Goal: Task Accomplishment & Management: Complete application form

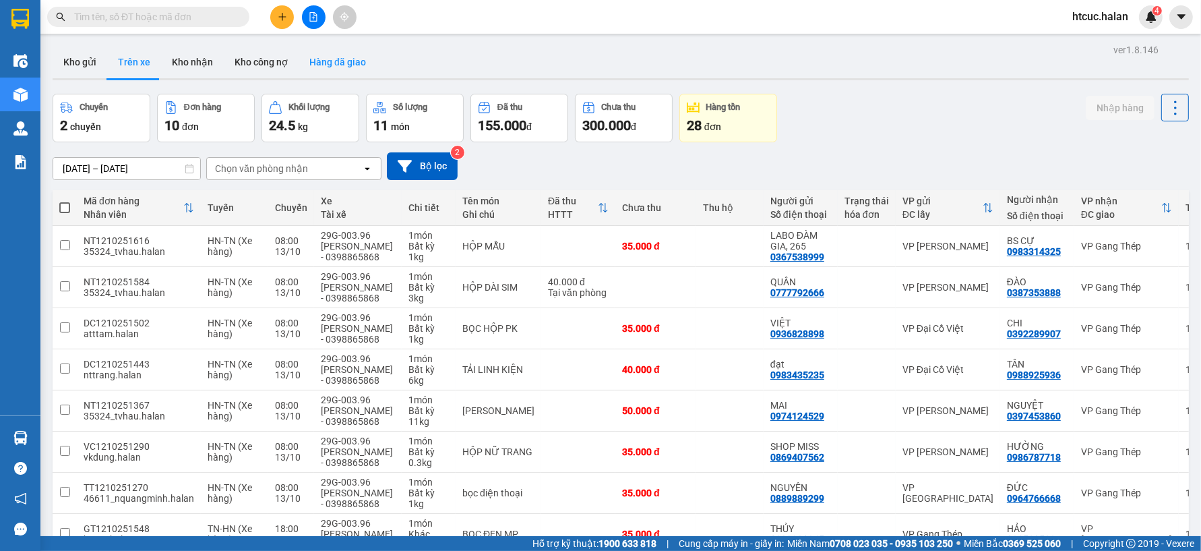
click at [327, 64] on button "Hàng đã giao" at bounding box center [338, 62] width 78 height 32
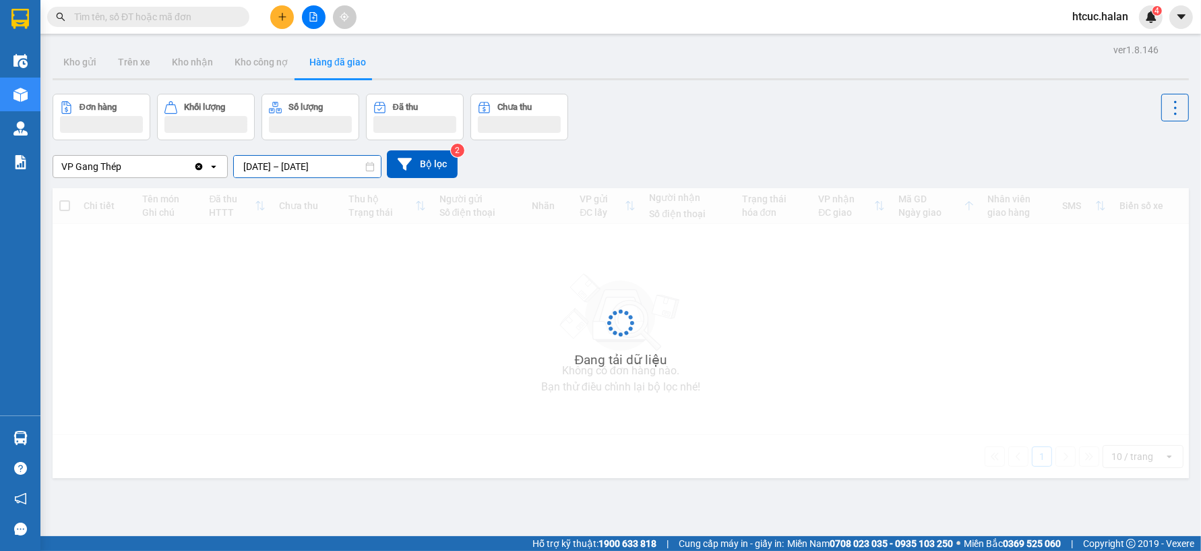
click at [248, 164] on input "[DATE] – [DATE]" at bounding box center [307, 167] width 147 height 22
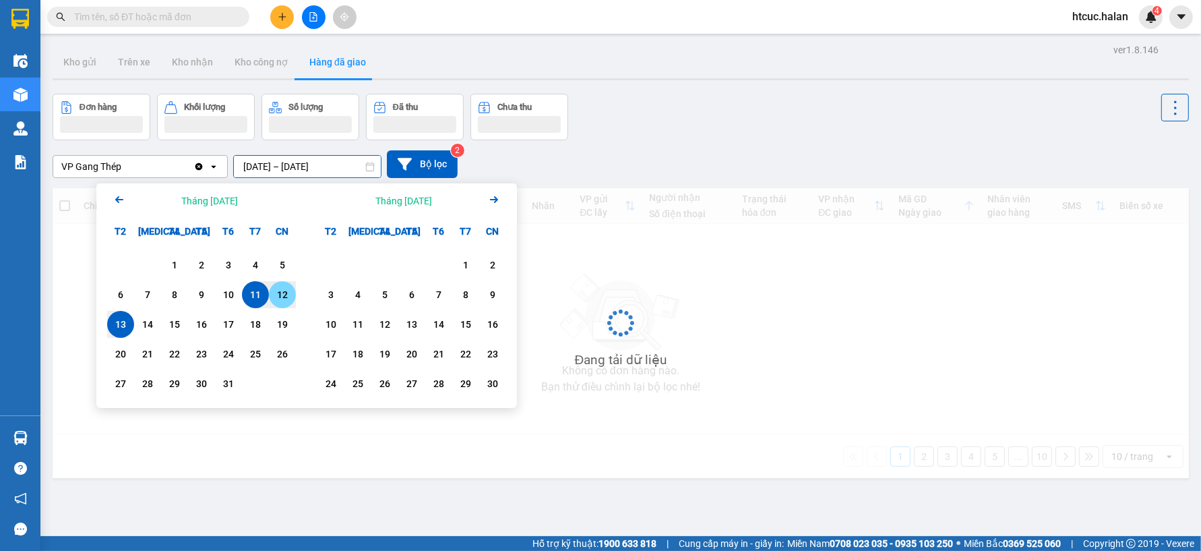
click at [285, 298] on div "12" at bounding box center [282, 295] width 19 height 16
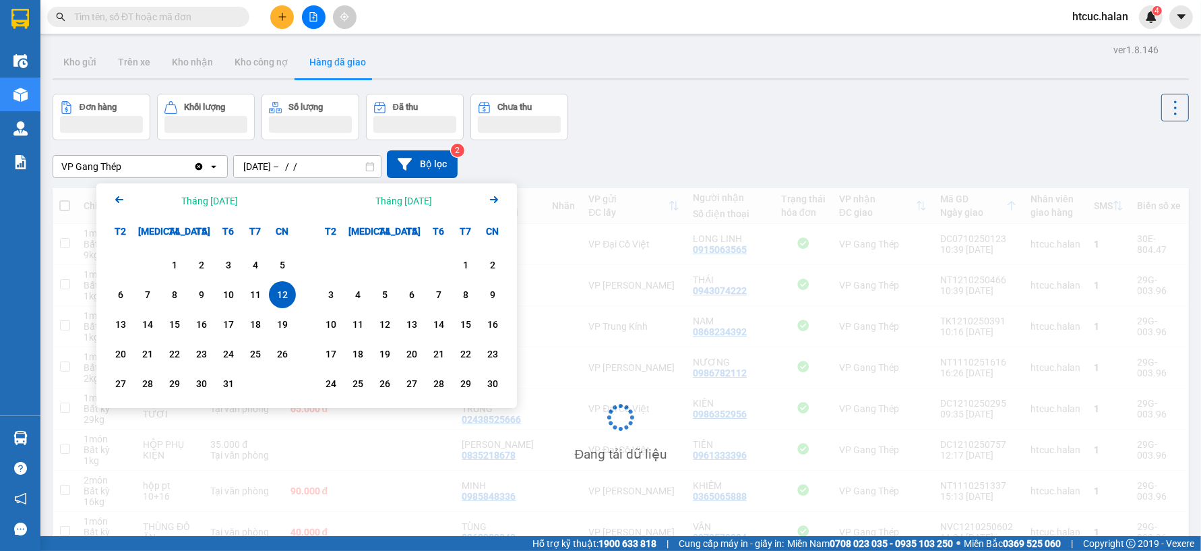
click at [285, 298] on div "12" at bounding box center [282, 295] width 19 height 16
type input "[DATE] – [DATE]"
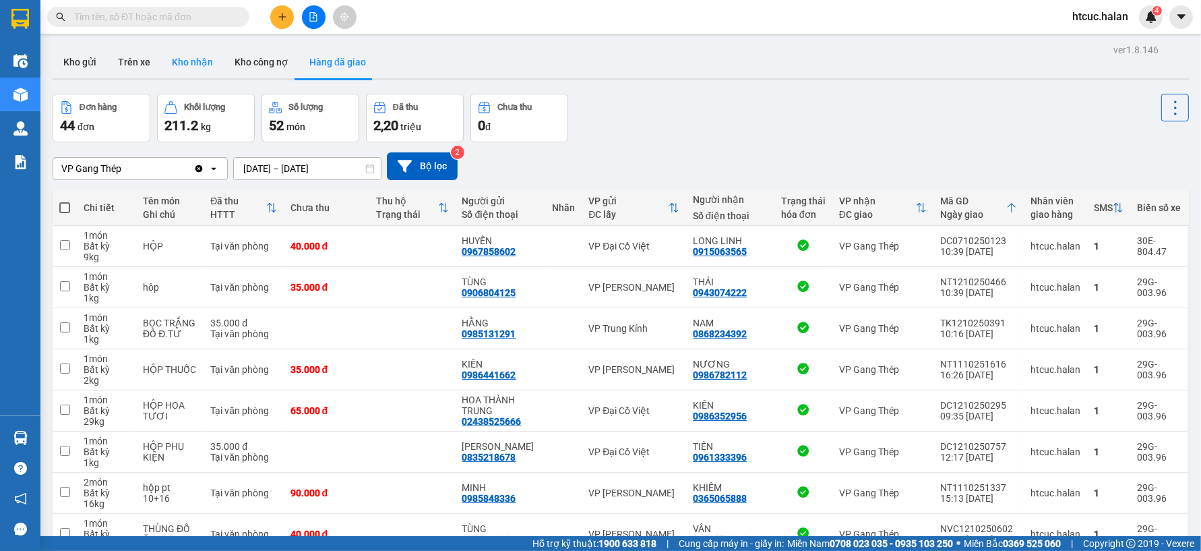
click at [197, 69] on button "Kho nhận" at bounding box center [192, 62] width 63 height 32
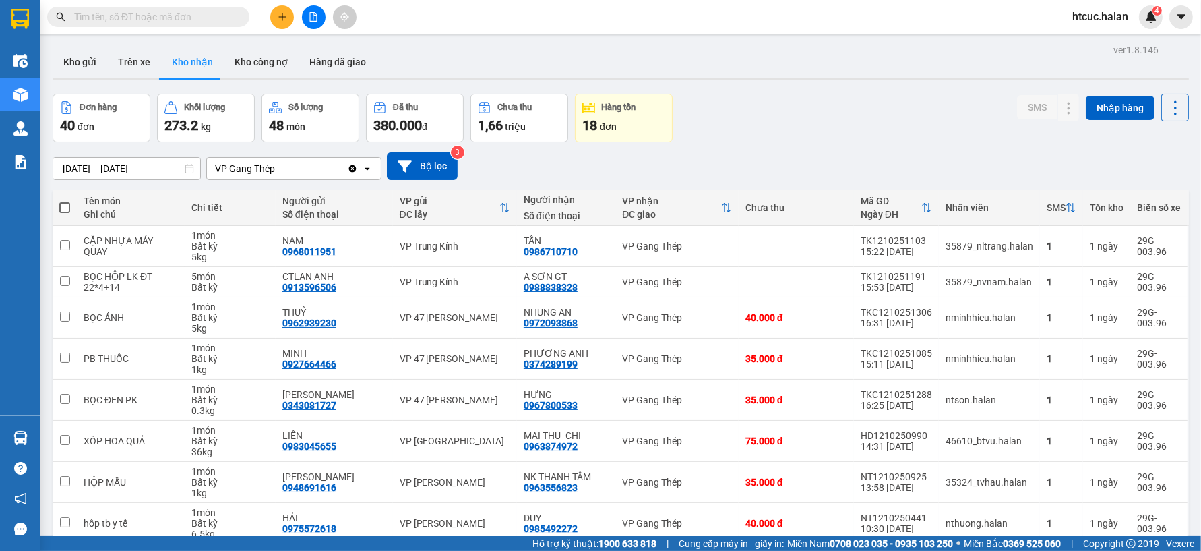
click at [128, 20] on input "text" at bounding box center [153, 16] width 159 height 15
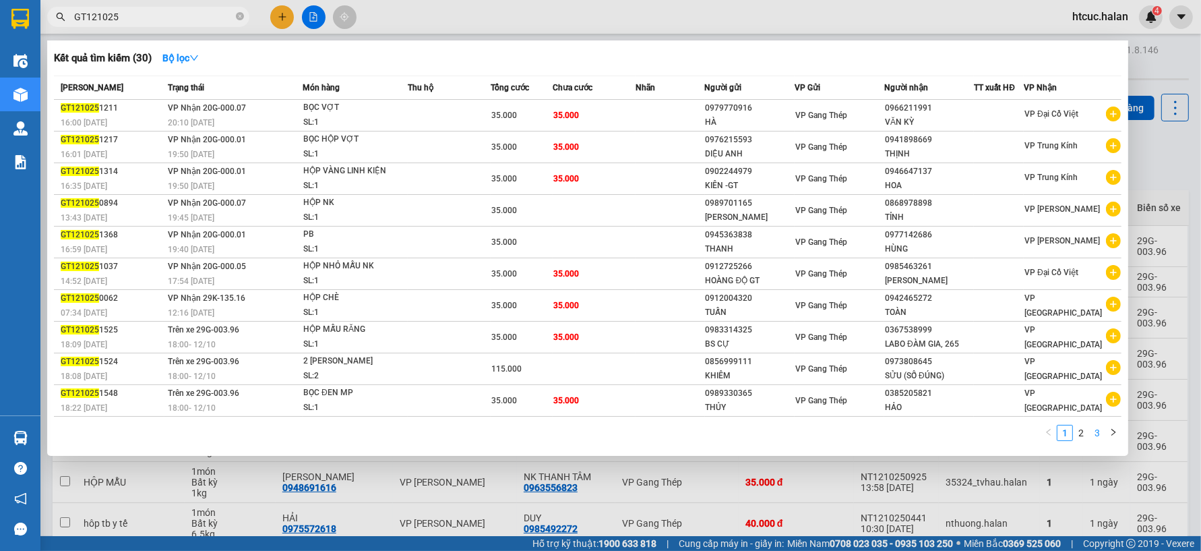
type input "GT121025"
click at [1099, 436] on link "3" at bounding box center [1097, 432] width 15 height 15
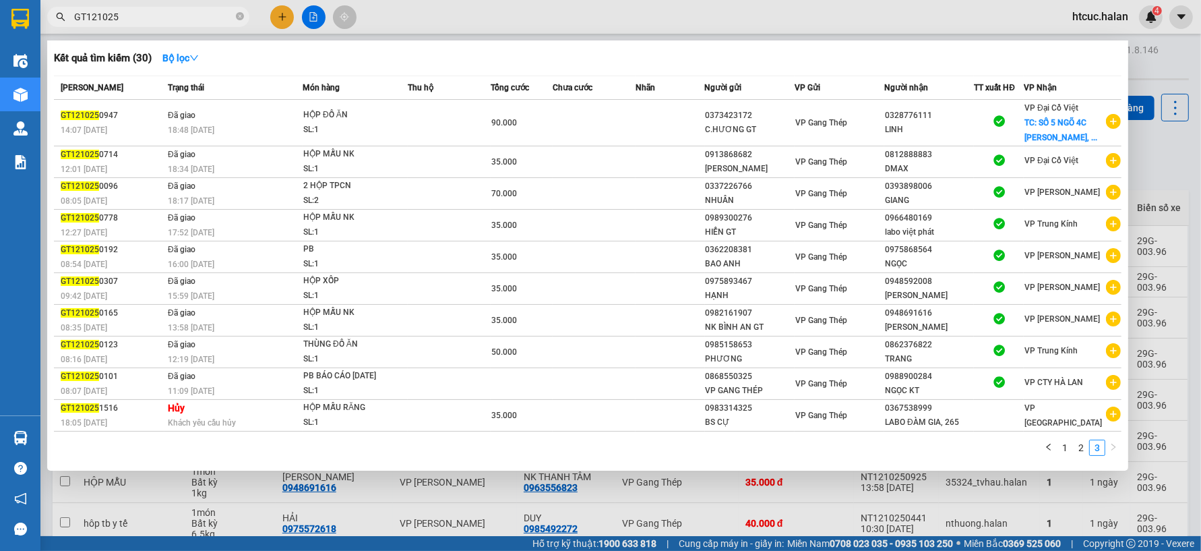
click at [474, 511] on div at bounding box center [600, 275] width 1201 height 551
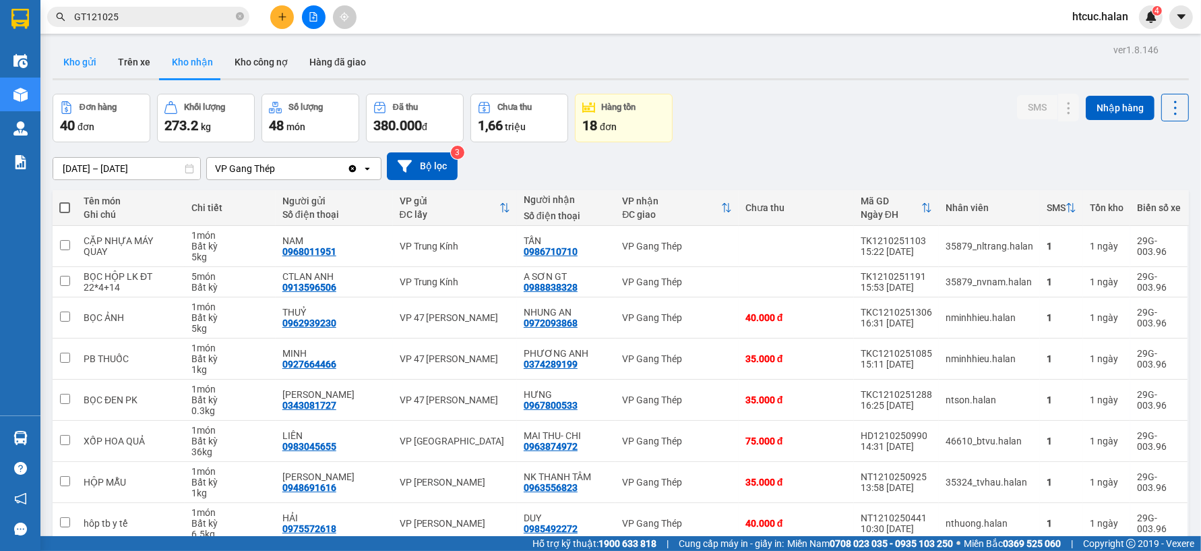
click at [83, 64] on button "Kho gửi" at bounding box center [80, 62] width 55 height 32
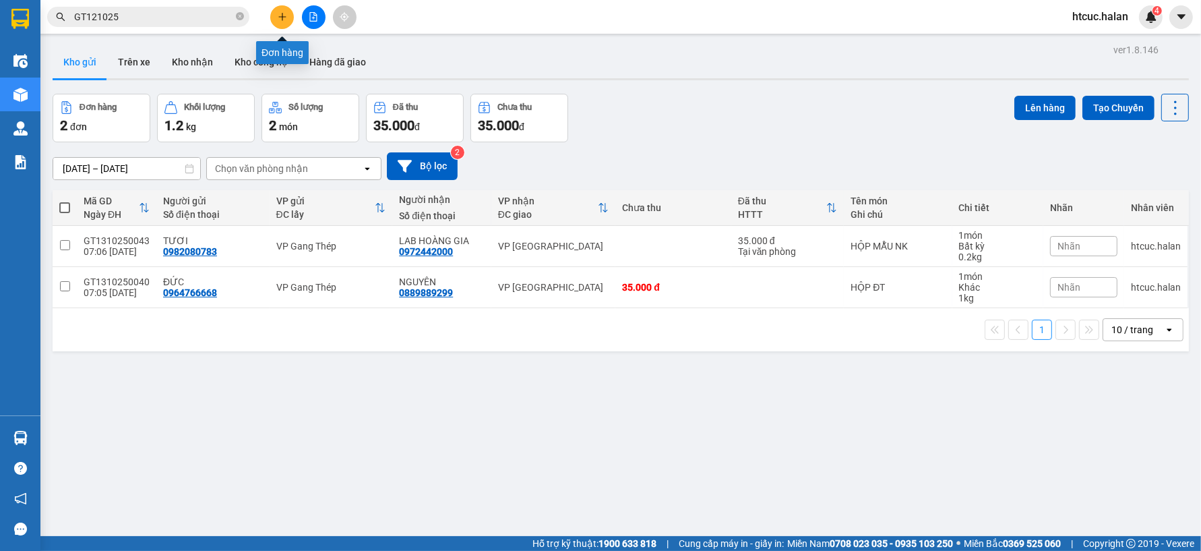
click at [272, 14] on button at bounding box center [282, 17] width 24 height 24
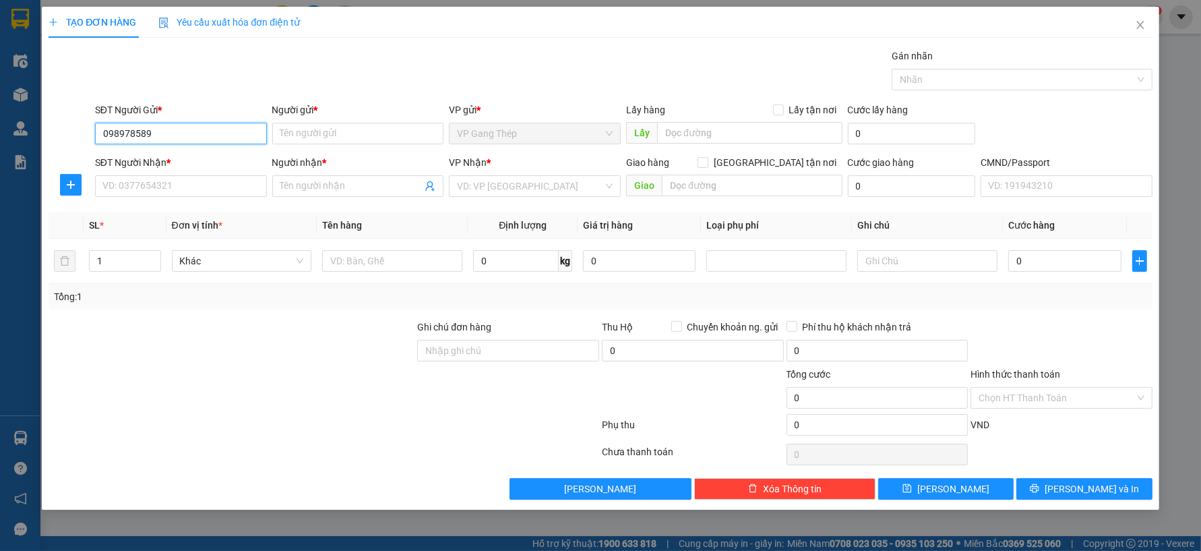
type input "0989785890"
click at [183, 157] on div "0989785890 - BS HÙNG" at bounding box center [181, 160] width 156 height 15
type input "BS HÙNG"
type input "0989785890"
click at [196, 187] on input "SĐT Người Nhận *" at bounding box center [181, 186] width 172 height 22
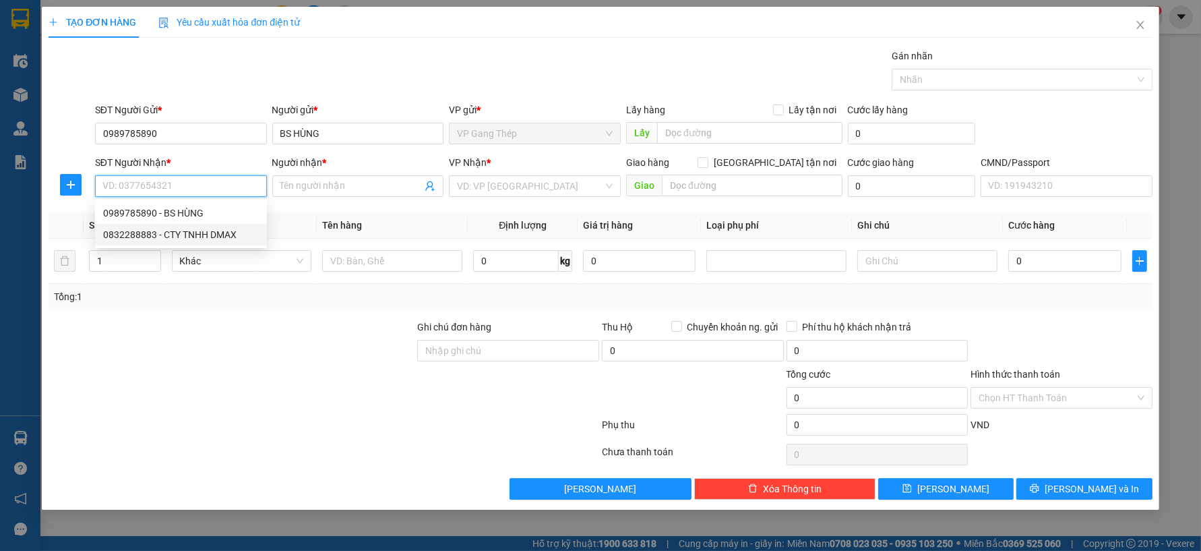
drag, startPoint x: 206, startPoint y: 232, endPoint x: 105, endPoint y: 212, distance: 103.1
click at [207, 232] on div "0832288883 - CTY TNHH DMAX" at bounding box center [181, 234] width 156 height 15
type input "0832288883"
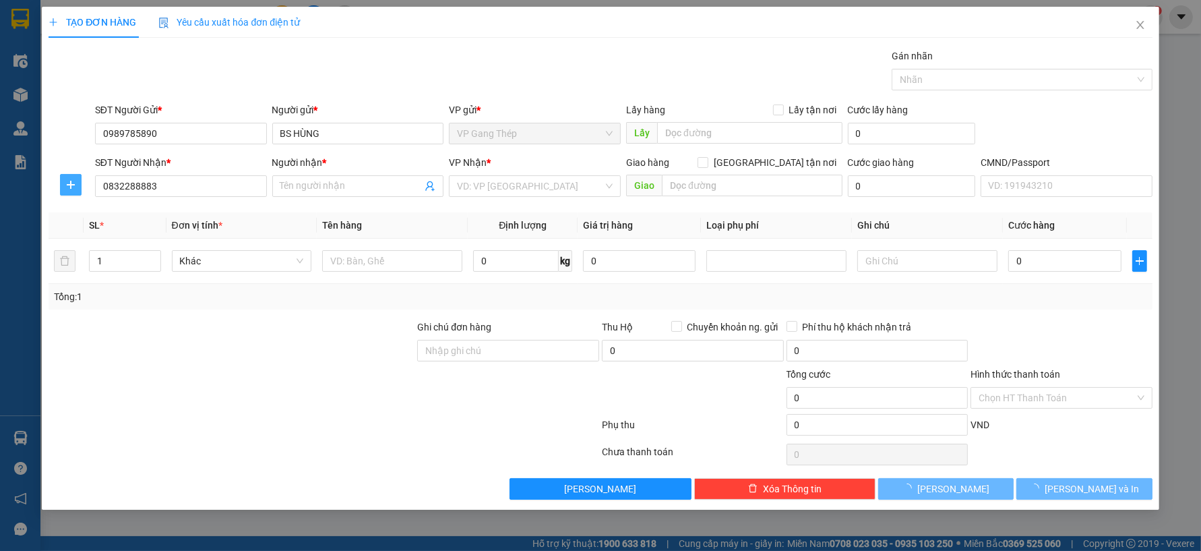
type input "CTY TNHH DMAX"
click at [78, 181] on span "plus" at bounding box center [71, 184] width 20 height 11
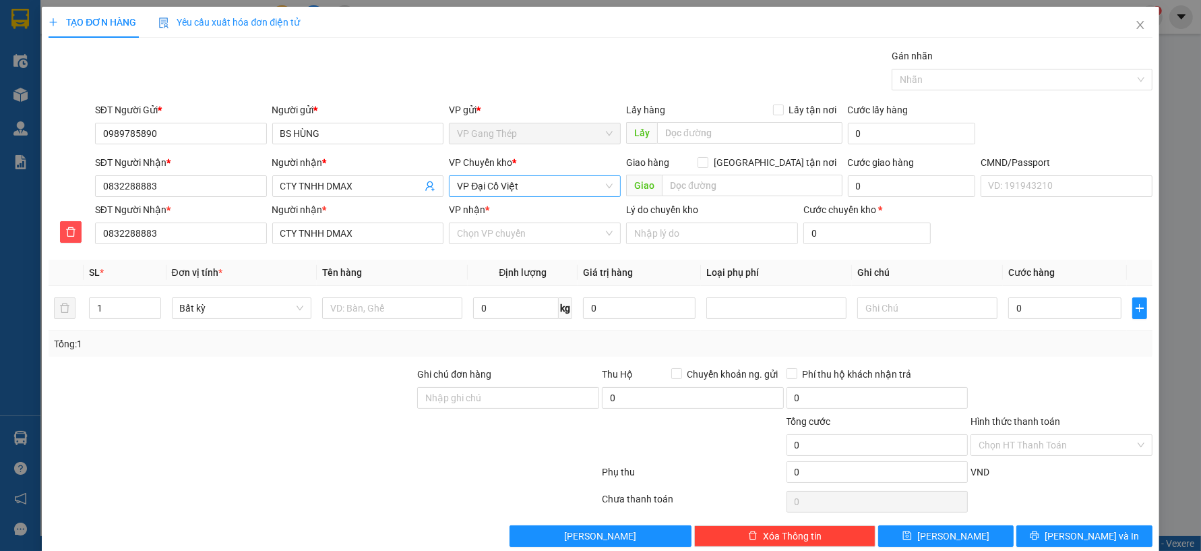
click at [540, 187] on span "VP Đại Cồ Việt" at bounding box center [535, 186] width 156 height 20
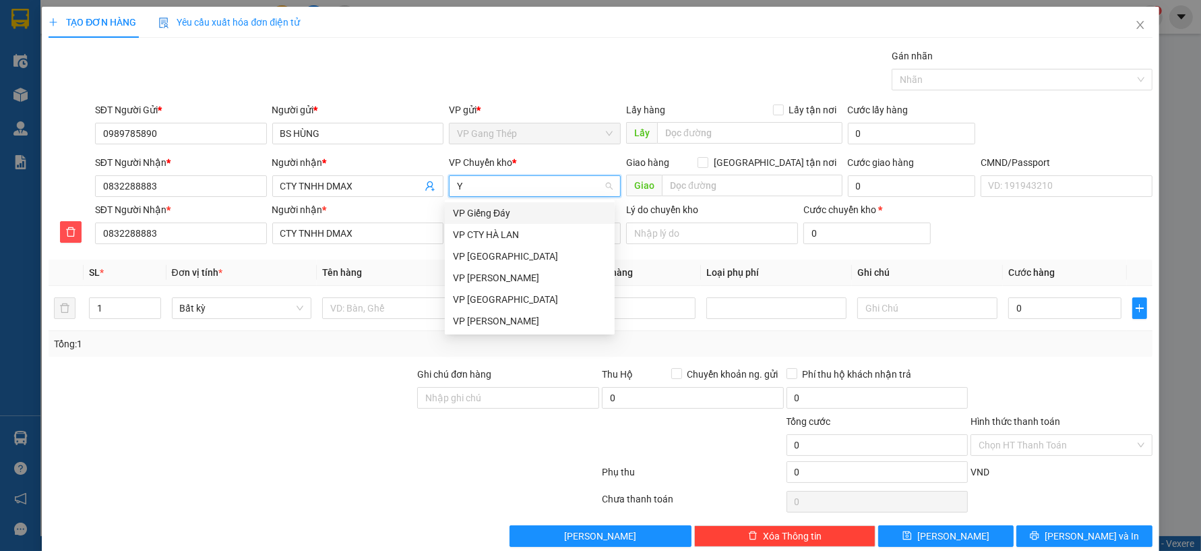
type input "YÊ"
click at [487, 214] on div "VP [GEOGRAPHIC_DATA]" at bounding box center [530, 213] width 154 height 15
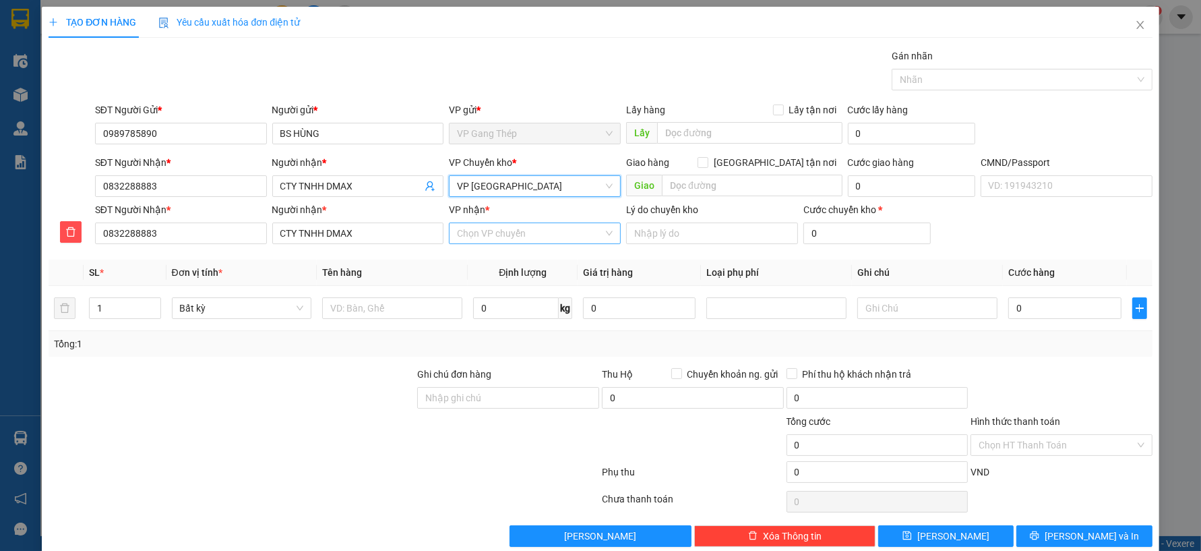
click at [502, 230] on input "VP nhận *" at bounding box center [530, 233] width 146 height 20
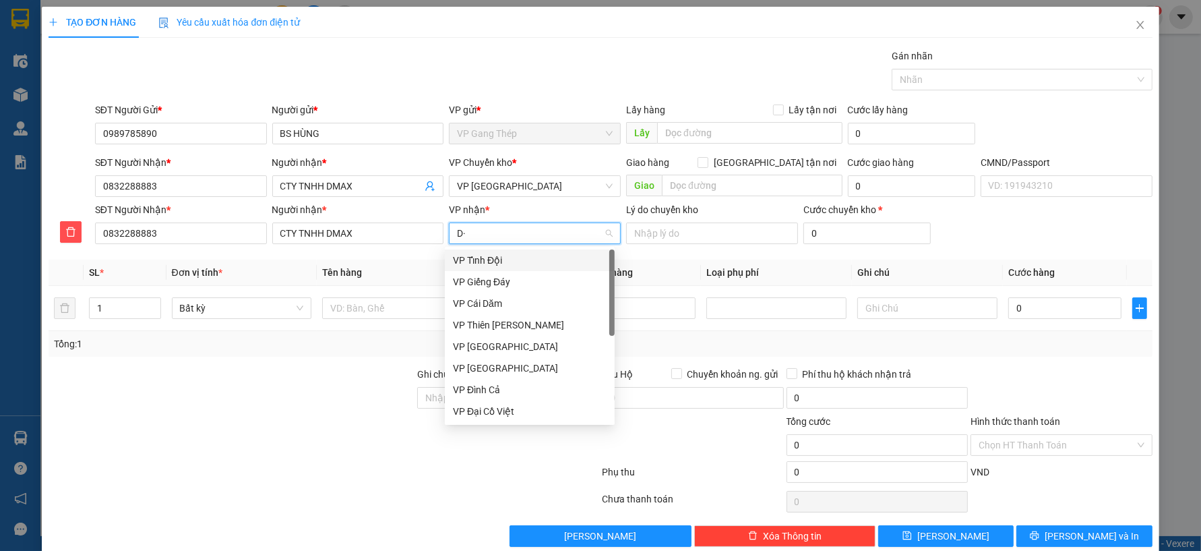
type input "D"
type input "ĐA"
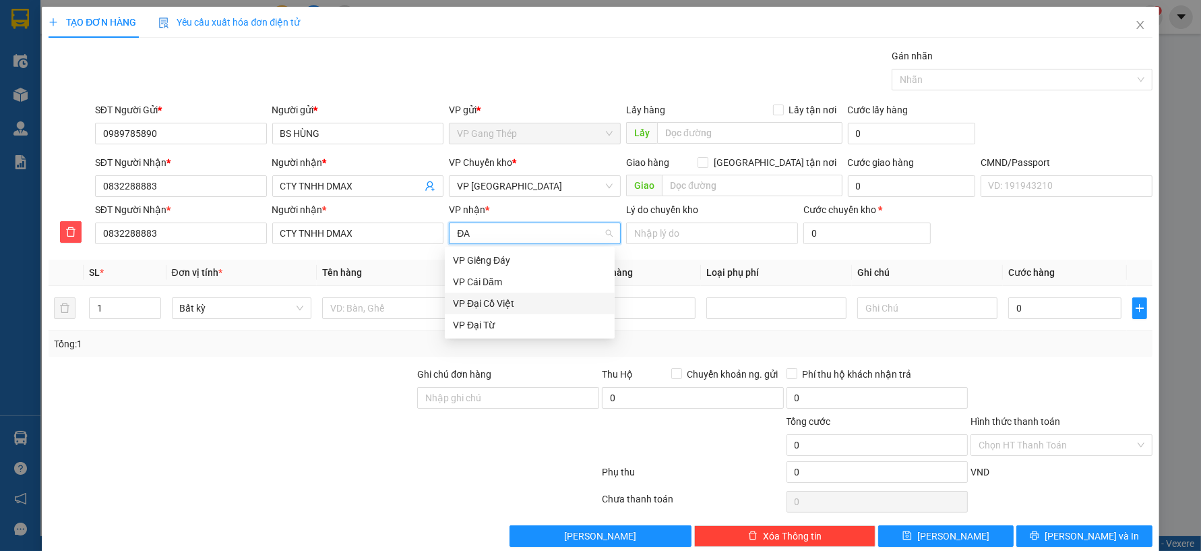
click at [487, 305] on div "VP Đại Cồ Việt" at bounding box center [530, 303] width 154 height 15
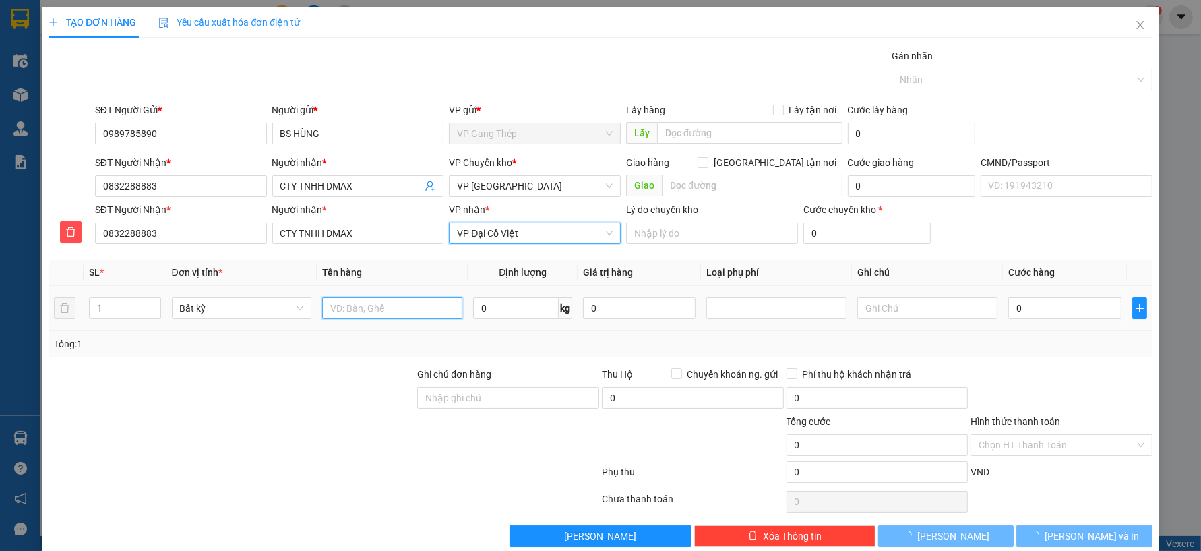
click at [382, 307] on input "text" at bounding box center [392, 308] width 140 height 22
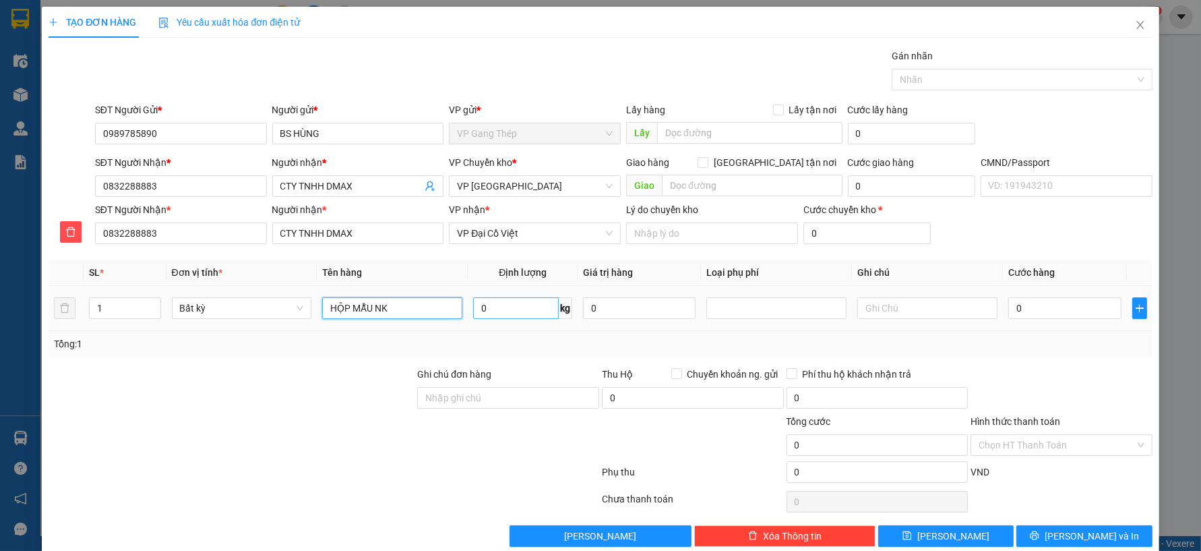
type input "HỘP MẪU NK"
click at [516, 316] on input "0" at bounding box center [516, 308] width 86 height 22
type input "0.2"
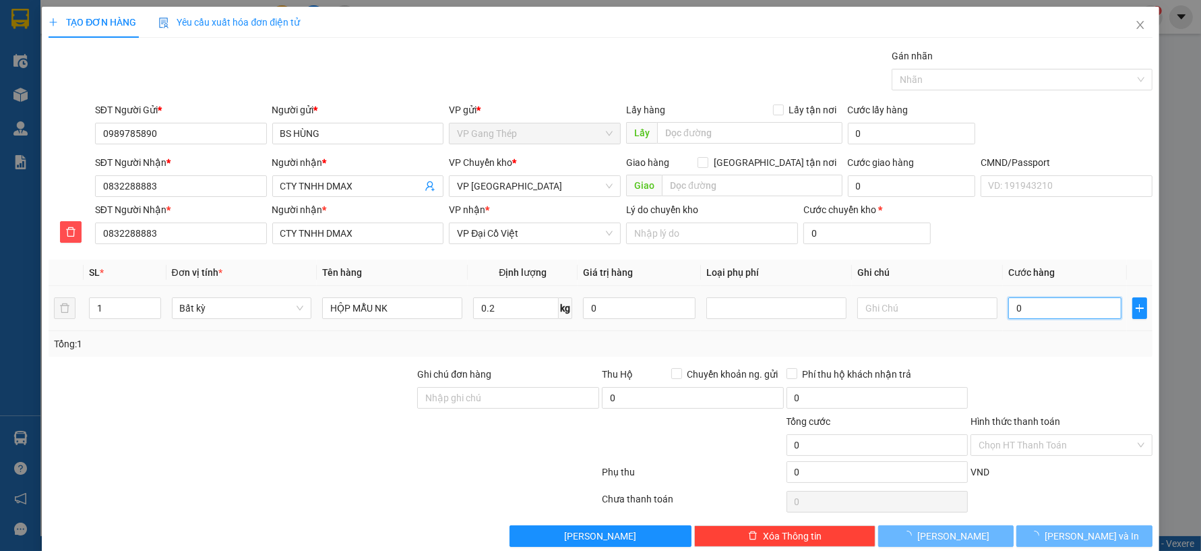
click at [1075, 313] on input "0" at bounding box center [1065, 308] width 113 height 22
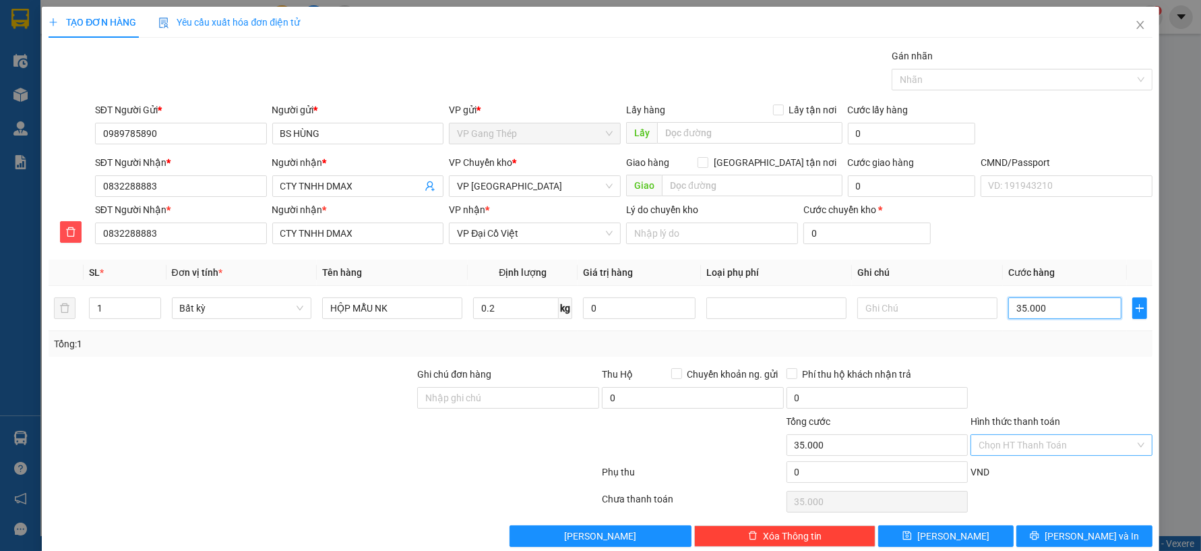
type input "35.000"
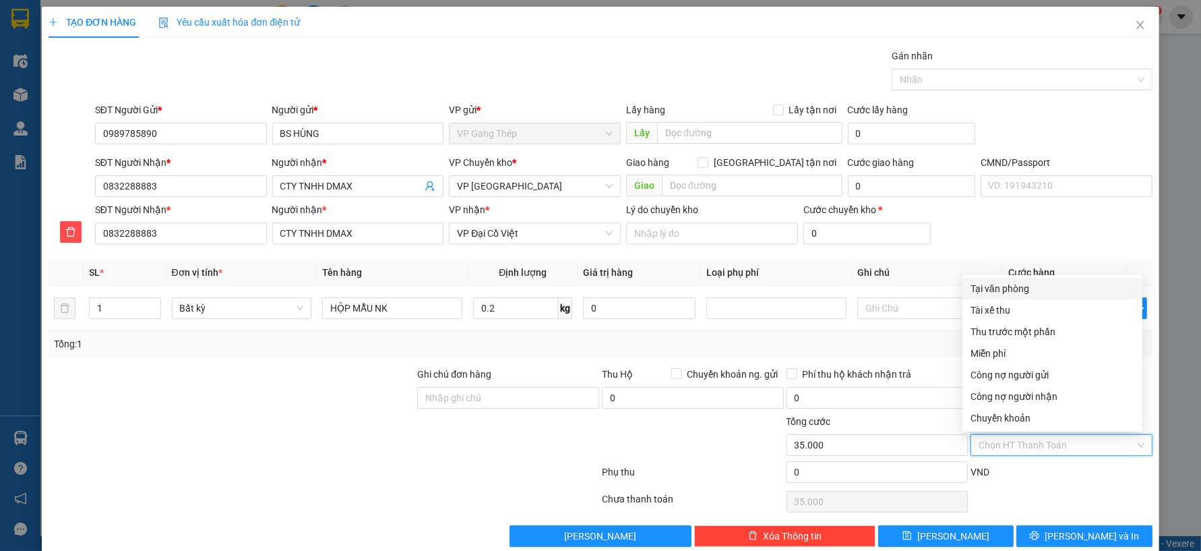
drag, startPoint x: 1071, startPoint y: 449, endPoint x: 1066, endPoint y: 425, distance: 24.7
click at [1070, 448] on input "Hình thức thanh toán" at bounding box center [1057, 445] width 156 height 20
click at [1005, 291] on div "Tại văn phòng" at bounding box center [1053, 288] width 164 height 15
type input "0"
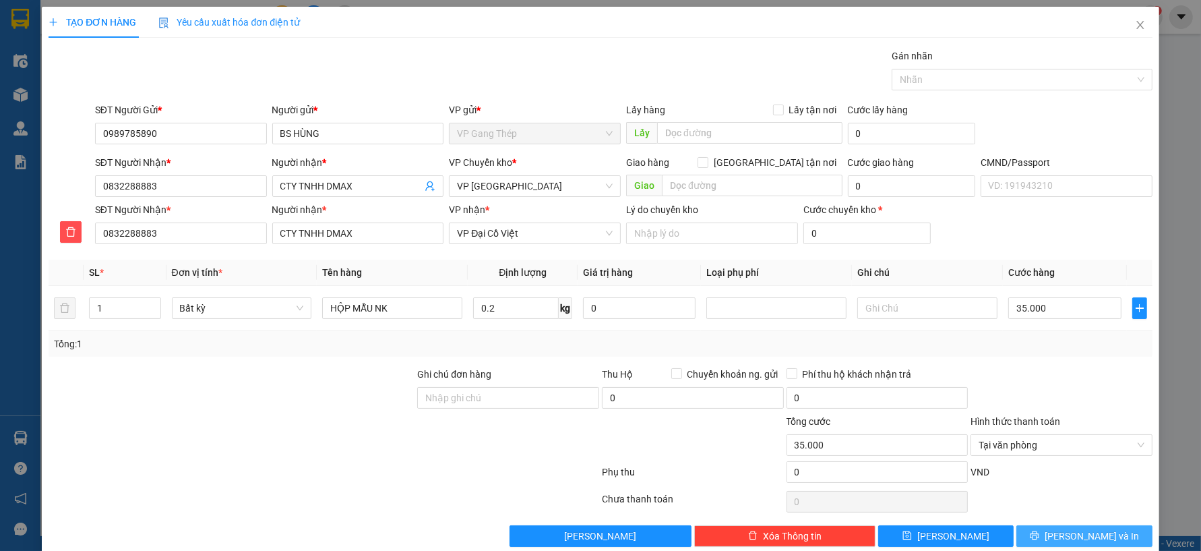
click at [1067, 537] on span "[PERSON_NAME] và In" at bounding box center [1092, 536] width 94 height 15
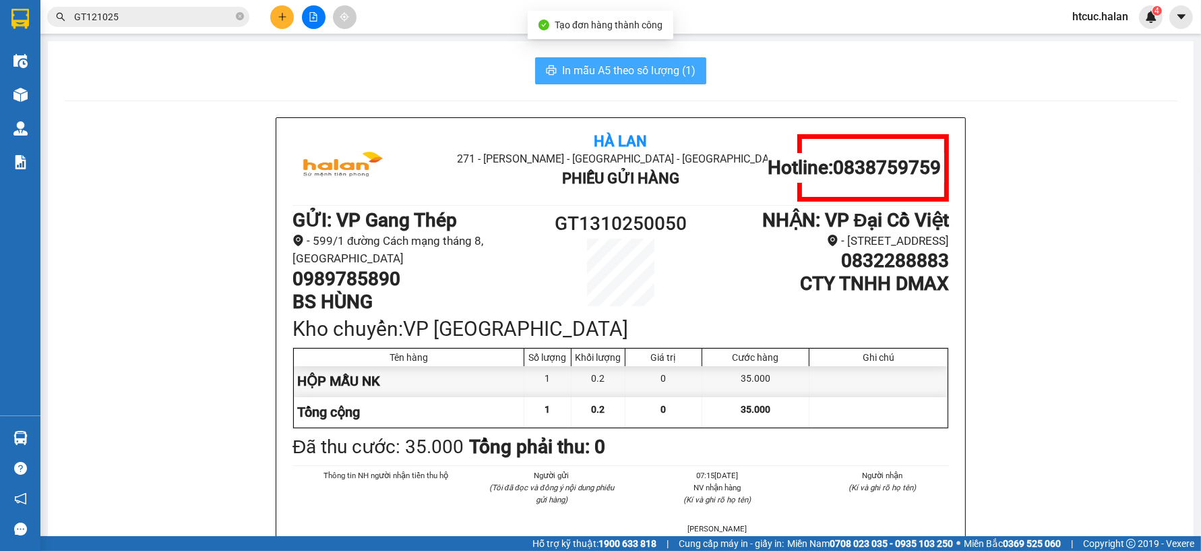
click at [596, 65] on span "In mẫu A5 theo số lượng (1)" at bounding box center [628, 70] width 133 height 17
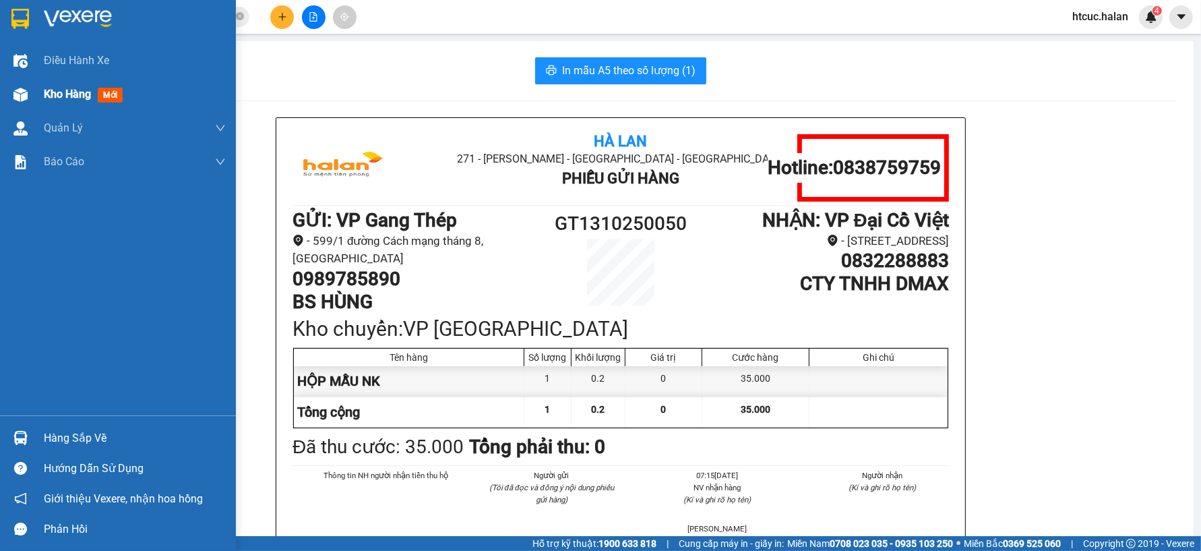
click at [16, 89] on img at bounding box center [20, 95] width 14 height 14
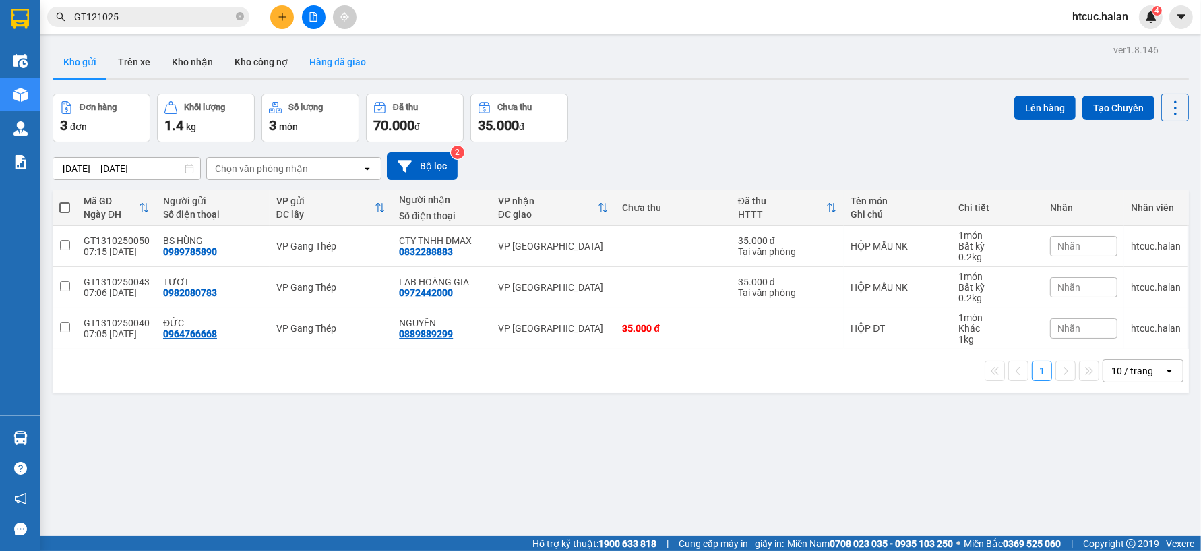
click at [347, 64] on button "Hàng đã giao" at bounding box center [338, 62] width 78 height 32
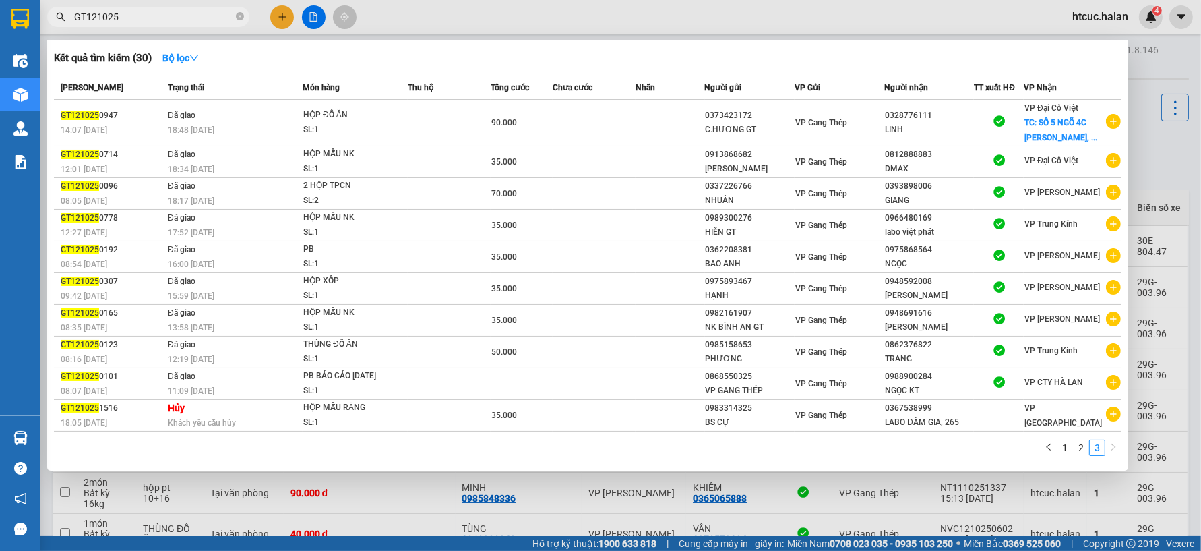
click at [170, 18] on input "GT121025" at bounding box center [153, 16] width 159 height 15
drag, startPoint x: 361, startPoint y: 196, endPoint x: 1082, endPoint y: 450, distance: 764.8
click at [1082, 450] on link "2" at bounding box center [1081, 447] width 15 height 15
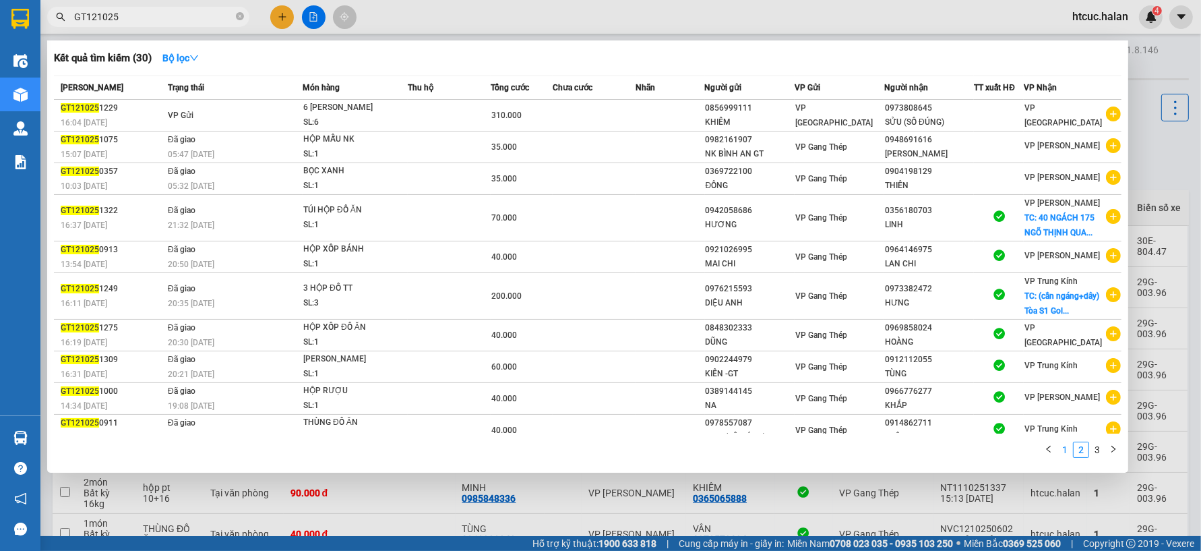
drag, startPoint x: 918, startPoint y: 284, endPoint x: 1060, endPoint y: 448, distance: 217.5
click at [1060, 448] on link "1" at bounding box center [1065, 449] width 15 height 15
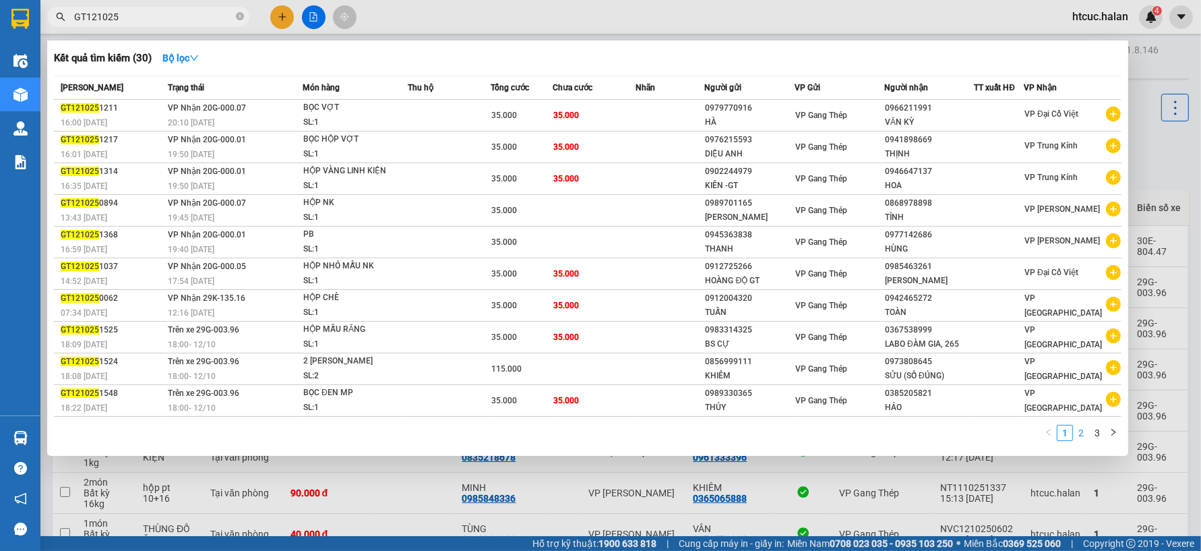
click at [1083, 436] on link "2" at bounding box center [1081, 432] width 15 height 15
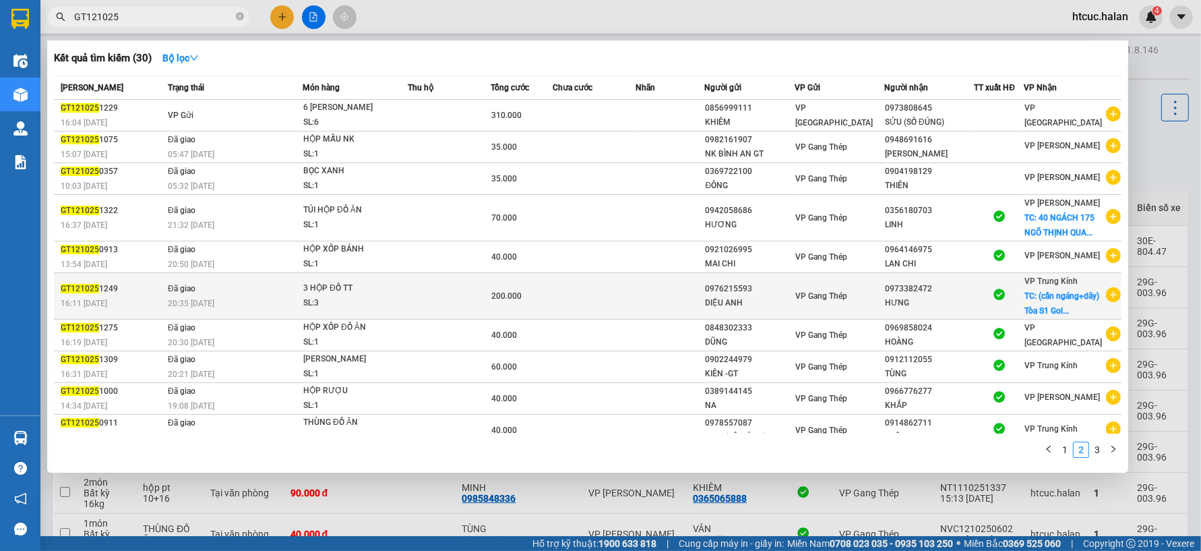
click at [604, 311] on td at bounding box center [594, 296] width 83 height 47
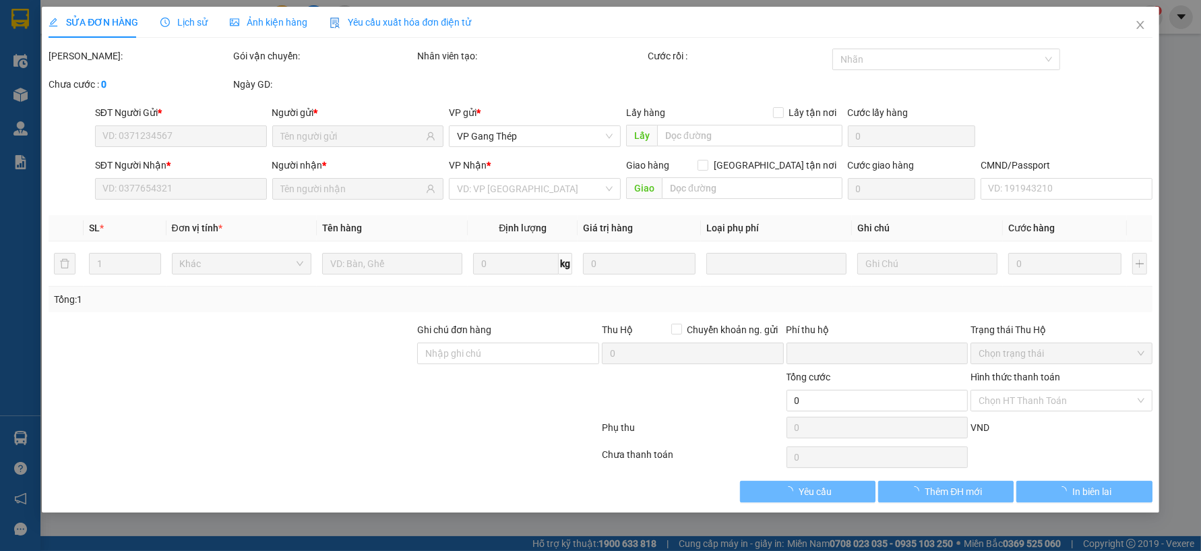
type input "0976215593"
type input "0973382472"
checkbox input "true"
type input "(cần ngáng+dây) Tòa S1 [GEOGRAPHIC_DATA], 136 Đ. [PERSON_NAME], [GEOGRAPHIC_DAT…"
type input "0"
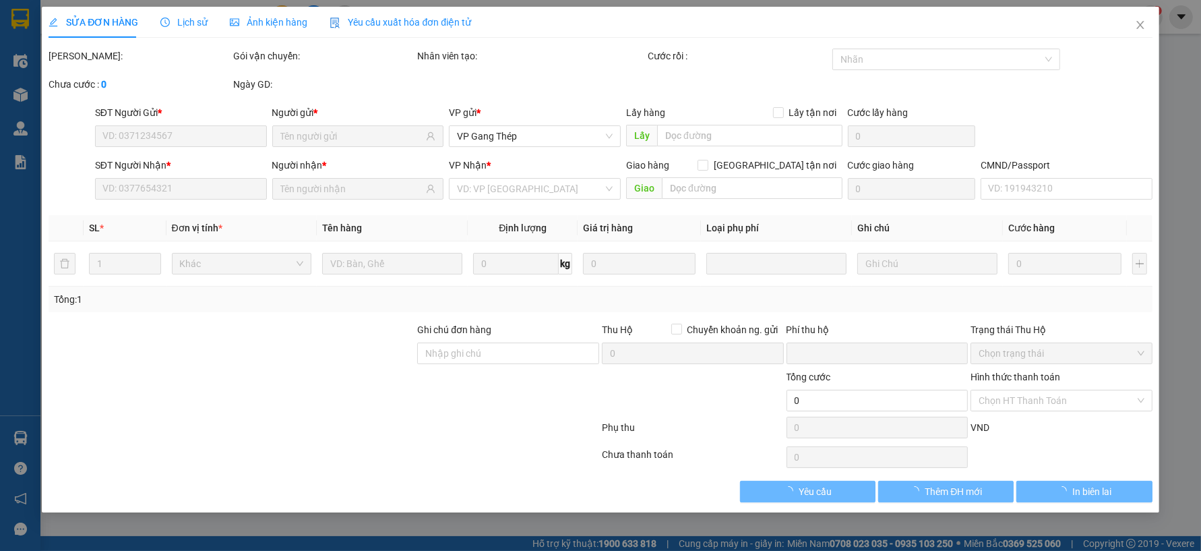
type input "200.000"
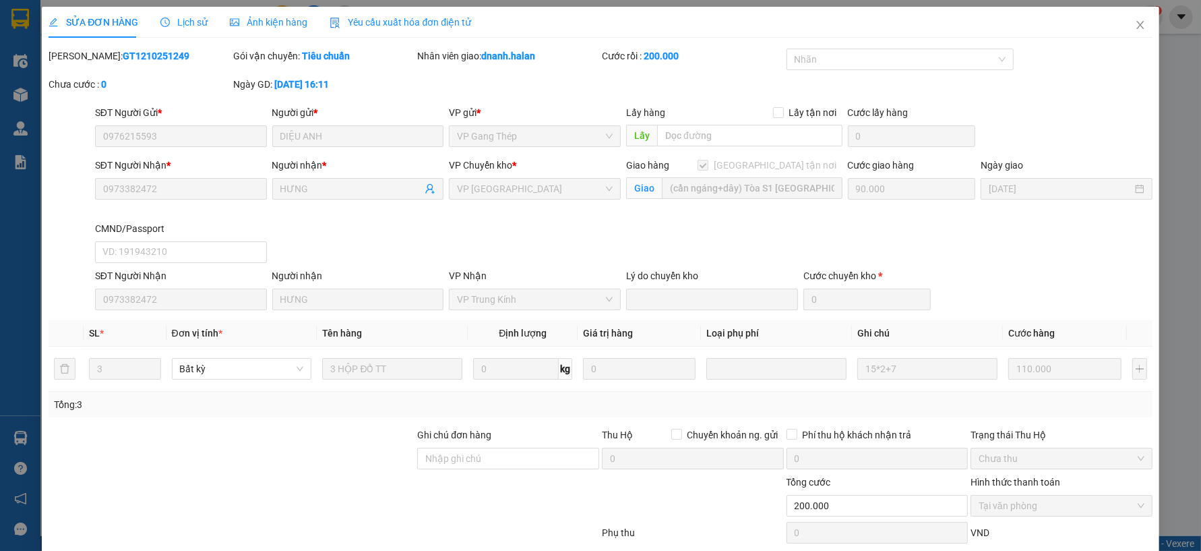
click at [189, 22] on span "Lịch sử" at bounding box center [184, 22] width 48 height 11
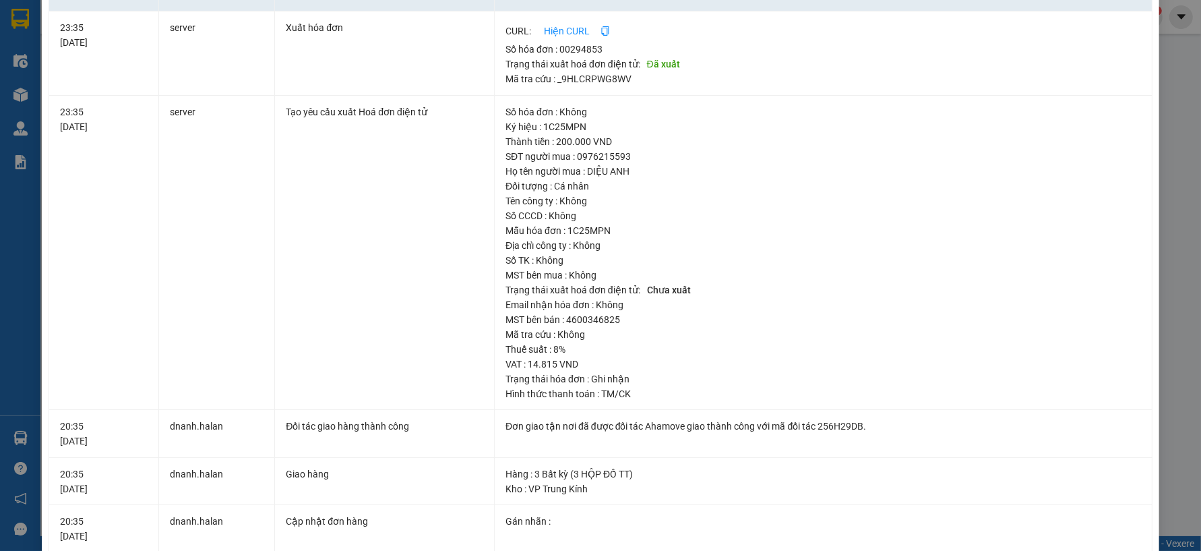
scroll to position [150, 0]
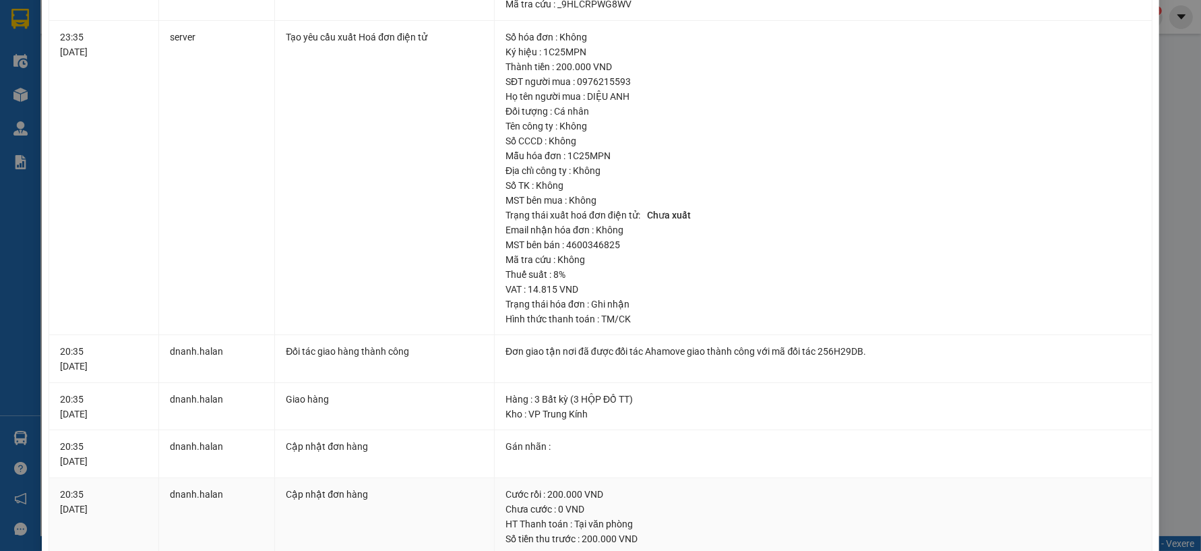
drag, startPoint x: 1150, startPoint y: 439, endPoint x: 942, endPoint y: 508, distance: 219.4
click at [942, 508] on div "Chưa cước : 0 VND" at bounding box center [824, 509] width 636 height 15
drag, startPoint x: 939, startPoint y: 507, endPoint x: 918, endPoint y: 506, distance: 21.6
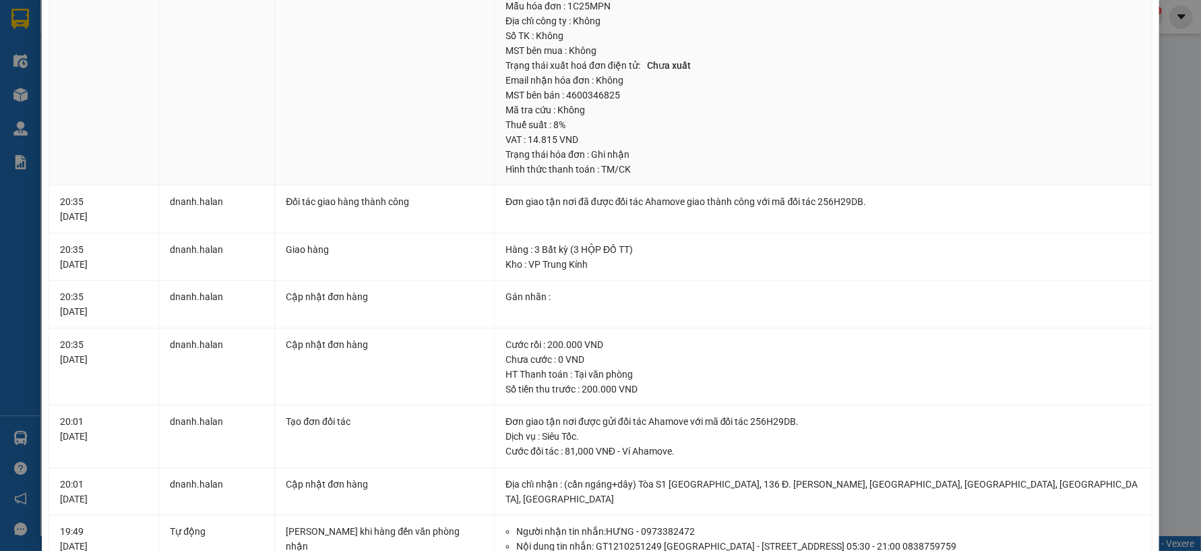
scroll to position [0, 0]
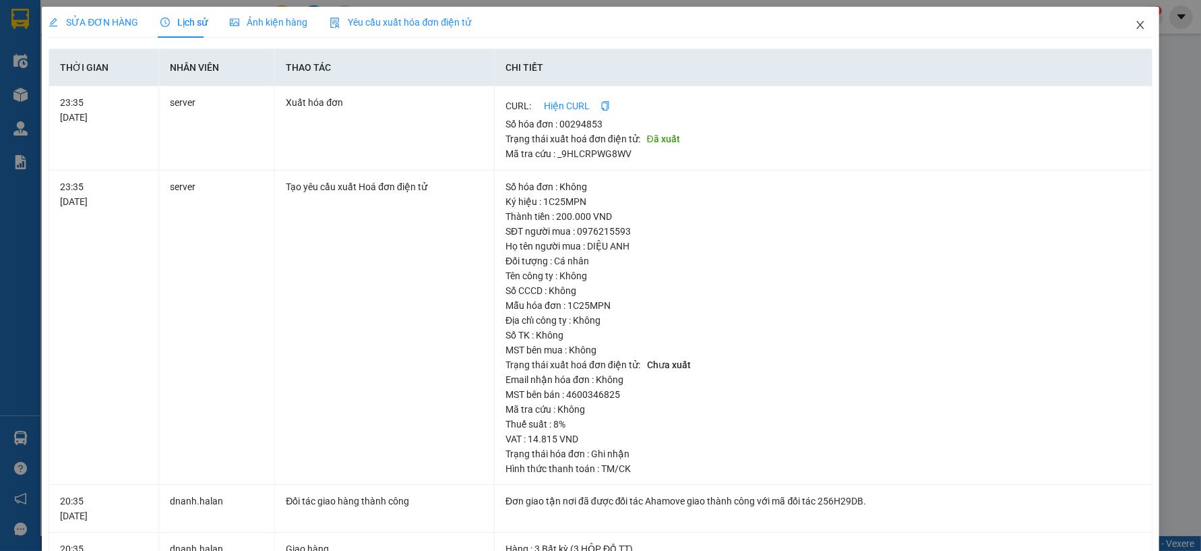
drag, startPoint x: 1104, startPoint y: 104, endPoint x: 1134, endPoint y: 21, distance: 88.7
click at [1135, 21] on icon "close" at bounding box center [1140, 25] width 11 height 11
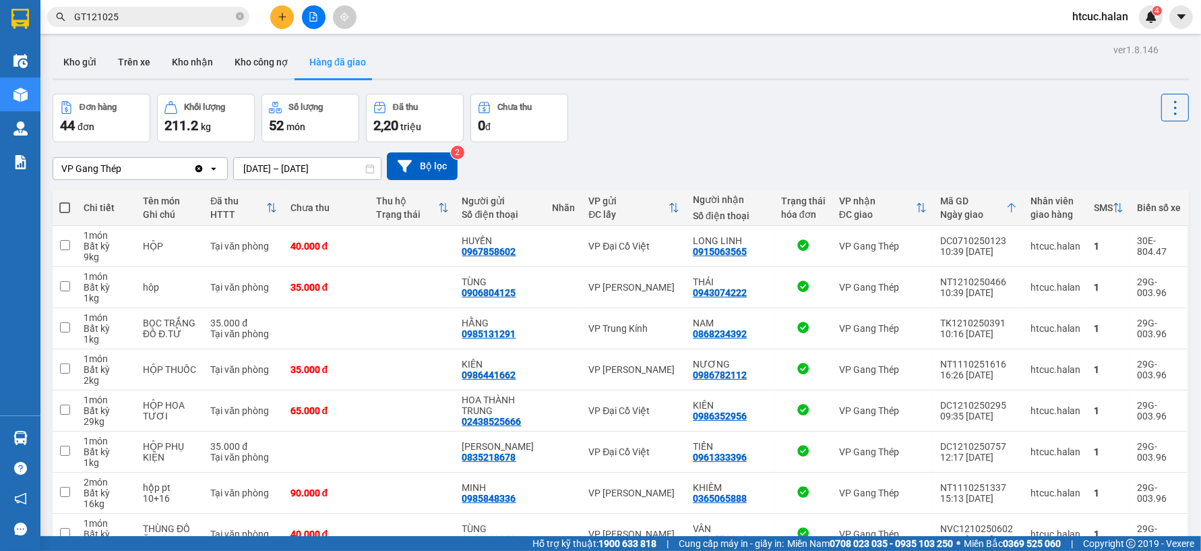
click at [200, 19] on input "GT121025" at bounding box center [153, 16] width 159 height 15
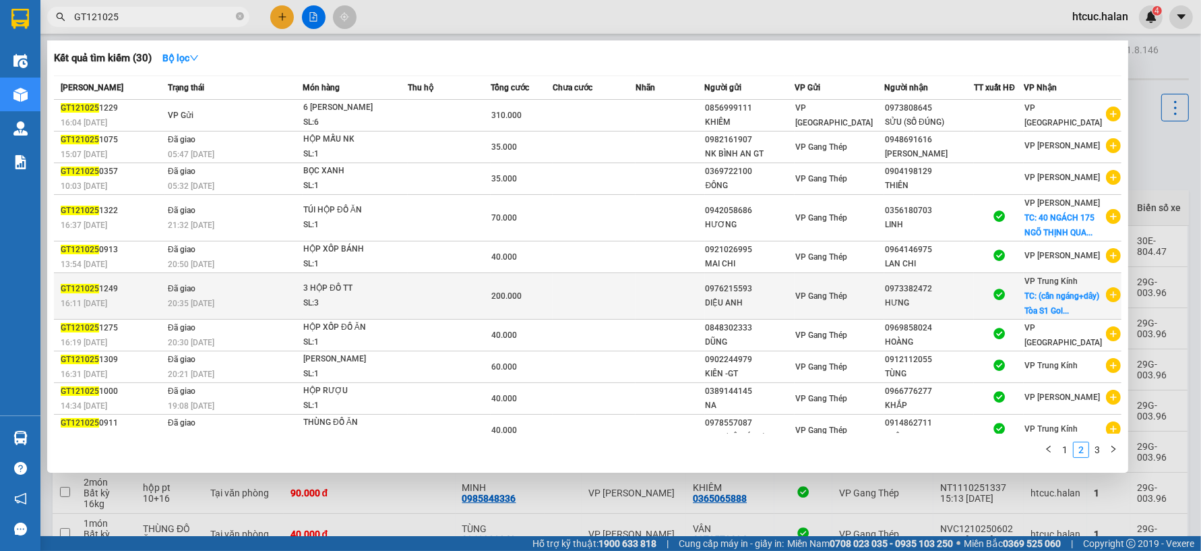
click at [587, 320] on td at bounding box center [594, 296] width 83 height 47
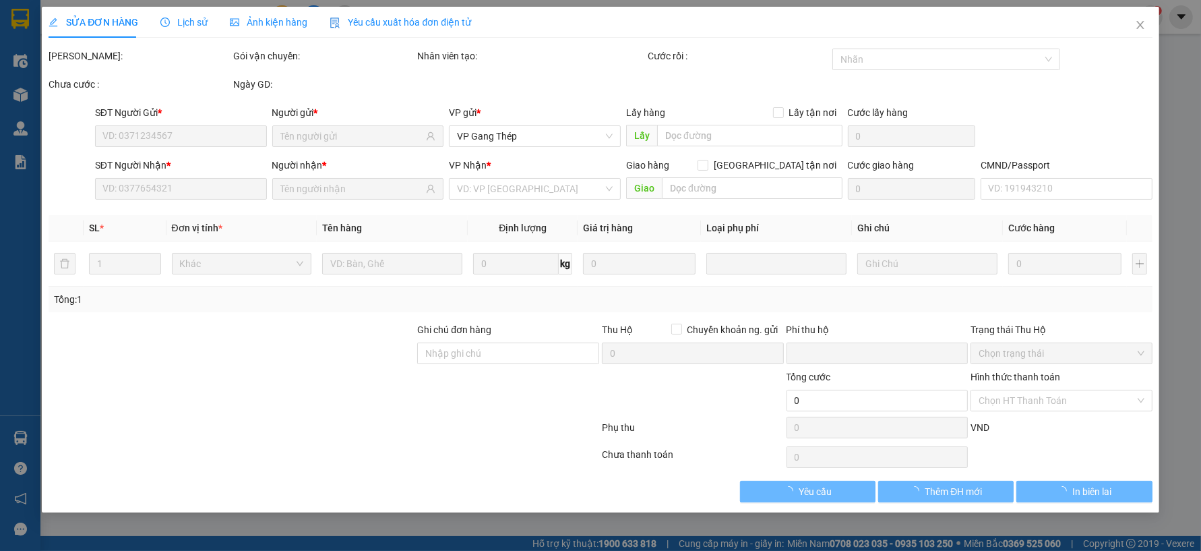
type input "0976215593"
type input "0973382472"
checkbox input "true"
type input "(cần ngáng+dây) Tòa S1 [GEOGRAPHIC_DATA], 136 Đ. [PERSON_NAME], [GEOGRAPHIC_DAT…"
type input "0"
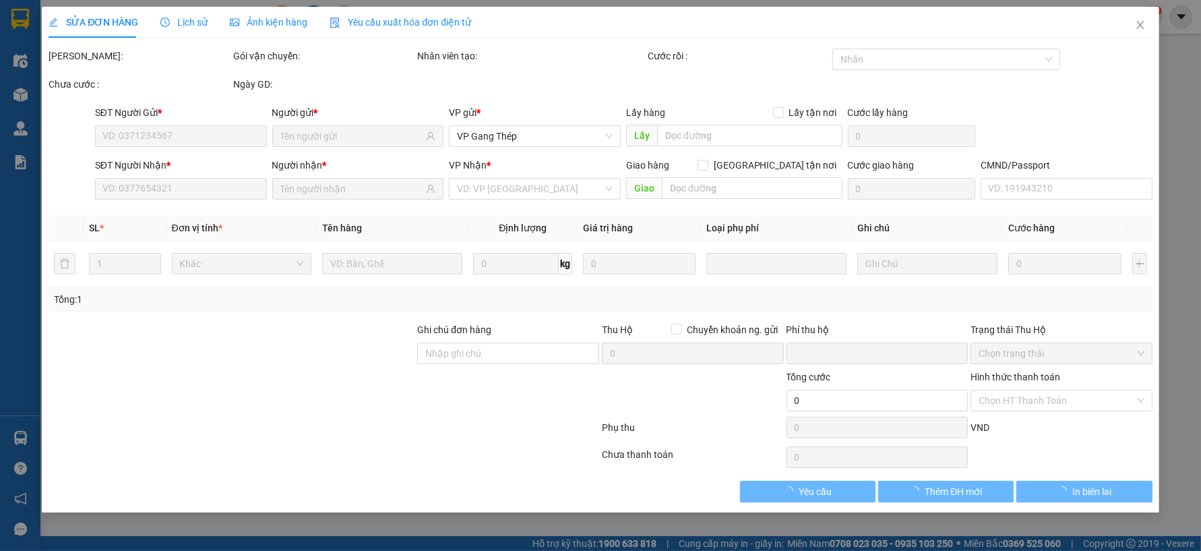
type input "200.000"
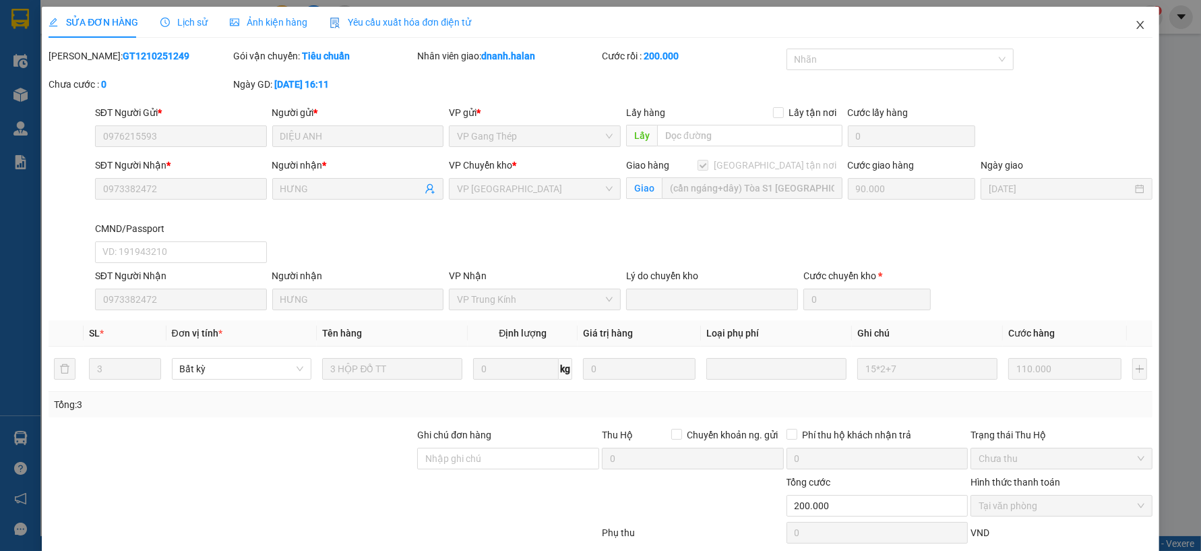
click at [1135, 24] on icon "close" at bounding box center [1140, 25] width 11 height 11
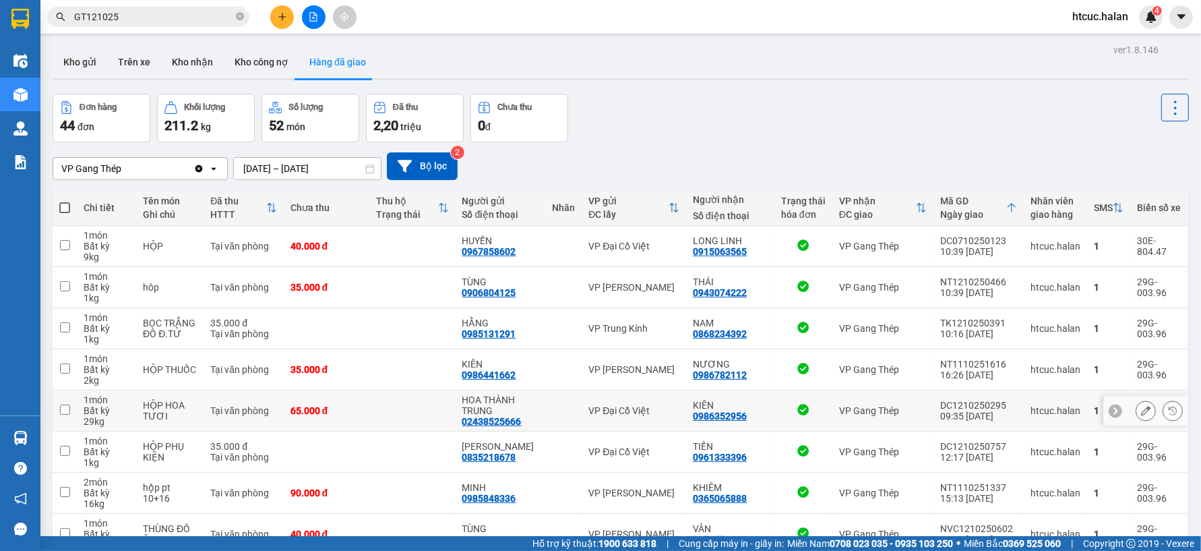
scroll to position [75, 0]
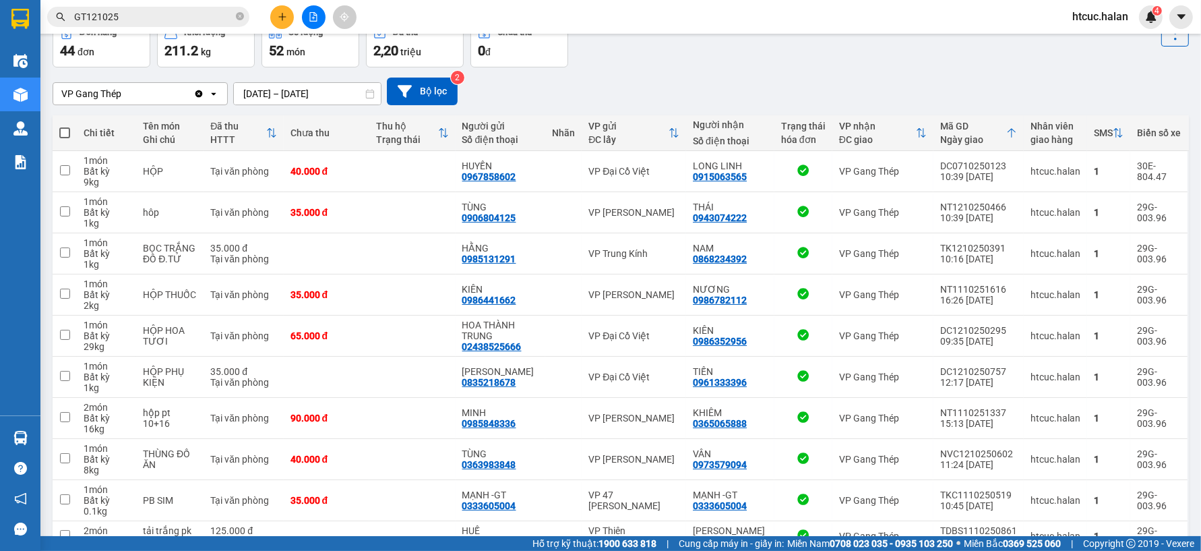
click at [247, 94] on input "[DATE] – [DATE]" at bounding box center [307, 94] width 147 height 22
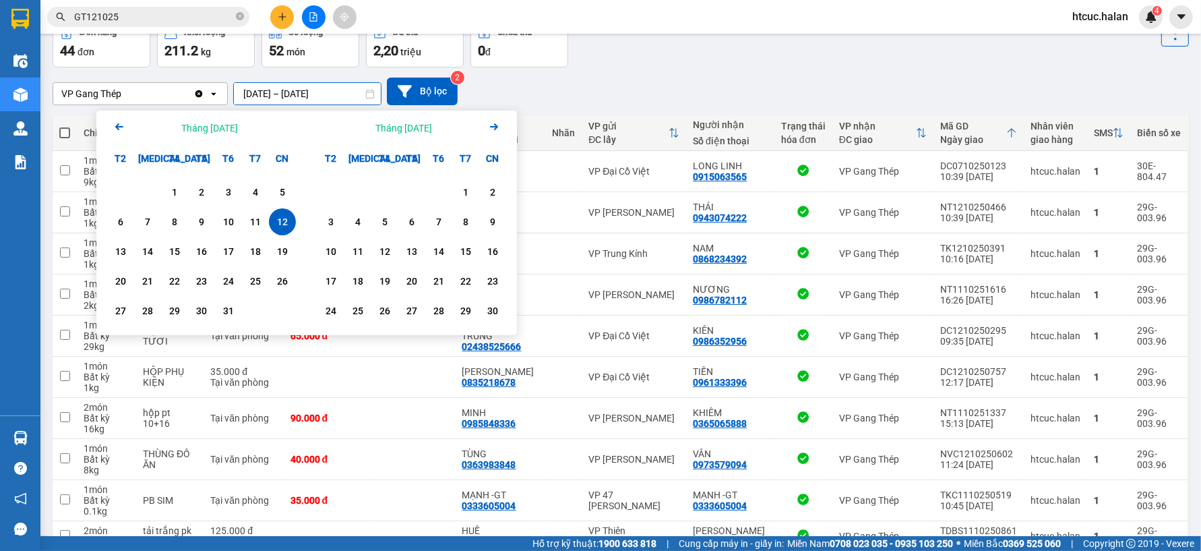
click at [630, 69] on div "VP Gang Thép Clear value open [DATE] – [DATE] Press the down arrow key to inter…" at bounding box center [621, 91] width 1137 height 48
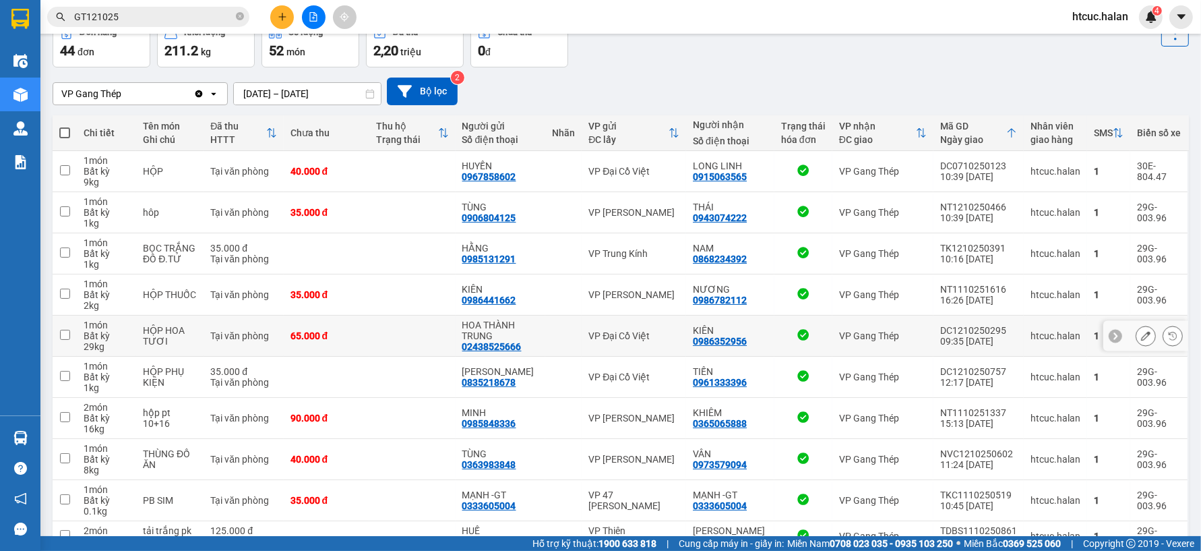
scroll to position [146, 0]
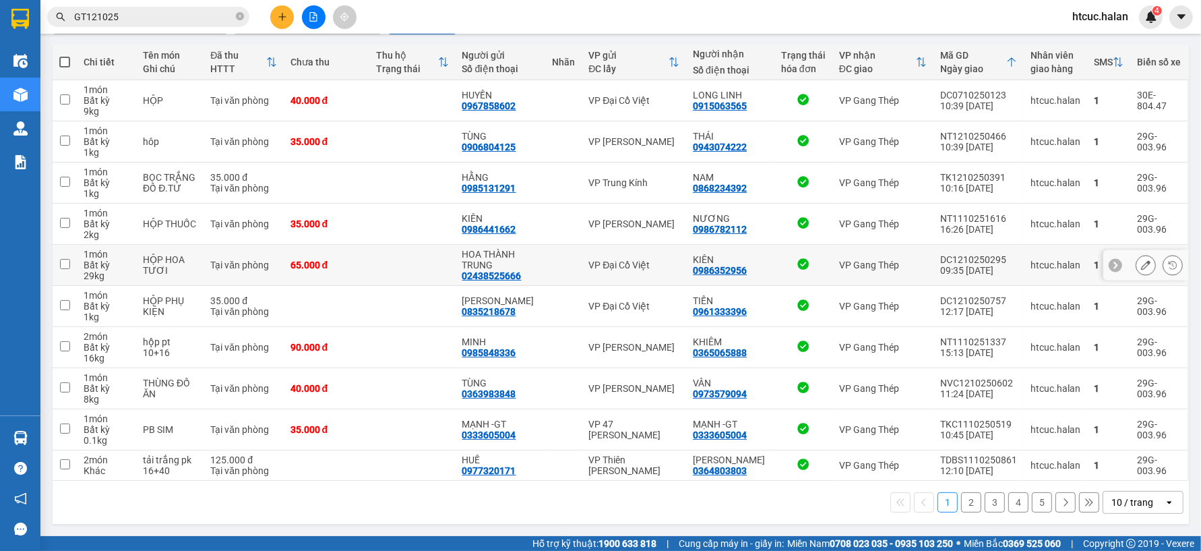
drag, startPoint x: 905, startPoint y: 339, endPoint x: 911, endPoint y: 336, distance: 7.5
drag, startPoint x: 911, startPoint y: 336, endPoint x: 1002, endPoint y: 322, distance: 92.1
drag, startPoint x: 1002, startPoint y: 322, endPoint x: 780, endPoint y: 508, distance: 290.5
click at [780, 508] on div "1 2 3 4 5 10 / trang open" at bounding box center [621, 502] width 1126 height 23
click at [961, 502] on button "2" at bounding box center [971, 502] width 20 height 20
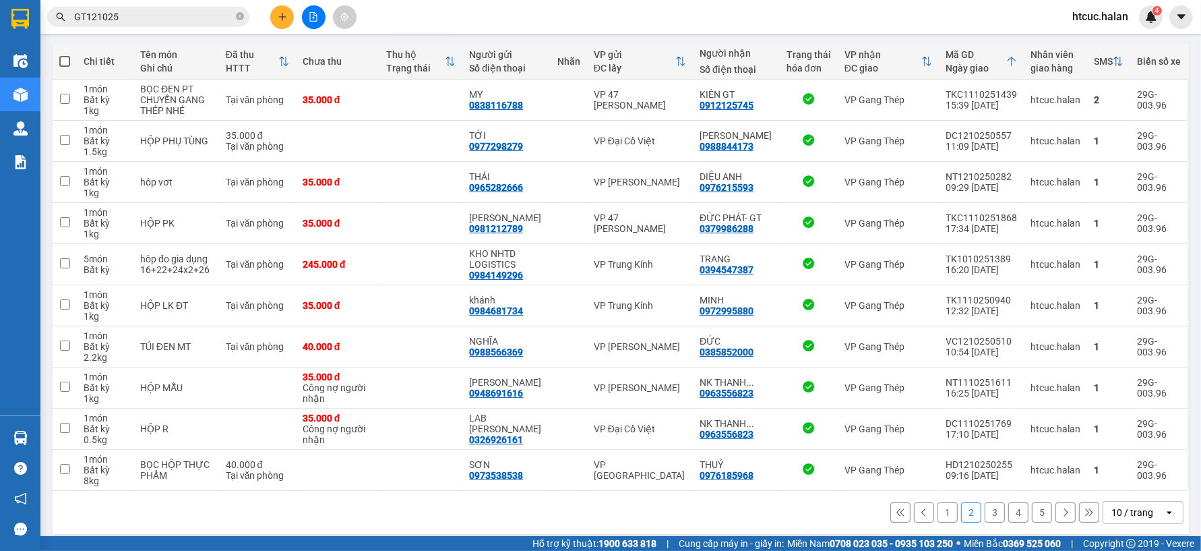
click at [985, 511] on button "3" at bounding box center [995, 512] width 20 height 20
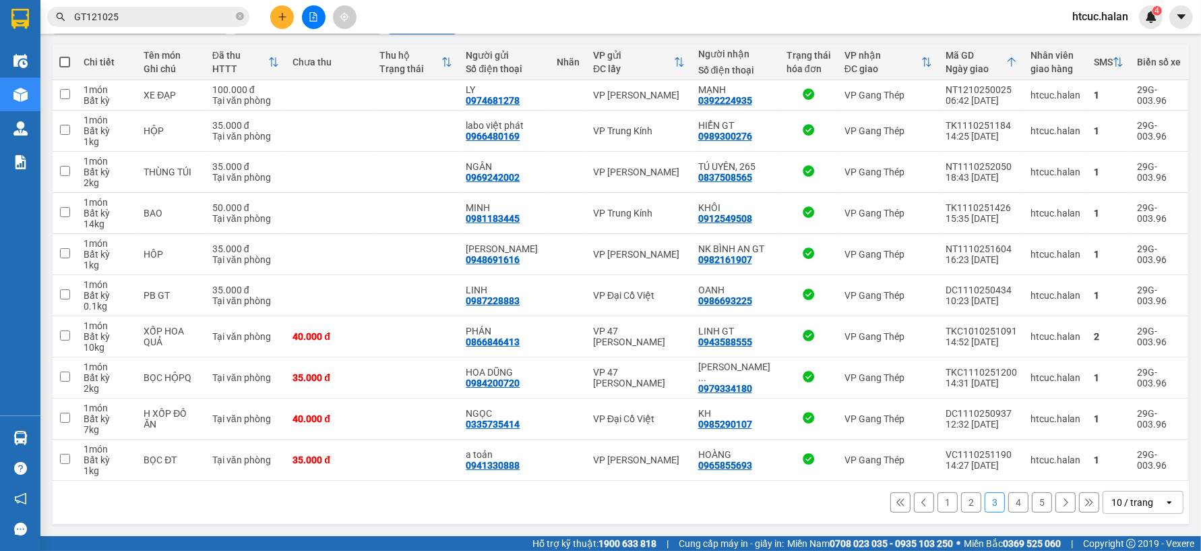
click at [1011, 502] on button "4" at bounding box center [1019, 502] width 20 height 20
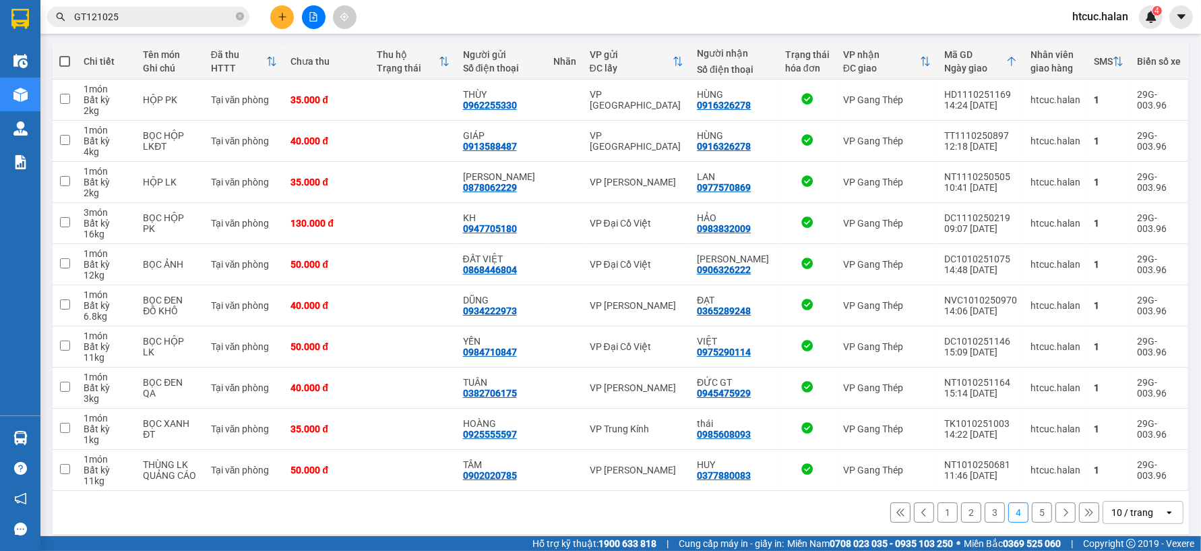
click at [1032, 518] on button "5" at bounding box center [1042, 512] width 20 height 20
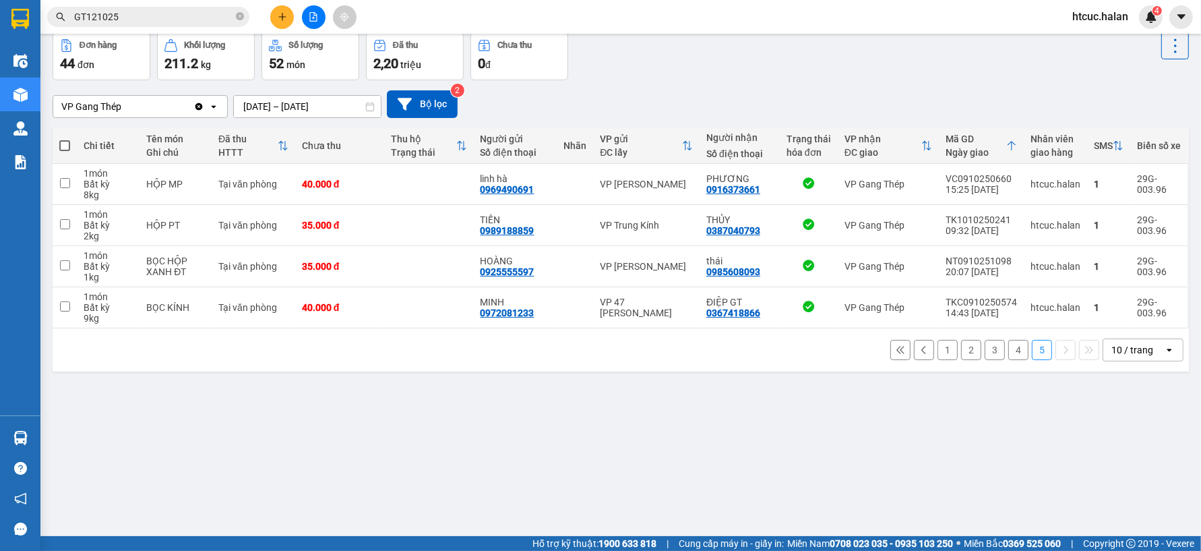
scroll to position [0, 0]
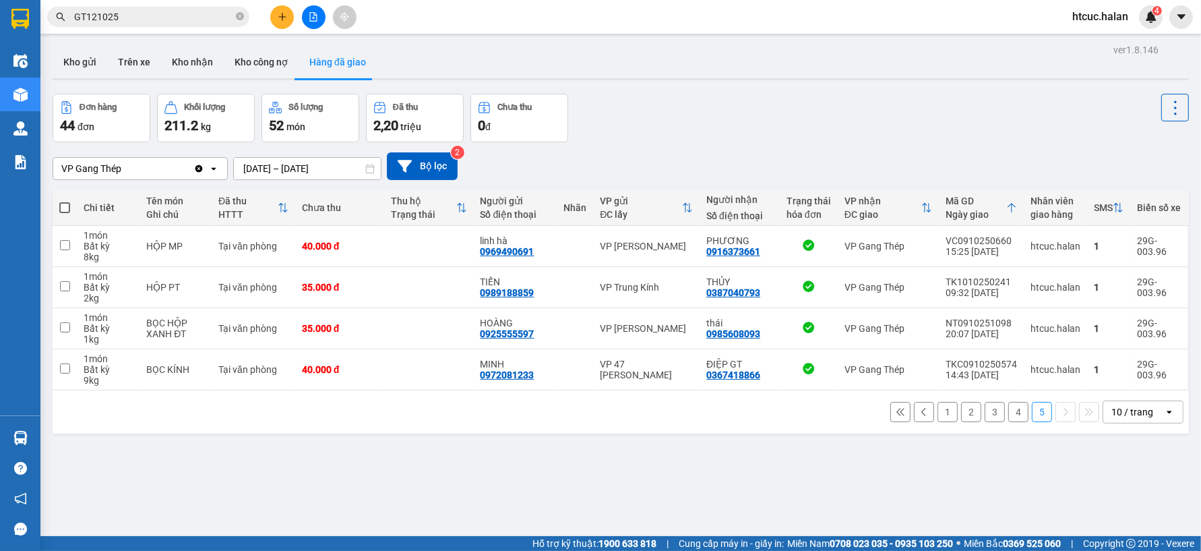
click at [248, 170] on input "[DATE] – [DATE]" at bounding box center [307, 169] width 147 height 22
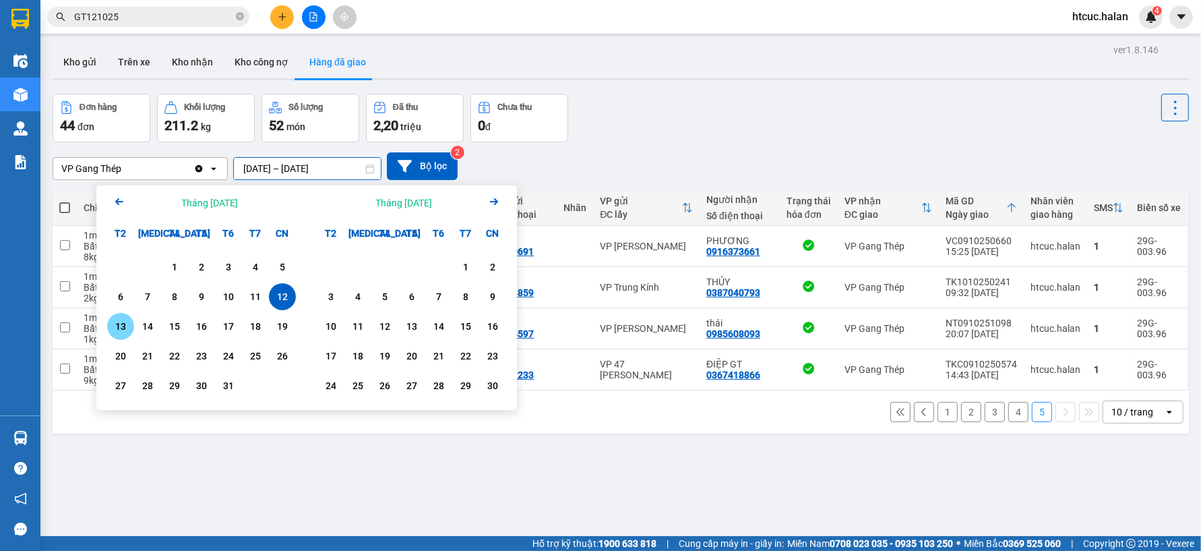
click at [119, 322] on div "13" at bounding box center [120, 326] width 19 height 16
type input "[DATE] – [DATE]"
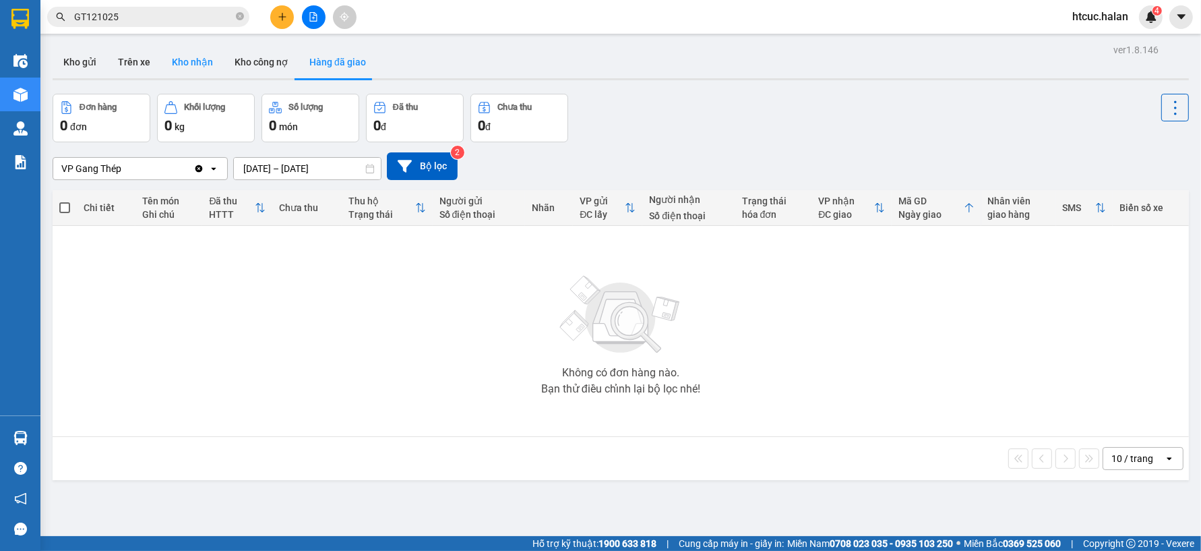
click at [194, 62] on button "Kho nhận" at bounding box center [192, 62] width 63 height 32
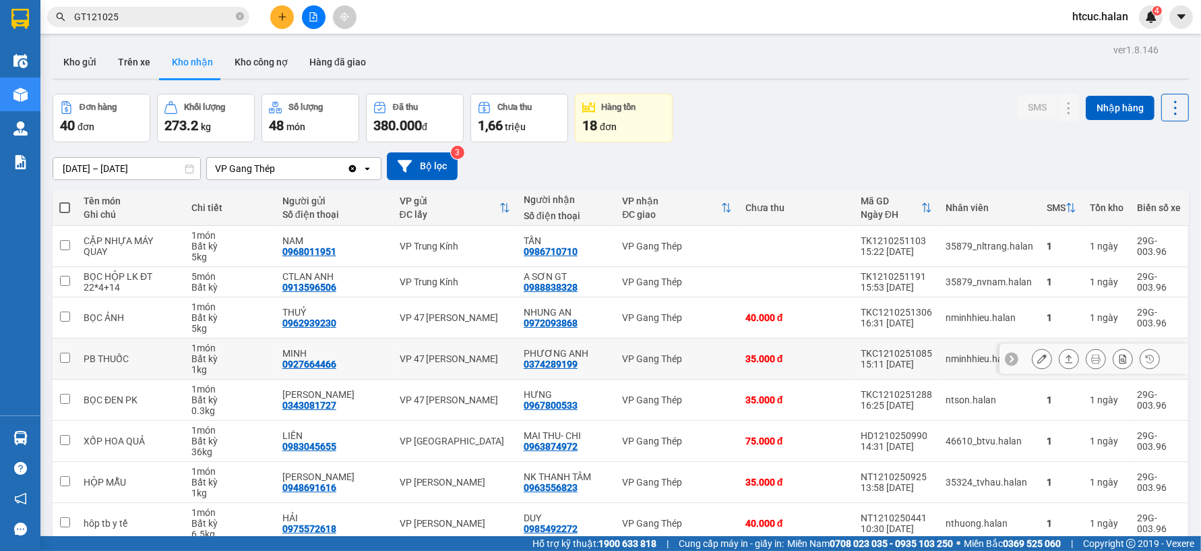
scroll to position [146, 0]
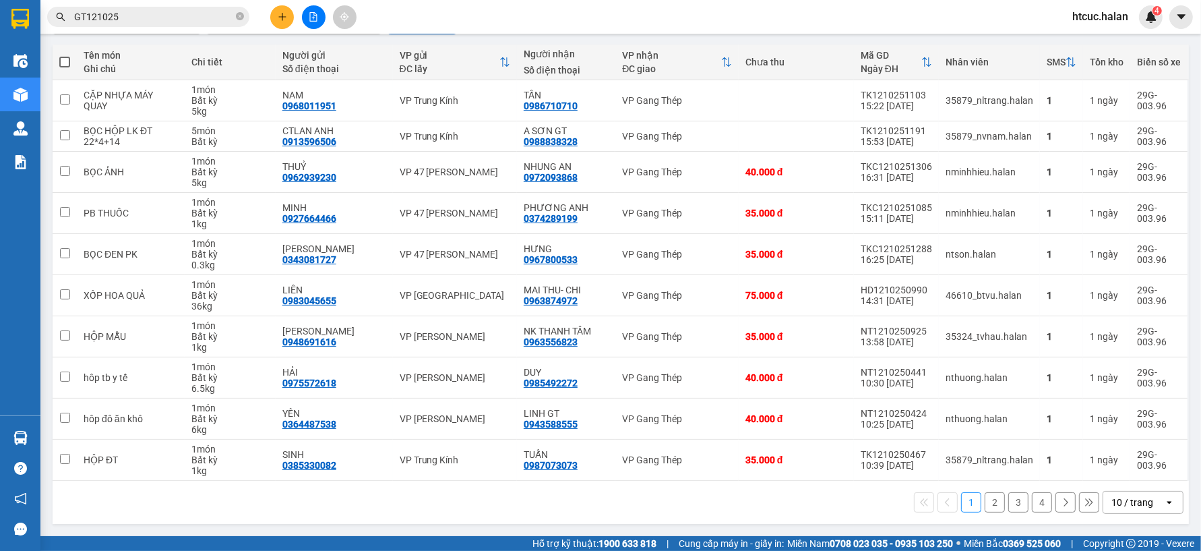
click at [1032, 508] on button "4" at bounding box center [1042, 502] width 20 height 20
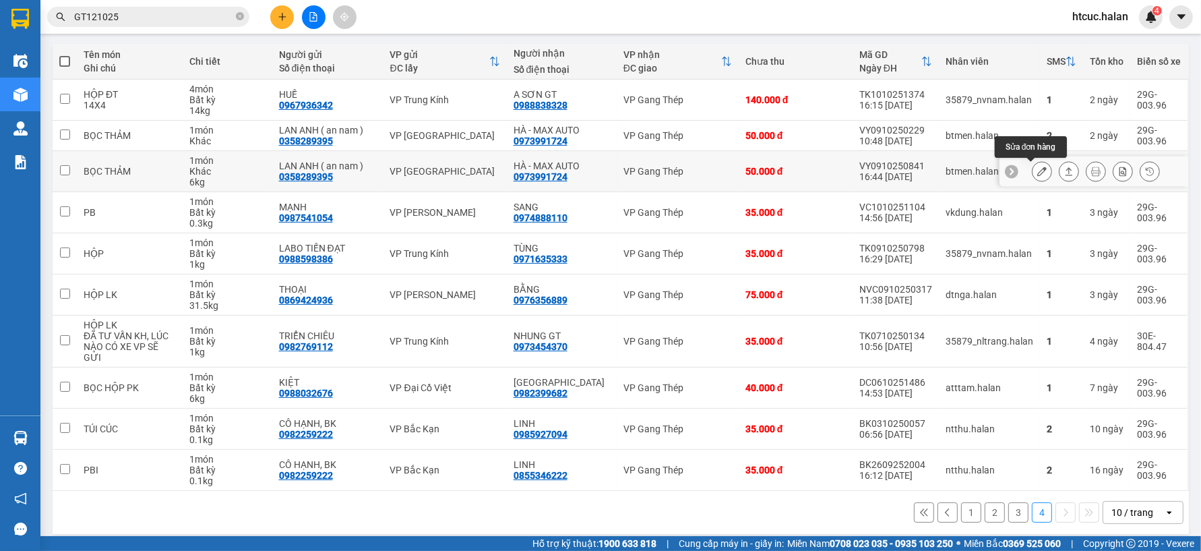
click at [1038, 169] on icon at bounding box center [1042, 171] width 9 height 9
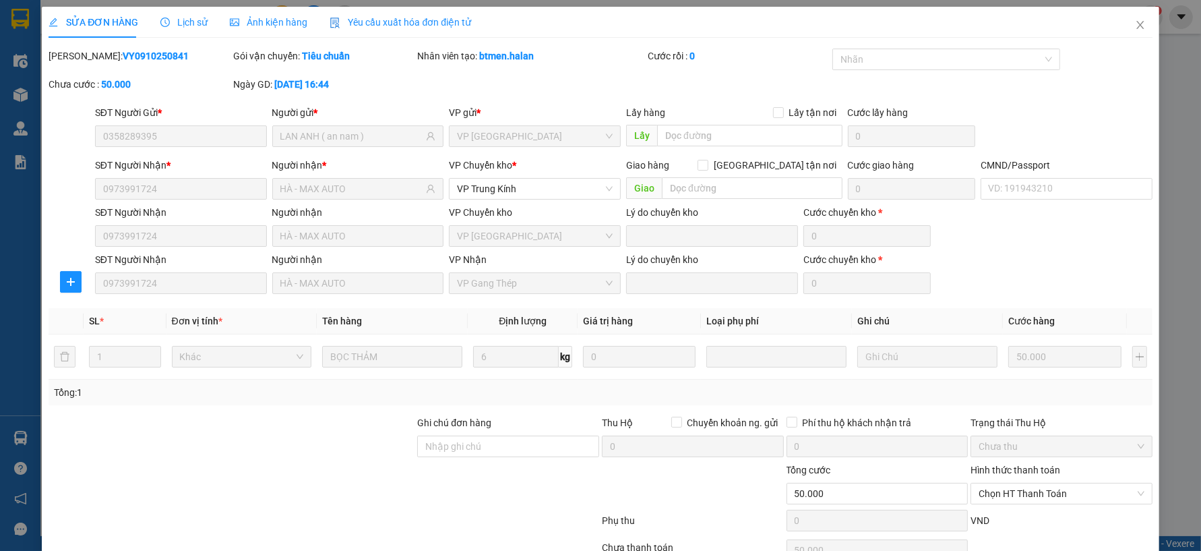
type input "0358289395"
type input "LAN ANH ( an nam )"
type input "0973991724"
type input "HÀ - MAX AUTO"
type input "0"
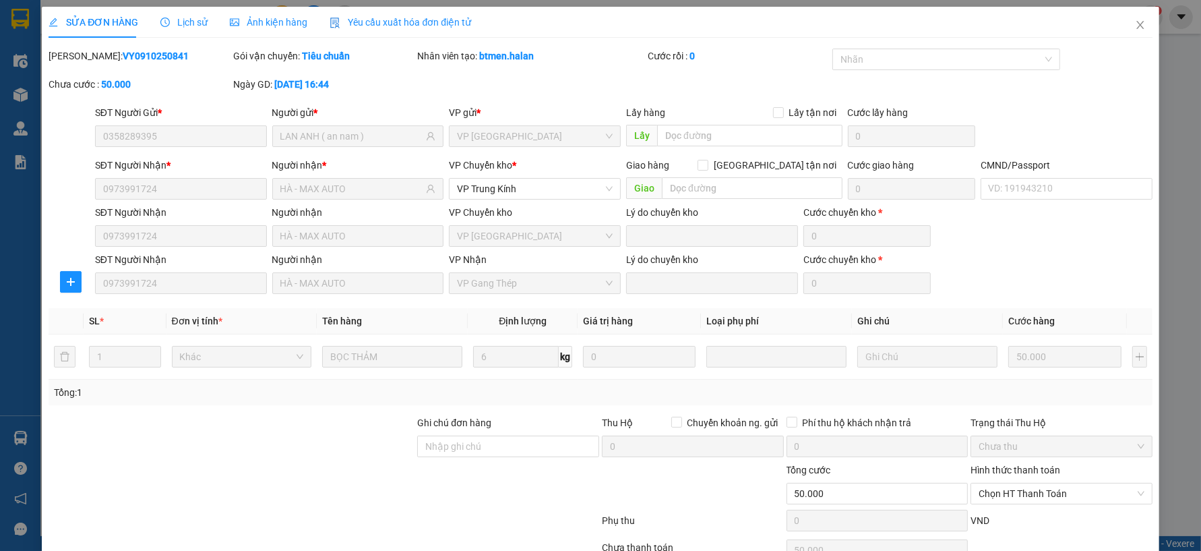
type input "50.000"
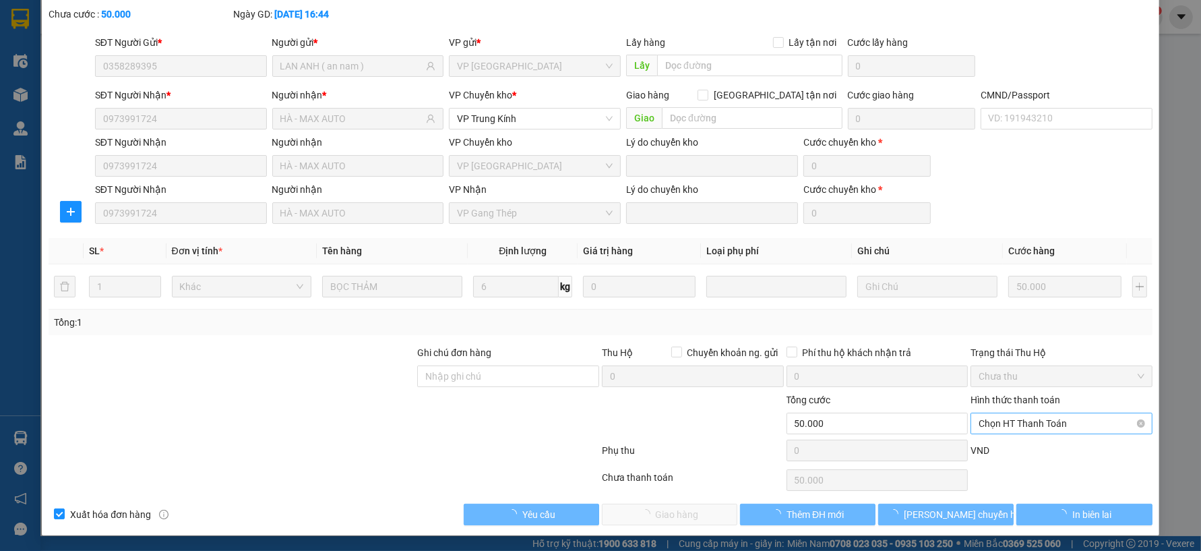
click at [1040, 420] on span "Chọn HT Thanh Toán" at bounding box center [1062, 423] width 166 height 20
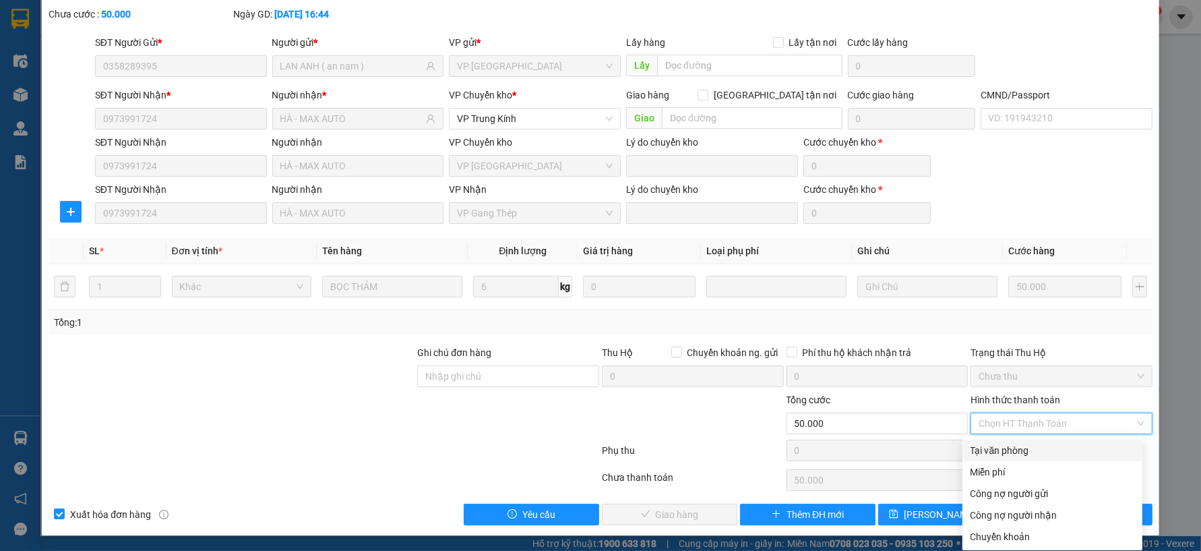
click at [1013, 454] on div "Tại văn phòng" at bounding box center [1053, 450] width 164 height 15
type input "0"
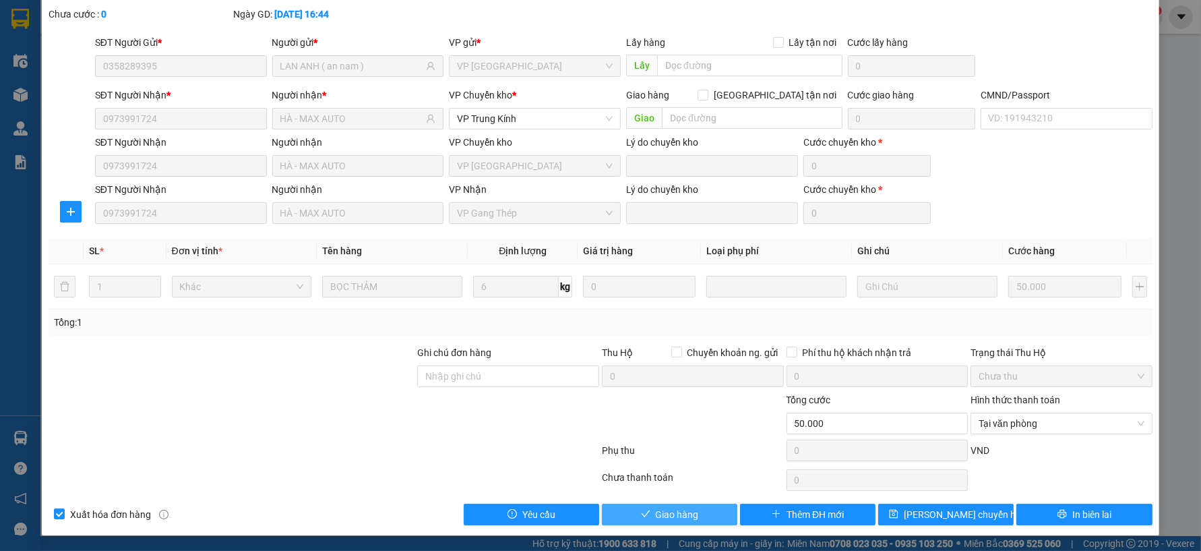
click at [678, 510] on span "Giao hàng" at bounding box center [677, 514] width 43 height 15
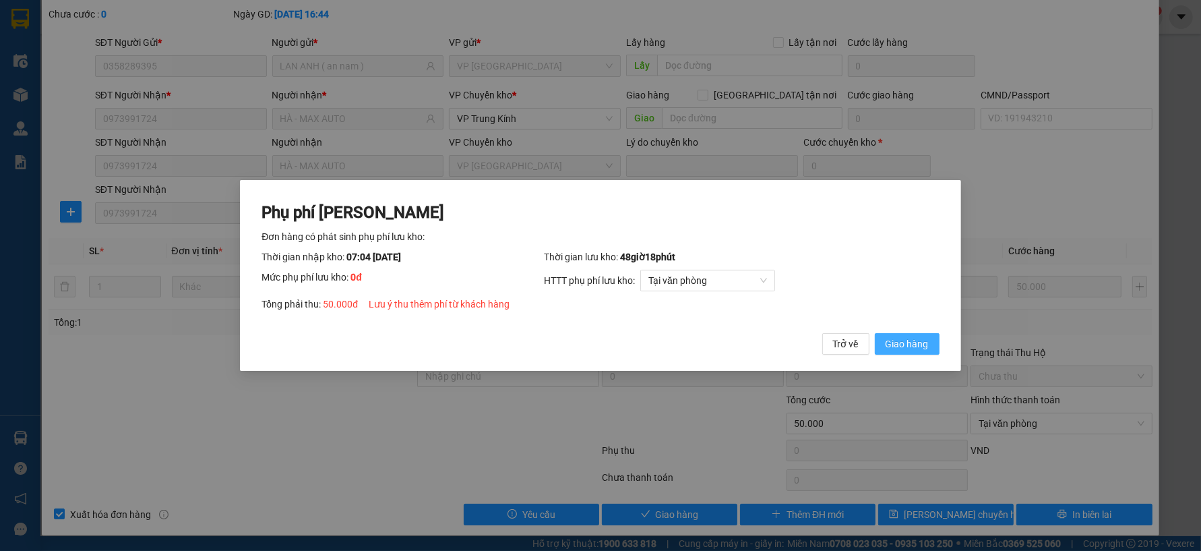
click at [913, 347] on span "Giao hàng" at bounding box center [907, 343] width 43 height 15
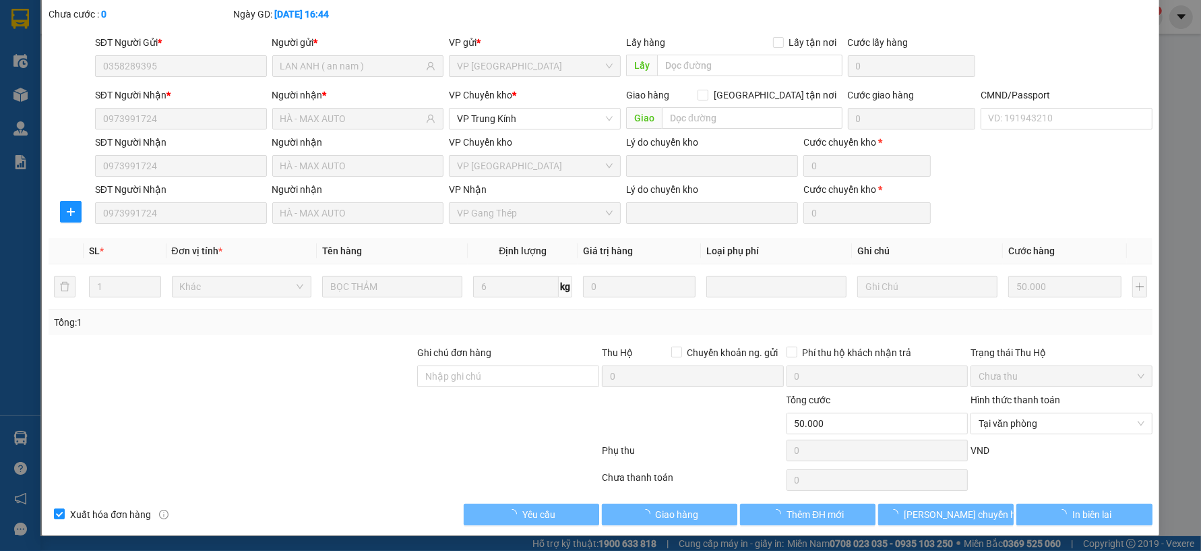
scroll to position [0, 0]
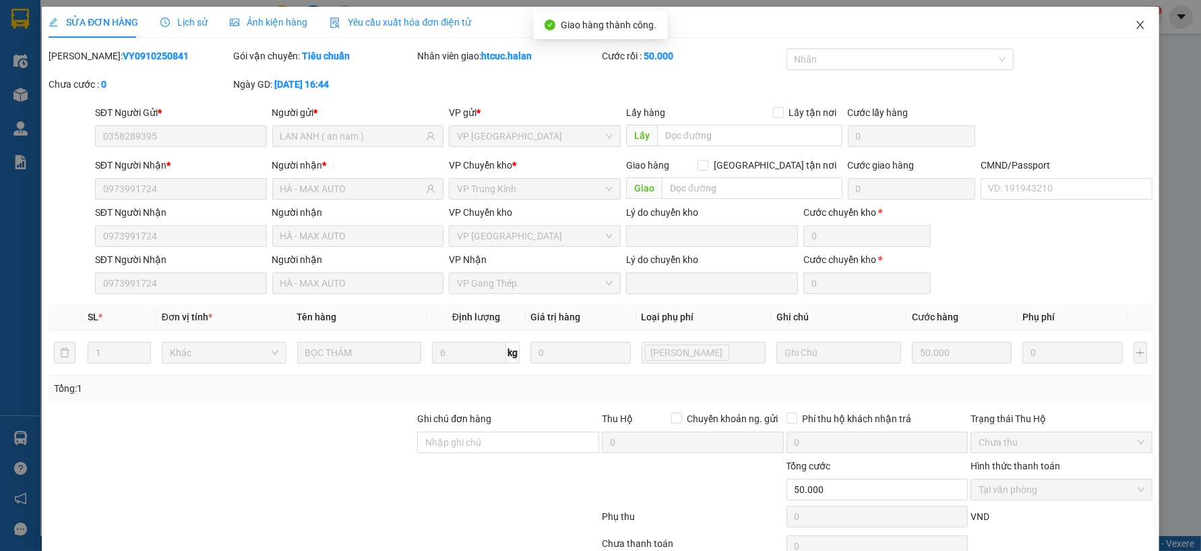
click at [1135, 23] on span "Close" at bounding box center [1141, 26] width 38 height 38
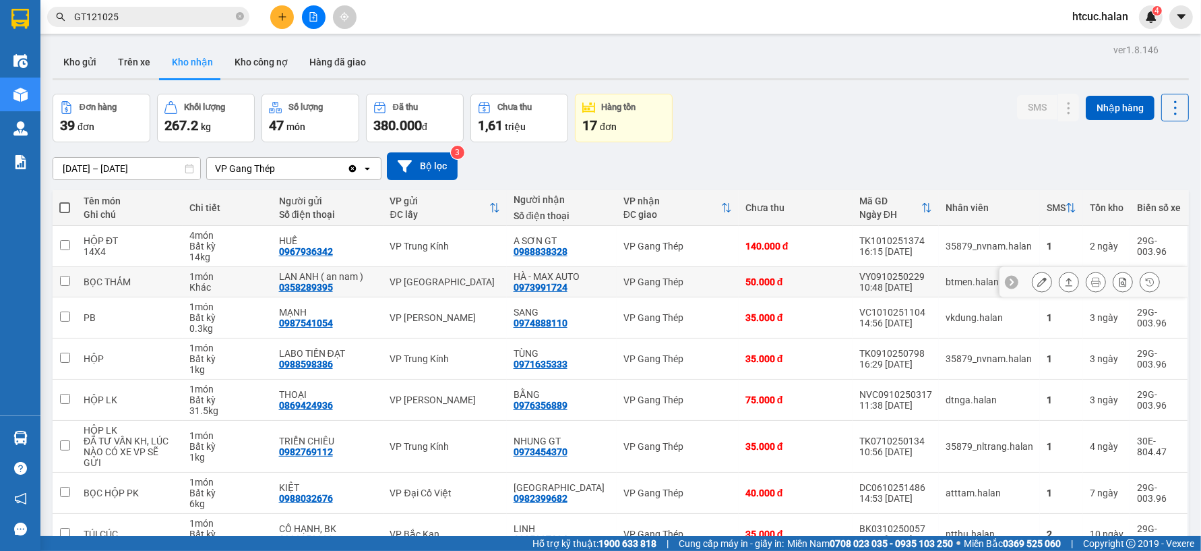
click at [1038, 282] on icon at bounding box center [1042, 281] width 9 height 9
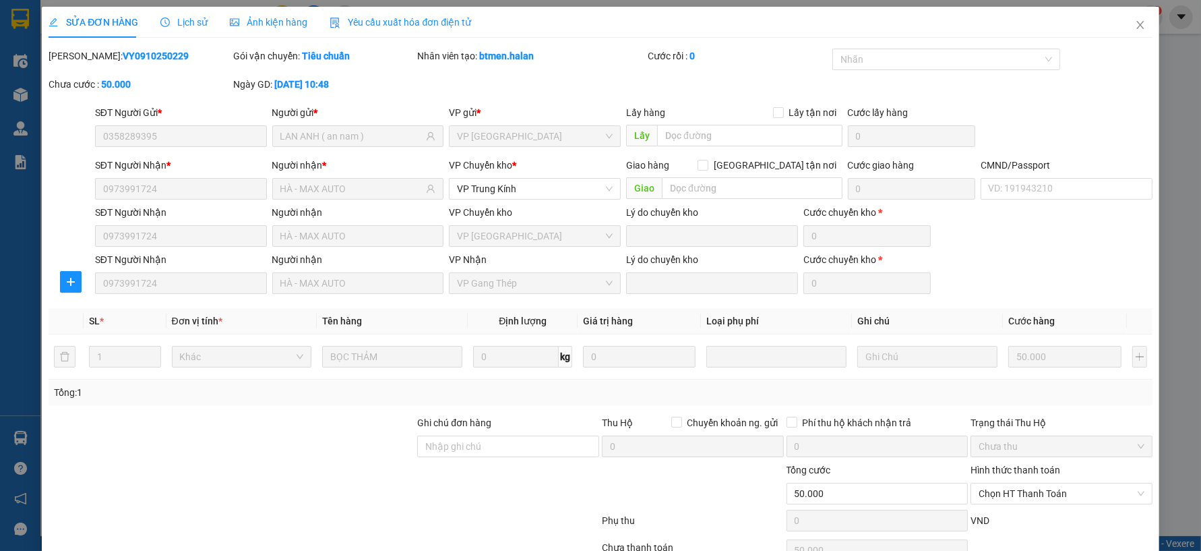
type input "0358289395"
type input "LAN ANH ( an nam )"
type input "0973991724"
type input "HÀ - MAX AUTO"
type input "0"
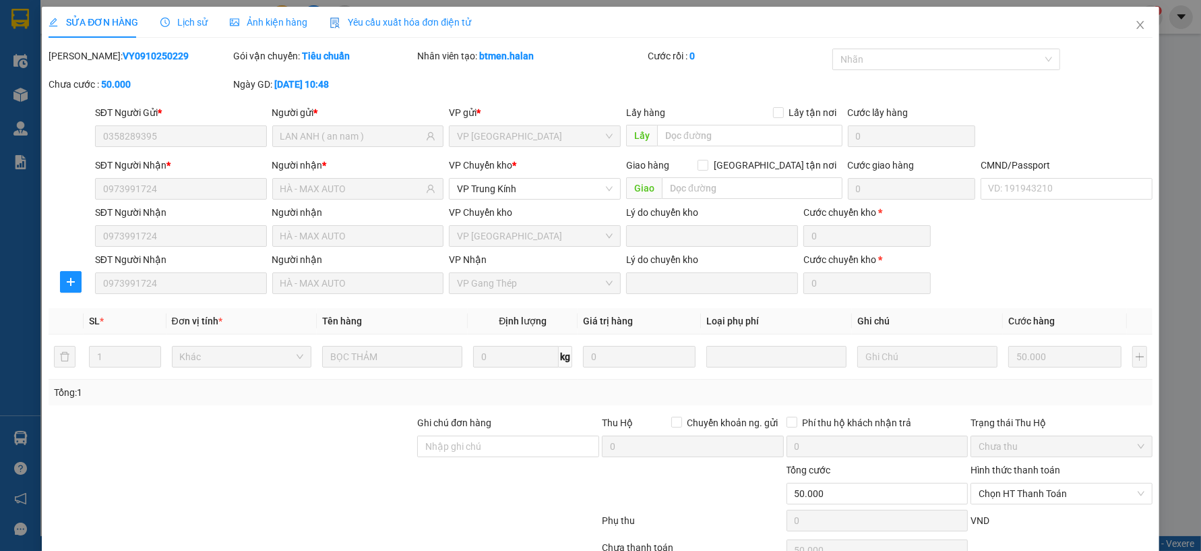
type input "50.000"
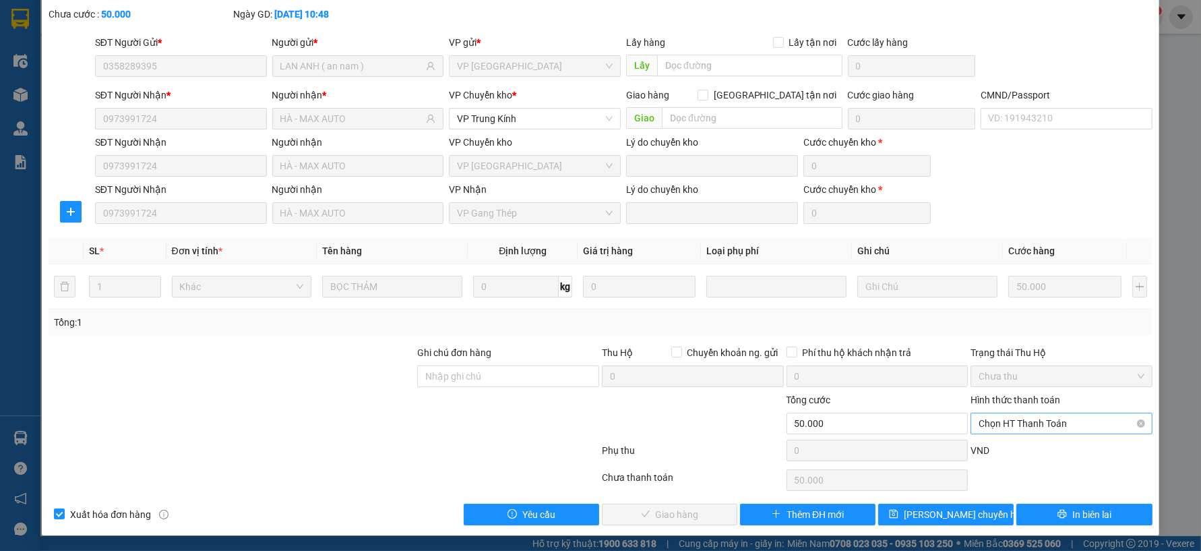
click at [1053, 417] on span "Chọn HT Thanh Toán" at bounding box center [1062, 423] width 166 height 20
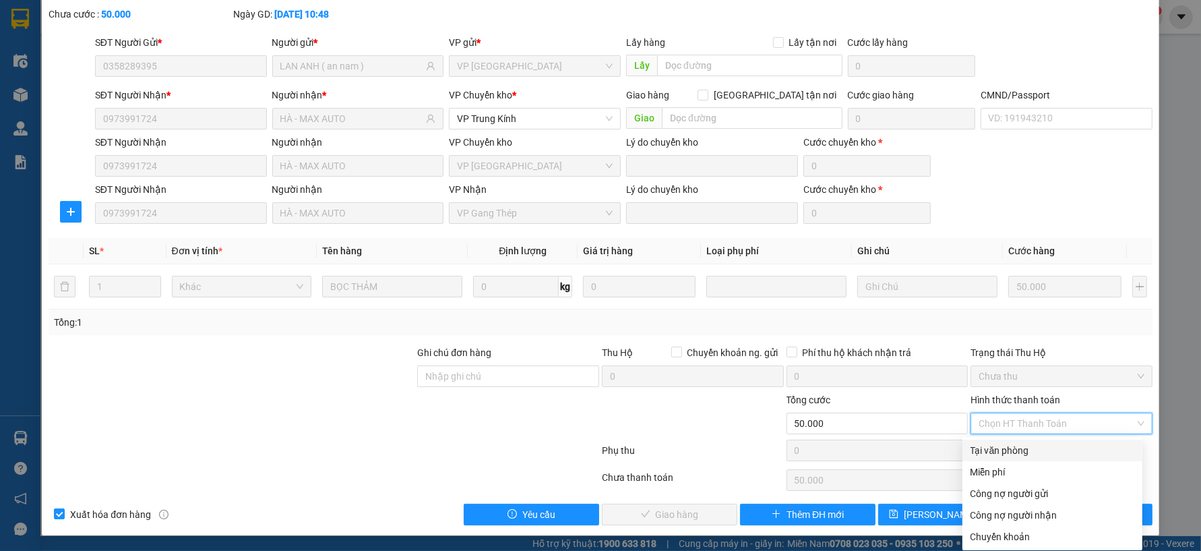
click at [1002, 450] on div "Tại văn phòng" at bounding box center [1053, 450] width 164 height 15
type input "0"
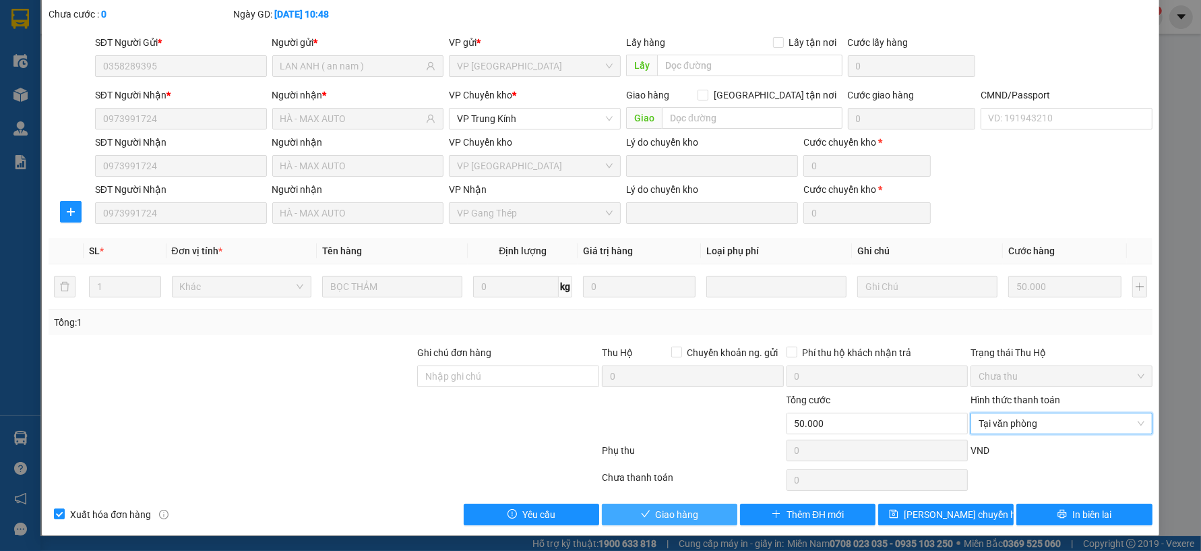
click at [686, 518] on span "Giao hàng" at bounding box center [677, 514] width 43 height 15
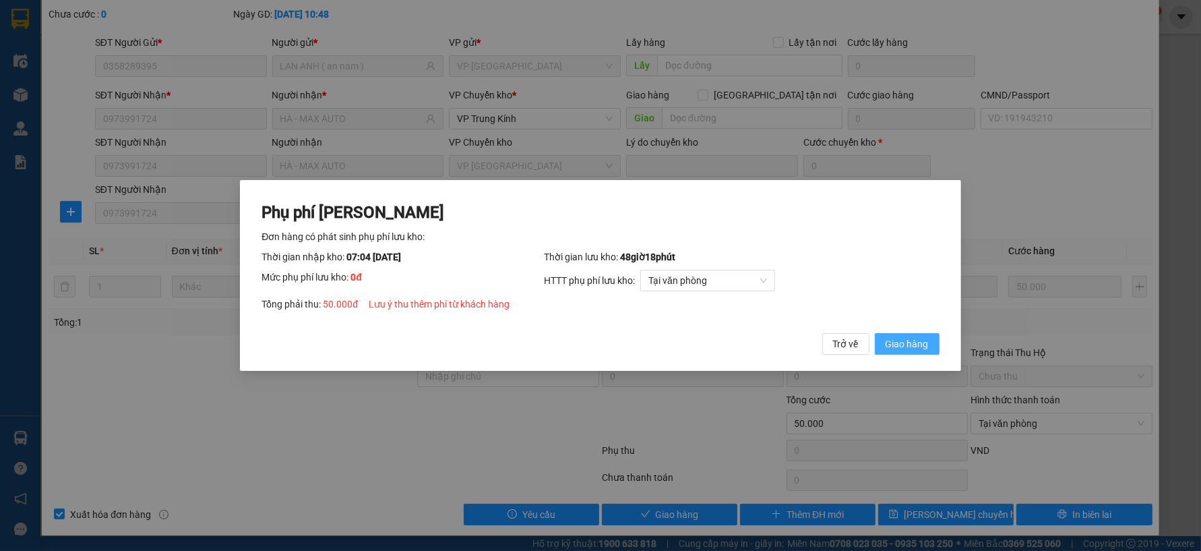
click at [920, 346] on span "Giao hàng" at bounding box center [907, 343] width 43 height 15
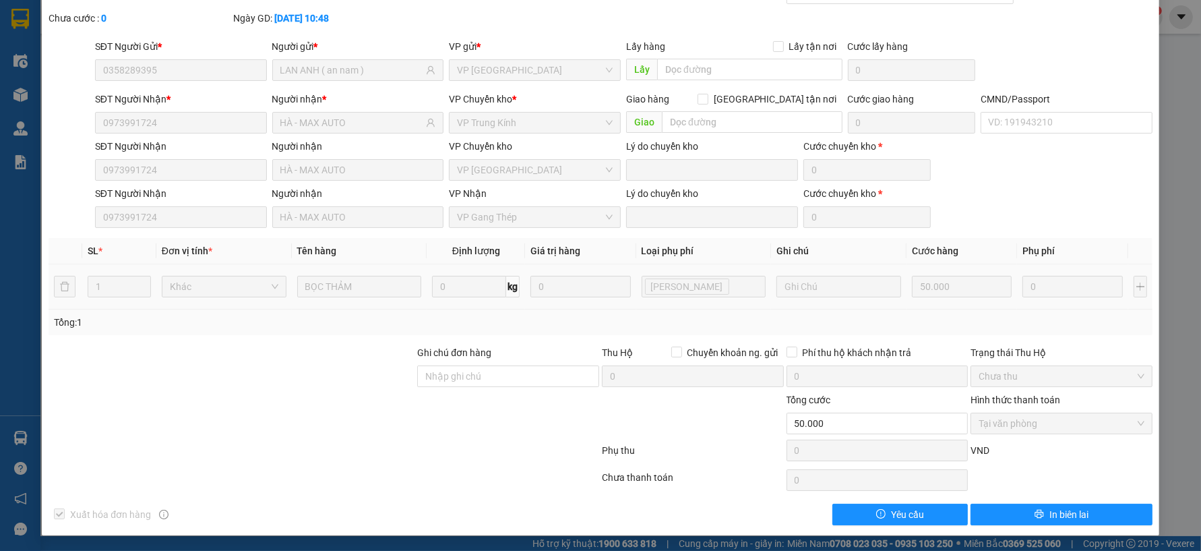
scroll to position [0, 0]
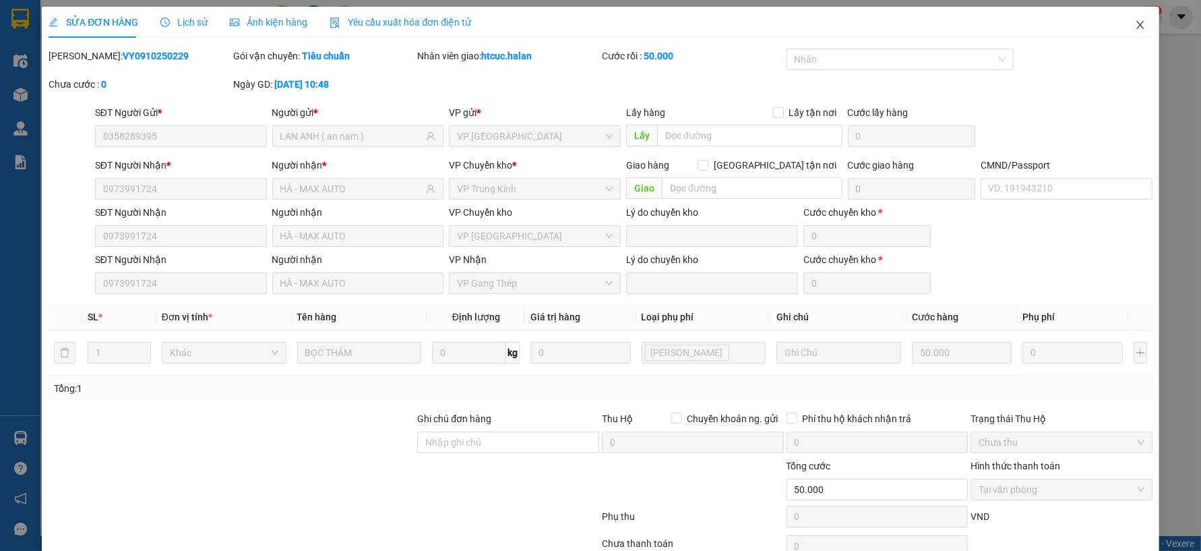
click at [1135, 27] on icon "close" at bounding box center [1140, 25] width 11 height 11
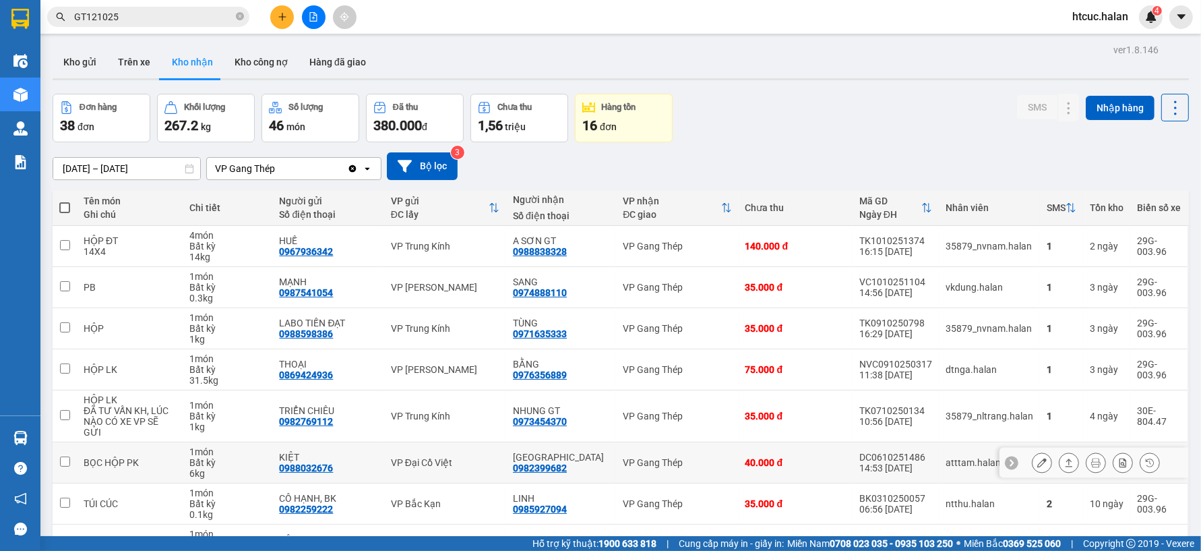
scroll to position [75, 0]
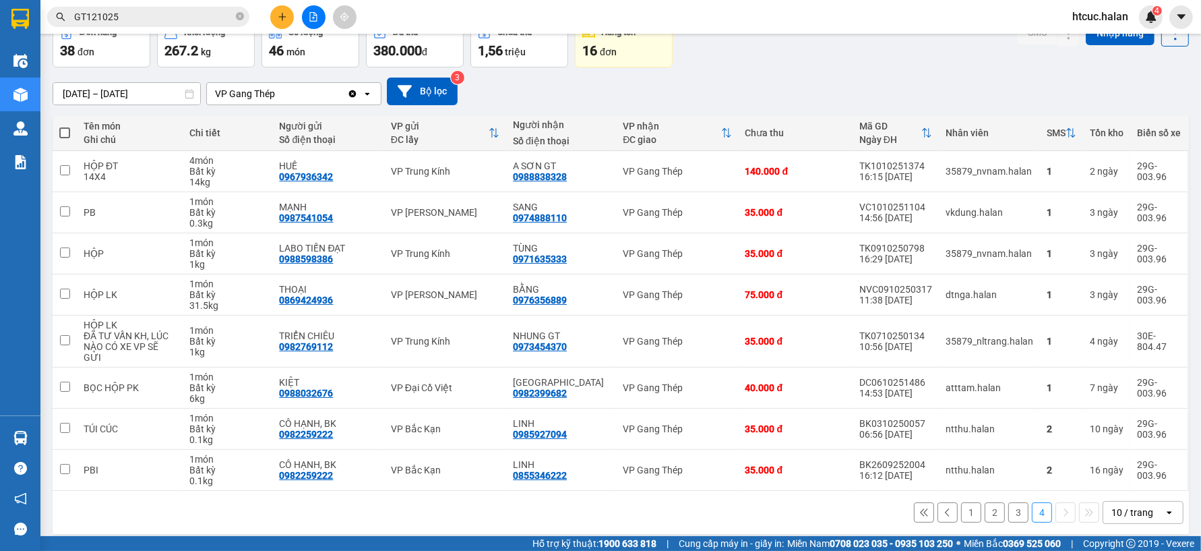
click at [1009, 502] on button "3" at bounding box center [1019, 512] width 20 height 20
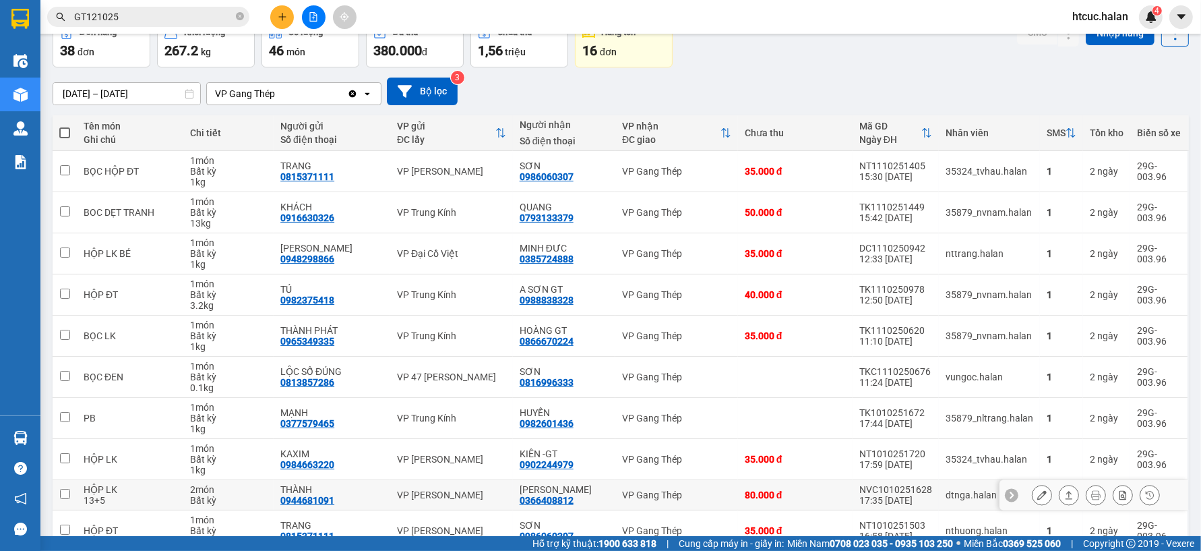
scroll to position [146, 0]
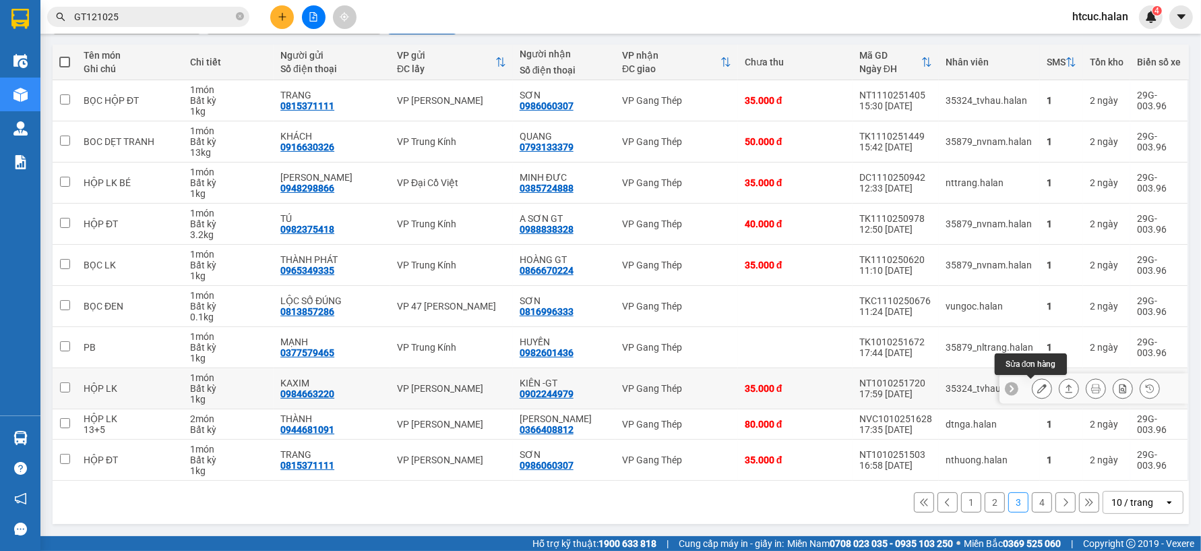
click at [1038, 386] on icon at bounding box center [1042, 388] width 9 height 9
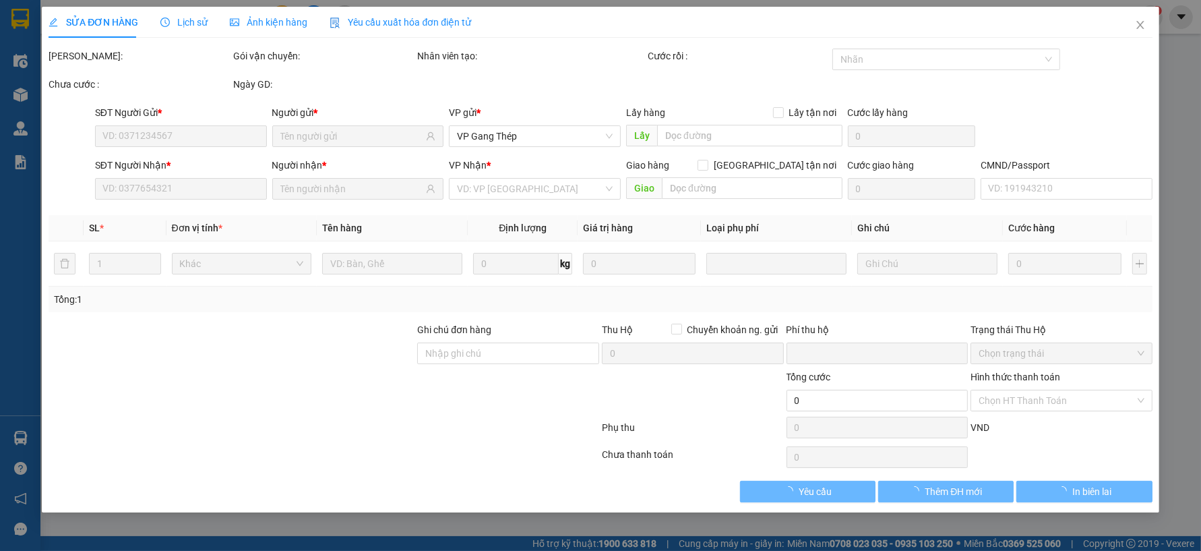
type input "0984663220"
type input "KAXIM"
type input "0902244979"
type input "KIÊN -GT"
type input "0"
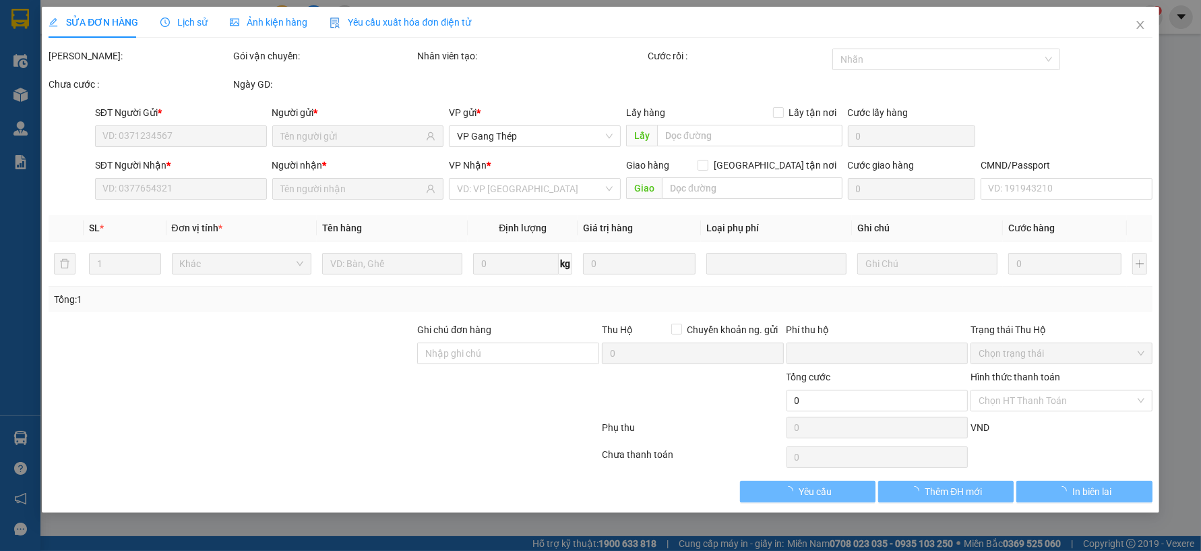
type input "35.000"
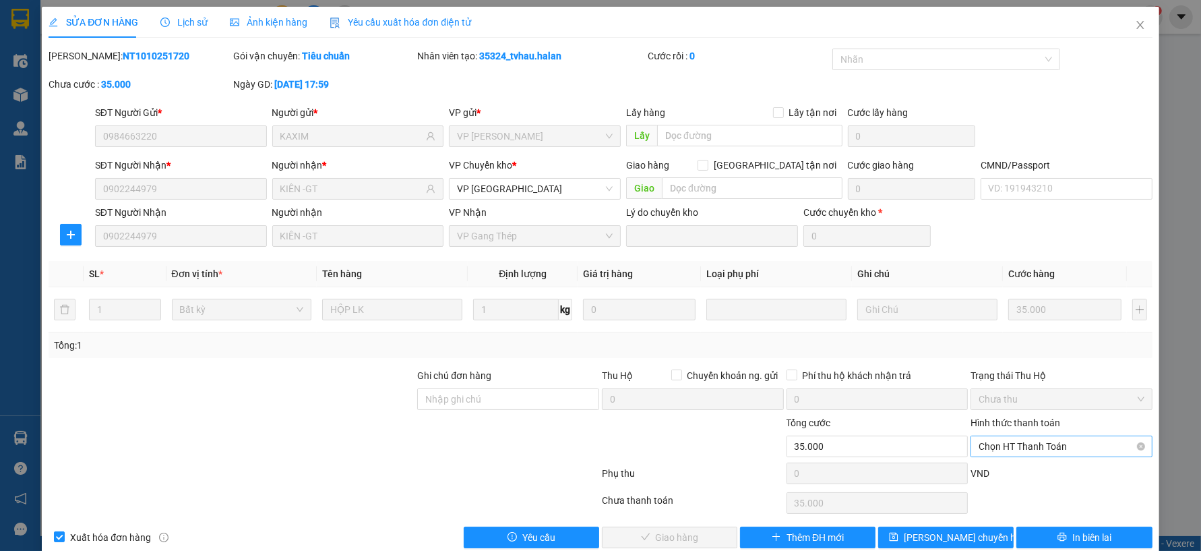
click at [1047, 445] on span "Chọn HT Thanh Toán" at bounding box center [1062, 446] width 166 height 20
click at [1050, 396] on div "Công nợ người nhận" at bounding box center [1053, 397] width 164 height 15
type input "0"
click at [705, 536] on button "Giao hàng" at bounding box center [670, 538] width 136 height 22
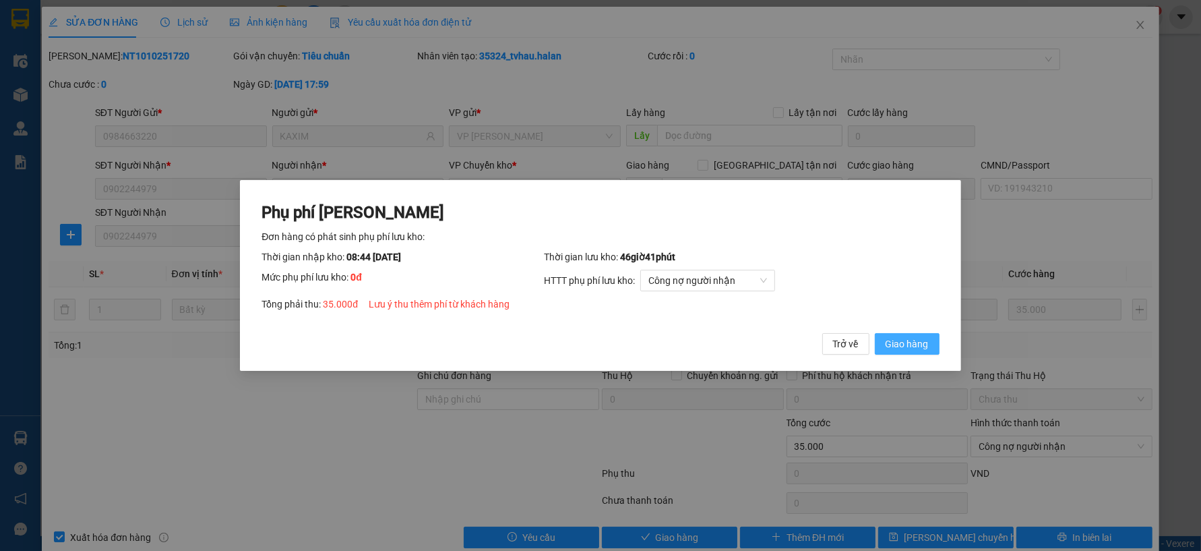
click at [907, 342] on span "Giao hàng" at bounding box center [907, 343] width 43 height 15
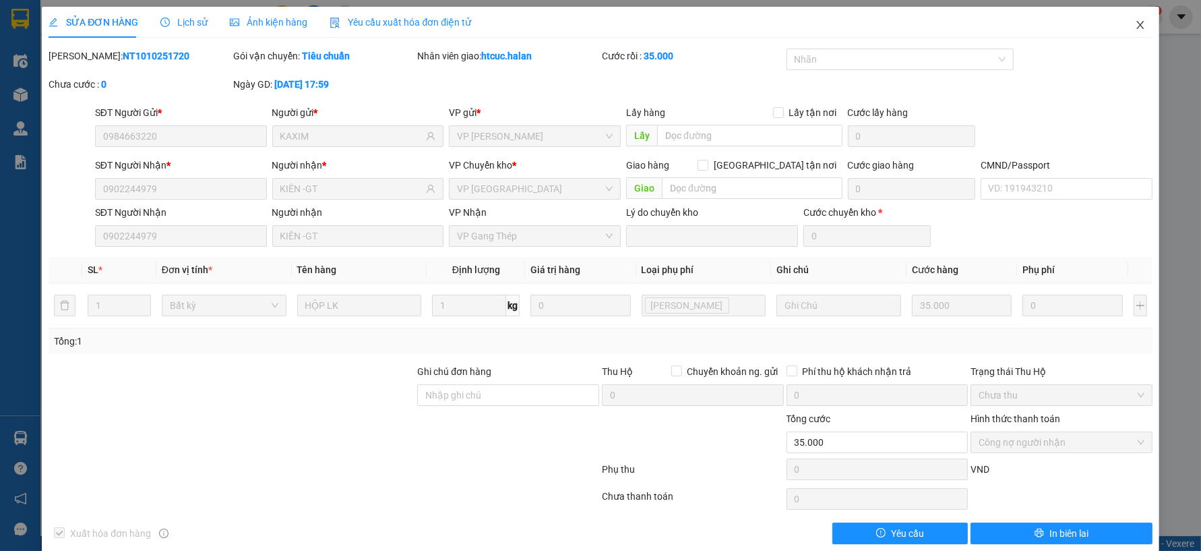
click at [1135, 24] on icon "close" at bounding box center [1140, 25] width 11 height 11
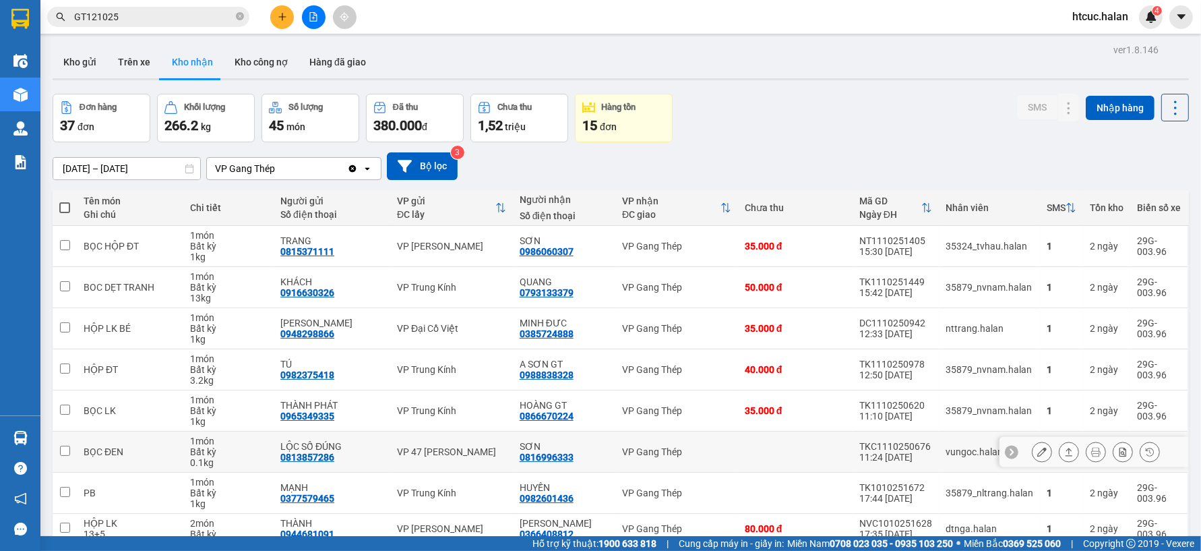
scroll to position [75, 0]
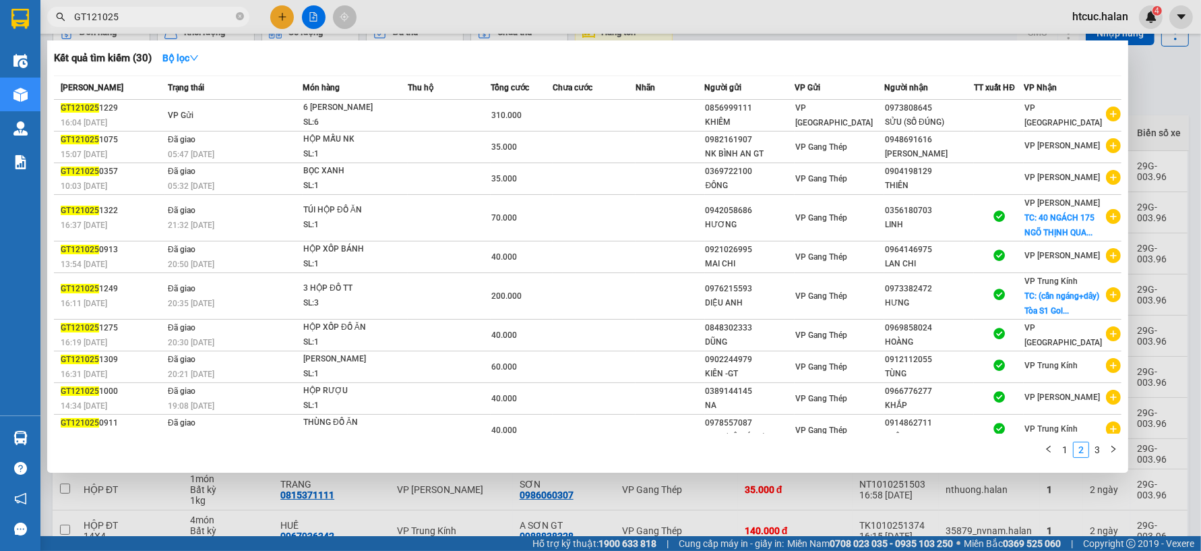
drag, startPoint x: 128, startPoint y: 15, endPoint x: 75, endPoint y: 32, distance: 55.9
click at [75, 29] on div "Kết quả tìm kiếm ( 30 ) Bộ lọc Mã ĐH Trạng thái Món hàng Thu hộ Tổng cước Chưa …" at bounding box center [131, 17] width 263 height 24
click at [713, 513] on div at bounding box center [600, 275] width 1201 height 551
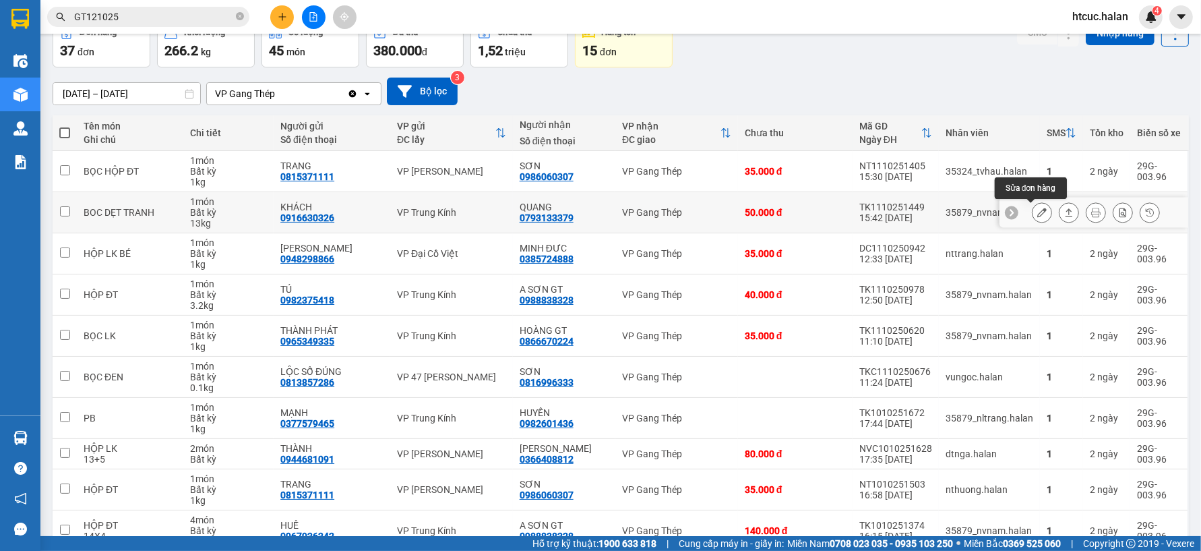
click at [1038, 211] on icon at bounding box center [1042, 212] width 9 height 9
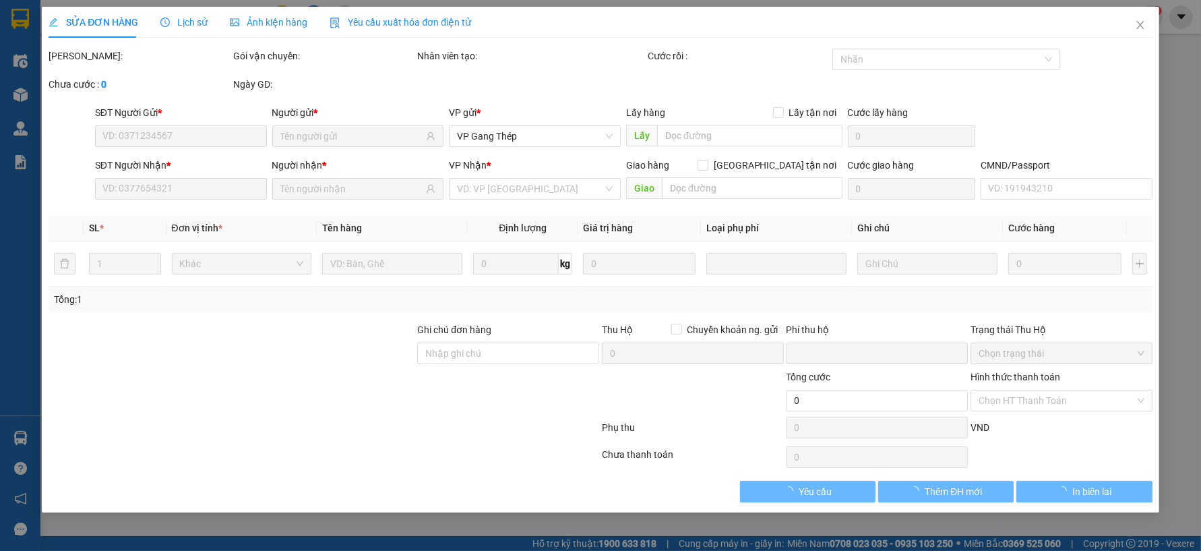
type input "0916630326"
type input "KHÁCH"
type input "0793133379"
type input "QUANG"
type input "0"
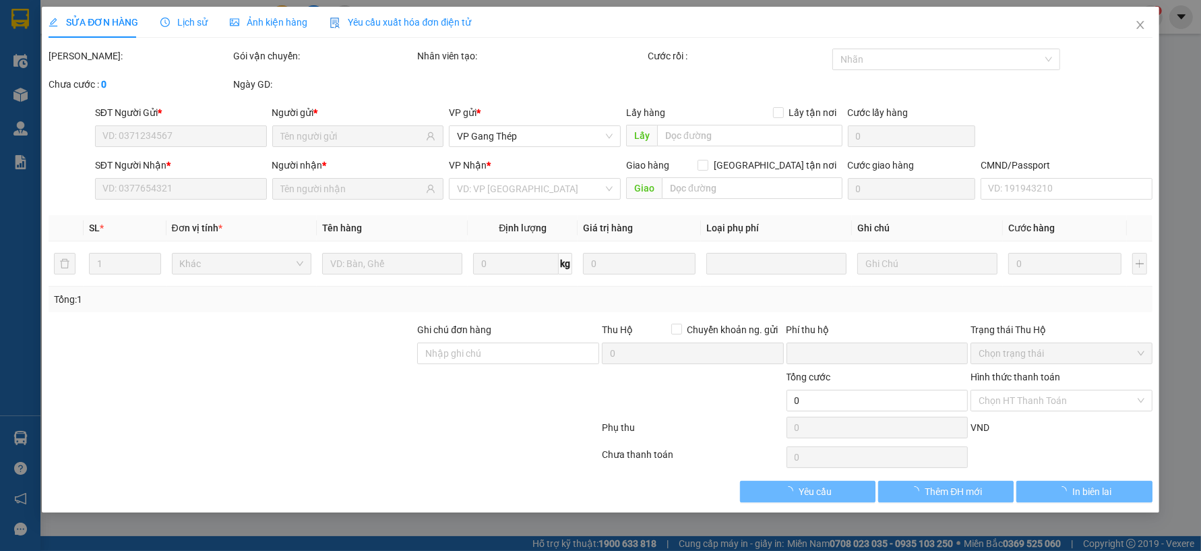
type input "50.000"
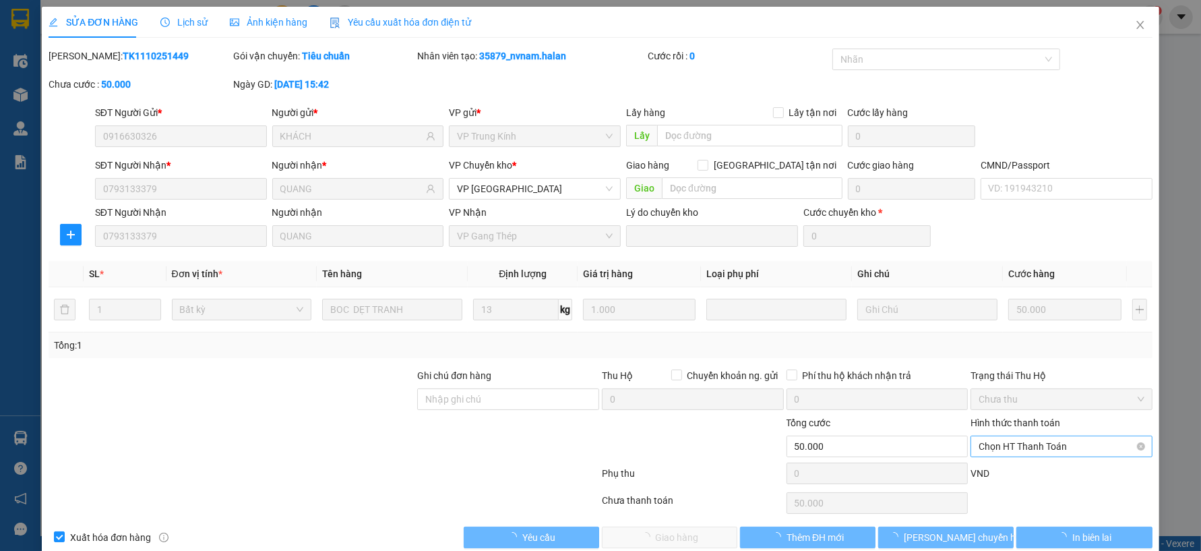
click at [1022, 442] on span "Chọn HT Thanh Toán" at bounding box center [1062, 446] width 166 height 20
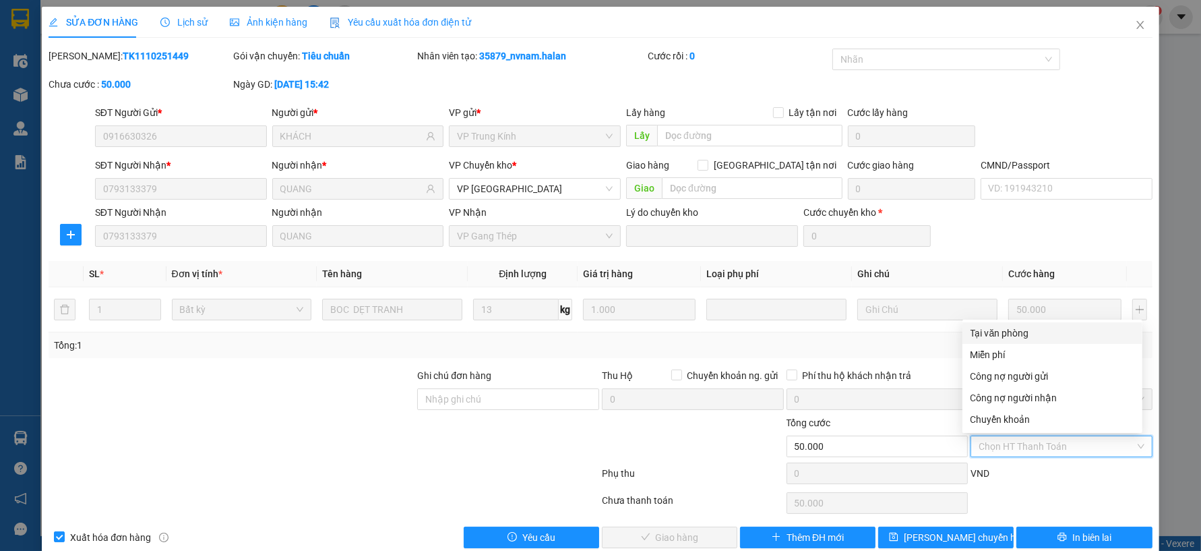
click at [1001, 328] on div "Tại văn phòng" at bounding box center [1053, 333] width 164 height 15
type input "0"
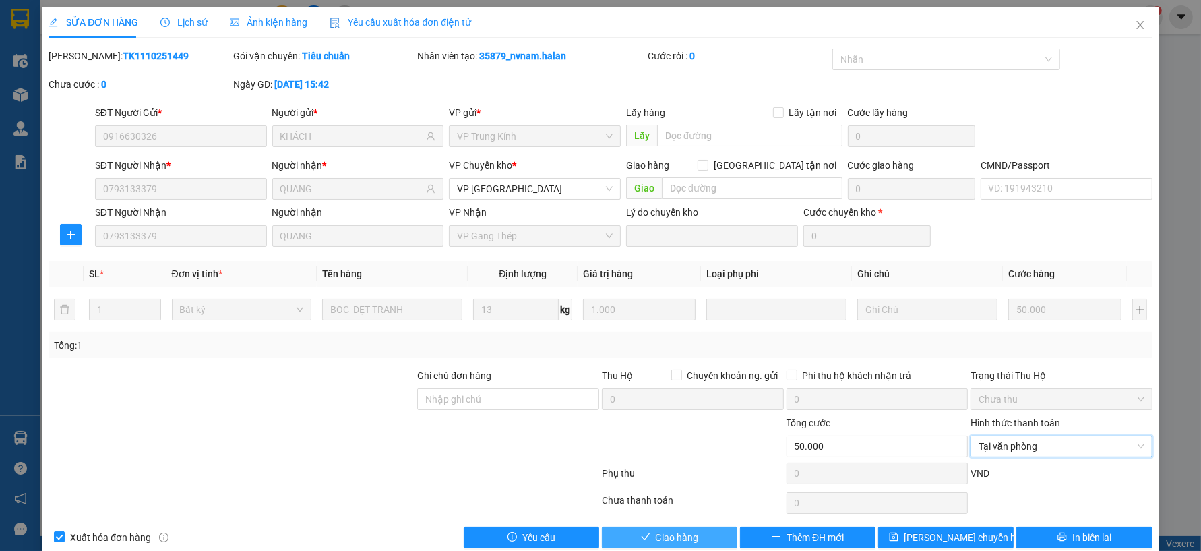
click at [669, 536] on span "Giao hàng" at bounding box center [677, 537] width 43 height 15
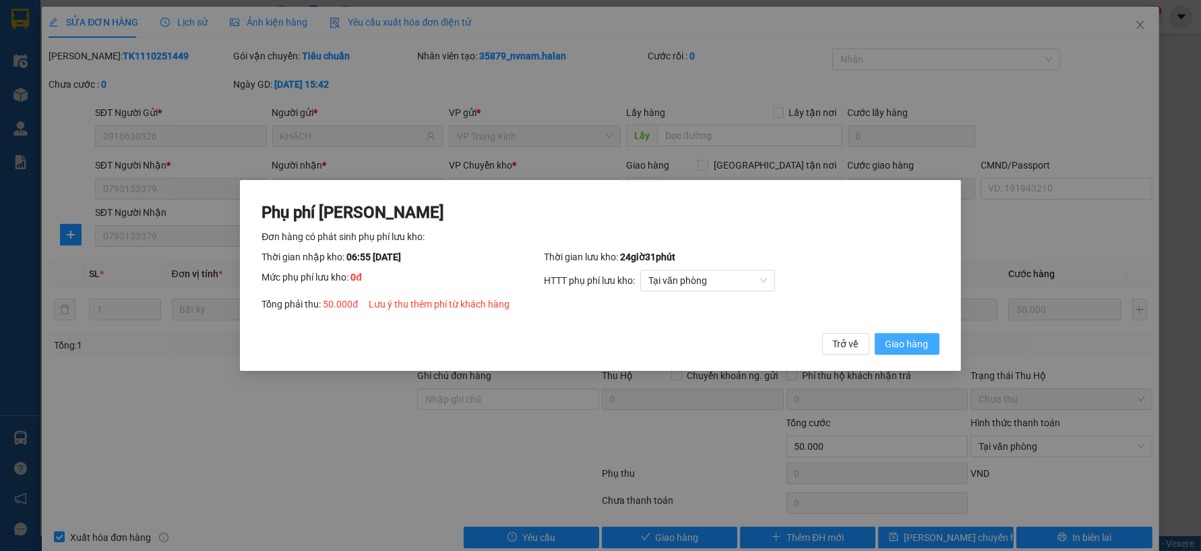
click at [924, 344] on span "Giao hàng" at bounding box center [907, 343] width 43 height 15
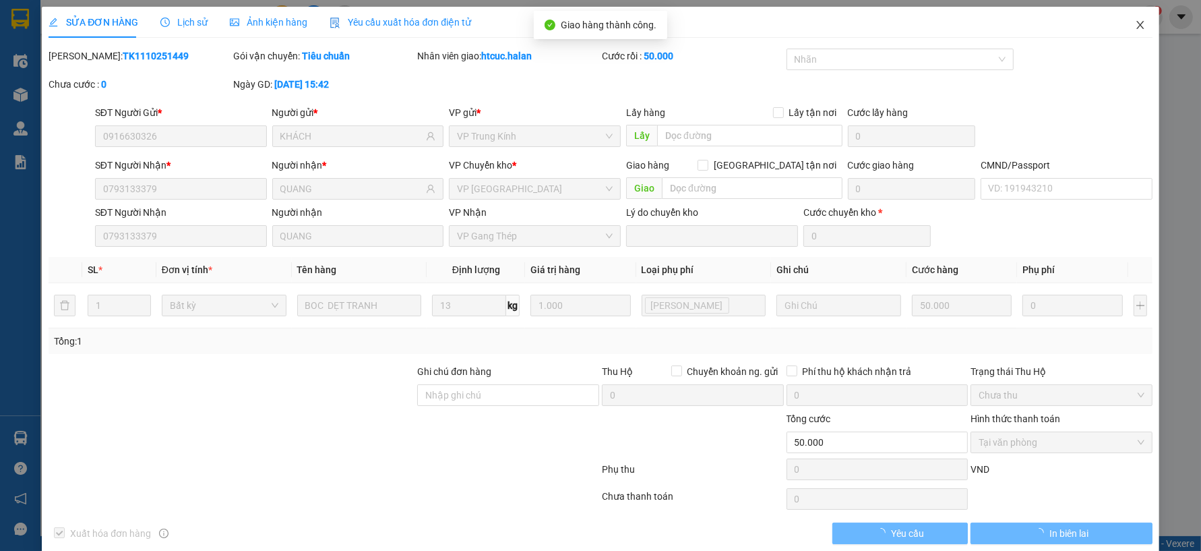
click at [1135, 25] on icon "close" at bounding box center [1140, 25] width 11 height 11
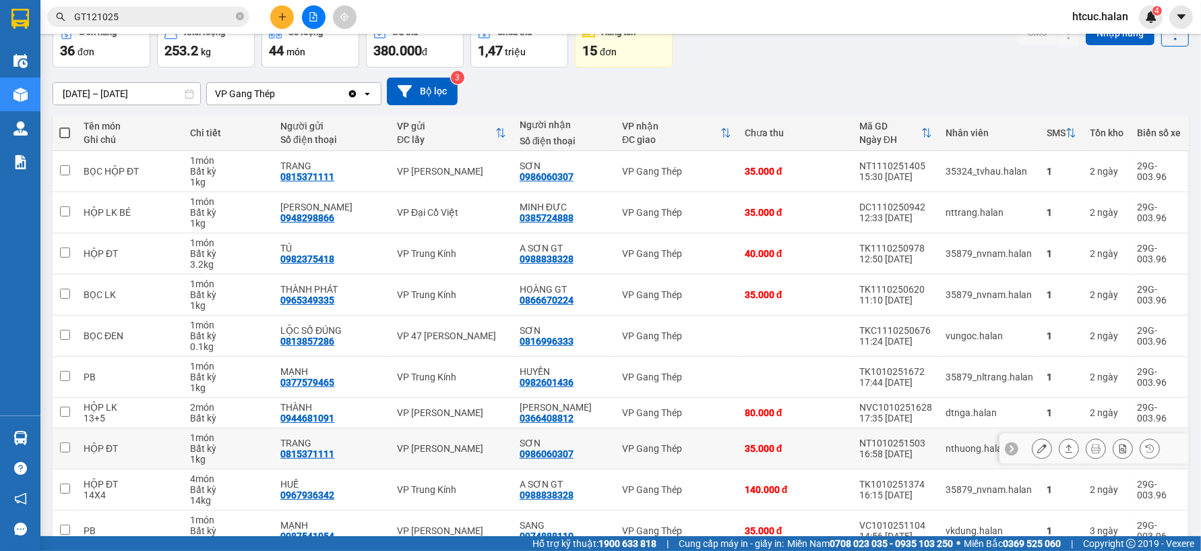
scroll to position [146, 0]
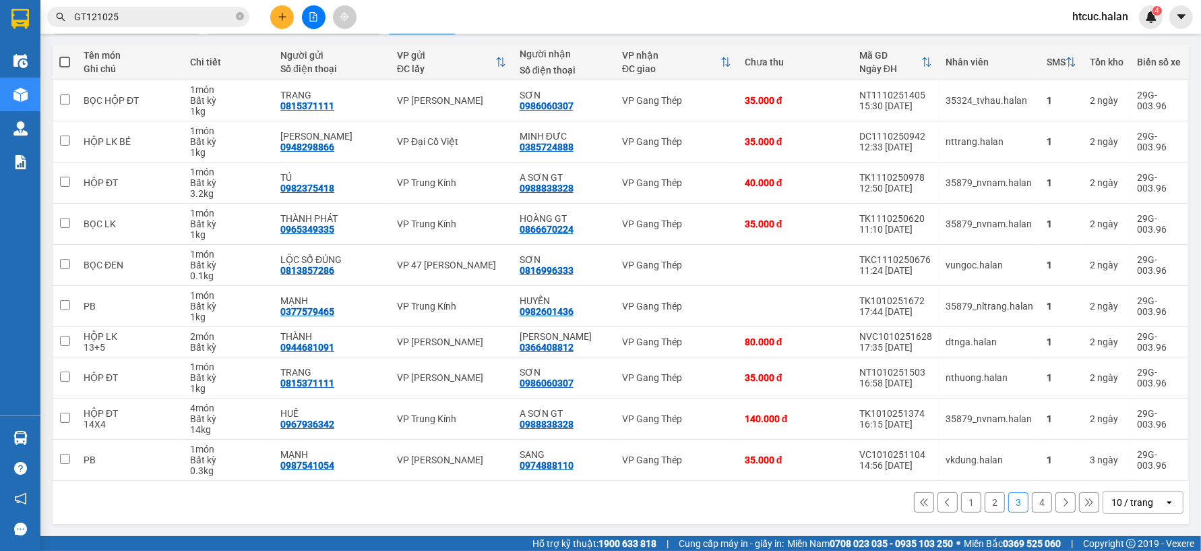
click at [985, 503] on button "2" at bounding box center [995, 502] width 20 height 20
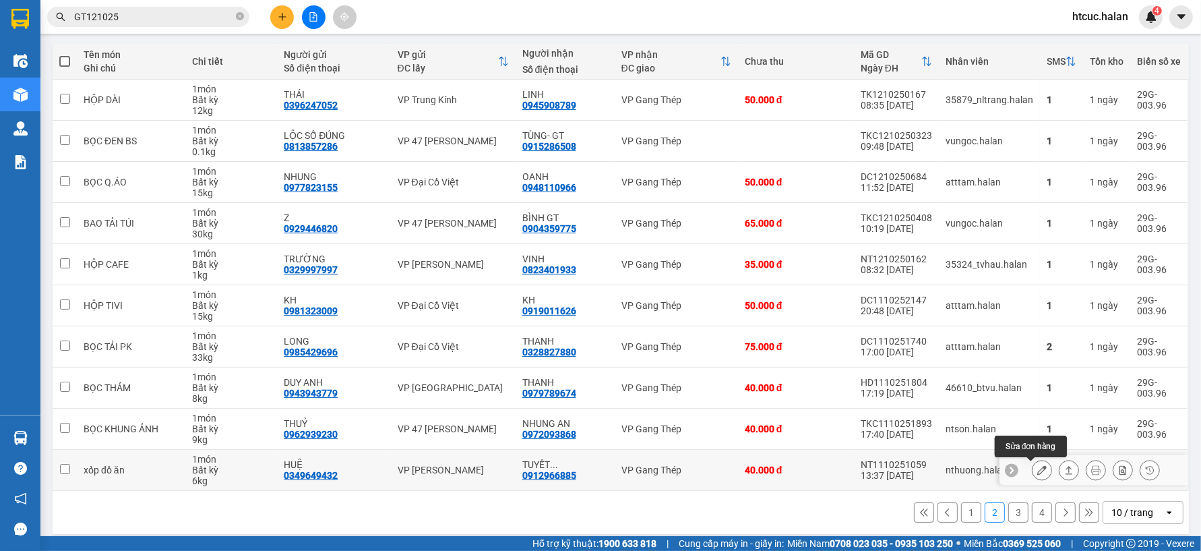
click at [1036, 466] on button at bounding box center [1042, 470] width 19 height 24
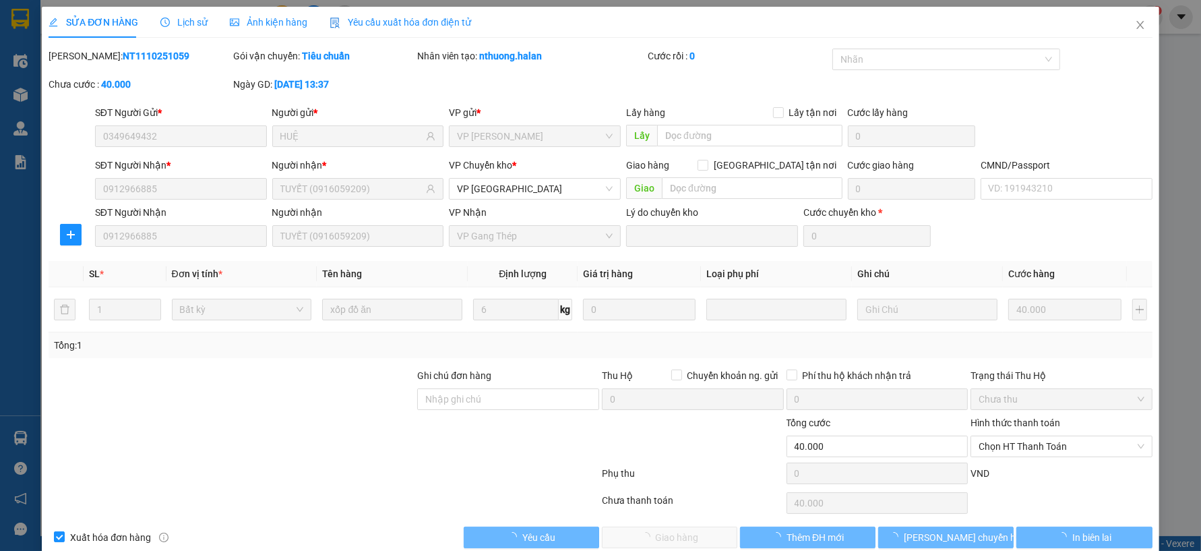
type input "0349649432"
type input "HUỆ"
type input "0912966885"
type input "TUYẾT (0916059209)"
type input "0"
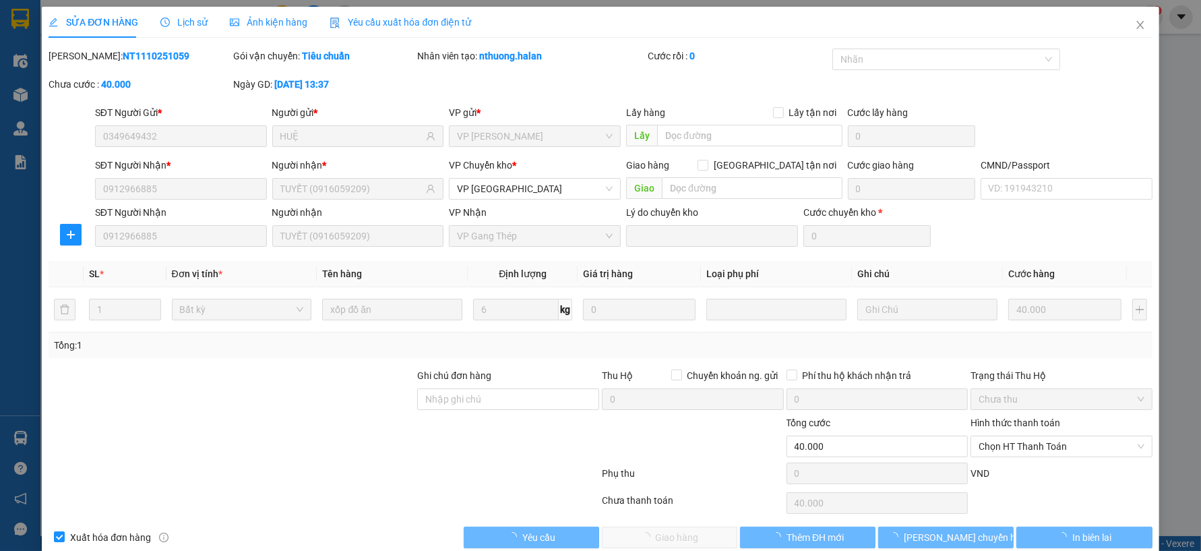
type input "40.000"
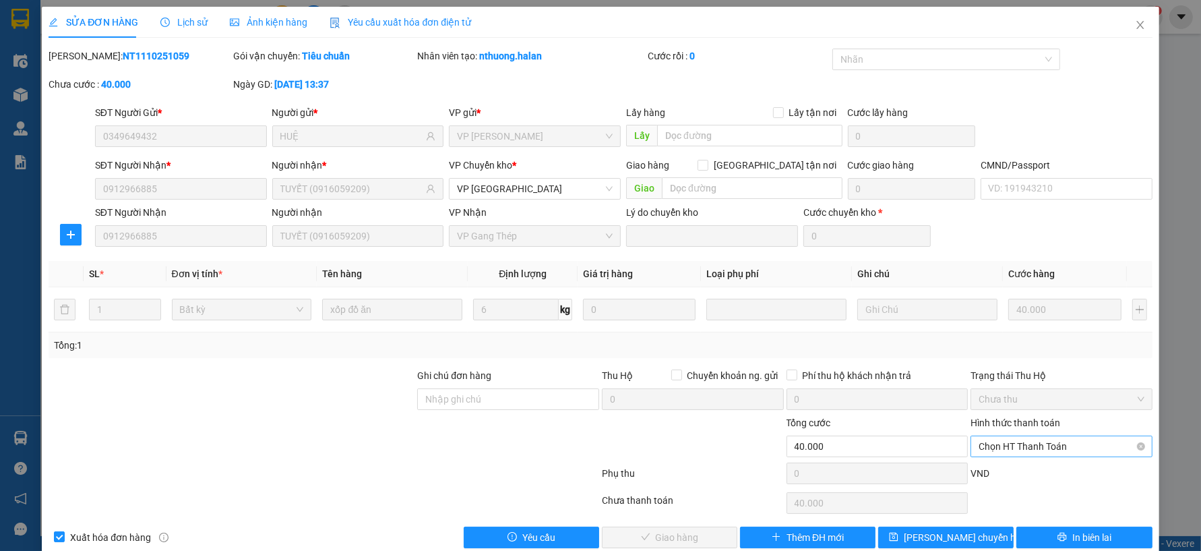
click at [1047, 443] on span "Chọn HT Thanh Toán" at bounding box center [1062, 446] width 166 height 20
click at [1025, 332] on div "Tại văn phòng" at bounding box center [1053, 333] width 164 height 15
type input "0"
click at [699, 529] on button "Giao hàng" at bounding box center [670, 538] width 136 height 22
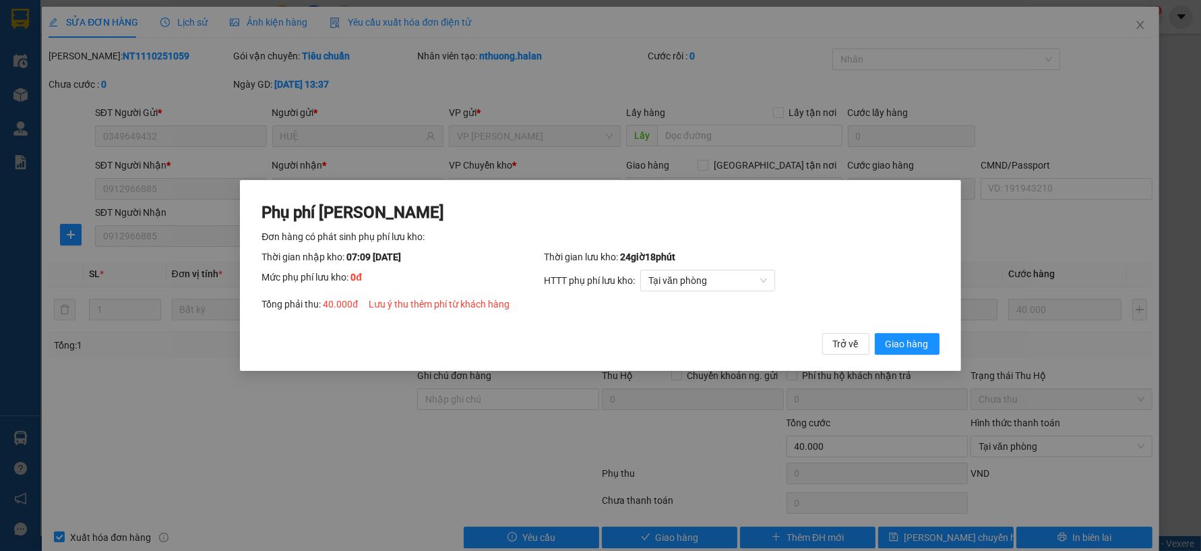
drag, startPoint x: 918, startPoint y: 342, endPoint x: 975, endPoint y: 285, distance: 80.6
click at [919, 342] on span "Giao hàng" at bounding box center [907, 343] width 43 height 15
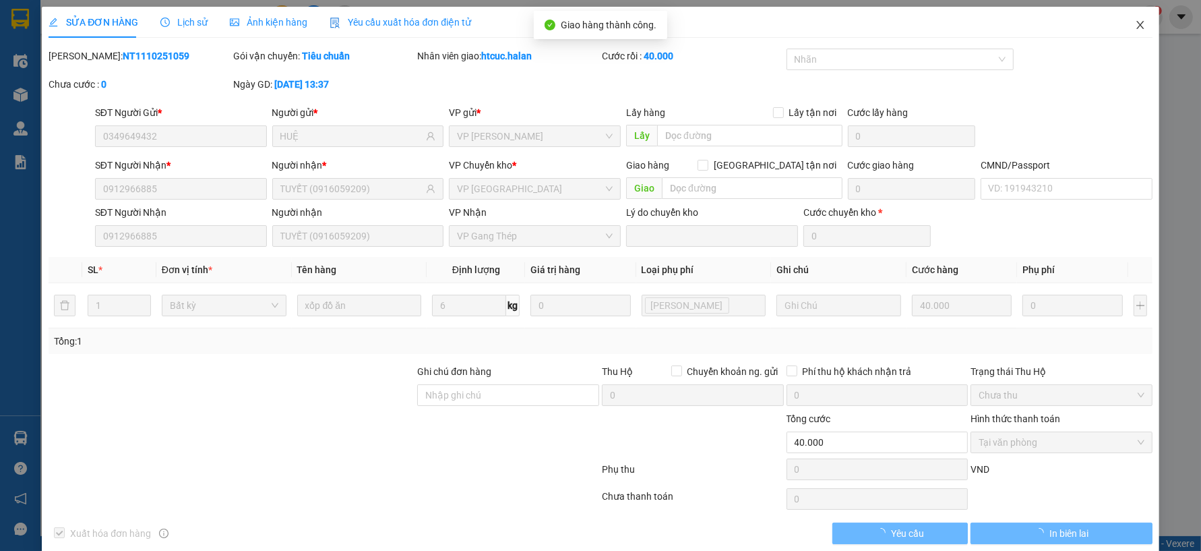
click at [1135, 22] on icon "close" at bounding box center [1140, 25] width 11 height 11
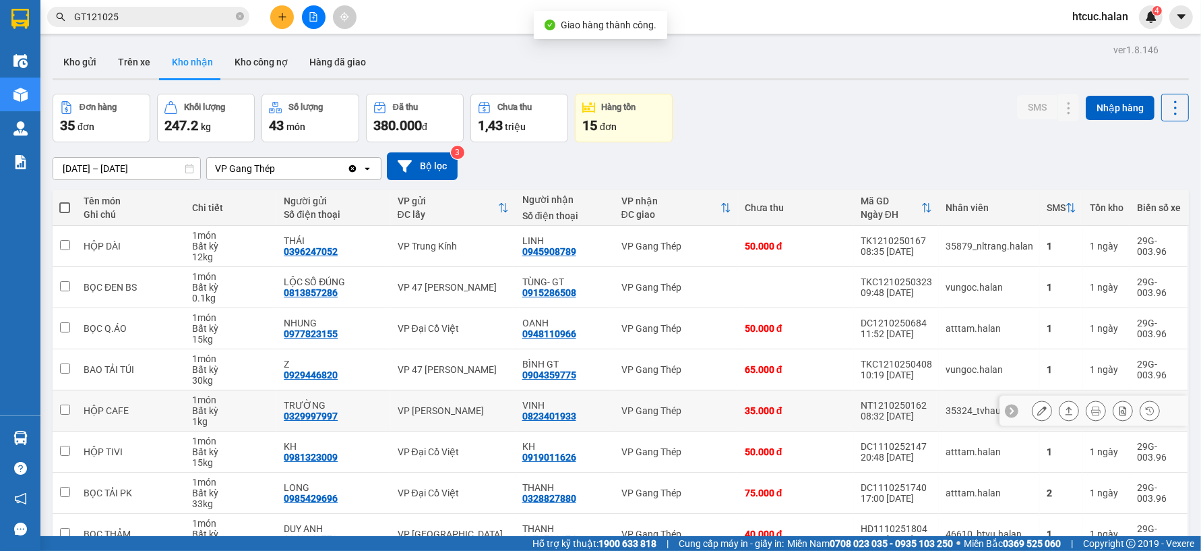
scroll to position [150, 0]
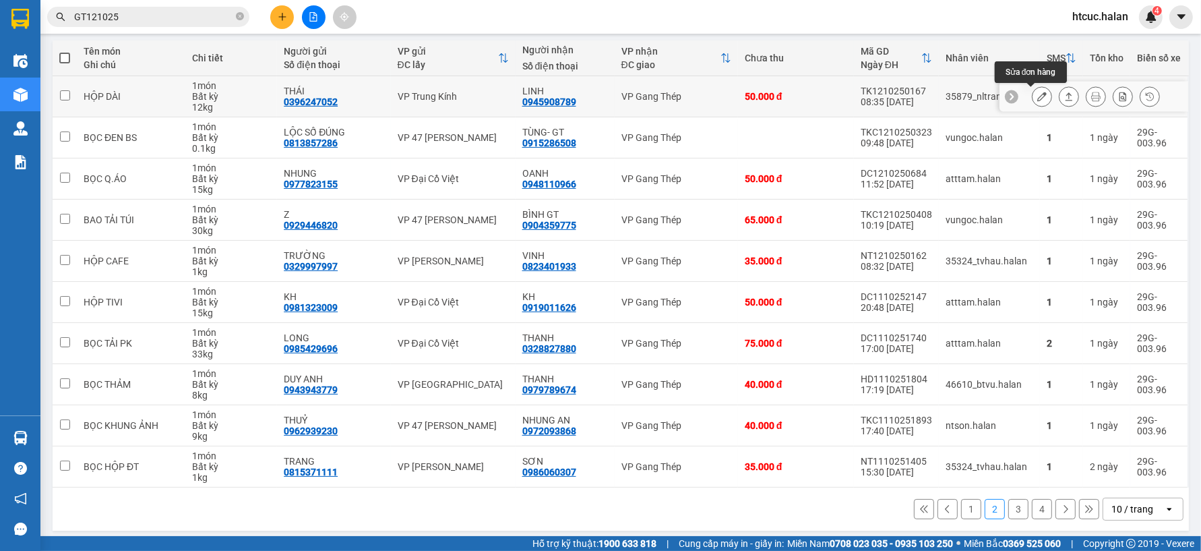
click at [1038, 96] on icon at bounding box center [1042, 96] width 9 height 9
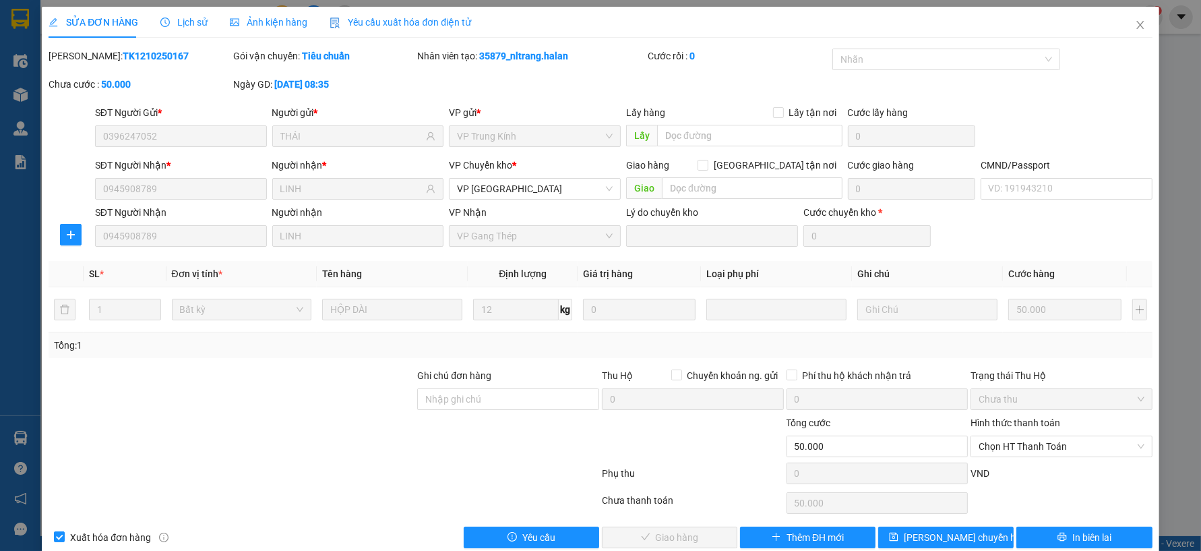
type input "0396247052"
type input "THÁI"
type input "0945908789"
type input "LINH"
type input "0"
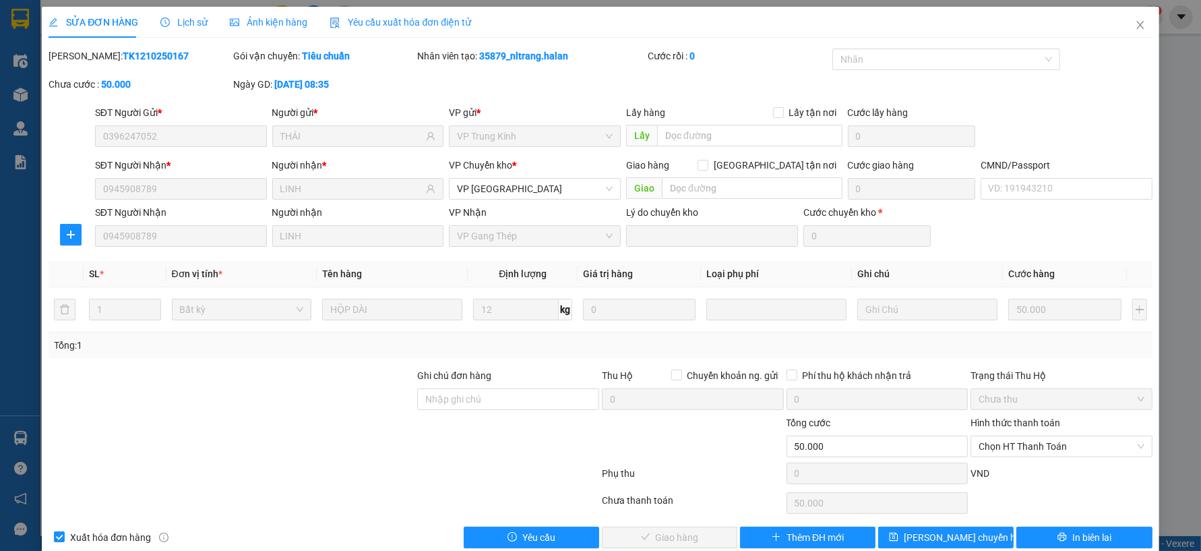
type input "50.000"
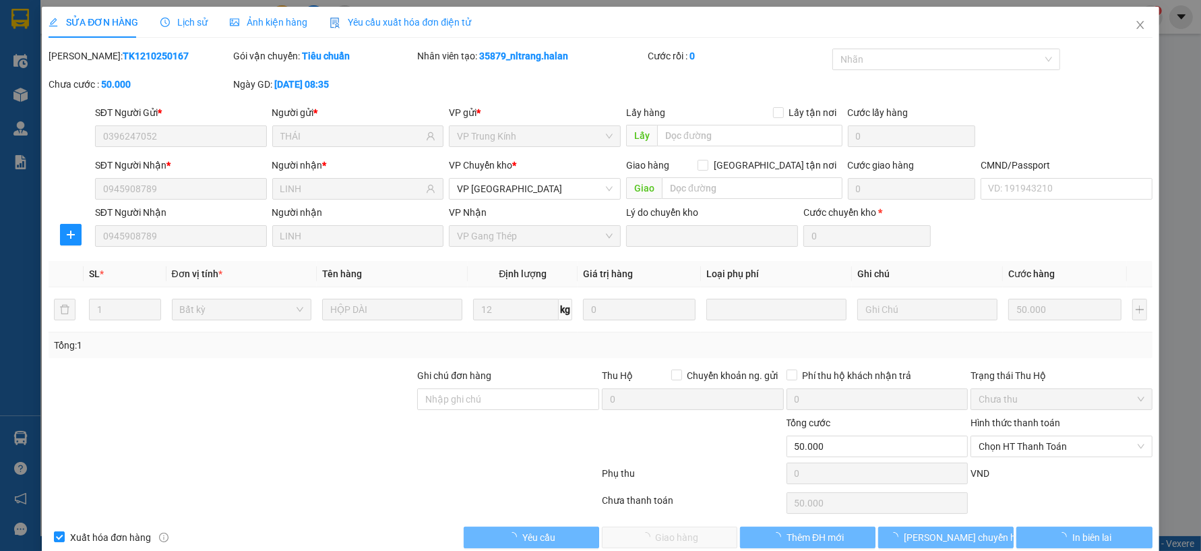
drag, startPoint x: 1046, startPoint y: 442, endPoint x: 1045, endPoint y: 421, distance: 21.6
click at [1045, 442] on span "Chọn HT Thanh Toán" at bounding box center [1062, 446] width 166 height 20
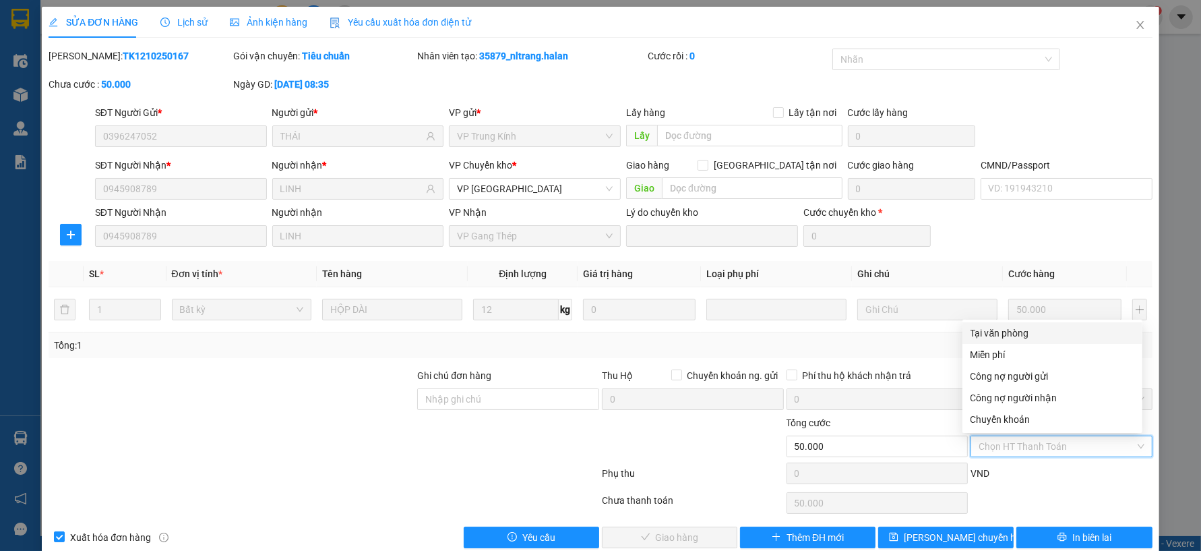
click at [1021, 328] on div "Tại văn phòng" at bounding box center [1053, 333] width 164 height 15
type input "0"
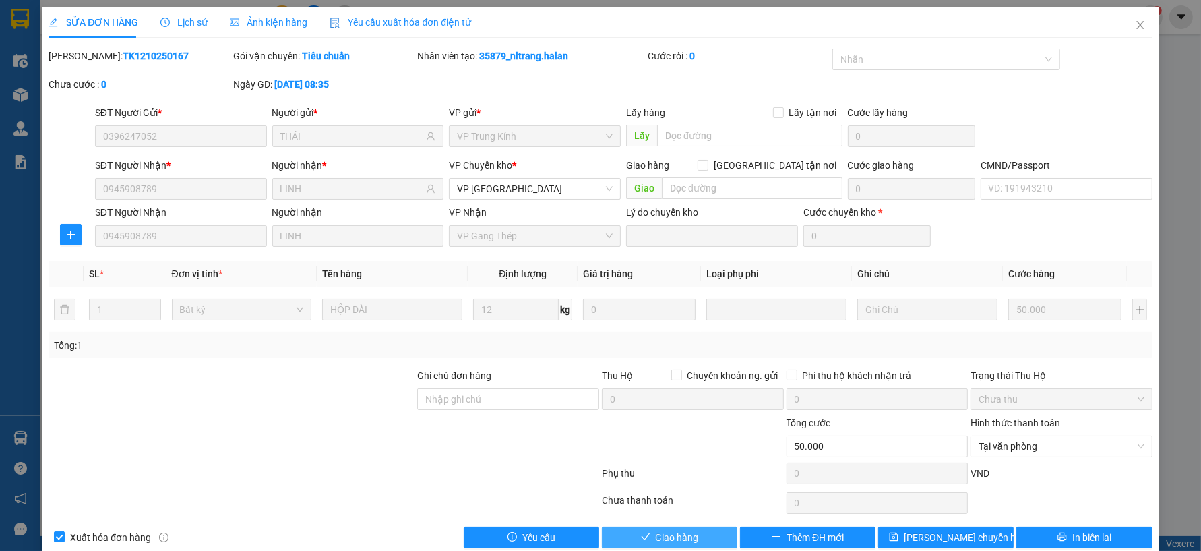
drag, startPoint x: 702, startPoint y: 537, endPoint x: 711, endPoint y: 528, distance: 12.4
click at [701, 538] on button "Giao hàng" at bounding box center [670, 538] width 136 height 22
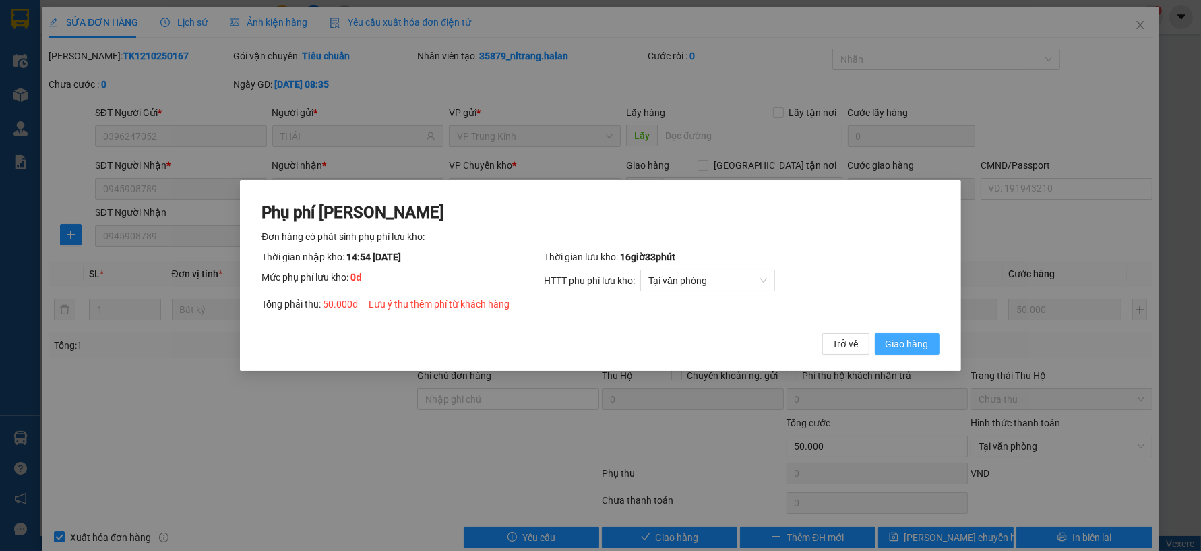
click at [929, 341] on button "Giao hàng" at bounding box center [907, 344] width 65 height 22
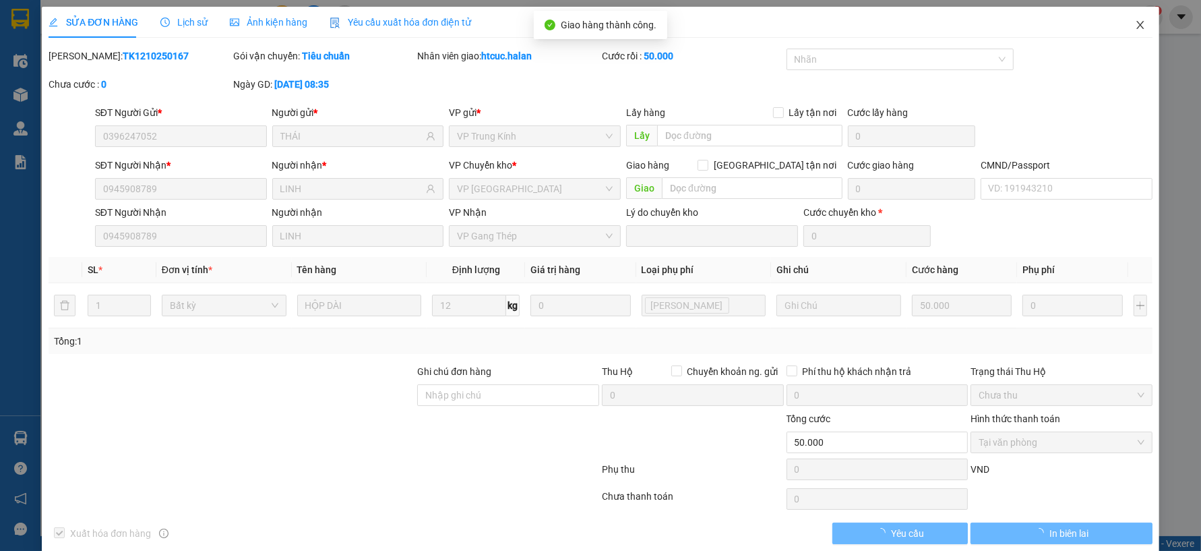
click at [1135, 23] on icon "close" at bounding box center [1140, 25] width 11 height 11
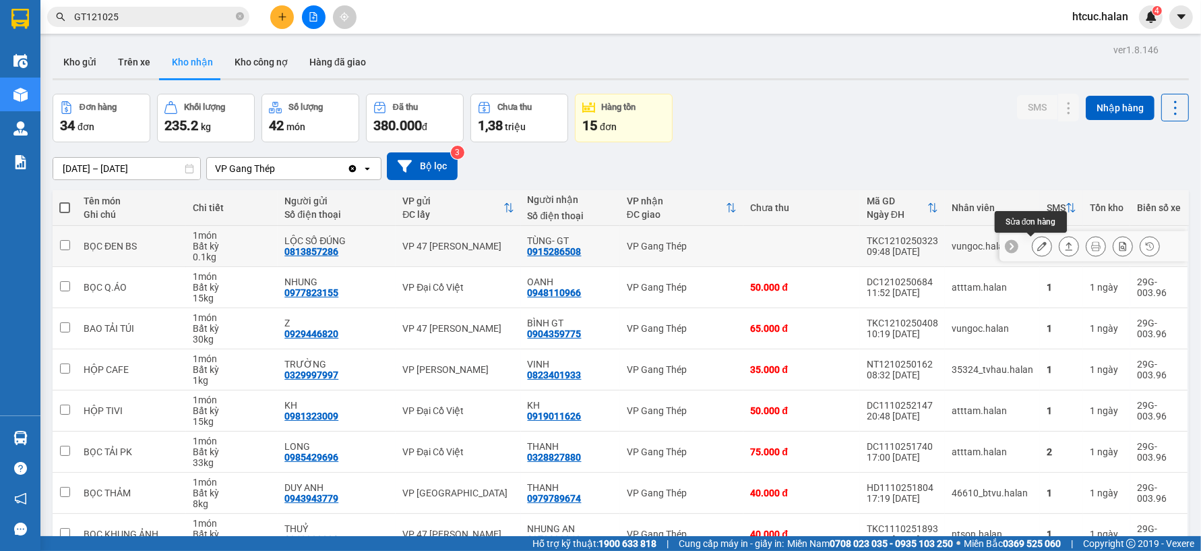
click at [1038, 245] on icon at bounding box center [1042, 245] width 9 height 9
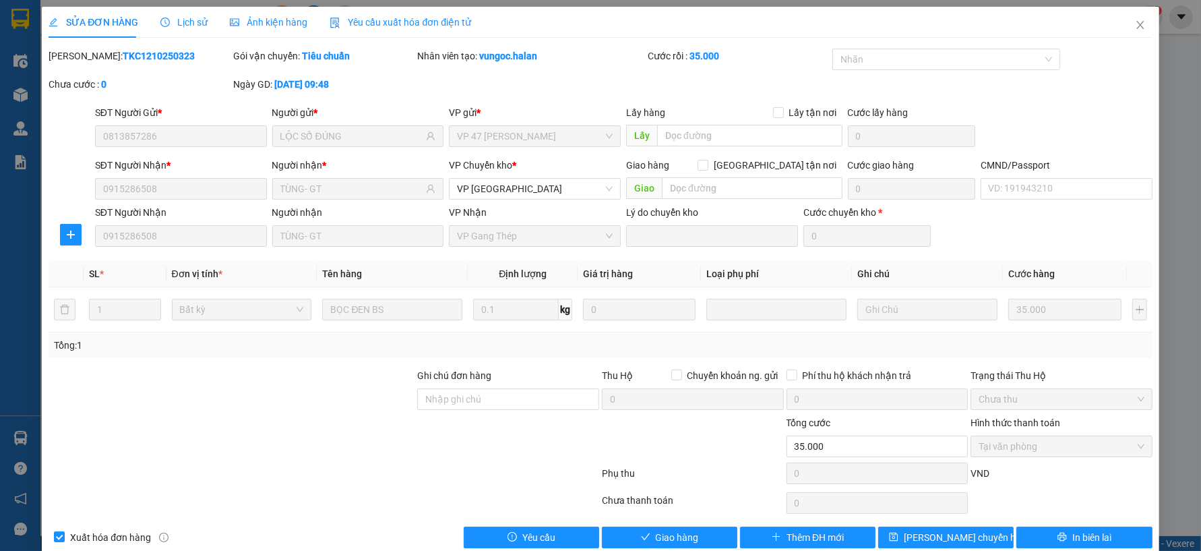
type input "0813857286"
type input "LỘC SỐ ĐÚNG"
type input "0915286508"
type input "TÙNG- GT"
type input "0"
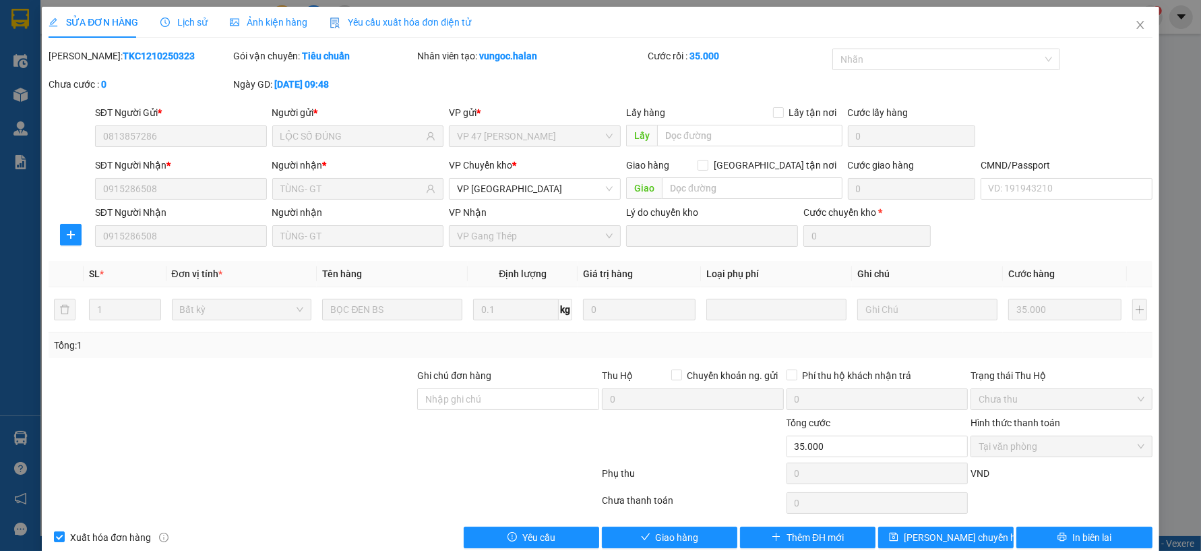
type input "35.000"
click at [693, 544] on button "Giao hàng" at bounding box center [670, 538] width 136 height 22
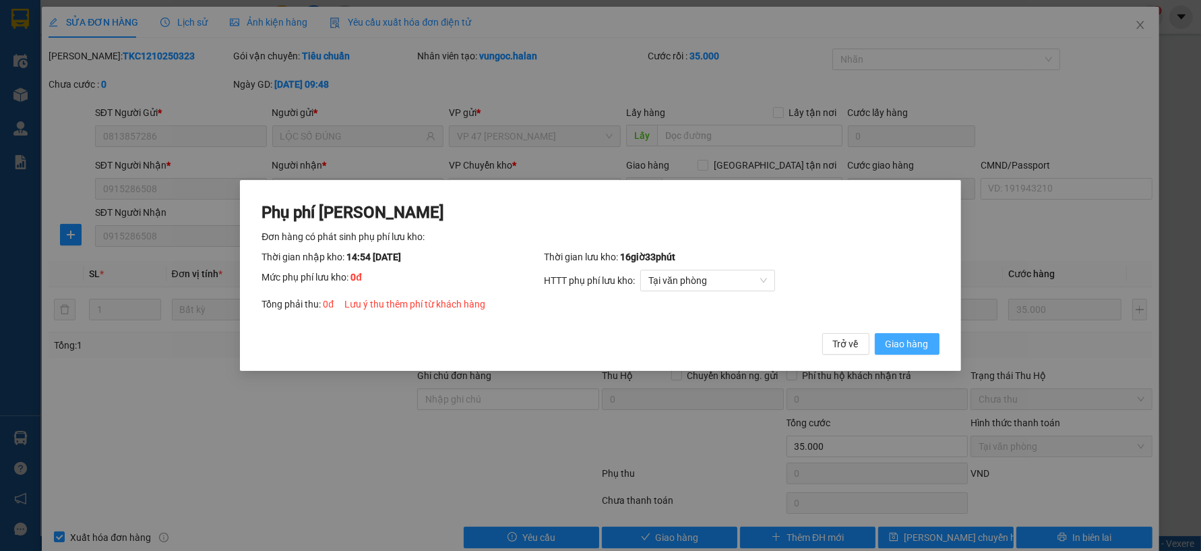
drag, startPoint x: 926, startPoint y: 338, endPoint x: 927, endPoint y: 332, distance: 6.8
click at [926, 338] on span "Giao hàng" at bounding box center [907, 343] width 43 height 15
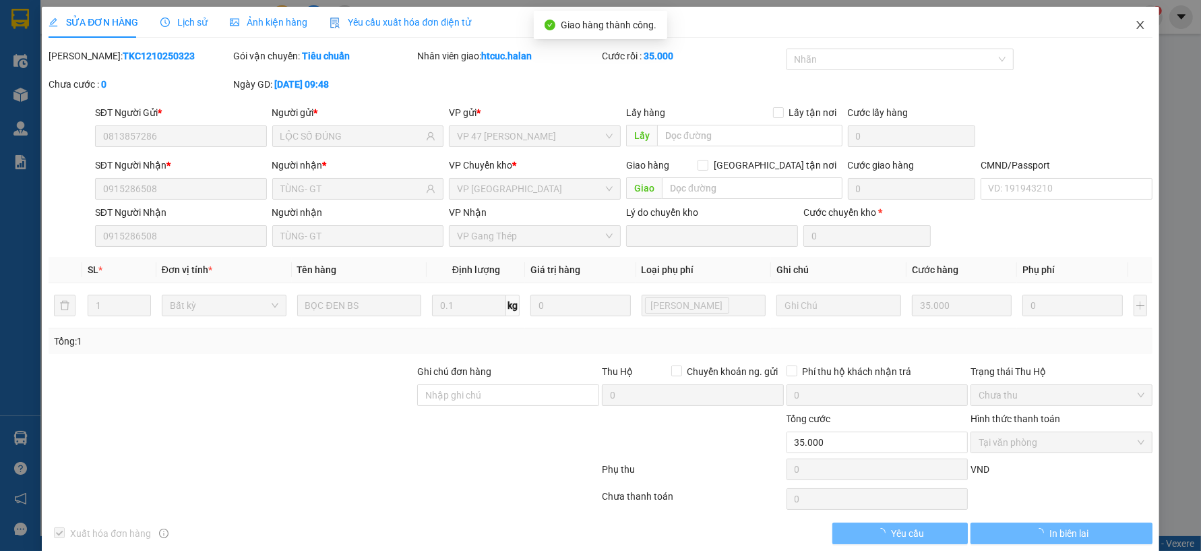
click at [1135, 22] on icon "close" at bounding box center [1140, 25] width 11 height 11
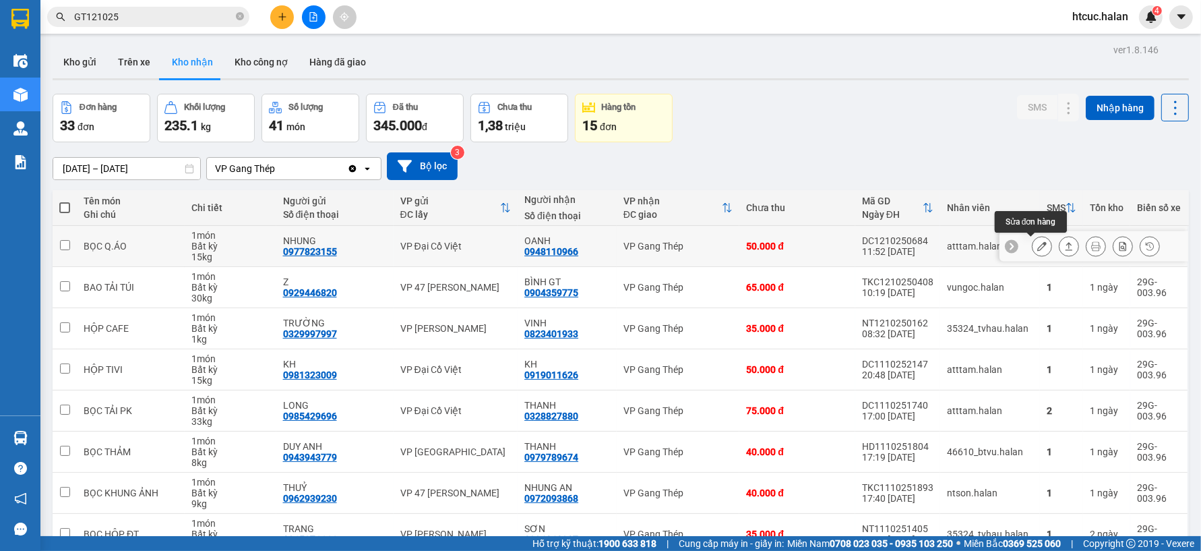
click at [1033, 241] on button at bounding box center [1042, 247] width 19 height 24
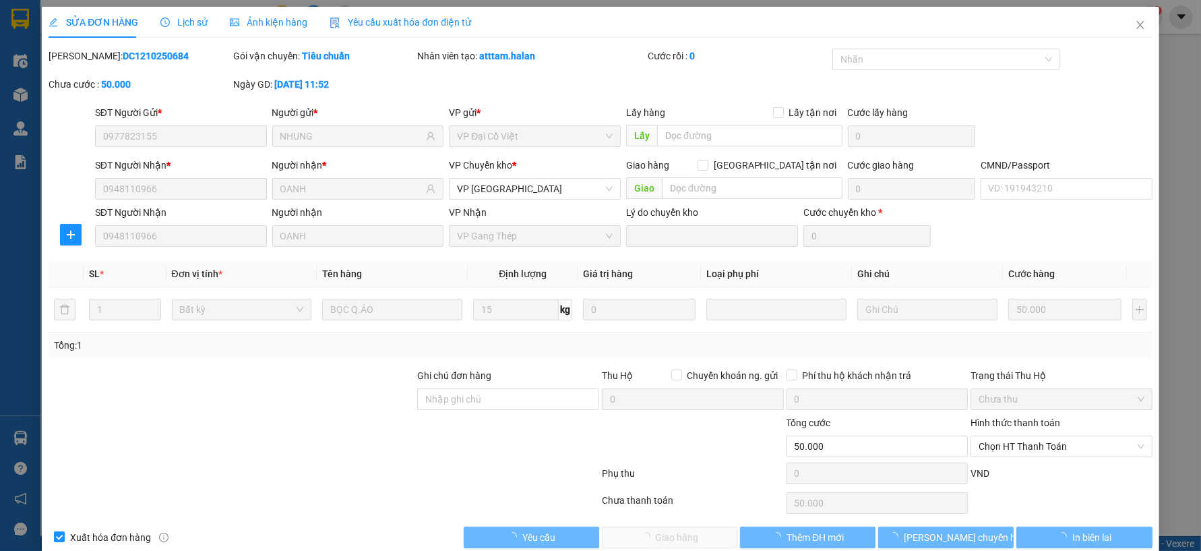
type input "0977823155"
type input "NHUNG"
type input "0948110966"
type input "OANH"
type input "0"
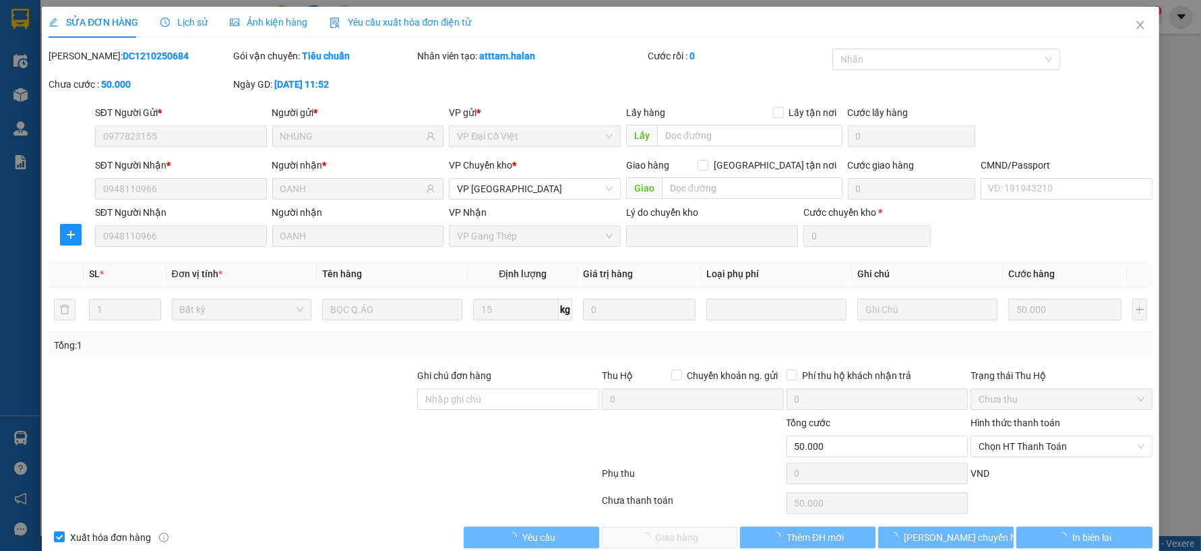
type input "50.000"
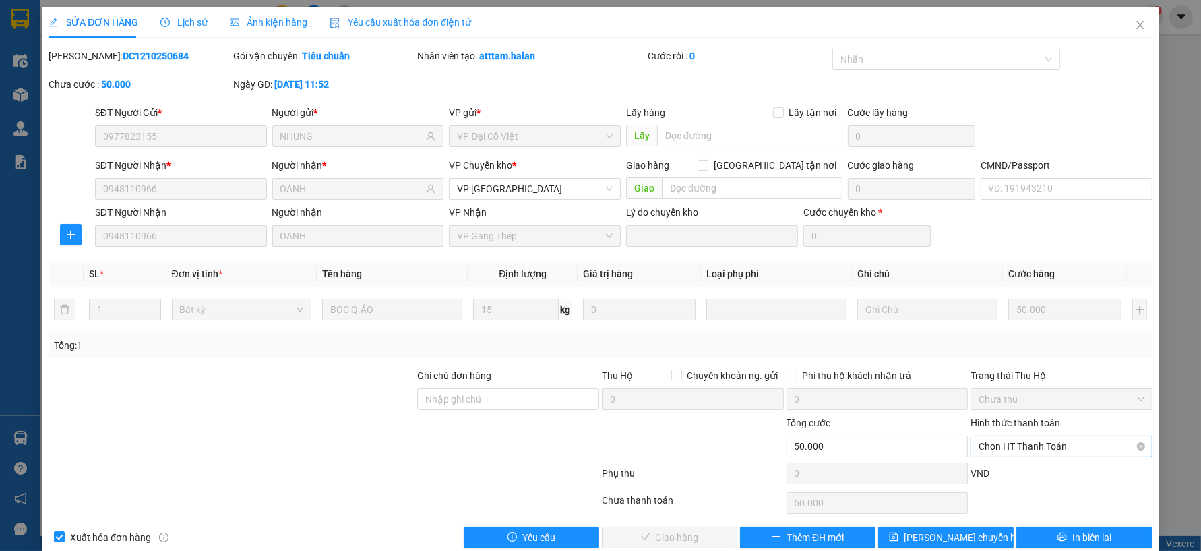
click at [1035, 445] on span "Chọn HT Thanh Toán" at bounding box center [1062, 446] width 166 height 20
click at [1020, 328] on div "Tại văn phòng" at bounding box center [1053, 333] width 164 height 15
type input "0"
click at [702, 534] on button "Giao hàng" at bounding box center [670, 538] width 136 height 22
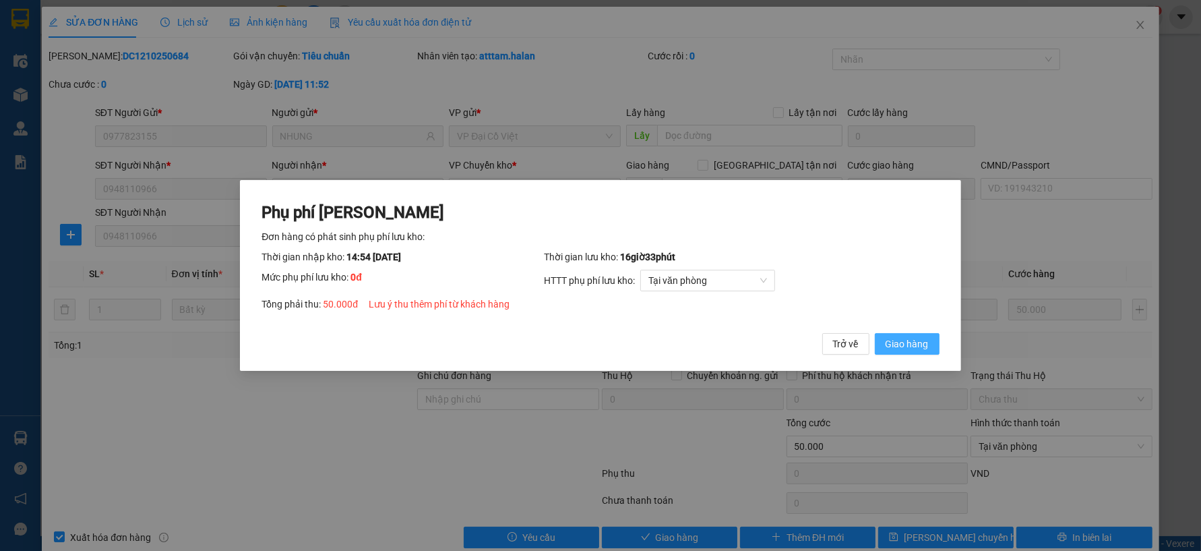
click at [913, 346] on span "Giao hàng" at bounding box center [907, 343] width 43 height 15
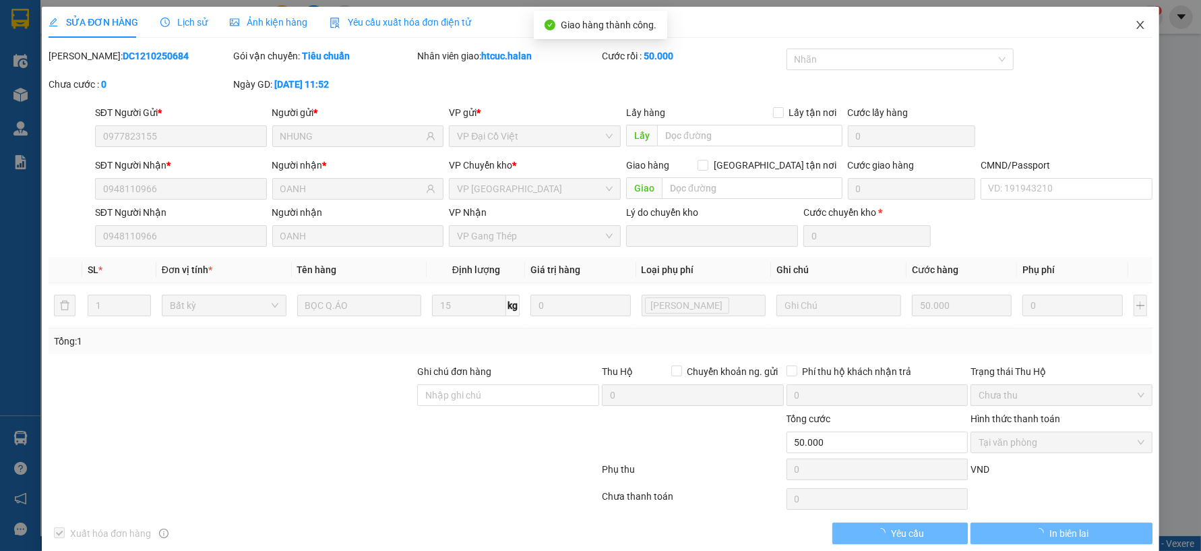
click at [1135, 21] on icon "close" at bounding box center [1140, 25] width 11 height 11
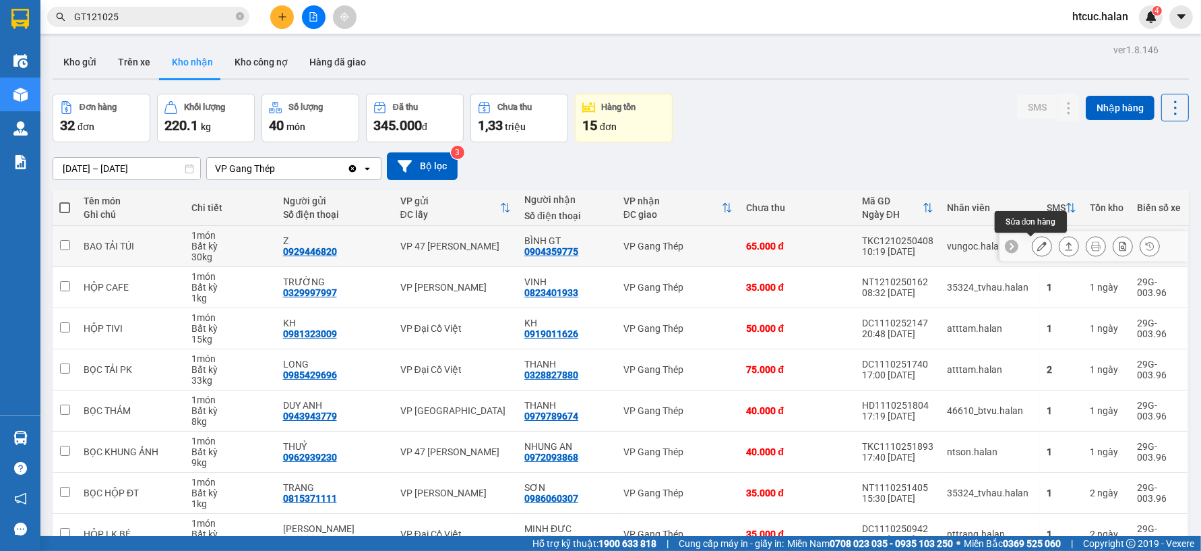
click at [1038, 248] on icon at bounding box center [1042, 245] width 9 height 9
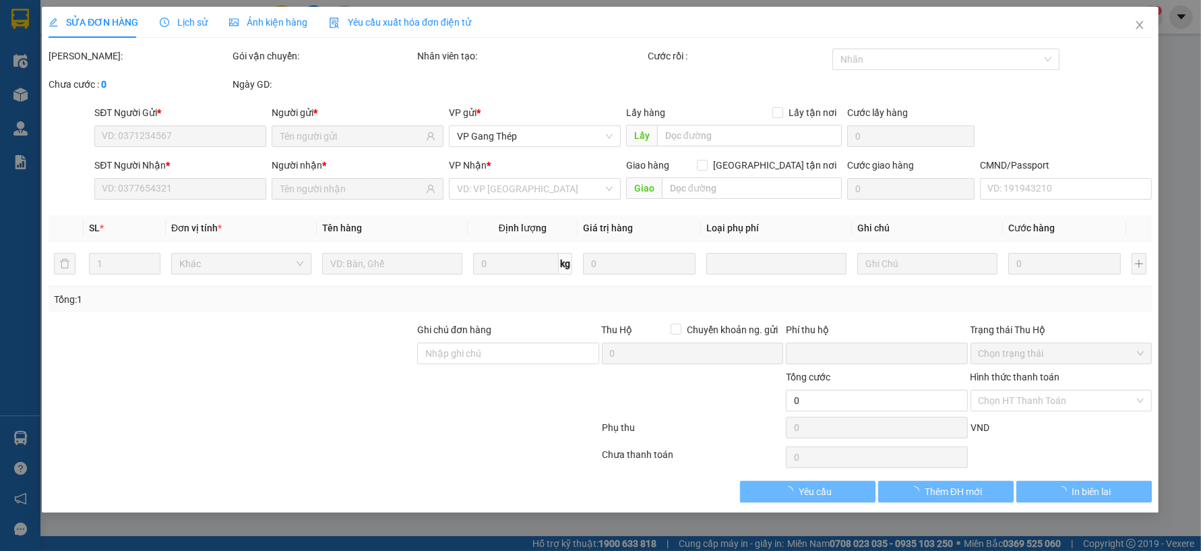
type input "0929446820"
type input "Z"
type input "0904359775"
type input "BÌNH GT"
type input "0"
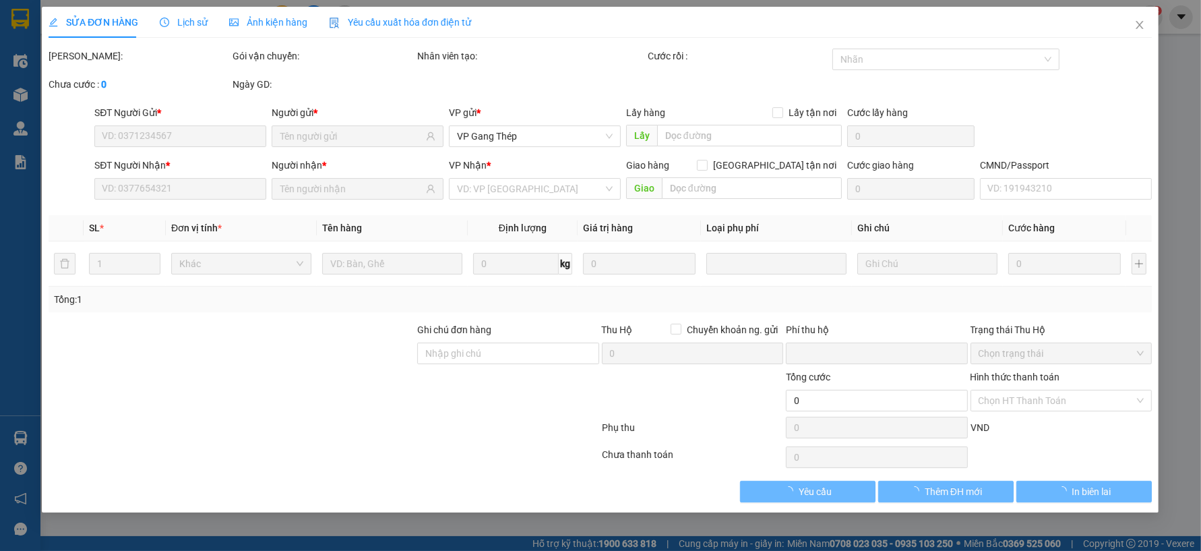
type input "65.000"
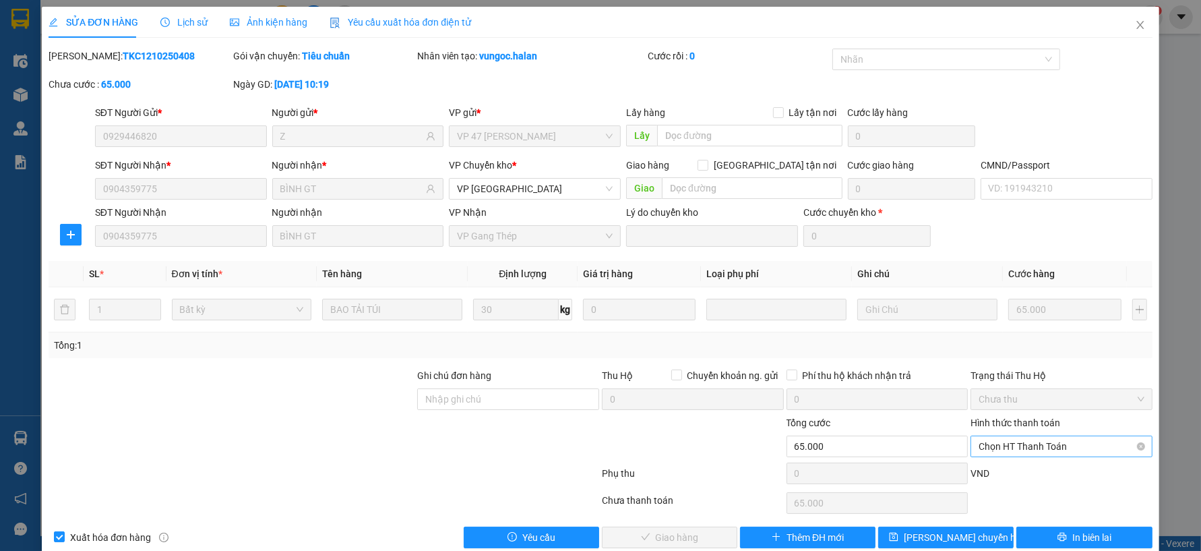
click at [1049, 440] on span "Chọn HT Thanh Toán" at bounding box center [1062, 446] width 166 height 20
click at [1019, 333] on div "Tại văn phòng" at bounding box center [1053, 333] width 164 height 15
type input "0"
click at [691, 535] on span "Giao hàng" at bounding box center [677, 537] width 43 height 15
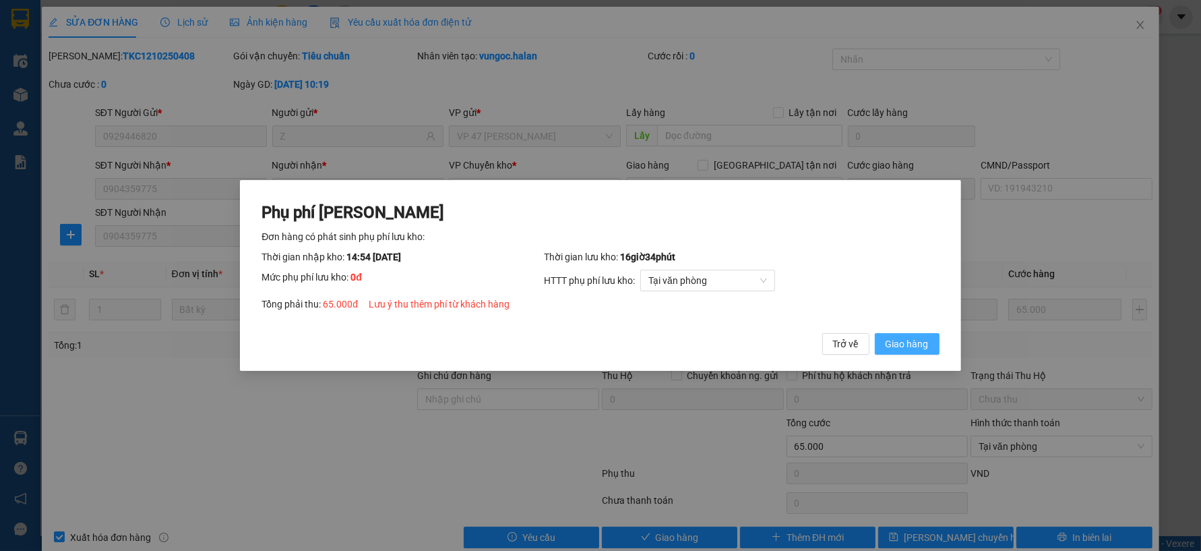
click at [915, 342] on span "Giao hàng" at bounding box center [907, 343] width 43 height 15
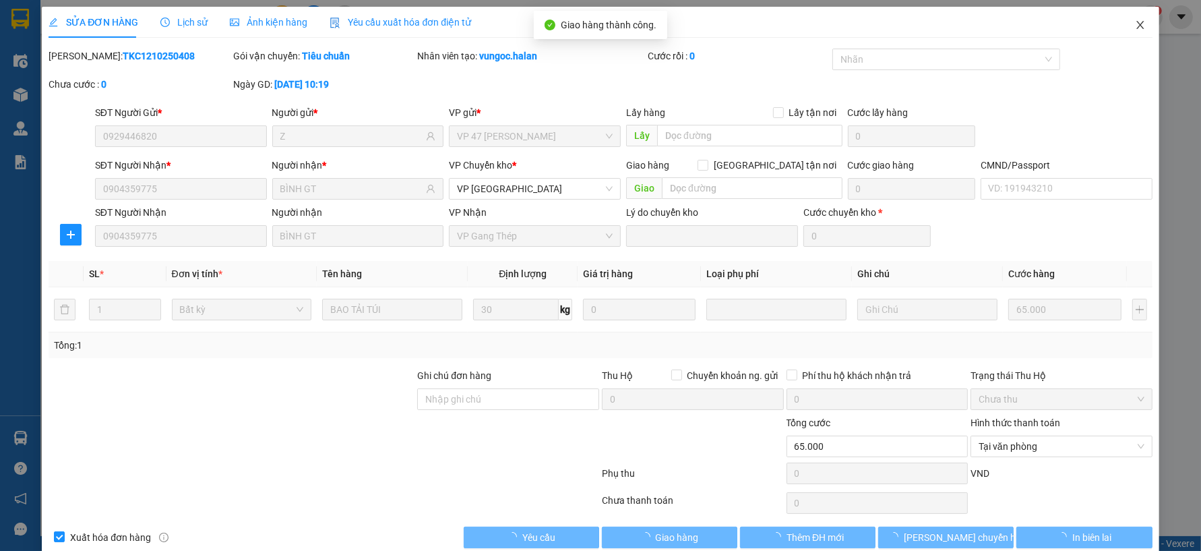
click at [1135, 24] on icon "close" at bounding box center [1140, 25] width 11 height 11
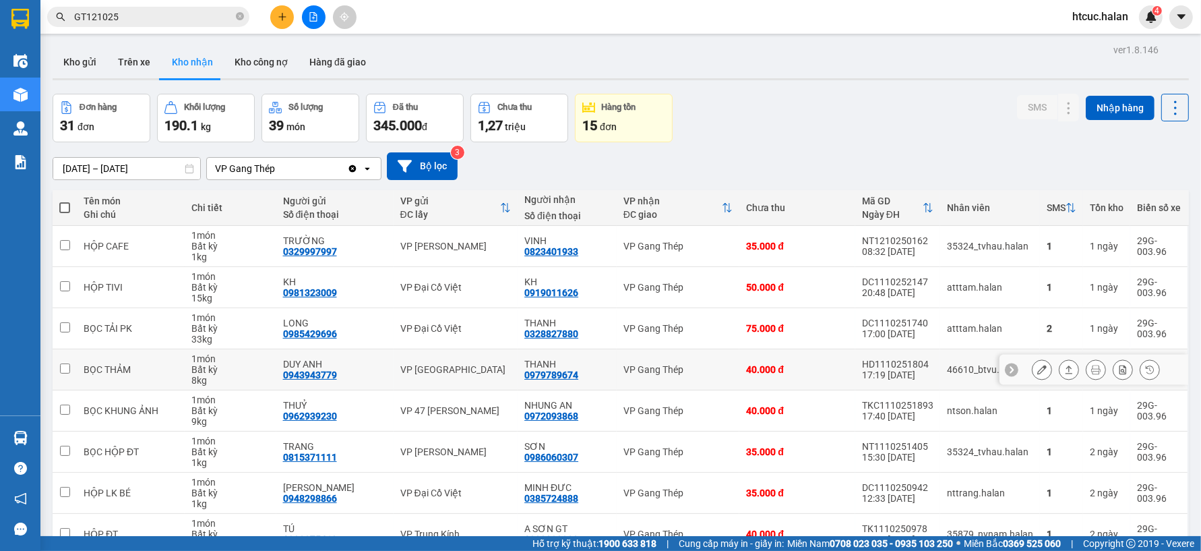
scroll to position [75, 0]
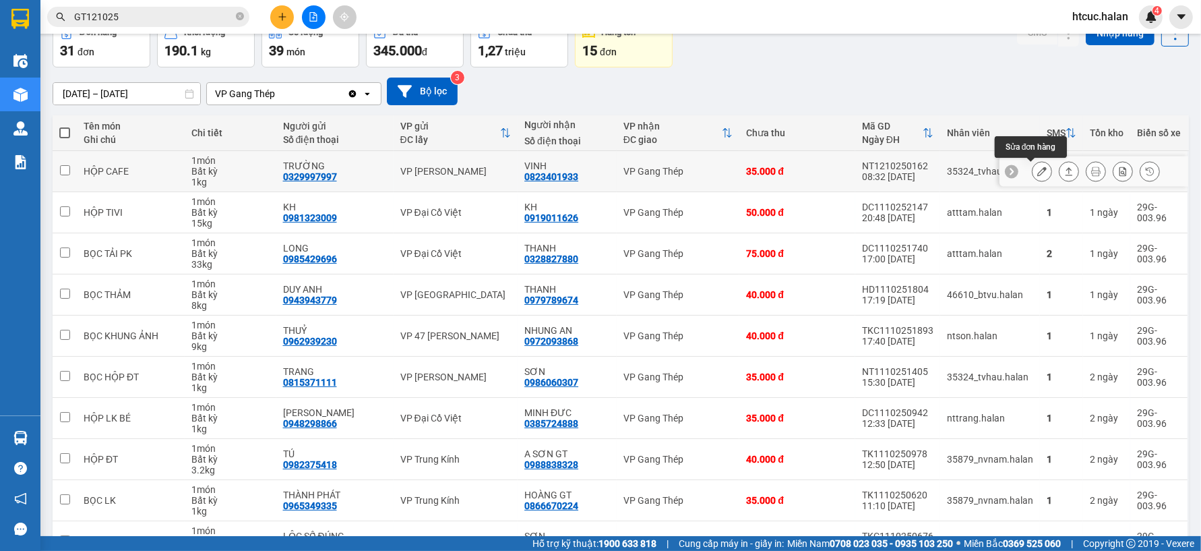
click at [1037, 171] on button at bounding box center [1042, 172] width 19 height 24
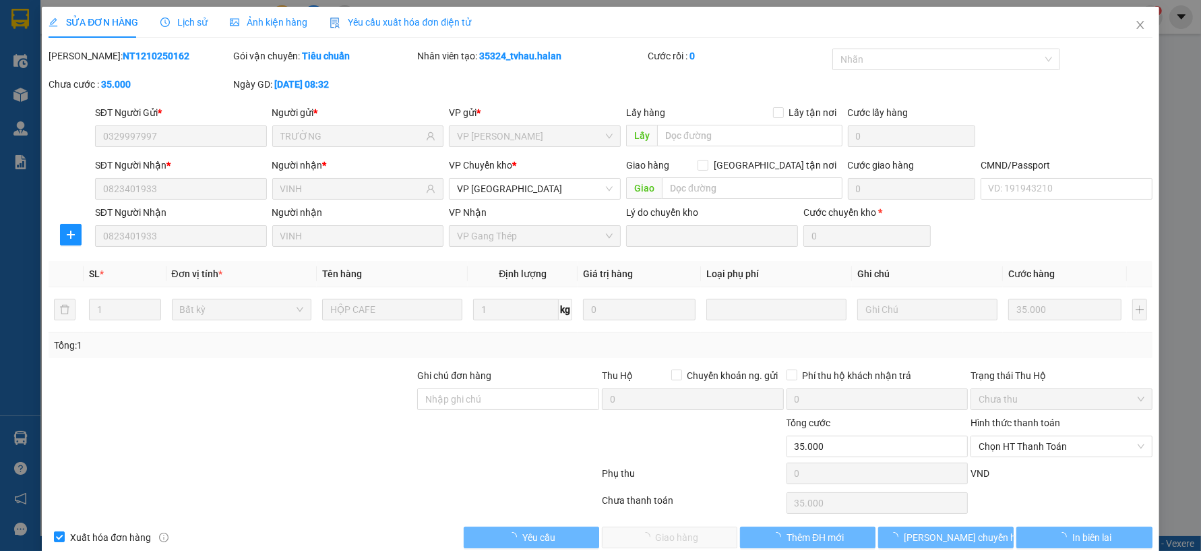
type input "0329997997"
type input "TRƯỜNG"
type input "0823401933"
type input "VINH"
type input "0"
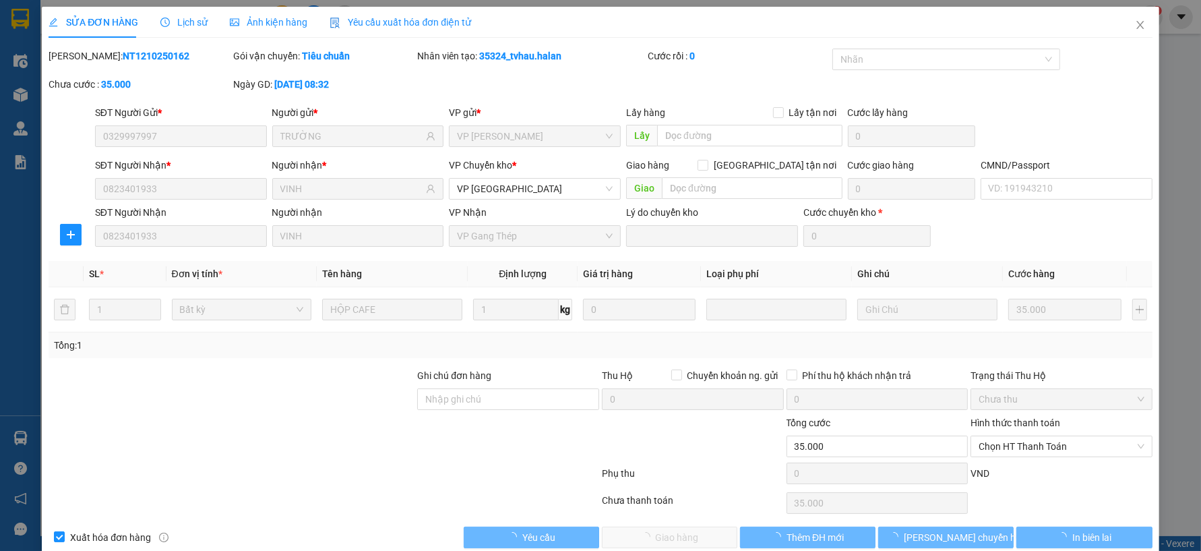
type input "35.000"
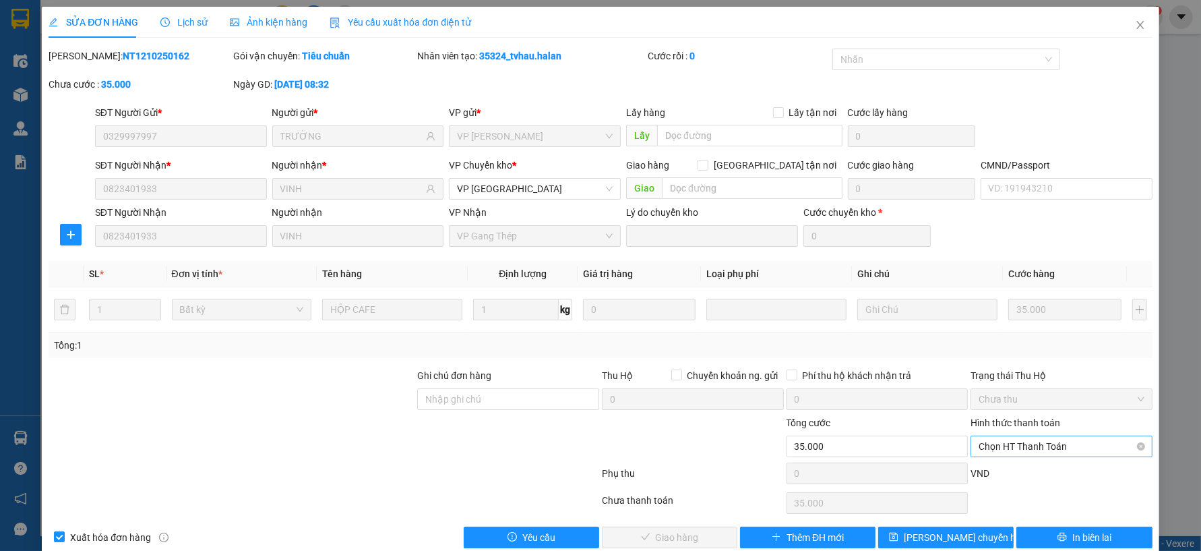
click at [1049, 438] on span "Chọn HT Thanh Toán" at bounding box center [1062, 446] width 166 height 20
click at [1013, 333] on div "Tại văn phòng" at bounding box center [1053, 333] width 164 height 15
type input "0"
click at [681, 536] on span "Giao hàng" at bounding box center [677, 537] width 43 height 15
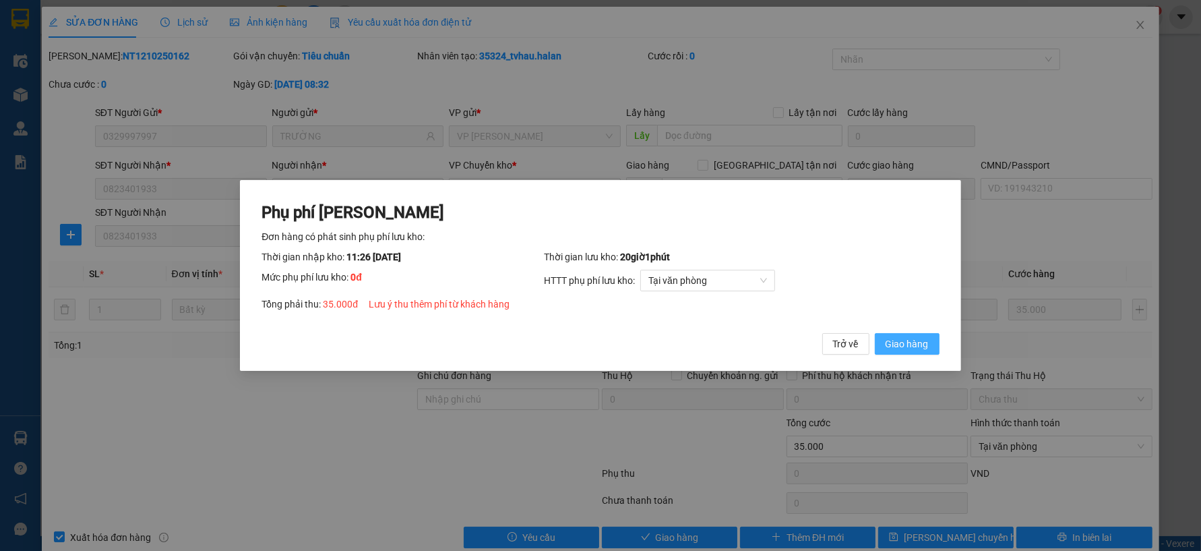
click at [929, 340] on button "Giao hàng" at bounding box center [907, 344] width 65 height 22
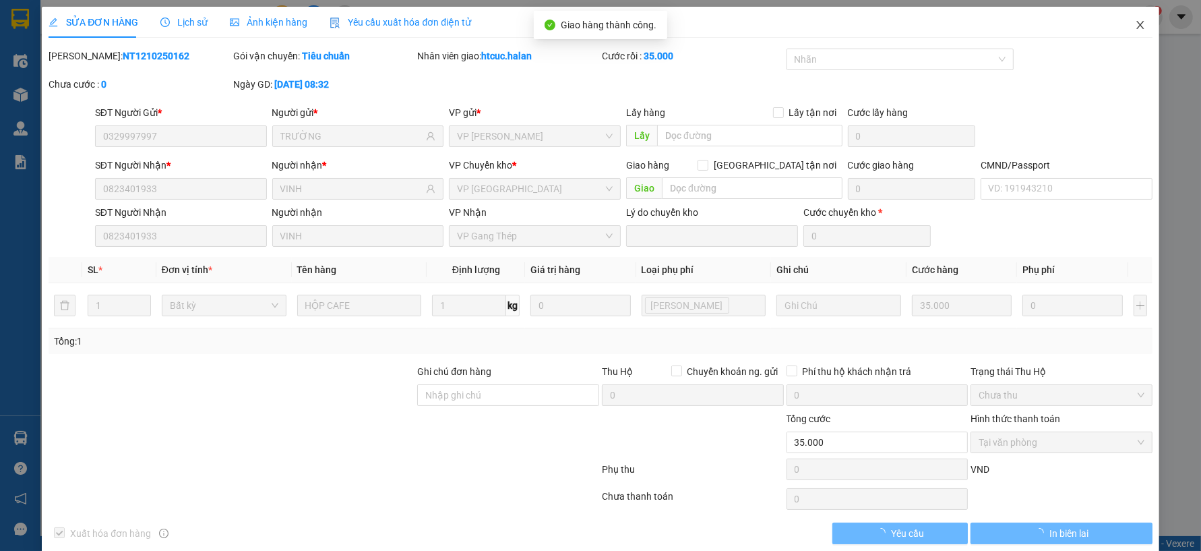
click at [1137, 25] on icon "close" at bounding box center [1140, 25] width 7 height 8
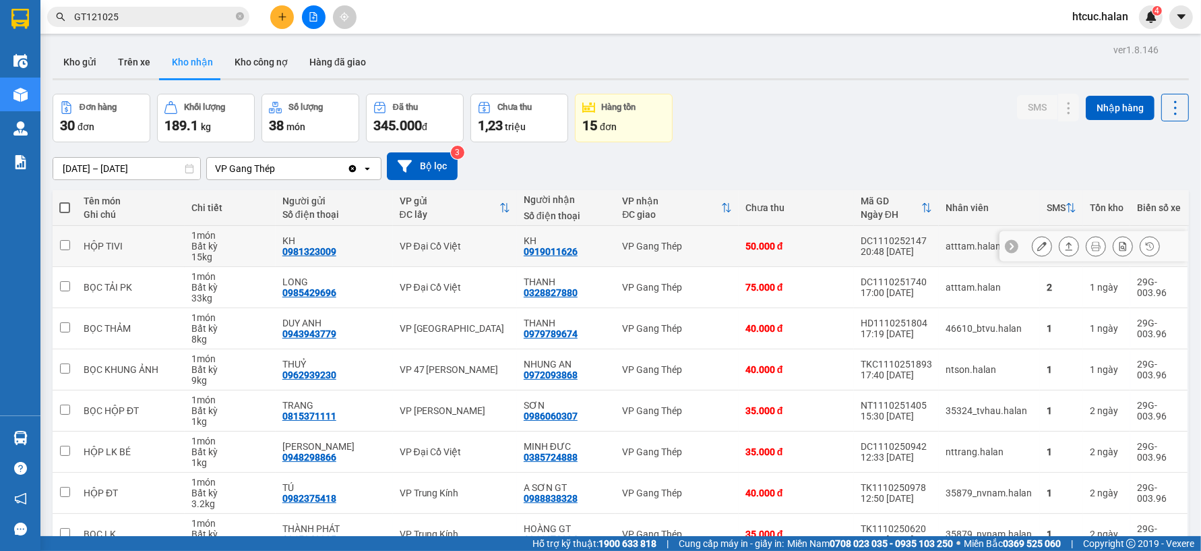
click at [1038, 243] on icon at bounding box center [1042, 245] width 9 height 9
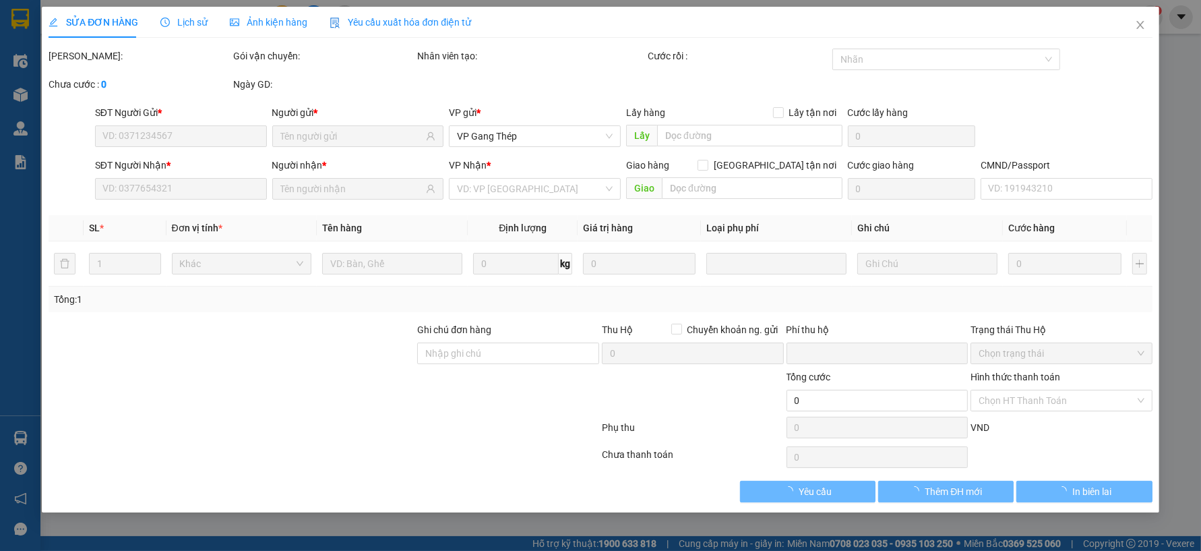
type input "0981323009"
type input "KH"
type input "0919011626"
type input "KH"
checkbox input "true"
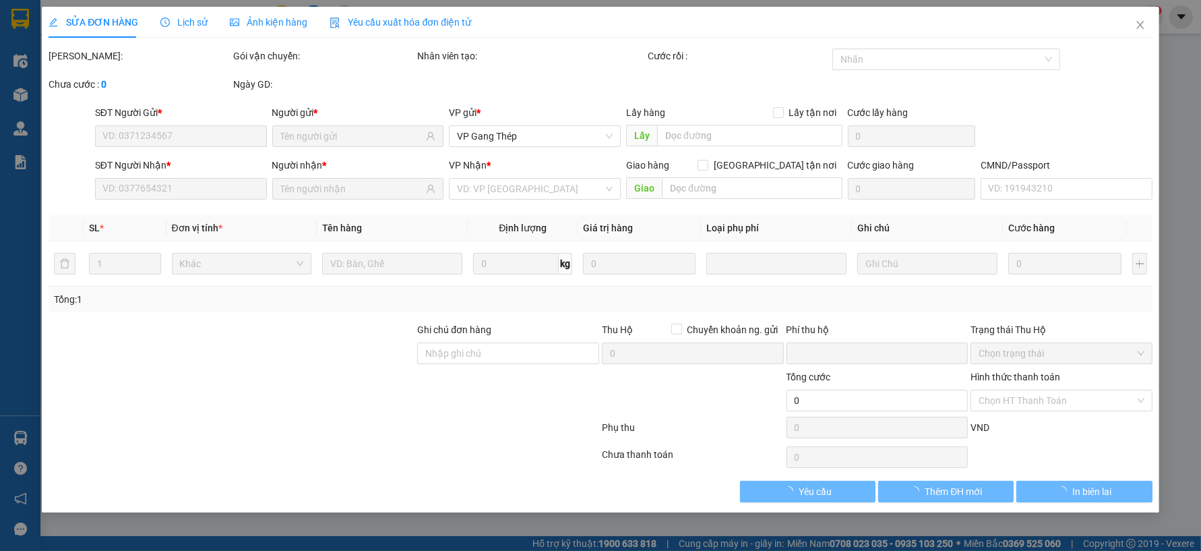
type input "0"
type input "50.000"
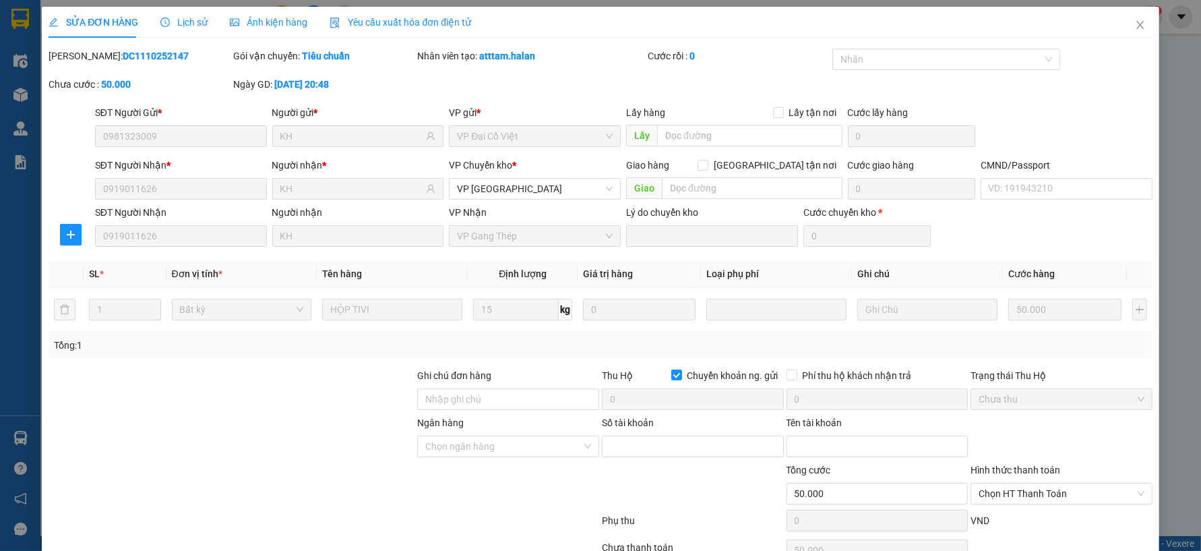
scroll to position [70, 0]
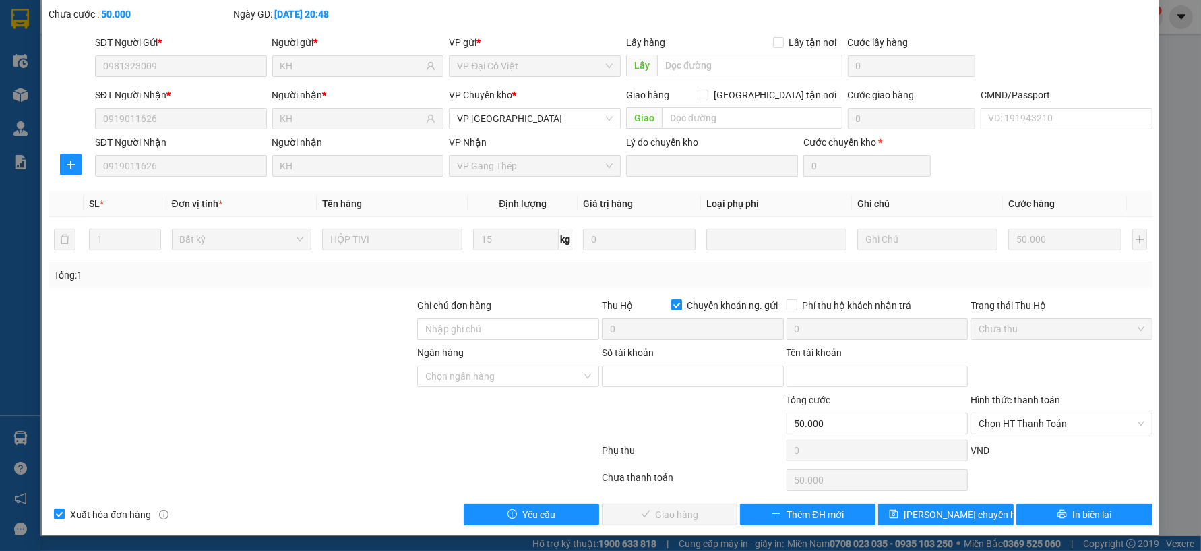
click at [682, 304] on span "Chuyển khoản ng. gửi" at bounding box center [733, 305] width 102 height 15
click at [675, 304] on input "Chuyển khoản ng. gửi" at bounding box center [675, 303] width 9 height 9
checkbox input "false"
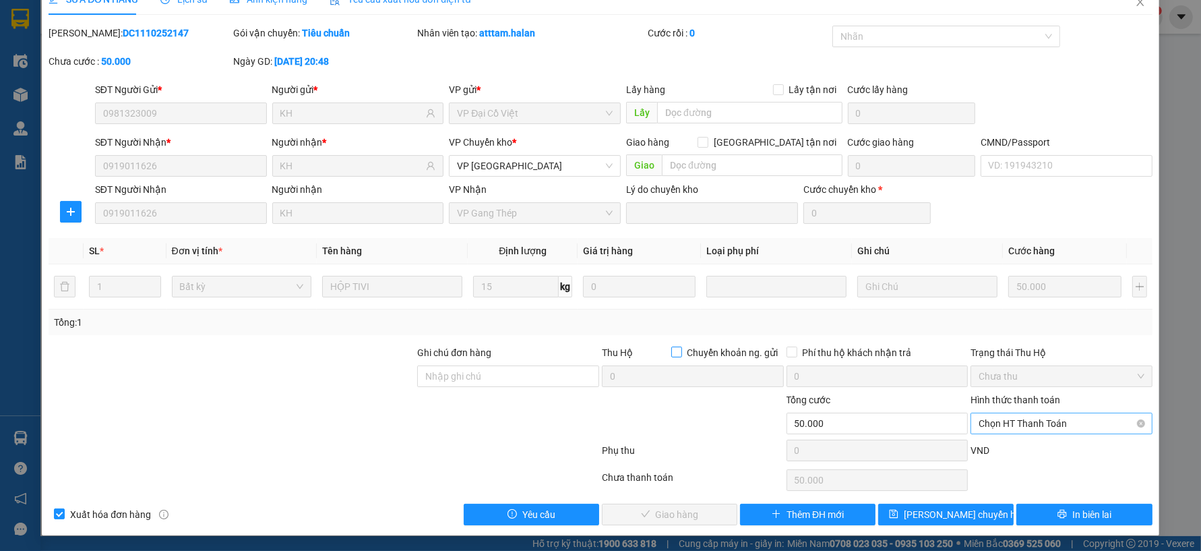
click at [1069, 417] on span "Chọn HT Thanh Toán" at bounding box center [1062, 423] width 166 height 20
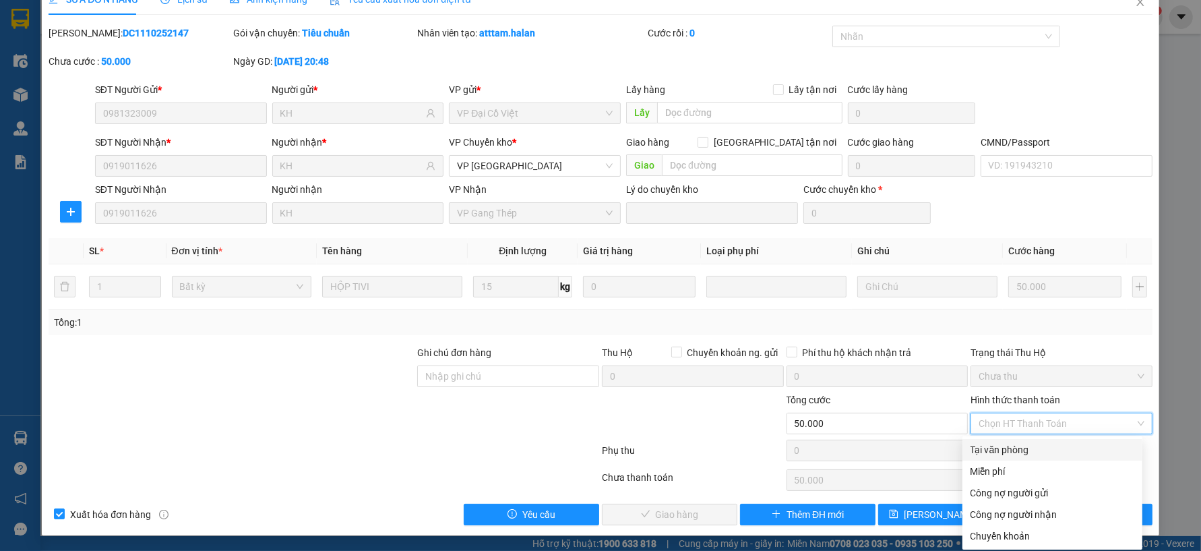
click at [1002, 450] on div "Tại văn phòng" at bounding box center [1053, 449] width 164 height 15
type input "0"
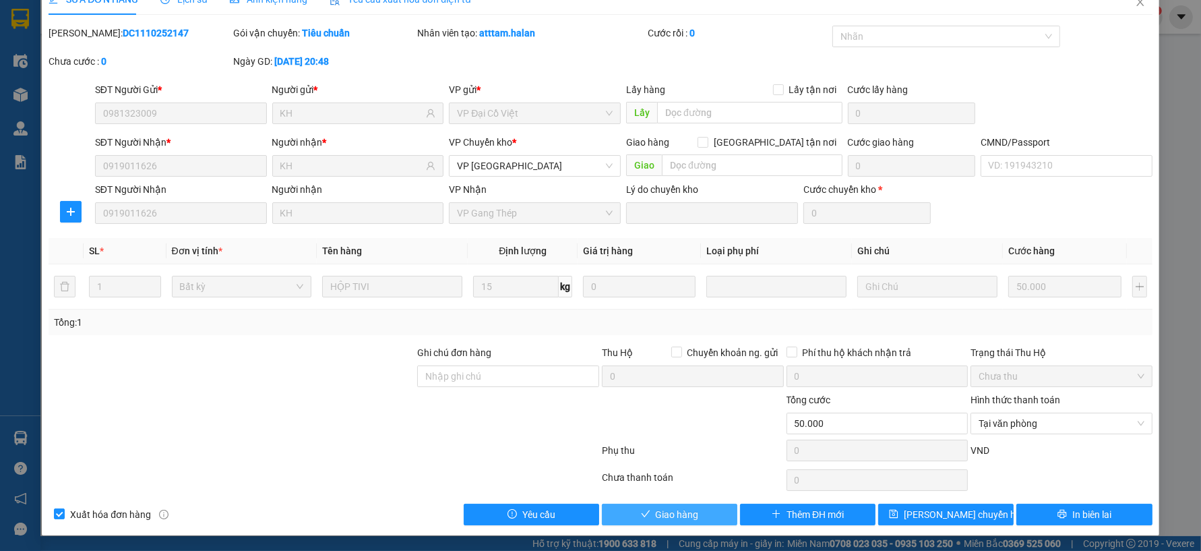
click at [694, 518] on button "Giao hàng" at bounding box center [670, 515] width 136 height 22
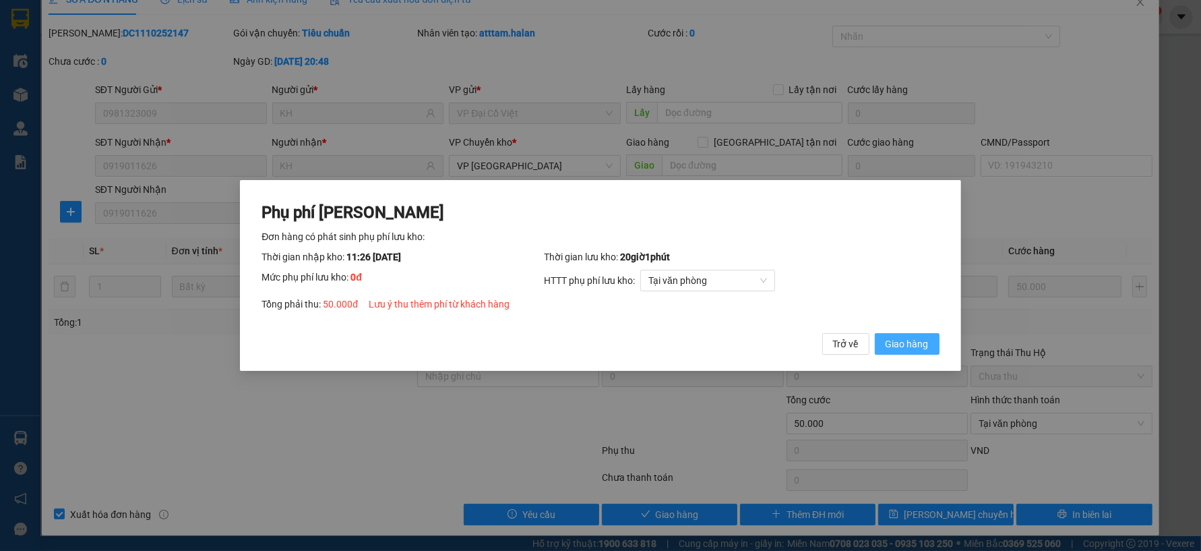
click at [922, 342] on span "Giao hàng" at bounding box center [907, 343] width 43 height 15
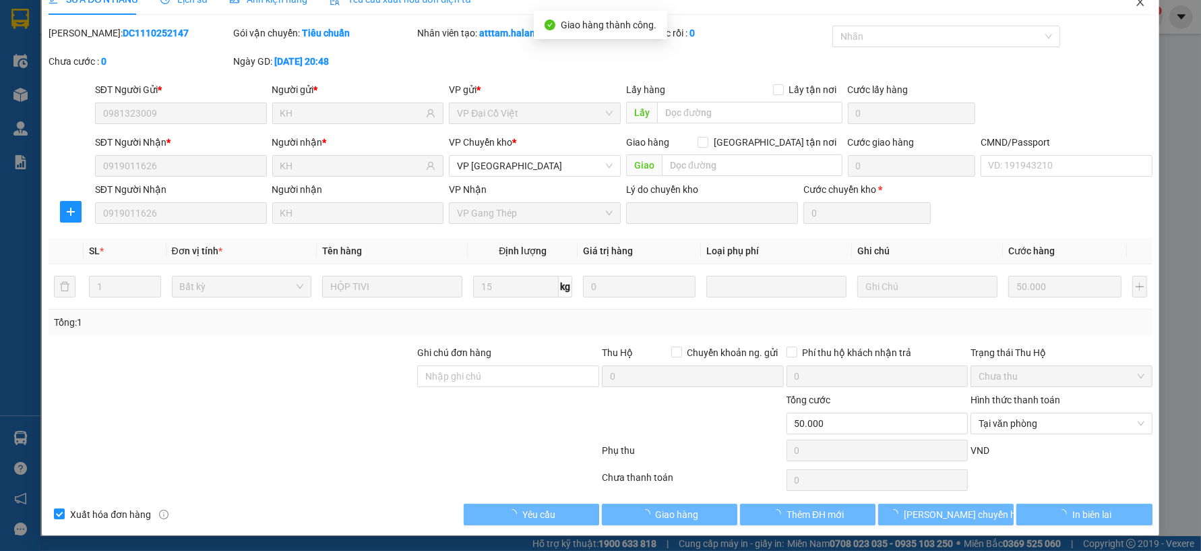
checkbox input "true"
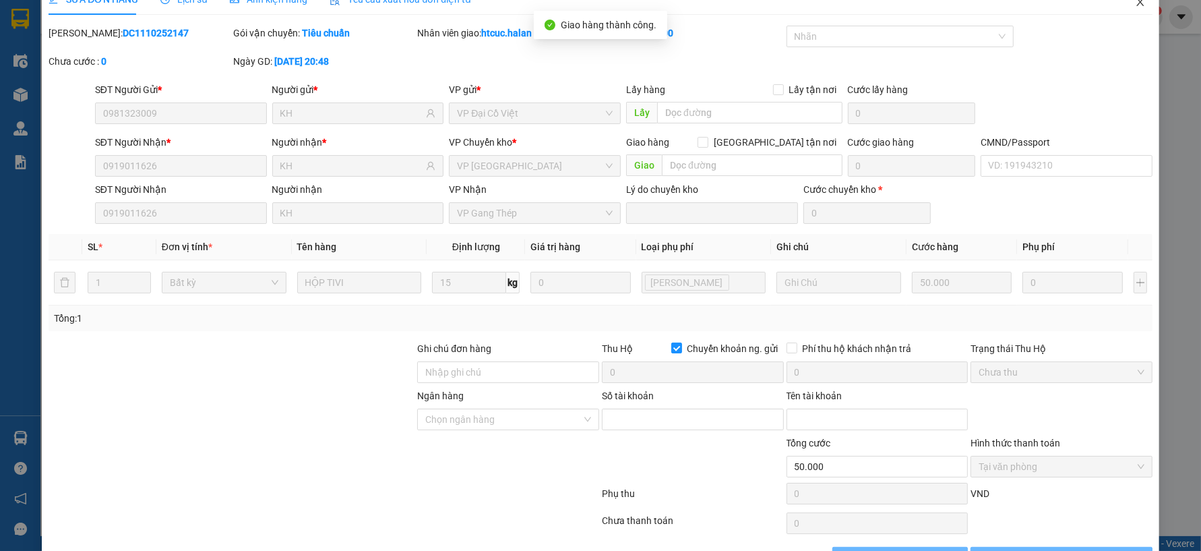
click at [1135, 5] on icon "close" at bounding box center [1140, 2] width 11 height 11
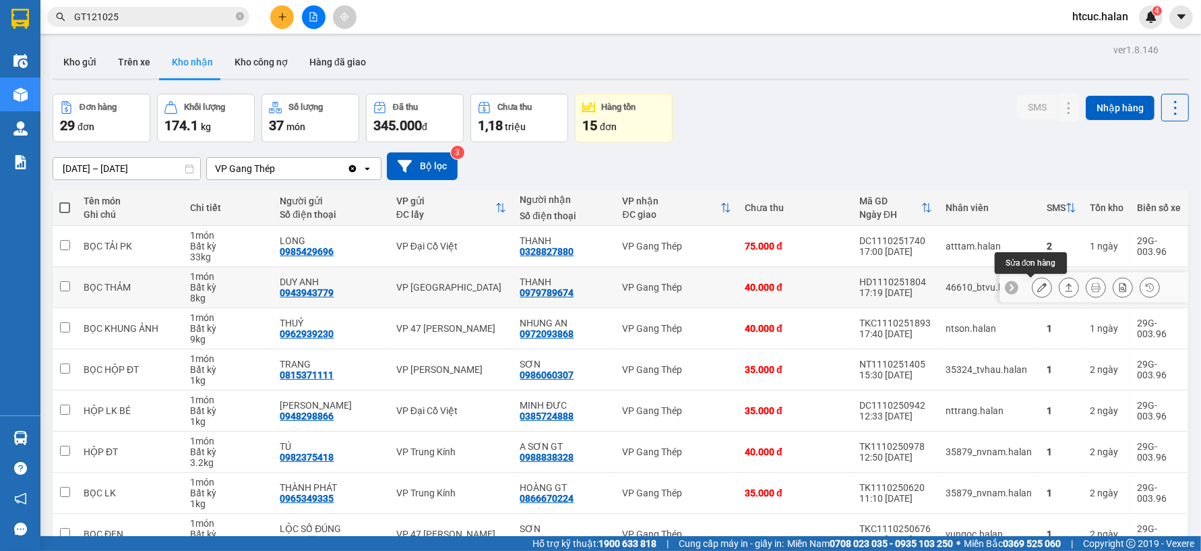
click at [1038, 284] on icon at bounding box center [1042, 286] width 9 height 9
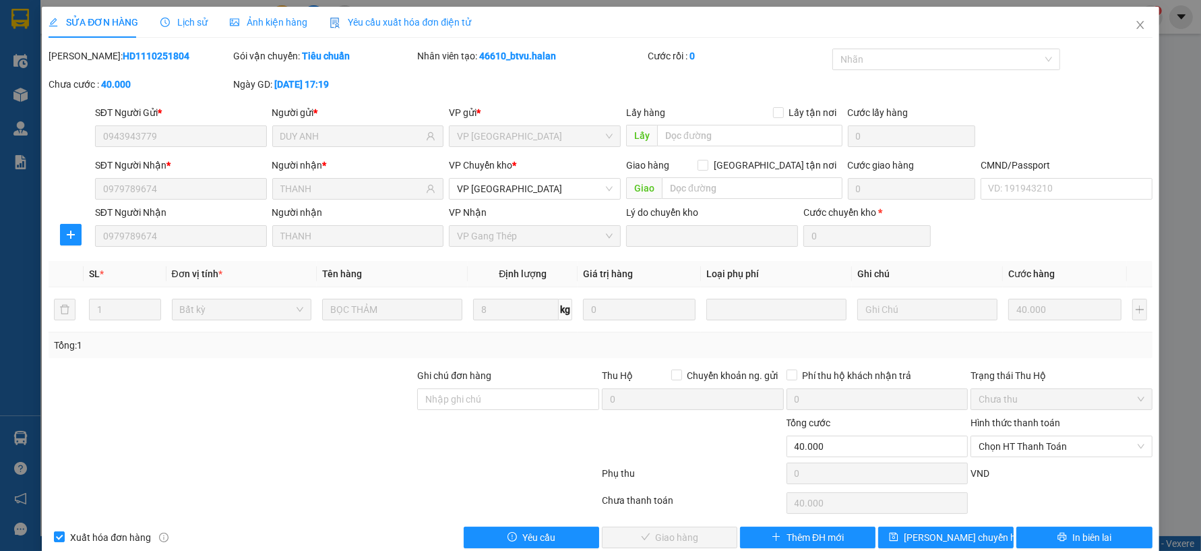
type input "0943943779"
type input "DUY ANH"
type input "0979789674"
type input "THANH"
type input "0"
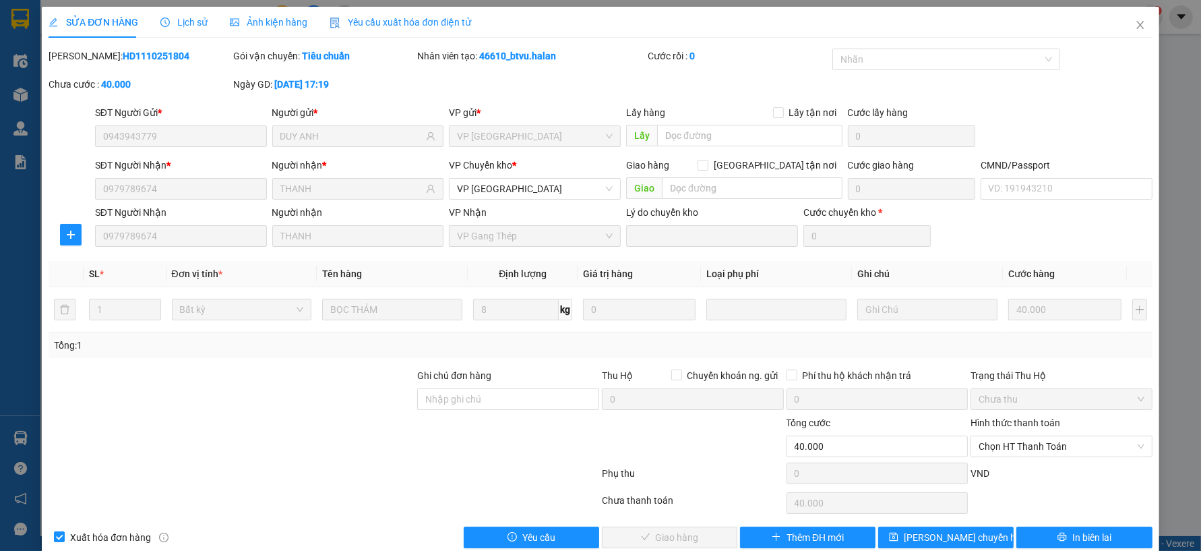
type input "40.000"
click at [1056, 436] on span "Chọn HT Thanh Toán" at bounding box center [1062, 446] width 166 height 20
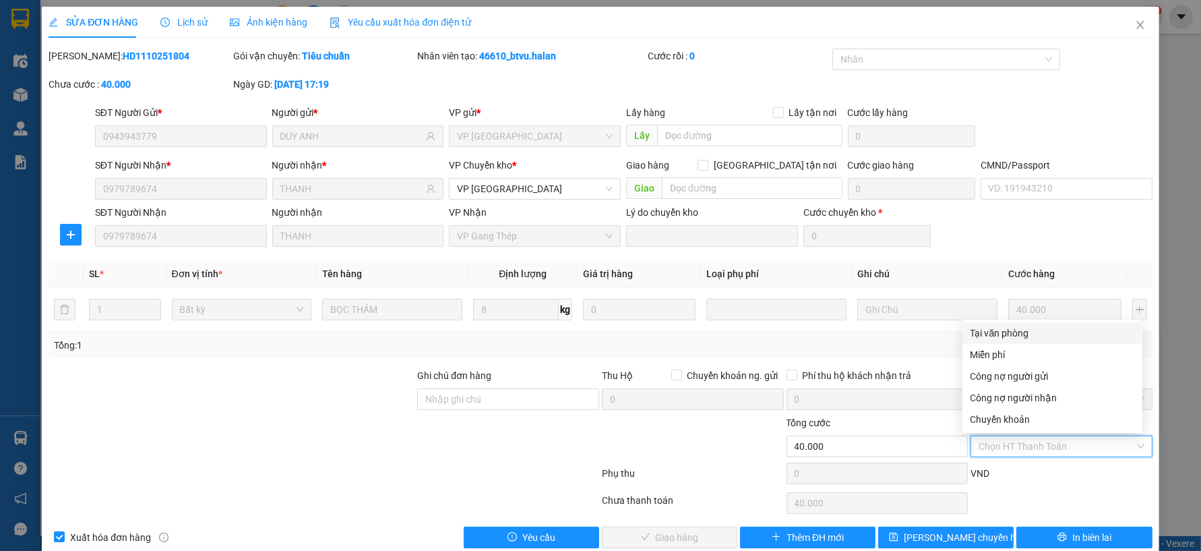
click at [1018, 334] on div "Tại văn phòng" at bounding box center [1053, 333] width 164 height 15
type input "0"
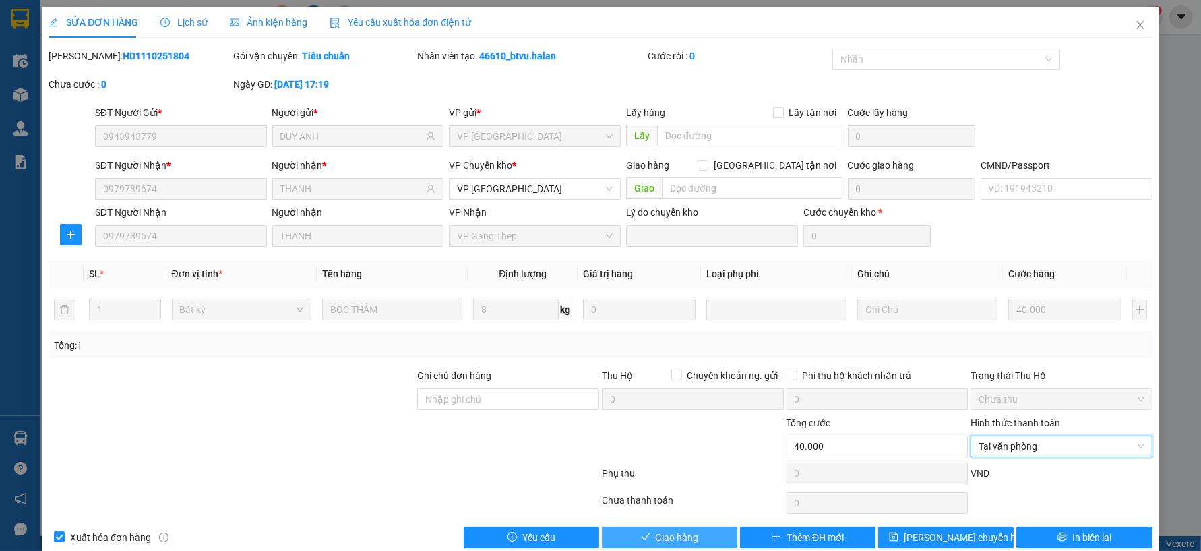
click at [700, 543] on button "Giao hàng" at bounding box center [670, 538] width 136 height 22
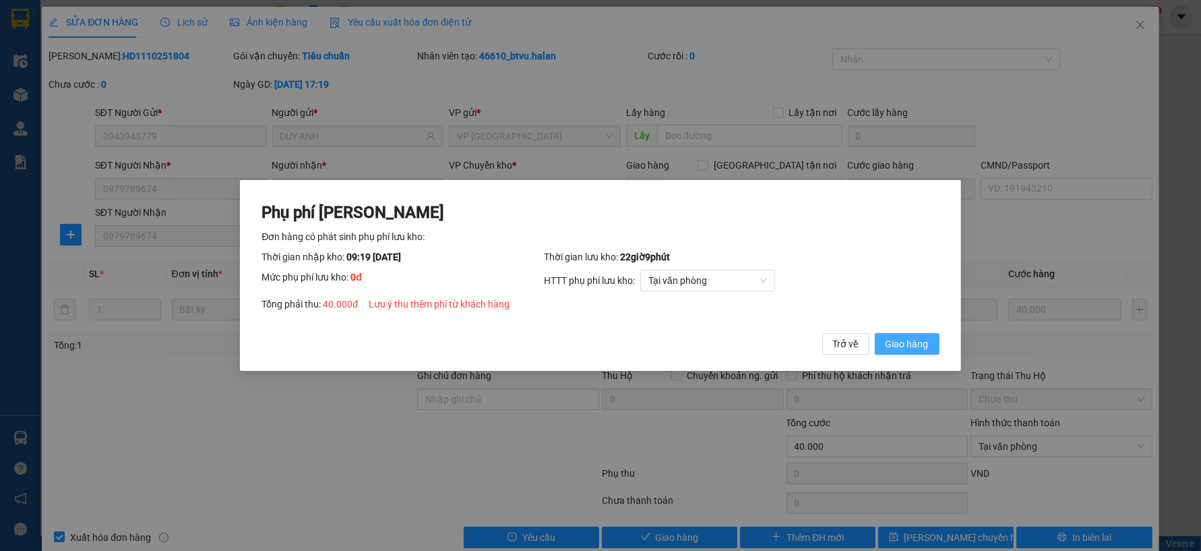
click at [911, 345] on span "Giao hàng" at bounding box center [907, 343] width 43 height 15
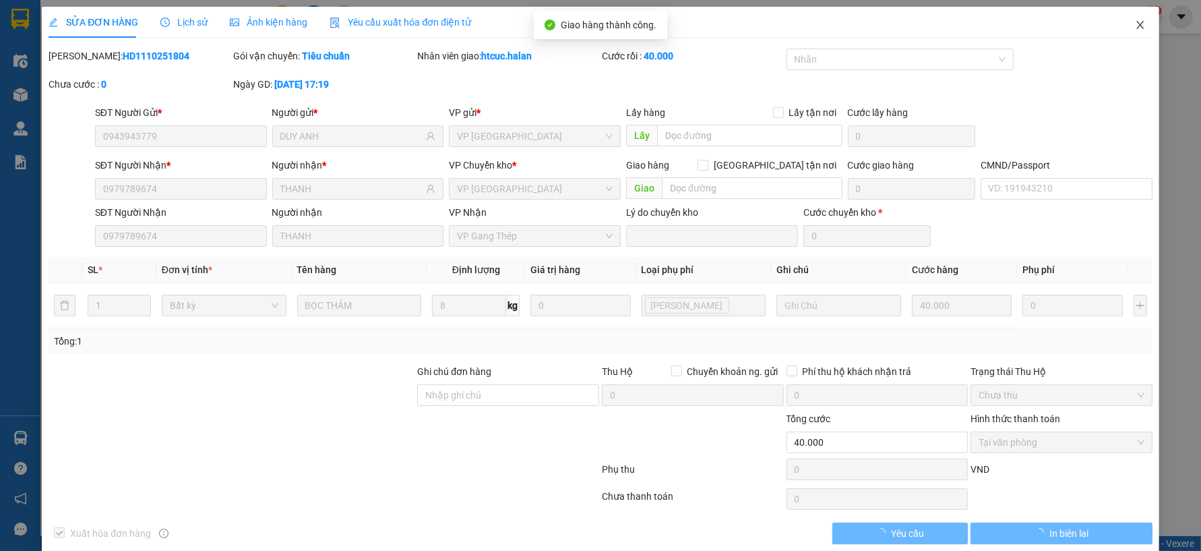
click at [1137, 23] on icon "close" at bounding box center [1140, 25] width 7 height 8
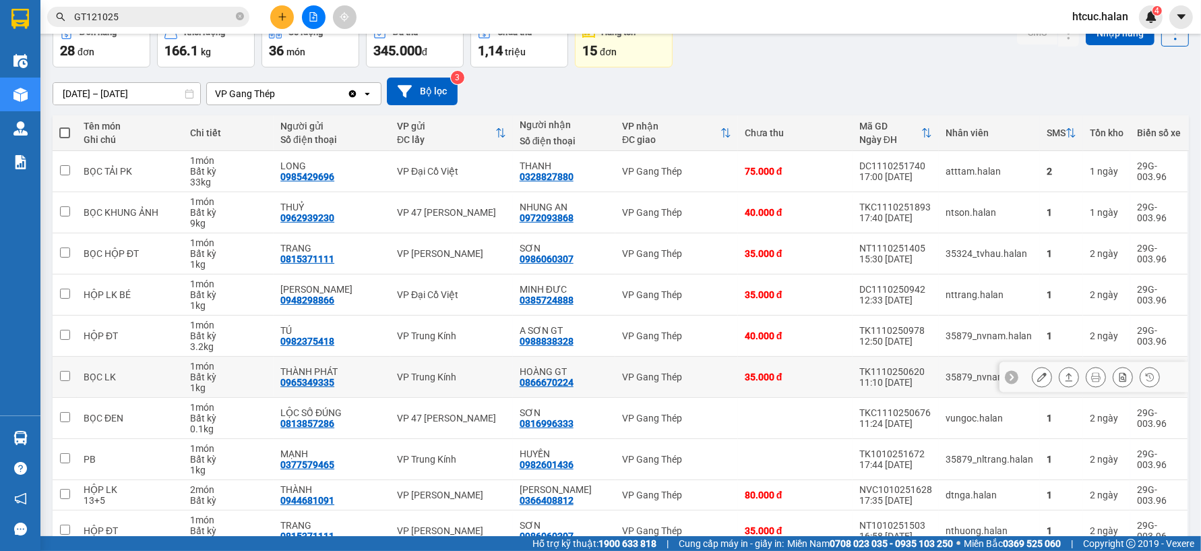
scroll to position [146, 0]
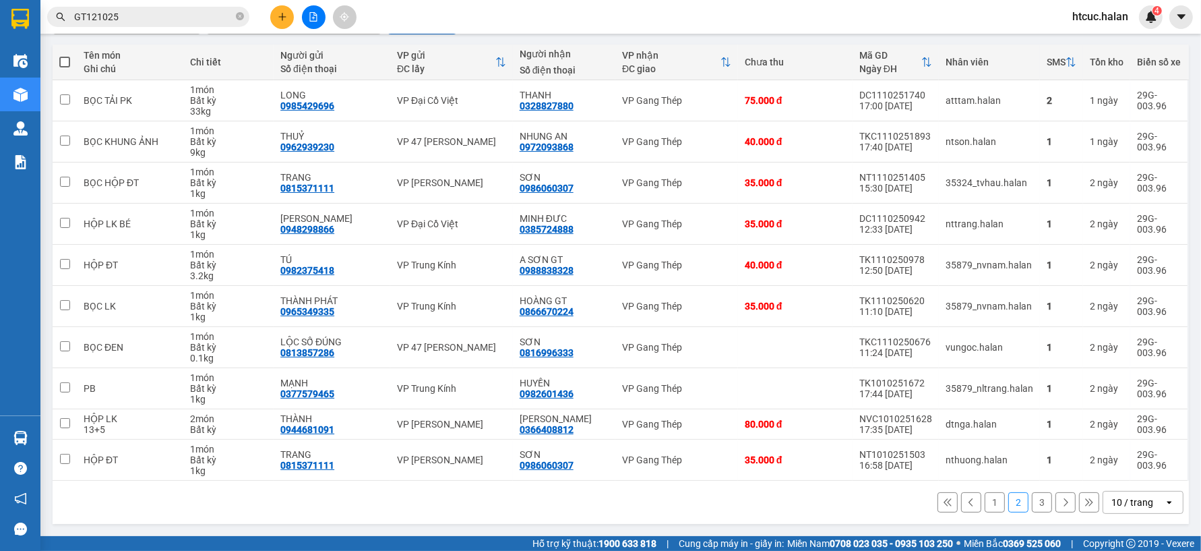
click at [986, 502] on button "1" at bounding box center [995, 502] width 20 height 20
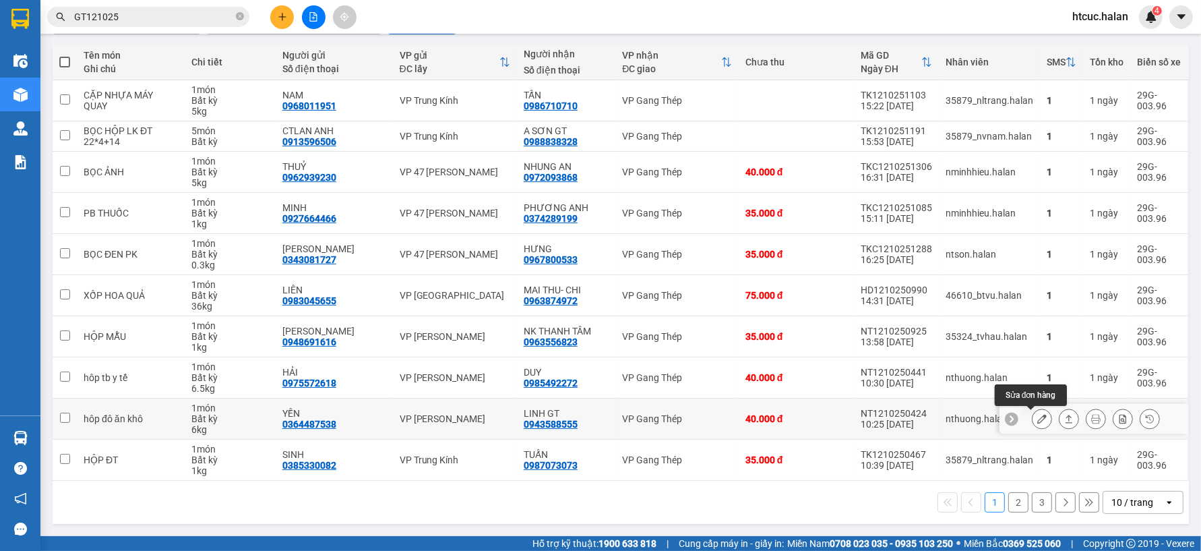
click at [1038, 421] on icon at bounding box center [1042, 418] width 9 height 9
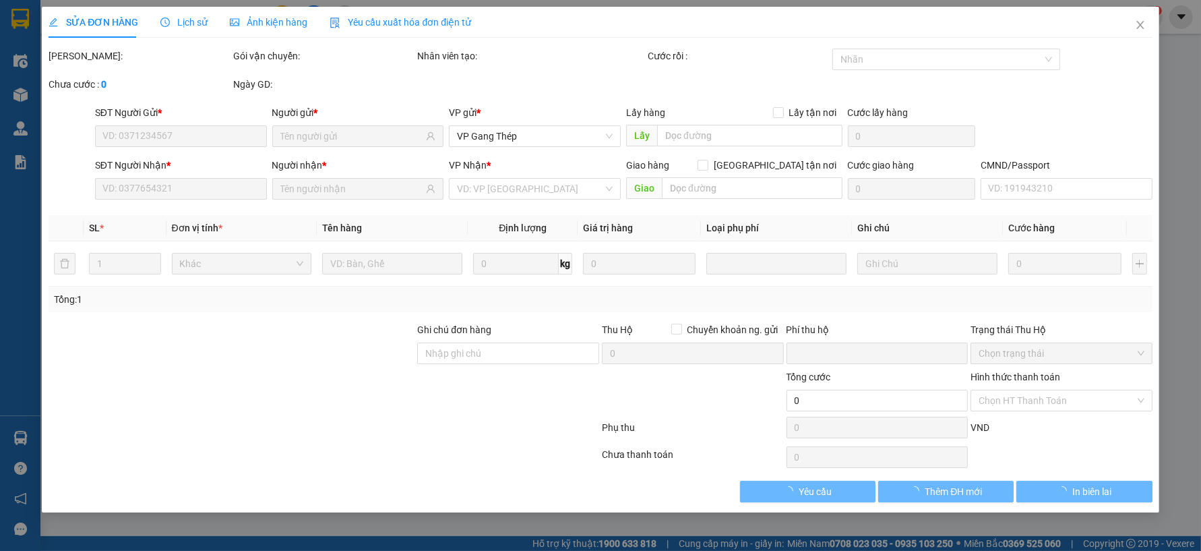
type input "0364487538"
type input "YẾN"
type input "0943588555"
type input "LINH GT"
type input "K có"
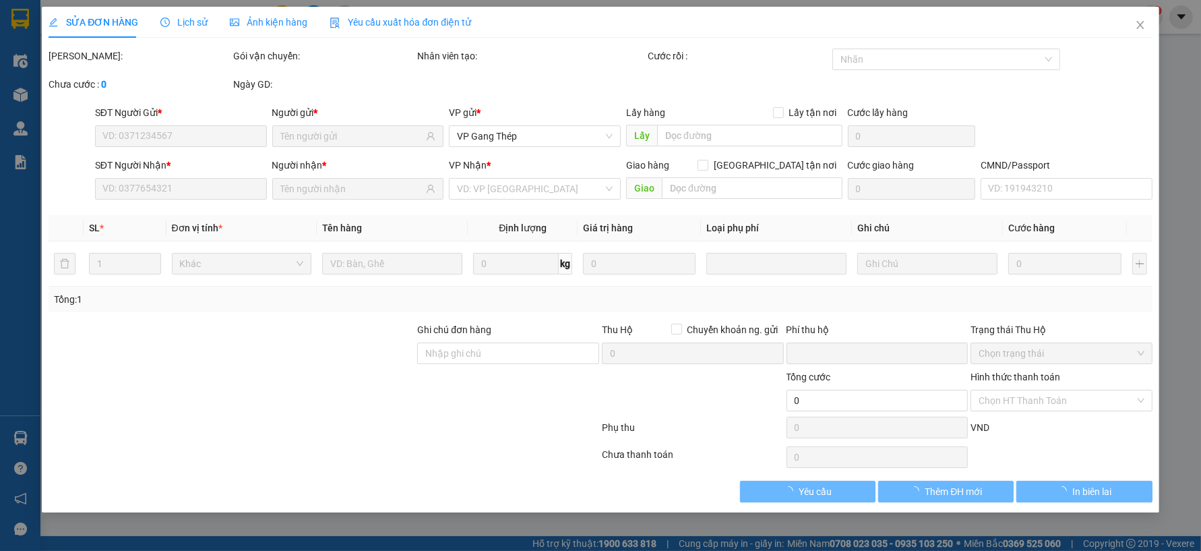
type input "0"
type input "40.000"
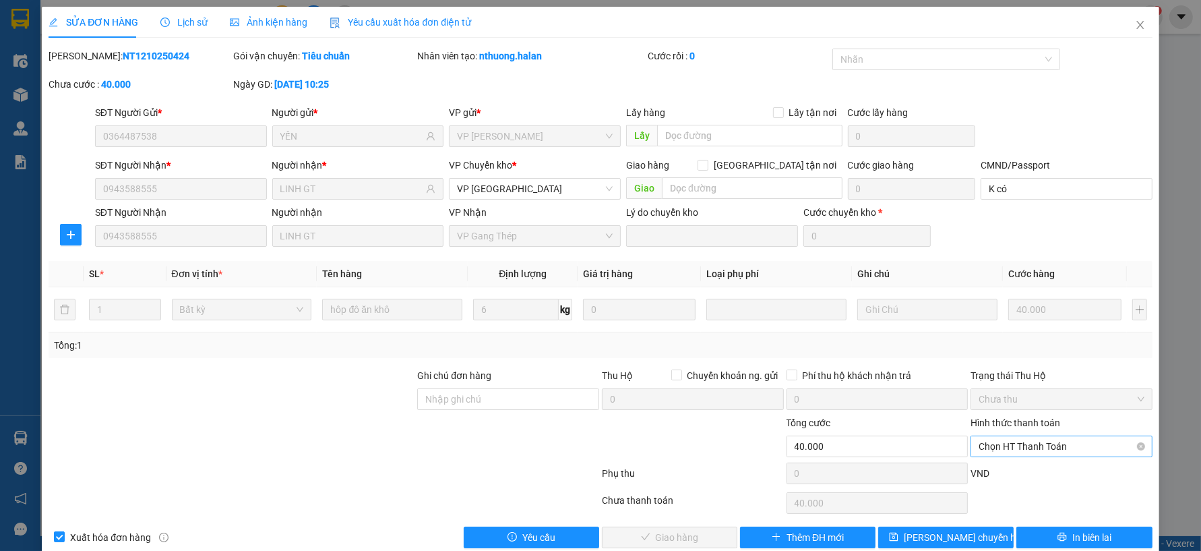
click at [1034, 444] on span "Chọn HT Thanh Toán" at bounding box center [1062, 446] width 166 height 20
click at [1013, 332] on div "Tại văn phòng" at bounding box center [1053, 333] width 164 height 15
type input "0"
click at [664, 536] on span "Giao hàng" at bounding box center [677, 537] width 43 height 15
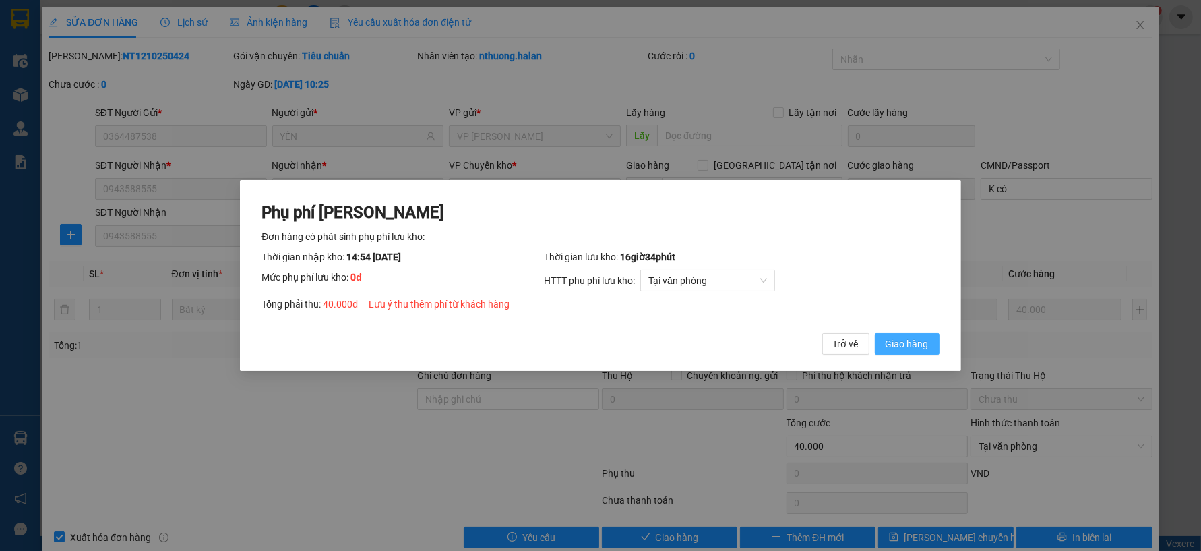
click at [919, 344] on span "Giao hàng" at bounding box center [907, 343] width 43 height 15
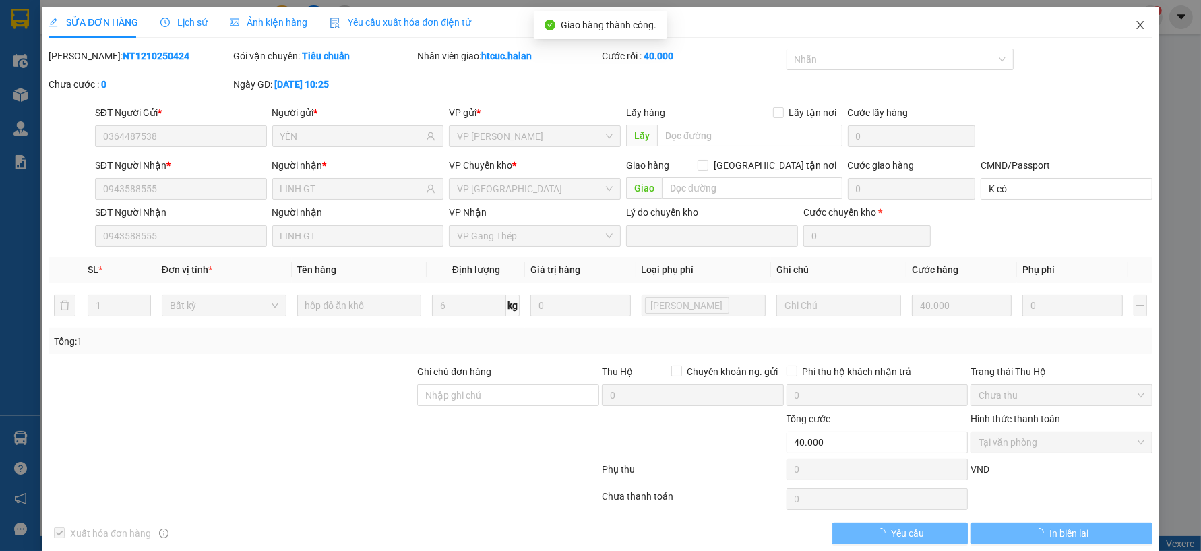
click at [1137, 25] on icon "close" at bounding box center [1140, 25] width 7 height 8
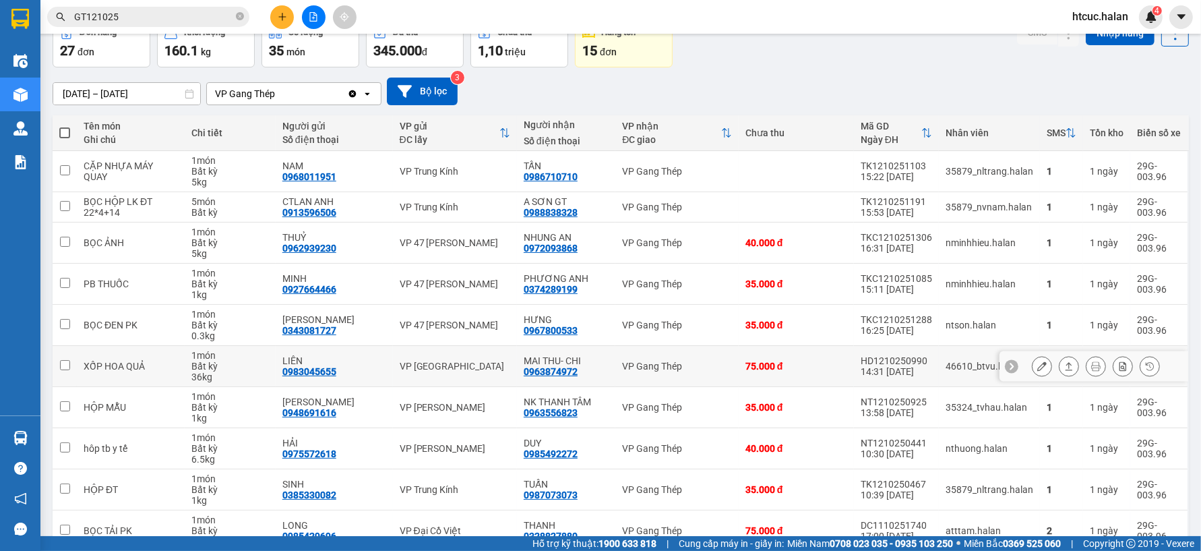
scroll to position [146, 0]
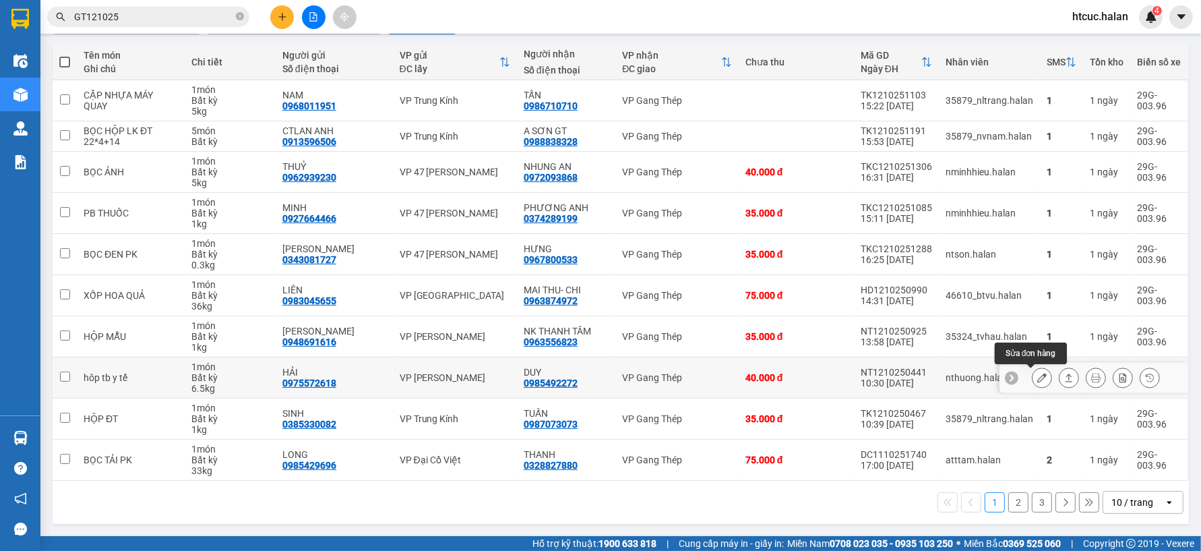
click at [1038, 375] on icon at bounding box center [1042, 377] width 9 height 9
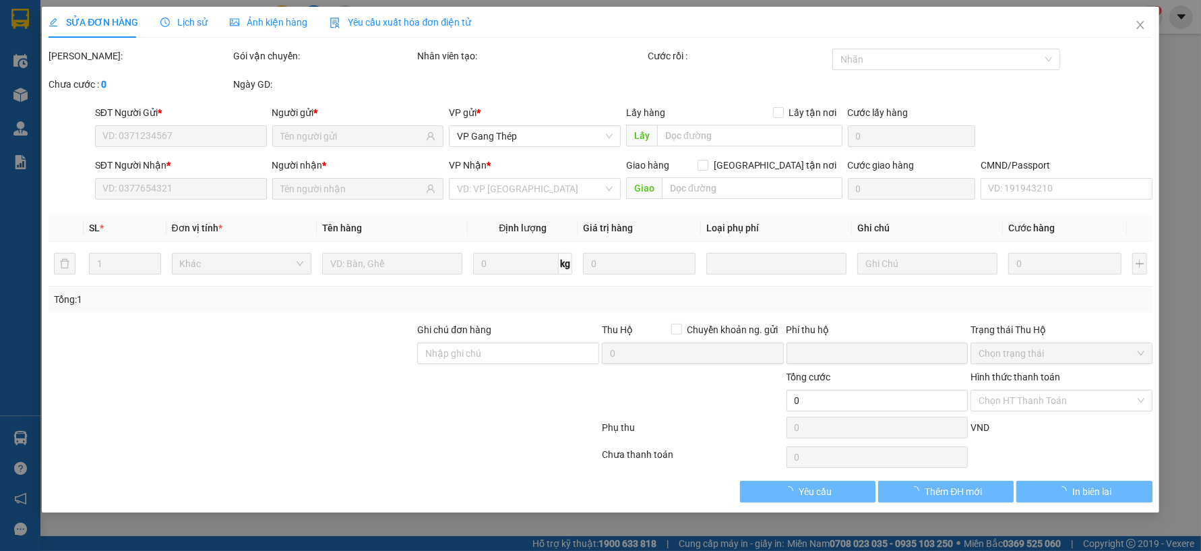
type input "0975572618"
type input "HẢI"
type input "0985492272"
type input "DUY"
type input "0"
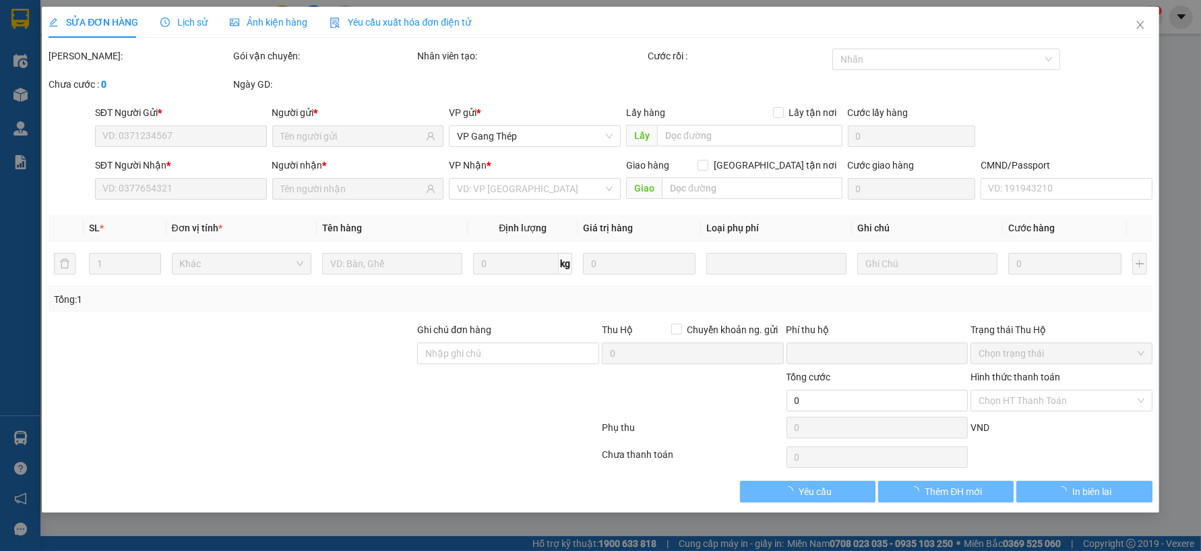
type input "40.000"
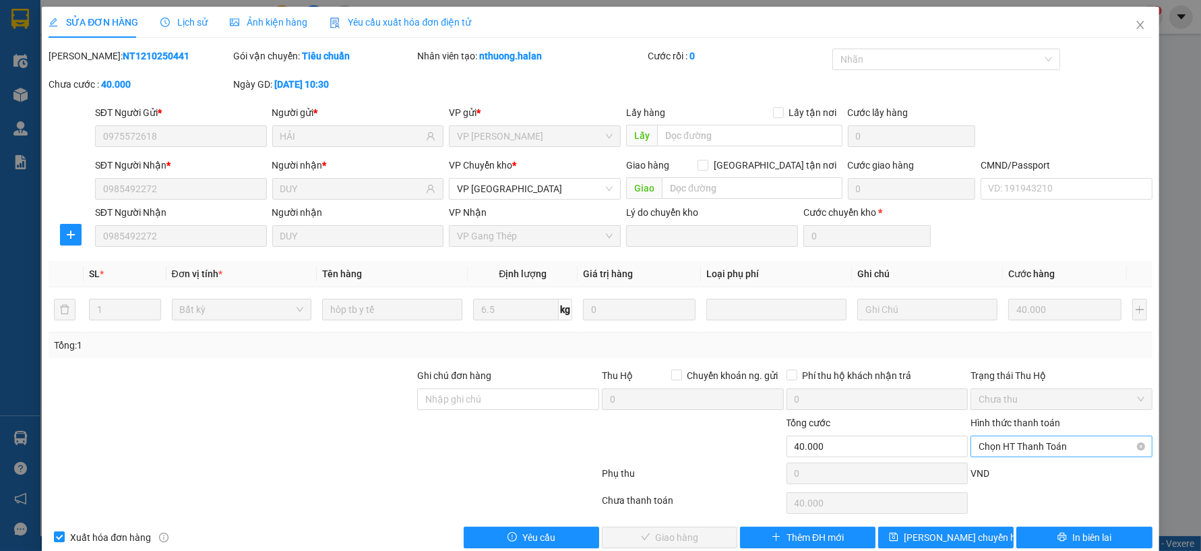
drag, startPoint x: 1034, startPoint y: 371, endPoint x: 1046, endPoint y: 442, distance: 71.8
click at [1046, 442] on span "Chọn HT Thanh Toán" at bounding box center [1062, 446] width 166 height 20
click at [1018, 331] on div "Tại văn phòng" at bounding box center [1053, 333] width 164 height 15
type input "0"
click at [684, 537] on span "Giao hàng" at bounding box center [677, 537] width 43 height 15
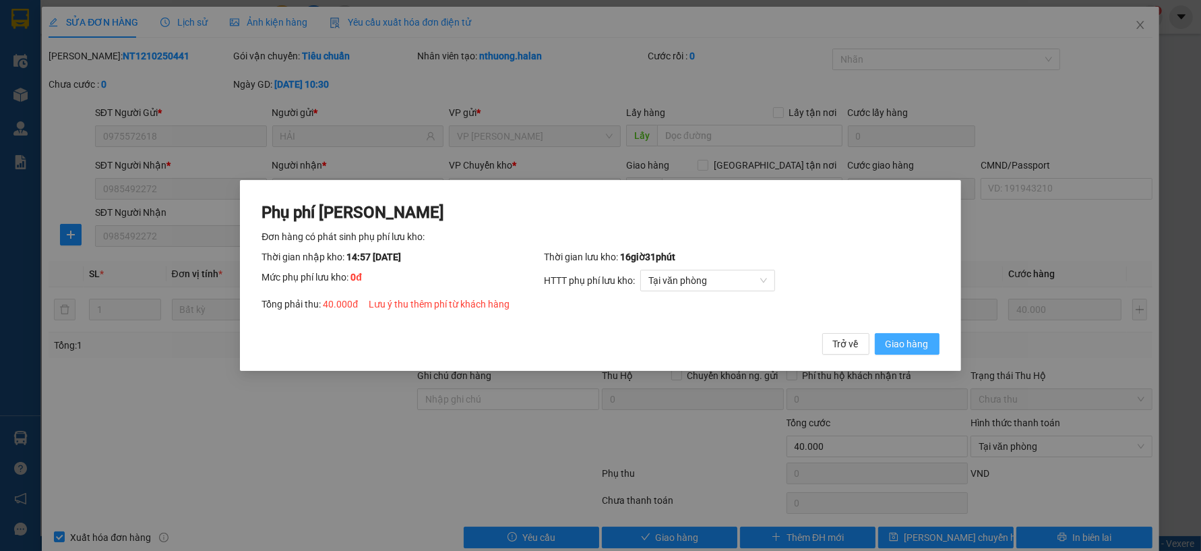
click at [928, 340] on span "Giao hàng" at bounding box center [907, 343] width 43 height 15
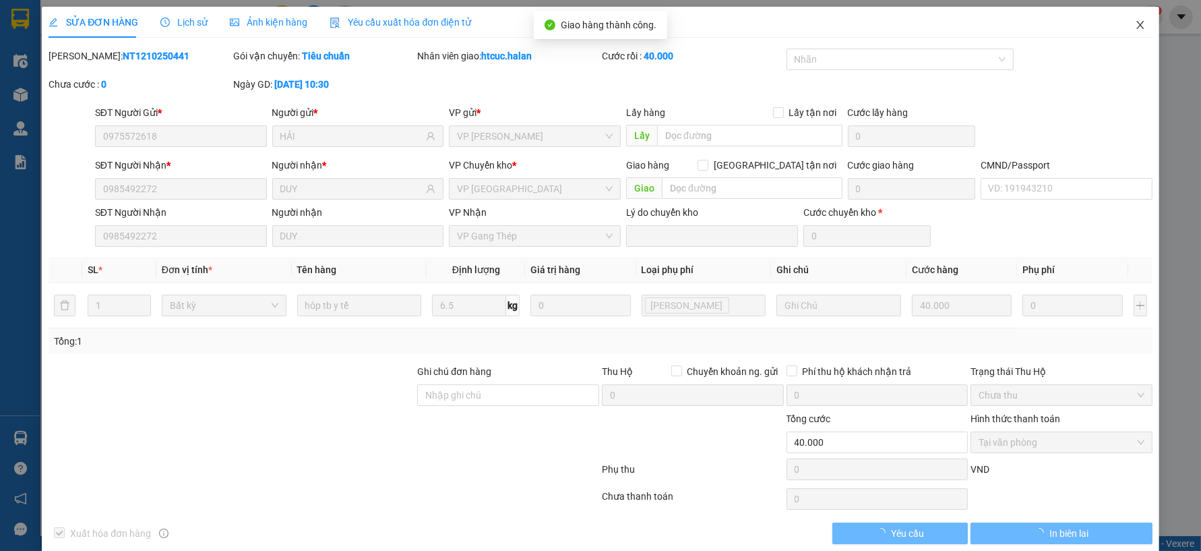
click at [1133, 16] on span "Close" at bounding box center [1141, 26] width 38 height 38
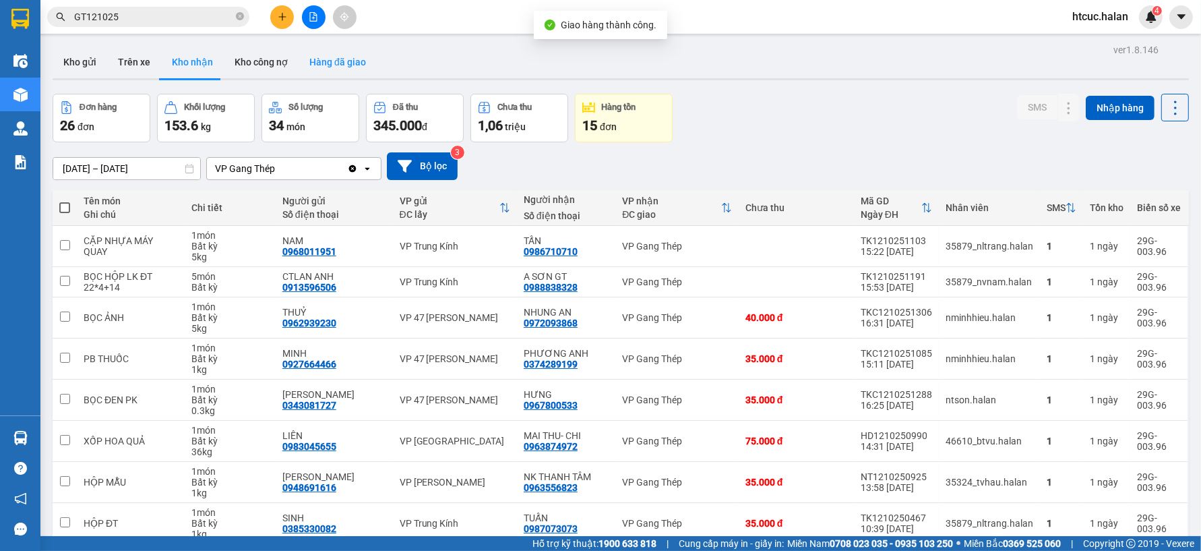
click at [334, 66] on button "Hàng đã giao" at bounding box center [338, 62] width 78 height 32
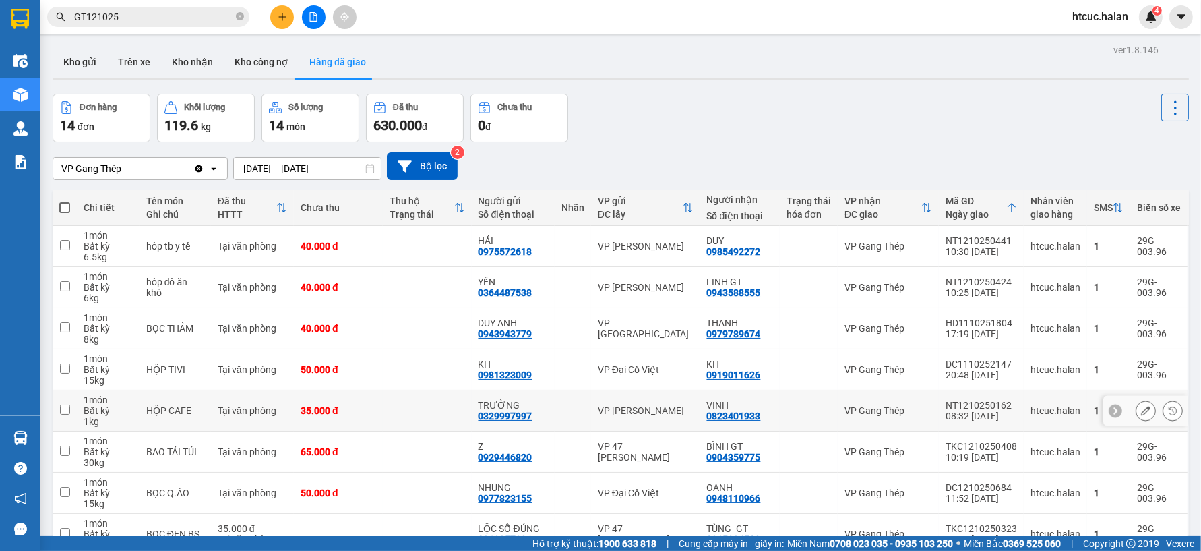
scroll to position [157, 0]
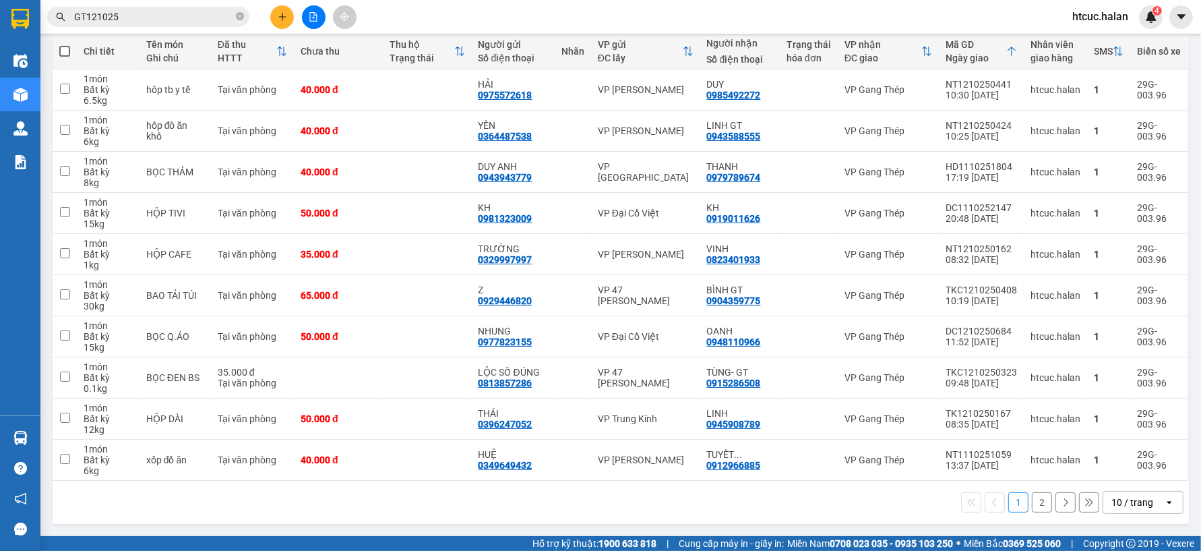
click at [1032, 500] on button "2" at bounding box center [1042, 502] width 20 height 20
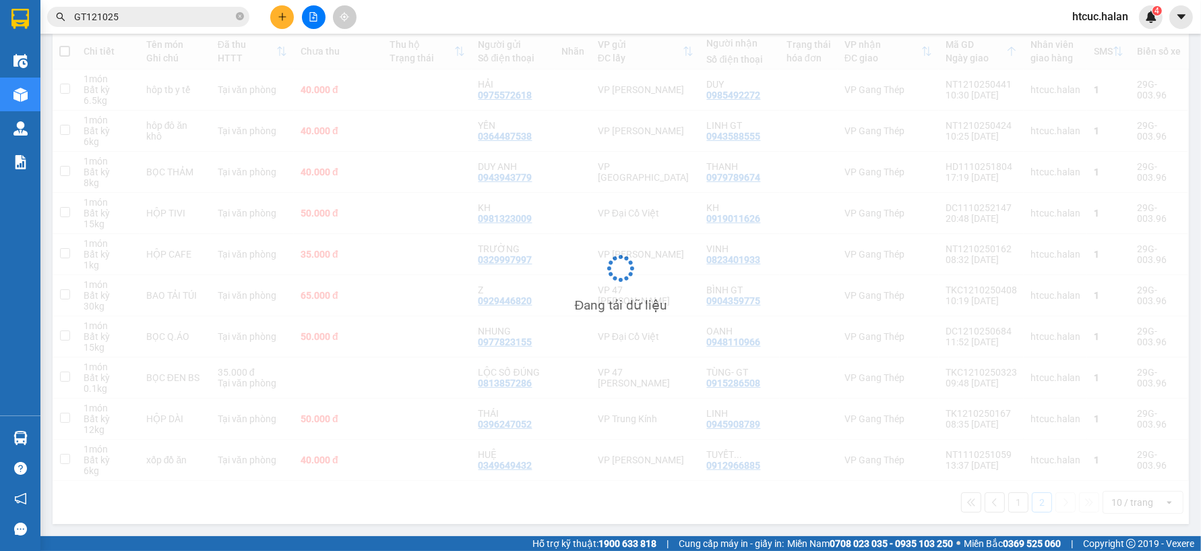
scroll to position [62, 0]
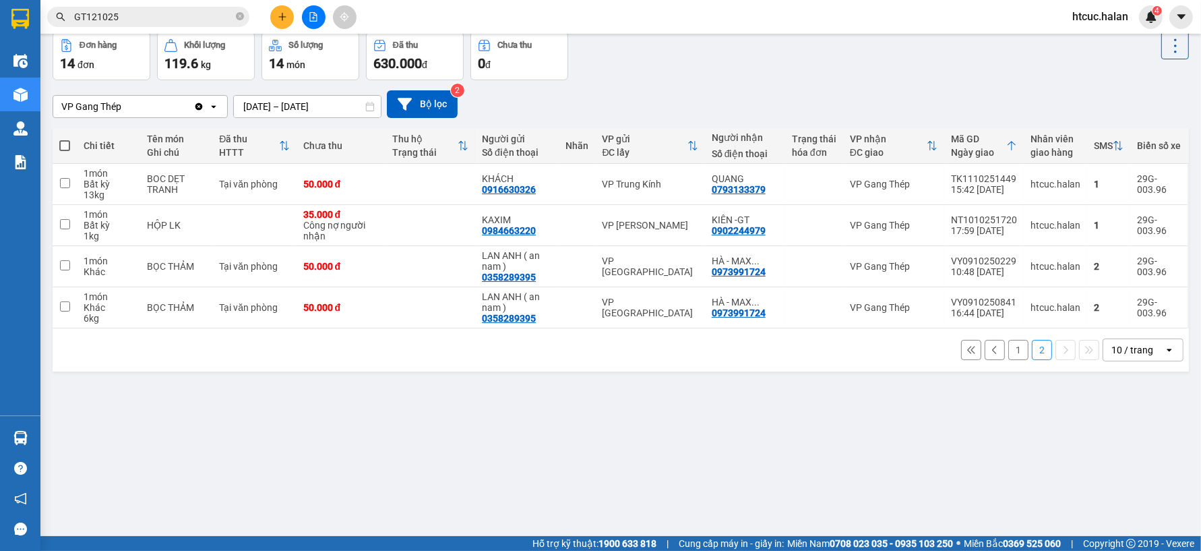
click at [1009, 347] on button "1" at bounding box center [1019, 350] width 20 height 20
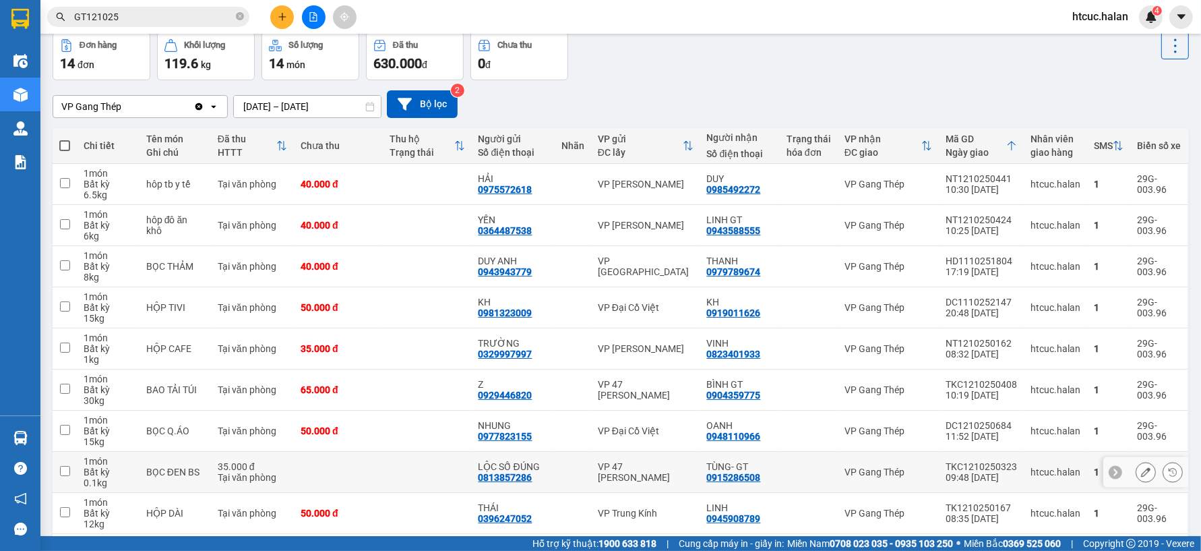
scroll to position [157, 0]
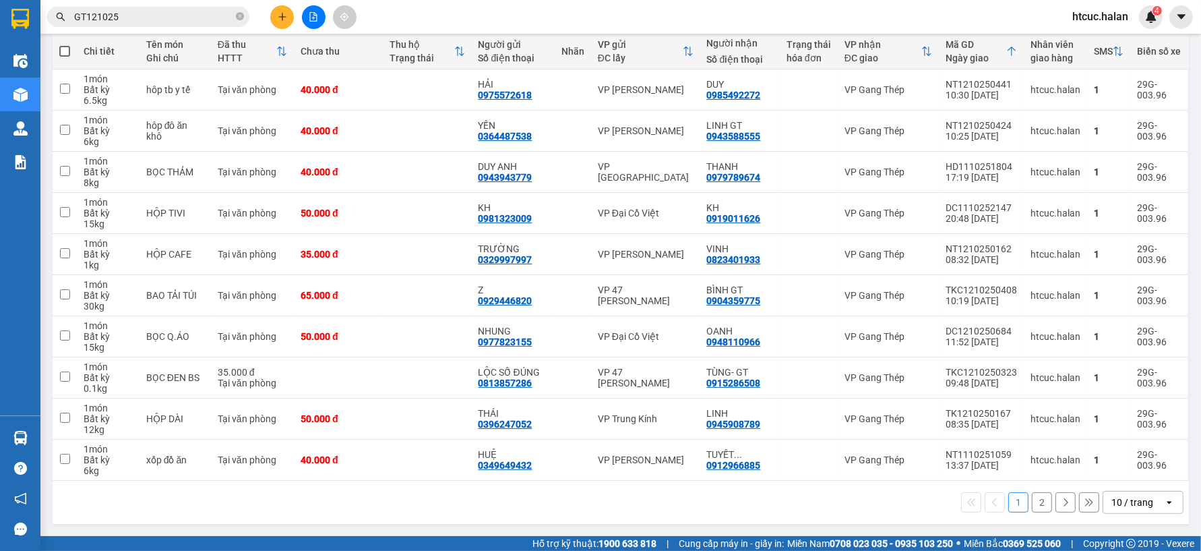
drag, startPoint x: 1012, startPoint y: 367, endPoint x: 443, endPoint y: 498, distance: 583.7
click at [443, 498] on div "1 2 10 / trang open" at bounding box center [621, 502] width 1126 height 23
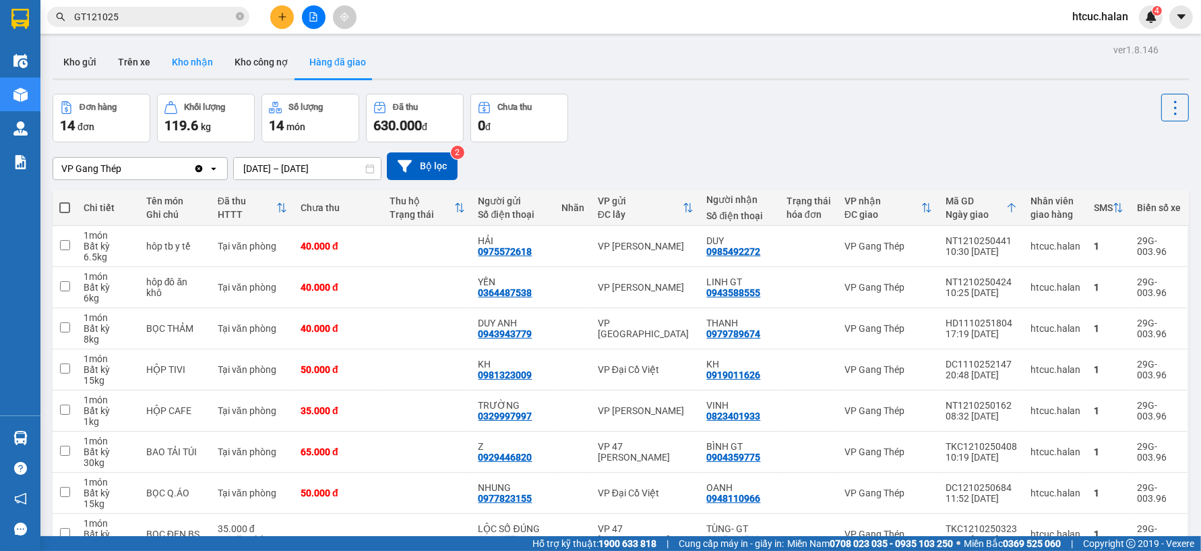
click at [185, 61] on button "Kho nhận" at bounding box center [192, 62] width 63 height 32
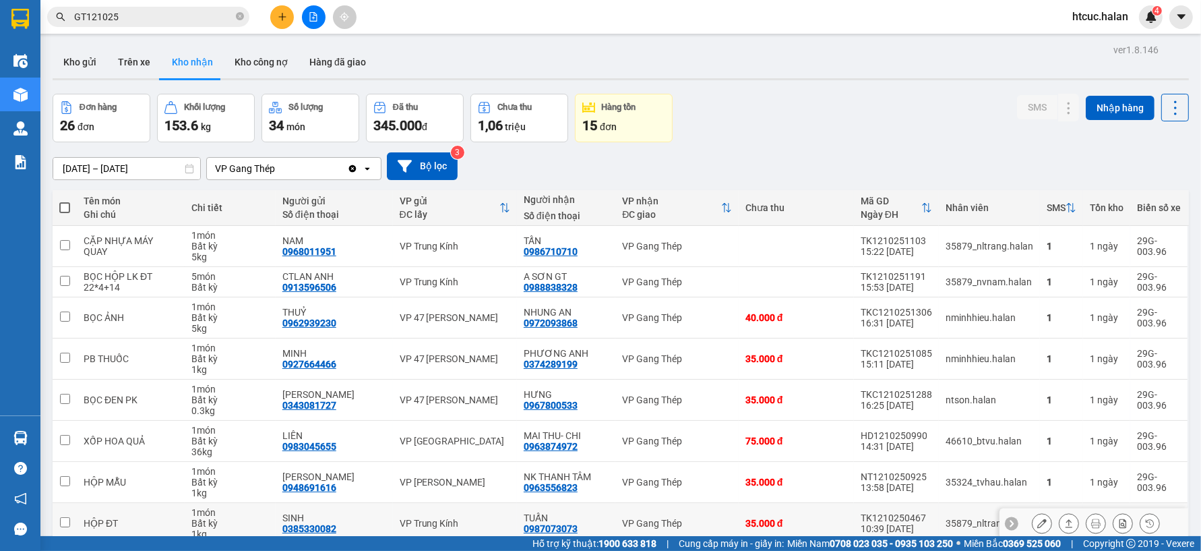
scroll to position [146, 0]
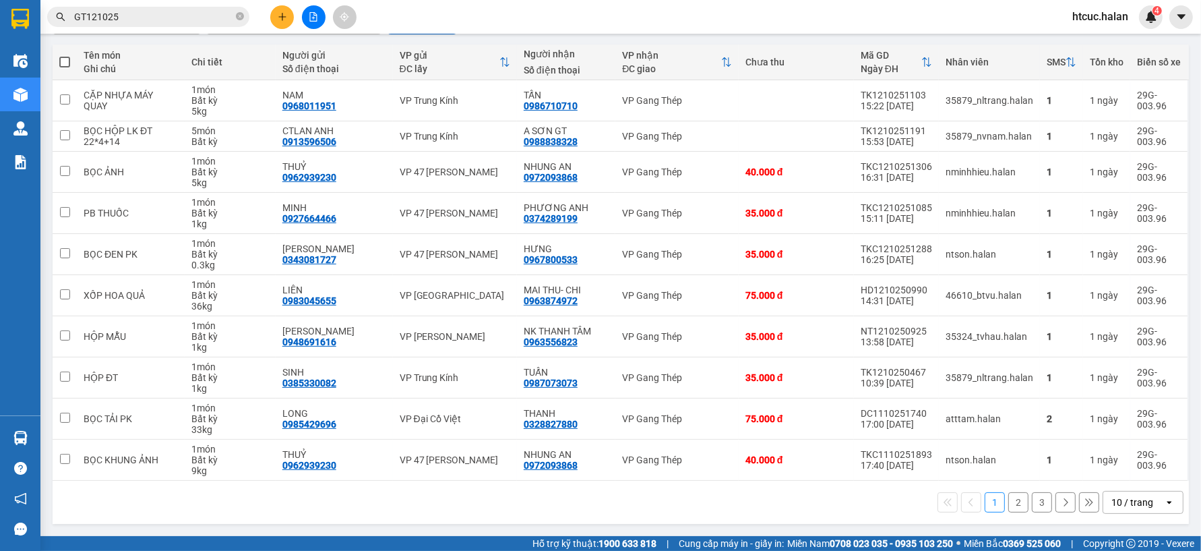
click at [1009, 506] on button "2" at bounding box center [1019, 502] width 20 height 20
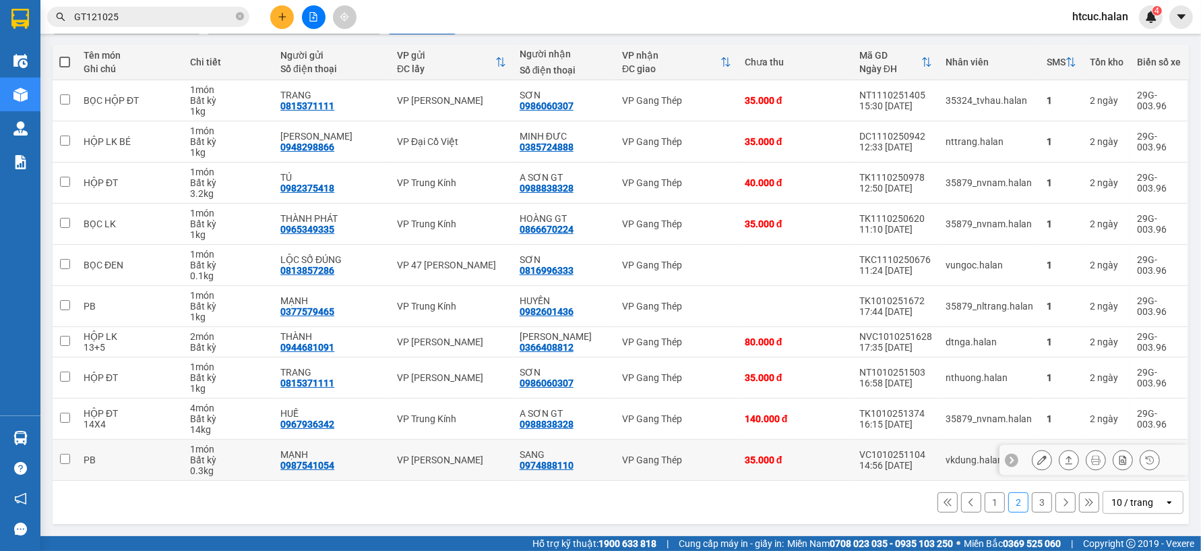
click at [1033, 463] on button at bounding box center [1042, 460] width 19 height 24
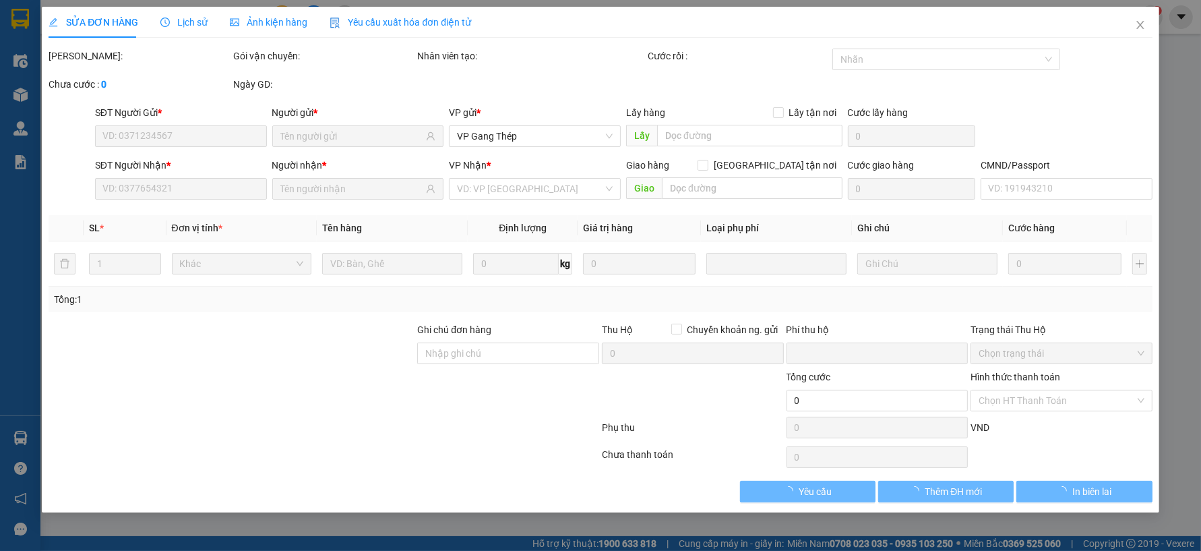
type input "0987541054"
type input "MẠNH"
type input "0974888110"
type input "SANG"
type input "0"
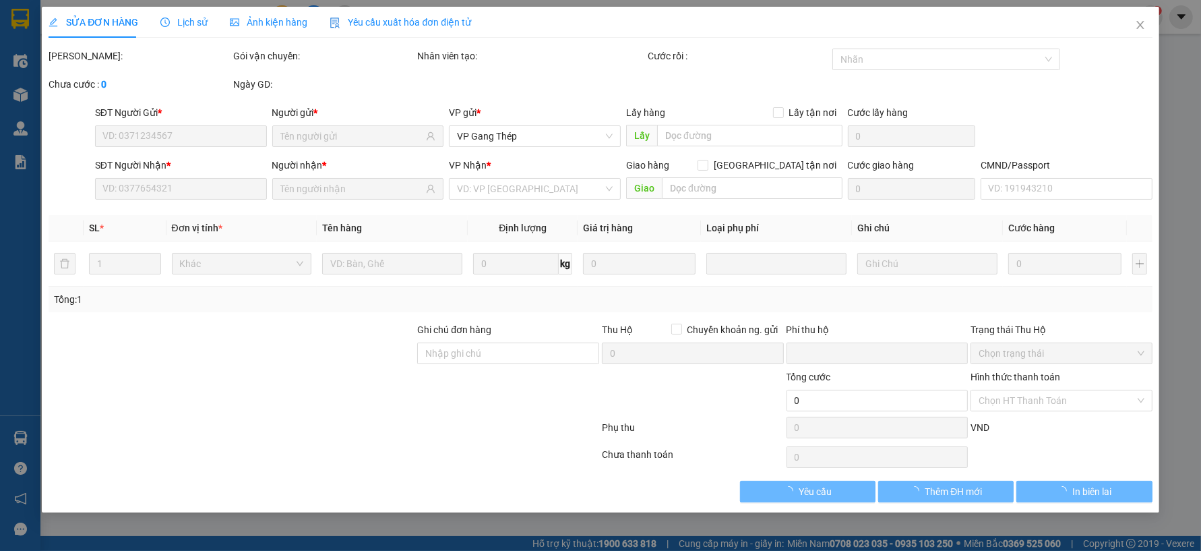
type input "35.000"
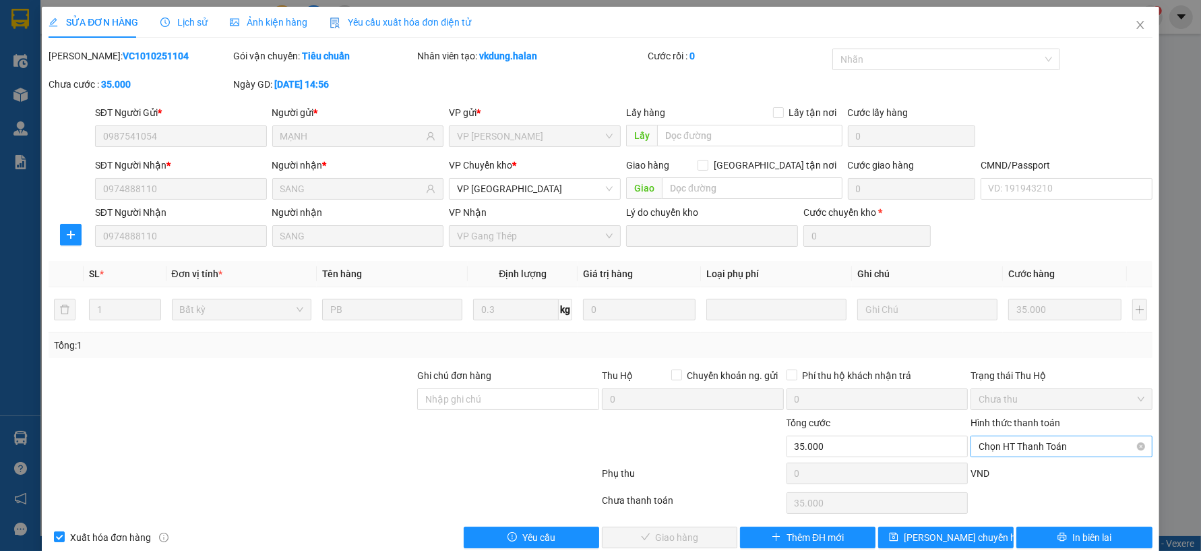
click at [1003, 447] on span "Chọn HT Thanh Toán" at bounding box center [1062, 446] width 166 height 20
click at [996, 334] on div "Tại văn phòng" at bounding box center [1053, 333] width 164 height 15
type input "0"
click at [713, 533] on button "Giao hàng" at bounding box center [670, 538] width 136 height 22
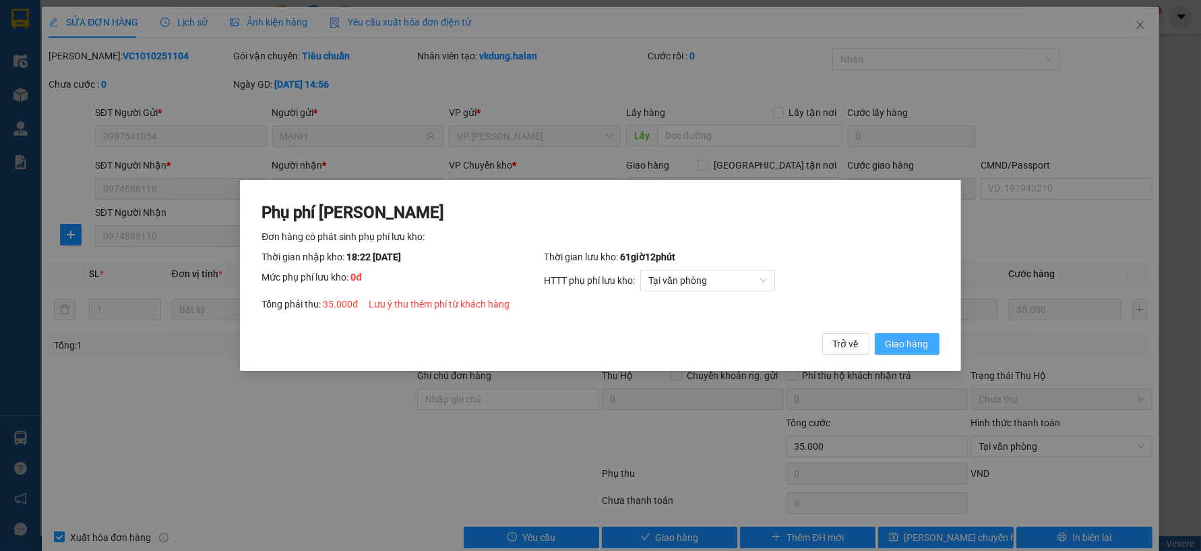
click at [926, 342] on span "Giao hàng" at bounding box center [907, 343] width 43 height 15
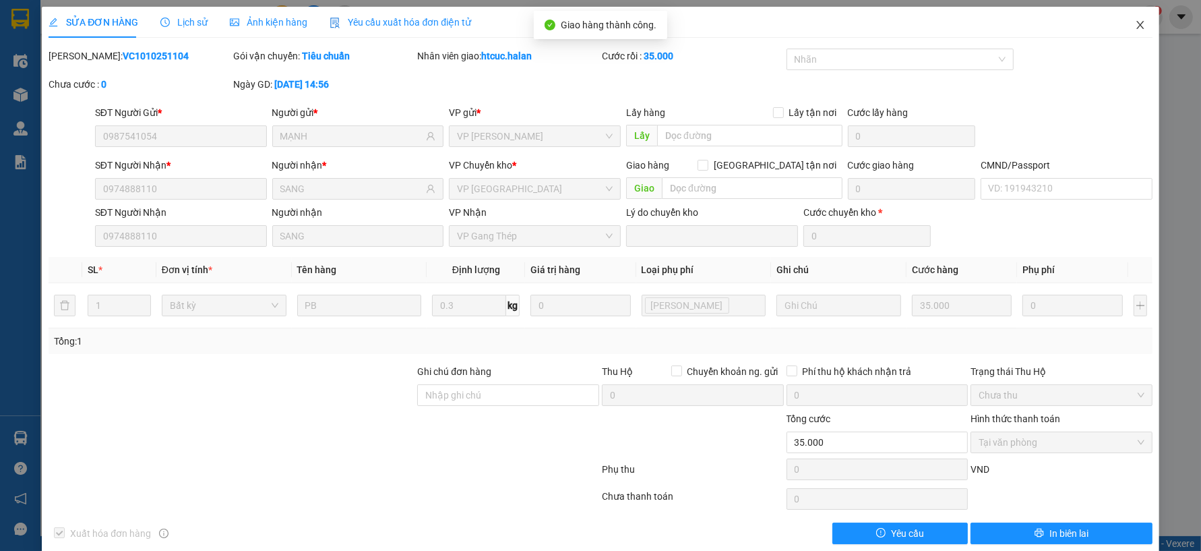
click at [1135, 25] on icon "close" at bounding box center [1140, 25] width 11 height 11
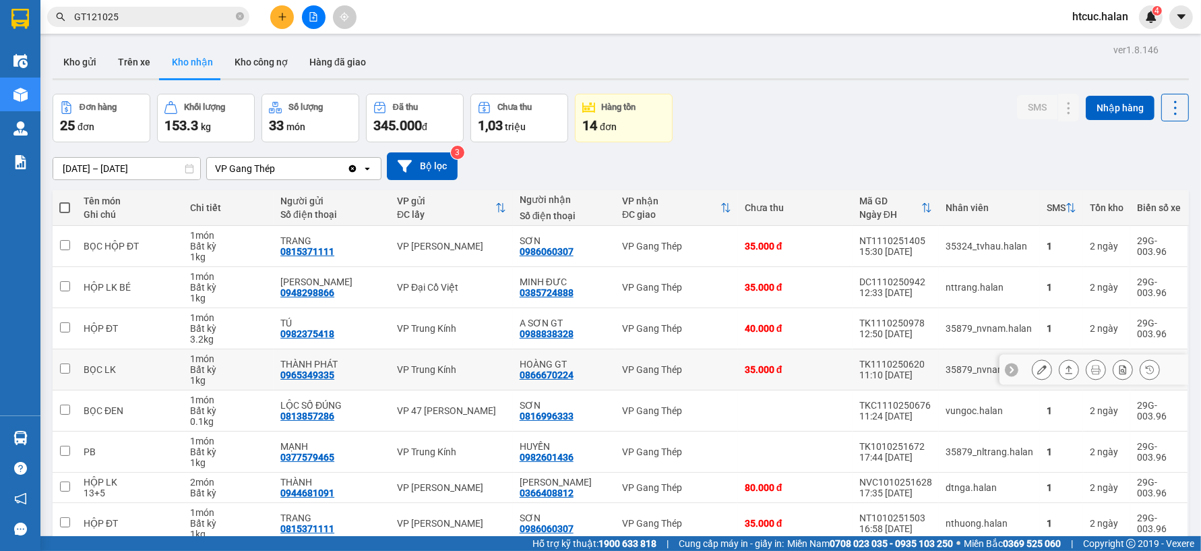
scroll to position [146, 0]
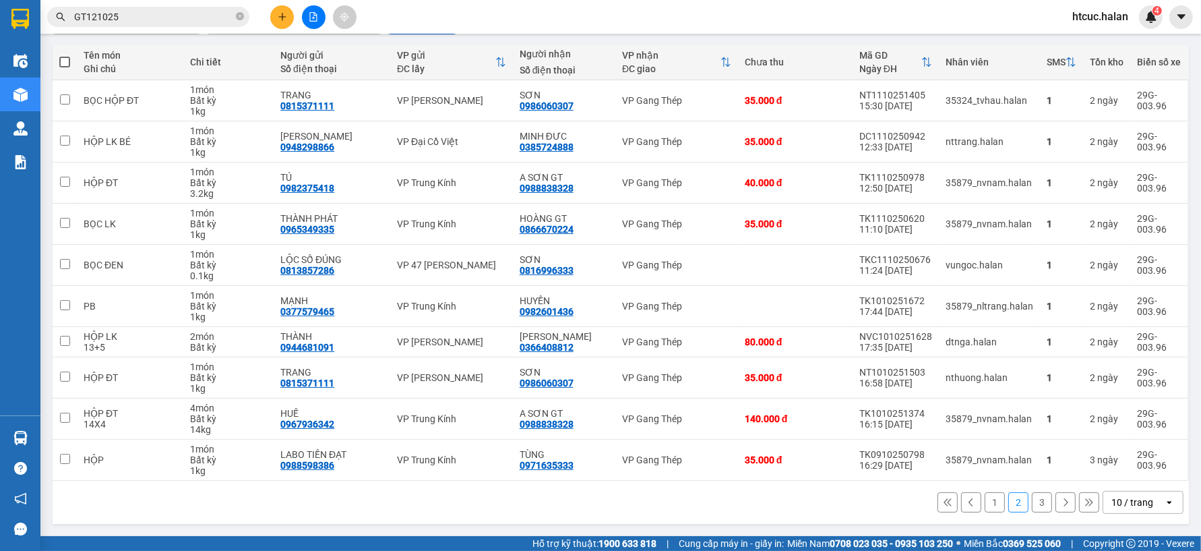
click at [1036, 498] on button "3" at bounding box center [1042, 502] width 20 height 20
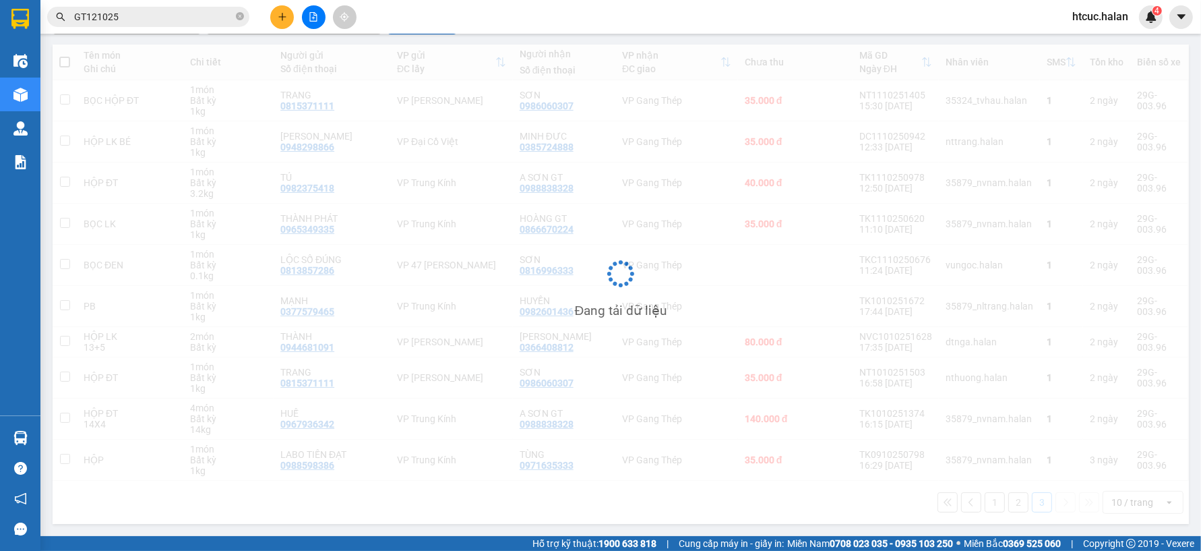
scroll to position [62, 0]
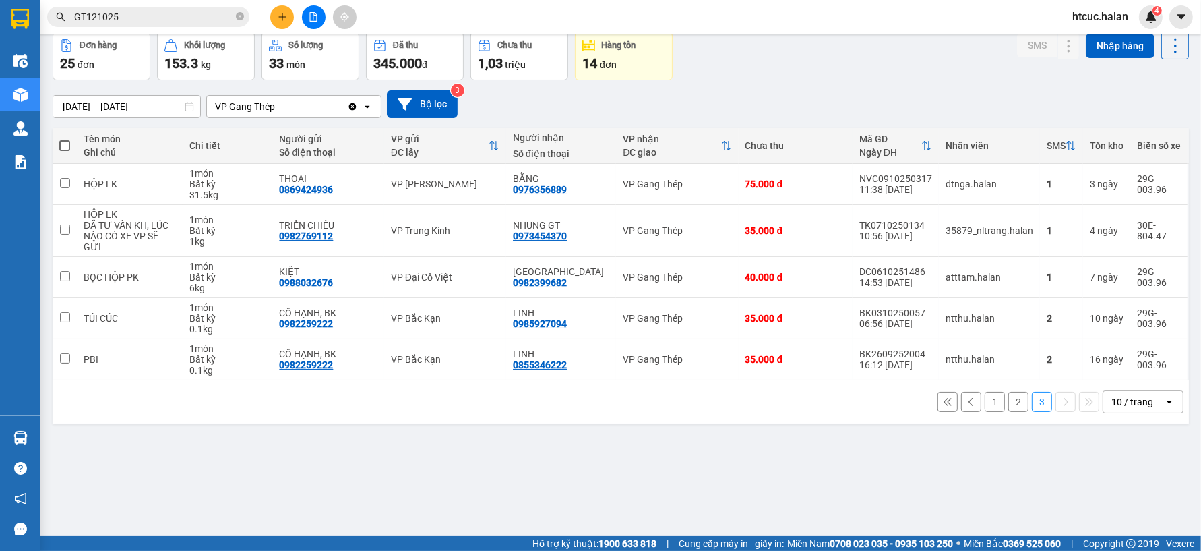
click at [988, 392] on button "1" at bounding box center [995, 402] width 20 height 20
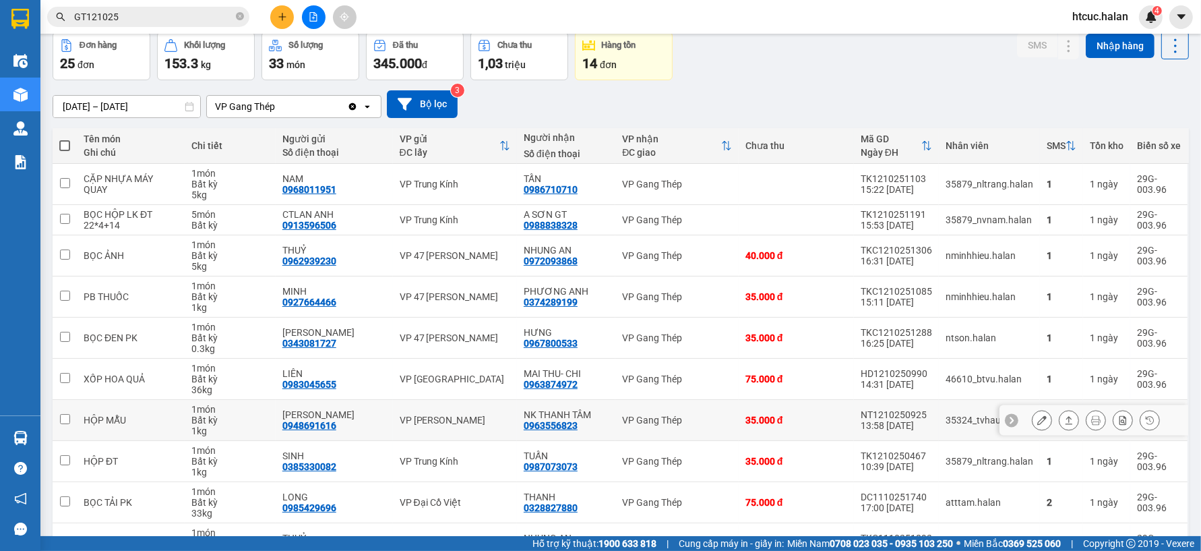
scroll to position [146, 0]
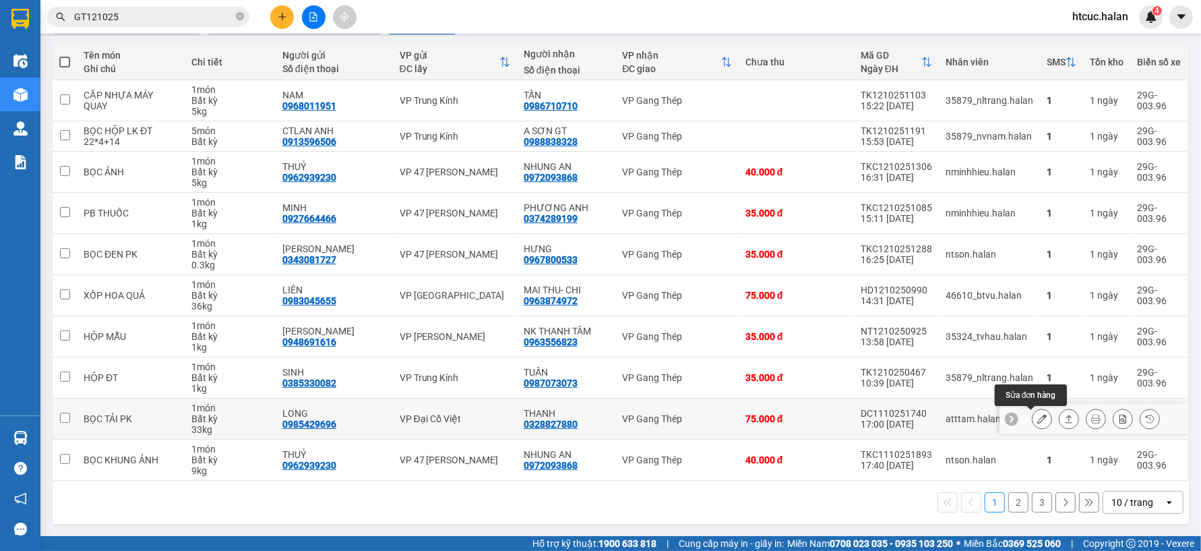
click at [1038, 418] on icon at bounding box center [1042, 418] width 9 height 9
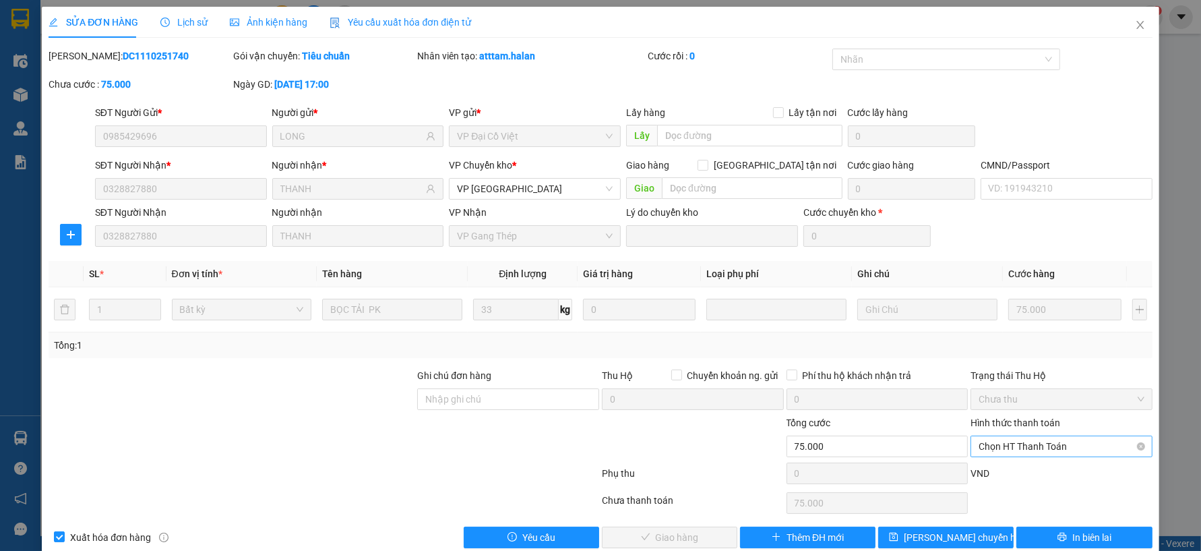
type input "0985429696"
type input "LONG"
type input "0328827880"
type input "THANH"
type input "0"
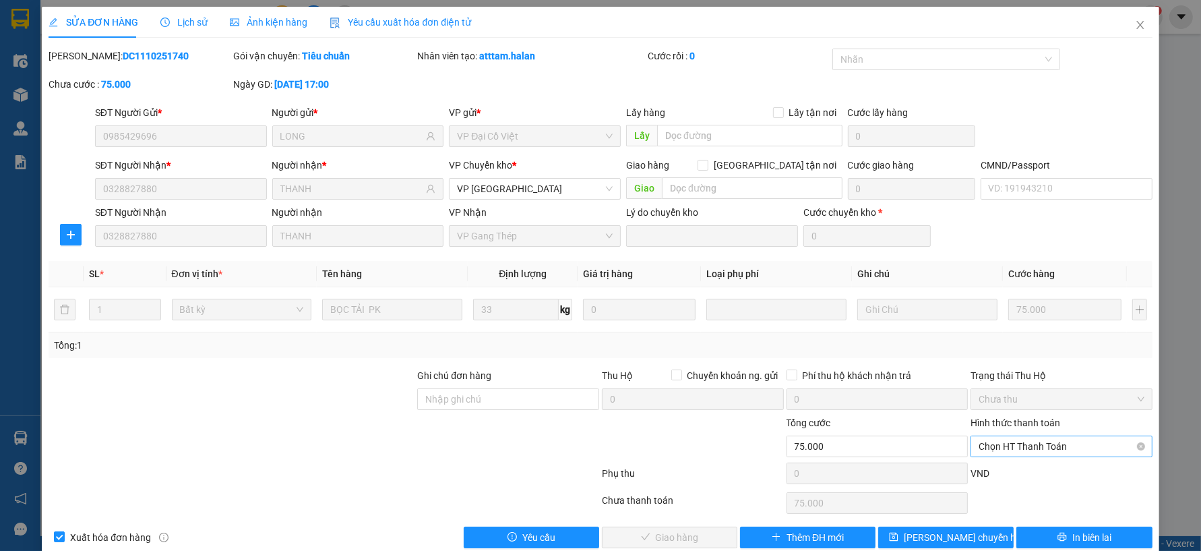
type input "75.000"
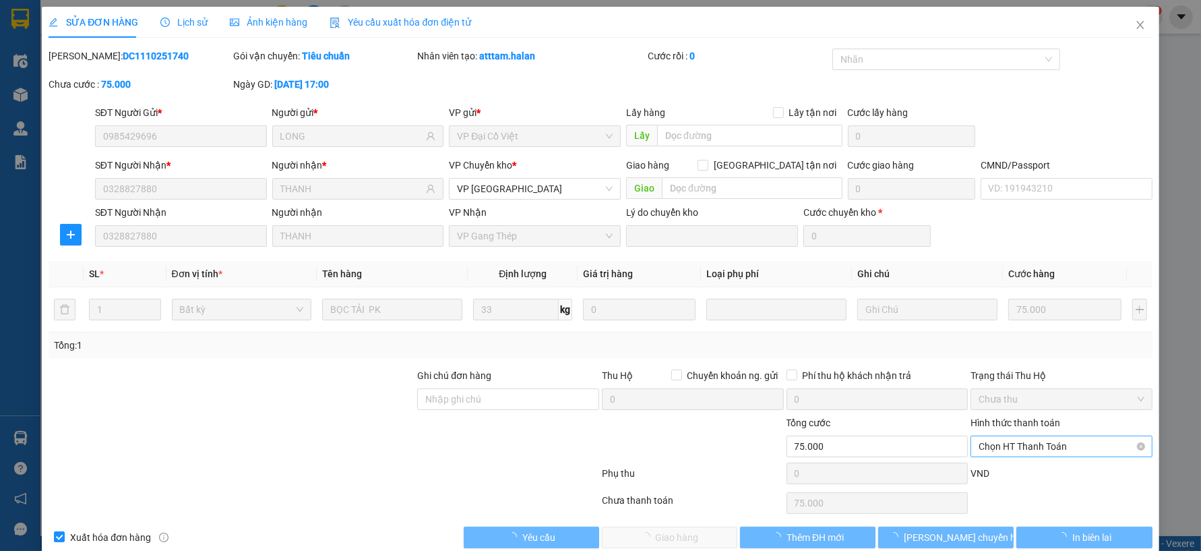
click at [1034, 442] on span "Chọn HT Thanh Toán" at bounding box center [1062, 446] width 166 height 20
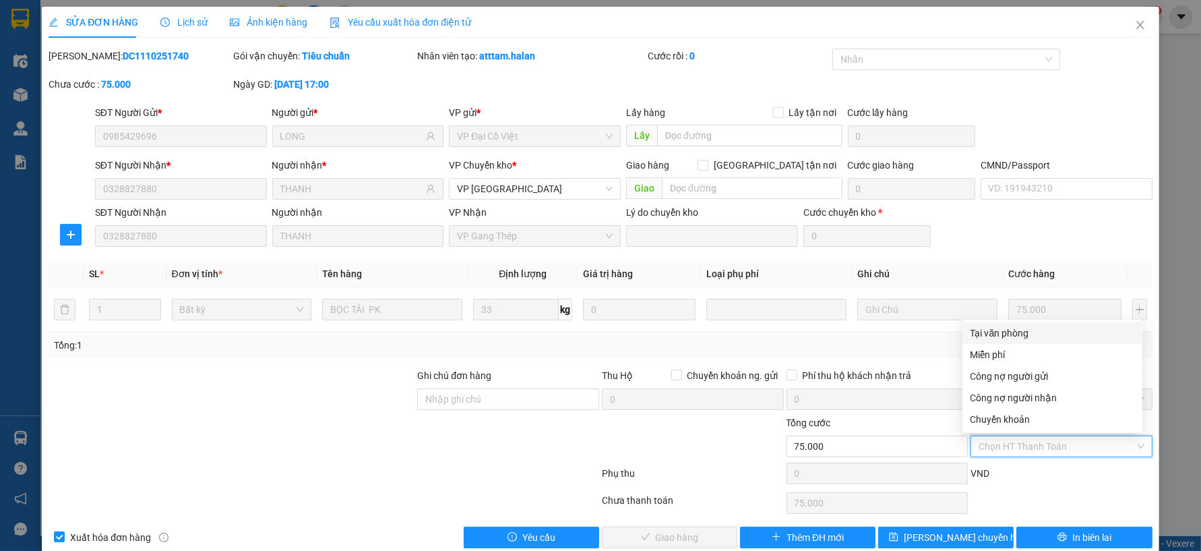
click at [1018, 332] on div "Tại văn phòng" at bounding box center [1053, 333] width 164 height 15
type input "0"
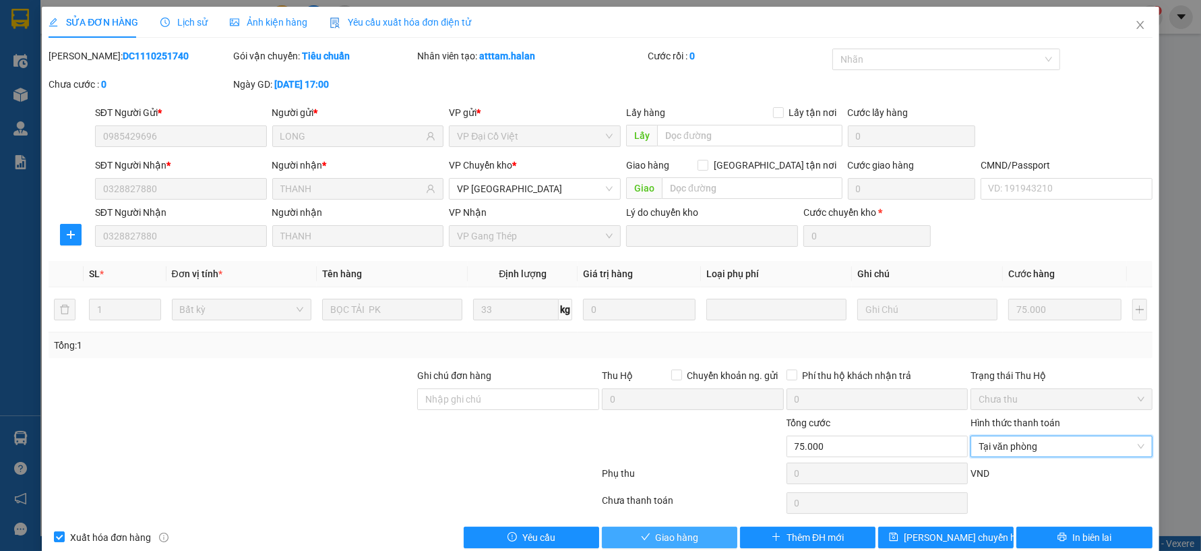
click at [688, 533] on span "Giao hàng" at bounding box center [677, 537] width 43 height 15
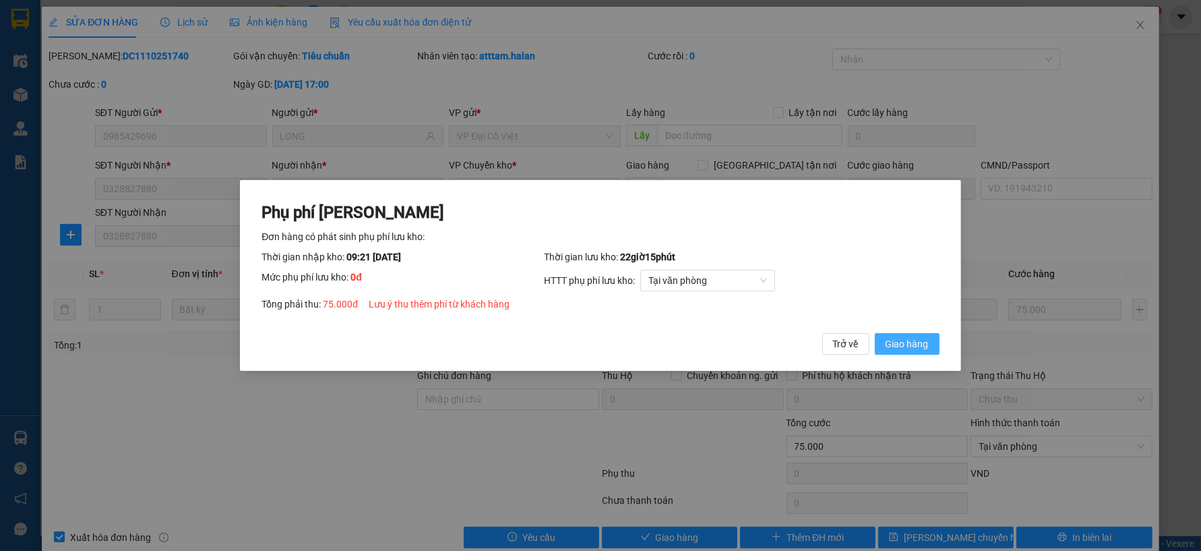
click at [911, 346] on span "Giao hàng" at bounding box center [907, 343] width 43 height 15
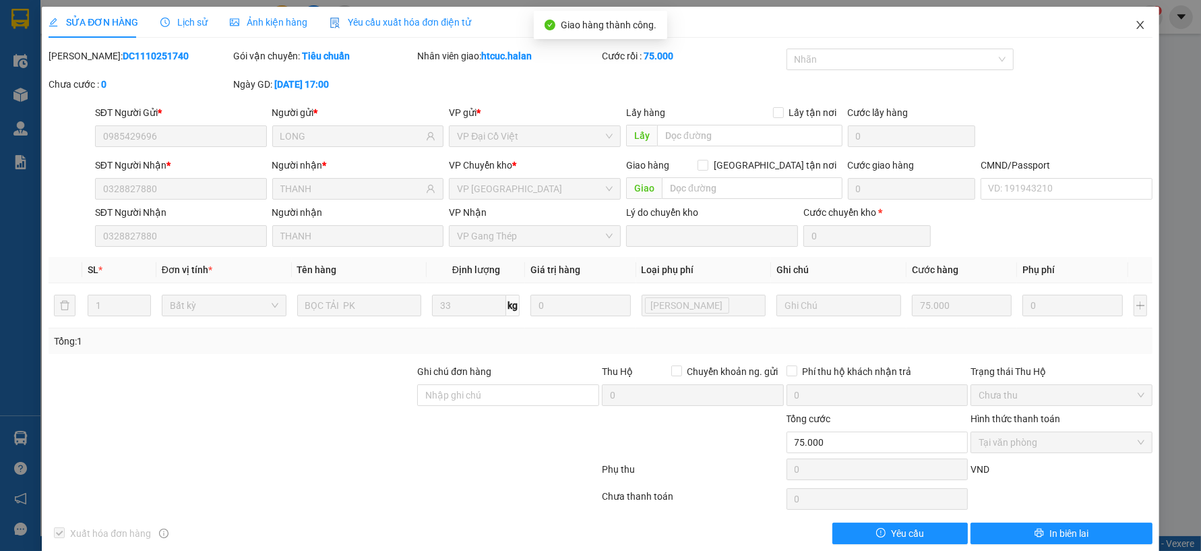
click at [1135, 18] on span "Close" at bounding box center [1141, 26] width 38 height 38
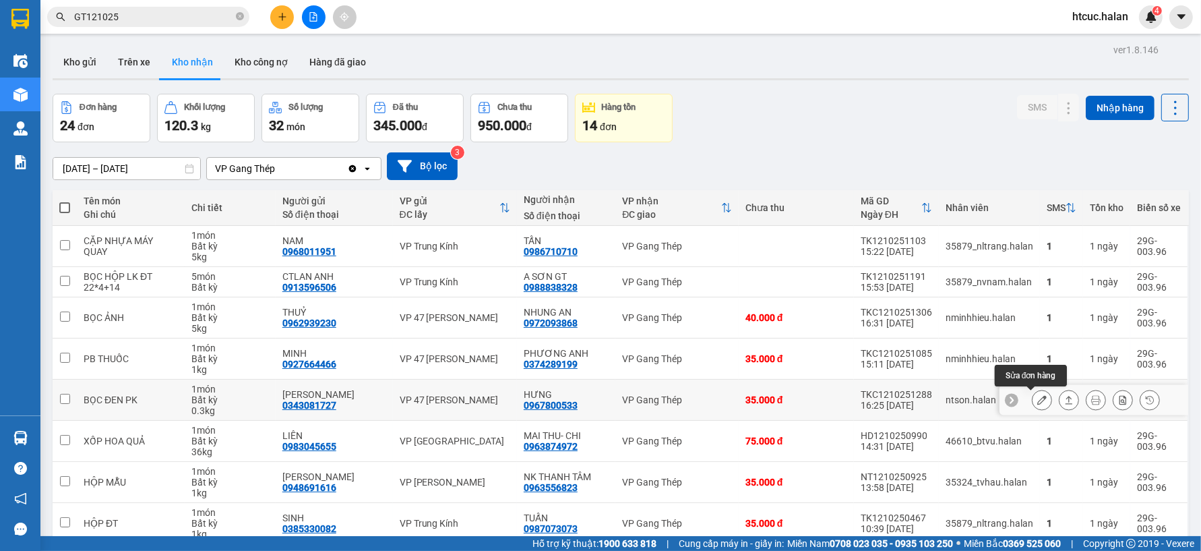
click at [1038, 395] on icon at bounding box center [1042, 399] width 9 height 9
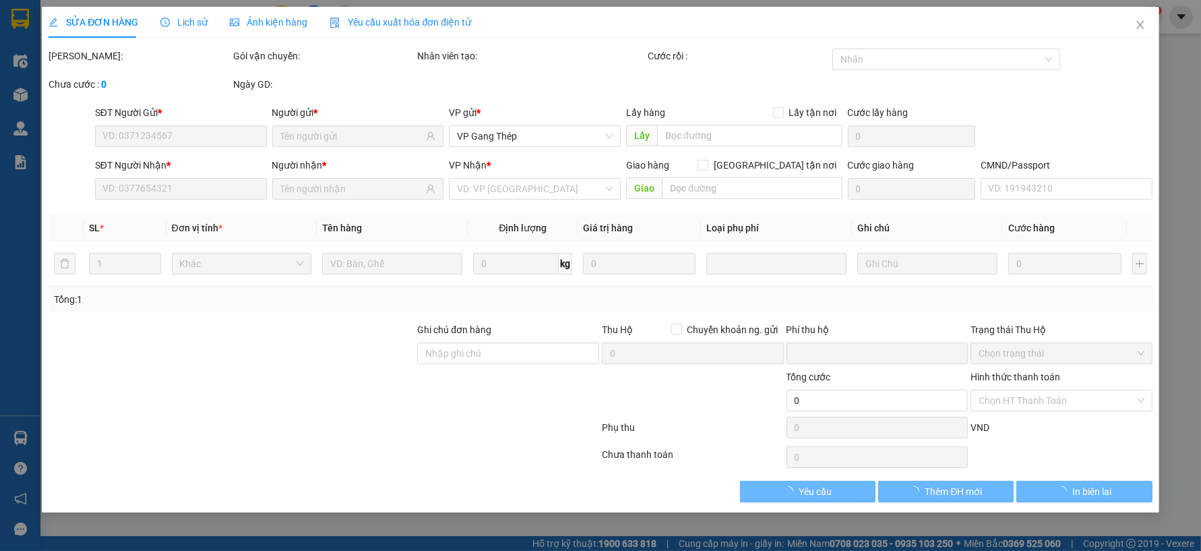
type input "0343081727"
type input "[PERSON_NAME]"
type input "0967800533"
type input "HƯNG"
type input "0"
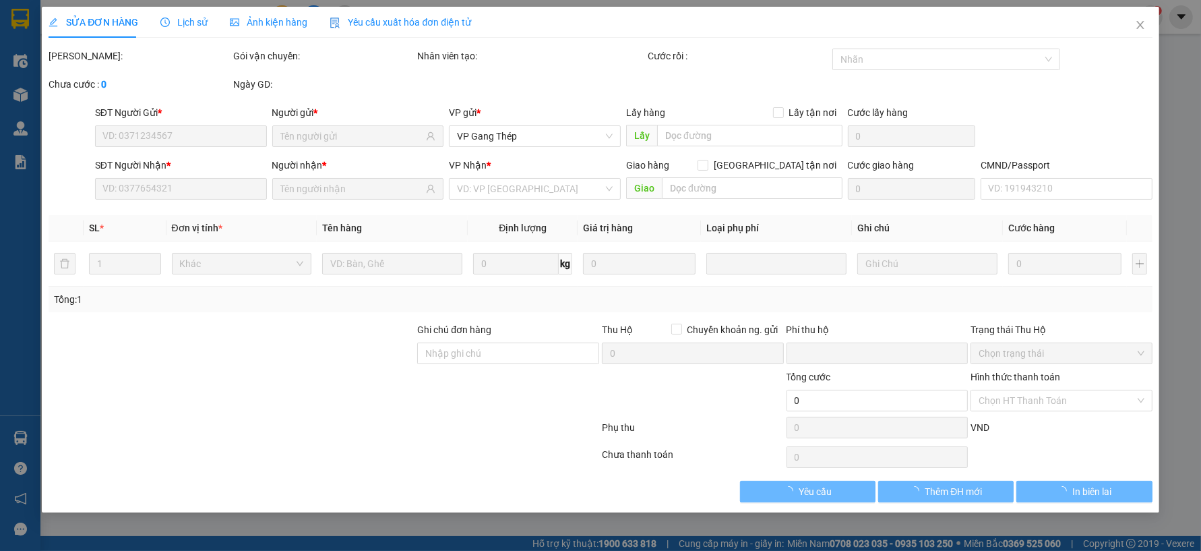
type input "35.000"
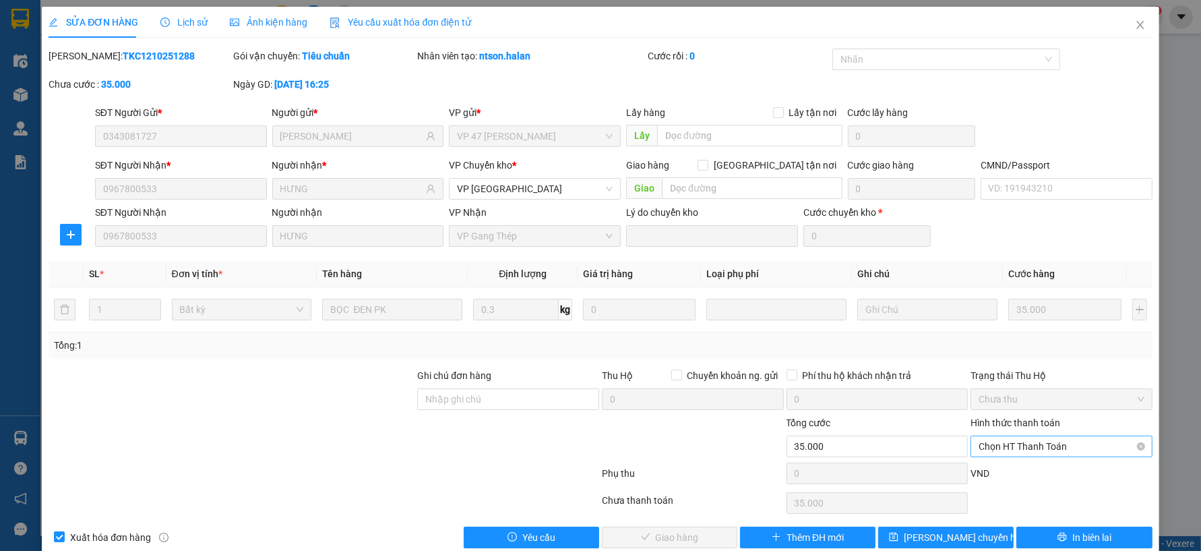
click at [1032, 442] on span "Chọn HT Thanh Toán" at bounding box center [1062, 446] width 166 height 20
click at [998, 330] on div "Tại văn phòng" at bounding box center [1053, 333] width 164 height 15
type input "0"
click at [690, 534] on span "Giao hàng" at bounding box center [677, 537] width 43 height 15
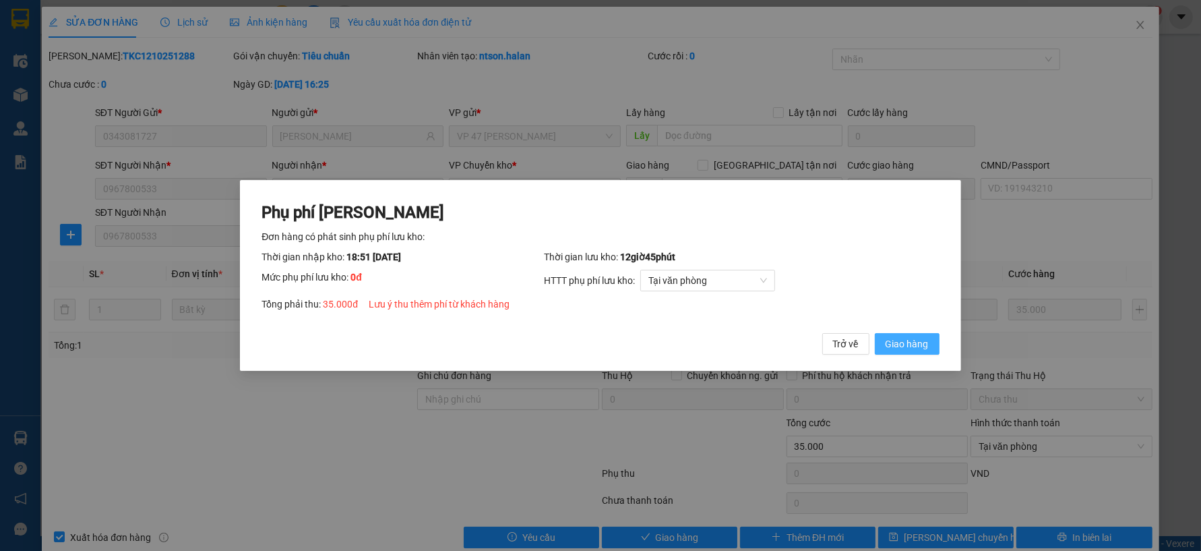
click at [902, 344] on span "Giao hàng" at bounding box center [907, 343] width 43 height 15
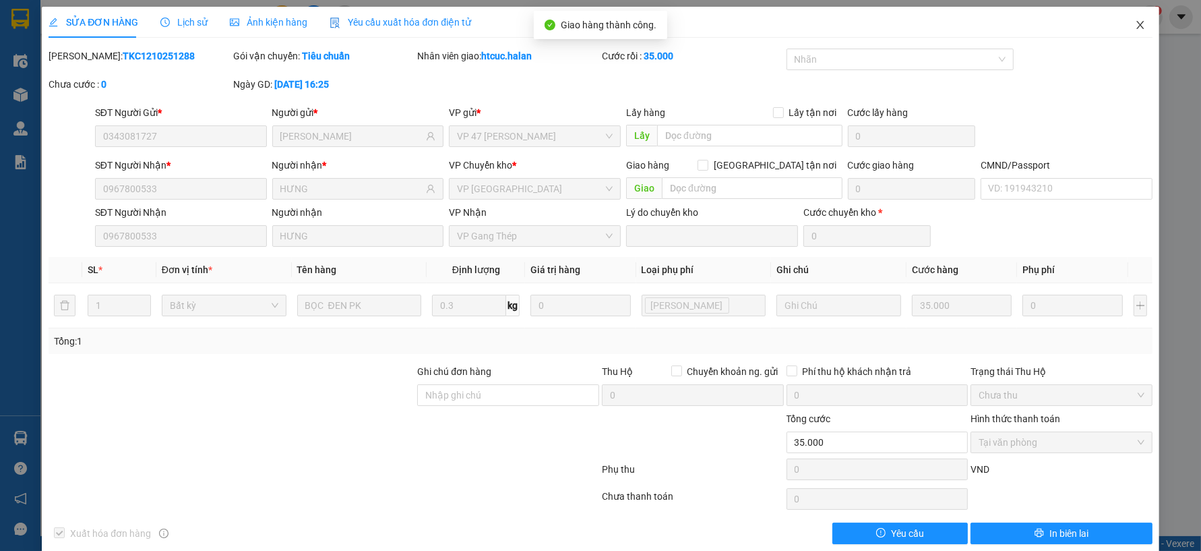
click at [1135, 24] on icon "close" at bounding box center [1140, 25] width 11 height 11
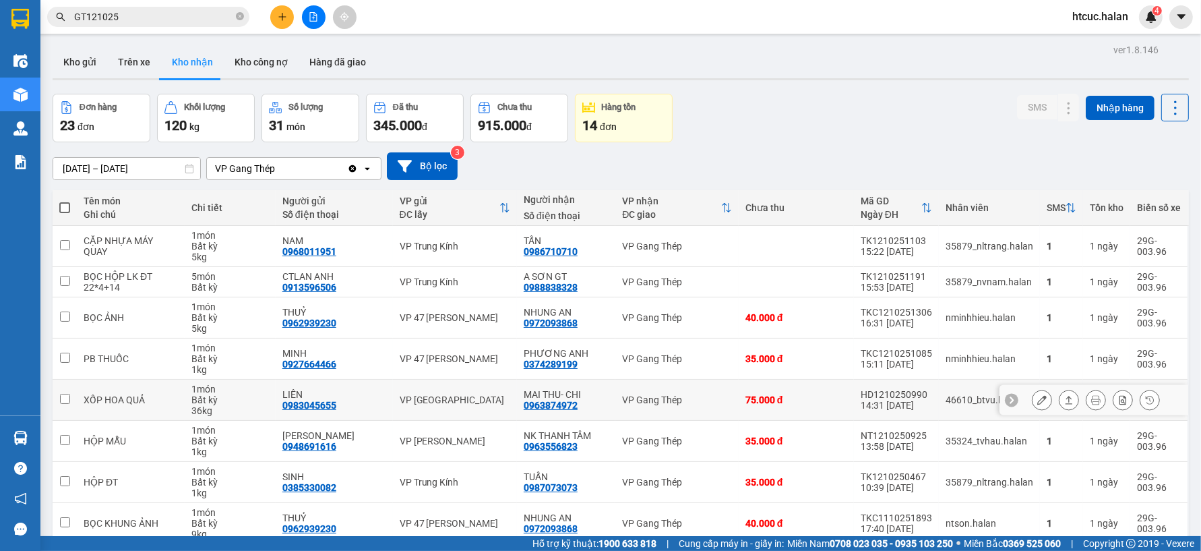
scroll to position [146, 0]
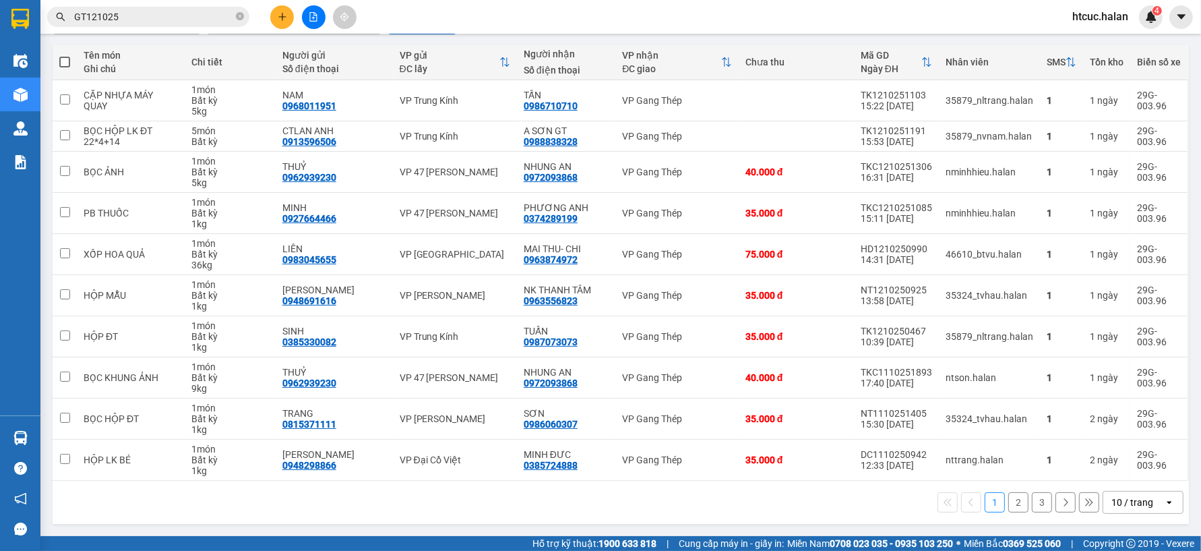
drag, startPoint x: 711, startPoint y: 385, endPoint x: 639, endPoint y: 510, distance: 144.1
click at [639, 510] on div "1 2 3 10 / trang open" at bounding box center [621, 502] width 1126 height 23
click at [1011, 504] on button "2" at bounding box center [1019, 502] width 20 height 20
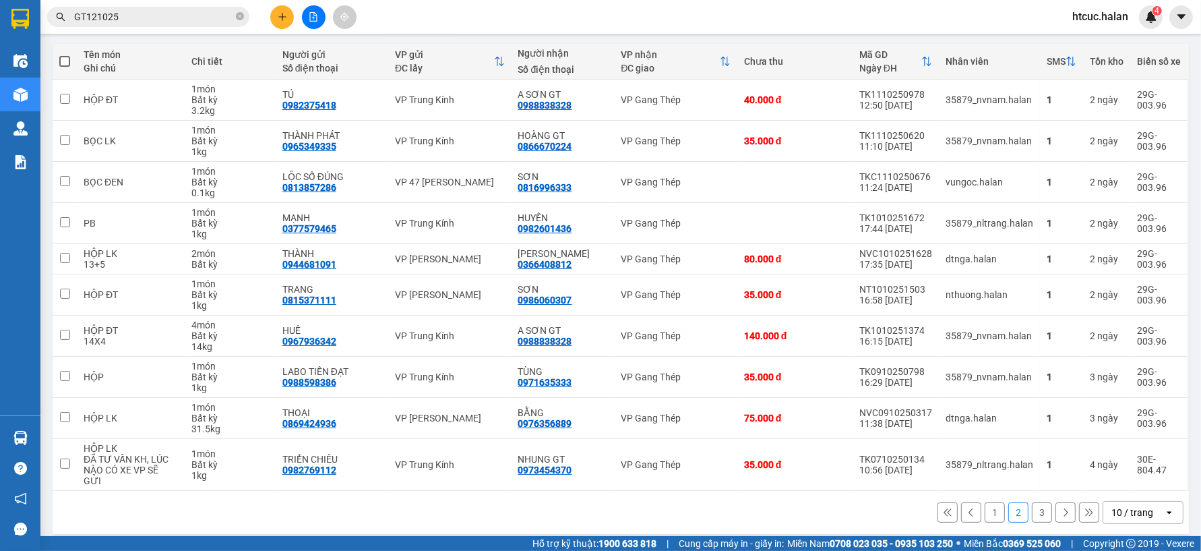
click at [1032, 504] on button "3" at bounding box center [1042, 512] width 20 height 20
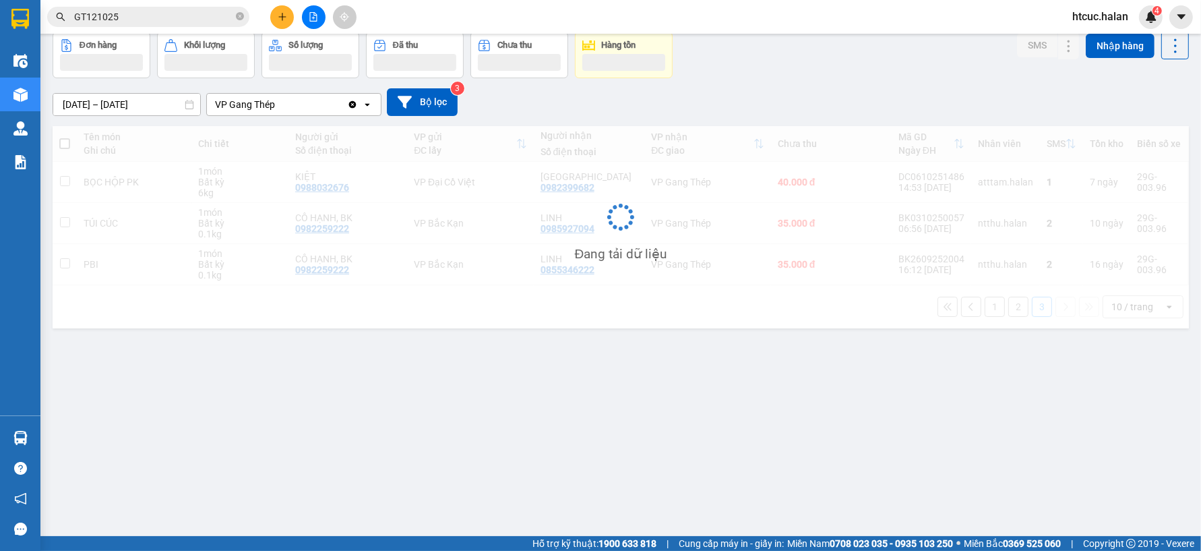
scroll to position [62, 0]
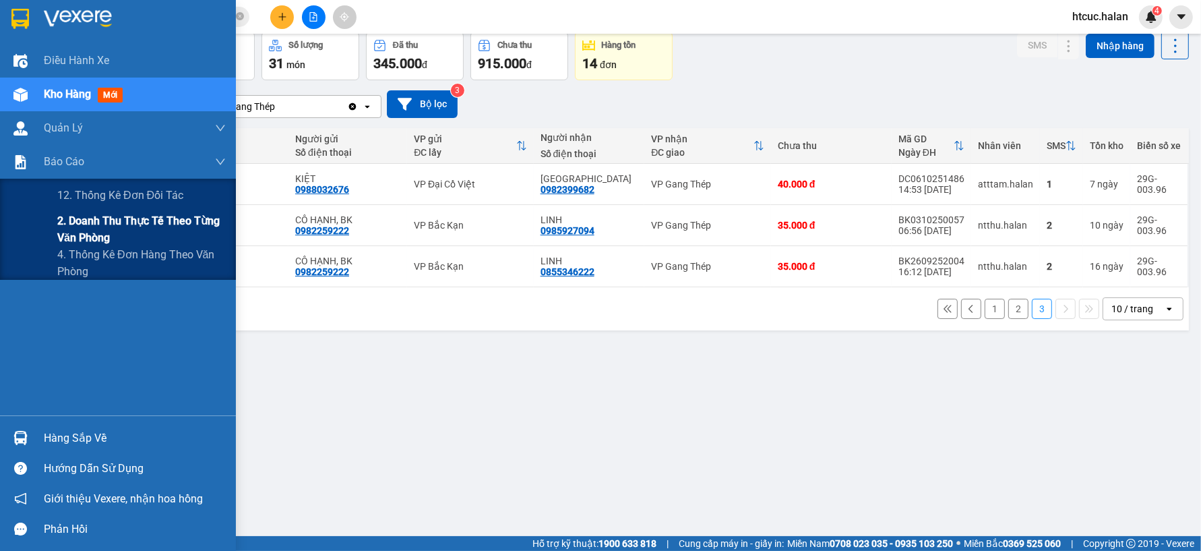
click at [106, 224] on span "2. Doanh thu thực tế theo từng văn phòng" at bounding box center [141, 229] width 169 height 34
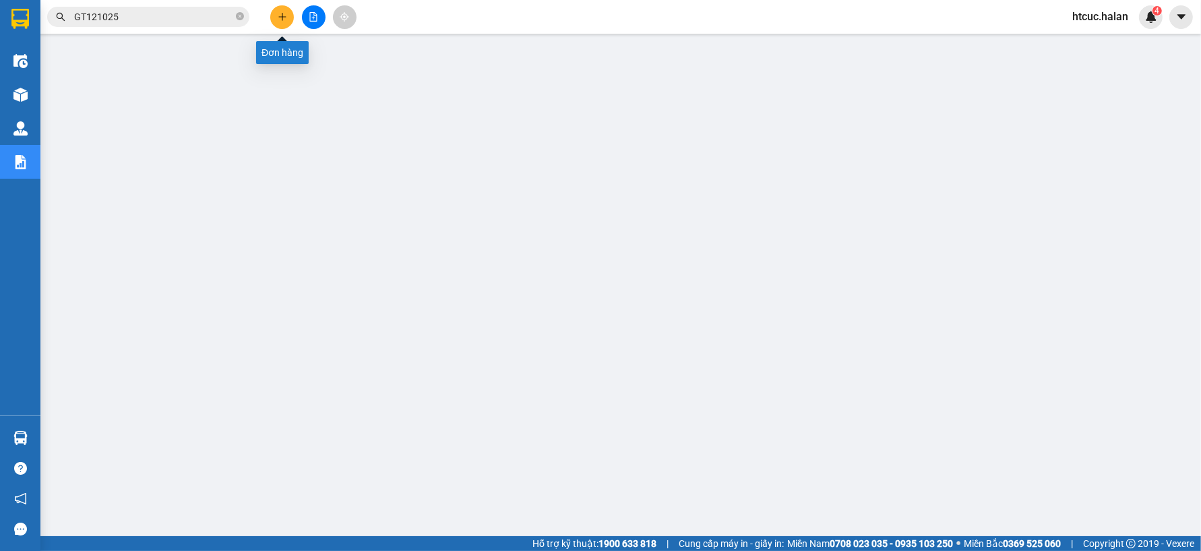
click at [276, 13] on button at bounding box center [282, 17] width 24 height 24
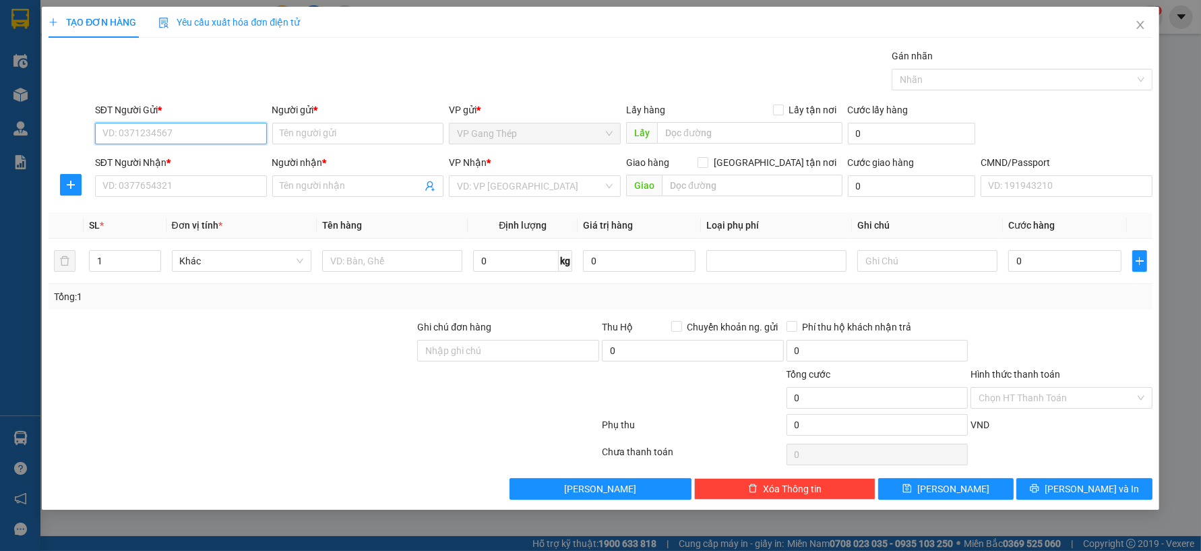
drag, startPoint x: 237, startPoint y: 139, endPoint x: 547, endPoint y: 51, distance: 322.3
click at [252, 136] on input "SĐT Người Gửi *" at bounding box center [181, 134] width 172 height 22
type input "0904016246"
click at [166, 162] on div "0904016246 - HUY" at bounding box center [181, 160] width 156 height 15
type input "HUY"
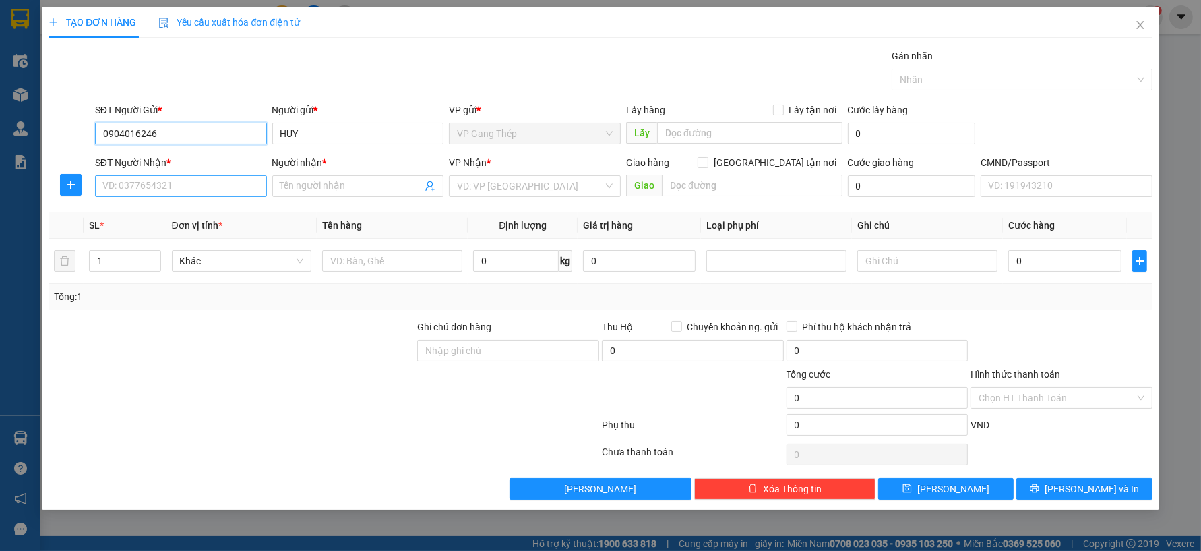
type input "0904016246"
click at [178, 181] on input "SĐT Người Nhận *" at bounding box center [181, 186] width 172 height 22
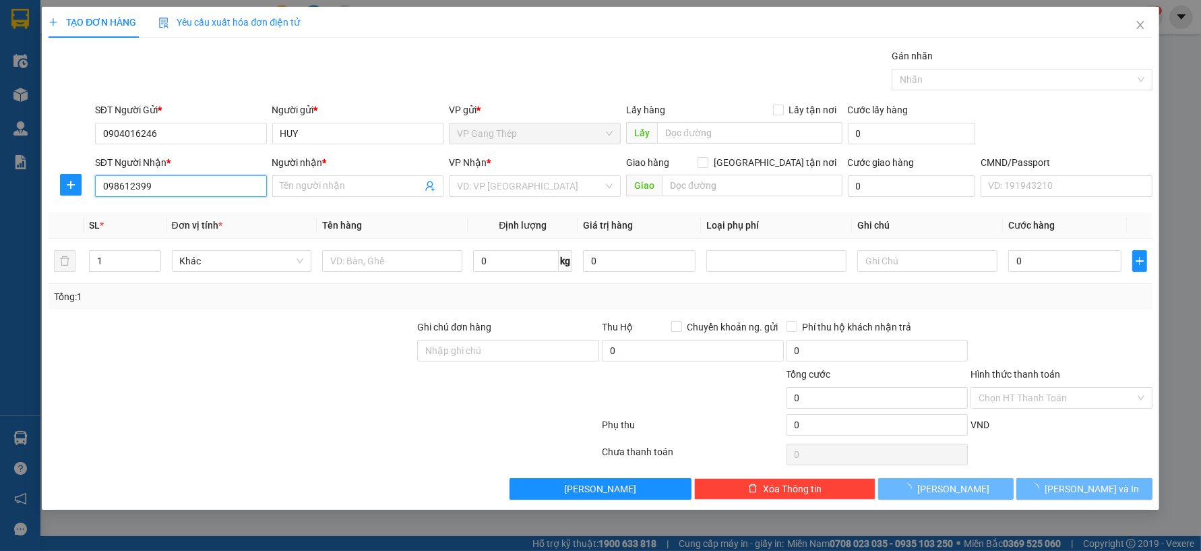
type input "0986123999"
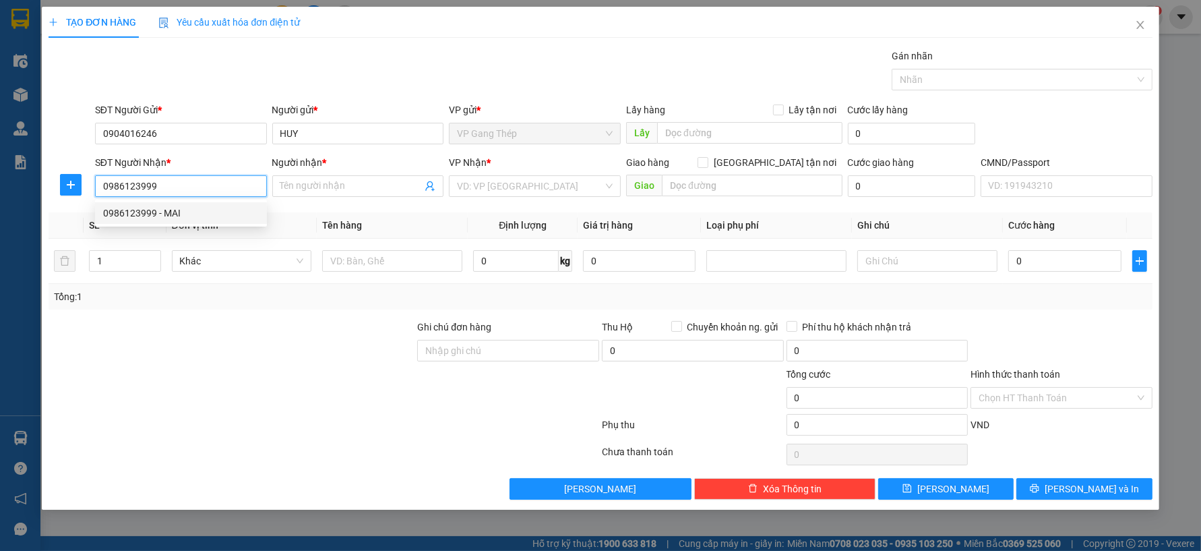
click at [172, 210] on div "0986123999 - MAI" at bounding box center [181, 213] width 156 height 15
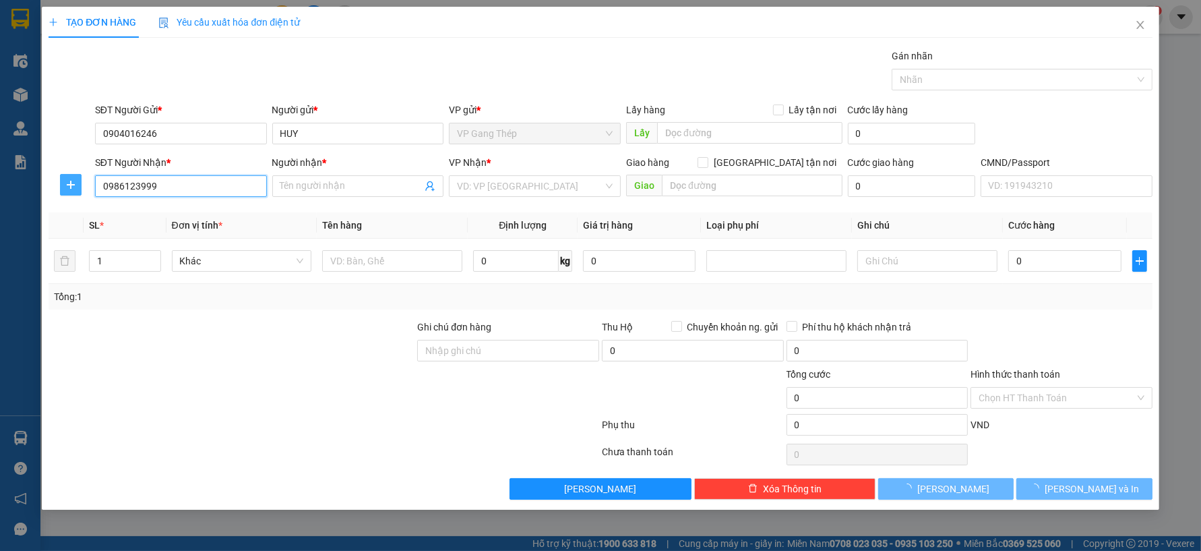
type input "MAI"
checkbox input "true"
type input "S3 VIMHOME SKYLAKE ĐƯỜNG [PERSON_NAME], [GEOGRAPHIC_DATA], [GEOGRAPHIC_DATA], […"
type input "30.000"
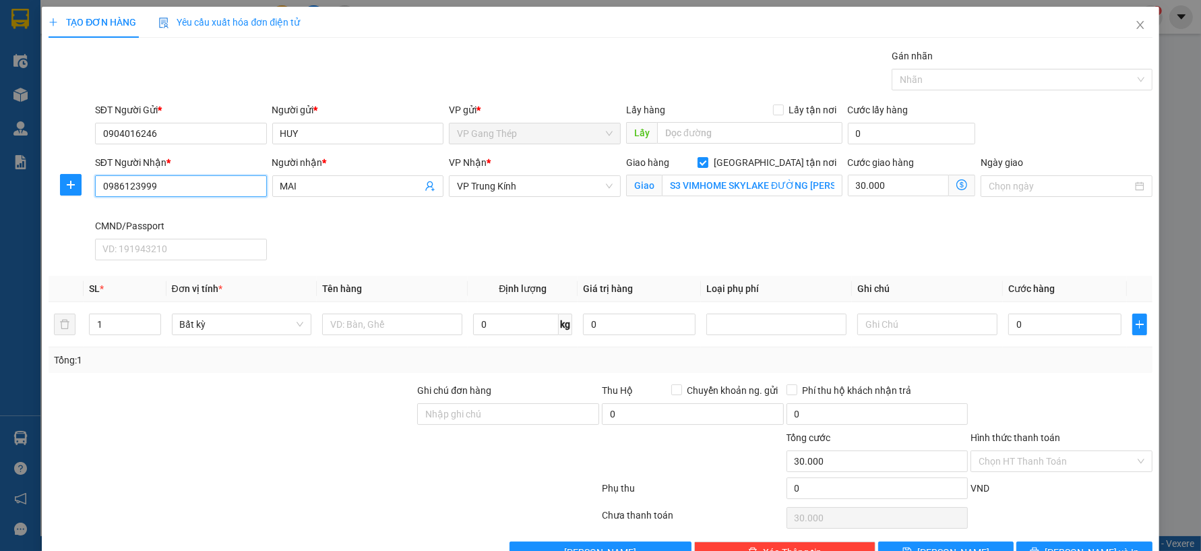
type input "0986123999"
click at [957, 179] on icon "dollar-circle" at bounding box center [962, 184] width 11 height 11
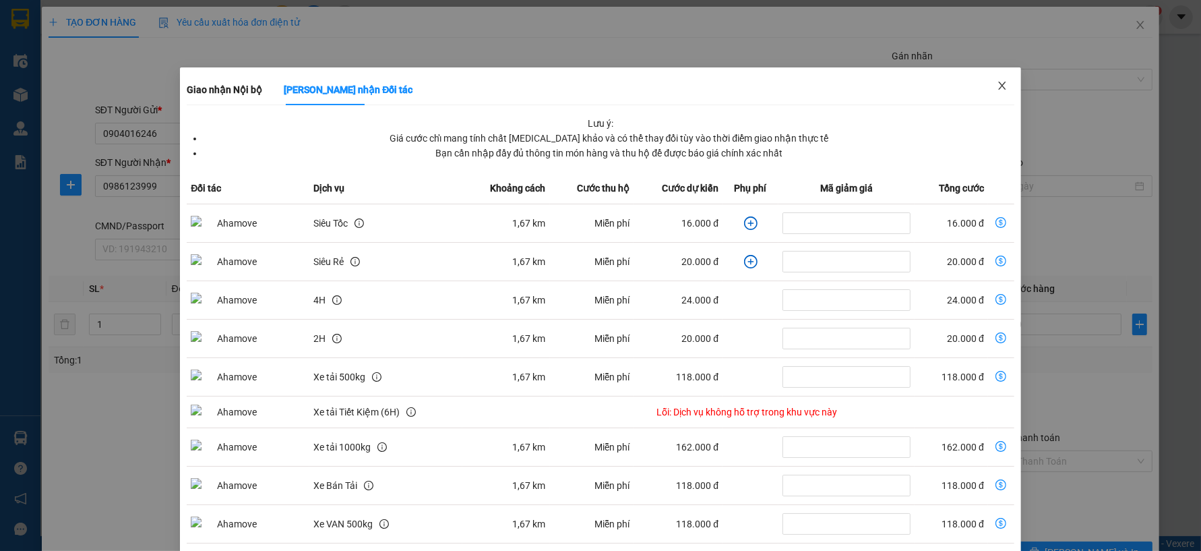
click at [997, 83] on icon "close" at bounding box center [1002, 85] width 11 height 11
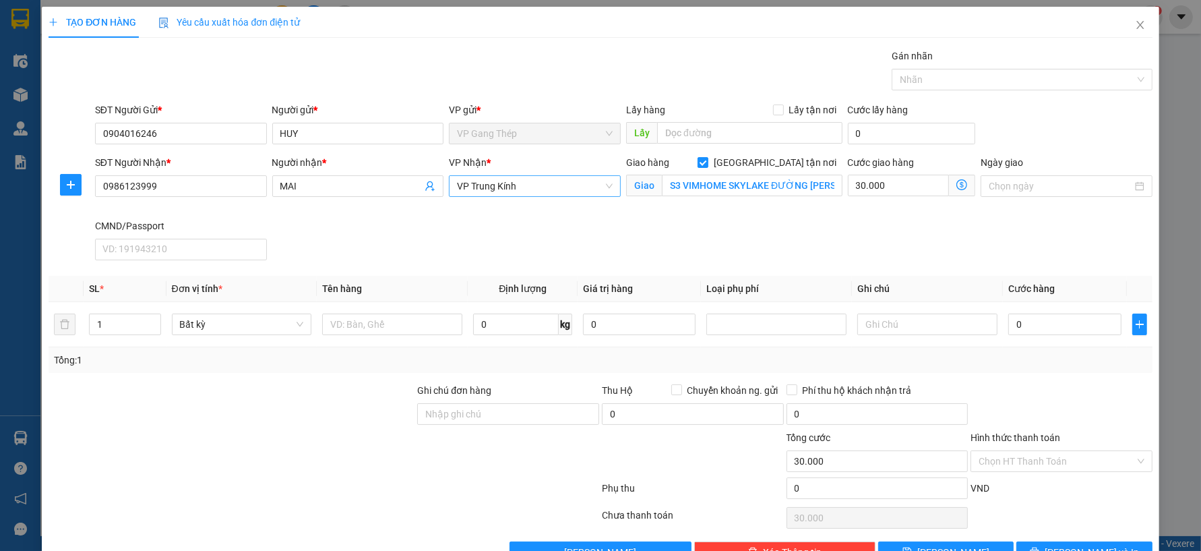
click at [607, 185] on div "VP Trung Kính" at bounding box center [535, 186] width 172 height 22
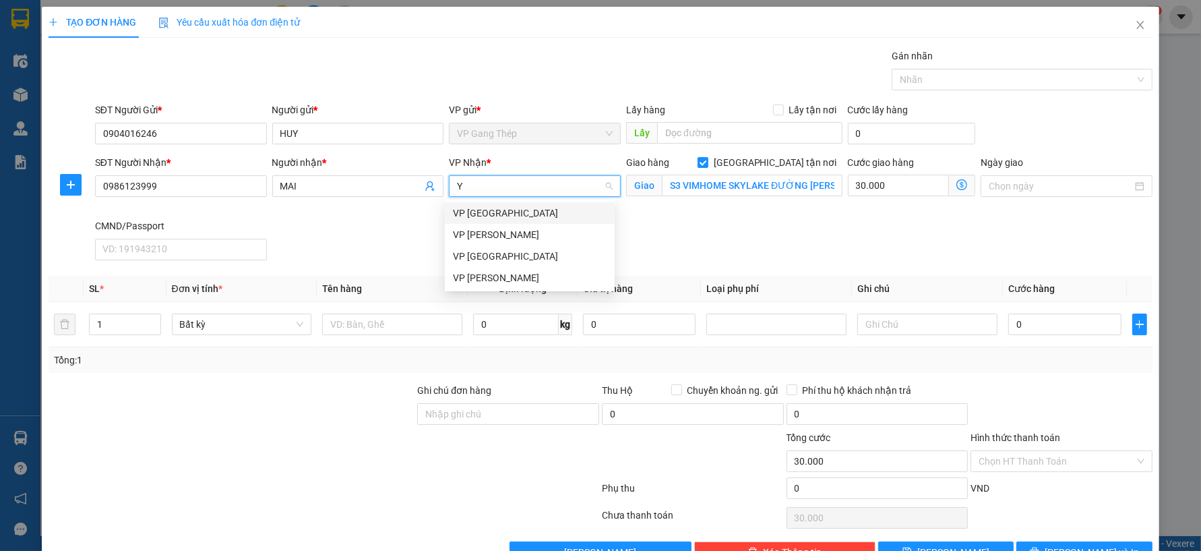
type input "YÊ"
click at [475, 212] on div "VP [GEOGRAPHIC_DATA]" at bounding box center [530, 213] width 154 height 15
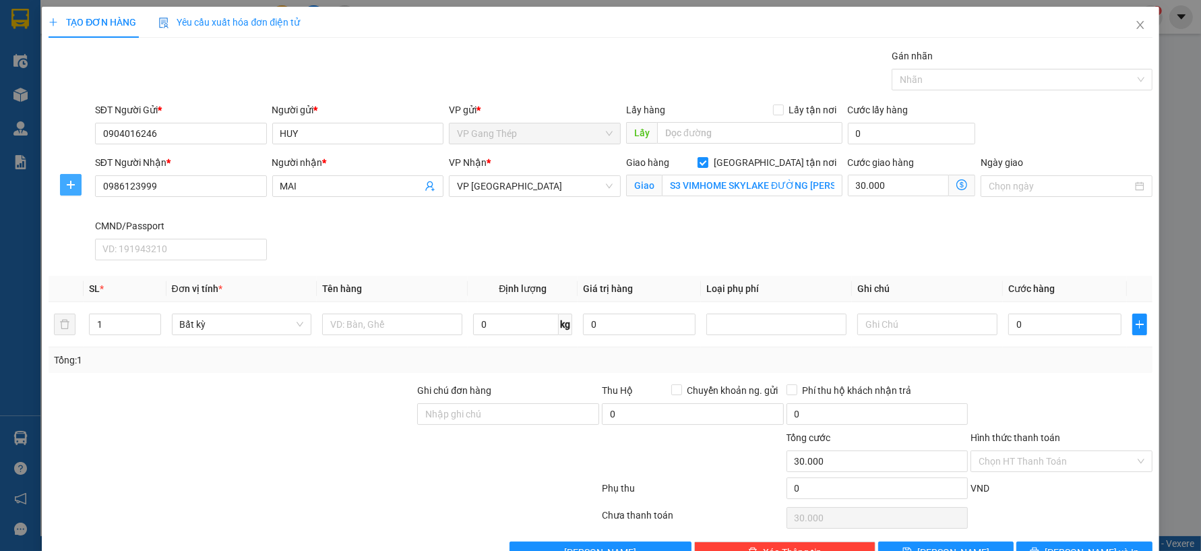
drag, startPoint x: 65, startPoint y: 180, endPoint x: 304, endPoint y: 237, distance: 245.3
click at [68, 181] on icon "plus" at bounding box center [70, 184] width 11 height 11
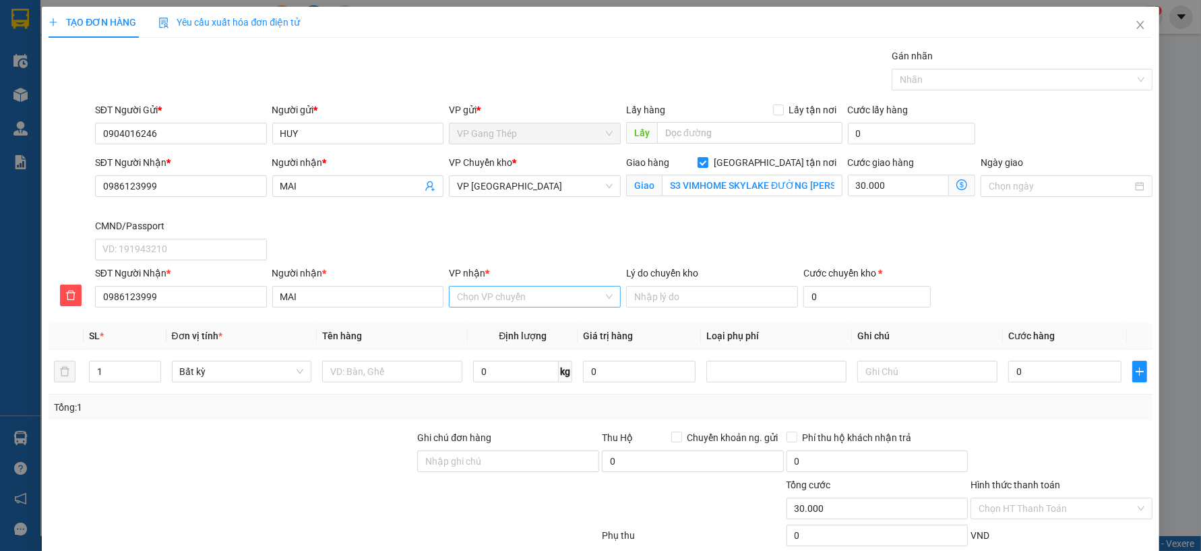
click at [516, 293] on input "VP nhận *" at bounding box center [530, 297] width 146 height 20
type input "KI"
click at [502, 317] on div "VP Trung Kính" at bounding box center [530, 323] width 154 height 15
click at [415, 366] on input "text" at bounding box center [392, 372] width 140 height 22
type input "HỘP MP"
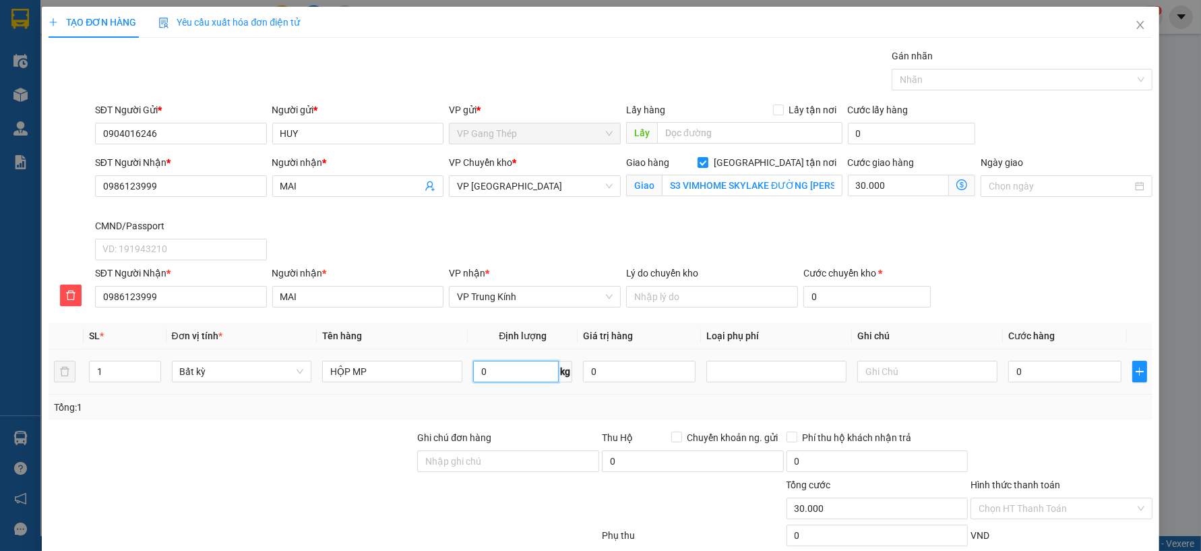
click at [521, 378] on input "0" at bounding box center [516, 372] width 86 height 22
type input "1"
click at [1045, 373] on input "0" at bounding box center [1065, 372] width 113 height 22
type input "35.000"
type input "65.000"
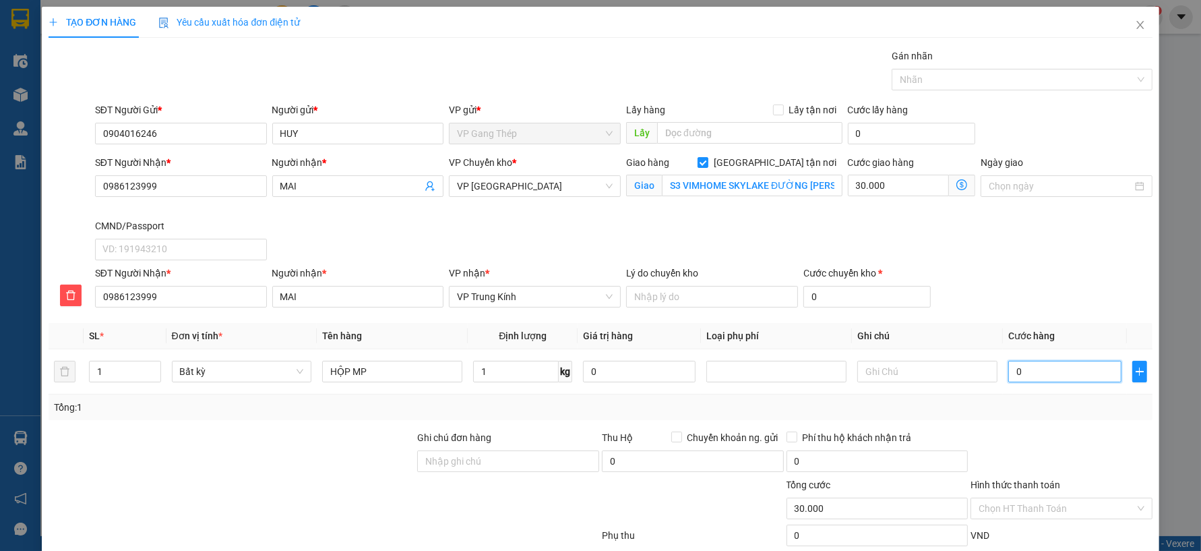
type input "65.000"
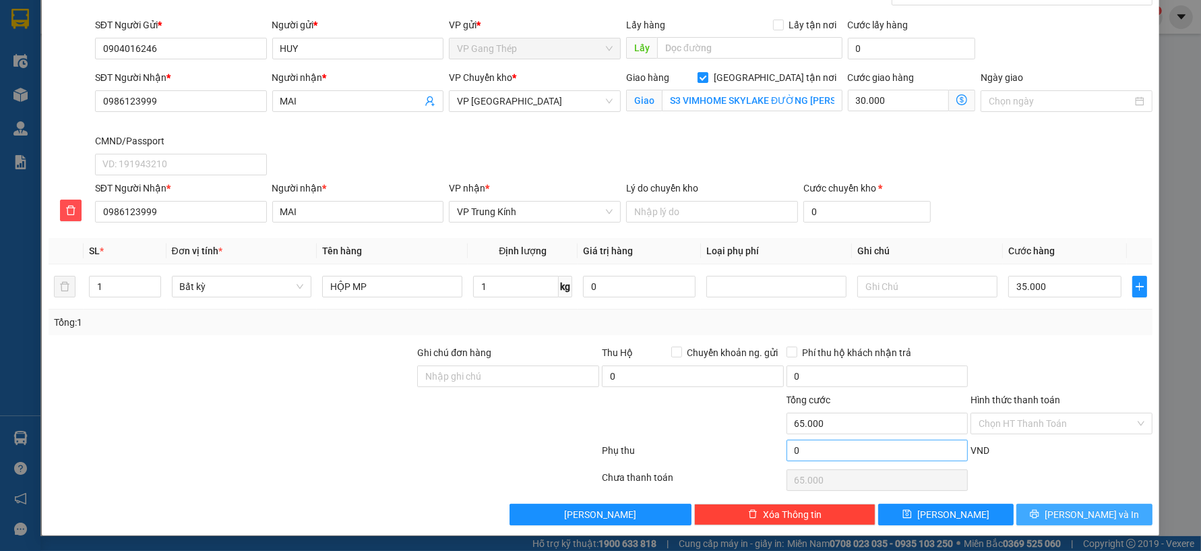
drag, startPoint x: 1086, startPoint y: 506, endPoint x: 956, endPoint y: 460, distance: 137.7
click at [1086, 506] on button "[PERSON_NAME] và In" at bounding box center [1085, 515] width 136 height 22
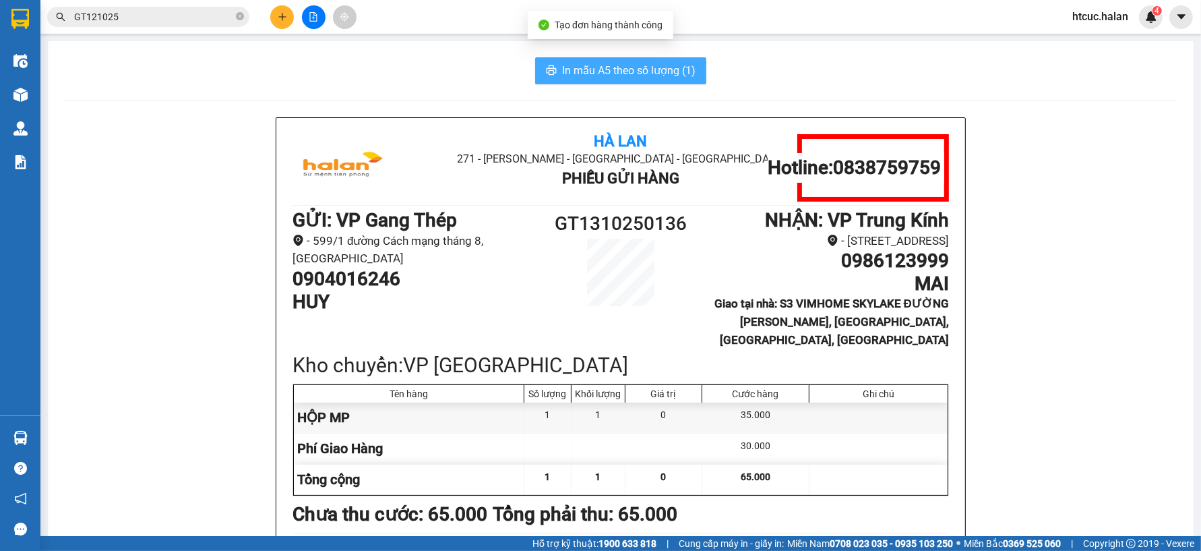
click at [582, 67] on span "In mẫu A5 theo số lượng (1)" at bounding box center [628, 70] width 133 height 17
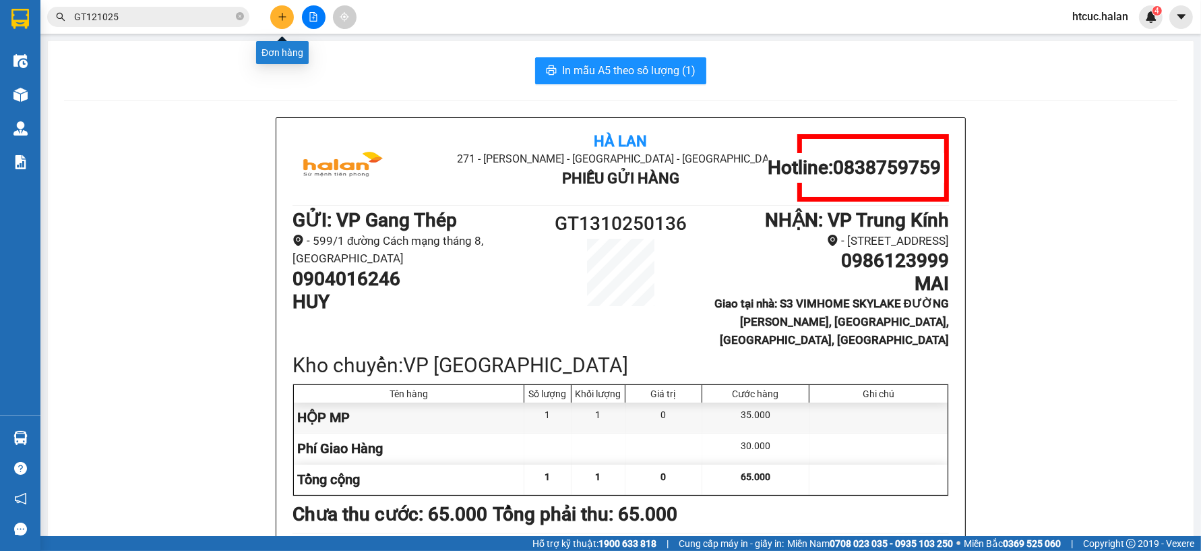
click at [284, 13] on icon "plus" at bounding box center [282, 16] width 9 height 9
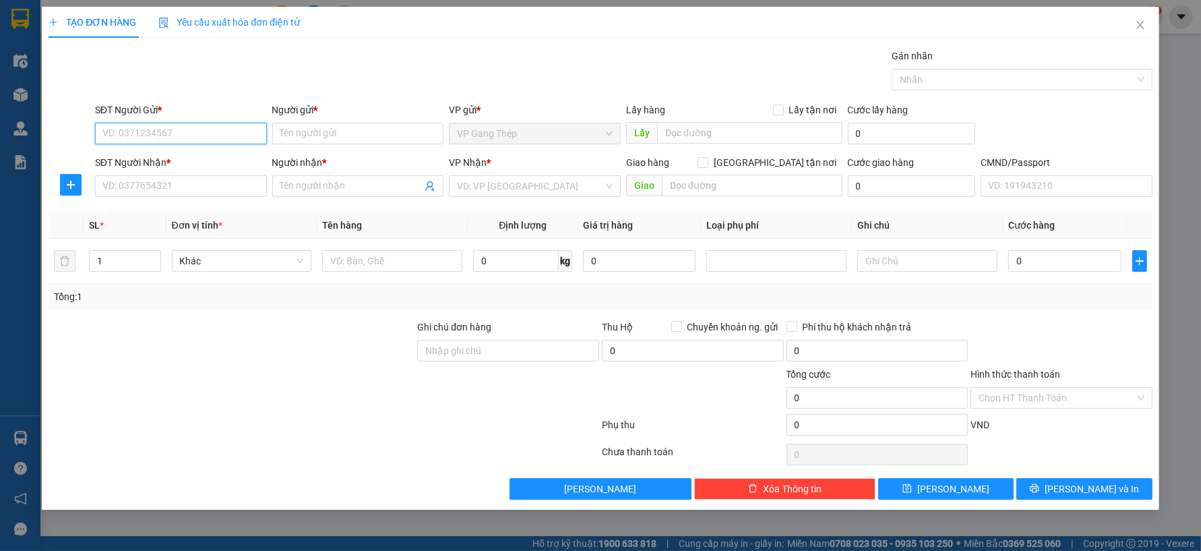
click at [243, 133] on input "SĐT Người Gửi *" at bounding box center [181, 134] width 172 height 22
type input "0946290425"
click at [151, 179] on input "SĐT Người Nhận *" at bounding box center [181, 186] width 172 height 22
type input "0985594824"
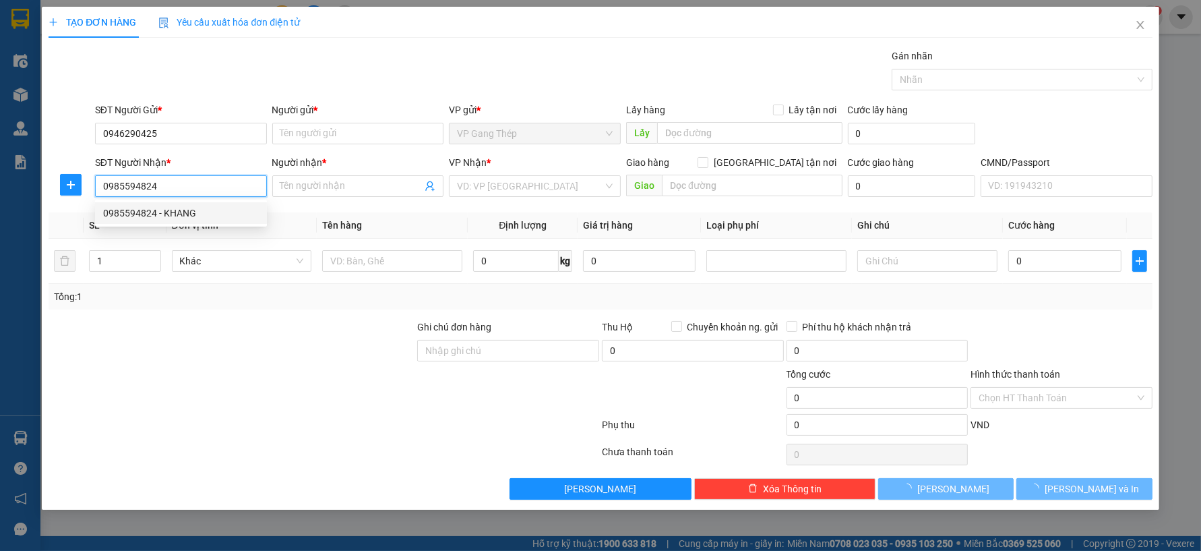
click at [158, 214] on div "0985594824 - KHANG" at bounding box center [181, 213] width 156 height 15
type input "KHANG"
type input "0985594824"
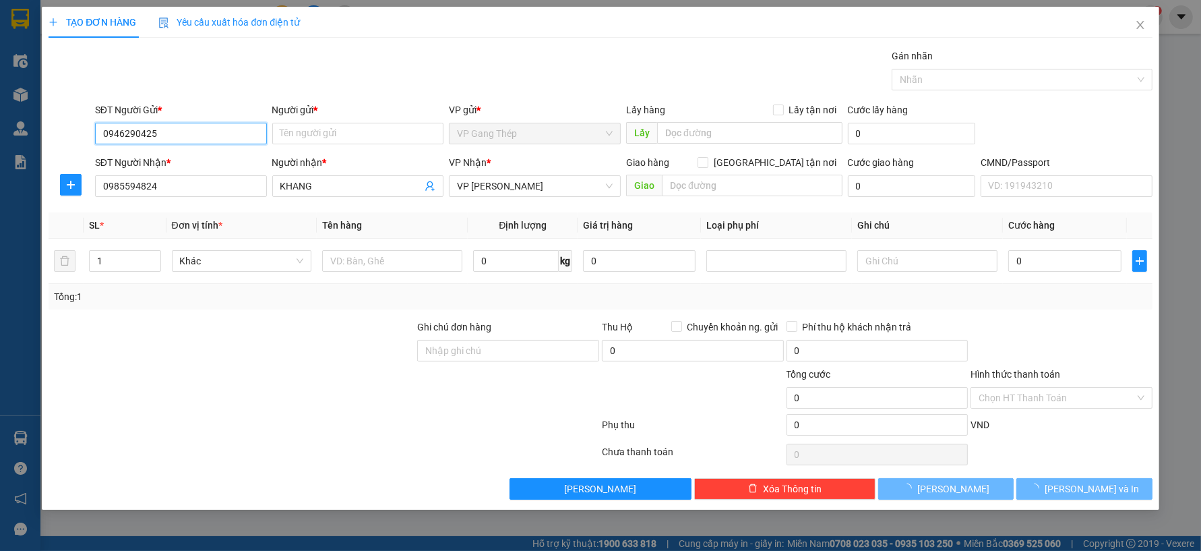
click at [173, 133] on input "0946290425" at bounding box center [181, 134] width 172 height 22
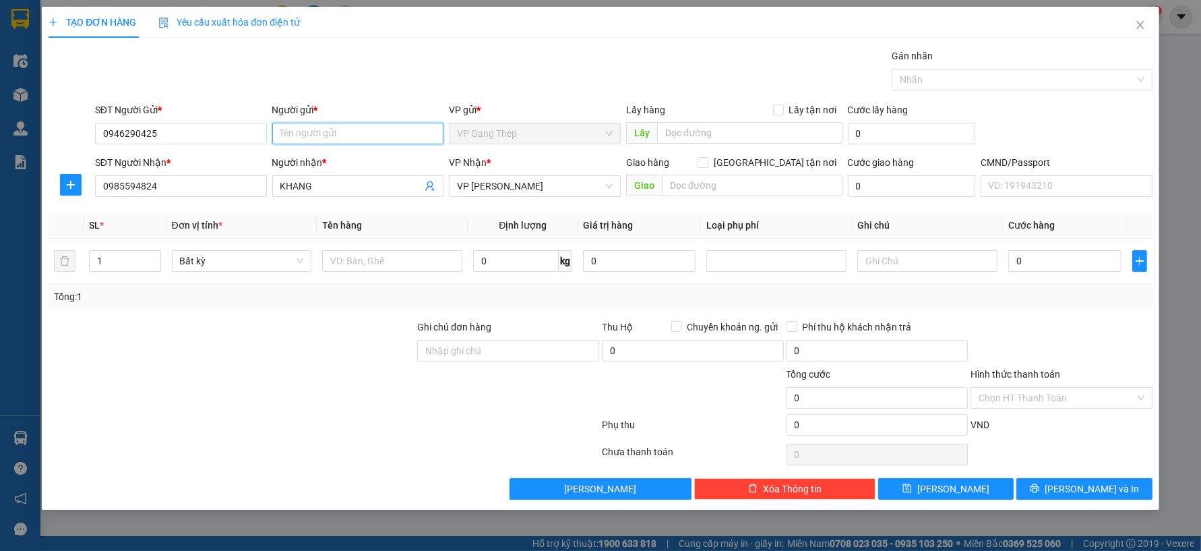
click at [326, 130] on input "Người gửi *" at bounding box center [358, 134] width 172 height 22
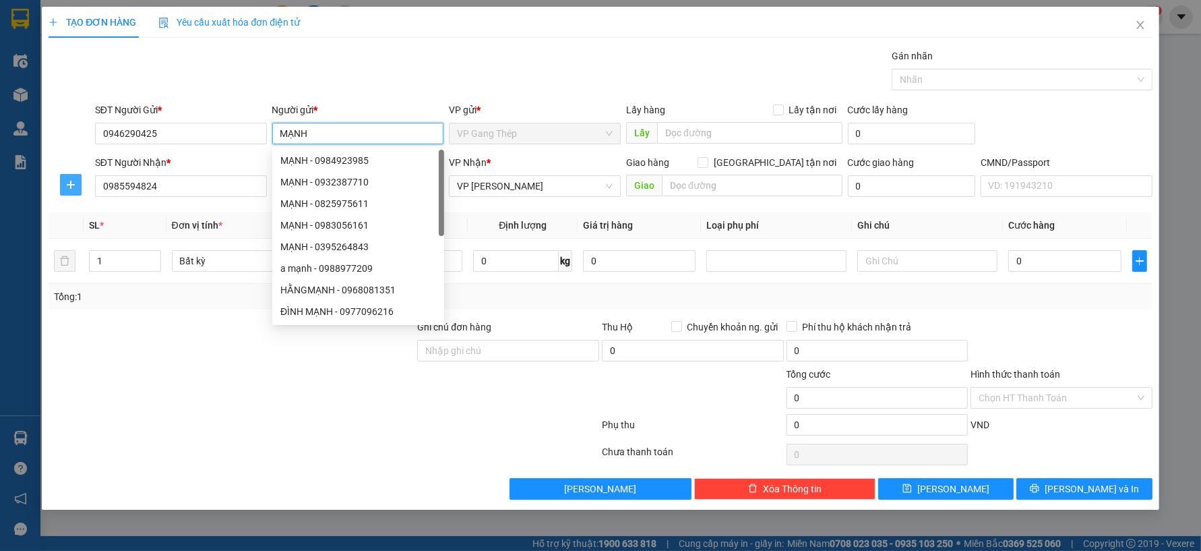
type input "MẠNH"
drag, startPoint x: 69, startPoint y: 182, endPoint x: 386, endPoint y: 196, distance: 317.1
click at [70, 182] on icon "plus" at bounding box center [70, 184] width 11 height 11
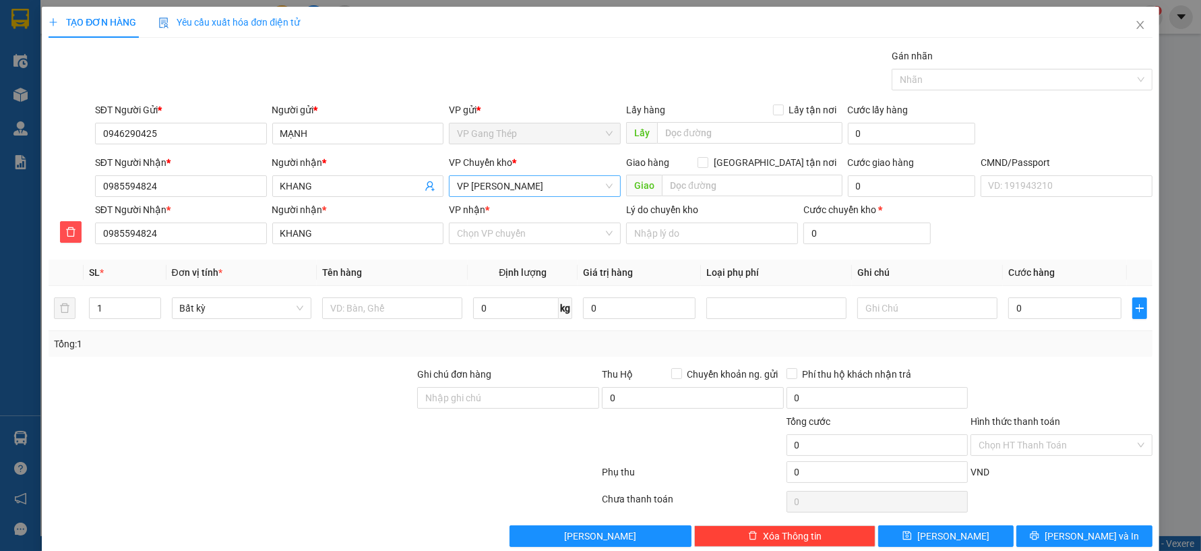
click at [533, 182] on span "VP [PERSON_NAME]" at bounding box center [535, 186] width 156 height 20
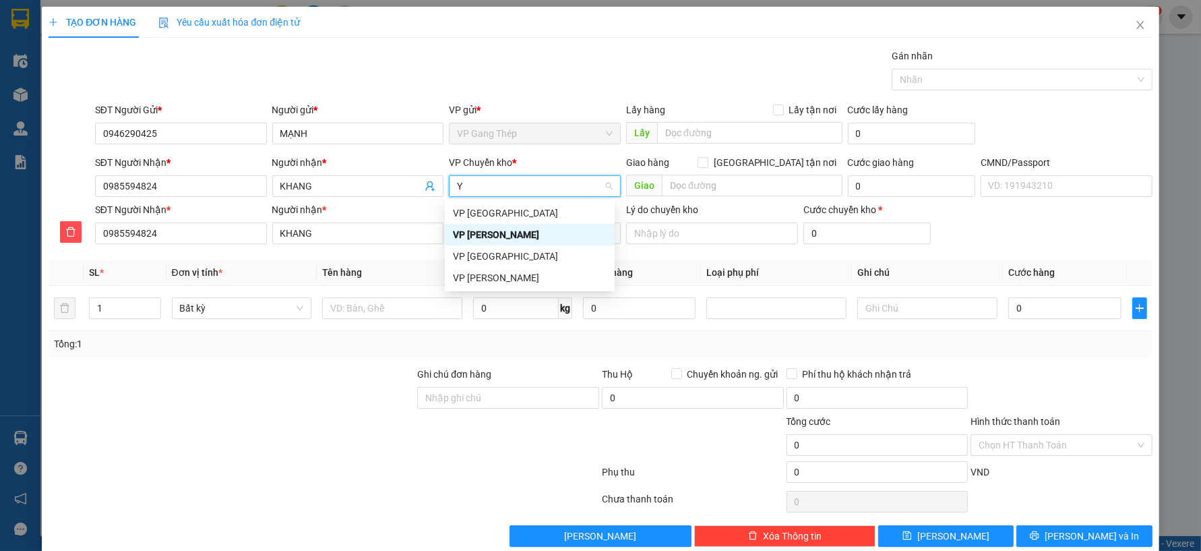
type input "YÊ"
click at [493, 212] on div "VP [GEOGRAPHIC_DATA]" at bounding box center [530, 213] width 154 height 15
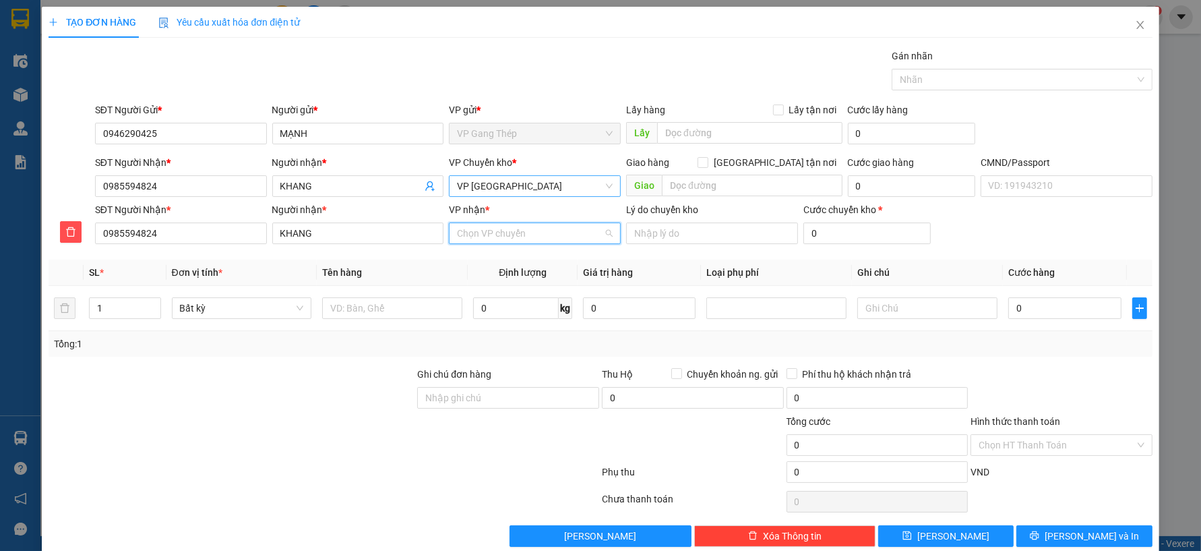
click at [531, 235] on input "VP nhận *" at bounding box center [530, 233] width 146 height 20
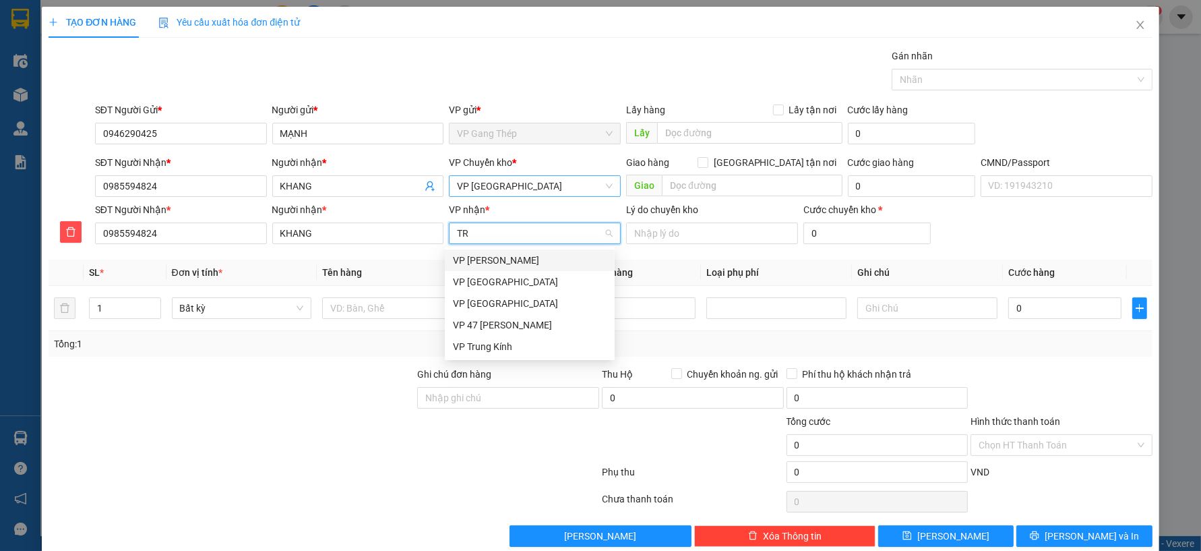
type input "TRA"
click at [496, 264] on div "VP [PERSON_NAME]" at bounding box center [530, 260] width 154 height 15
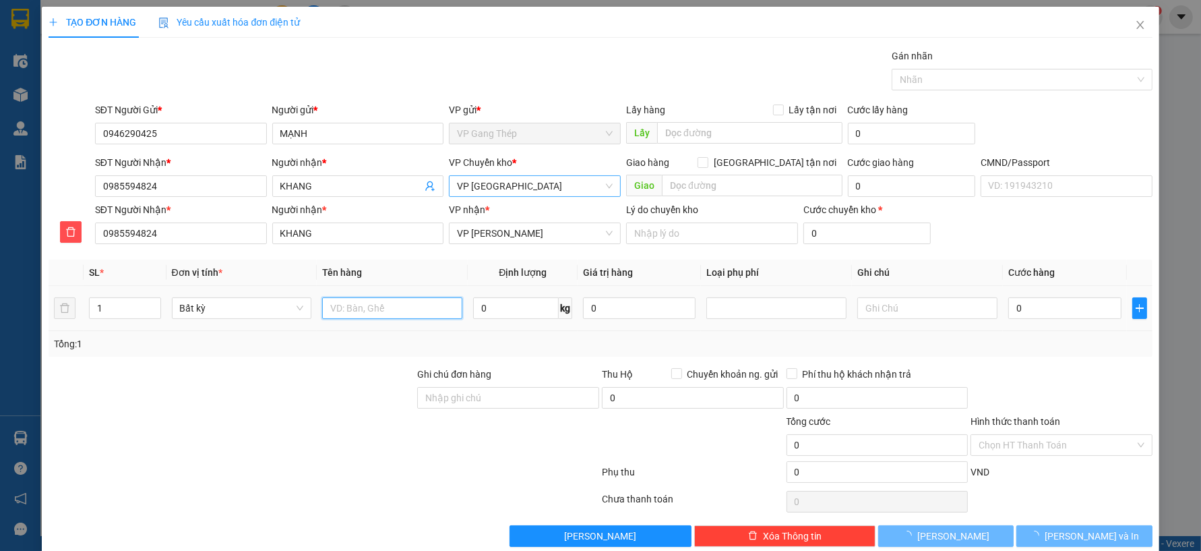
click at [375, 301] on input "text" at bounding box center [392, 308] width 140 height 22
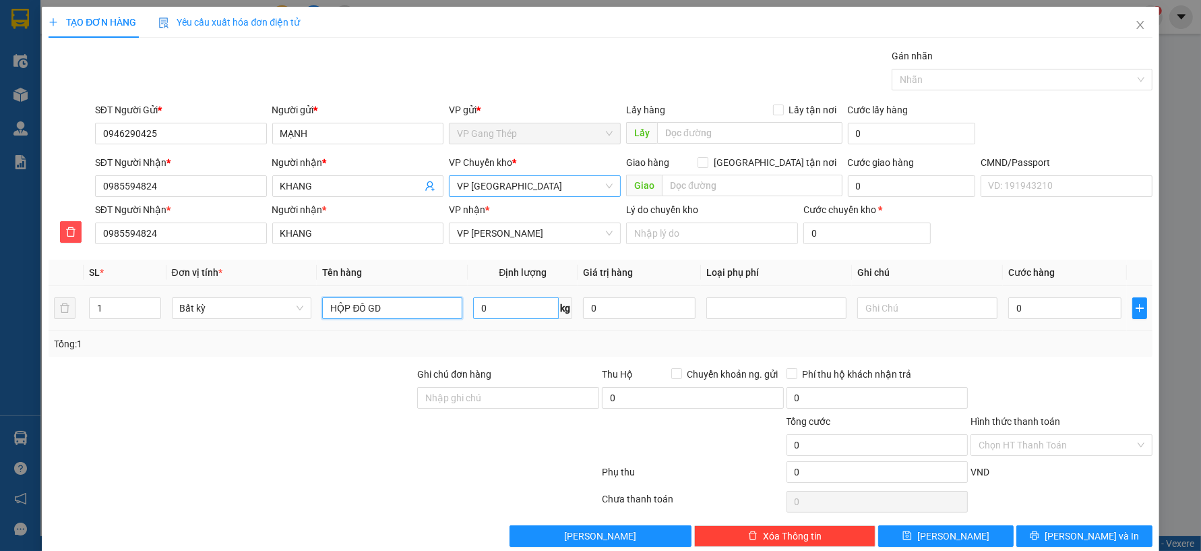
type input "HỘP ĐỒ GD"
click at [498, 305] on input "0" at bounding box center [516, 308] width 86 height 22
type input "3"
click at [1046, 305] on input "0" at bounding box center [1065, 308] width 113 height 22
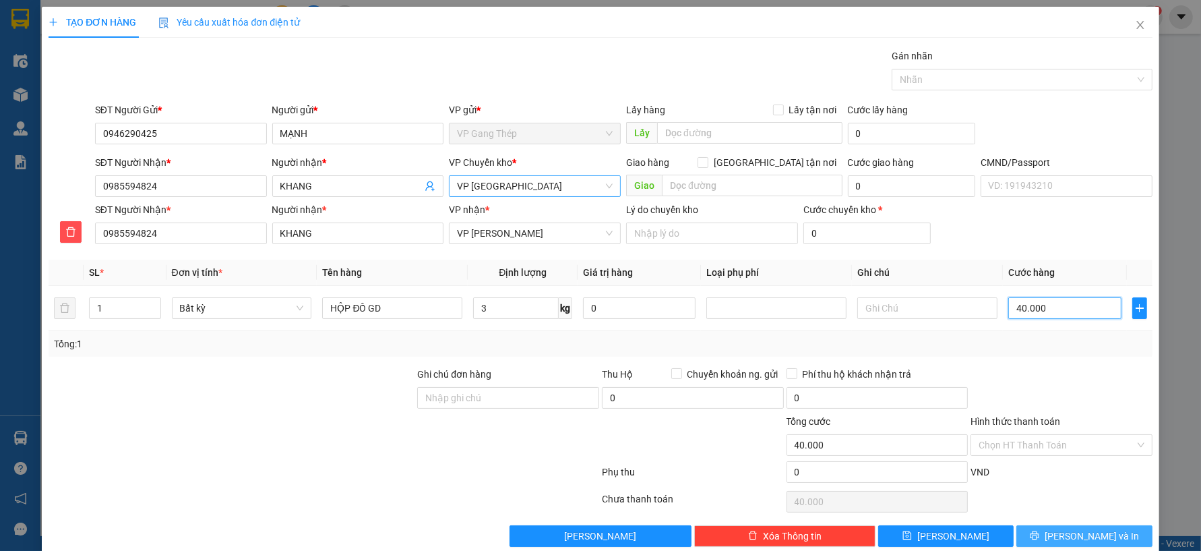
type input "40.000"
drag, startPoint x: 1079, startPoint y: 535, endPoint x: 1018, endPoint y: 511, distance: 65.7
click at [1076, 535] on span "[PERSON_NAME] và In" at bounding box center [1092, 536] width 94 height 15
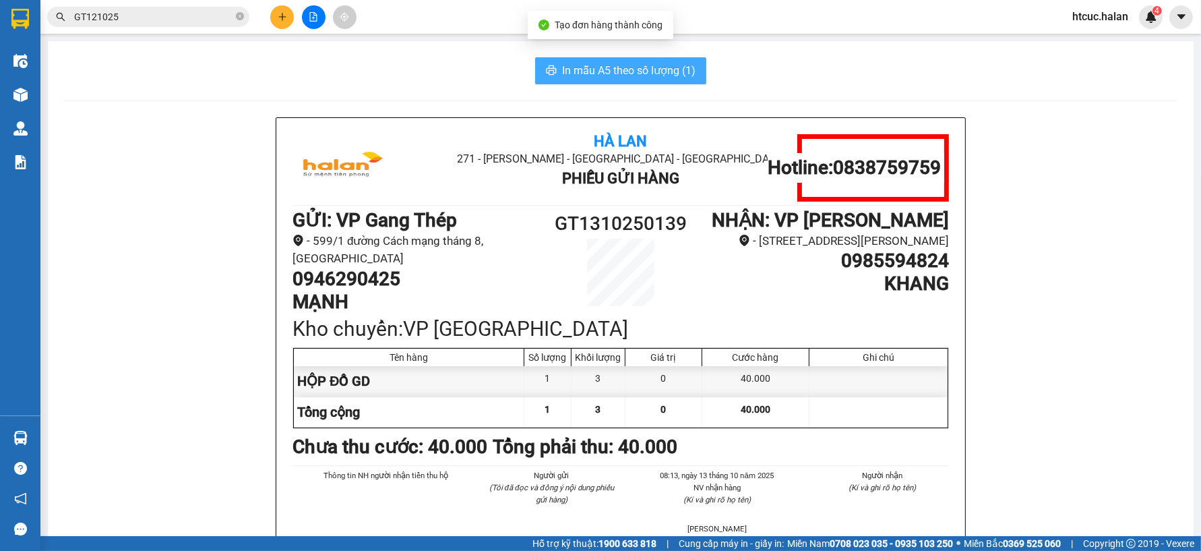
click at [564, 68] on span "In mẫu A5 theo số lượng (1)" at bounding box center [628, 70] width 133 height 17
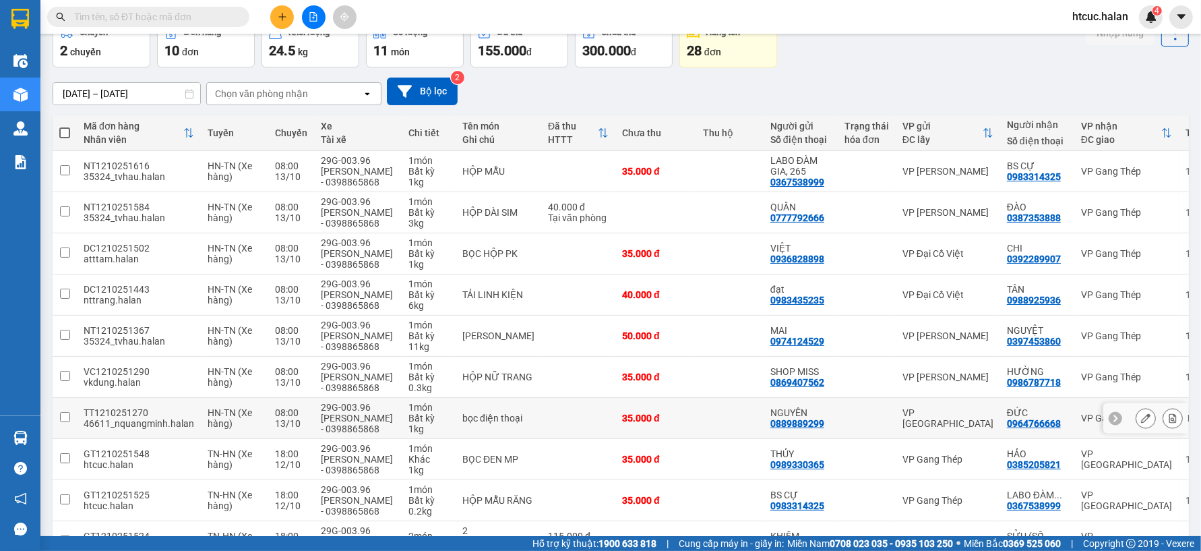
scroll to position [150, 0]
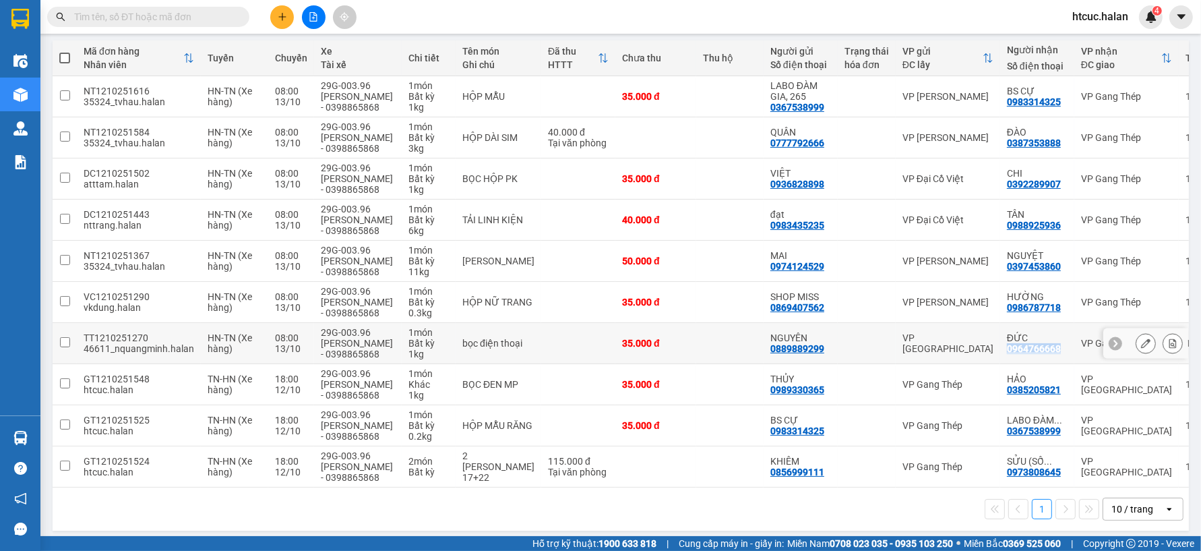
drag, startPoint x: 976, startPoint y: 349, endPoint x: 1031, endPoint y: 349, distance: 56.0
click at [1031, 349] on div "ĐỨC 0964766668" at bounding box center [1037, 343] width 61 height 22
checkbox input "true"
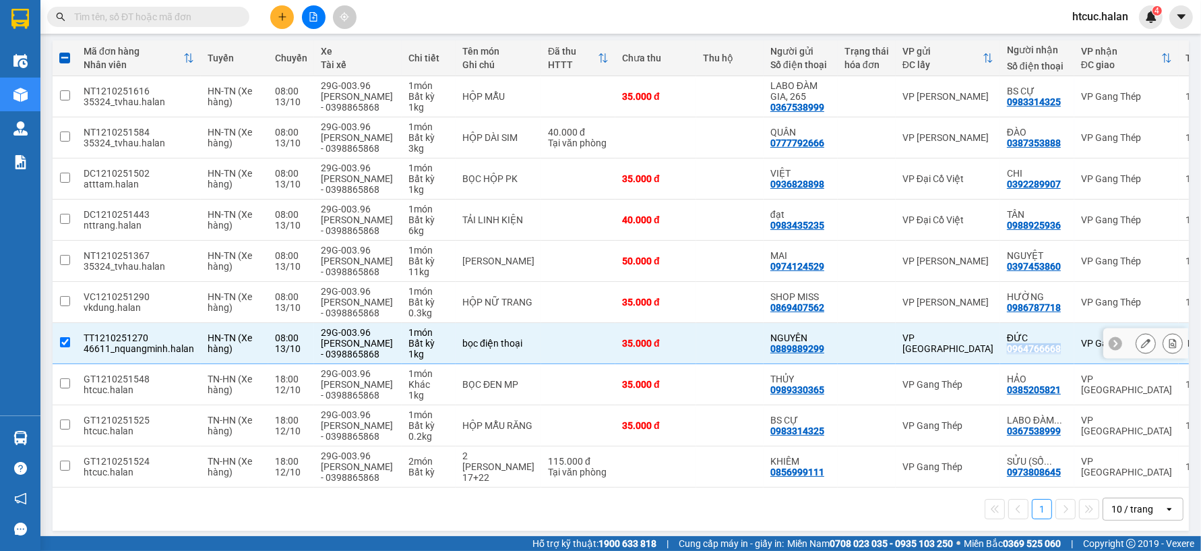
copy div "0964766668"
click at [281, 18] on icon "plus" at bounding box center [282, 16] width 9 height 9
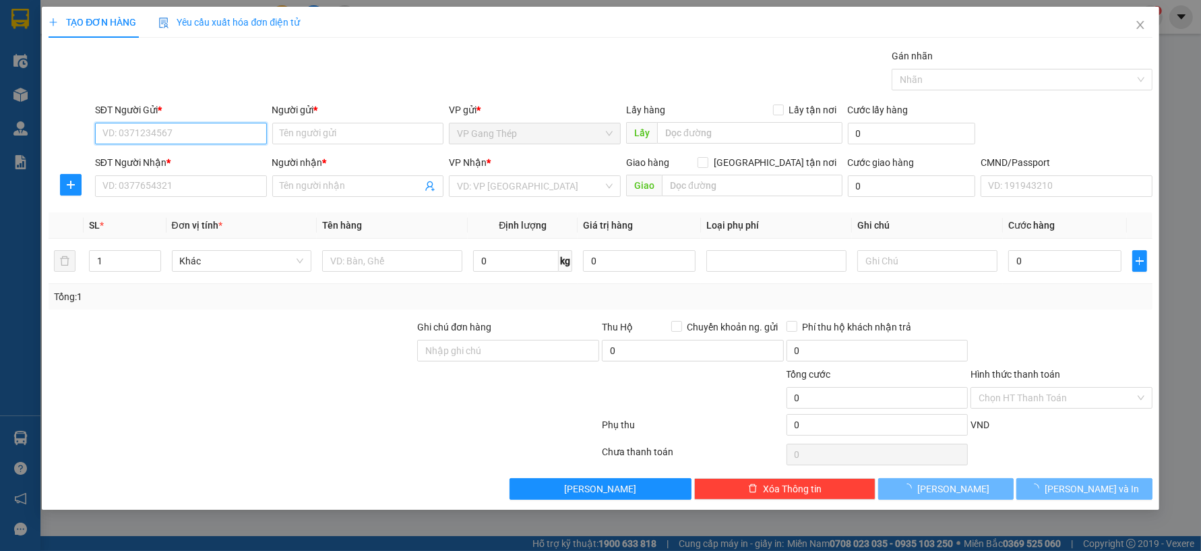
paste input "0964766668"
type input "0964766668"
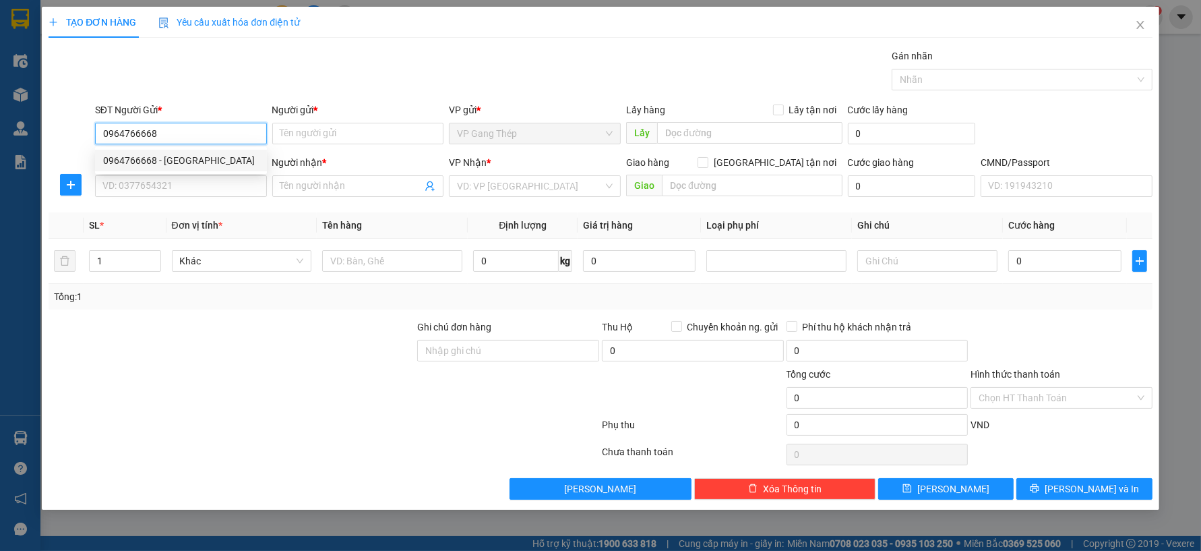
drag, startPoint x: 176, startPoint y: 164, endPoint x: 182, endPoint y: 184, distance: 20.5
click at [176, 165] on div "0964766668 - ĐỨC" at bounding box center [181, 160] width 156 height 15
type input "ĐỨC"
type input "0964766668"
click at [186, 187] on input "SĐT Người Nhận *" at bounding box center [181, 186] width 172 height 22
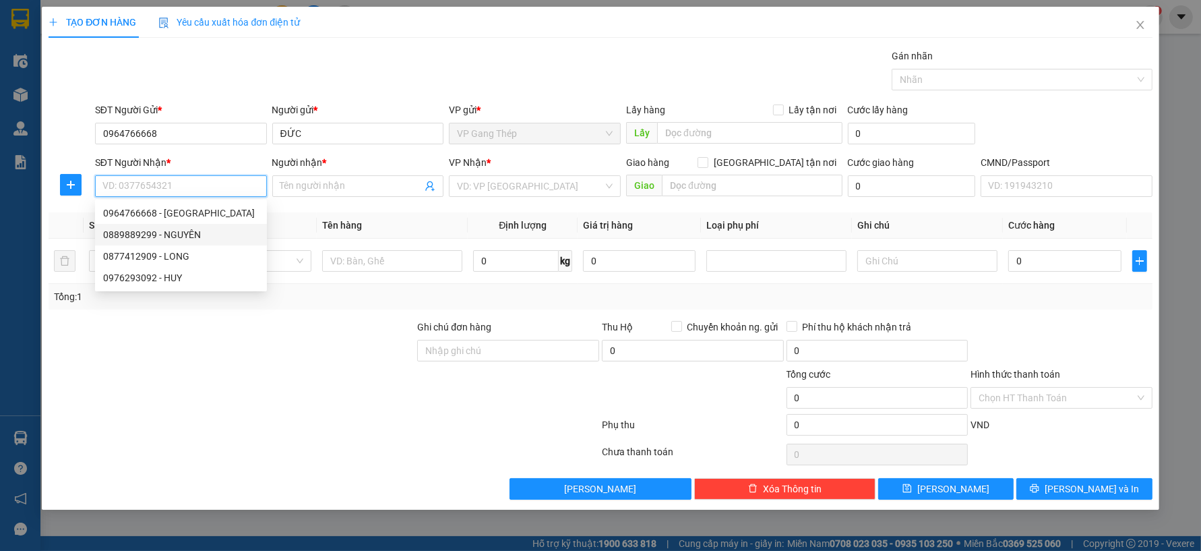
click at [183, 233] on div "0889889299 - NGUYÊN" at bounding box center [181, 234] width 156 height 15
type input "0889889299"
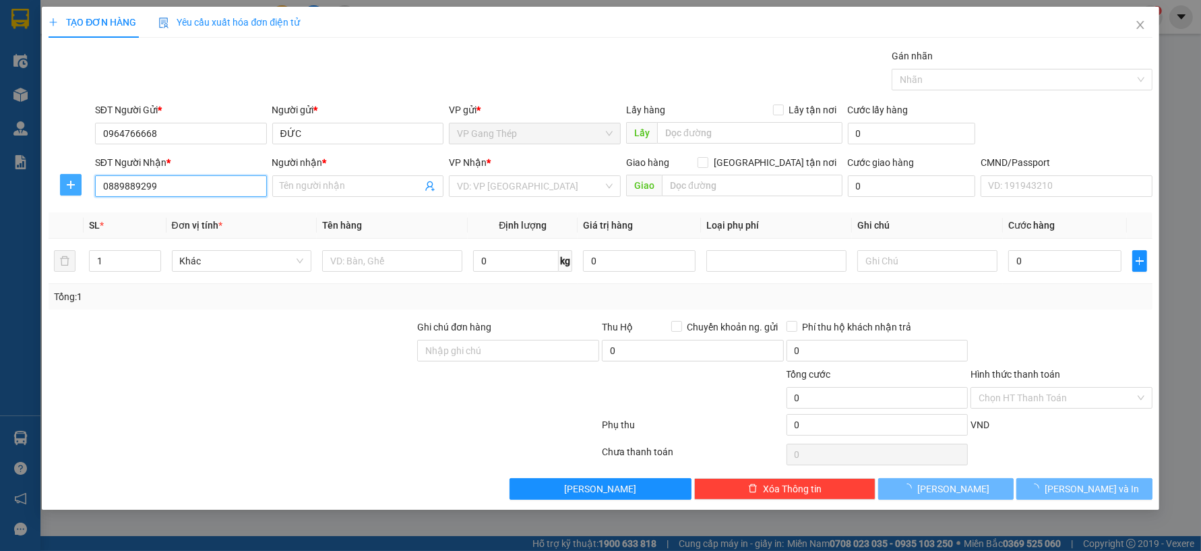
type input "NGUYÊN"
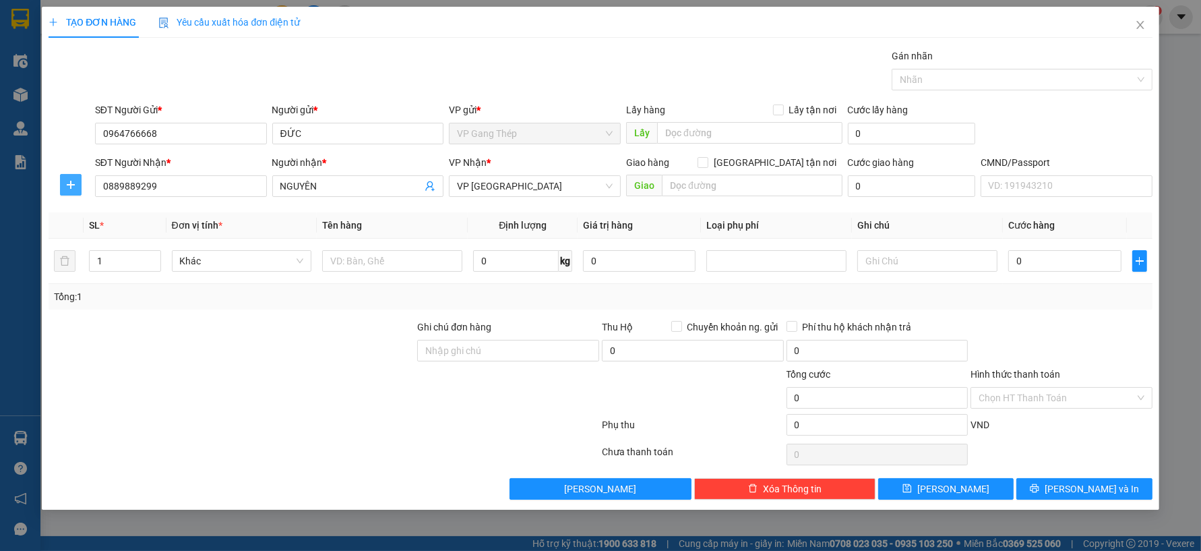
click at [60, 182] on button "button" at bounding box center [71, 185] width 22 height 22
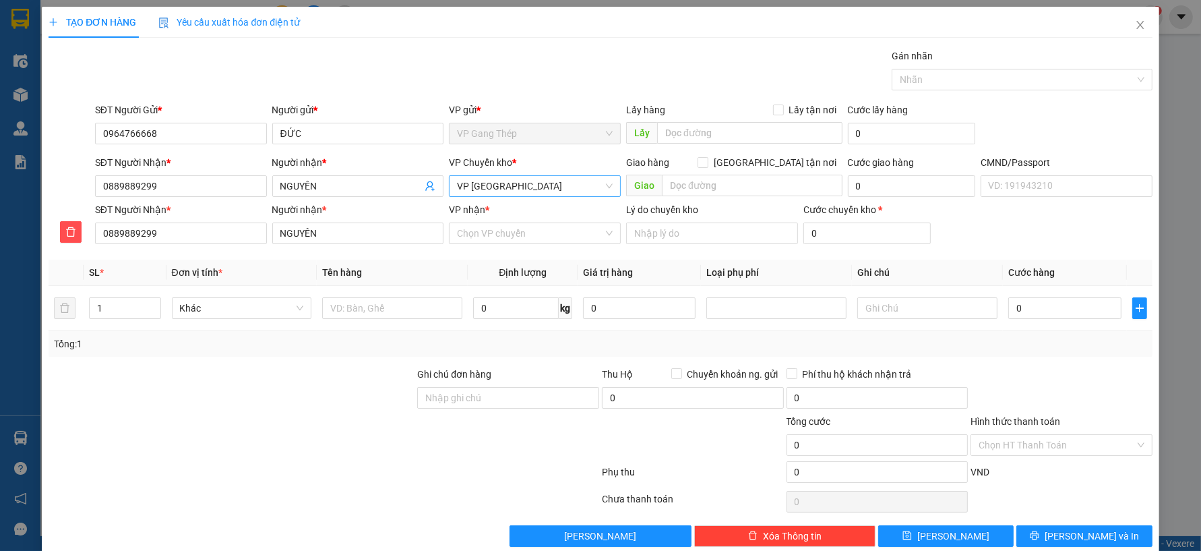
click at [484, 187] on span "VP [GEOGRAPHIC_DATA]" at bounding box center [535, 186] width 156 height 20
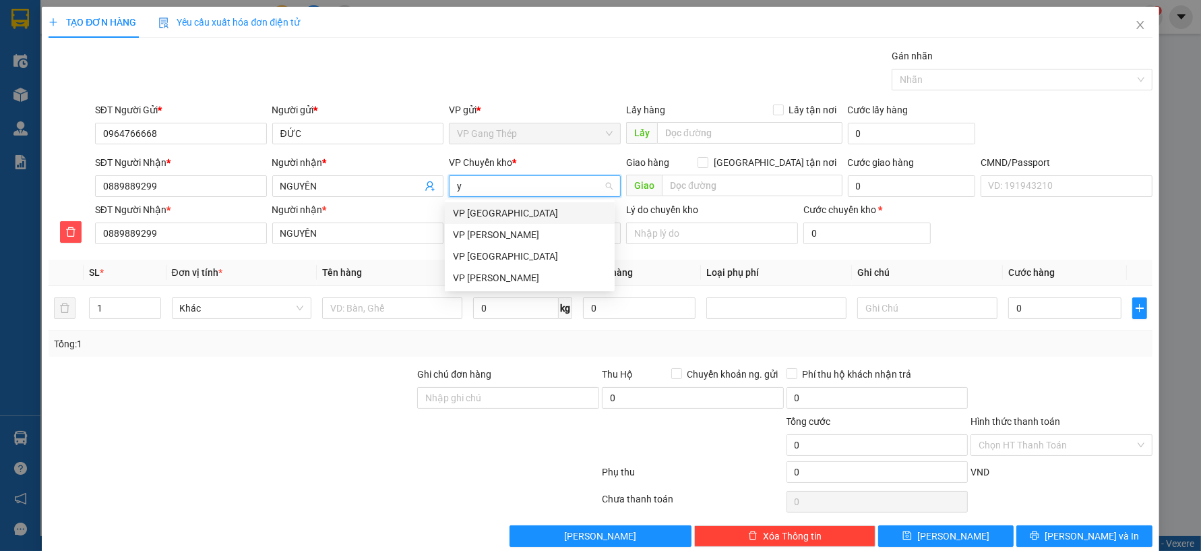
type input "yê"
drag, startPoint x: 479, startPoint y: 214, endPoint x: 442, endPoint y: 240, distance: 44.5
click at [479, 216] on div "VP [GEOGRAPHIC_DATA]" at bounding box center [530, 213] width 154 height 15
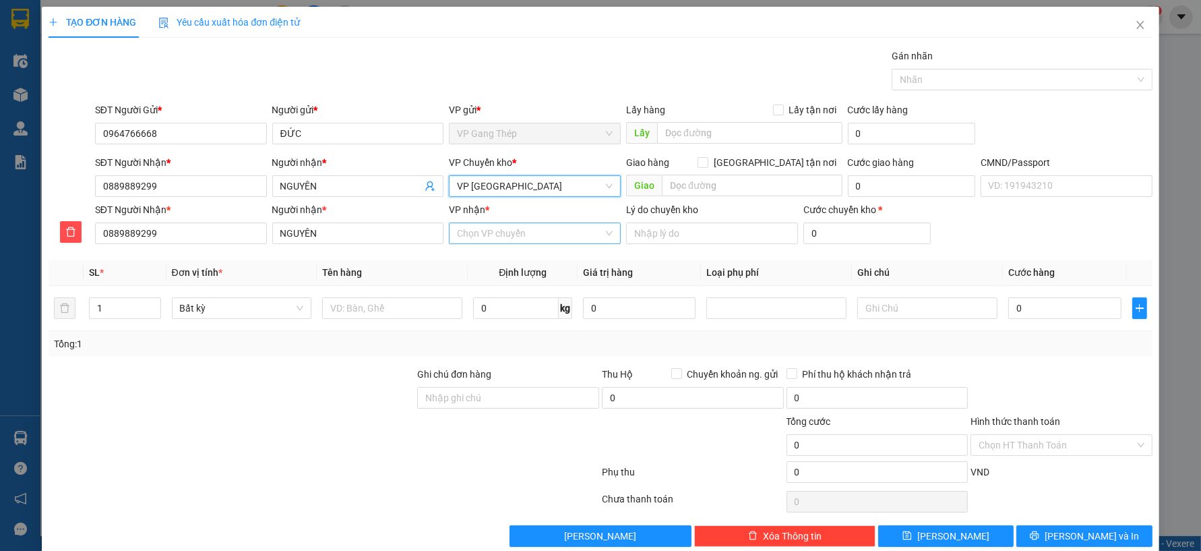
click at [483, 227] on input "VP nhận *" at bounding box center [530, 233] width 146 height 20
type input "tâ"
drag, startPoint x: 464, startPoint y: 258, endPoint x: 413, endPoint y: 272, distance: 53.0
click at [462, 258] on div "VP [GEOGRAPHIC_DATA]" at bounding box center [530, 260] width 154 height 15
click at [386, 307] on input "text" at bounding box center [392, 308] width 140 height 22
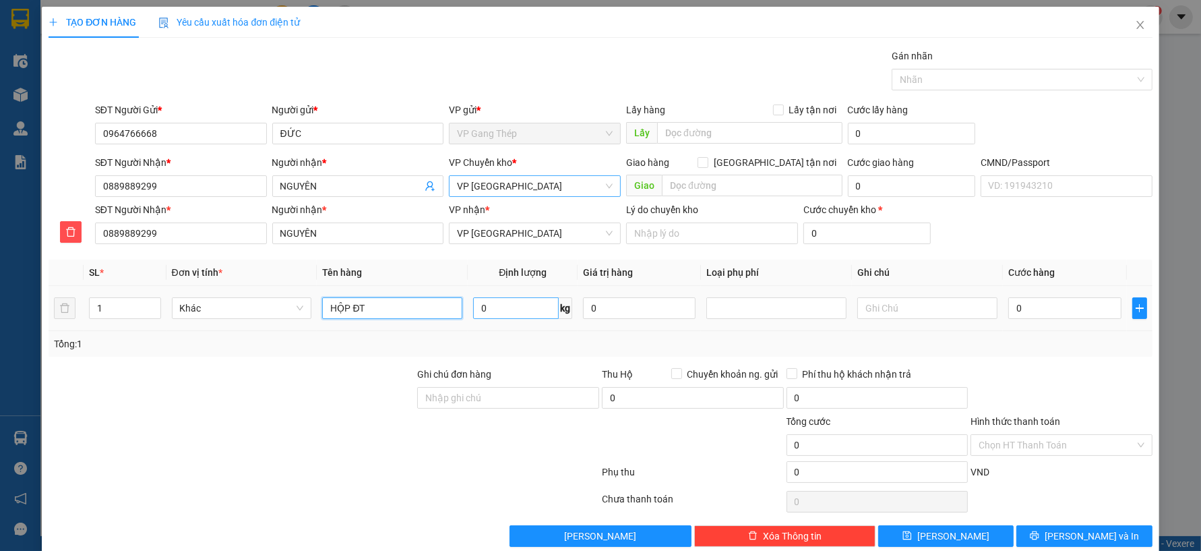
type input "HỘP ĐT"
click at [510, 307] on input "0" at bounding box center [516, 308] width 86 height 22
type input "1"
click at [1027, 308] on input "0" at bounding box center [1065, 308] width 113 height 22
type input "3"
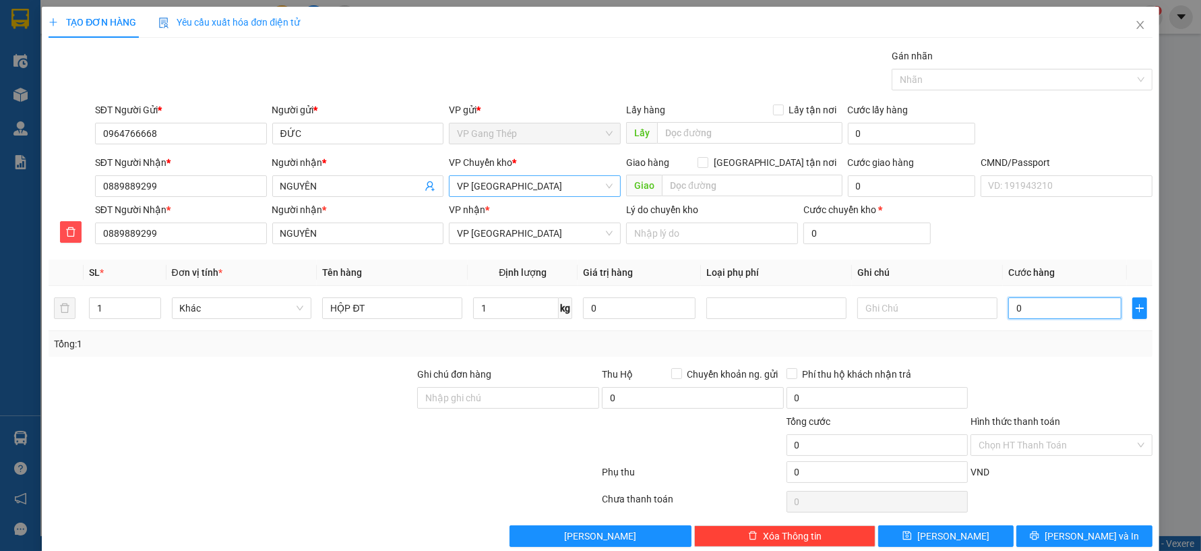
type input "3"
type input "35"
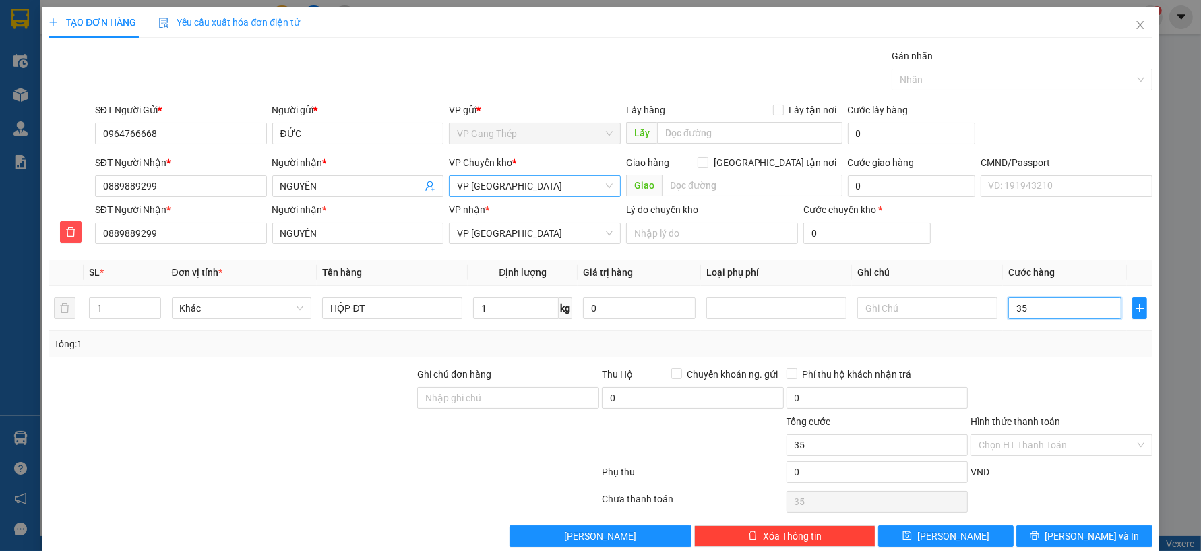
type input "350"
type input "3.500"
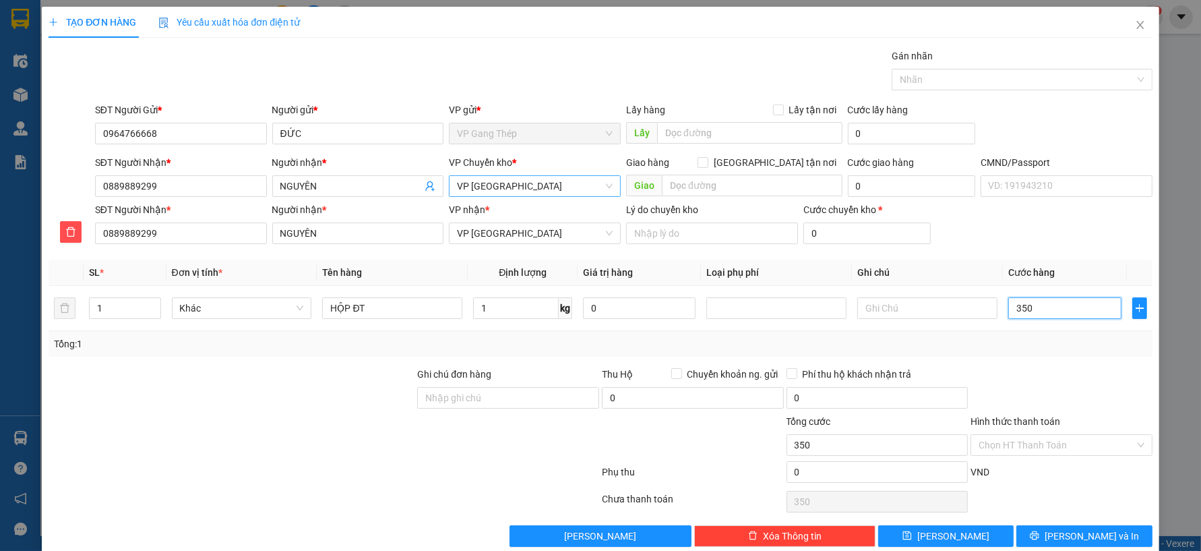
type input "3.500"
type input "35.000"
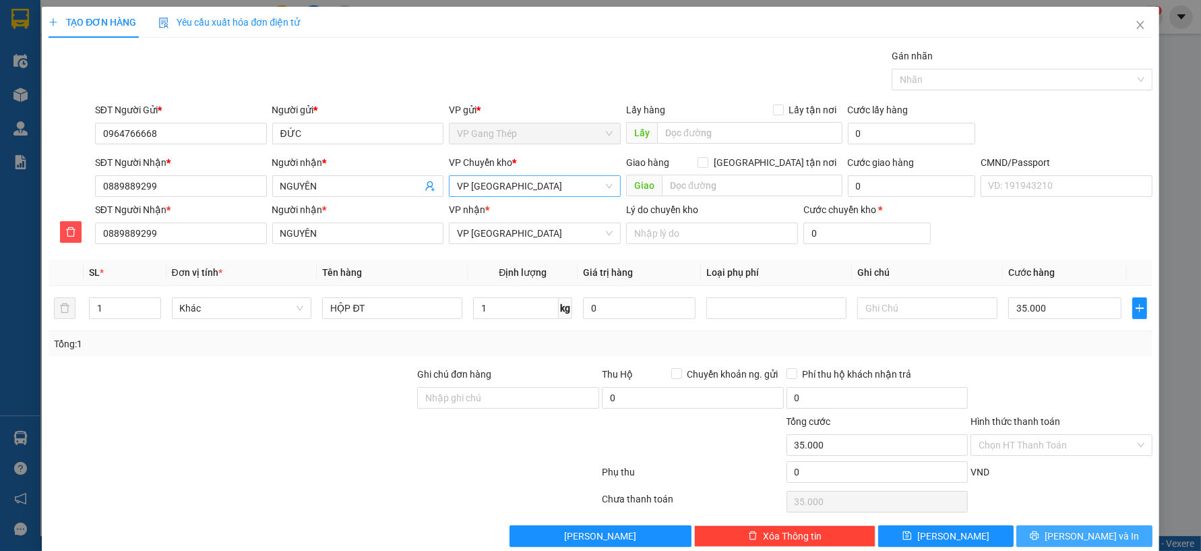
click at [1083, 538] on span "[PERSON_NAME] và In" at bounding box center [1092, 536] width 94 height 15
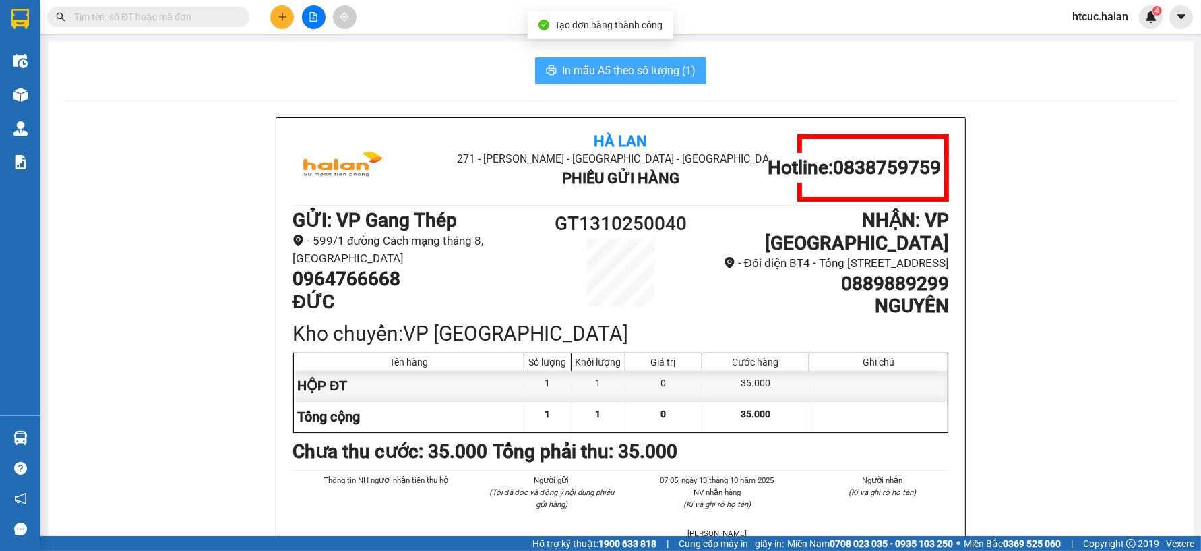
click at [597, 66] on span "In mẫu A5 theo số lượng (1)" at bounding box center [628, 70] width 133 height 17
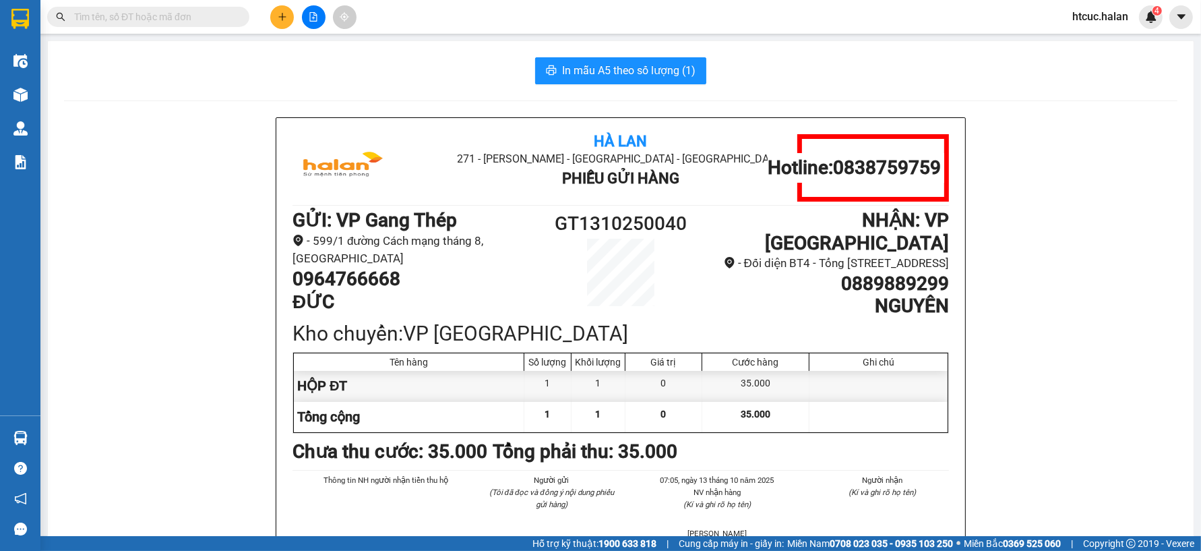
click at [278, 19] on icon "plus" at bounding box center [282, 16] width 9 height 9
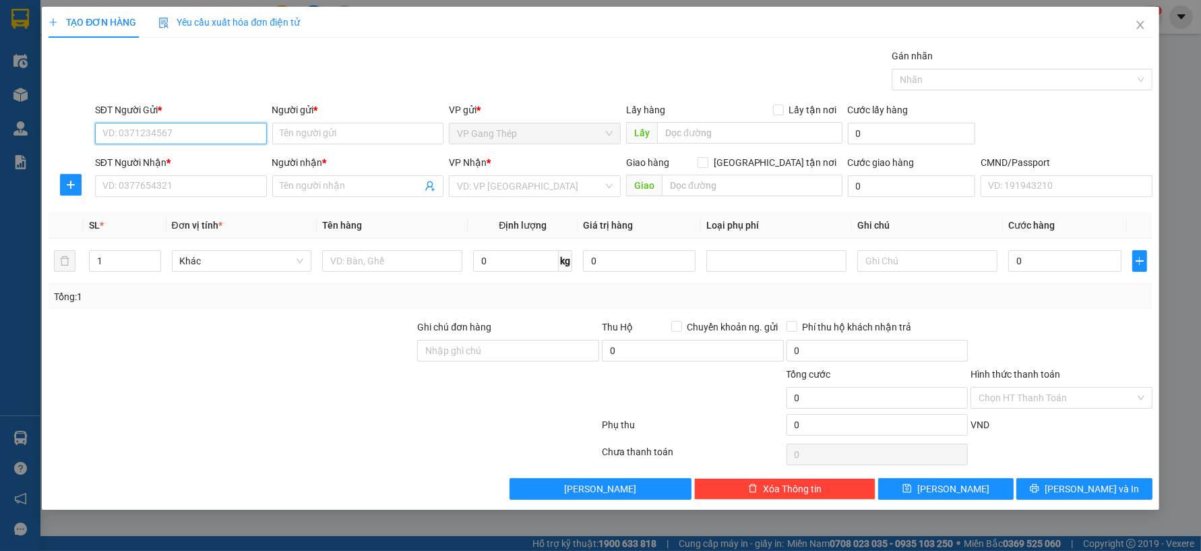
click at [227, 131] on input "SĐT Người Gửi *" at bounding box center [181, 134] width 172 height 22
type input "0982080783"
click at [167, 162] on div "0982080783 - TƯƠI" at bounding box center [181, 160] width 156 height 15
type input "TƯƠI"
type input "0982080783"
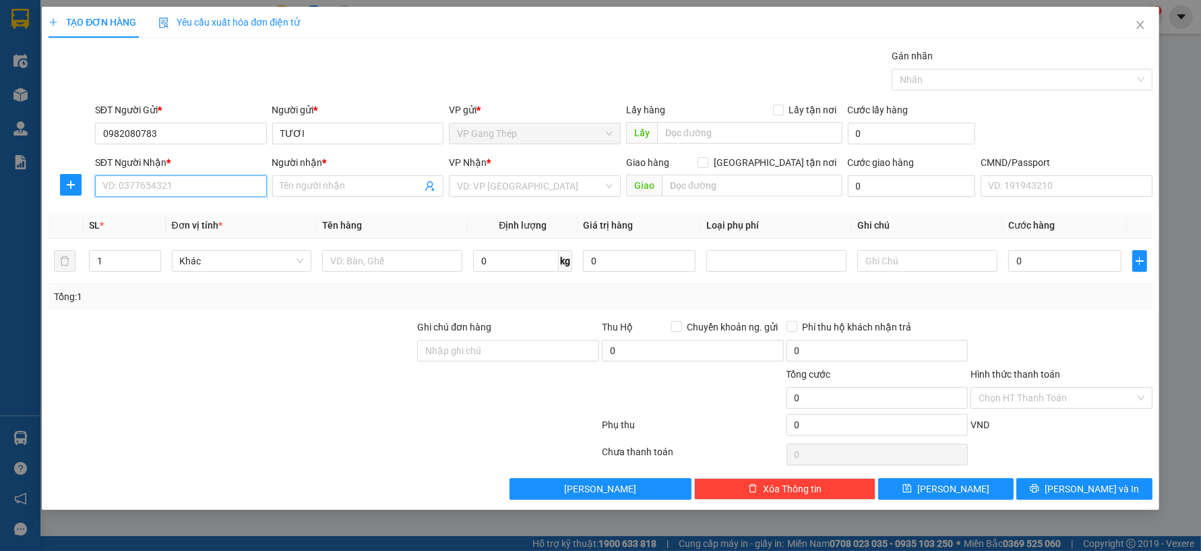
click at [177, 185] on input "SĐT Người Nhận *" at bounding box center [181, 186] width 172 height 22
click at [191, 233] on div "0972442000 - LAB HOÀNG GIA" at bounding box center [181, 234] width 156 height 15
type input "0972442000"
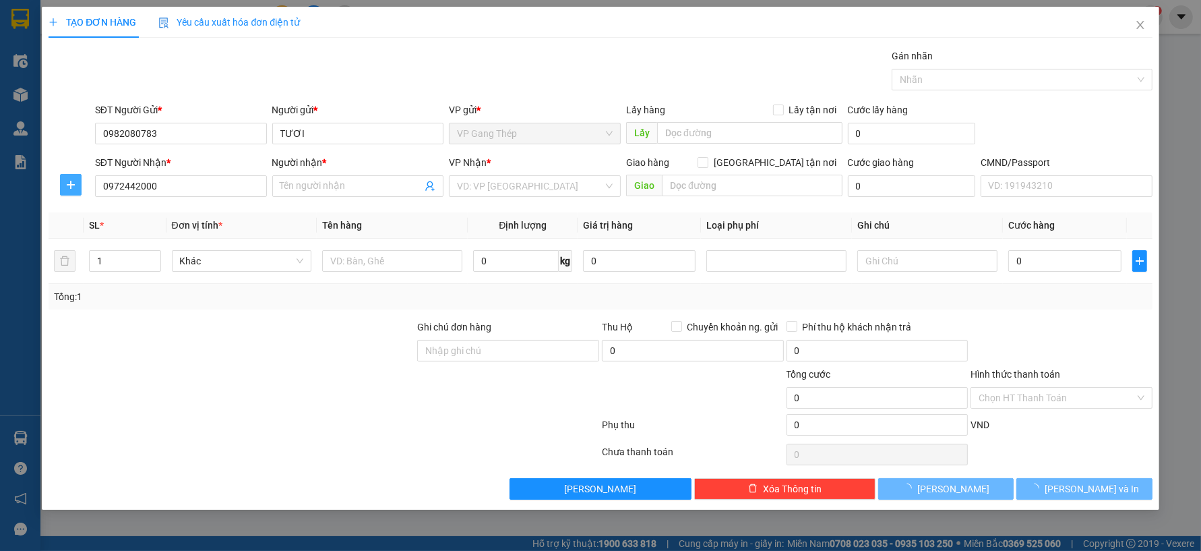
click at [71, 187] on icon "plus" at bounding box center [70, 184] width 11 height 11
type input "LAB HOÀNG GIA"
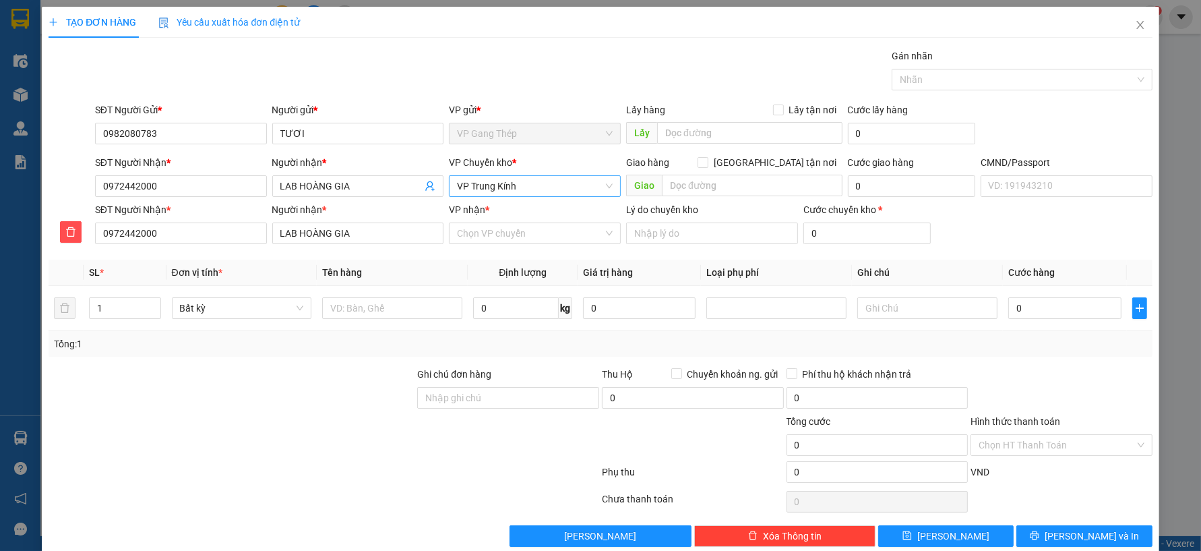
click at [515, 189] on span "VP Trung Kính" at bounding box center [535, 186] width 156 height 20
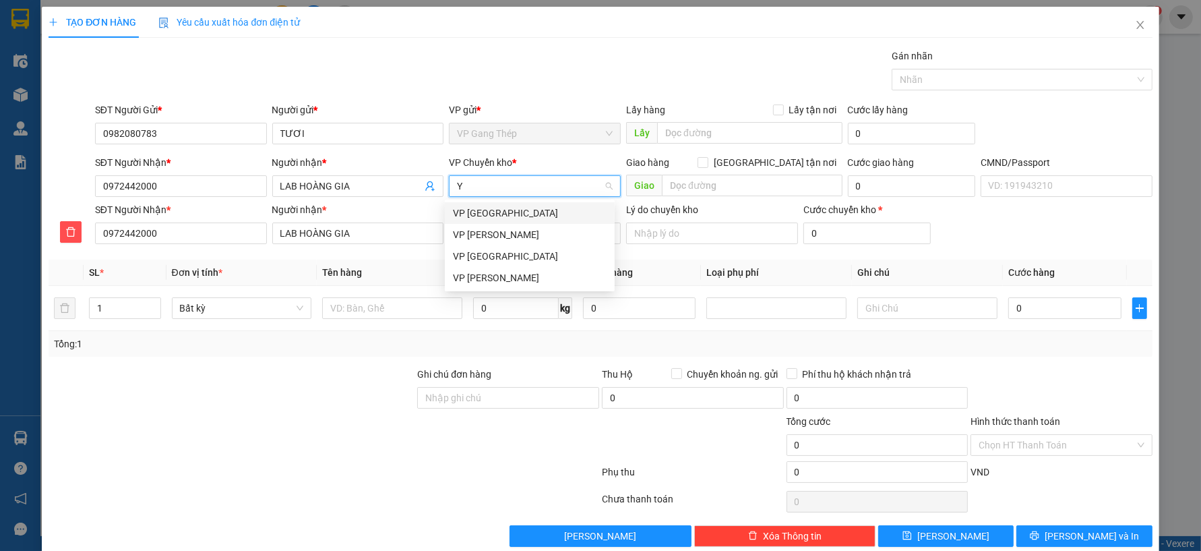
type input "YÊ"
click at [481, 211] on div "VP [GEOGRAPHIC_DATA]" at bounding box center [530, 213] width 154 height 15
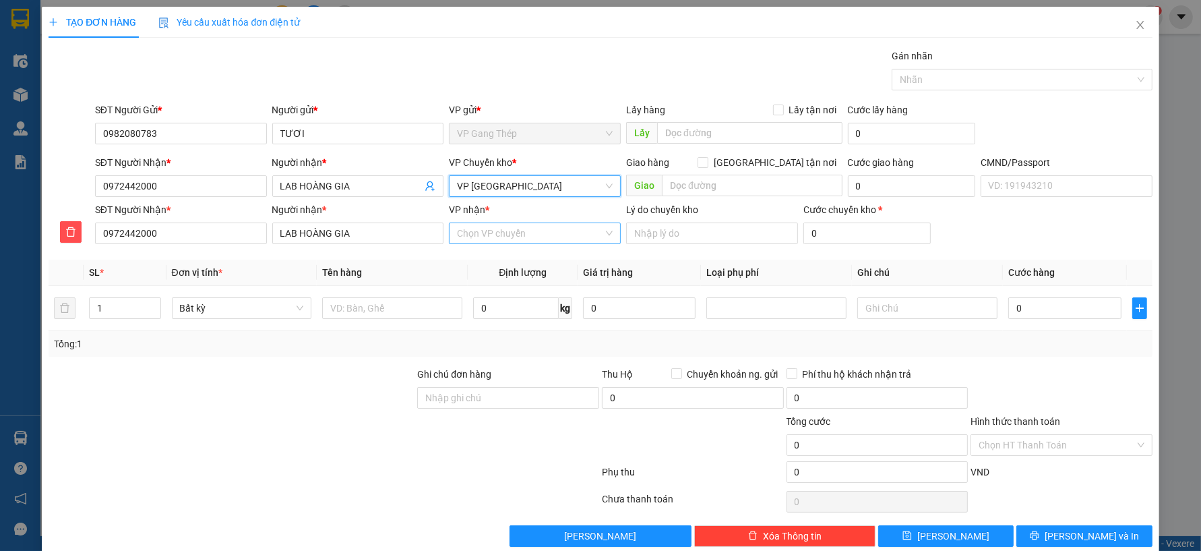
click at [496, 224] on input "VP nhận *" at bounding box center [530, 233] width 146 height 20
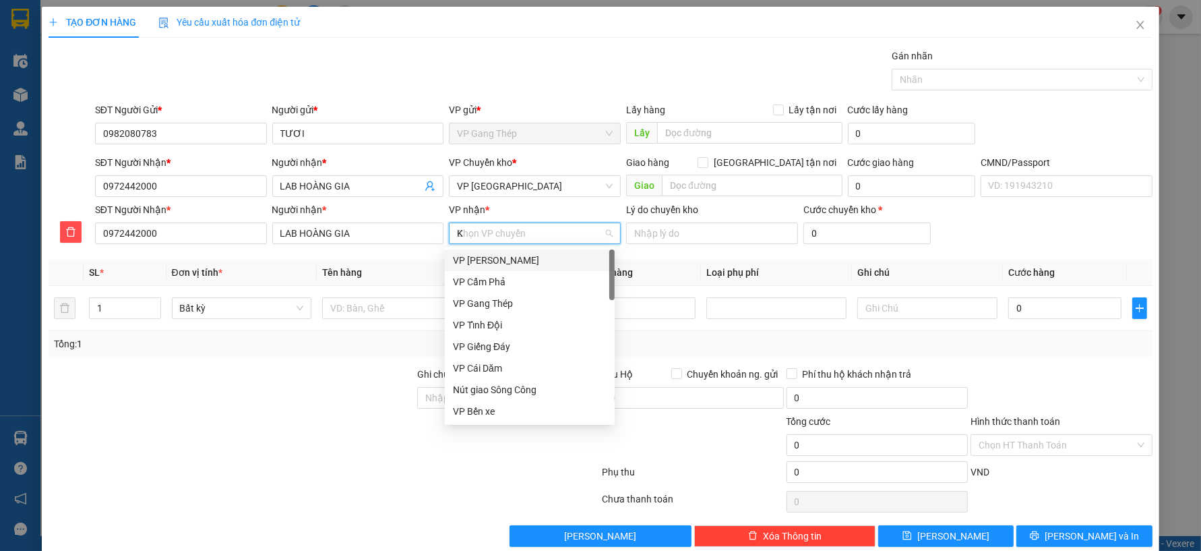
type input "KI"
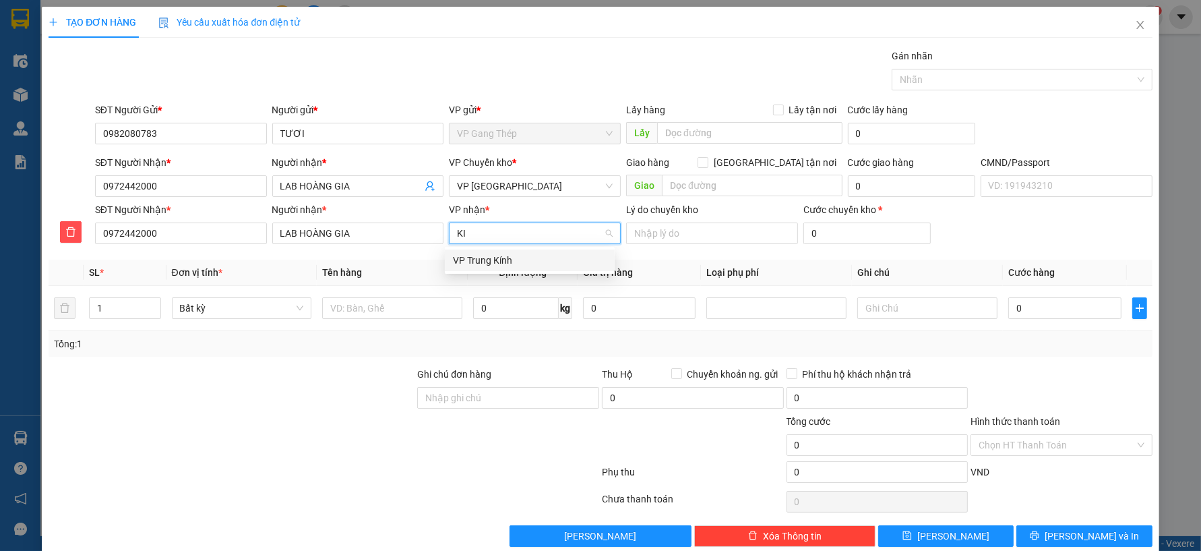
click at [487, 256] on div "VP Trung Kính" at bounding box center [530, 260] width 154 height 15
click at [433, 312] on input "text" at bounding box center [392, 308] width 140 height 22
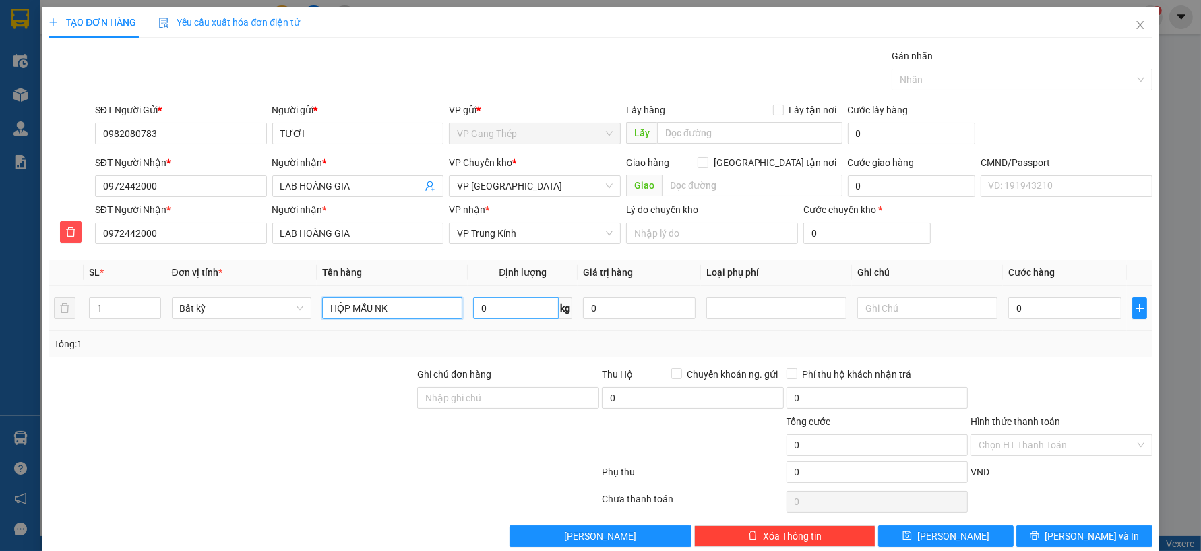
type input "HỘP MẪU NK"
type input "0.2"
drag, startPoint x: 1075, startPoint y: 310, endPoint x: 1079, endPoint y: 348, distance: 38.0
click at [1075, 311] on input "0" at bounding box center [1065, 308] width 113 height 22
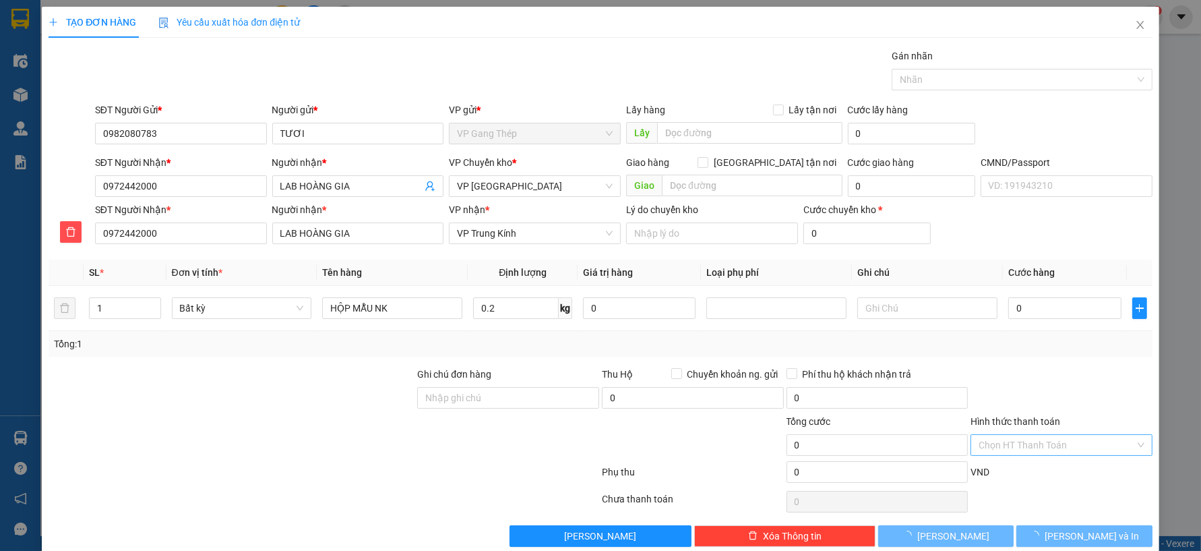
drag, startPoint x: 1085, startPoint y: 440, endPoint x: 1077, endPoint y: 367, distance: 74.0
click at [1084, 439] on input "Hình thức thanh toán" at bounding box center [1057, 445] width 156 height 20
type input "35.000"
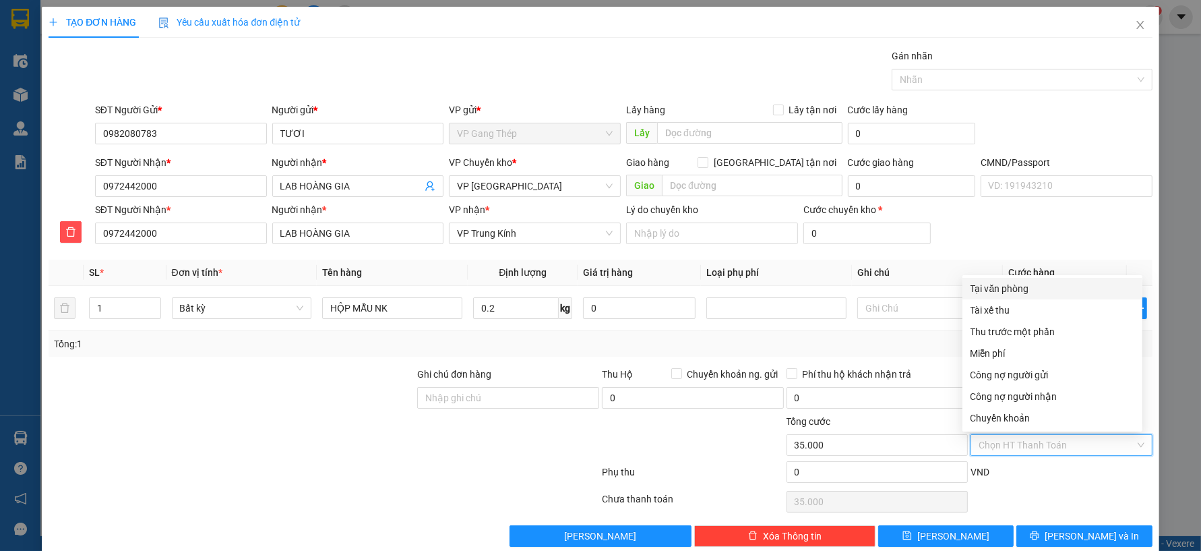
click at [1021, 287] on div "Tại văn phòng" at bounding box center [1053, 288] width 164 height 15
type input "0"
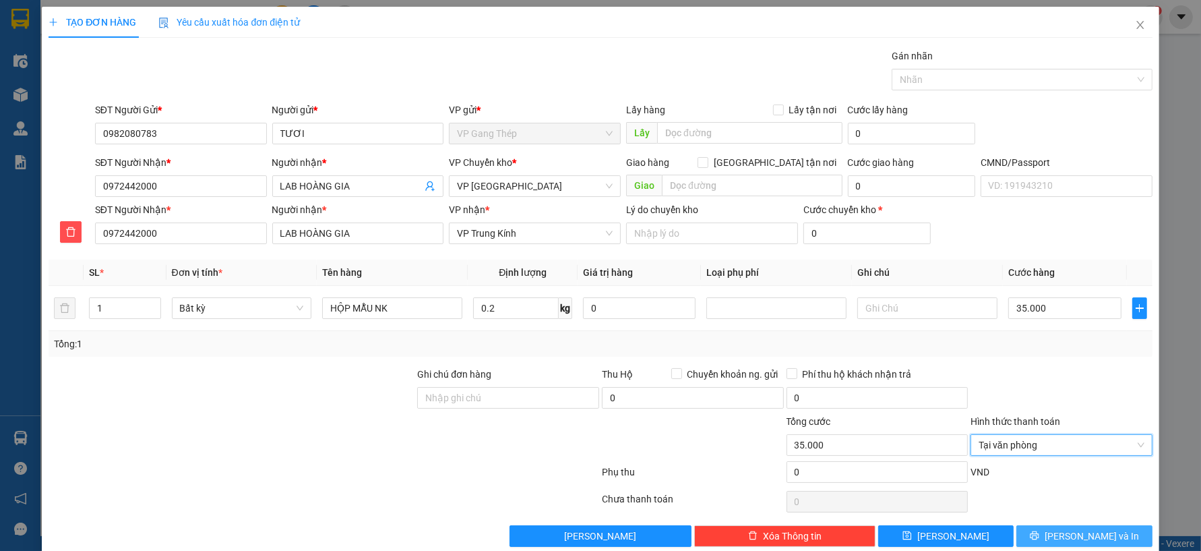
click at [1088, 529] on span "[PERSON_NAME] và In" at bounding box center [1092, 536] width 94 height 15
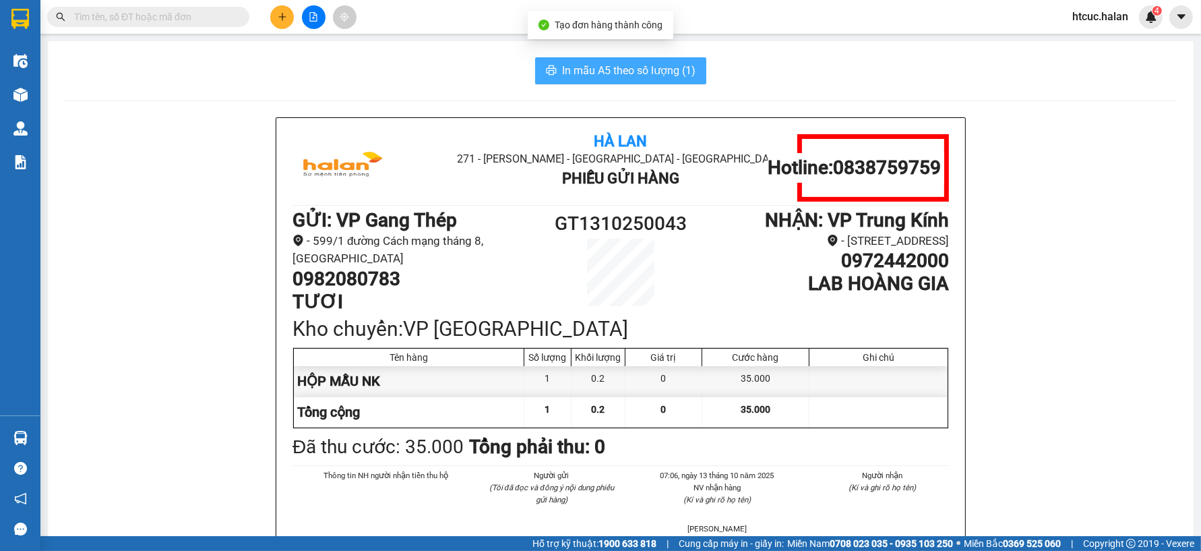
click at [575, 63] on span "In mẫu A5 theo số lượng (1)" at bounding box center [628, 70] width 133 height 17
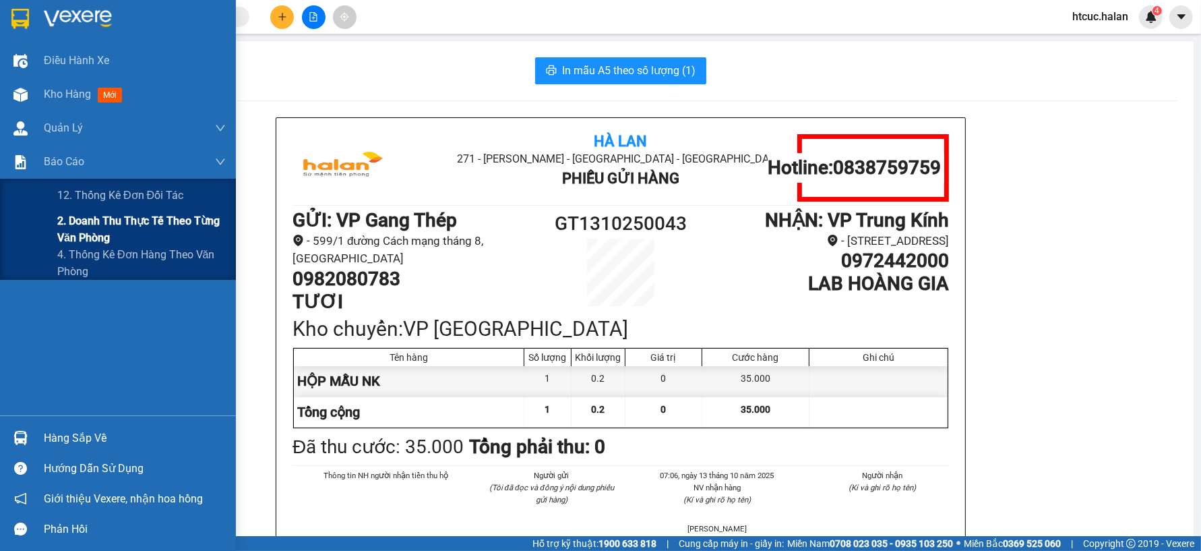
drag, startPoint x: 76, startPoint y: 234, endPoint x: 78, endPoint y: 241, distance: 7.0
click at [83, 239] on span "2. Doanh thu thực tế theo từng văn phòng" at bounding box center [141, 229] width 169 height 34
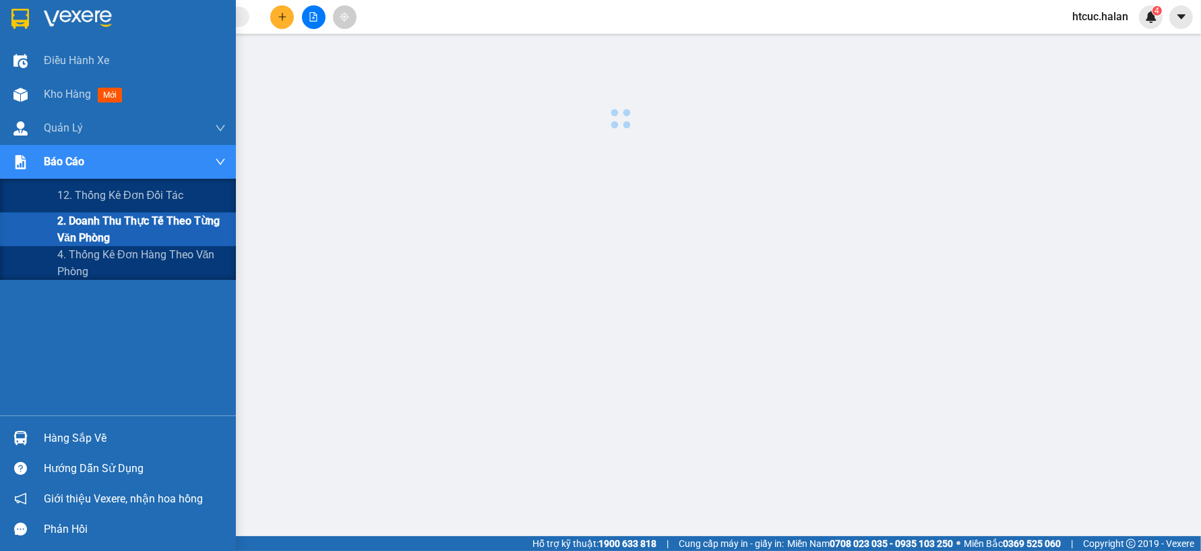
click at [88, 227] on span "2. Doanh thu thực tế theo từng văn phòng" at bounding box center [141, 229] width 169 height 34
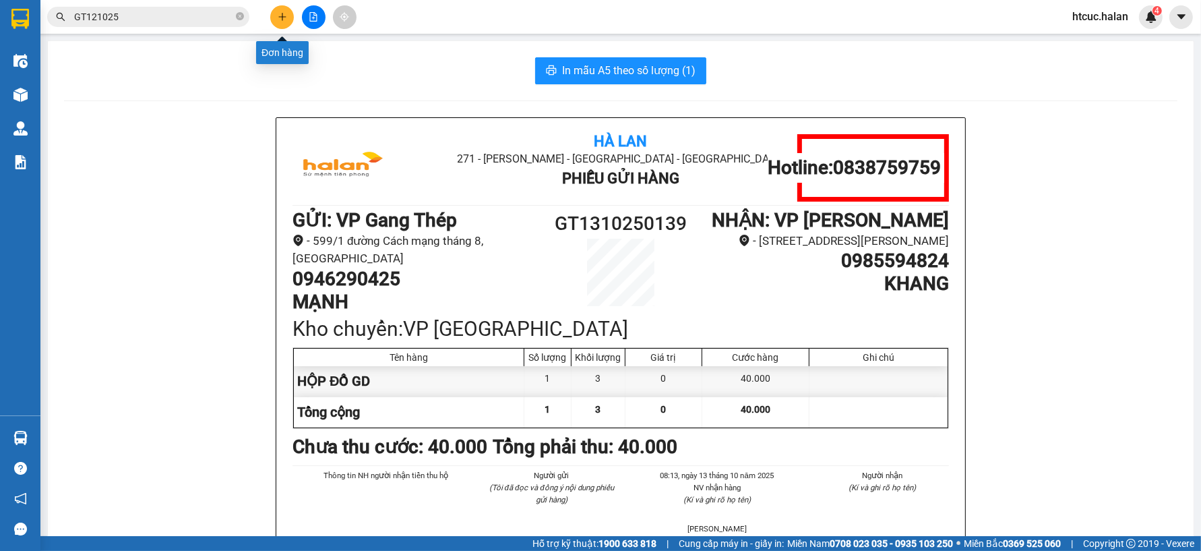
click at [282, 20] on icon "plus" at bounding box center [282, 16] width 1 height 7
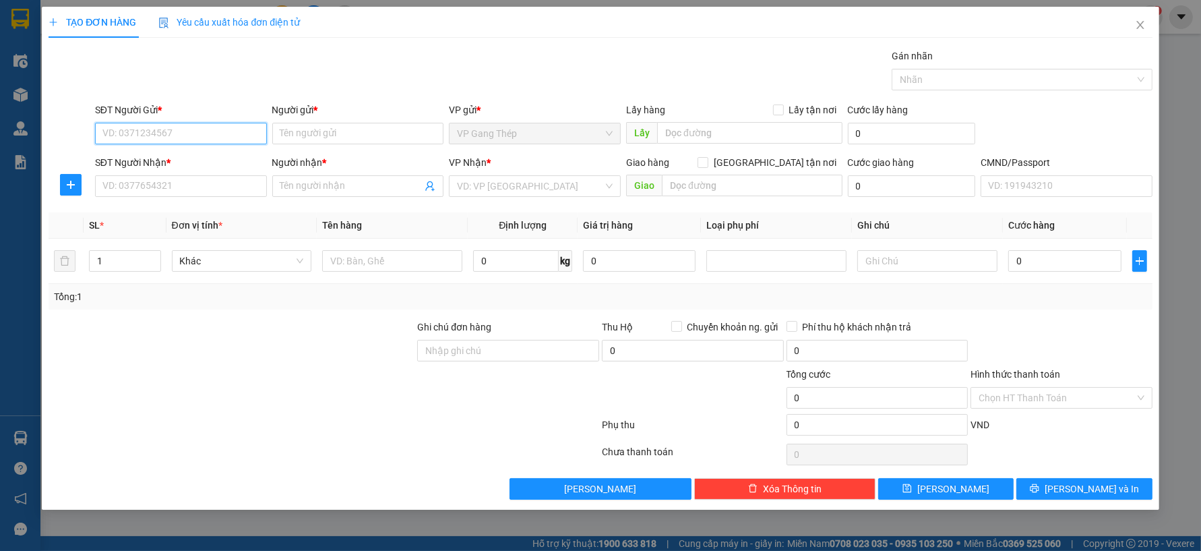
drag, startPoint x: 185, startPoint y: 133, endPoint x: 441, endPoint y: 49, distance: 269.9
click at [208, 124] on input "SĐT Người Gửi *" at bounding box center [181, 134] width 172 height 22
type input "0978372697"
click at [305, 133] on input "Người gửi *" at bounding box center [358, 134] width 172 height 22
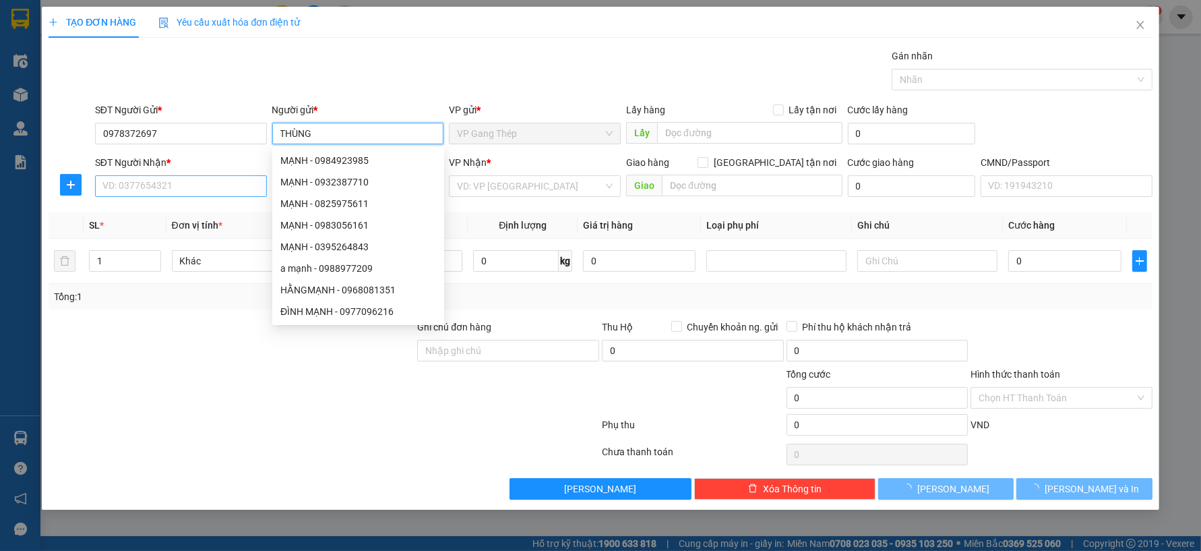
type input "THÙNG"
click at [177, 181] on input "SĐT Người Nhận *" at bounding box center [181, 186] width 172 height 22
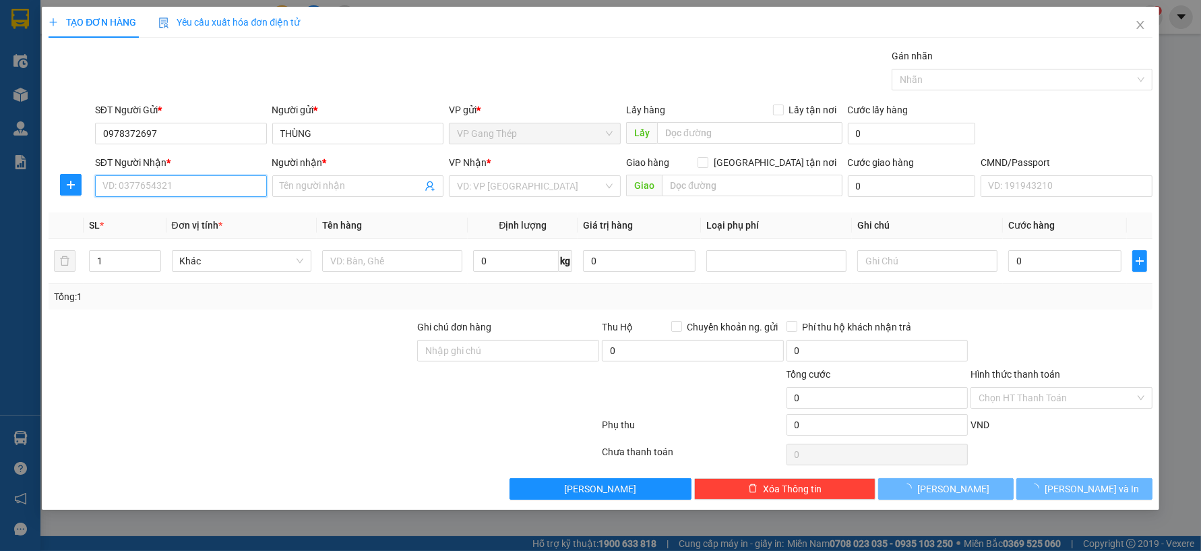
click at [177, 181] on input "SĐT Người Nhận *" at bounding box center [181, 186] width 172 height 22
type input "0912328620"
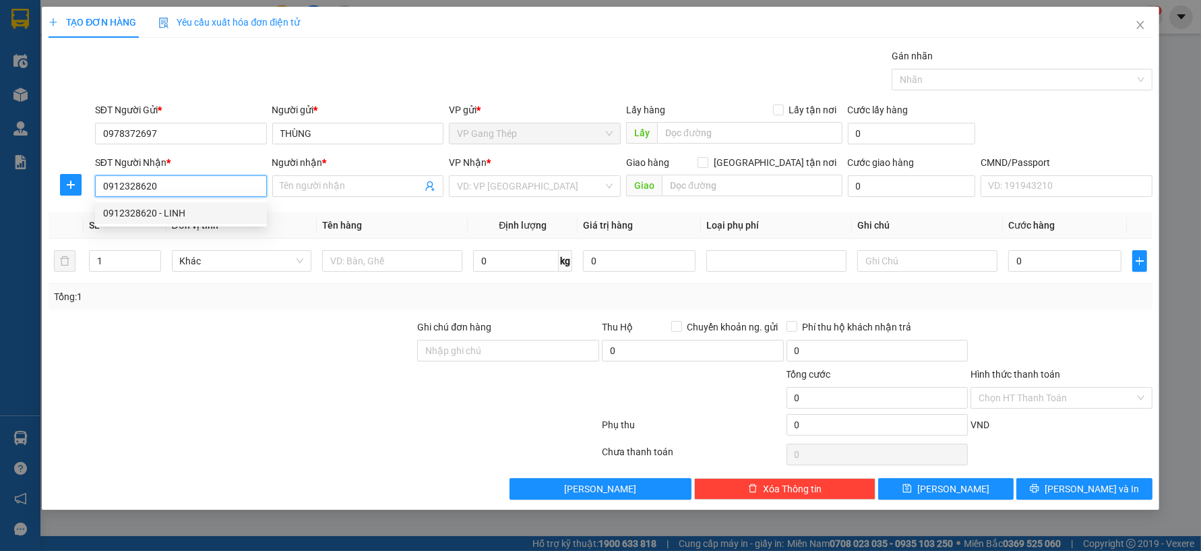
click at [169, 218] on div "0912328620 - LINH" at bounding box center [181, 213] width 156 height 15
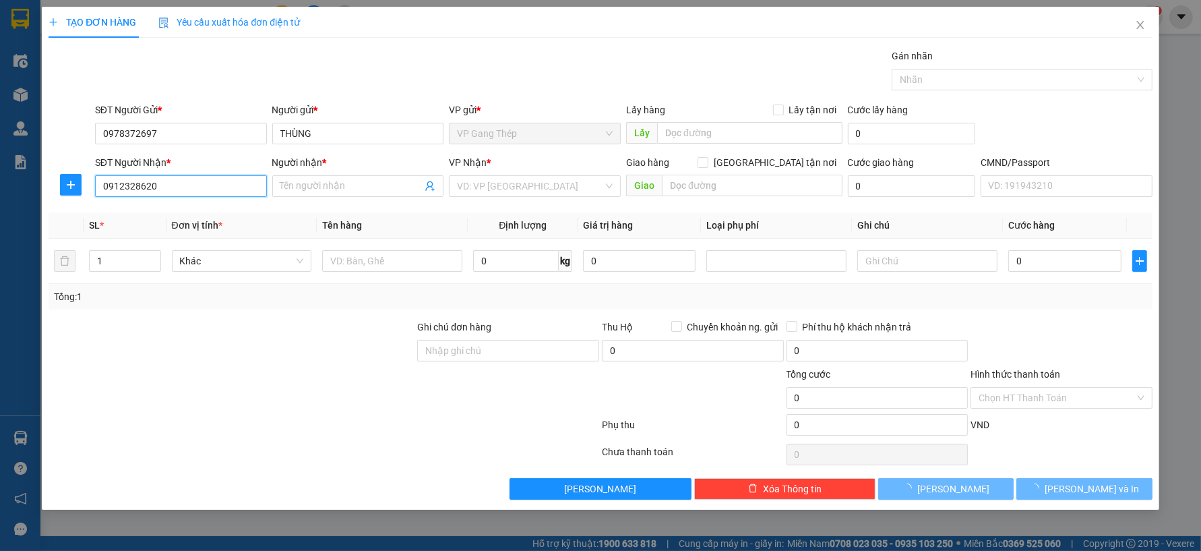
type input "LINH"
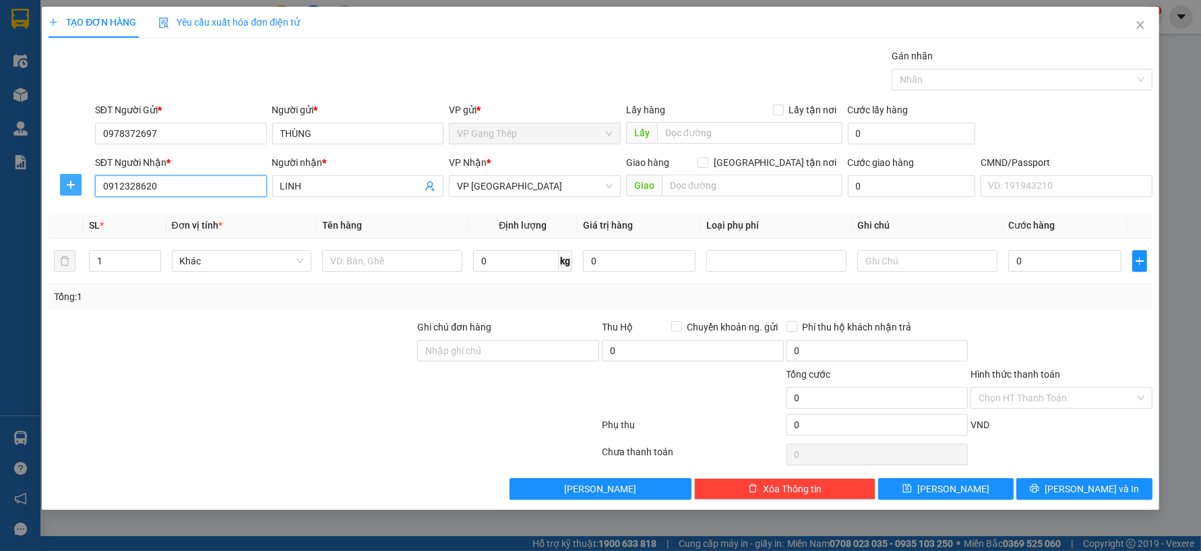
type input "0912328620"
click at [66, 183] on icon "plus" at bounding box center [70, 184] width 11 height 11
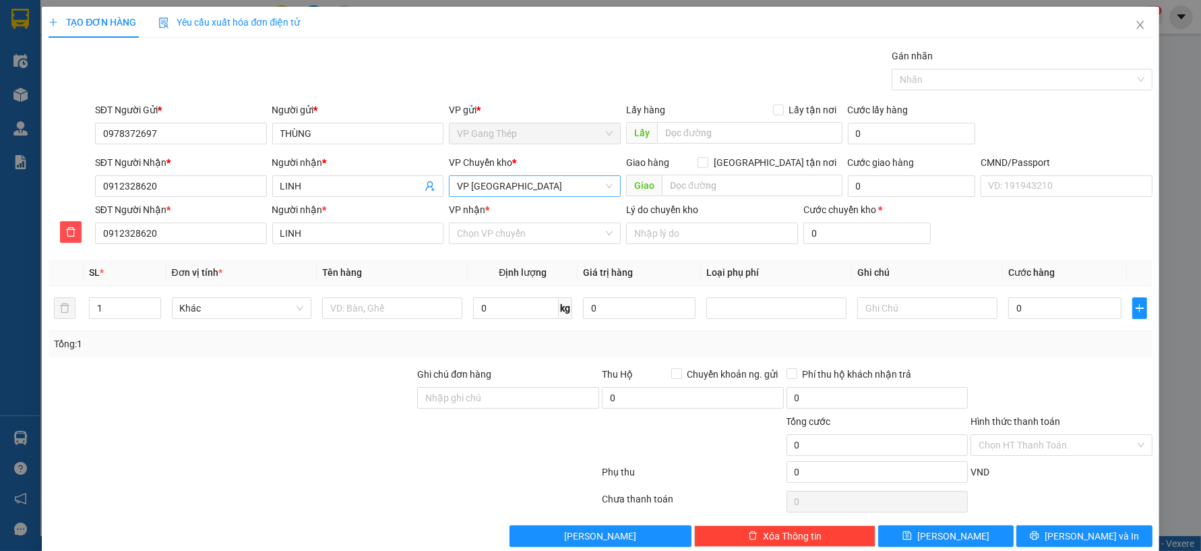
click at [536, 183] on span "VP [GEOGRAPHIC_DATA]" at bounding box center [535, 186] width 156 height 20
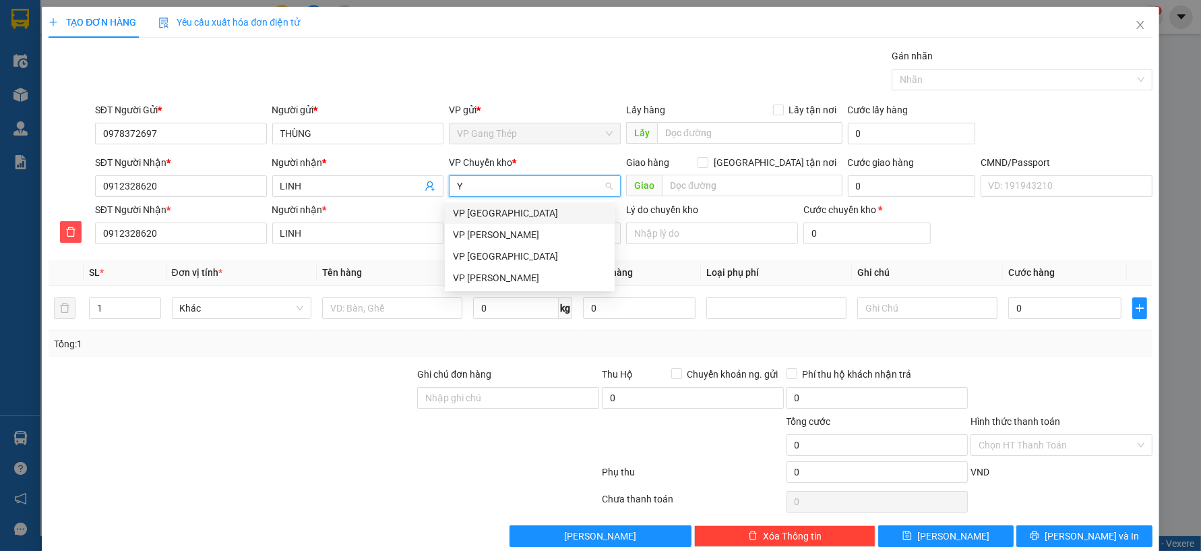
type input "YÊ"
click at [496, 210] on div "VP [GEOGRAPHIC_DATA]" at bounding box center [530, 213] width 154 height 15
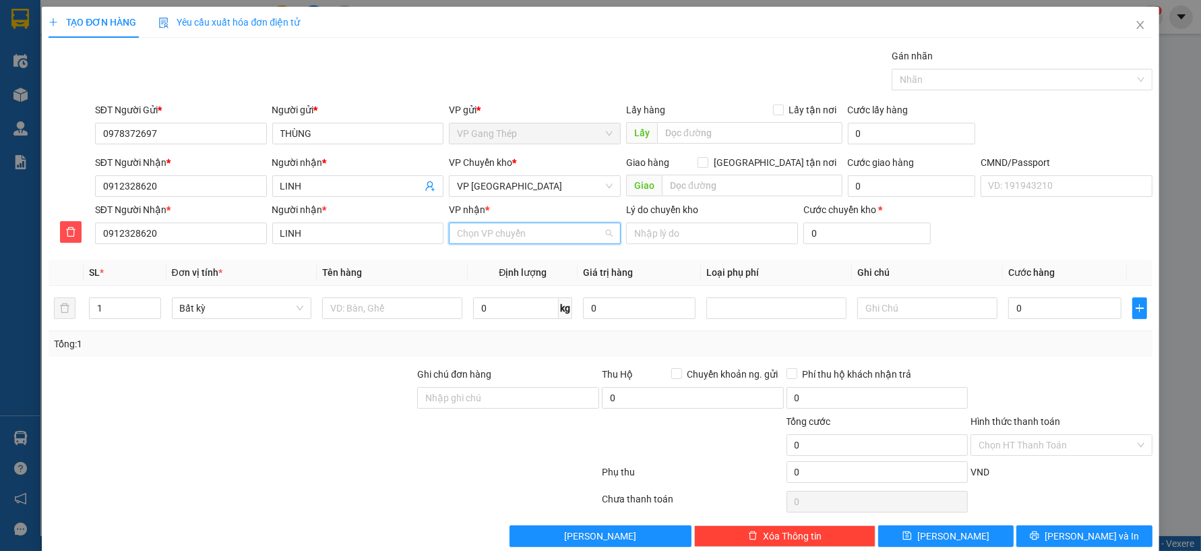
click at [496, 231] on input "VP nhận *" at bounding box center [530, 233] width 146 height 20
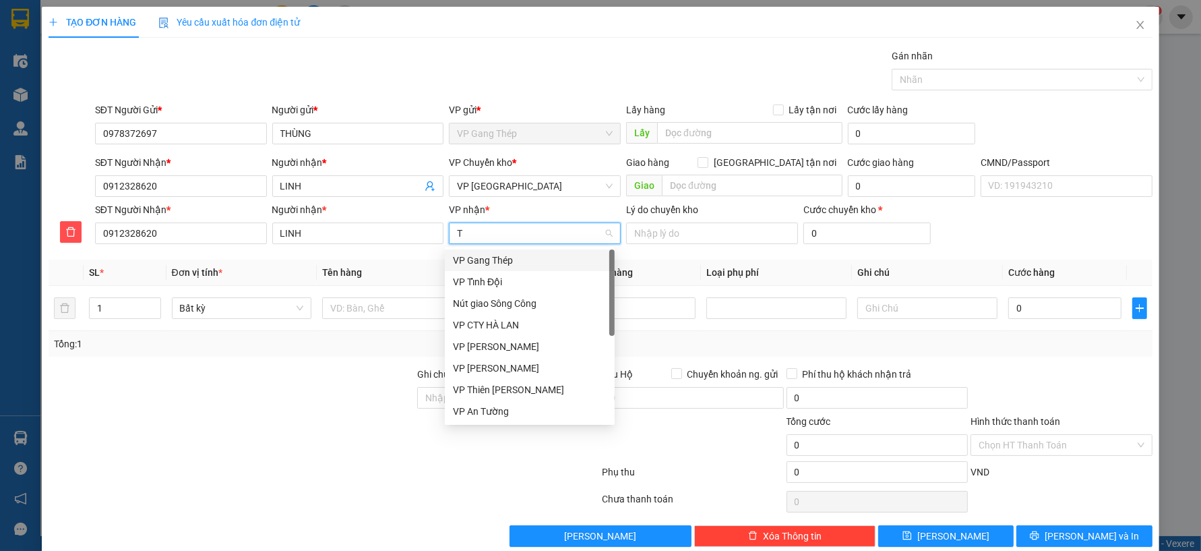
type input "TÂ"
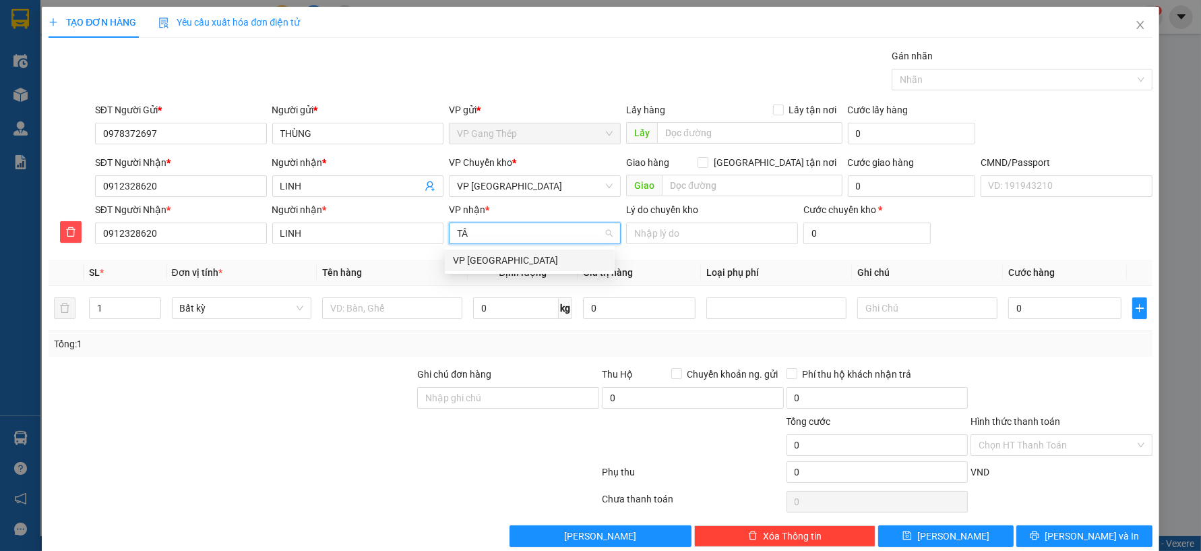
click at [484, 258] on div "VP [GEOGRAPHIC_DATA]" at bounding box center [530, 260] width 154 height 15
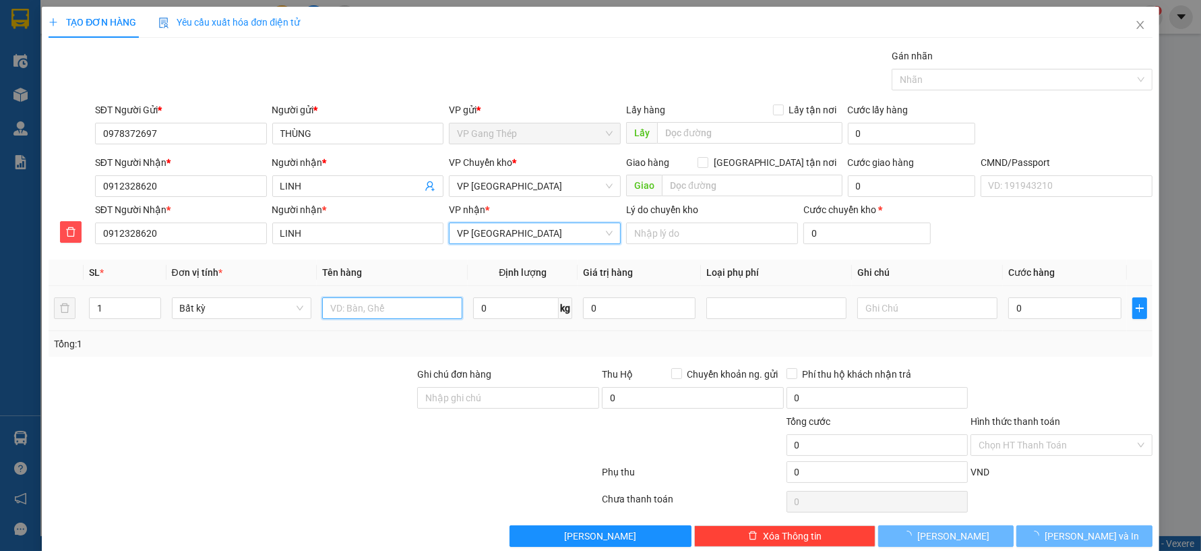
click at [415, 309] on input "text" at bounding box center [392, 308] width 140 height 22
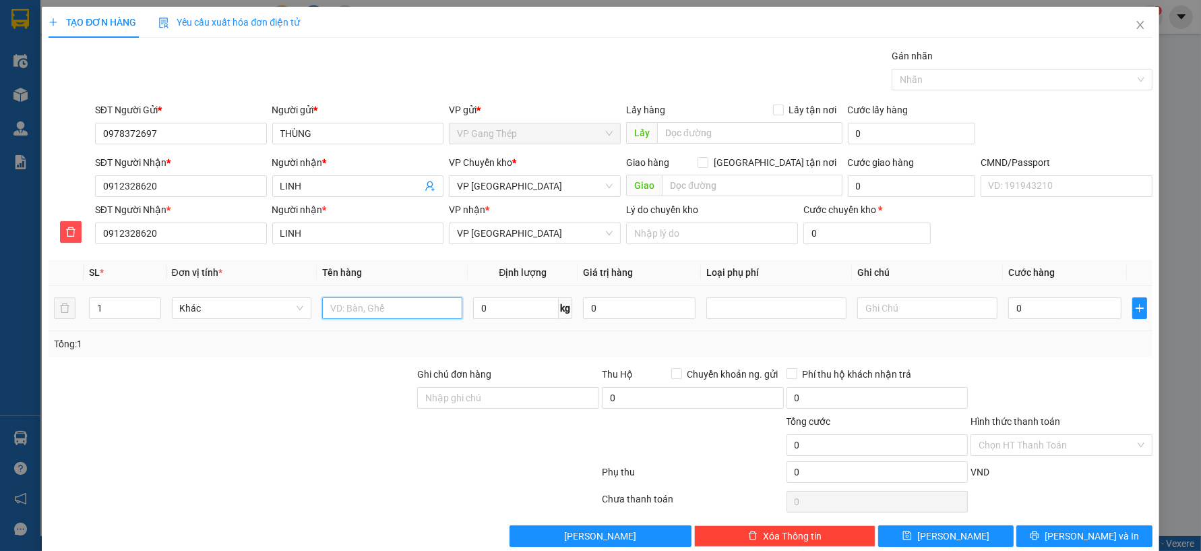
type input "T"
type input "HỘP ĐỎ Q.A"
click at [541, 317] on input "0" at bounding box center [516, 308] width 86 height 22
type input "1"
click at [1021, 308] on input "0" at bounding box center [1065, 308] width 113 height 22
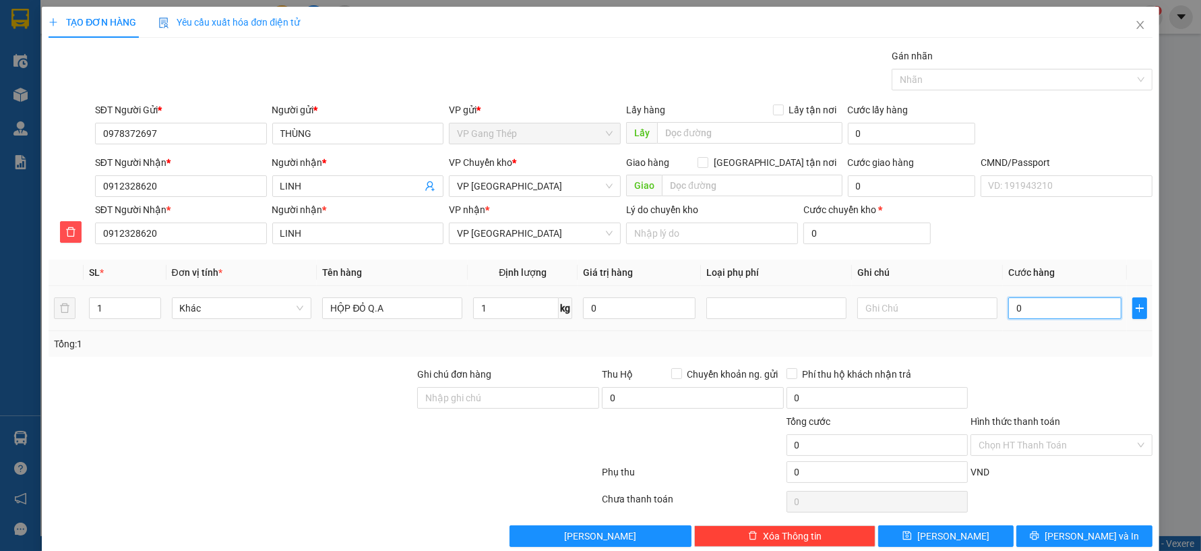
type input "3"
type input "35"
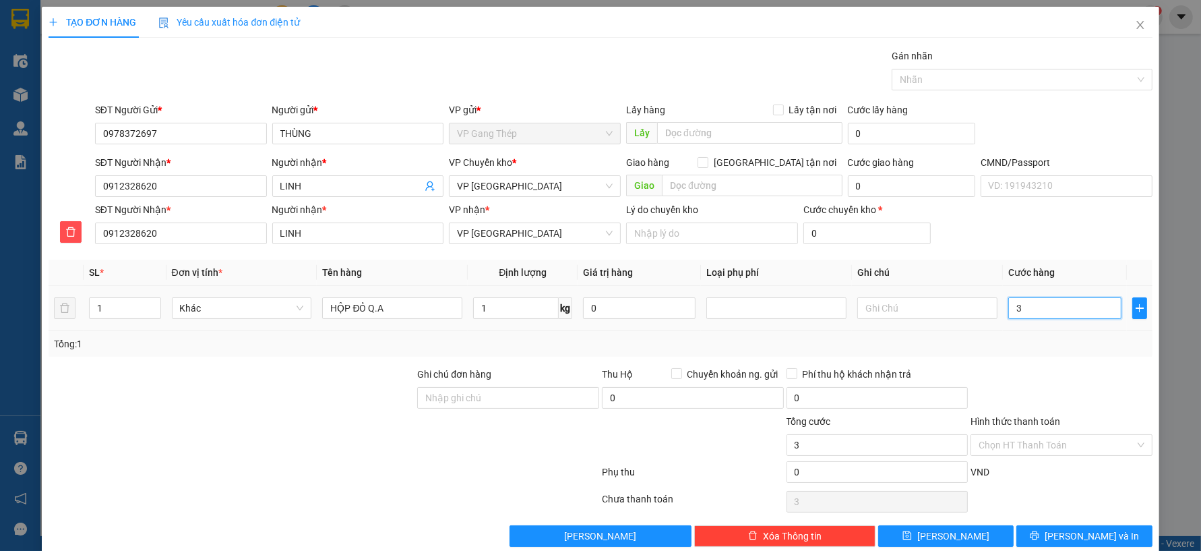
type input "35"
type input "350"
type input "3.500"
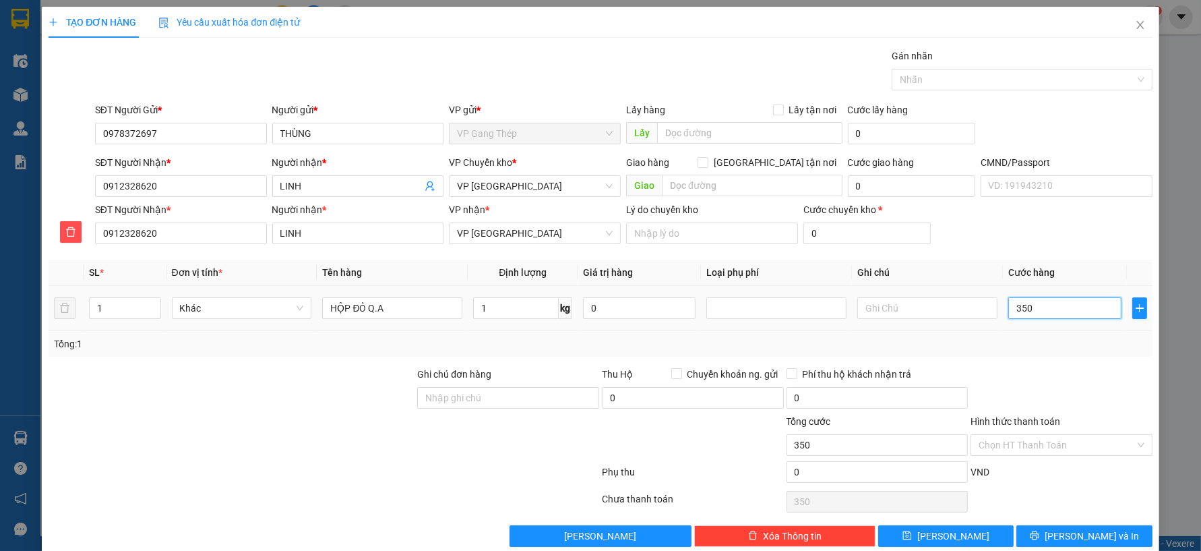
type input "3.500"
type input "35.000"
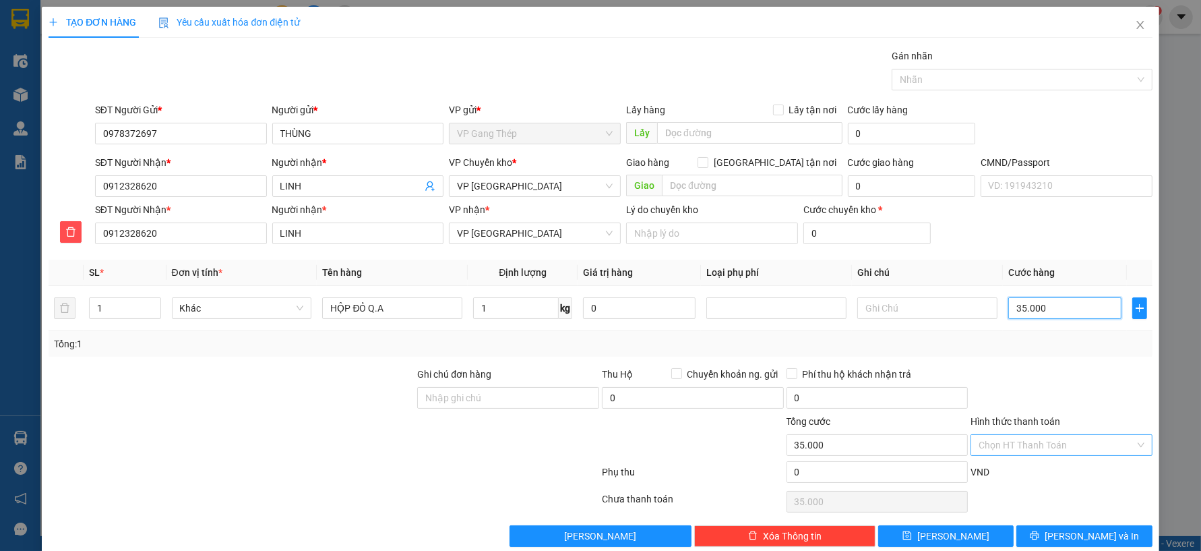
type input "35.000"
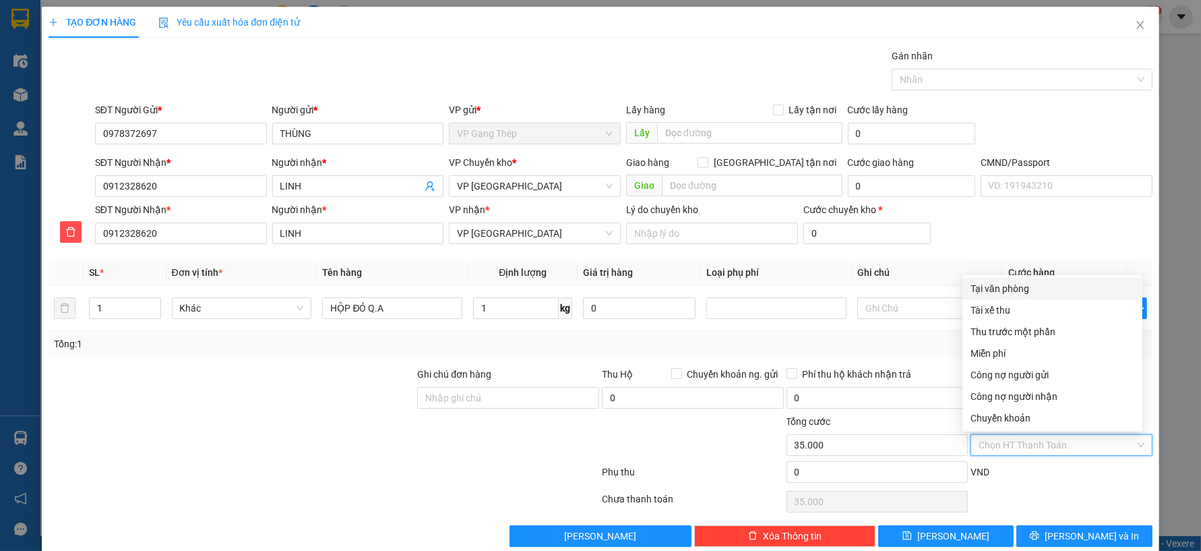
click at [1055, 446] on input "Hình thức thanh toán" at bounding box center [1057, 445] width 156 height 20
click at [1000, 290] on div "Tại văn phòng" at bounding box center [1053, 288] width 164 height 15
type input "0"
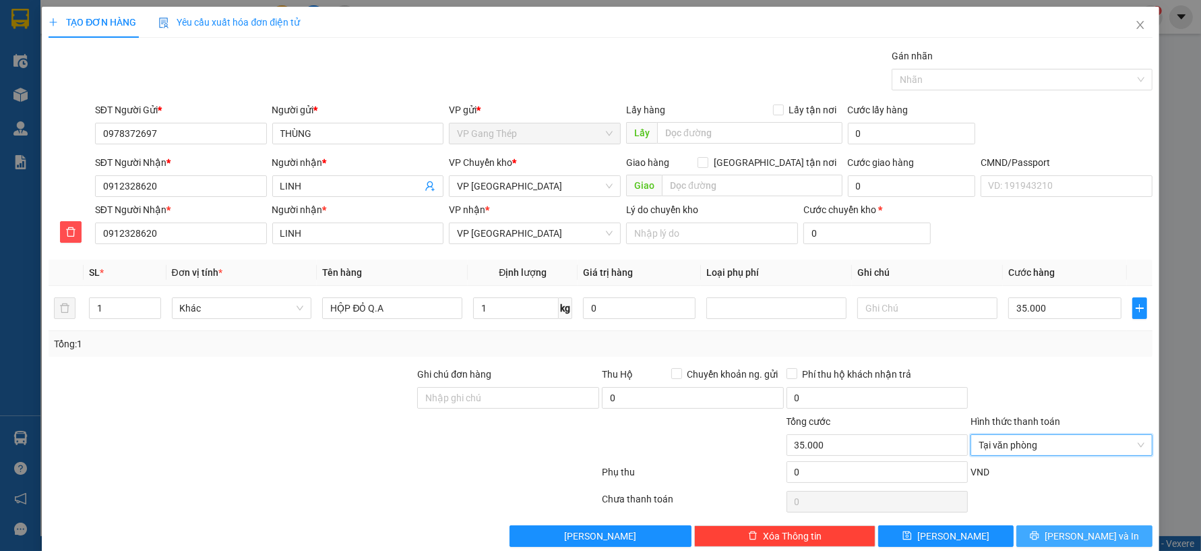
click at [1097, 536] on span "[PERSON_NAME] và In" at bounding box center [1092, 536] width 94 height 15
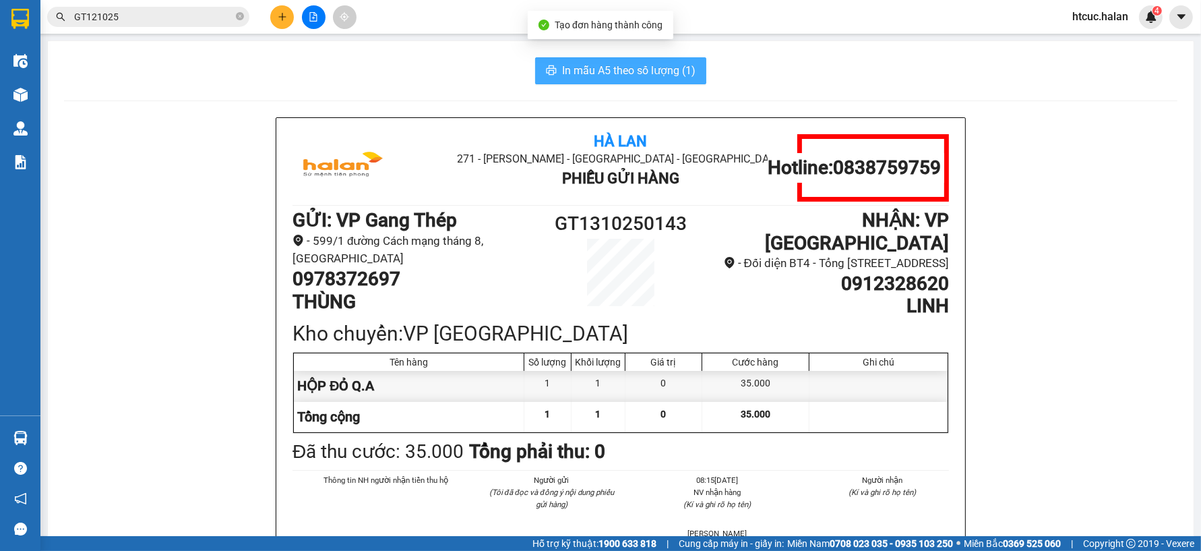
click at [612, 72] on span "In mẫu A5 theo số lượng (1)" at bounding box center [628, 70] width 133 height 17
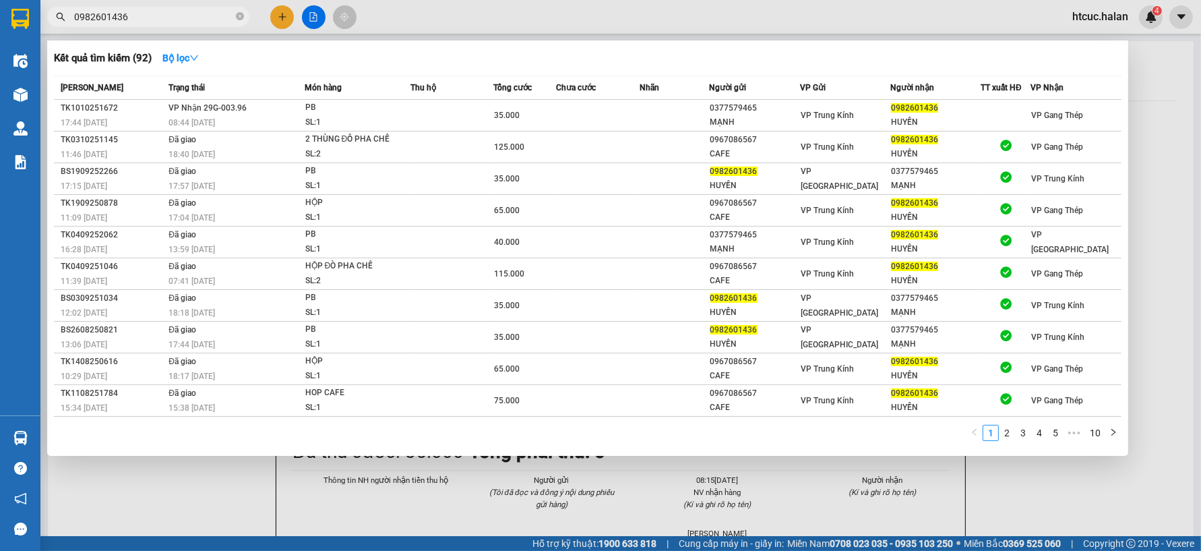
type input "0982601436"
click at [283, 16] on div at bounding box center [600, 275] width 1201 height 551
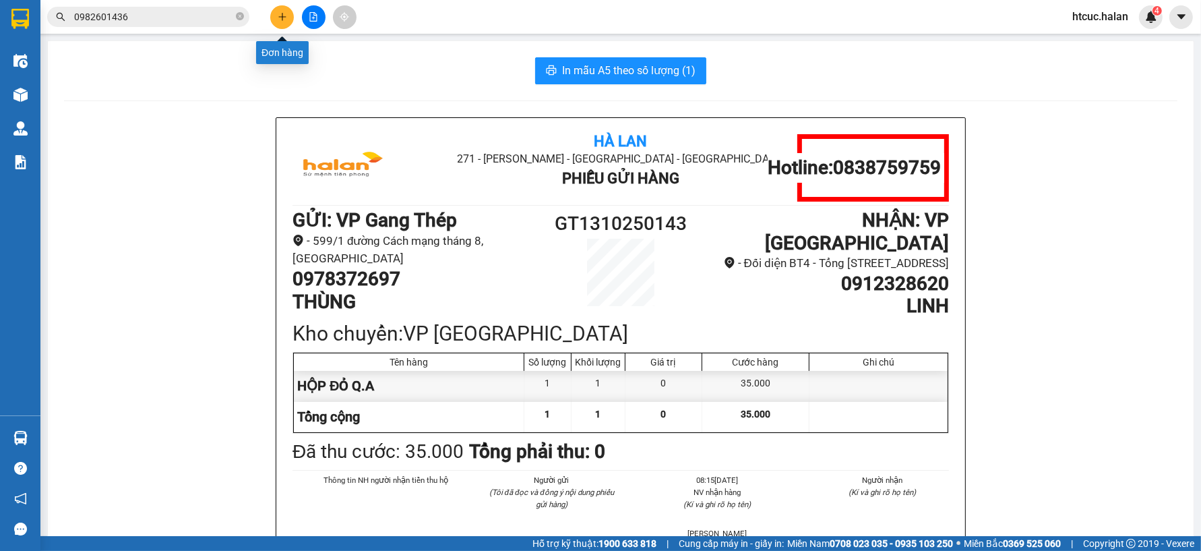
click at [285, 17] on icon "plus" at bounding box center [281, 16] width 7 height 1
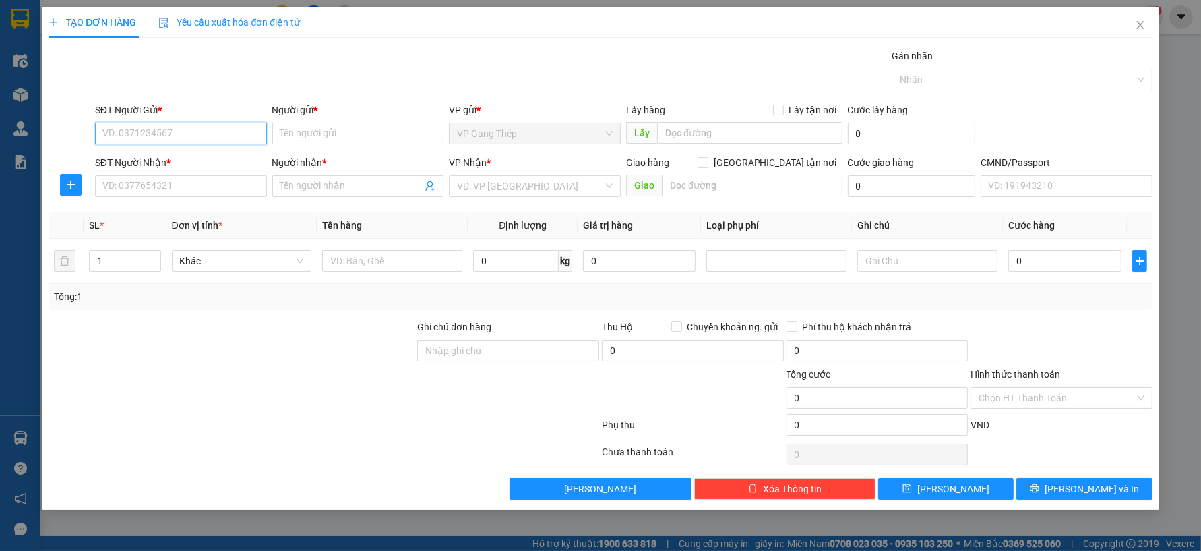
drag, startPoint x: 205, startPoint y: 131, endPoint x: 984, endPoint y: 3, distance: 789.7
click at [345, 103] on div "SĐT Người Gửi * VD: 0371234567 Người gửi * Tên người gửi VP gửi * VP Gang Thép …" at bounding box center [623, 125] width 1063 height 47
type input "0868550325"
click at [189, 156] on div "0868550325 - VP GANG THÉP" at bounding box center [181, 160] width 156 height 15
type input "VP GANG THÉP"
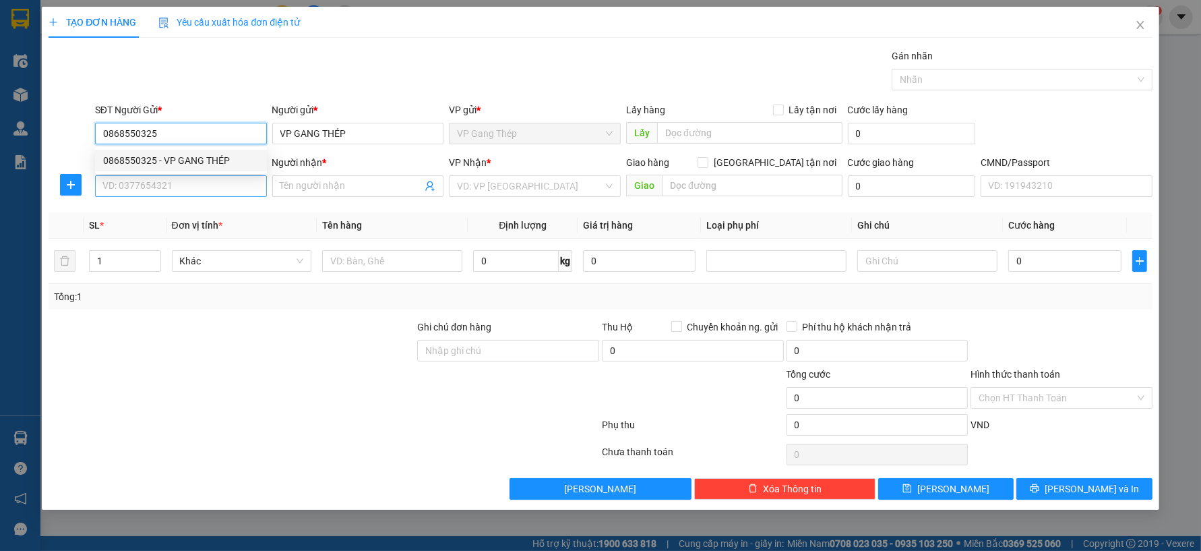
type input "0868550325"
click at [191, 181] on input "SĐT Người Nhận *" at bounding box center [181, 186] width 172 height 22
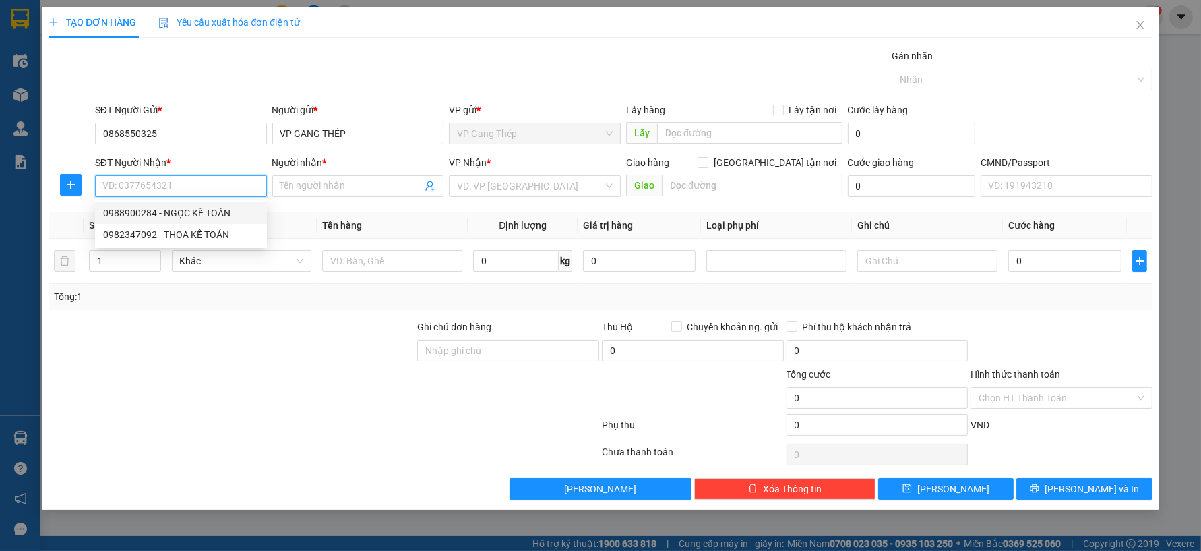
click at [183, 214] on div "0988900284 - NGỌC KẾ TOÁN" at bounding box center [181, 213] width 156 height 15
type input "0988900284"
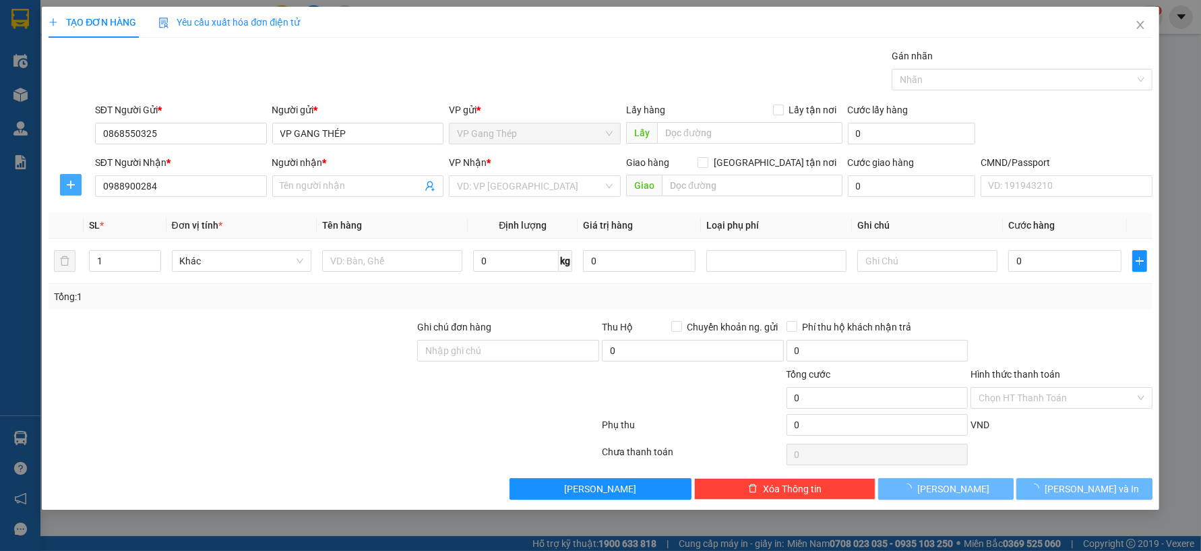
drag, startPoint x: 72, startPoint y: 183, endPoint x: 595, endPoint y: 144, distance: 524.6
click at [75, 182] on icon "plus" at bounding box center [70, 184] width 11 height 11
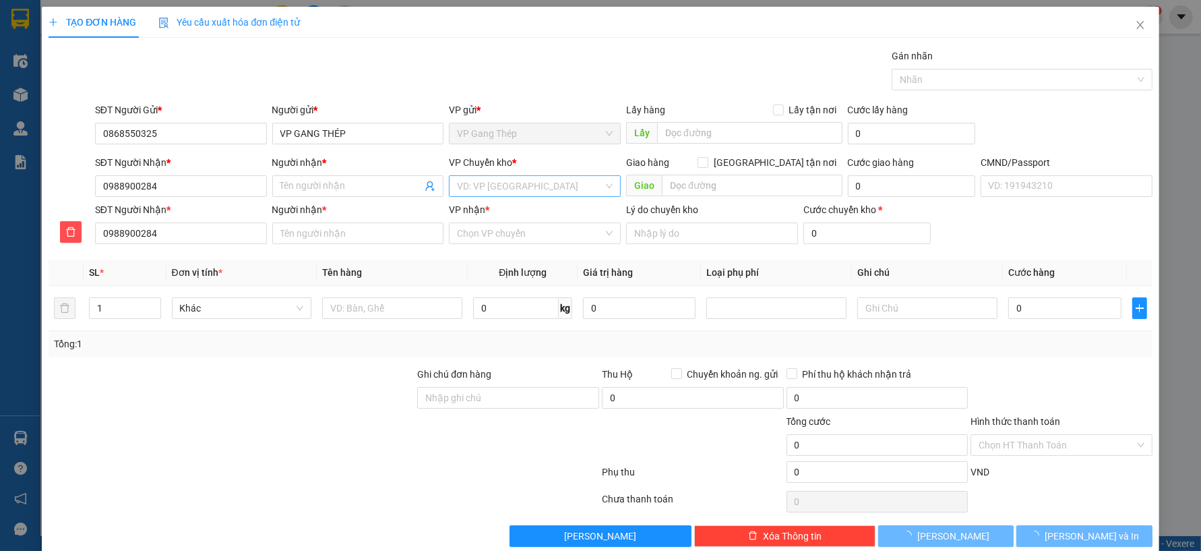
type input "NGỌC KẾ TOÁN"
click at [533, 185] on span "VP Hoàng Gia" at bounding box center [535, 186] width 156 height 20
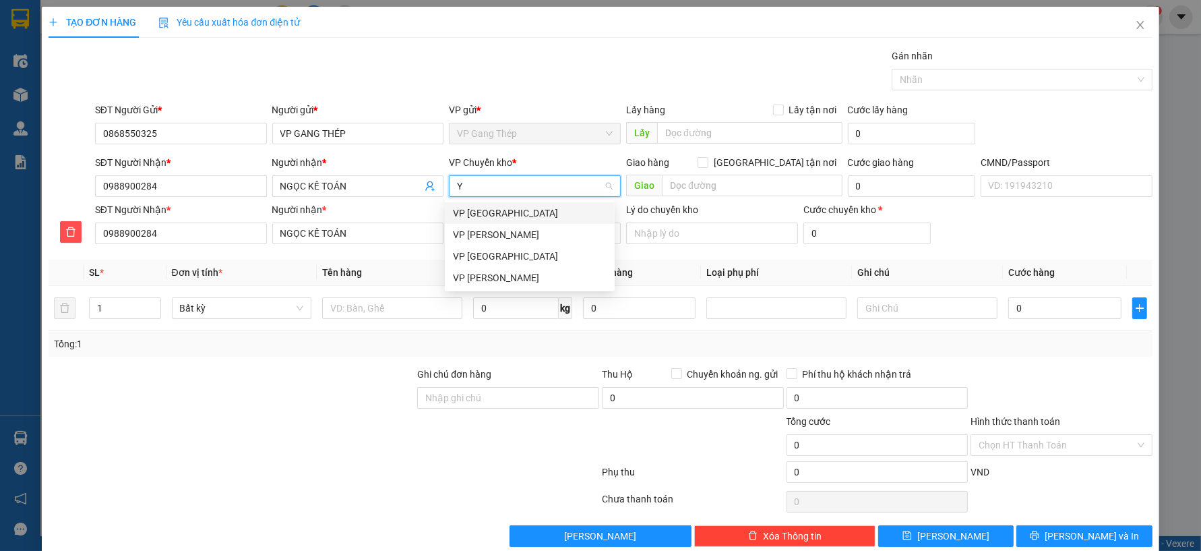
type input "YÊ"
drag, startPoint x: 496, startPoint y: 207, endPoint x: 520, endPoint y: 227, distance: 31.1
click at [496, 207] on div "VP [GEOGRAPHIC_DATA]" at bounding box center [530, 213] width 154 height 15
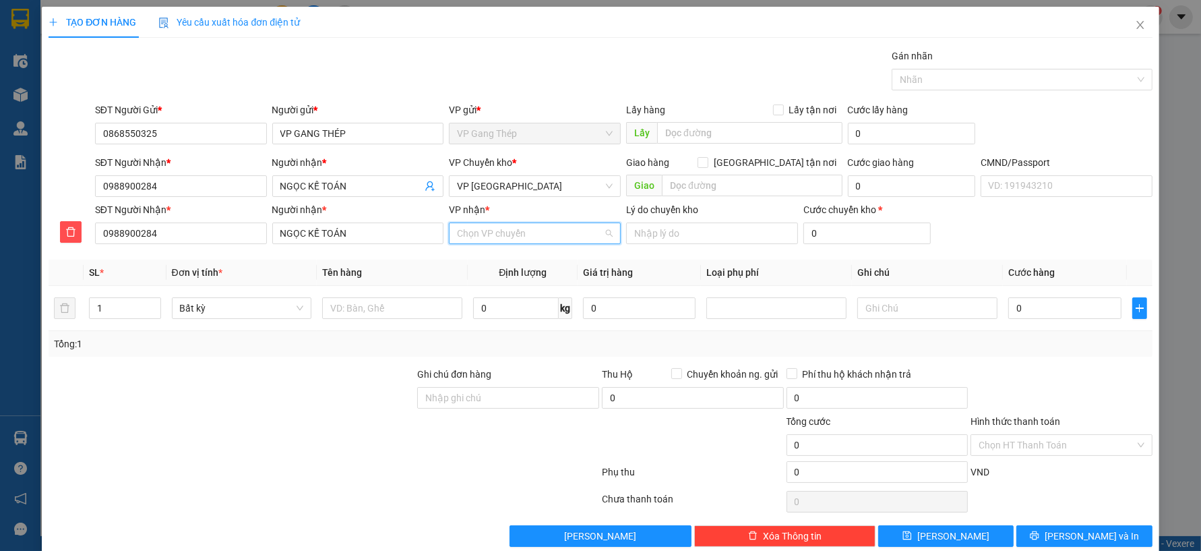
click at [519, 233] on input "VP nhận *" at bounding box center [530, 233] width 146 height 20
type input "LA"
click at [498, 260] on div "VP CTY HÀ LAN" at bounding box center [530, 260] width 154 height 15
click at [428, 315] on input "text" at bounding box center [392, 308] width 140 height 22
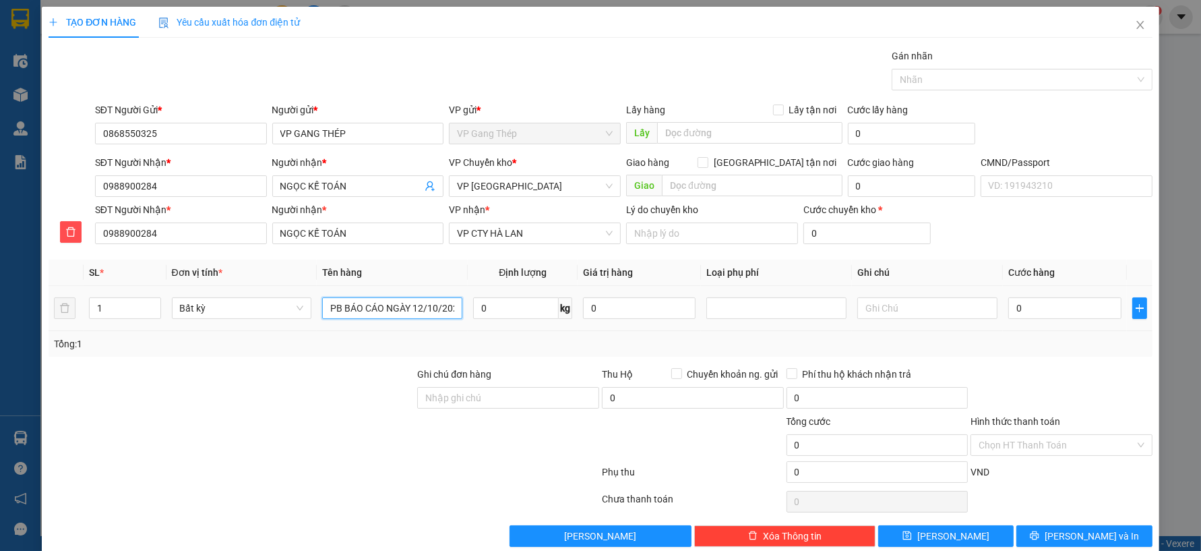
scroll to position [0, 8]
type input "PB BÁO CÁO NGÀY 12/10/2025"
click at [1033, 445] on input "Hình thức thanh toán" at bounding box center [1057, 445] width 156 height 20
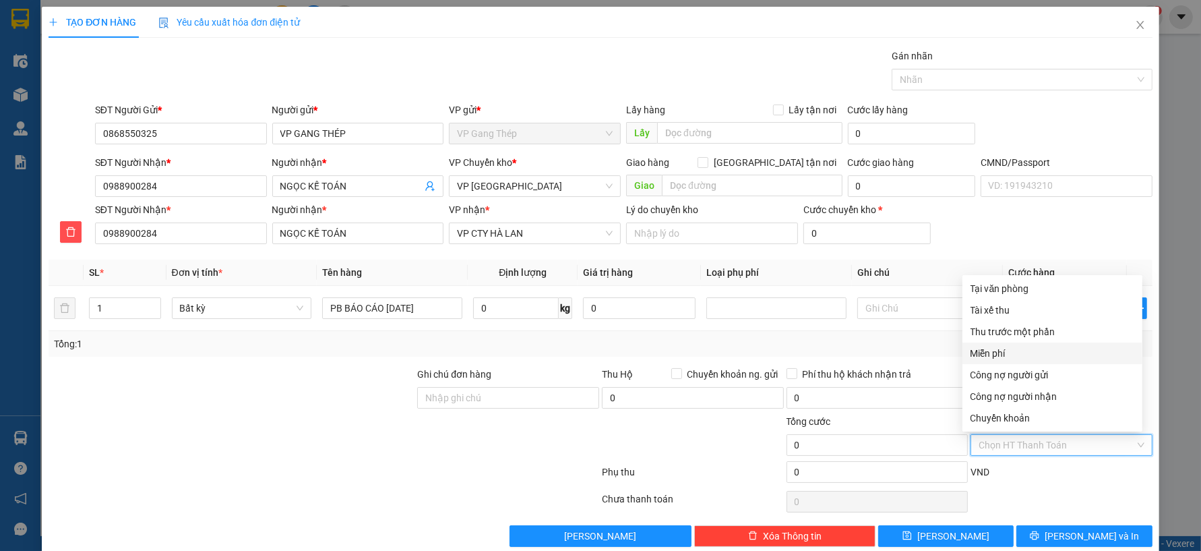
click at [998, 354] on div "Miễn phí" at bounding box center [1053, 353] width 164 height 15
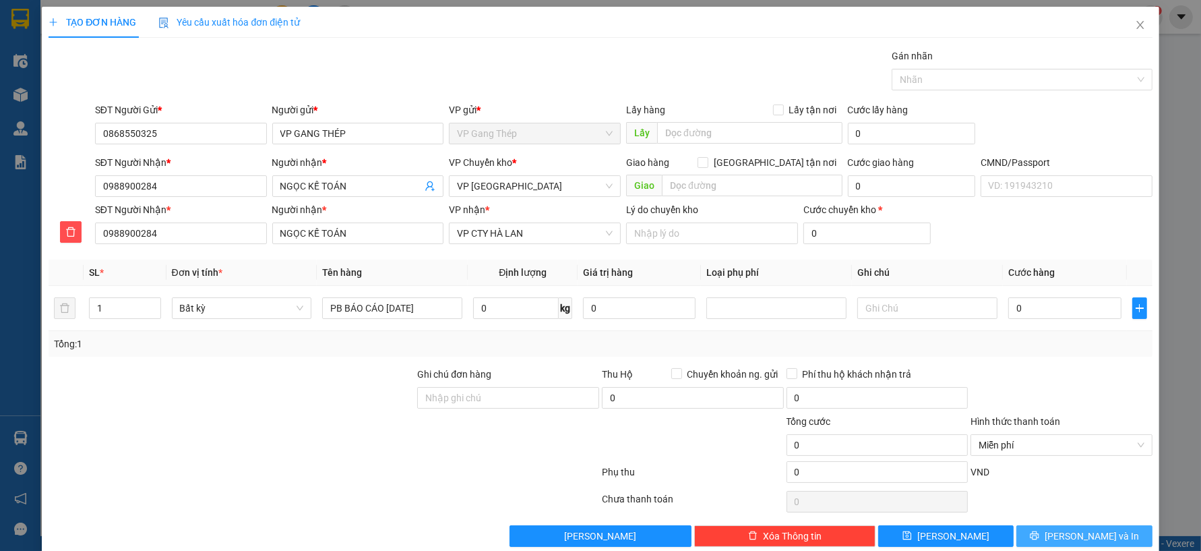
drag, startPoint x: 1081, startPoint y: 536, endPoint x: 921, endPoint y: 433, distance: 190.7
click at [1081, 537] on span "[PERSON_NAME] và In" at bounding box center [1092, 536] width 94 height 15
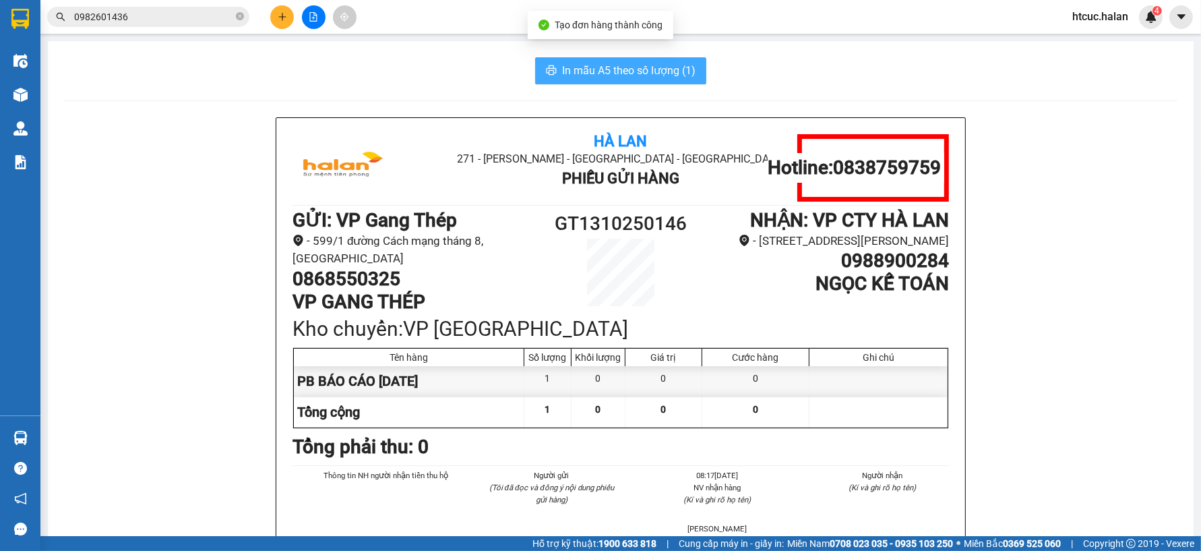
click at [564, 65] on span "In mẫu A5 theo số lượng (1)" at bounding box center [628, 70] width 133 height 17
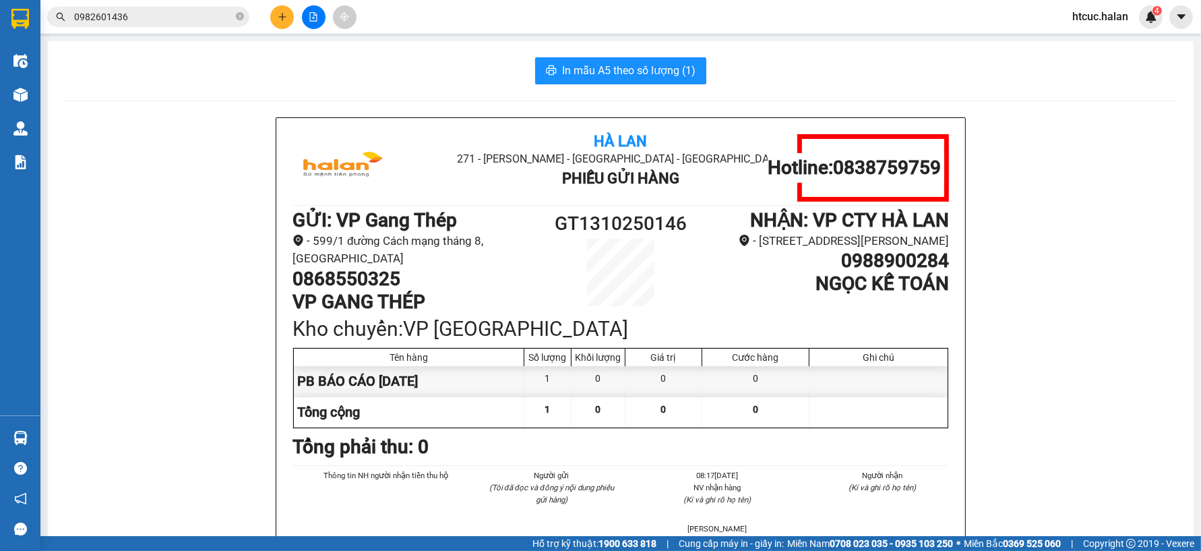
click at [152, 12] on input "0982601436" at bounding box center [153, 16] width 159 height 15
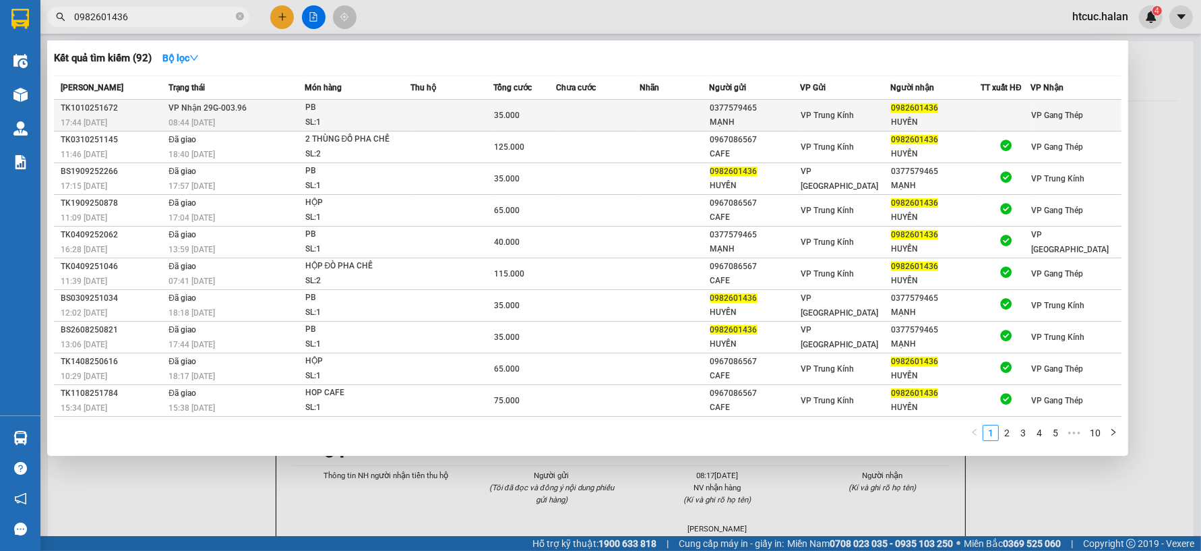
click at [564, 117] on td at bounding box center [598, 116] width 84 height 32
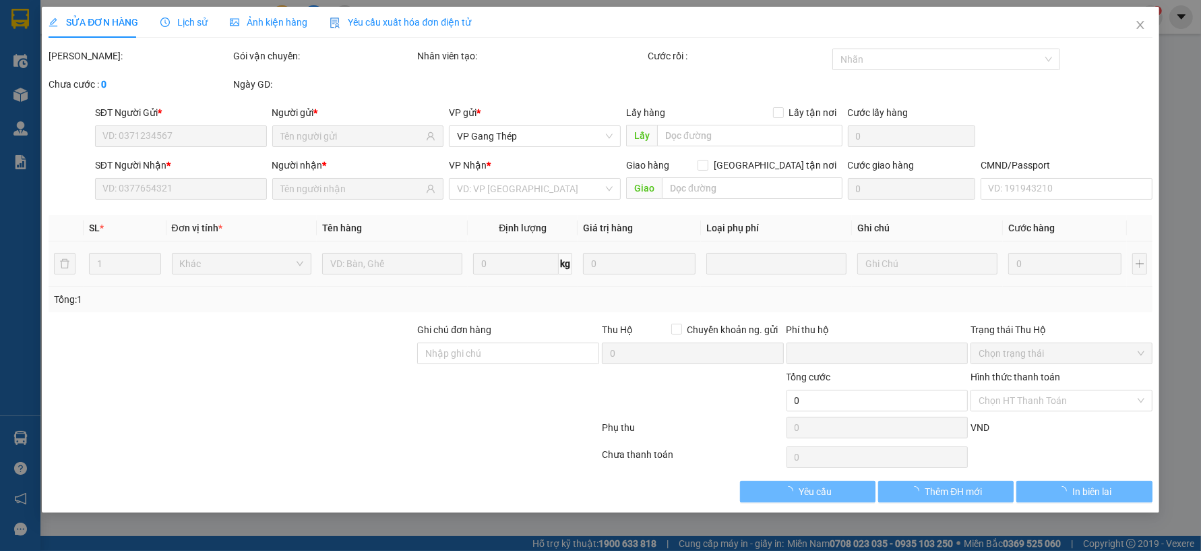
type input "0377579465"
type input "MẠNH"
type input "0982601436"
type input "HUYỀN"
type input "0"
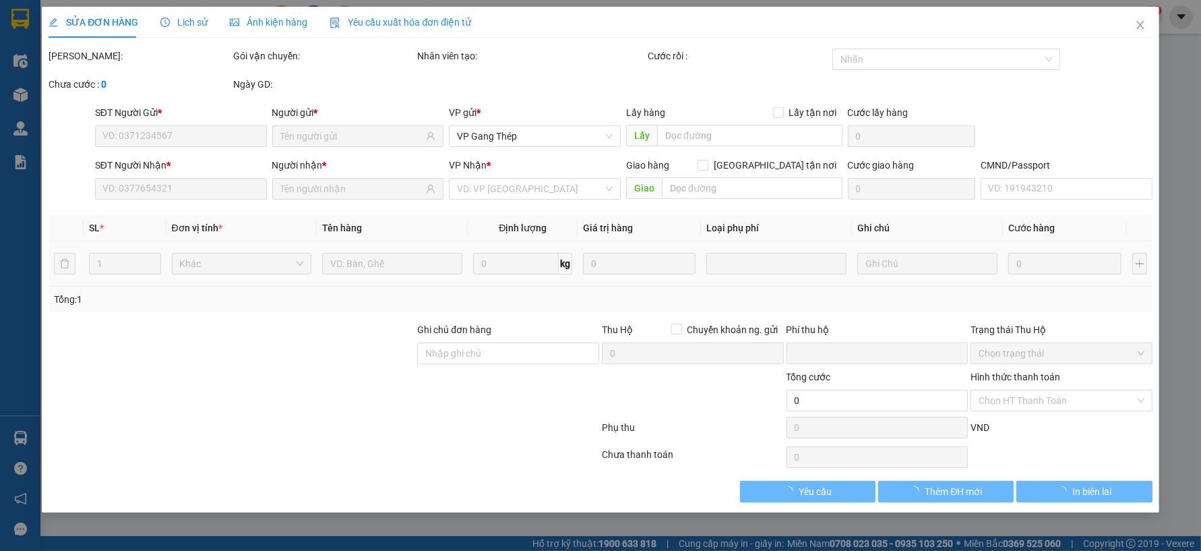
type input "35.000"
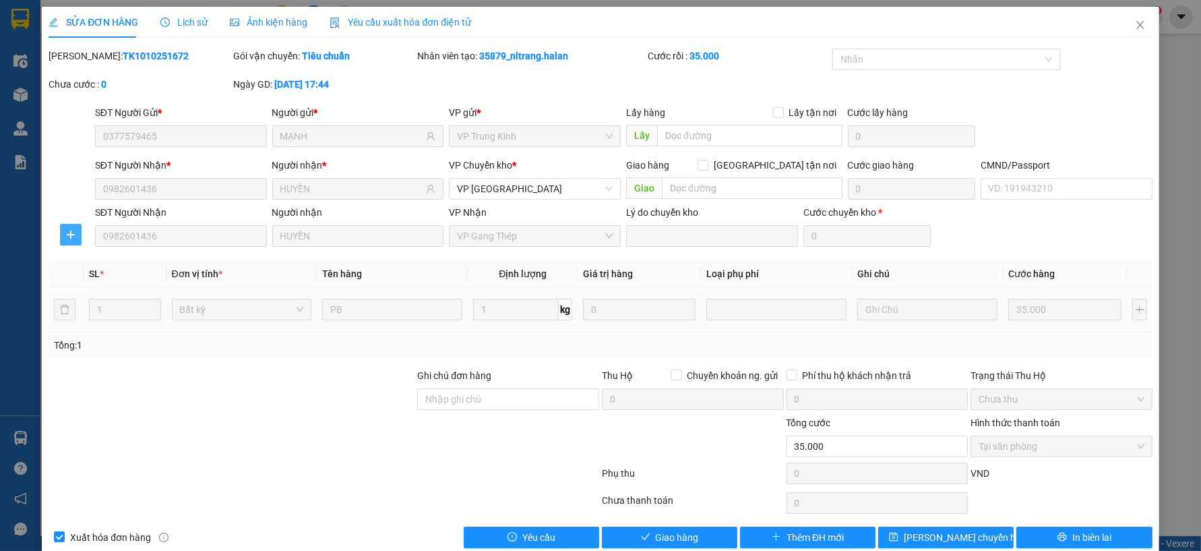
click at [73, 234] on icon "plus" at bounding box center [70, 234] width 8 height 1
click at [115, 259] on span "Chuyển kho" at bounding box center [94, 261] width 55 height 15
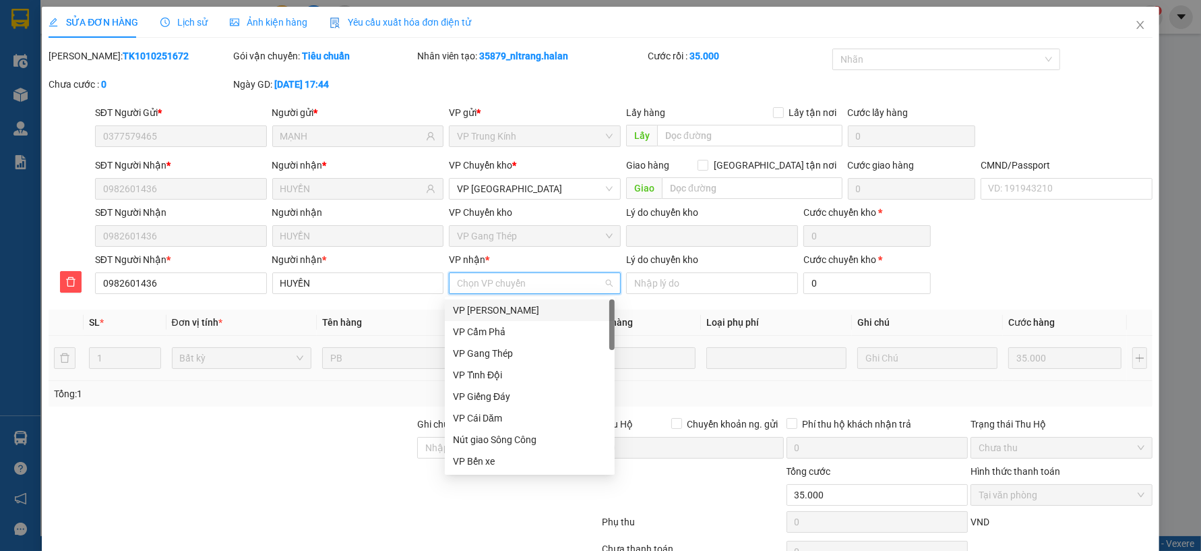
click at [546, 288] on input "VP nhận *" at bounding box center [530, 283] width 146 height 20
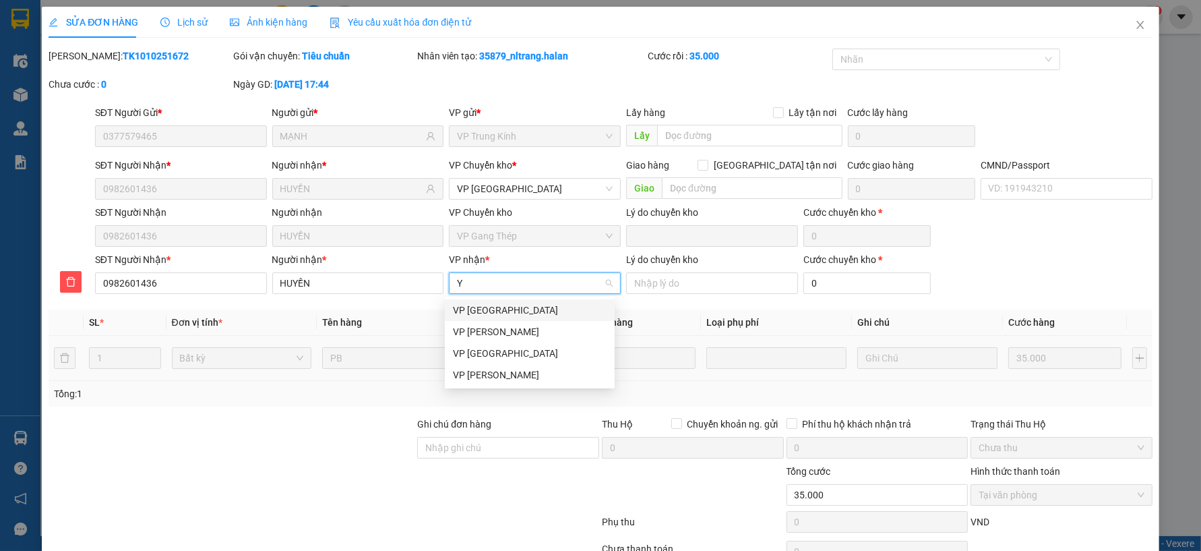
type input "YÊ"
click at [484, 317] on div "VP [GEOGRAPHIC_DATA]" at bounding box center [530, 310] width 154 height 15
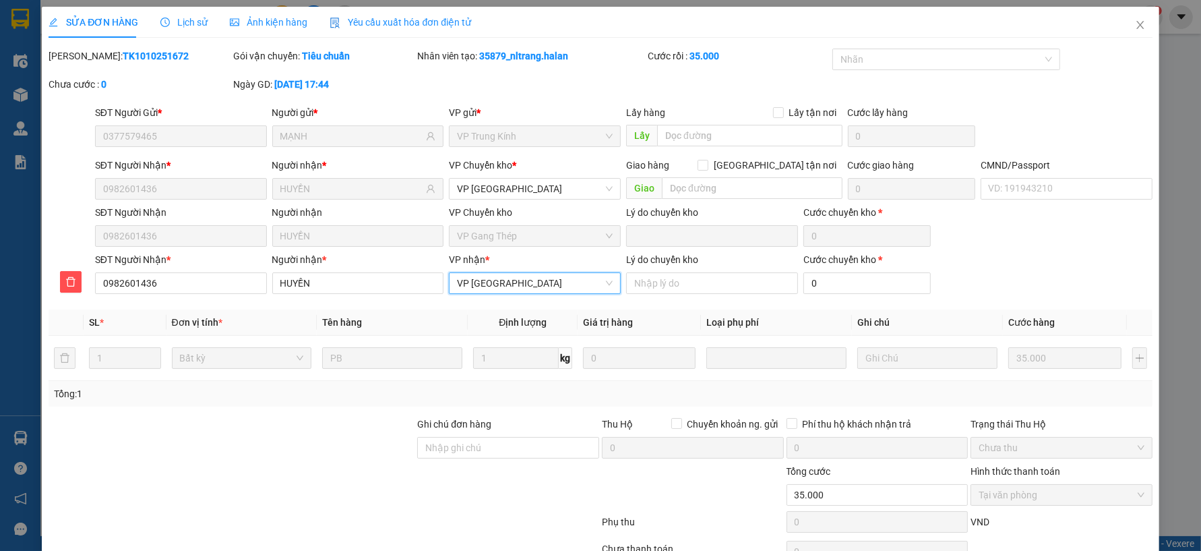
scroll to position [71, 0]
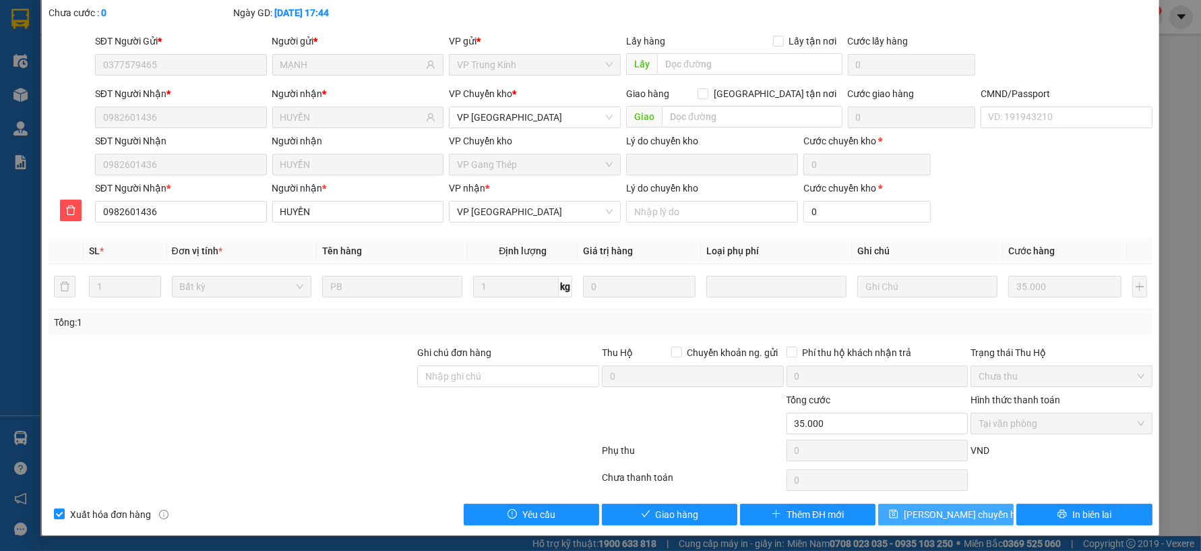
click at [941, 514] on span "[PERSON_NAME] chuyển hoàn" at bounding box center [968, 514] width 128 height 15
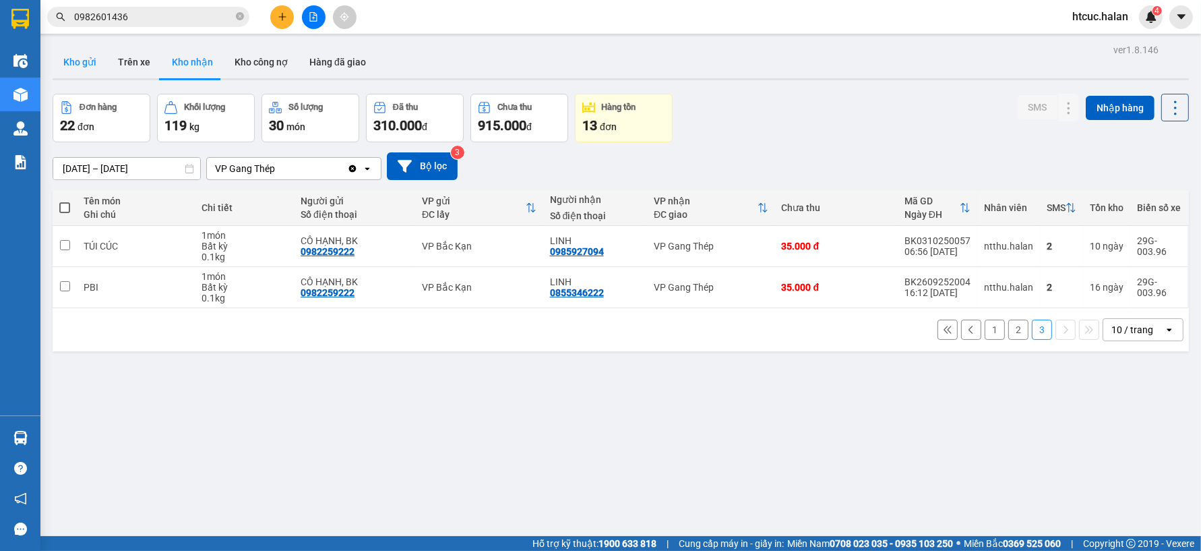
click at [79, 61] on button "Kho gửi" at bounding box center [80, 62] width 55 height 32
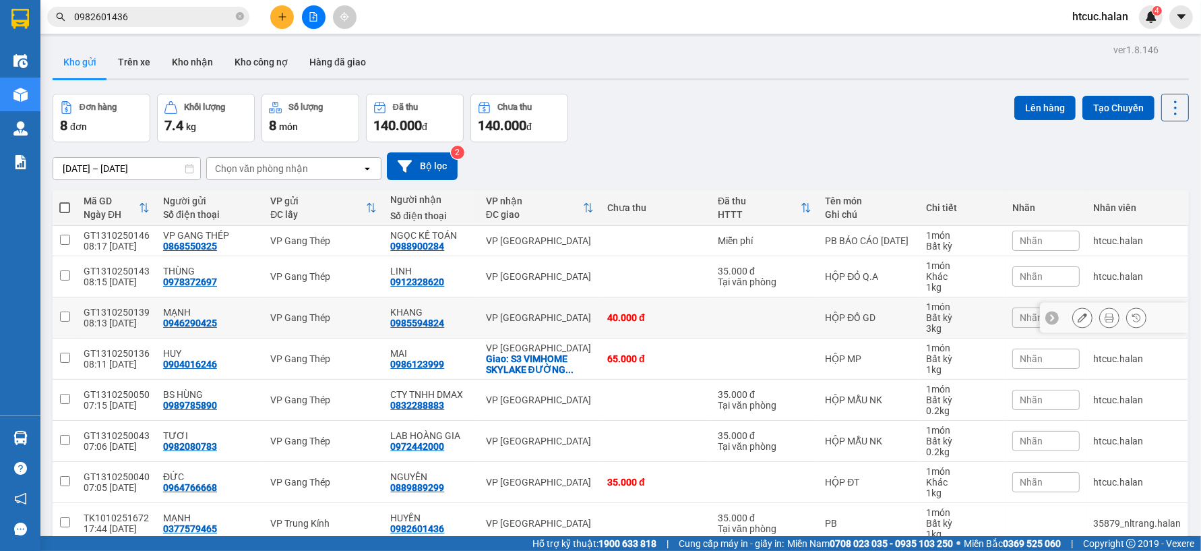
scroll to position [64, 0]
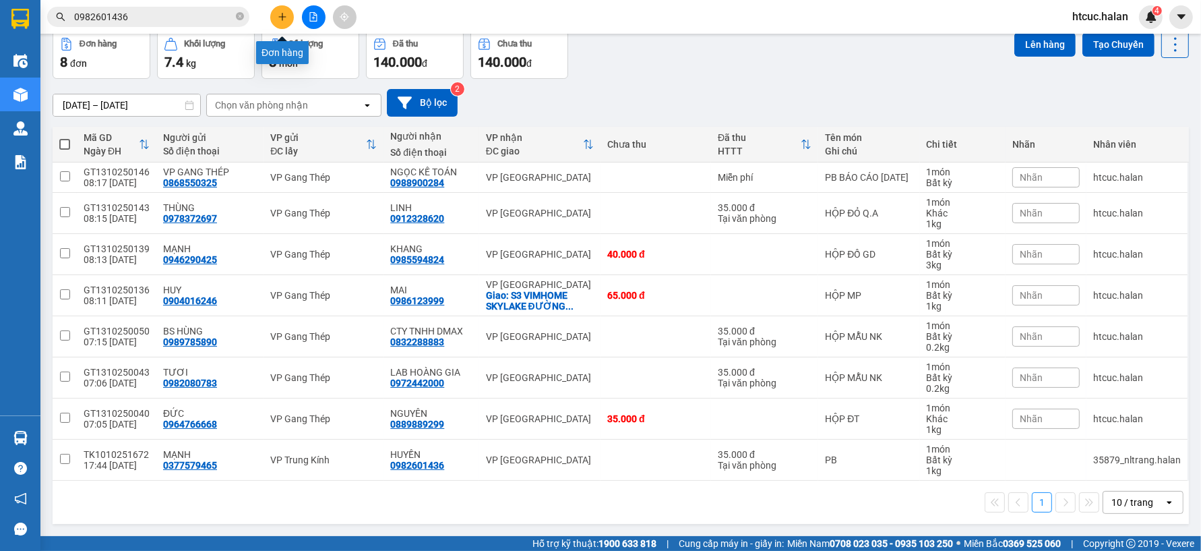
click at [284, 18] on icon "plus" at bounding box center [282, 16] width 9 height 9
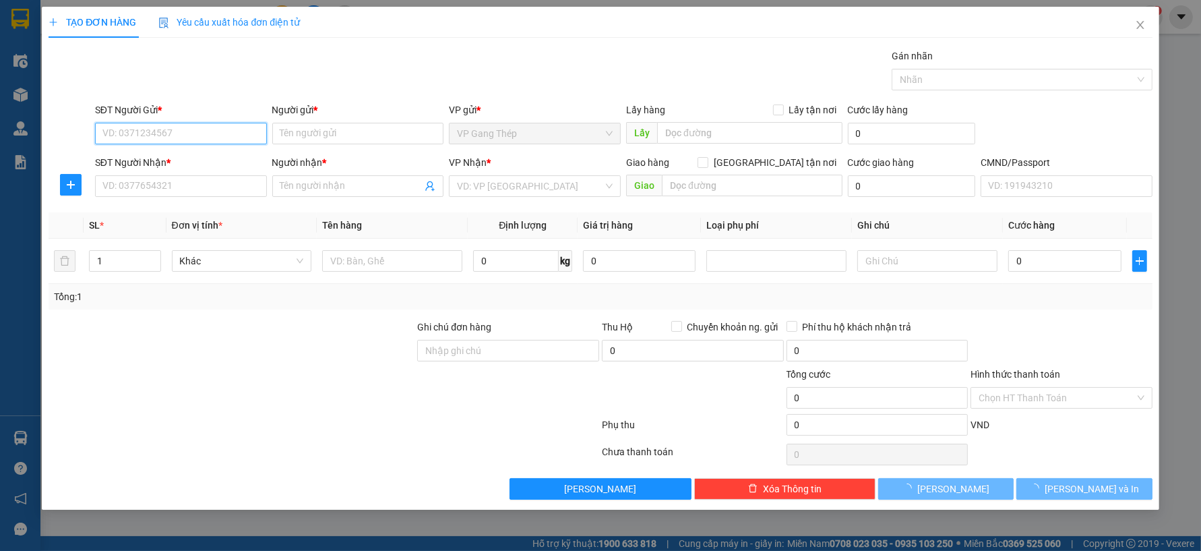
click at [202, 129] on input "SĐT Người Gửi *" at bounding box center [181, 134] width 172 height 22
type input "0963556823"
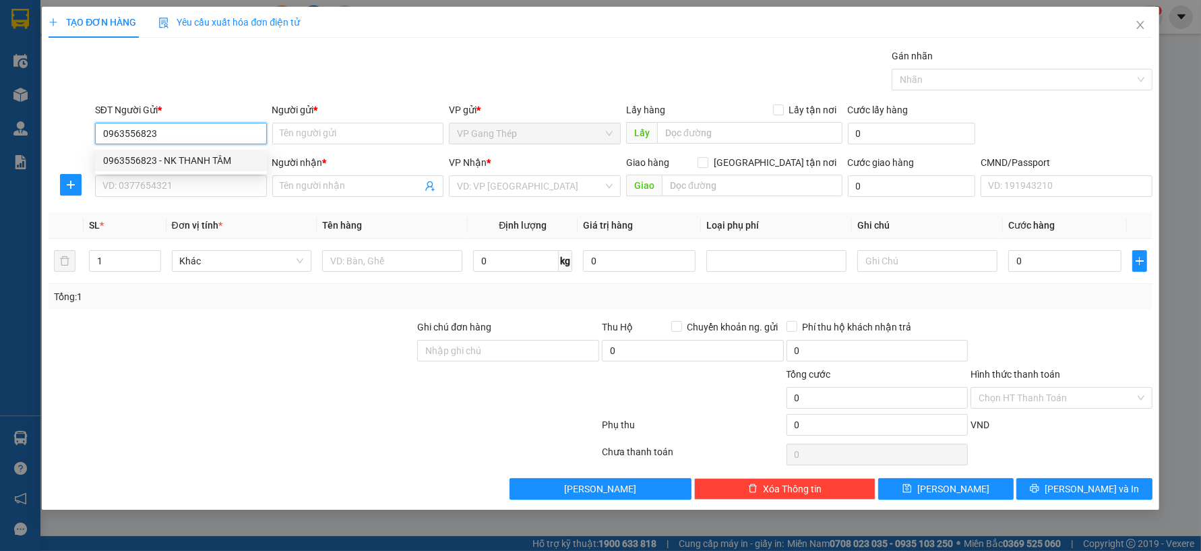
click at [180, 162] on div "0963556823 - NK THANH TÂM" at bounding box center [181, 160] width 156 height 15
type input "NK THANH TÂM"
type input "0963556823"
click at [187, 185] on input "SĐT Người Nhận *" at bounding box center [181, 186] width 172 height 22
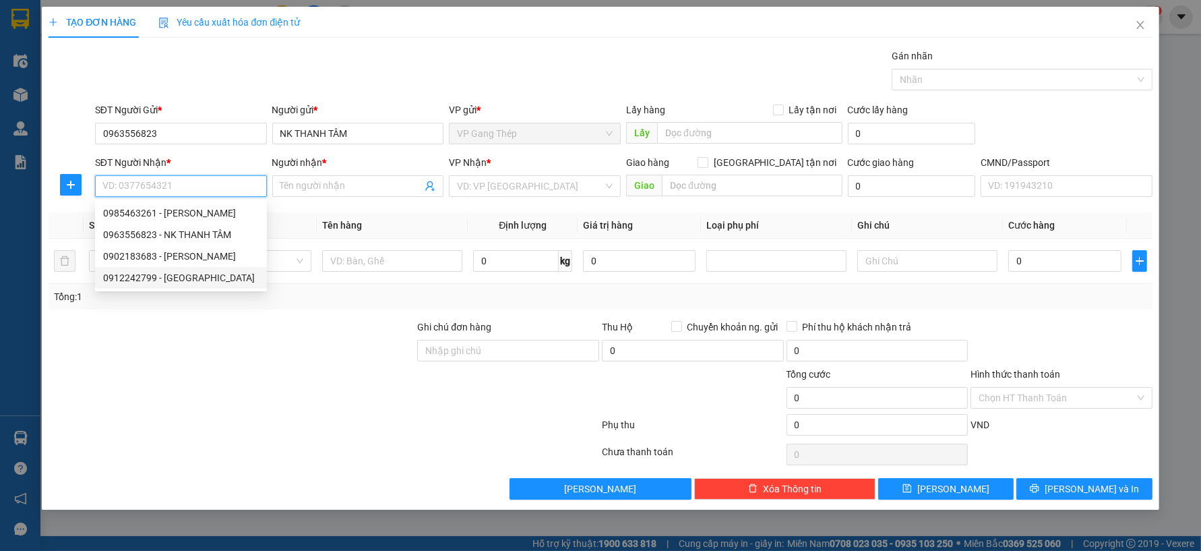
click at [201, 278] on div "0912242799 - NHẬT HUY" at bounding box center [181, 277] width 156 height 15
type input "0912242799"
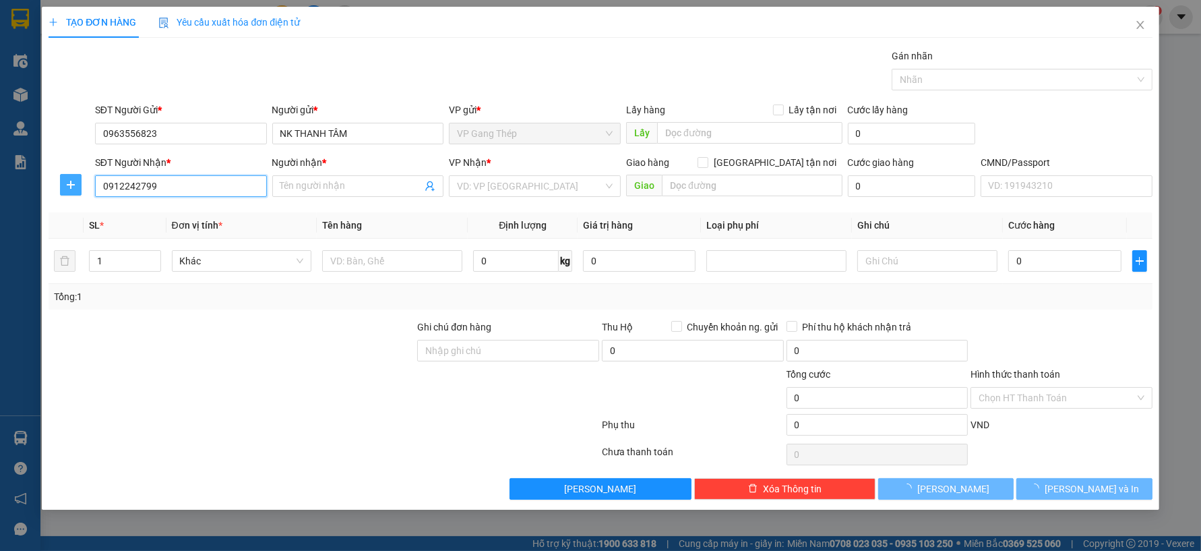
type input "[PERSON_NAME]"
click at [78, 182] on span "plus" at bounding box center [71, 184] width 20 height 11
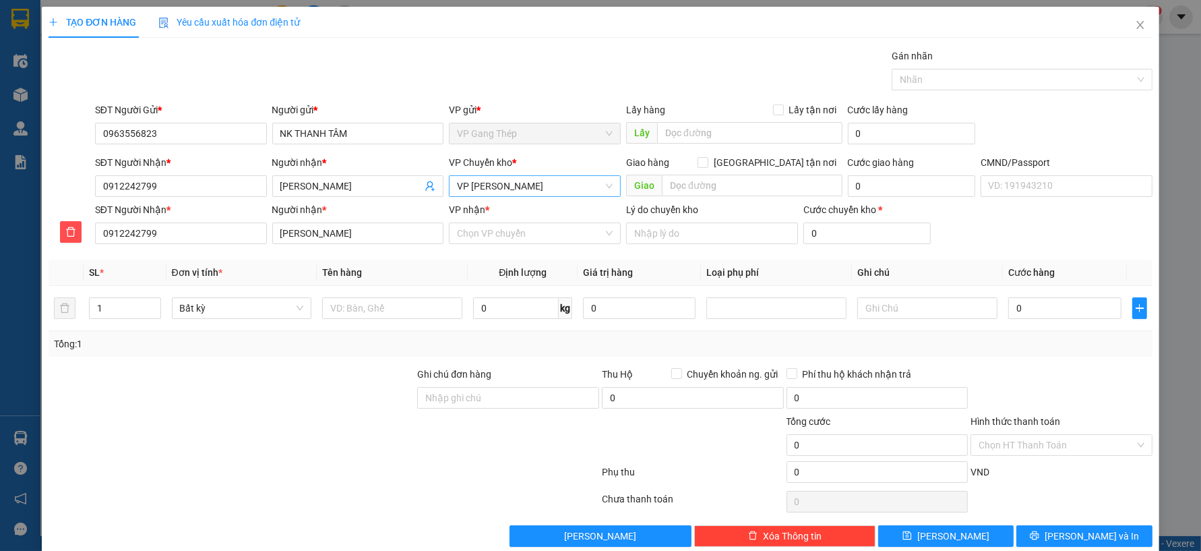
click at [570, 190] on span "VP [PERSON_NAME]" at bounding box center [535, 186] width 156 height 20
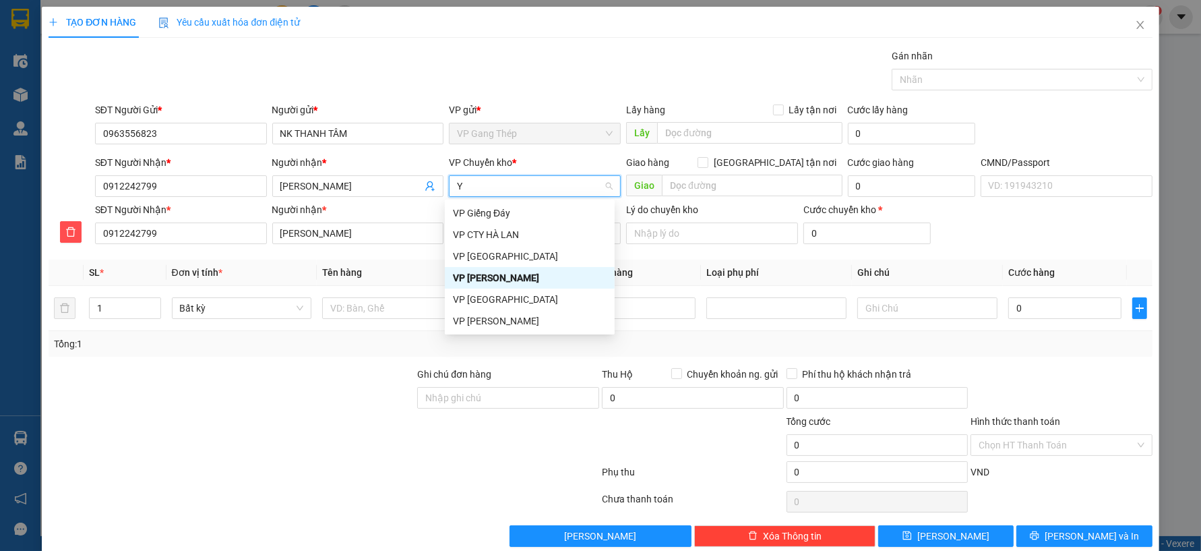
type input "YE"
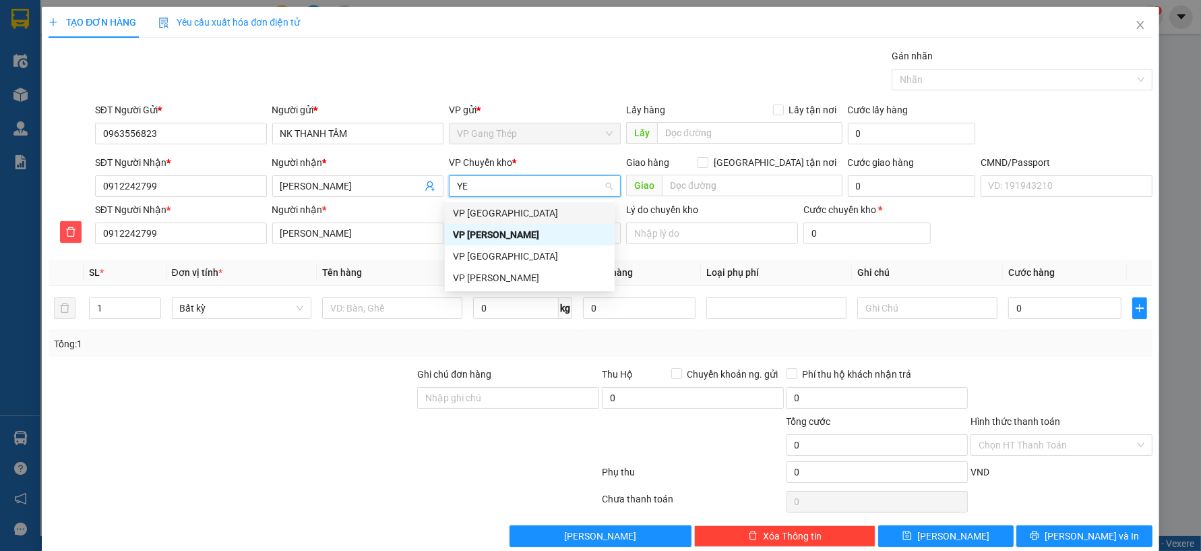
click at [493, 212] on div "VP [GEOGRAPHIC_DATA]" at bounding box center [530, 213] width 154 height 15
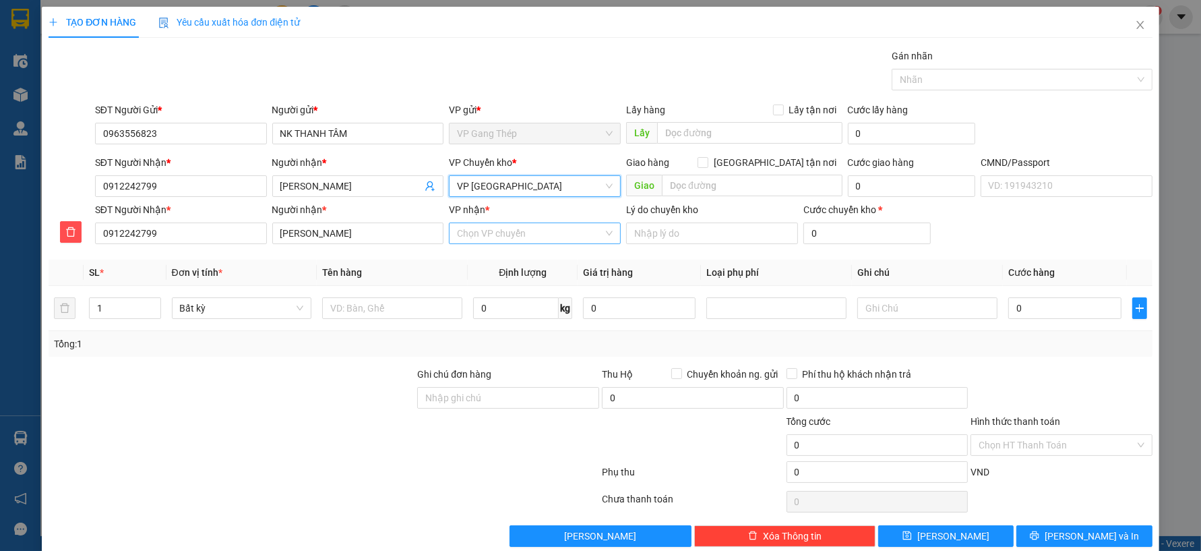
click at [498, 236] on input "VP nhận *" at bounding box center [530, 233] width 146 height 20
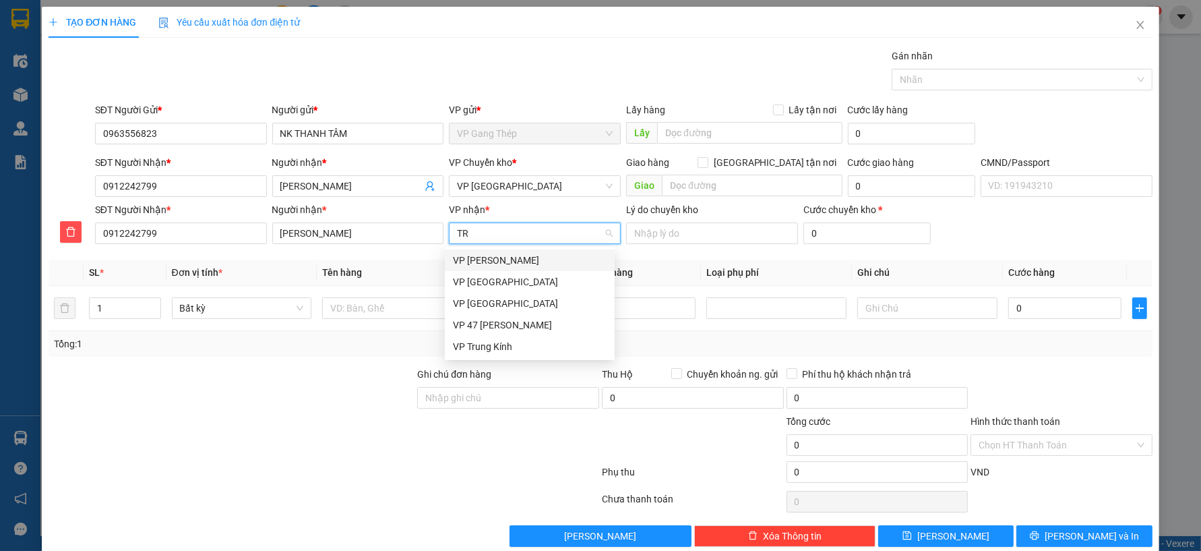
type input "TRA"
click at [489, 264] on div "VP [PERSON_NAME]" at bounding box center [530, 260] width 154 height 15
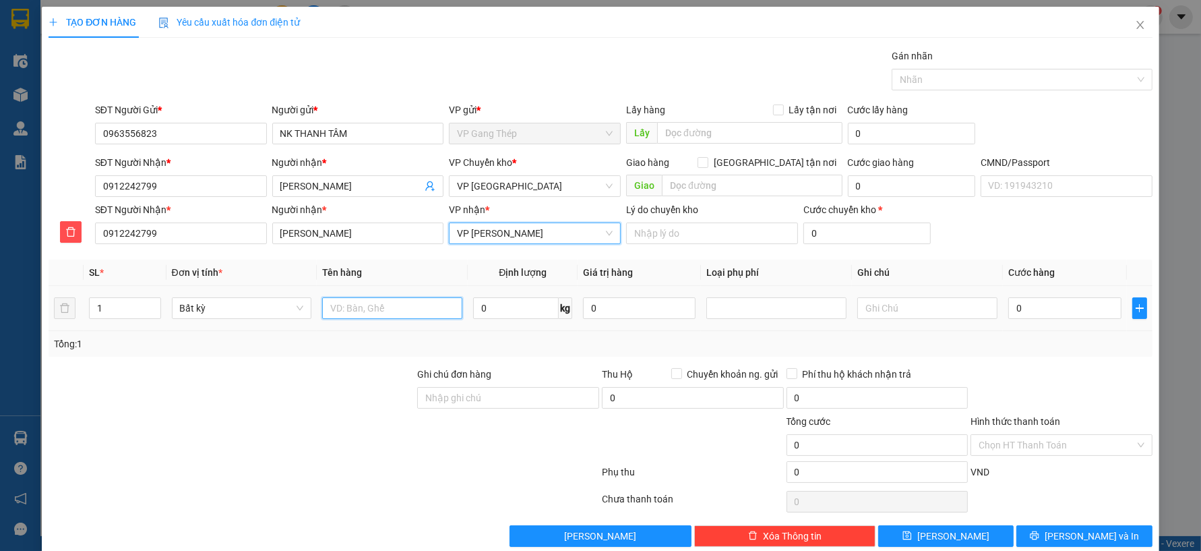
drag, startPoint x: 409, startPoint y: 307, endPoint x: 396, endPoint y: 320, distance: 18.1
click at [398, 320] on div at bounding box center [392, 308] width 140 height 27
type input "HỘP MẪU NK"
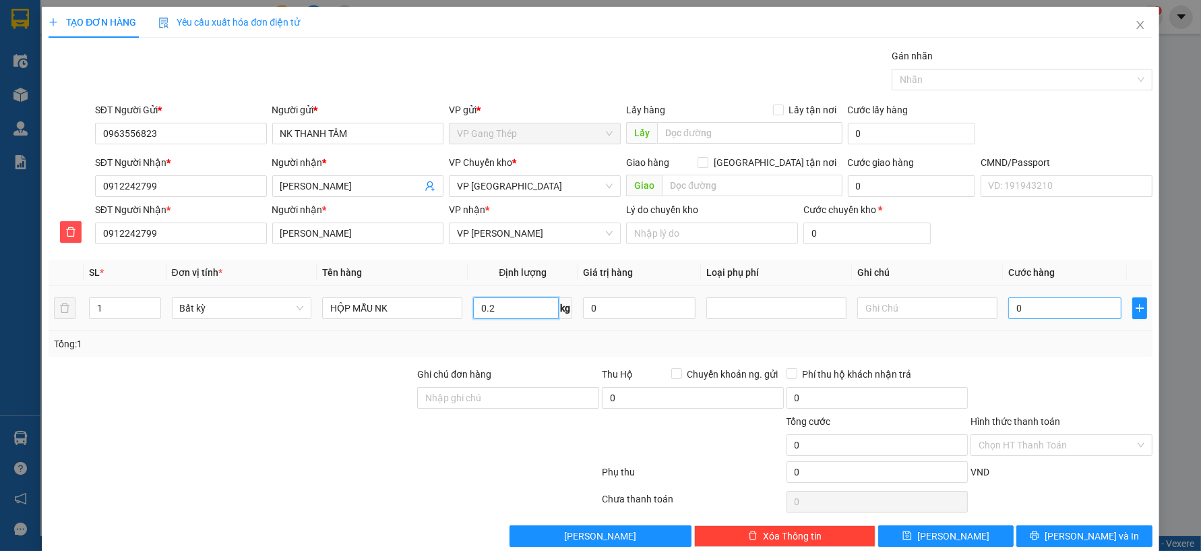
type input "0.2"
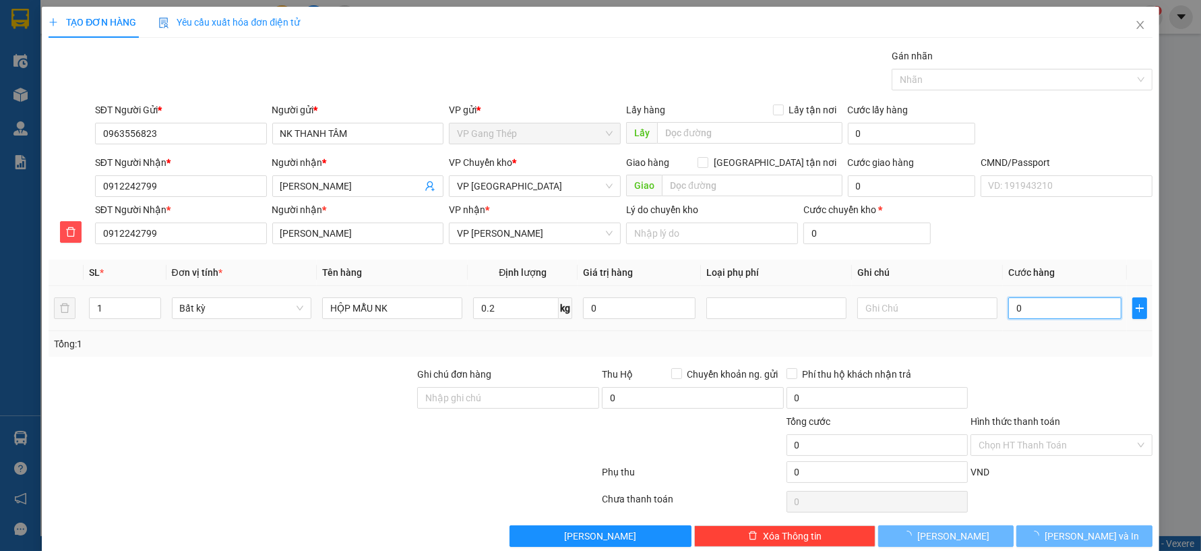
click at [1056, 301] on input "0" at bounding box center [1065, 308] width 113 height 22
click at [1083, 537] on span "[PERSON_NAME] và In" at bounding box center [1092, 536] width 94 height 15
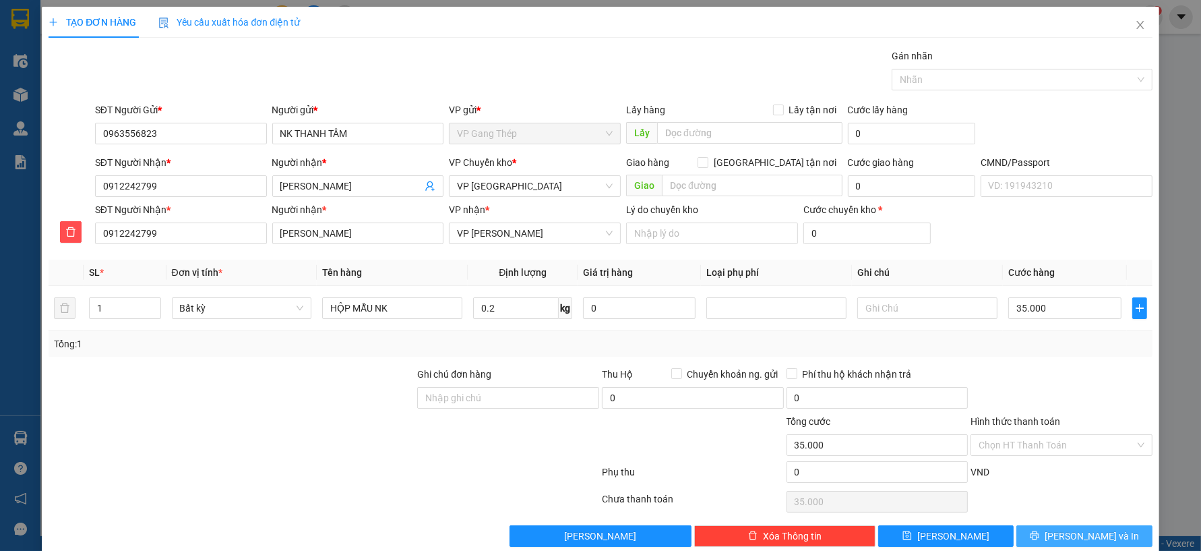
type input "35.000"
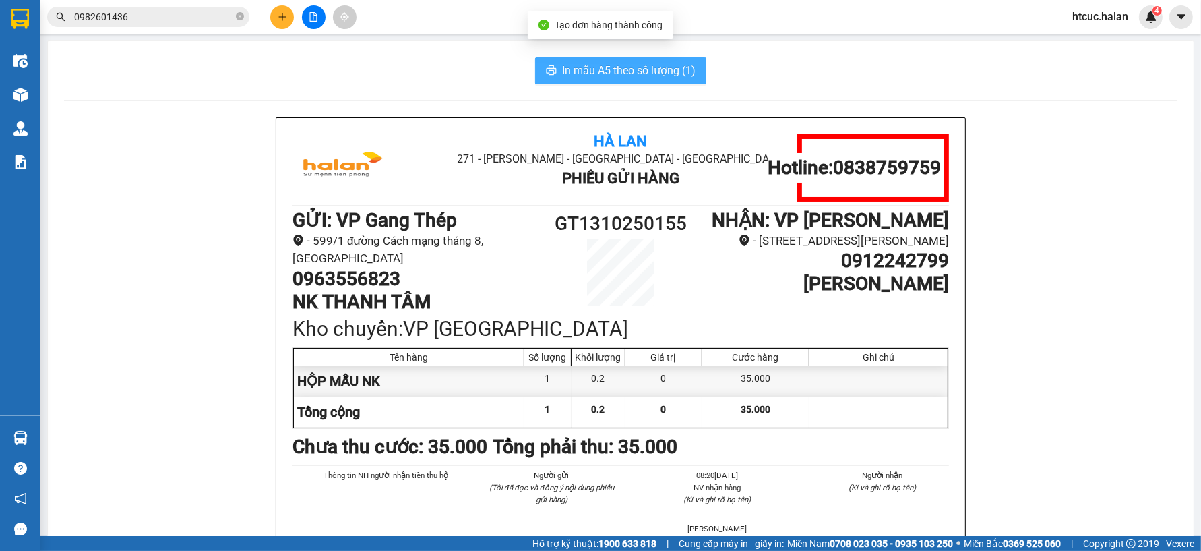
click at [645, 65] on span "In mẫu A5 theo số lượng (1)" at bounding box center [628, 70] width 133 height 17
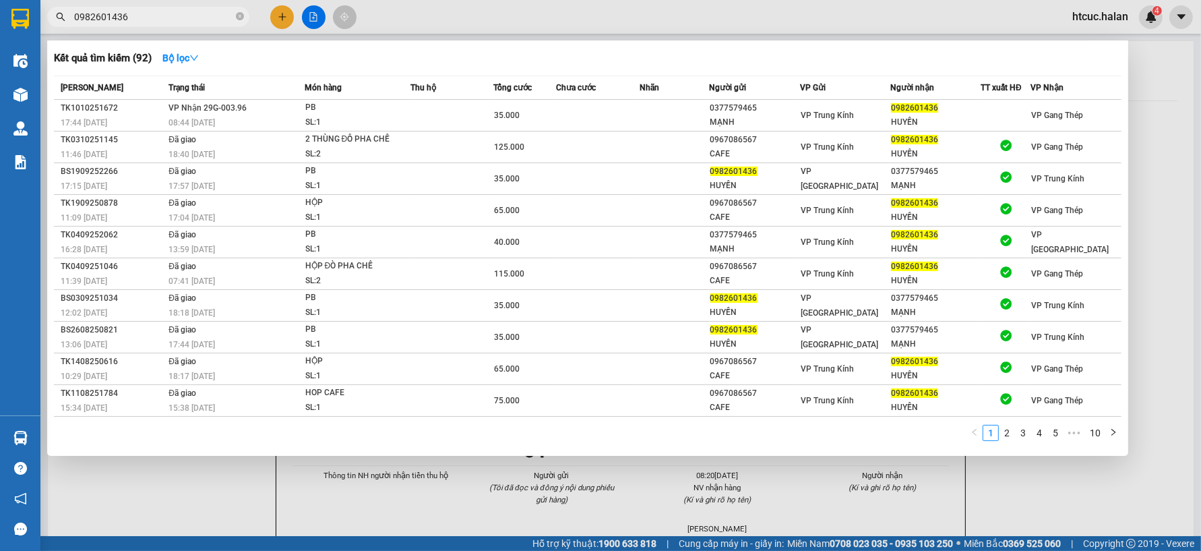
drag, startPoint x: 147, startPoint y: 22, endPoint x: 58, endPoint y: 23, distance: 89.0
click at [58, 23] on span "0982601436" at bounding box center [148, 17] width 202 height 20
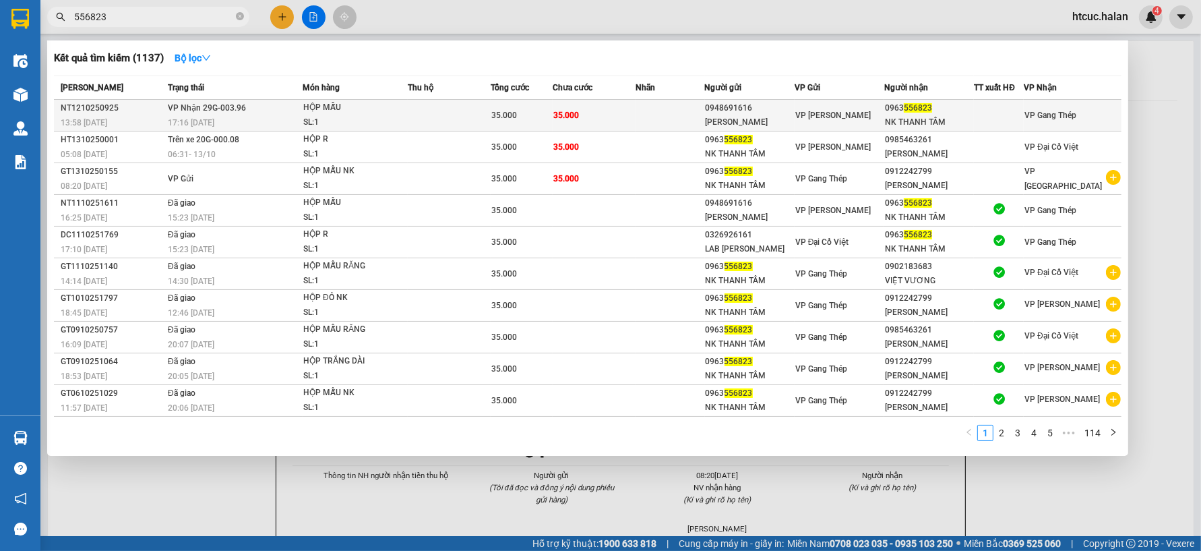
type input "556823"
click at [616, 107] on td "35.000" at bounding box center [594, 116] width 83 height 32
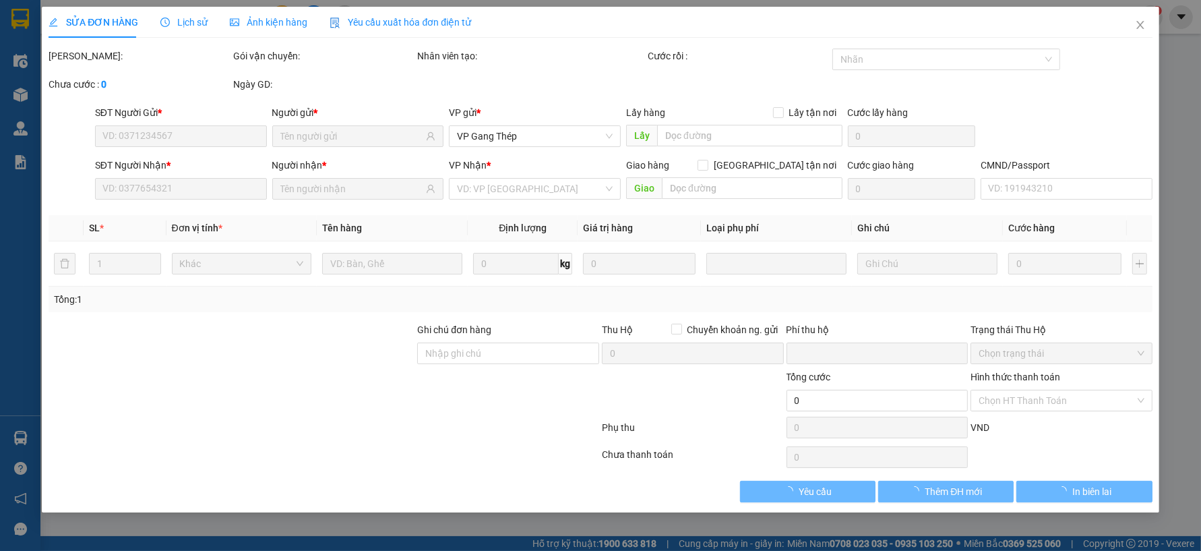
type input "0948691616"
type input "[PERSON_NAME]"
type input "0963556823"
type input "NK THANH TÂM"
type input "0"
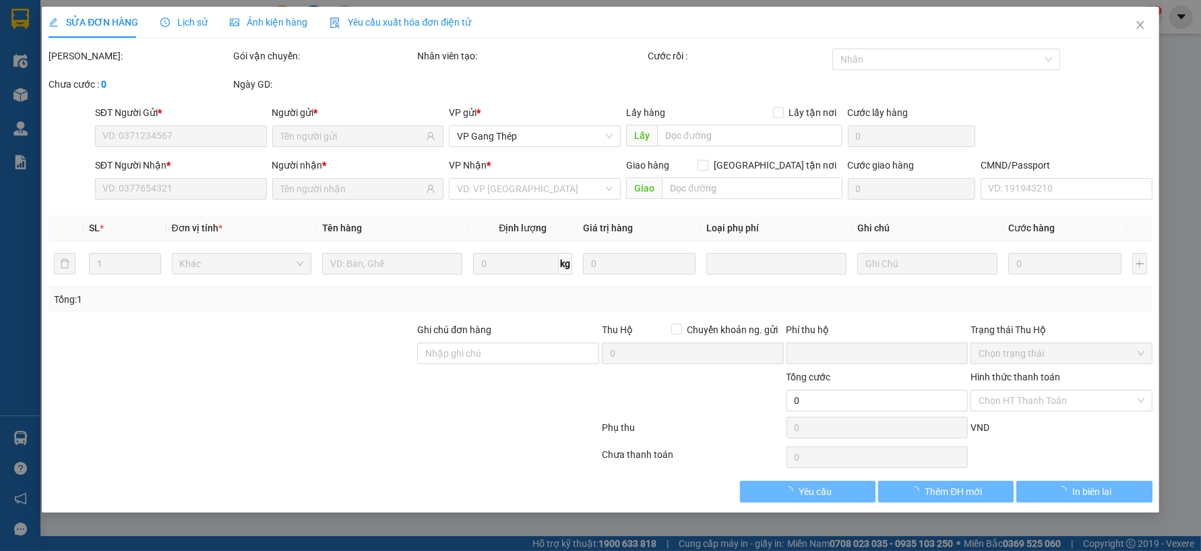
type input "35.000"
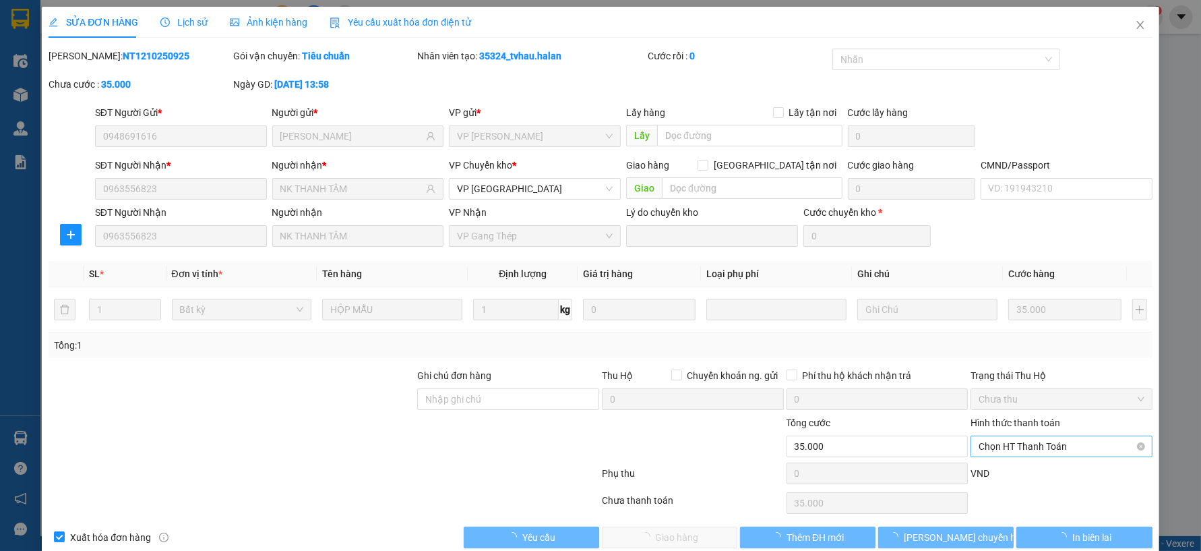
click at [1033, 441] on span "Chọn HT Thanh Toán" at bounding box center [1062, 446] width 166 height 20
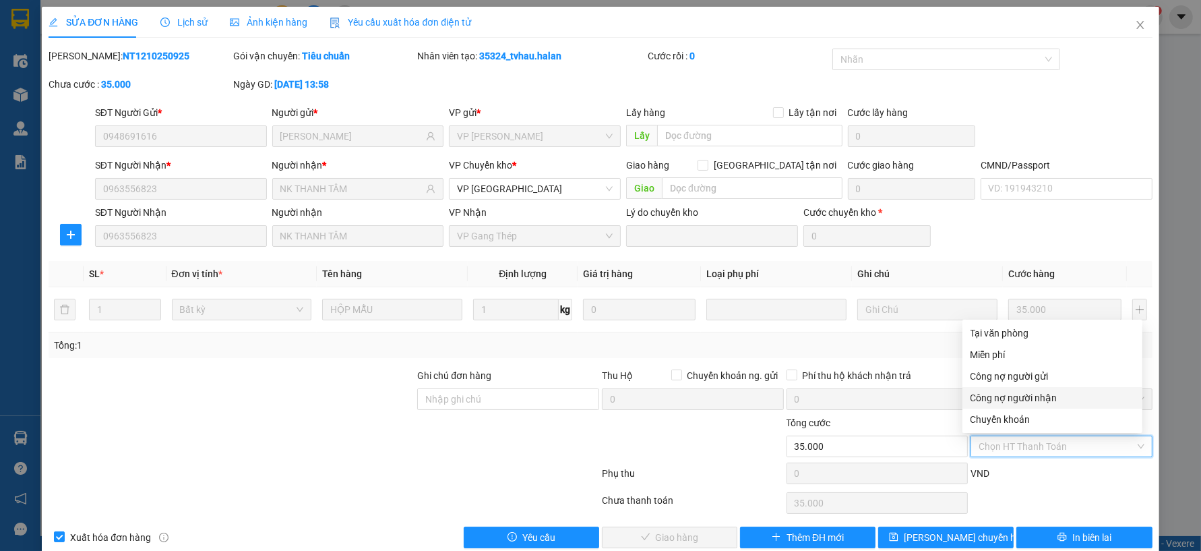
click at [1048, 396] on div "Công nợ người nhận" at bounding box center [1053, 397] width 164 height 15
type input "0"
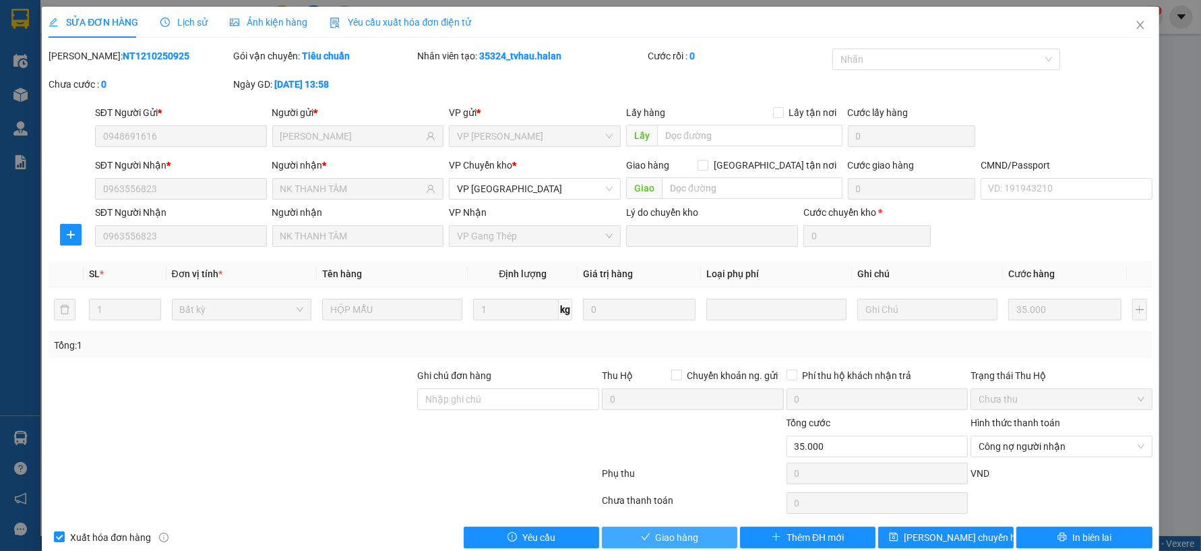
drag, startPoint x: 677, startPoint y: 534, endPoint x: 727, endPoint y: 508, distance: 56.1
click at [676, 535] on span "Giao hàng" at bounding box center [677, 537] width 43 height 15
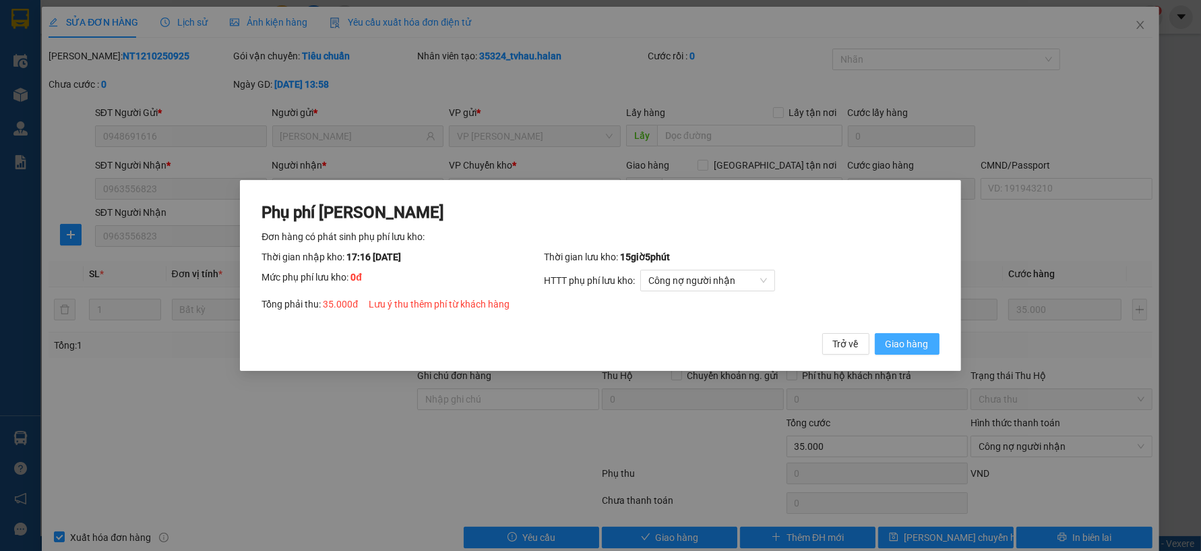
click at [910, 344] on span "Giao hàng" at bounding box center [907, 343] width 43 height 15
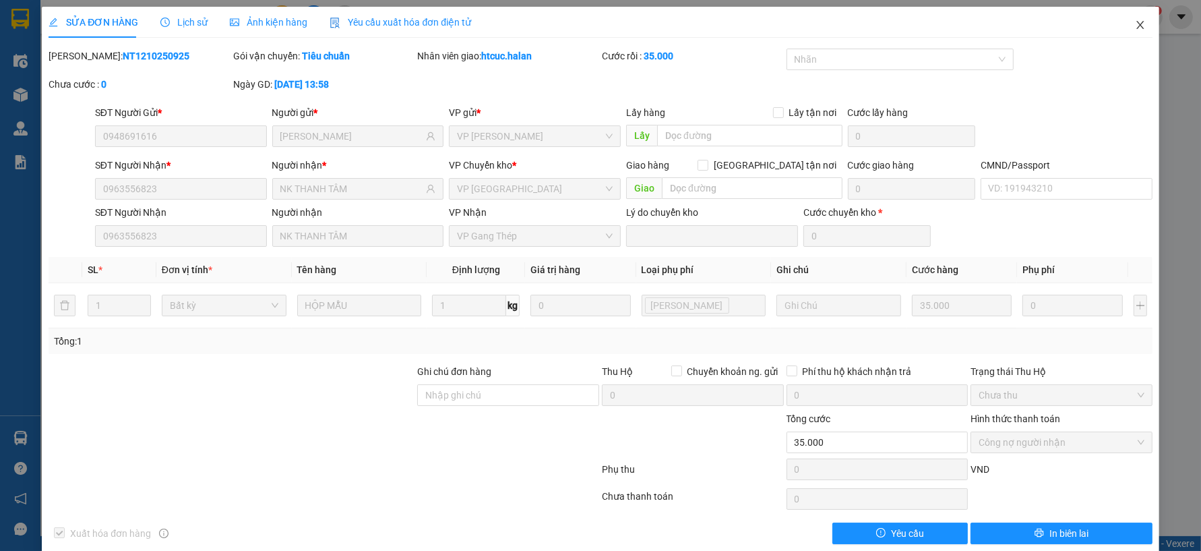
click at [1135, 28] on icon "close" at bounding box center [1140, 25] width 11 height 11
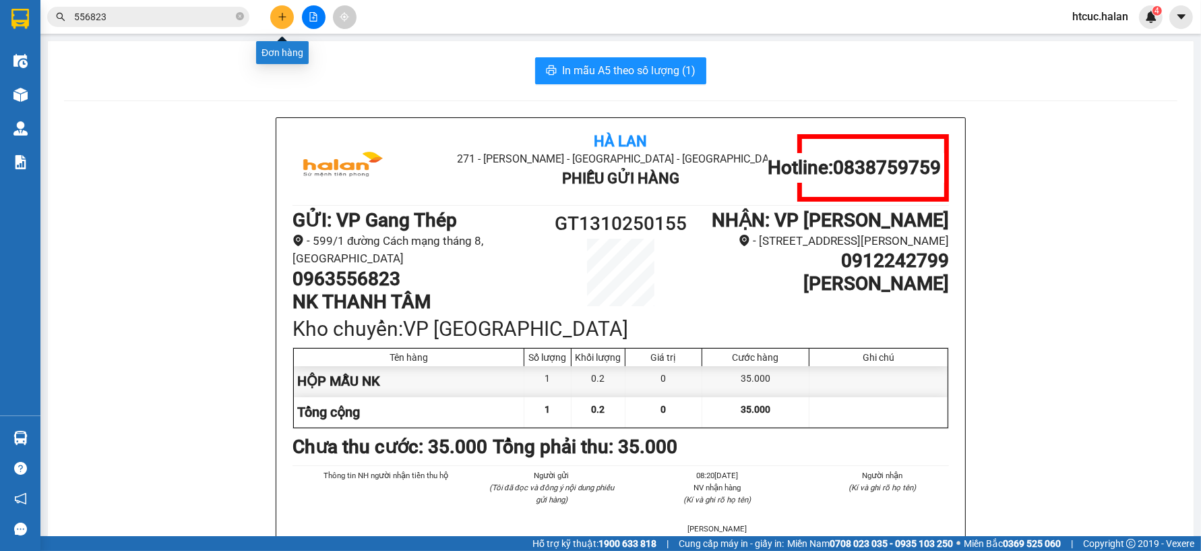
click at [279, 15] on icon "plus" at bounding box center [282, 16] width 9 height 9
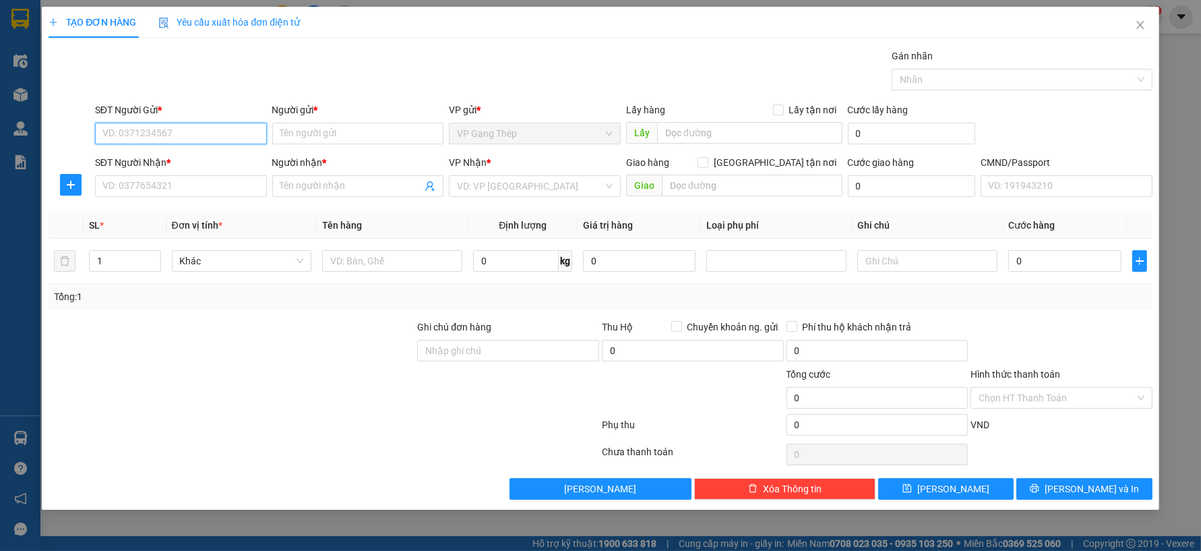
click at [220, 133] on input "SĐT Người Gửi *" at bounding box center [181, 134] width 172 height 22
type input "0971635333"
click at [167, 160] on div "0971635333 - TÙNG" at bounding box center [181, 160] width 156 height 15
type input "TÙNG"
type input "0971635333"
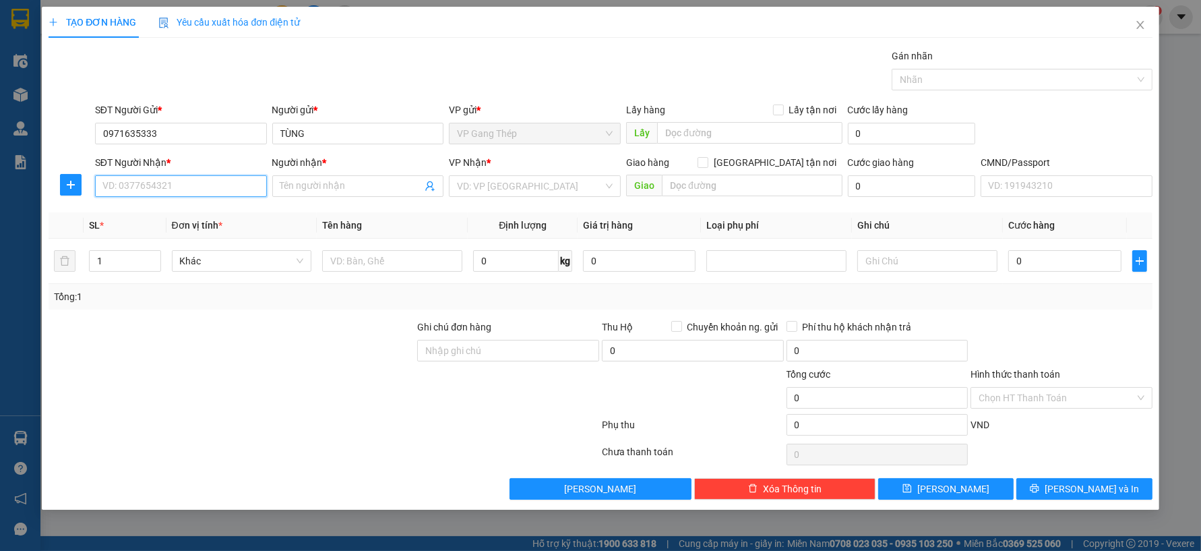
click at [171, 184] on input "SĐT Người Nhận *" at bounding box center [181, 186] width 172 height 22
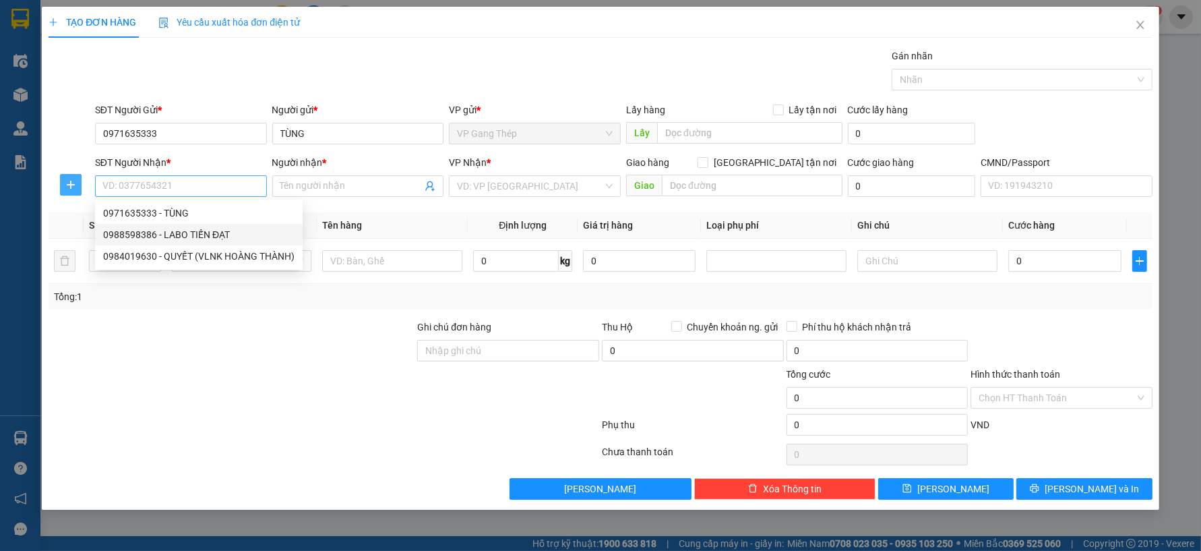
click at [72, 183] on icon "plus" at bounding box center [70, 184] width 11 height 11
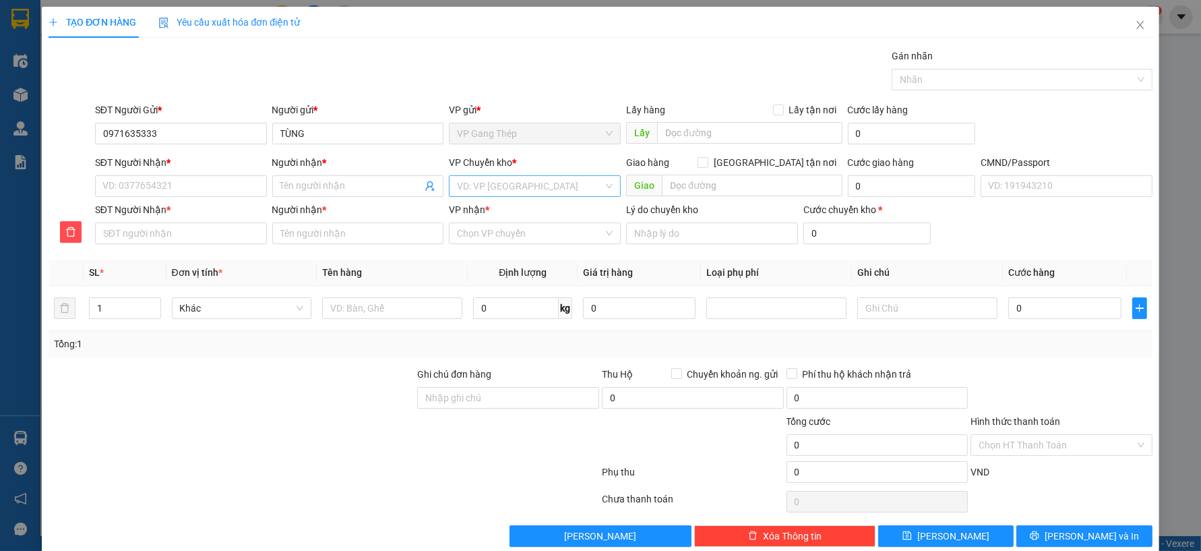
click at [502, 189] on input "search" at bounding box center [530, 186] width 146 height 20
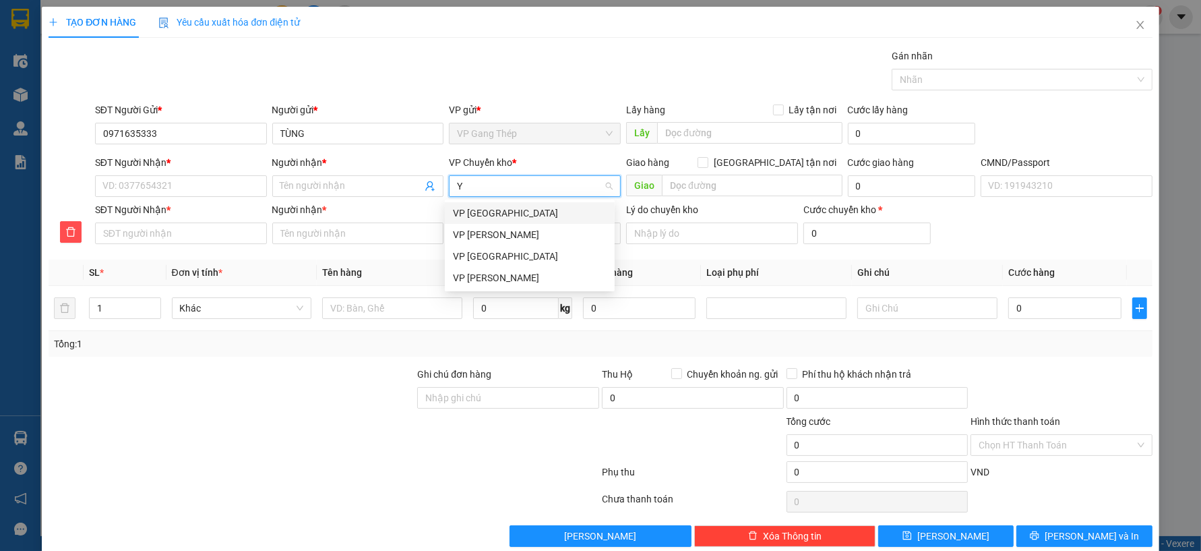
type input "YÊ"
click at [482, 213] on div "VP [GEOGRAPHIC_DATA]" at bounding box center [530, 213] width 154 height 15
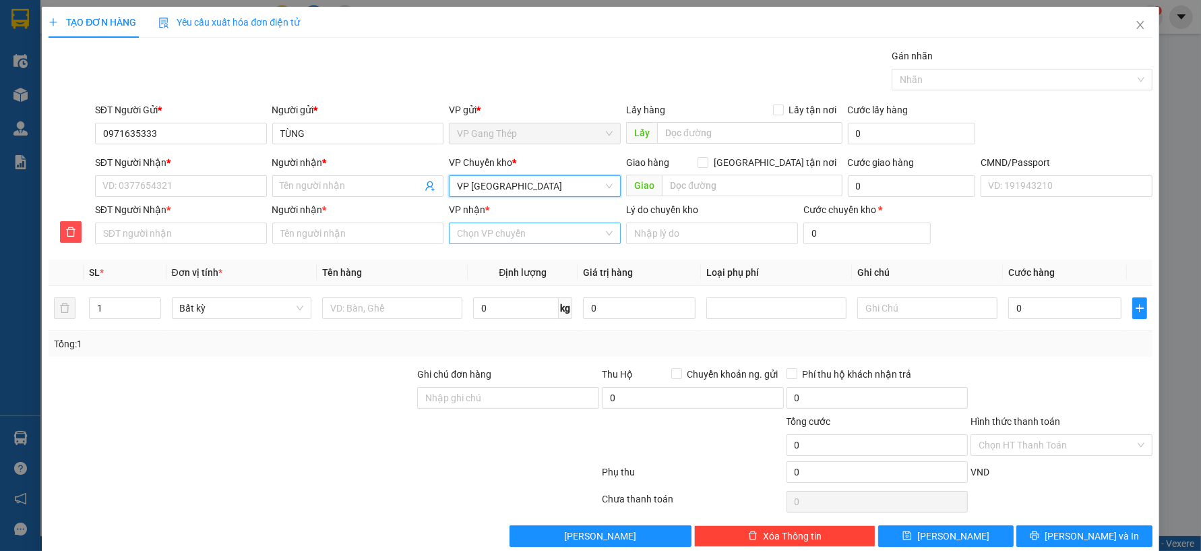
click at [473, 235] on input "VP nhận *" at bounding box center [530, 233] width 146 height 20
drag, startPoint x: 204, startPoint y: 191, endPoint x: 245, endPoint y: 223, distance: 52.3
click at [218, 196] on input "SĐT Người Nhận *" at bounding box center [181, 186] width 172 height 22
type input "0"
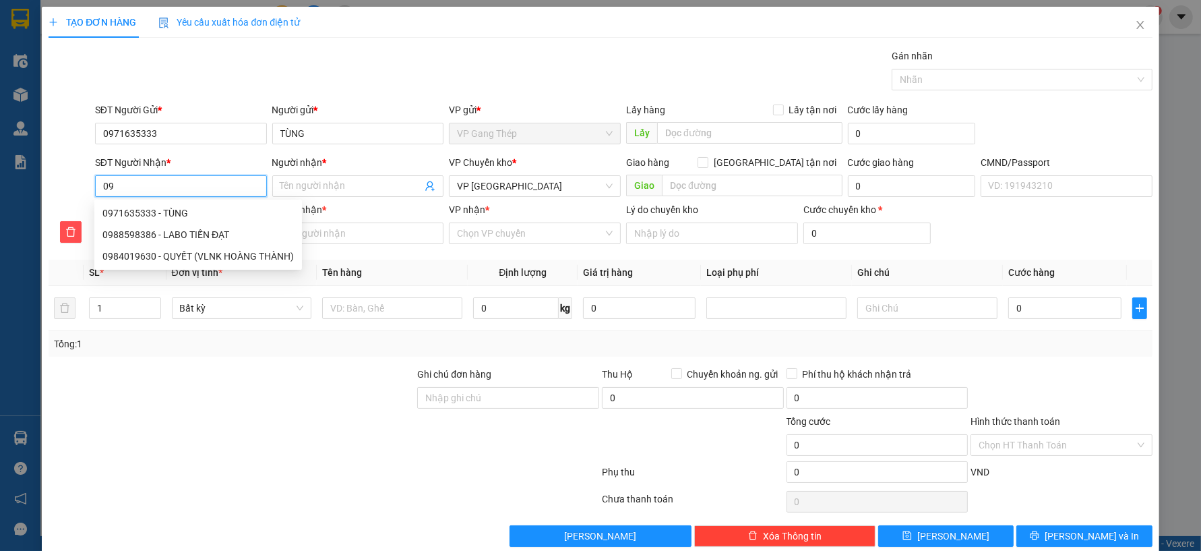
type input "096"
type input "0961"
type input "09613"
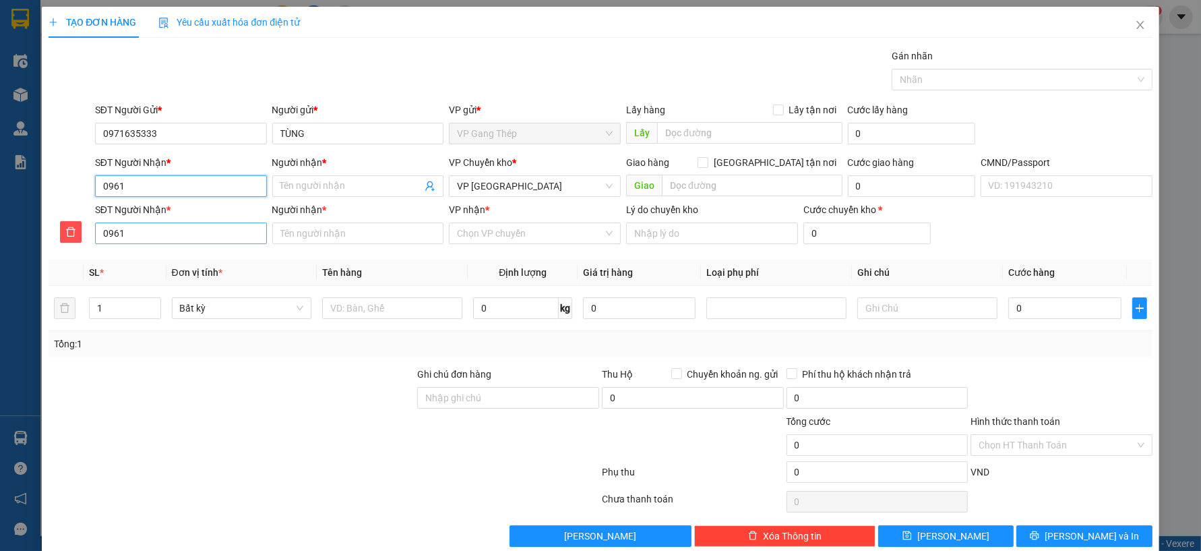
type input "09613"
type input "096130"
type input "0961304"
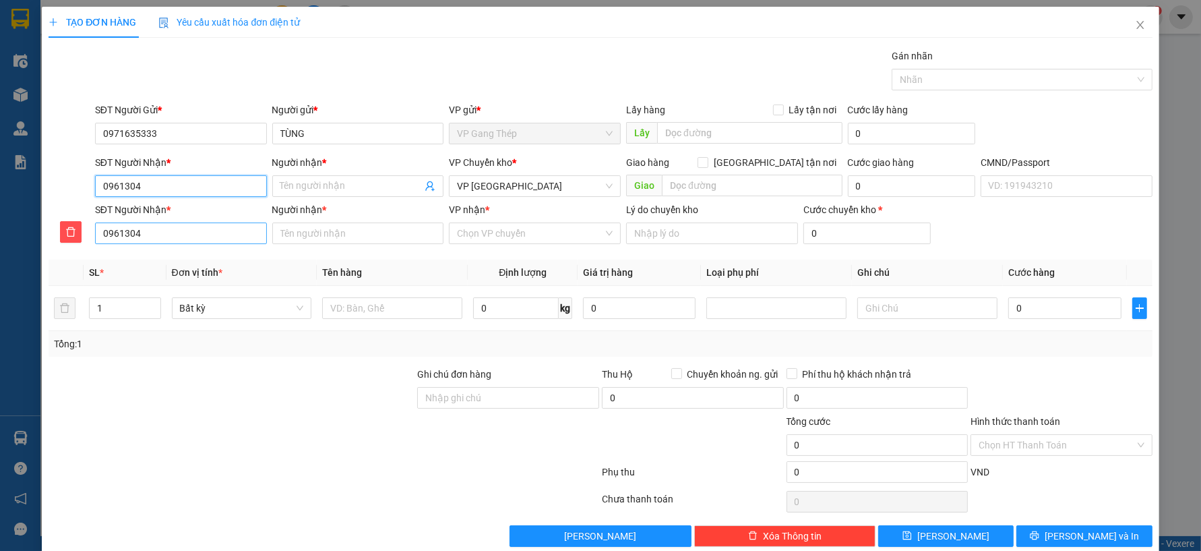
type input "09613043"
type input "096130436"
type input "0961304368"
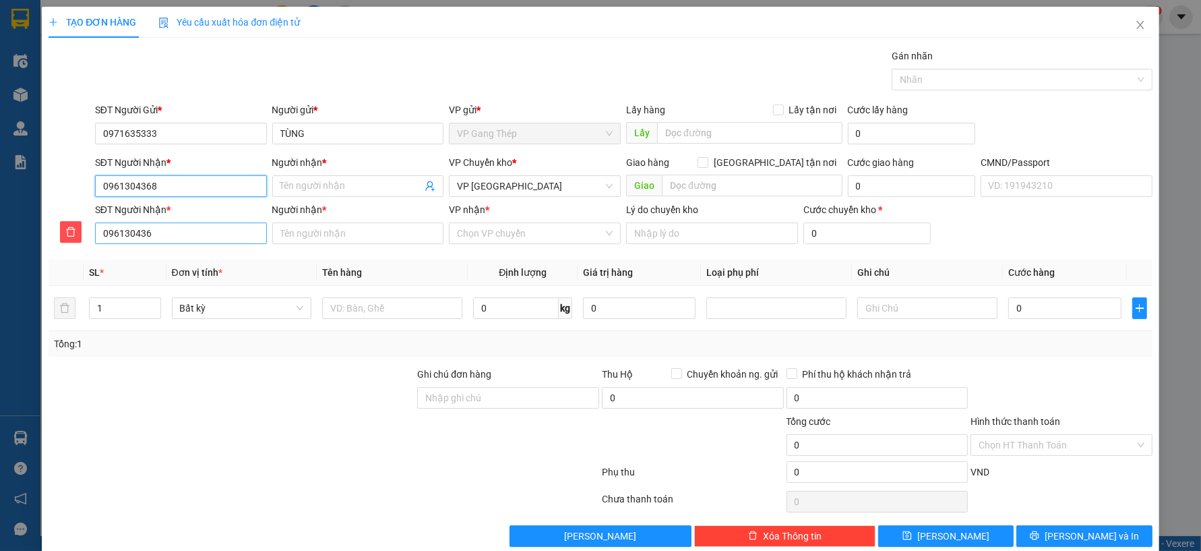
type input "0961304368"
click at [176, 214] on div "0961304368 - E TÙNG" at bounding box center [179, 213] width 154 height 15
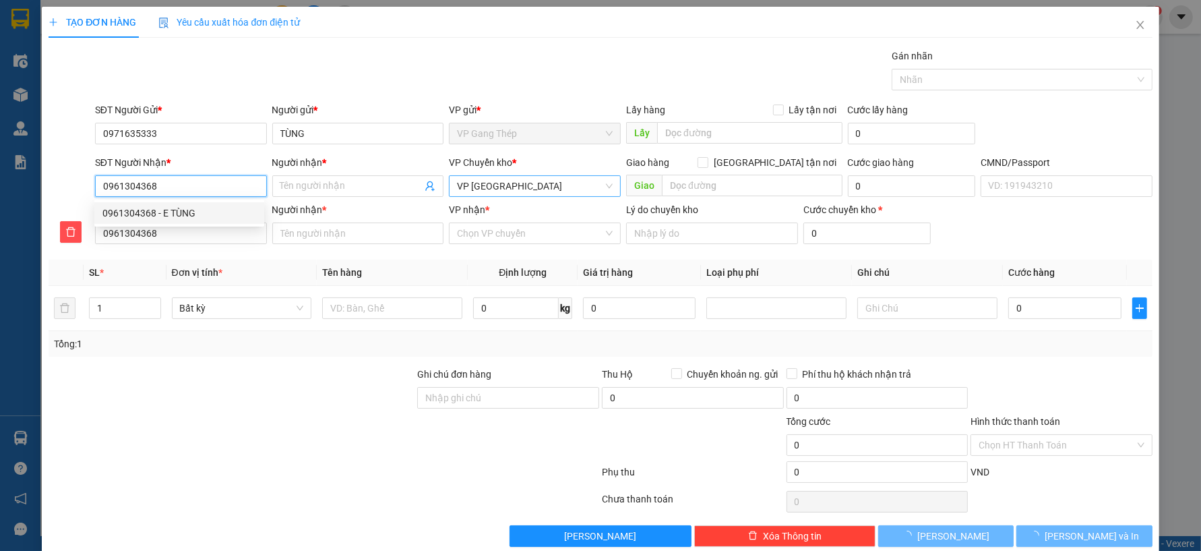
type input "E TÙNG"
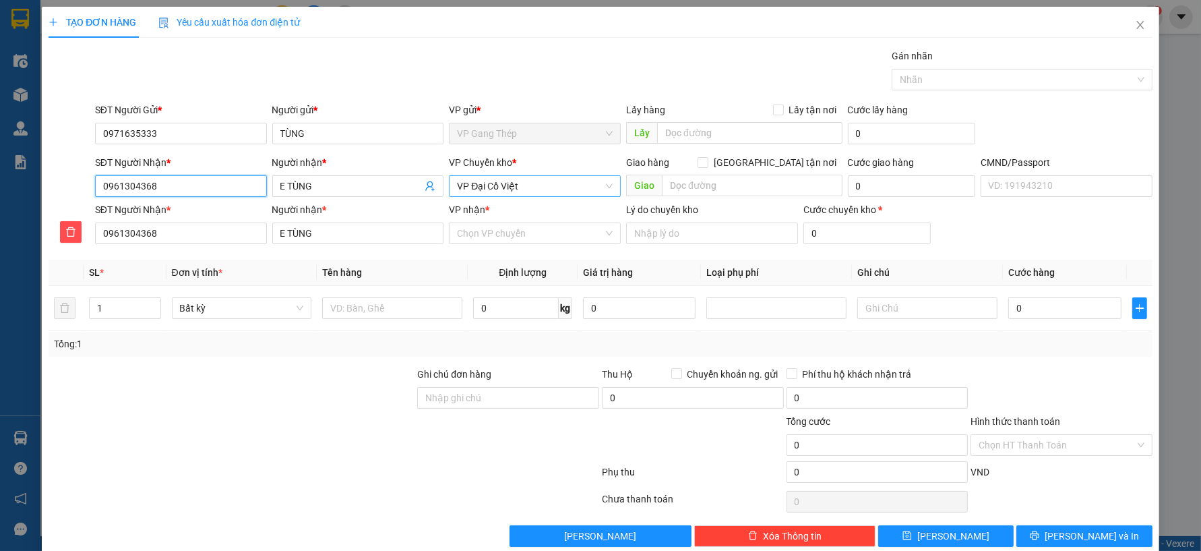
click at [527, 191] on span "VP Đại Cồ Việt" at bounding box center [535, 186] width 156 height 20
type input "0961304368"
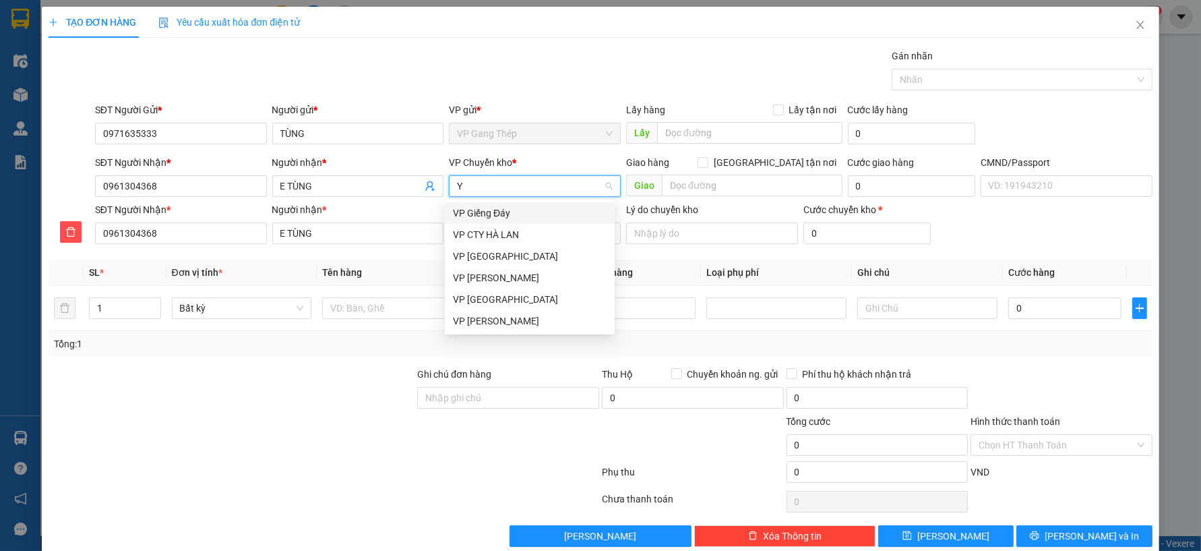
type input "YÊ"
click at [498, 213] on div "VP [GEOGRAPHIC_DATA]" at bounding box center [530, 213] width 154 height 15
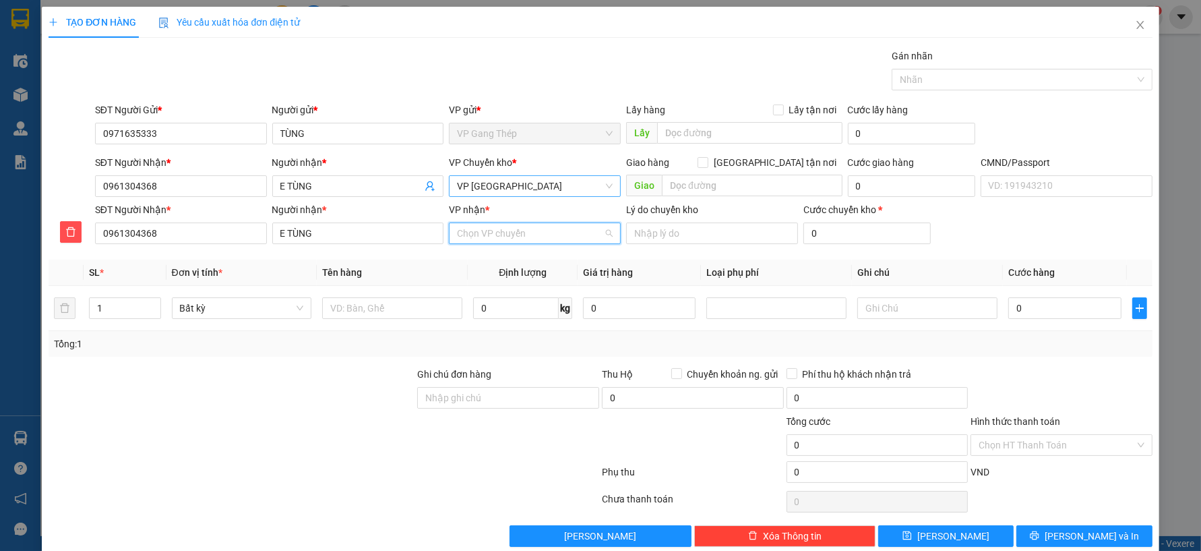
click at [507, 231] on input "VP nhận *" at bounding box center [530, 233] width 146 height 20
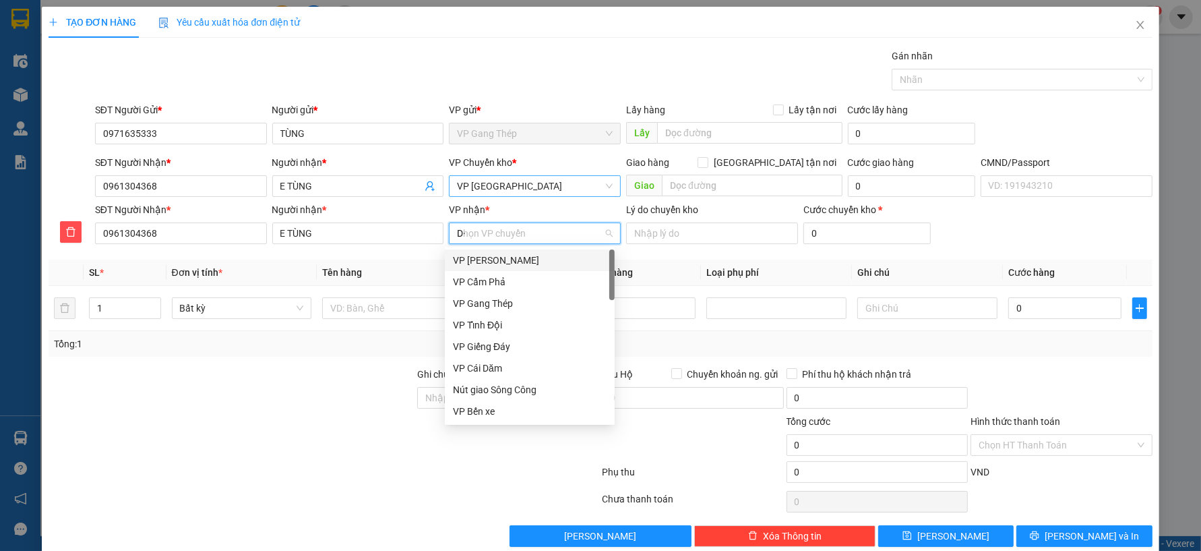
type input "D"
type input "ĐA"
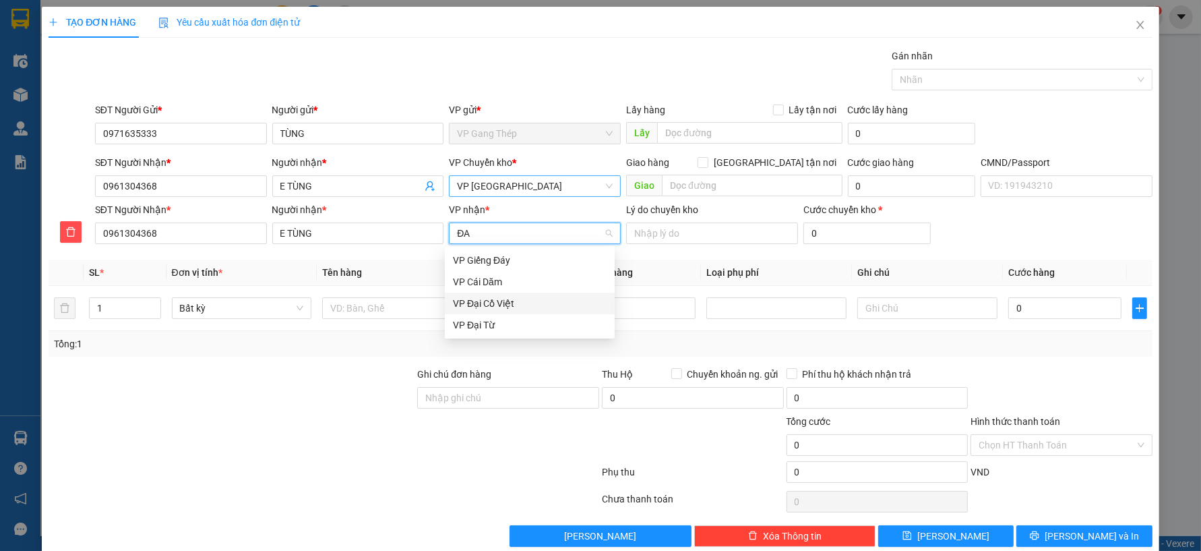
click at [490, 305] on div "VP Đại Cồ Việt" at bounding box center [530, 303] width 154 height 15
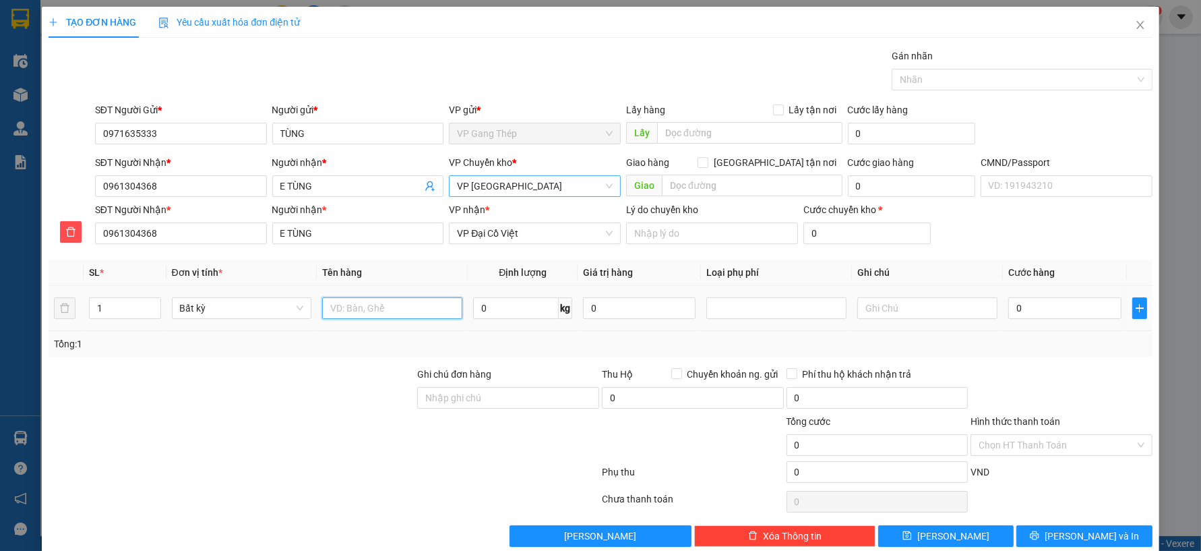
drag, startPoint x: 371, startPoint y: 317, endPoint x: 346, endPoint y: 324, distance: 25.8
click at [366, 317] on input "text" at bounding box center [392, 308] width 140 height 22
type input "HỘP ĐỎ MẪU NK"
click at [524, 309] on input "0" at bounding box center [516, 308] width 86 height 22
type input "0.2"
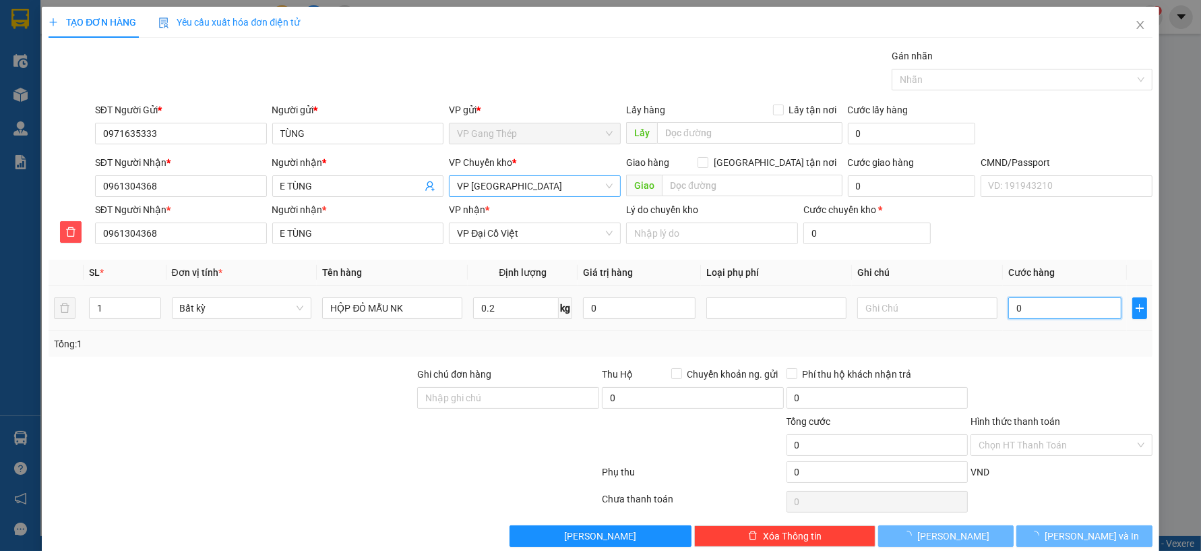
click at [1017, 302] on input "0" at bounding box center [1065, 308] width 113 height 22
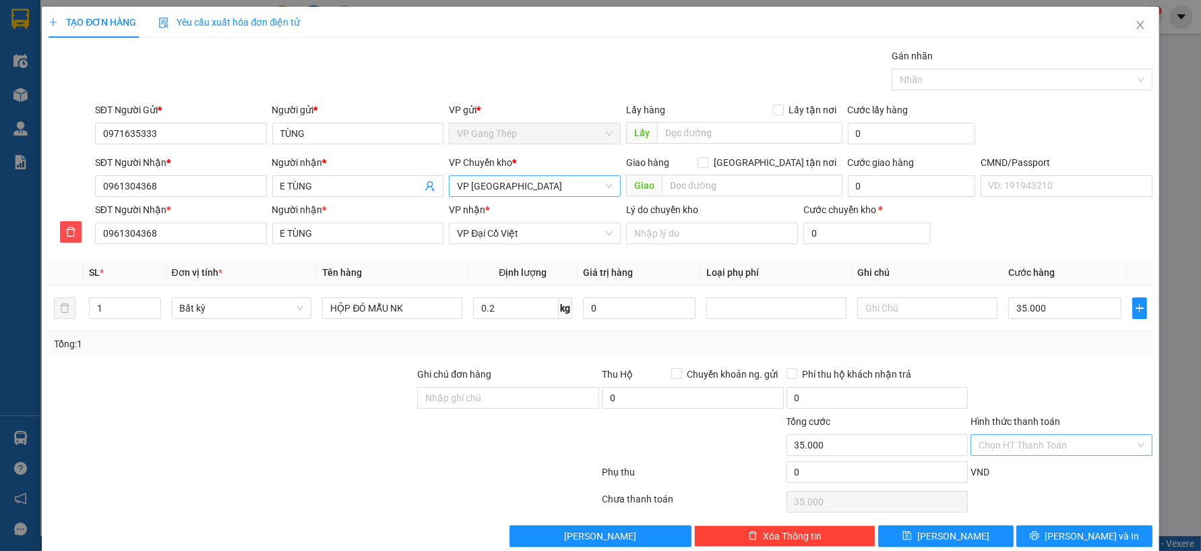
type input "35.000"
click at [1060, 444] on input "Hình thức thanh toán" at bounding box center [1057, 445] width 156 height 20
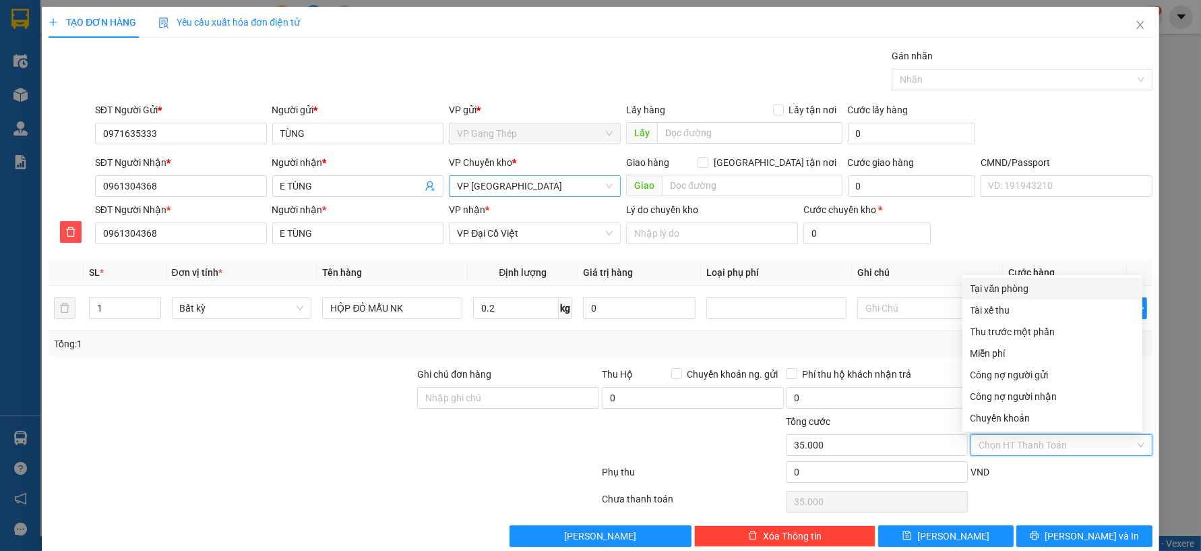
click at [1014, 284] on div "Tại văn phòng" at bounding box center [1053, 288] width 164 height 15
type input "0"
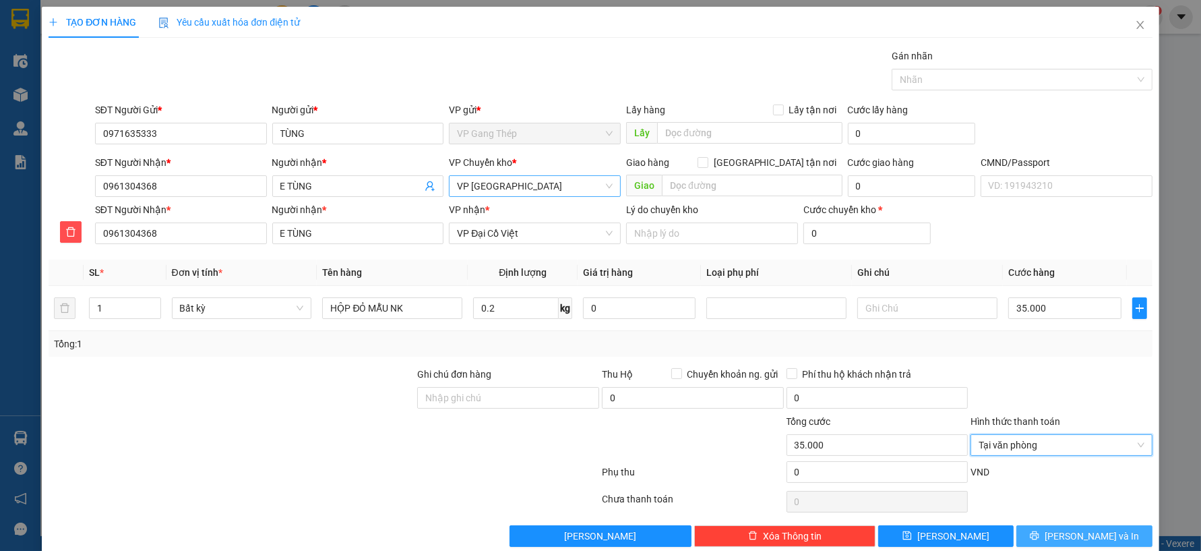
drag, startPoint x: 1077, startPoint y: 534, endPoint x: 919, endPoint y: 440, distance: 183.8
click at [1077, 535] on span "[PERSON_NAME] và In" at bounding box center [1092, 536] width 94 height 15
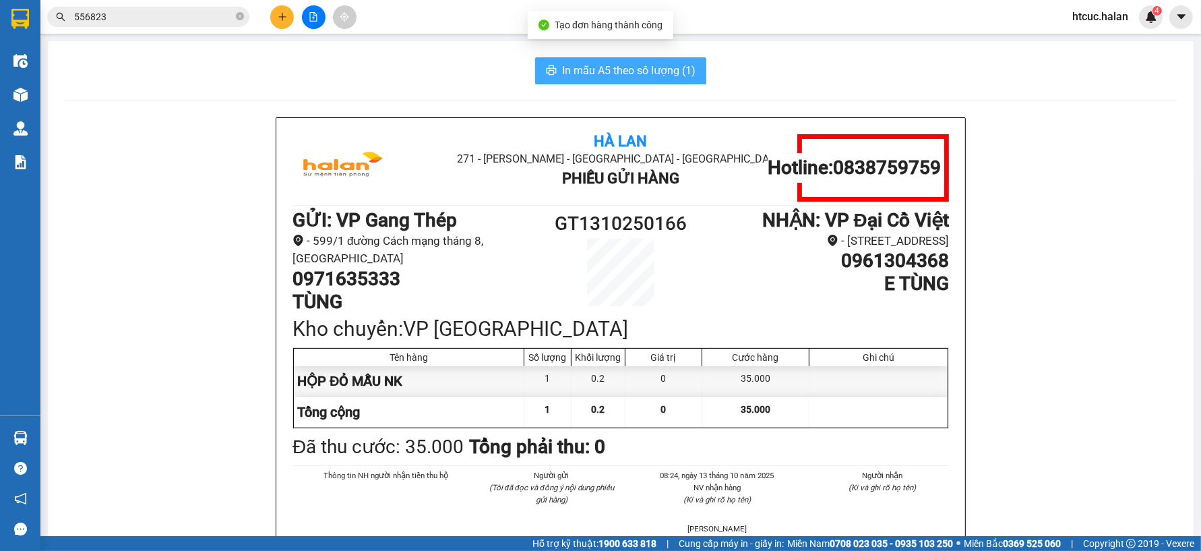
click at [613, 70] on span "In mẫu A5 theo số lượng (1)" at bounding box center [628, 70] width 133 height 17
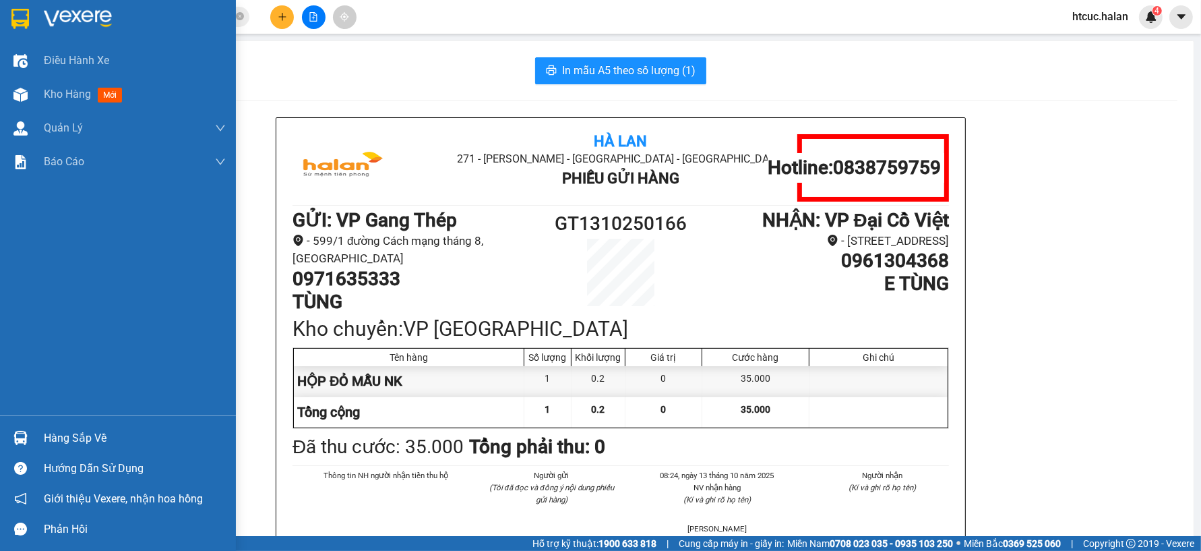
click at [26, 436] on img at bounding box center [20, 438] width 14 height 14
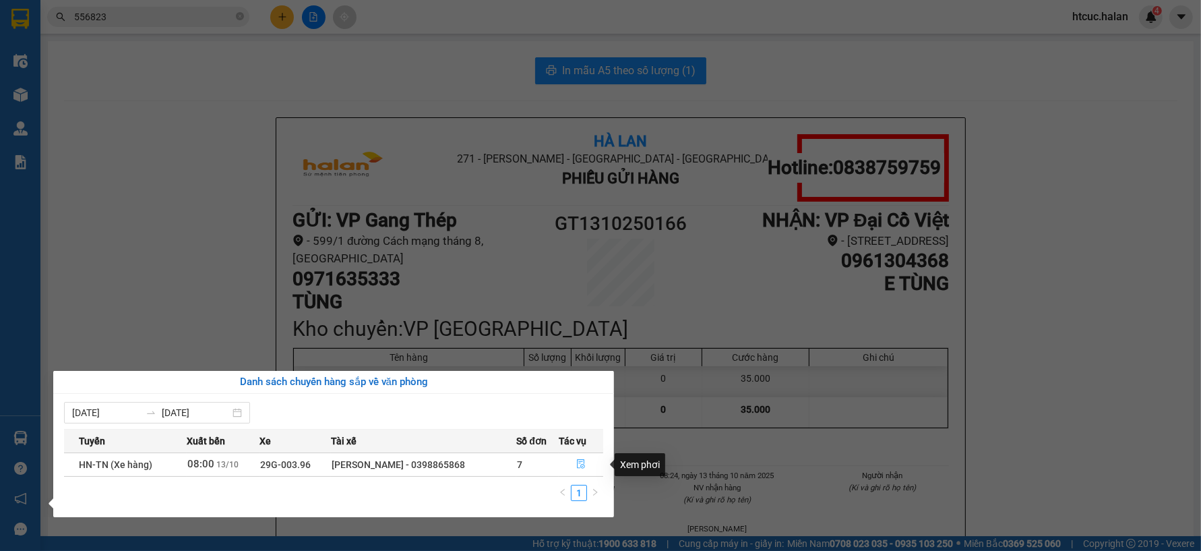
click at [580, 460] on icon "file-done" at bounding box center [581, 463] width 8 height 9
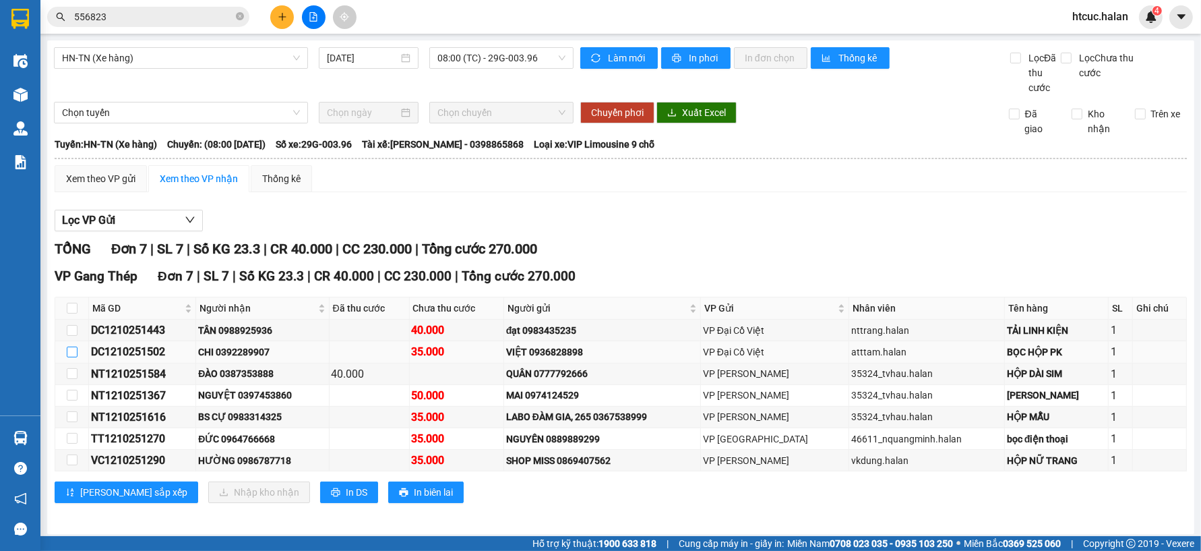
click at [77, 351] on input "checkbox" at bounding box center [72, 352] width 11 height 11
checkbox input "true"
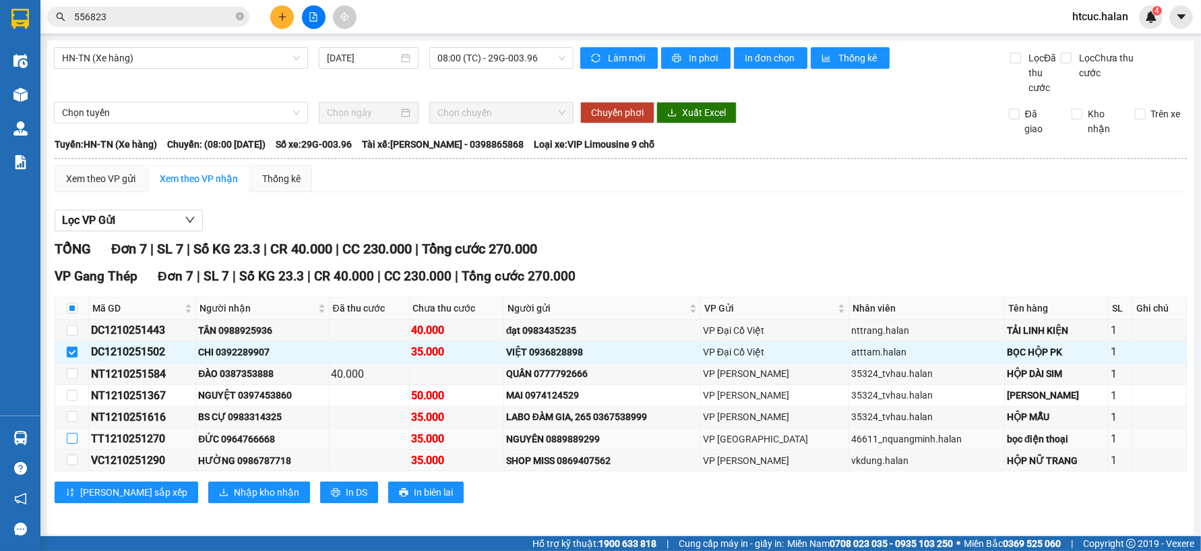
click at [71, 436] on input "checkbox" at bounding box center [72, 438] width 11 height 11
checkbox input "true"
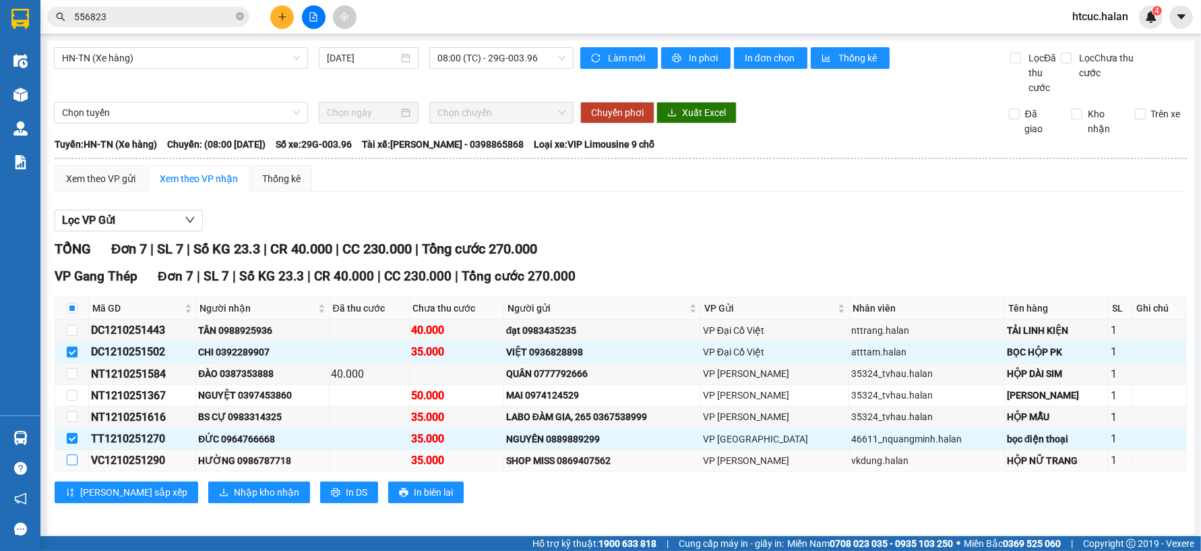
click at [76, 459] on input "checkbox" at bounding box center [72, 459] width 11 height 11
checkbox input "true"
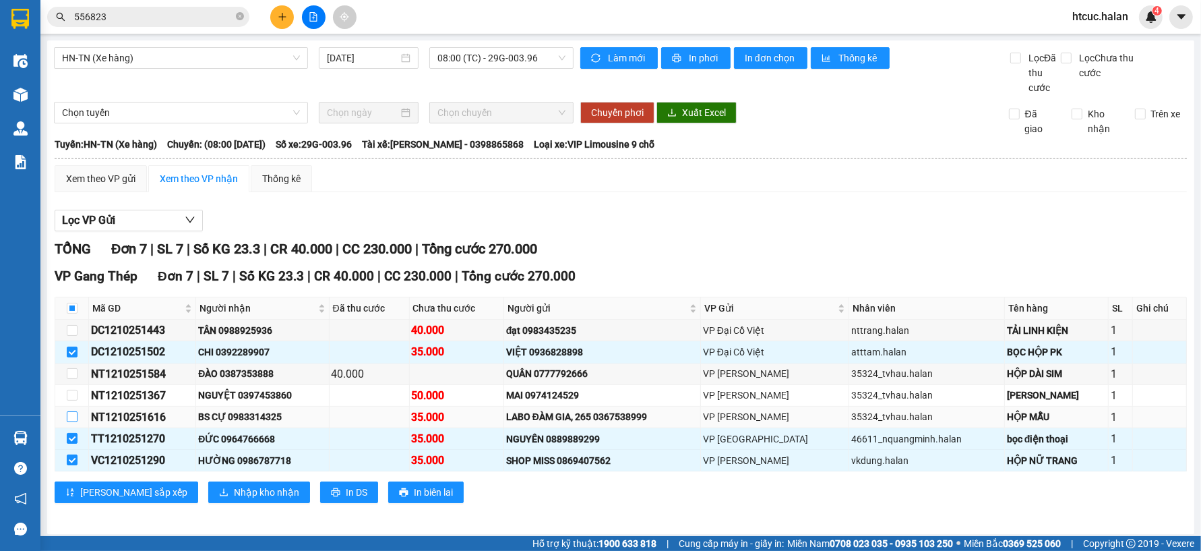
click at [71, 416] on input "checkbox" at bounding box center [72, 416] width 11 height 11
checkbox input "true"
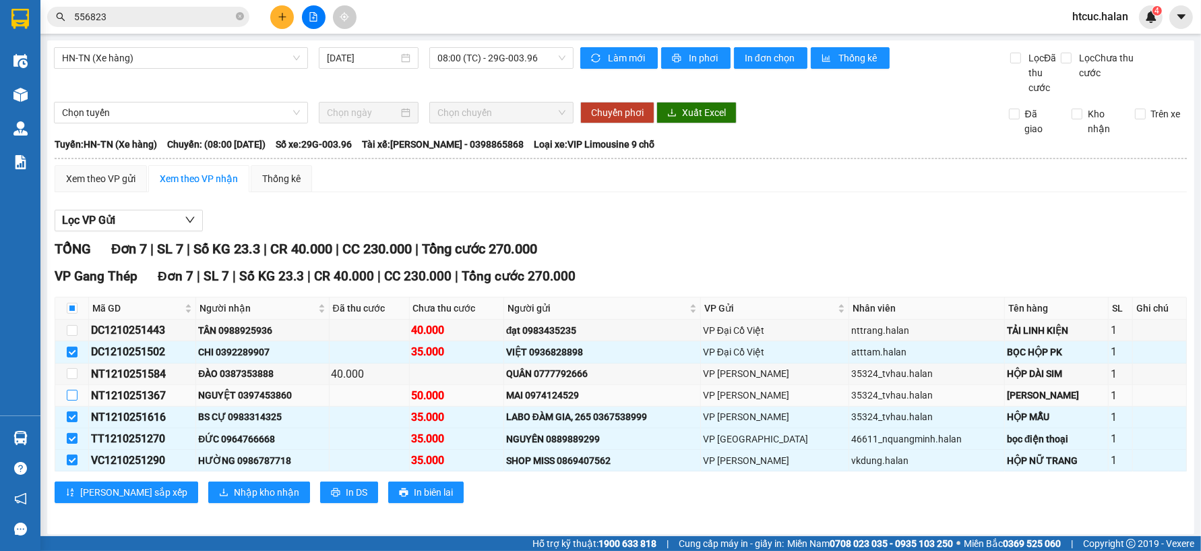
click at [67, 396] on input "checkbox" at bounding box center [72, 395] width 11 height 11
checkbox input "true"
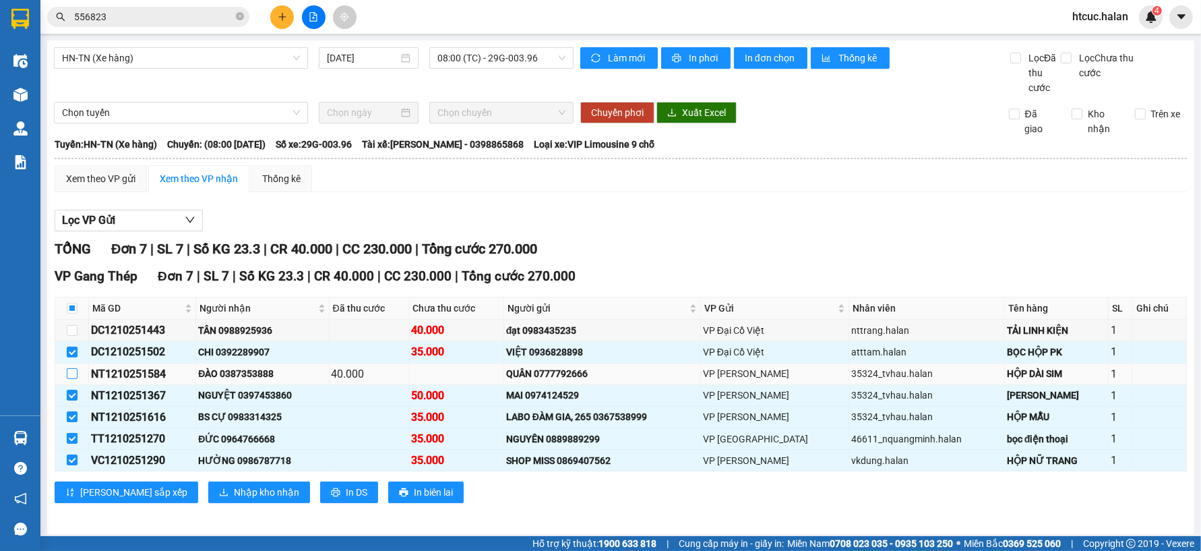
click at [70, 376] on input "checkbox" at bounding box center [72, 373] width 11 height 11
checkbox input "true"
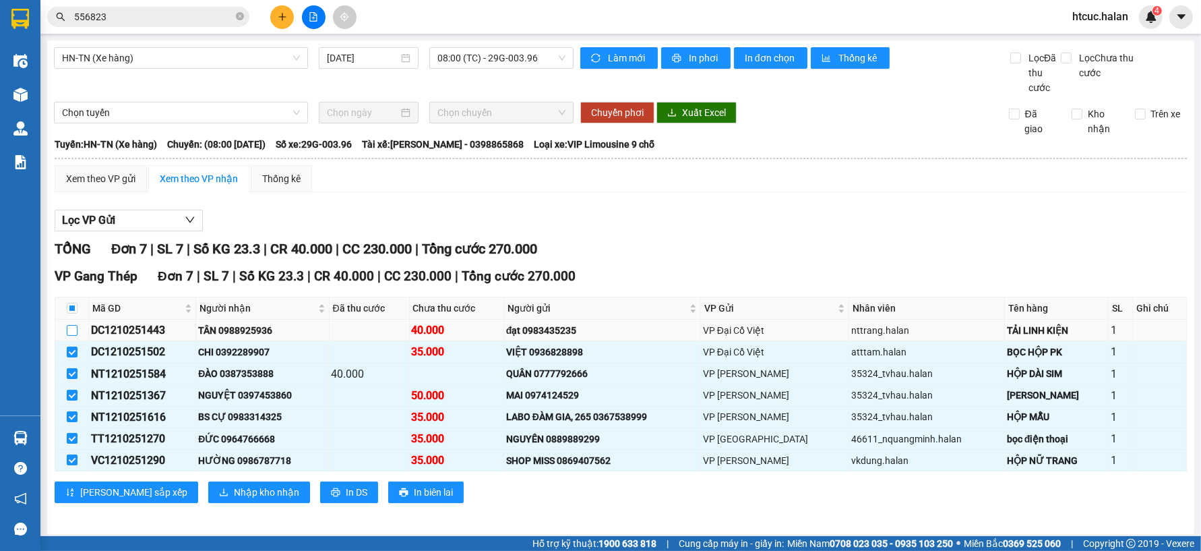
click at [72, 330] on input "checkbox" at bounding box center [72, 330] width 11 height 11
checkbox input "true"
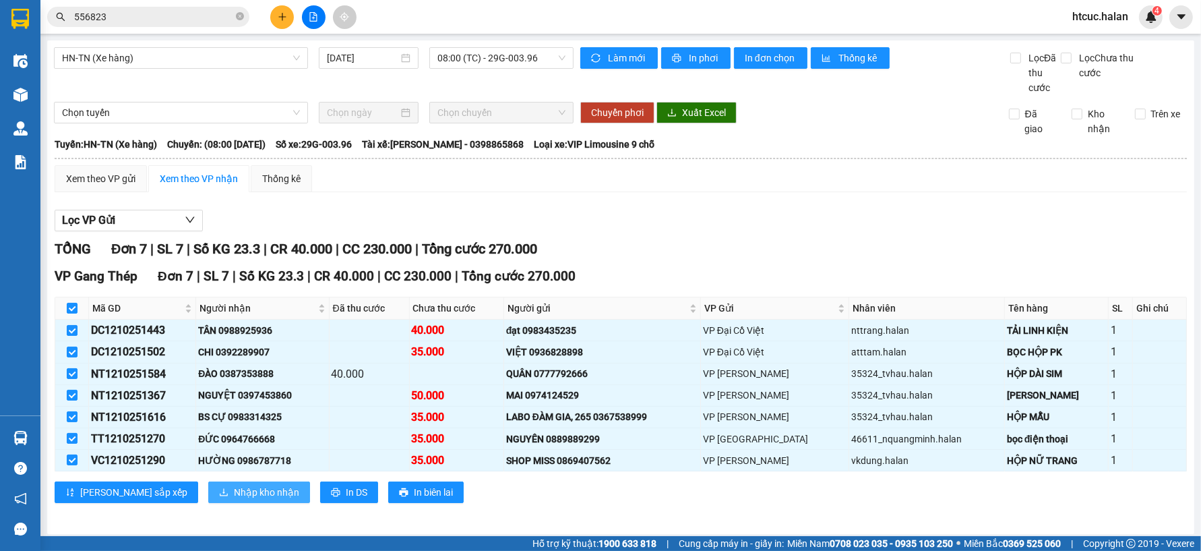
click at [208, 502] on button "Nhập kho nhận" at bounding box center [259, 492] width 102 height 22
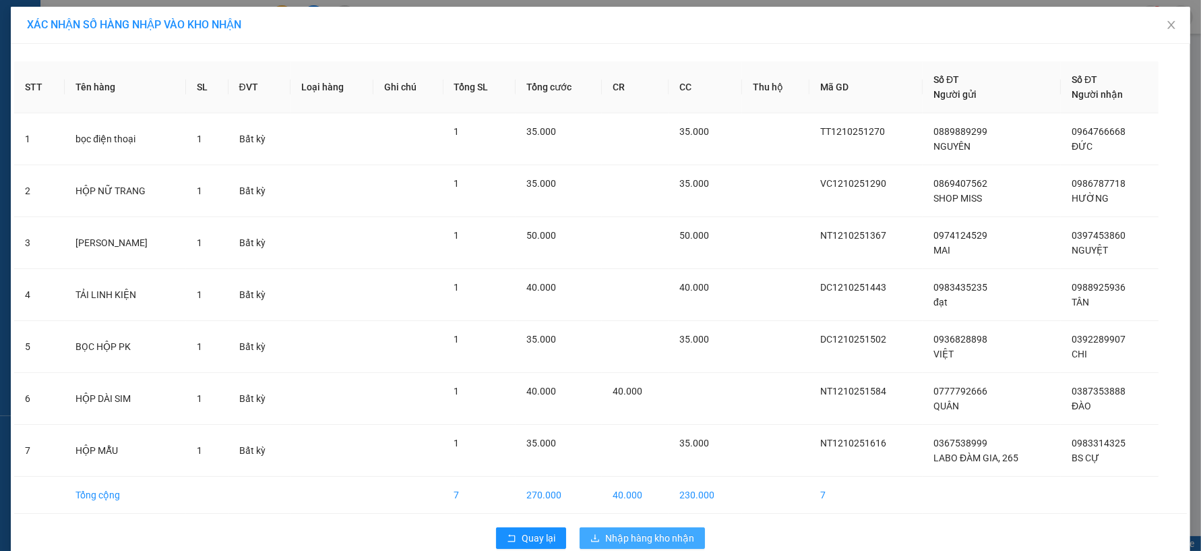
click at [611, 540] on span "Nhập hàng kho nhận" at bounding box center [649, 538] width 89 height 15
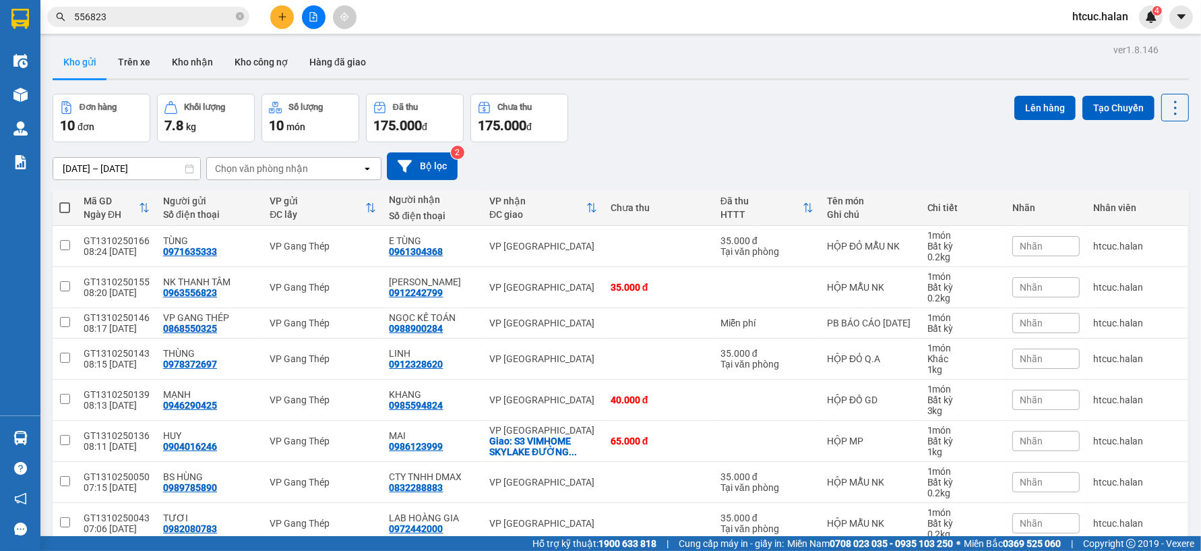
click at [62, 207] on span at bounding box center [64, 207] width 11 height 11
click at [65, 201] on input "checkbox" at bounding box center [65, 201] width 0 height 0
checkbox input "true"
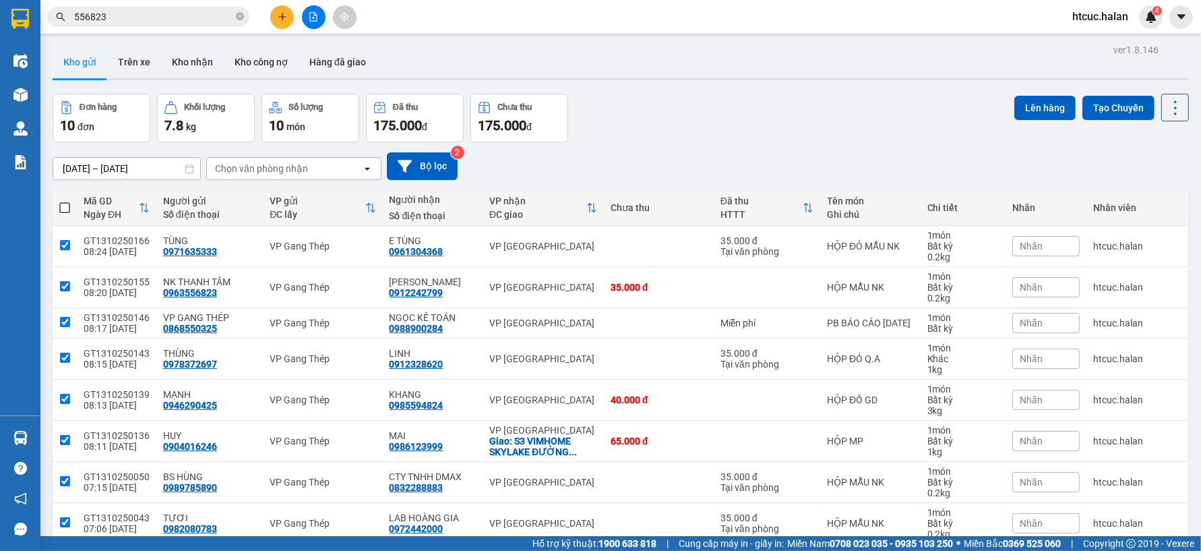
checkbox input "true"
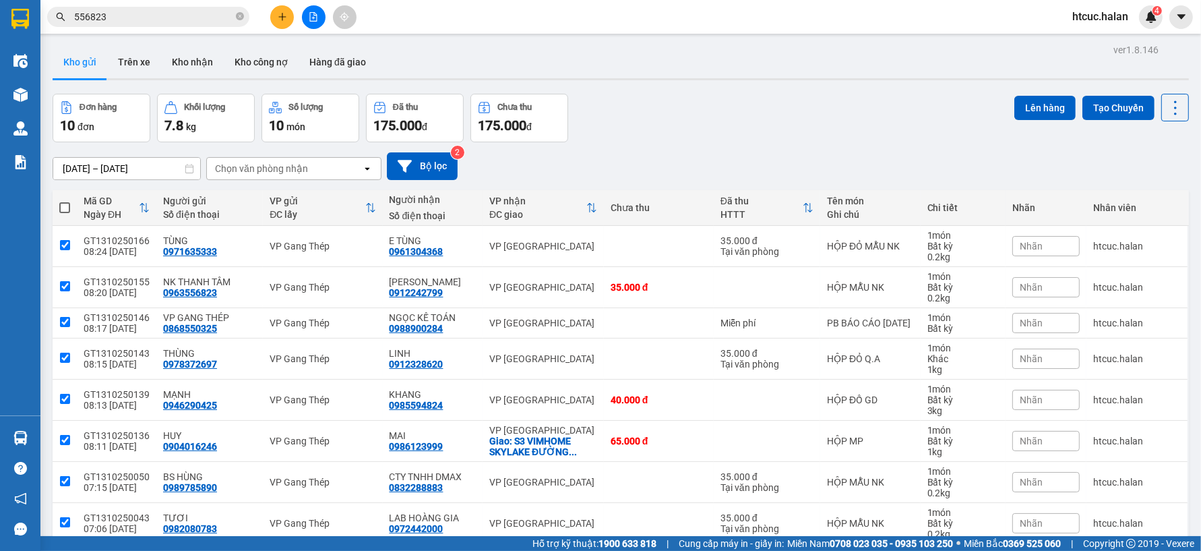
checkbox input "true"
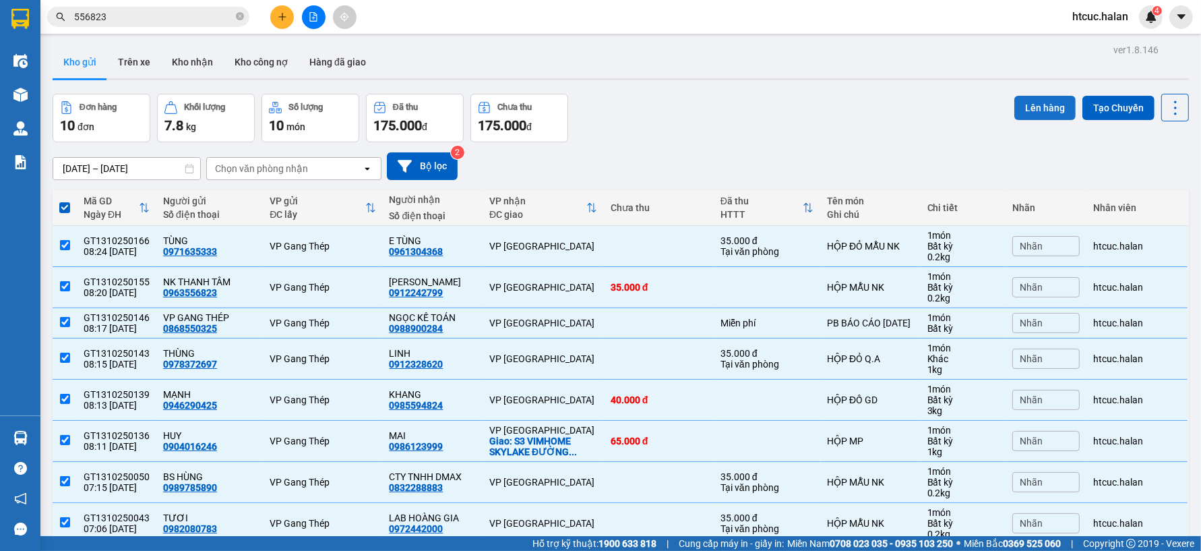
click at [1022, 111] on button "Lên hàng" at bounding box center [1045, 108] width 61 height 24
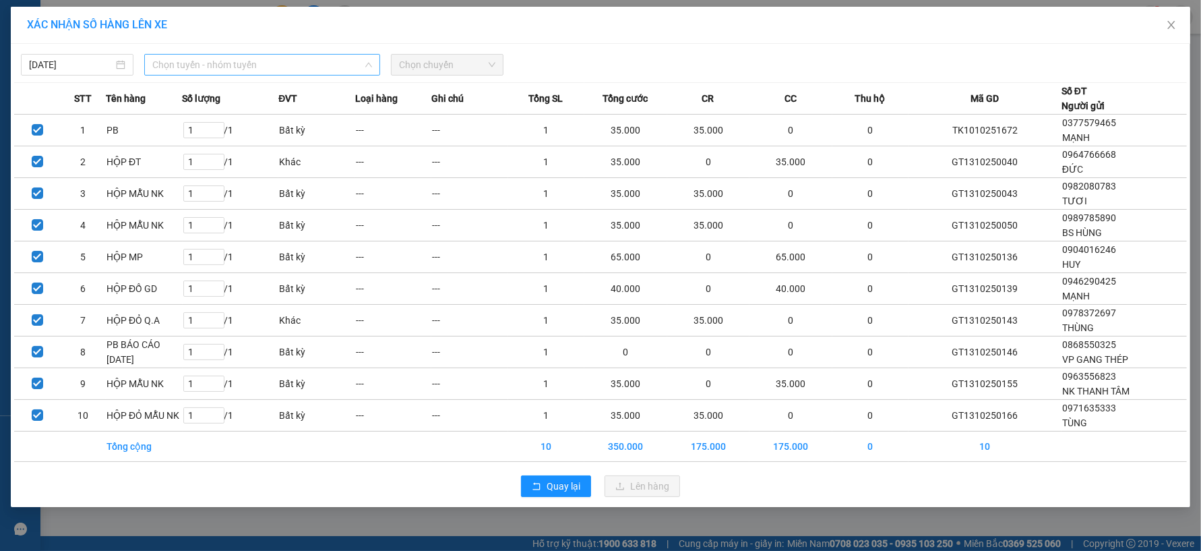
click at [355, 64] on span "Chọn tuyến - nhóm tuyến" at bounding box center [262, 65] width 220 height 20
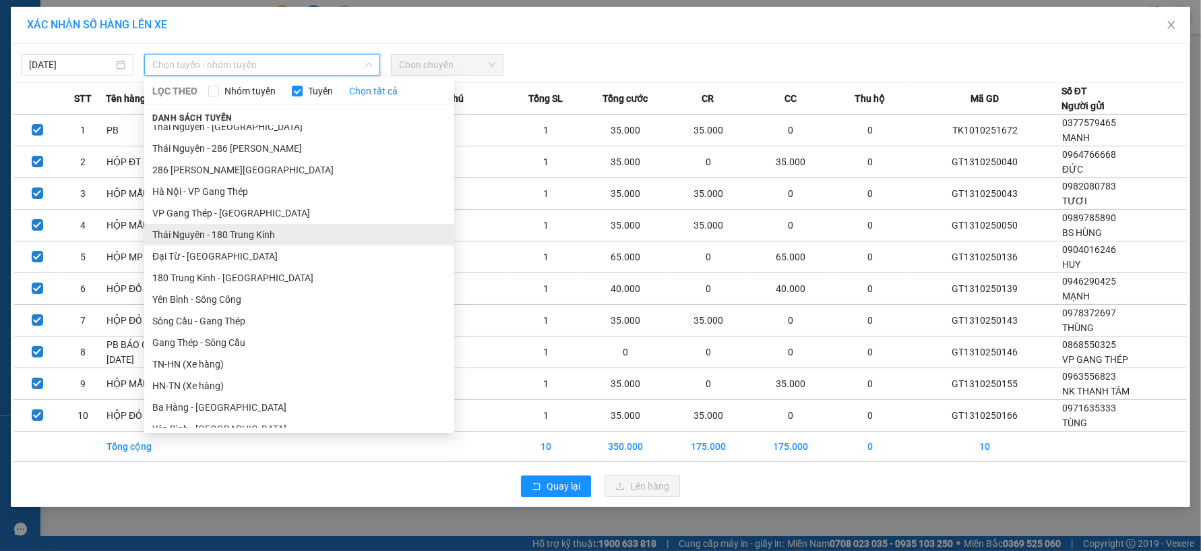
scroll to position [299, 0]
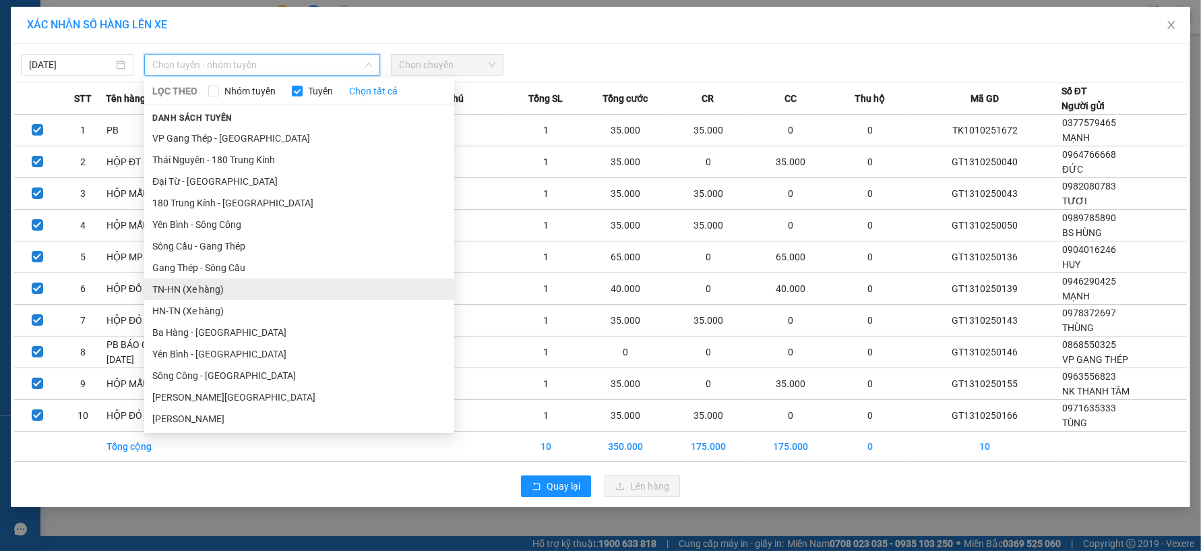
click at [173, 287] on li "TN-HN (Xe hàng)" at bounding box center [299, 289] width 310 height 22
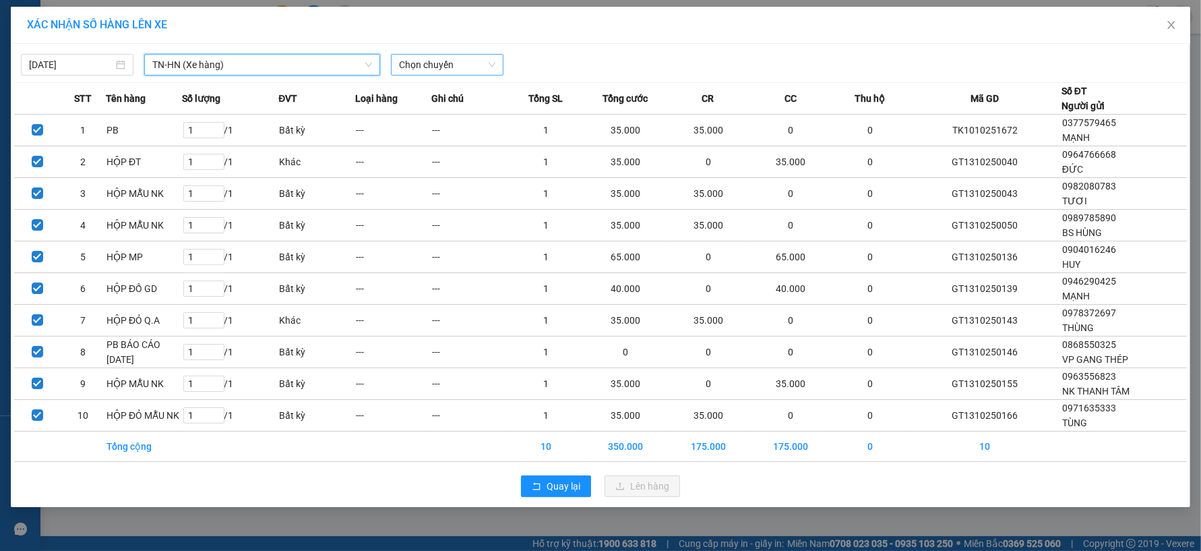
click at [492, 64] on span "Chọn chuyến" at bounding box center [447, 65] width 96 height 20
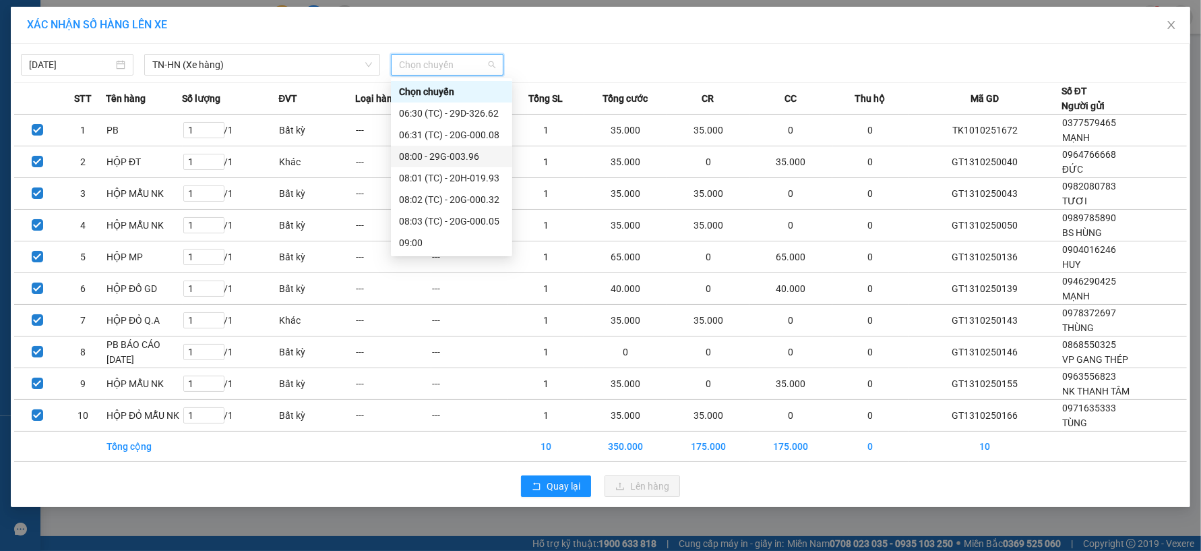
click at [467, 155] on div "08:00 - 29G-003.96" at bounding box center [451, 156] width 105 height 15
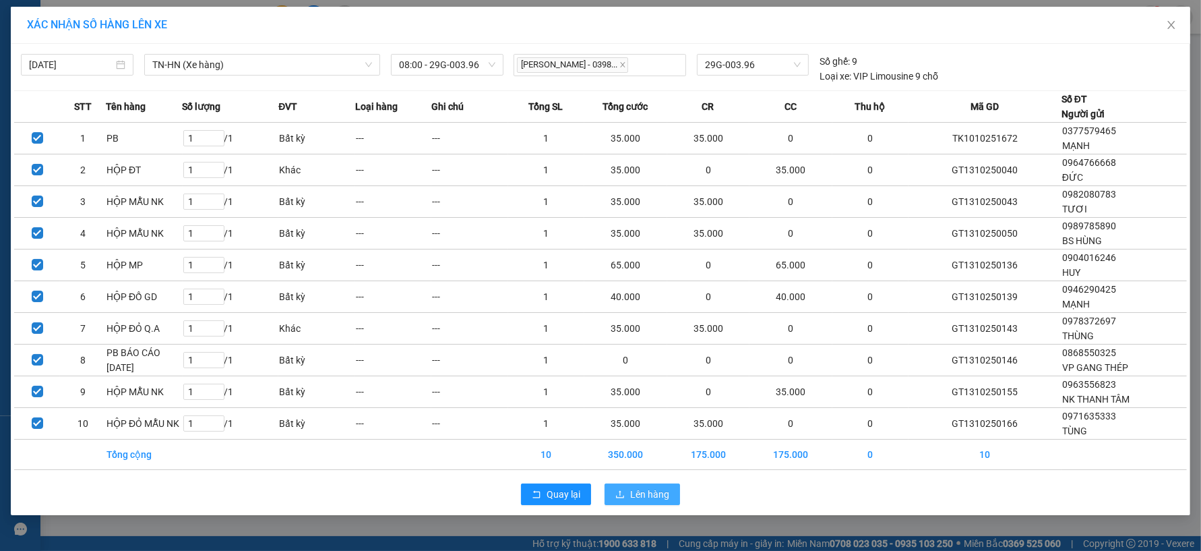
click at [646, 493] on span "Lên hàng" at bounding box center [649, 494] width 39 height 15
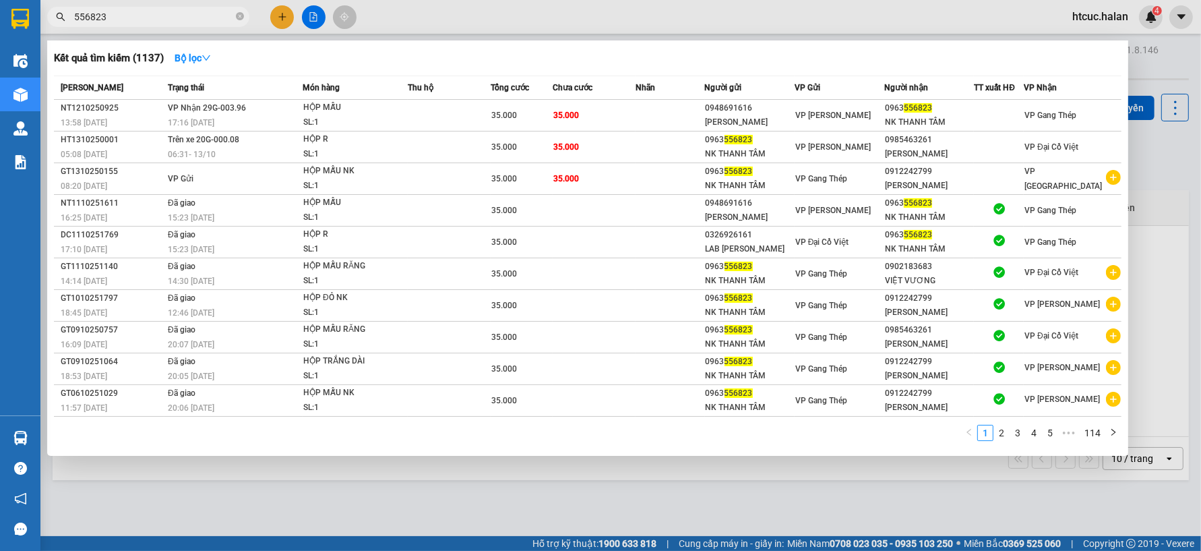
drag, startPoint x: 132, startPoint y: 21, endPoint x: 47, endPoint y: 19, distance: 85.0
click at [47, 19] on span "556823" at bounding box center [148, 17] width 202 height 20
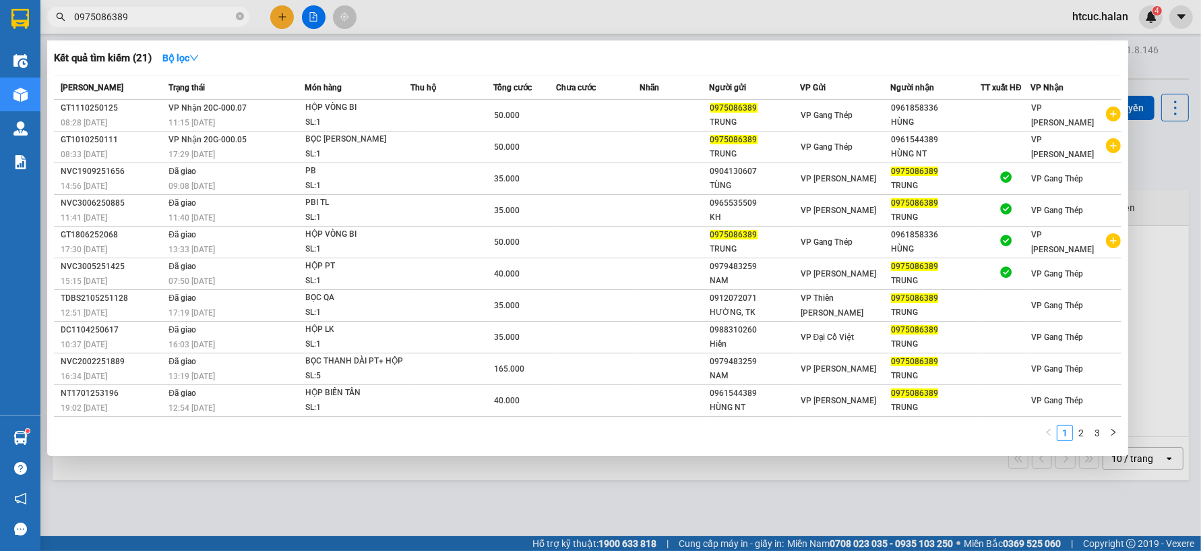
type input "0975086389"
click at [278, 18] on div at bounding box center [600, 275] width 1201 height 551
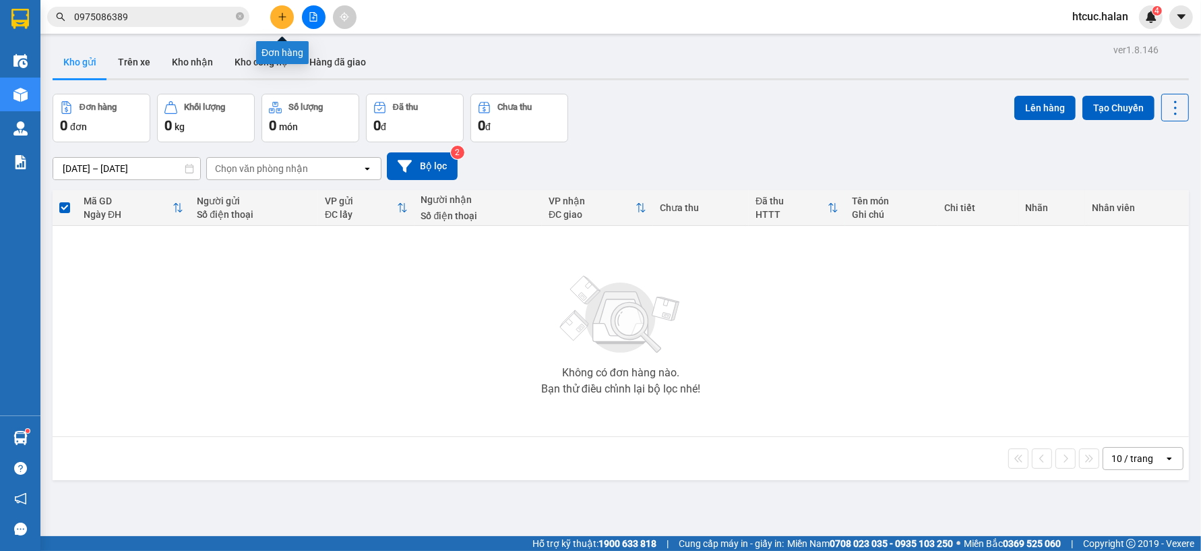
click at [287, 16] on icon "plus" at bounding box center [282, 16] width 9 height 9
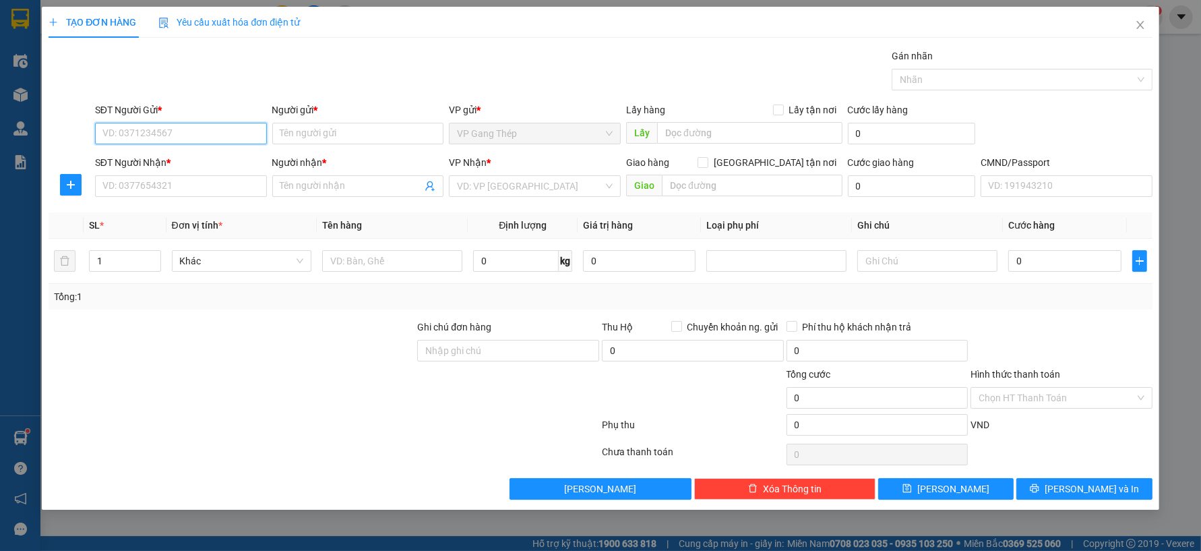
click at [196, 132] on input "SĐT Người Gửi *" at bounding box center [181, 134] width 172 height 22
click at [167, 129] on input "0982833221" at bounding box center [181, 134] width 172 height 22
drag, startPoint x: 167, startPoint y: 129, endPoint x: 102, endPoint y: 138, distance: 66.0
click at [102, 138] on input "0982833221" at bounding box center [181, 134] width 172 height 22
type input "0913994915"
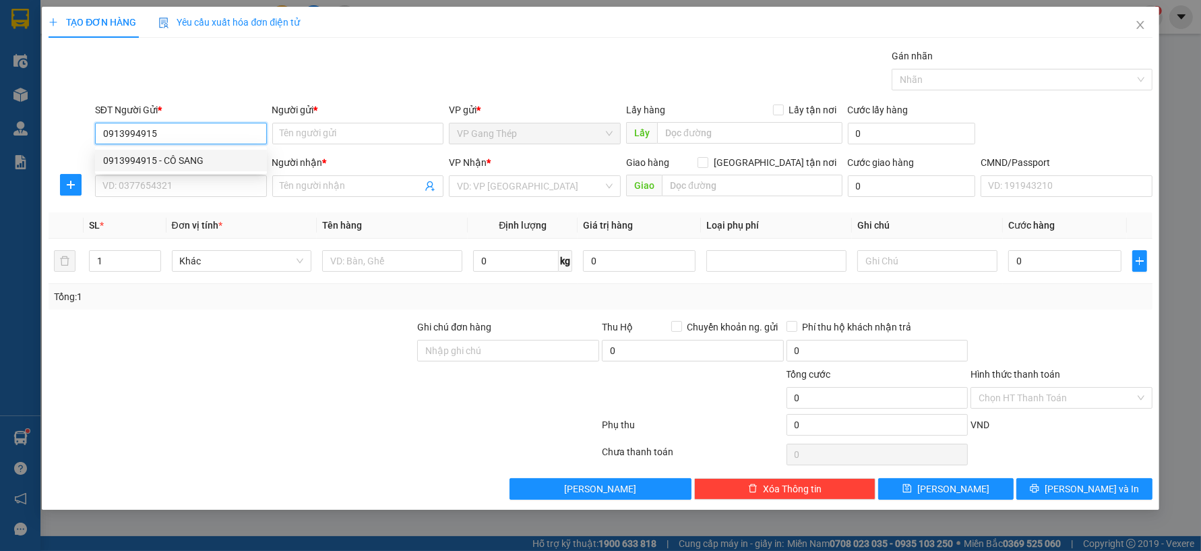
click at [192, 160] on div "0913994915 - CÔ SANG" at bounding box center [181, 160] width 156 height 15
type input "CÔ SANG"
type input "0913994915"
click at [186, 185] on input "SĐT Người Nhận *" at bounding box center [181, 186] width 172 height 22
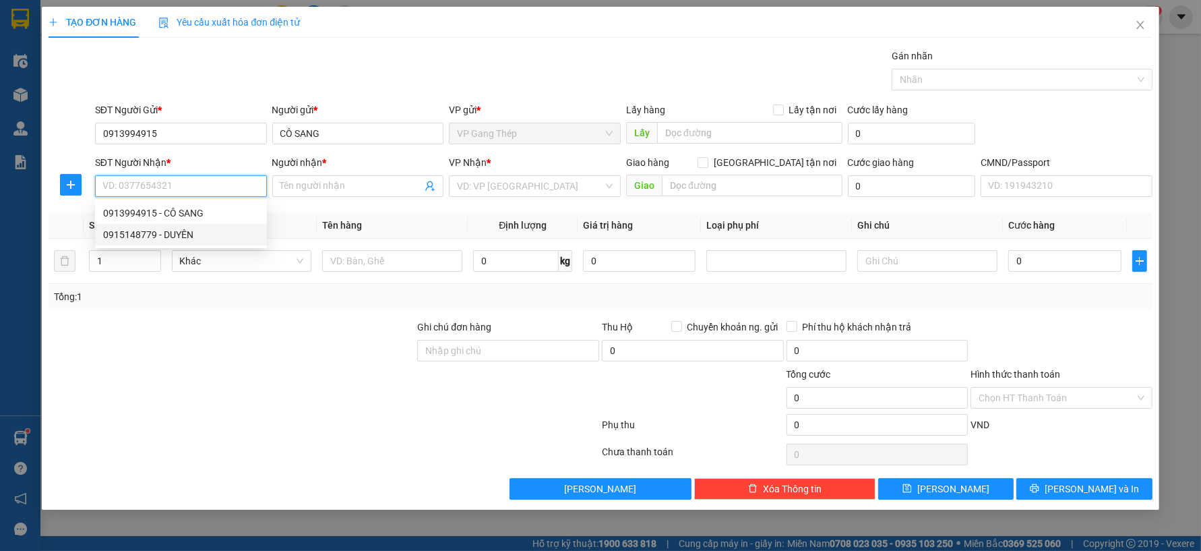
click at [170, 234] on div "0915148779 - DUYÊN" at bounding box center [181, 234] width 156 height 15
type input "0915148779"
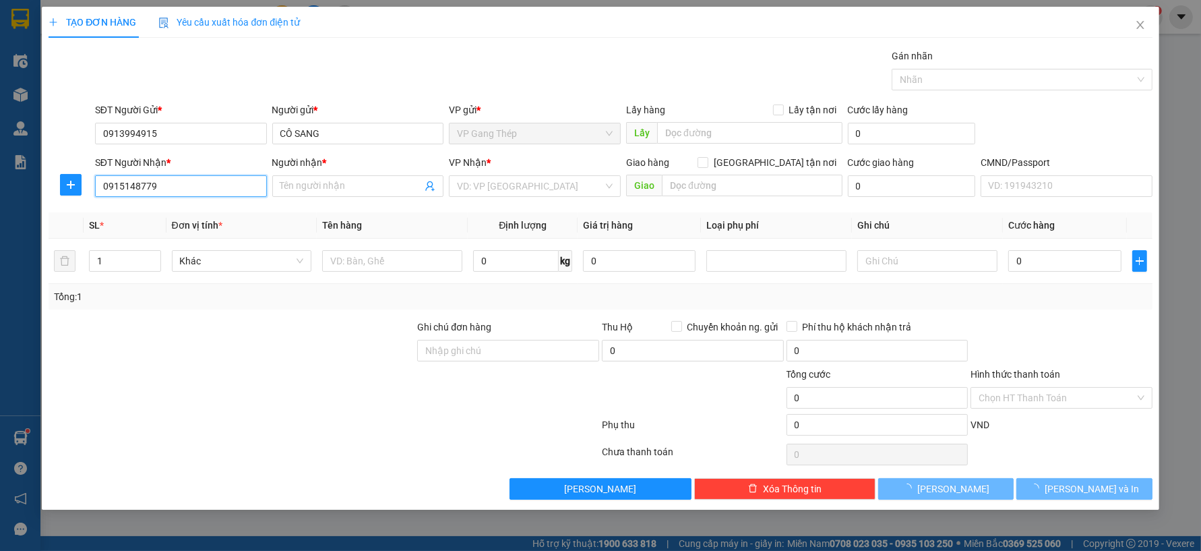
type input "DUYÊN"
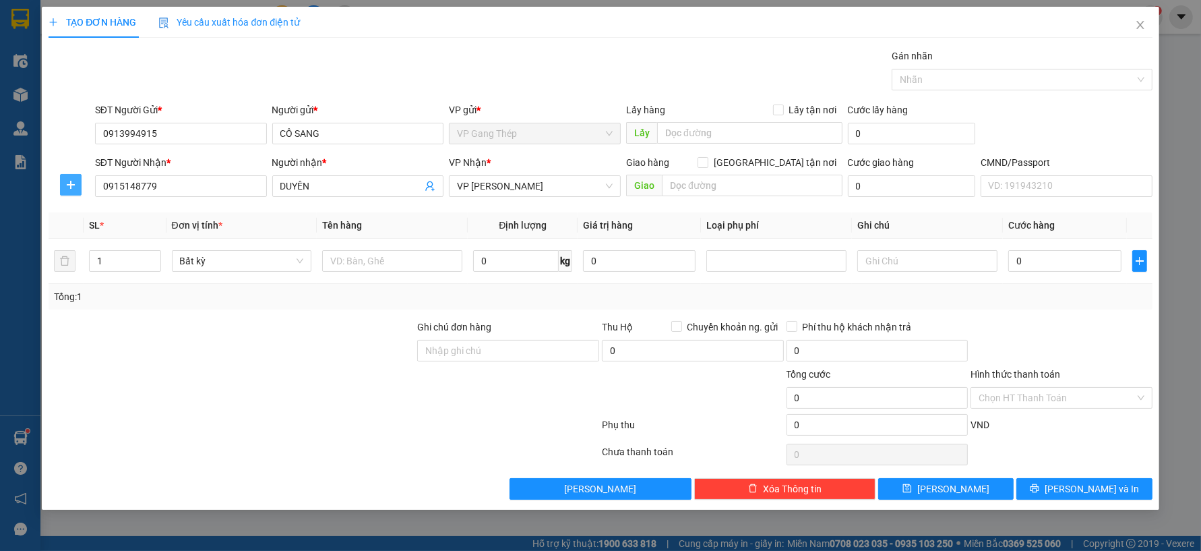
click at [67, 185] on icon "plus" at bounding box center [70, 184] width 11 height 11
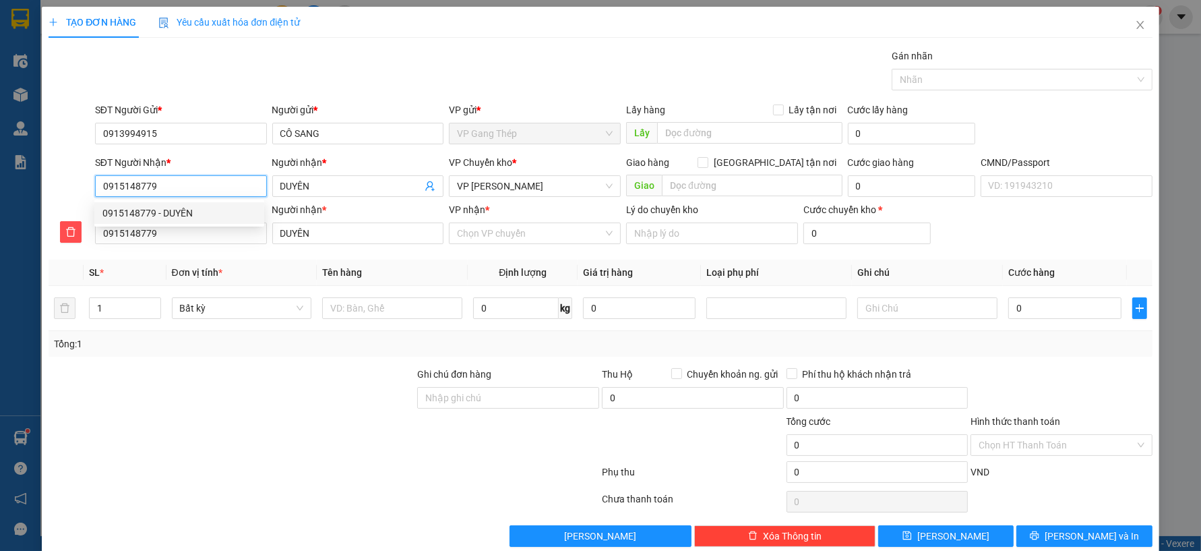
drag, startPoint x: 180, startPoint y: 185, endPoint x: 27, endPoint y: 192, distance: 153.2
click at [27, 192] on div "TẠO ĐƠN HÀNG Yêu cầu xuất hóa đơn điện tử Transit Pickup Surcharge Ids Transit …" at bounding box center [600, 275] width 1201 height 551
type input "0"
type input "091"
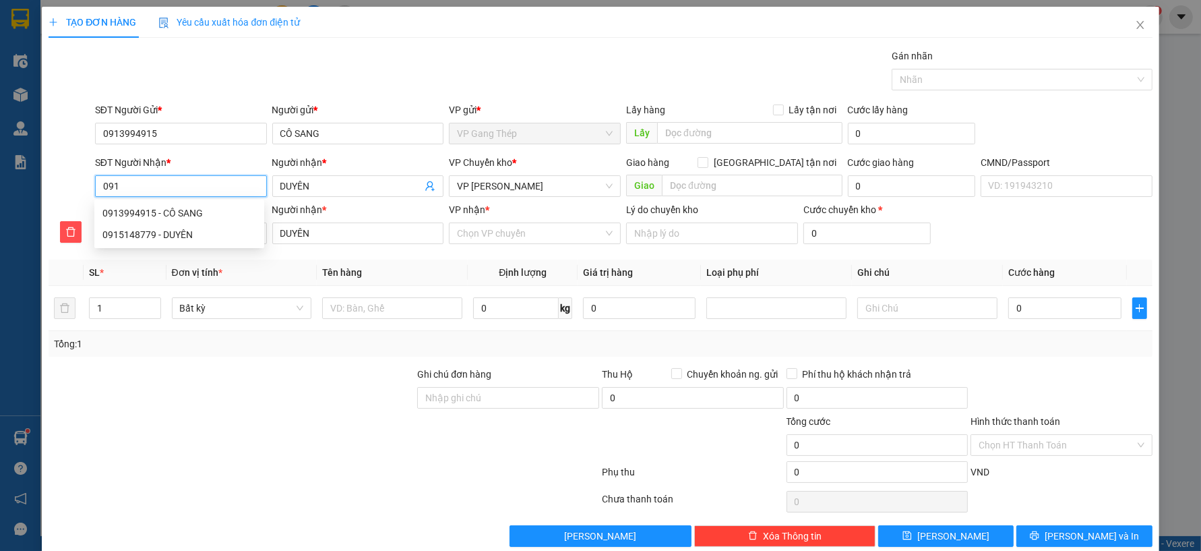
type input "091"
type input "0916"
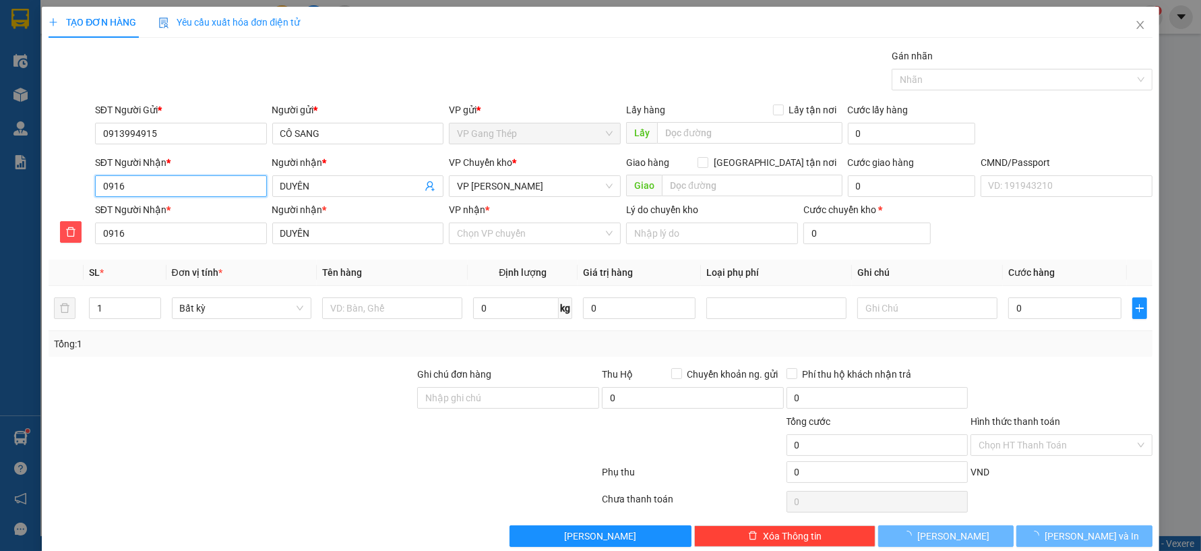
type input "09168"
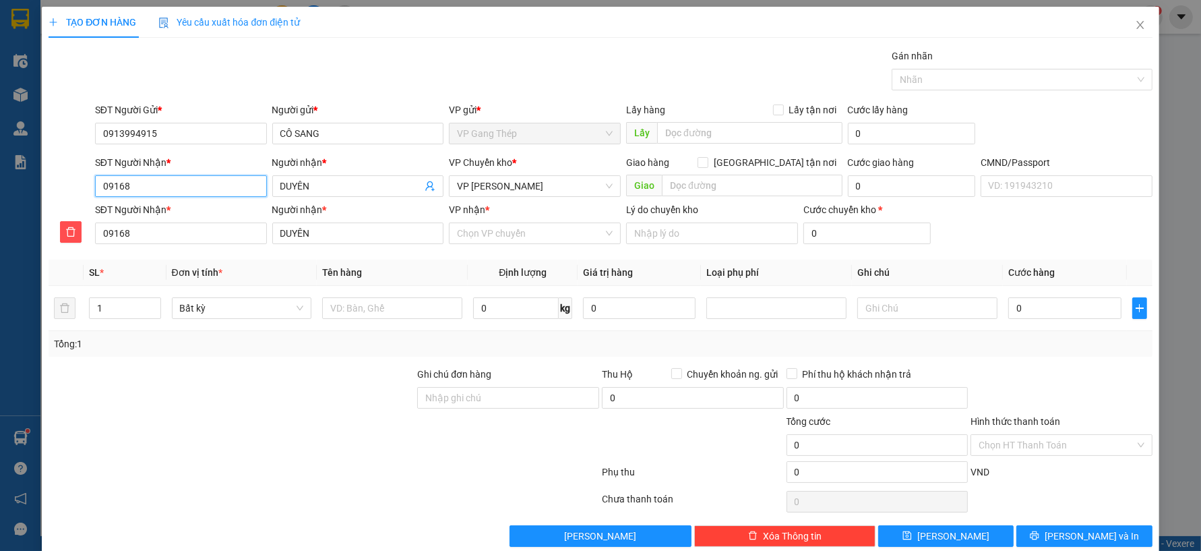
type input "091681"
type input "0916818"
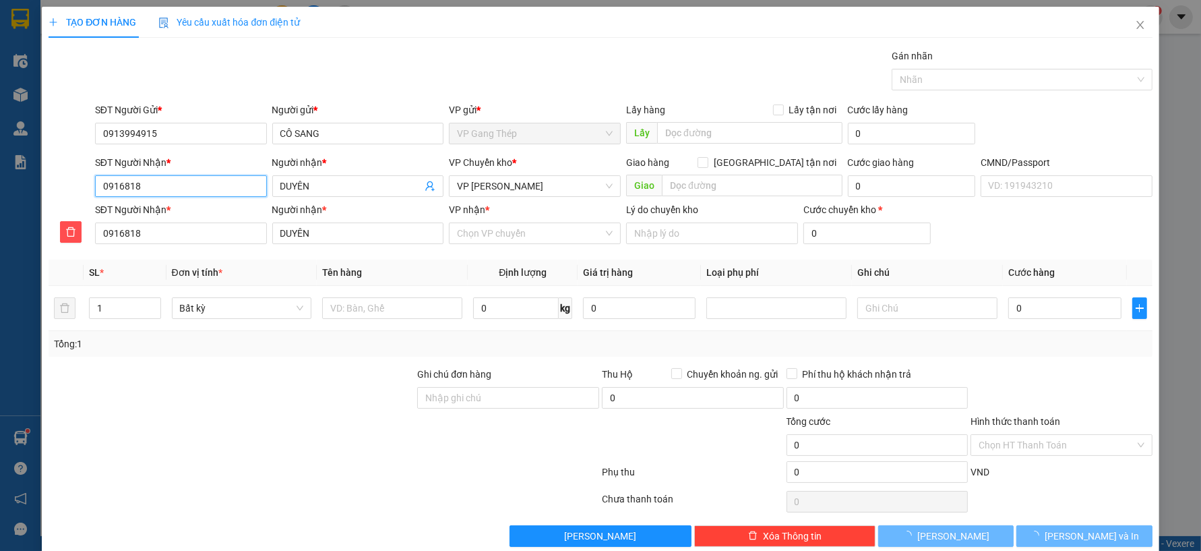
type input "09168189"
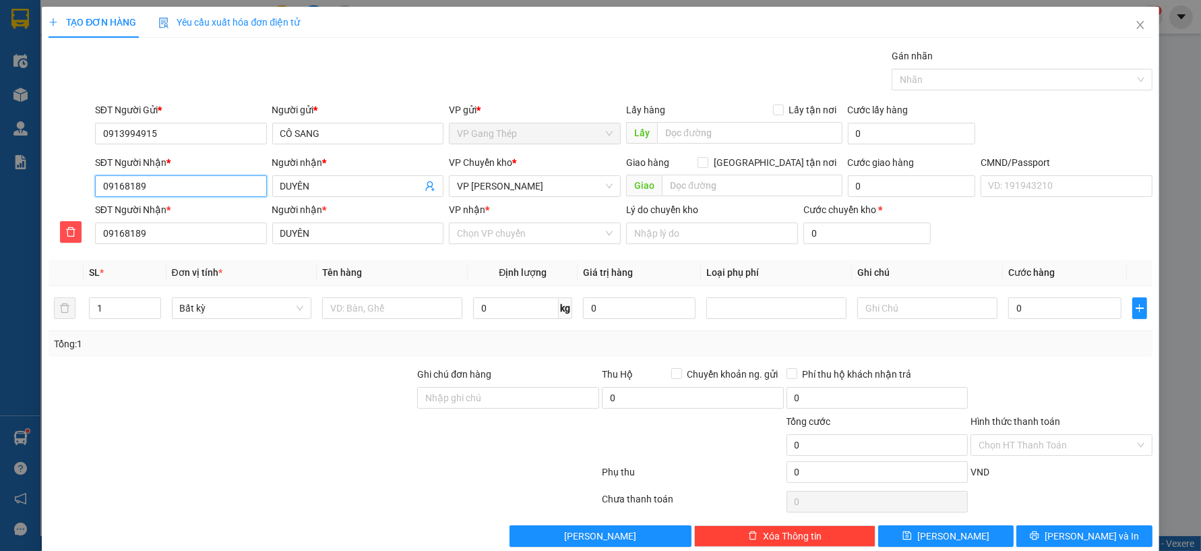
type input "091681896"
type input "0916818963"
click at [183, 214] on div "0916818963 - HÙNG" at bounding box center [179, 213] width 154 height 15
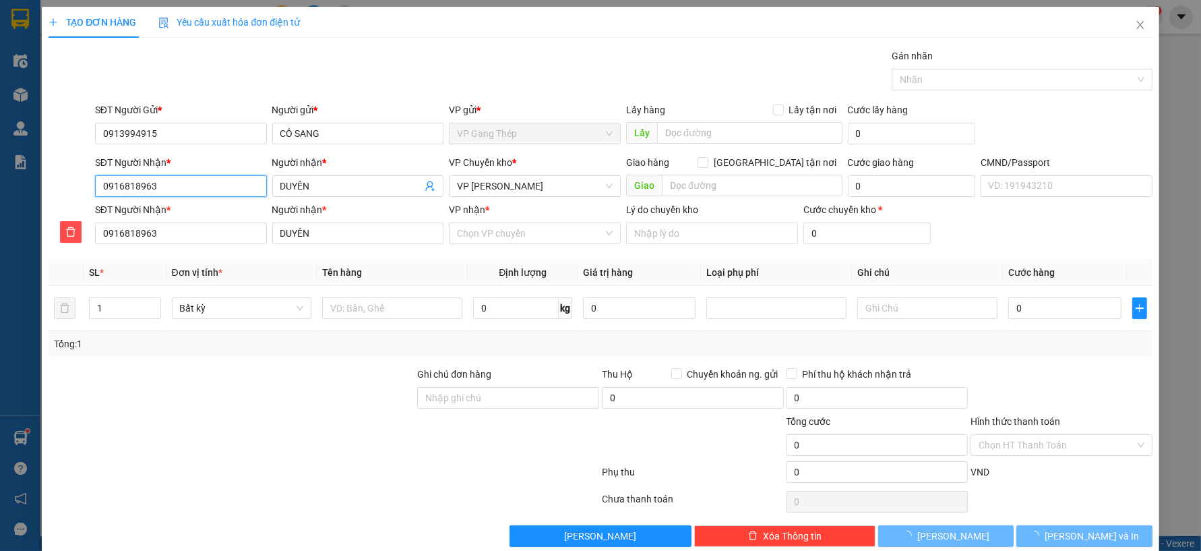
type input "HÙNG"
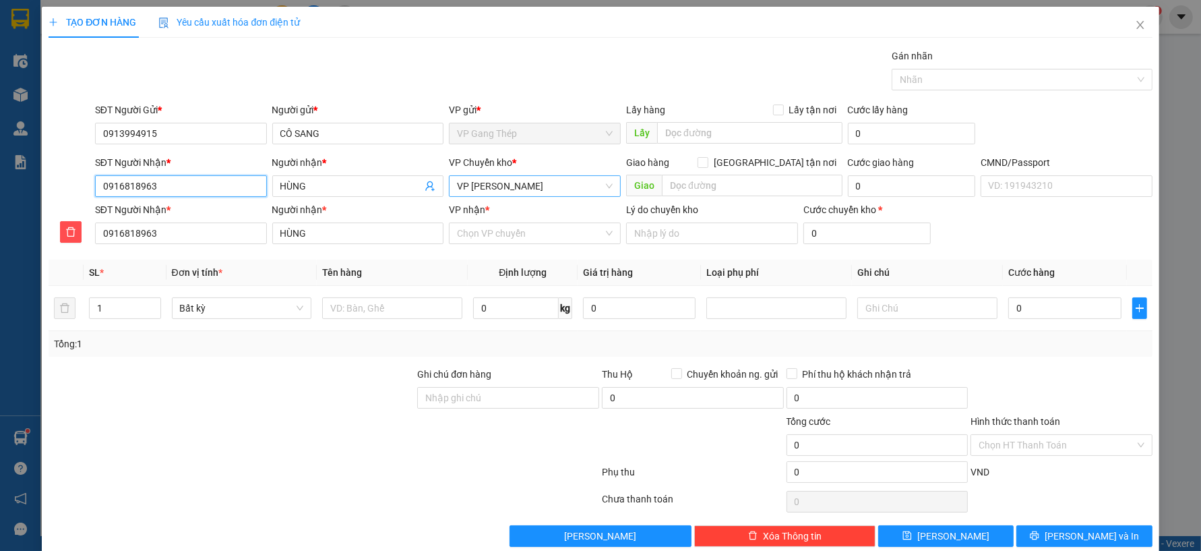
click at [549, 183] on span "VP [PERSON_NAME]" at bounding box center [535, 186] width 156 height 20
type input "0916818963"
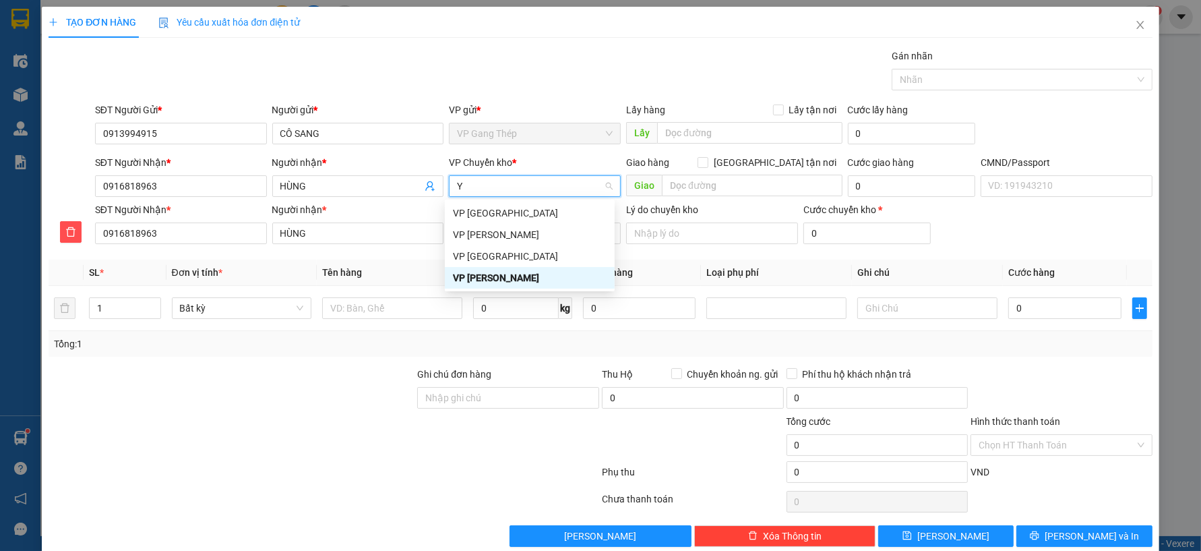
type input "YÊ"
click at [488, 210] on div "VP [GEOGRAPHIC_DATA]" at bounding box center [530, 213] width 154 height 15
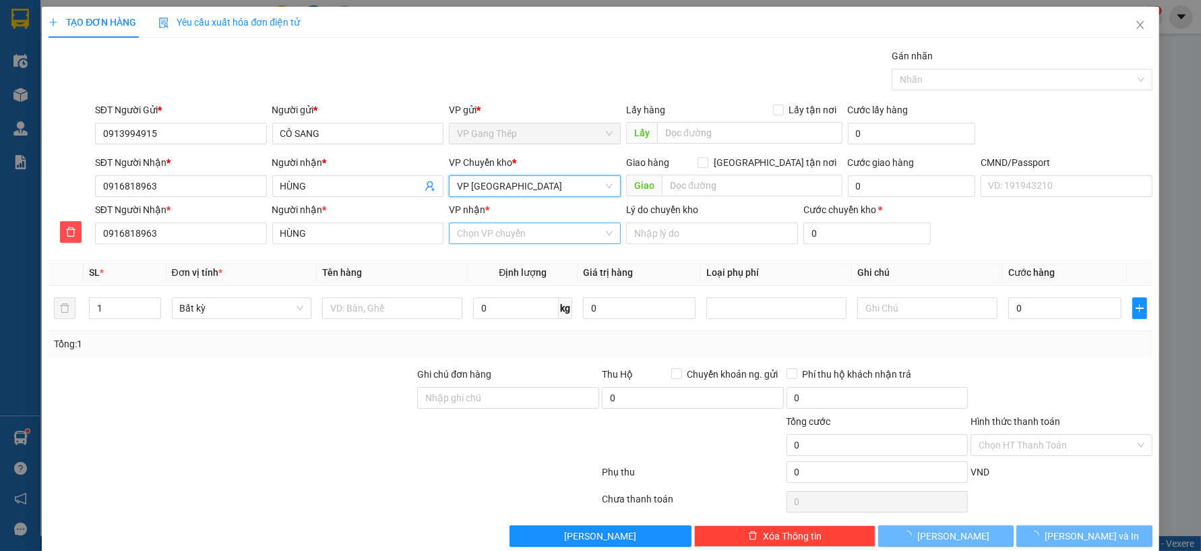
click at [511, 235] on input "VP nhận *" at bounding box center [530, 233] width 146 height 20
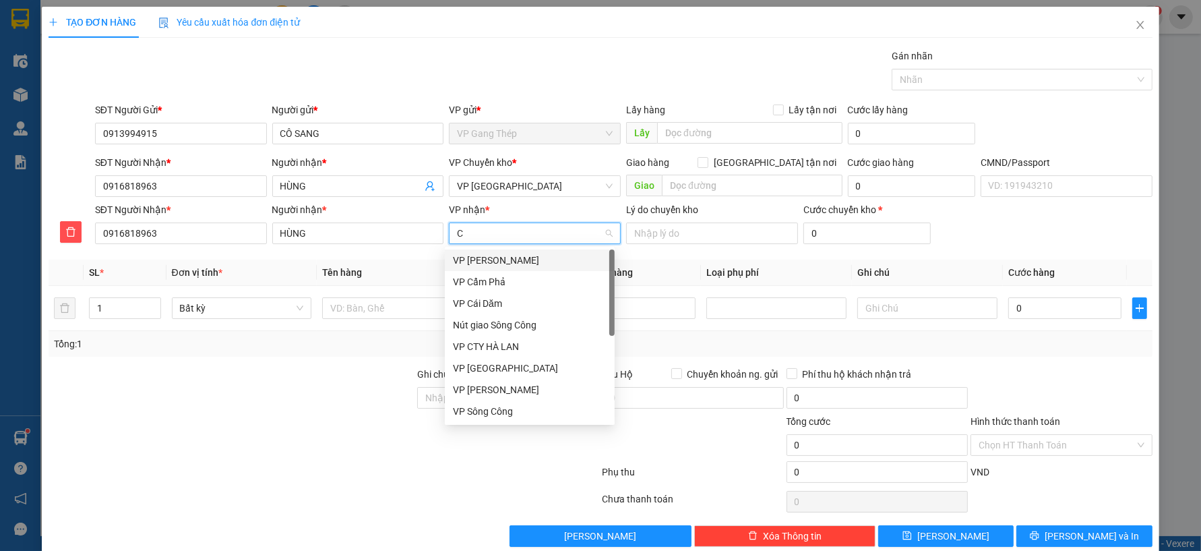
type input "CU"
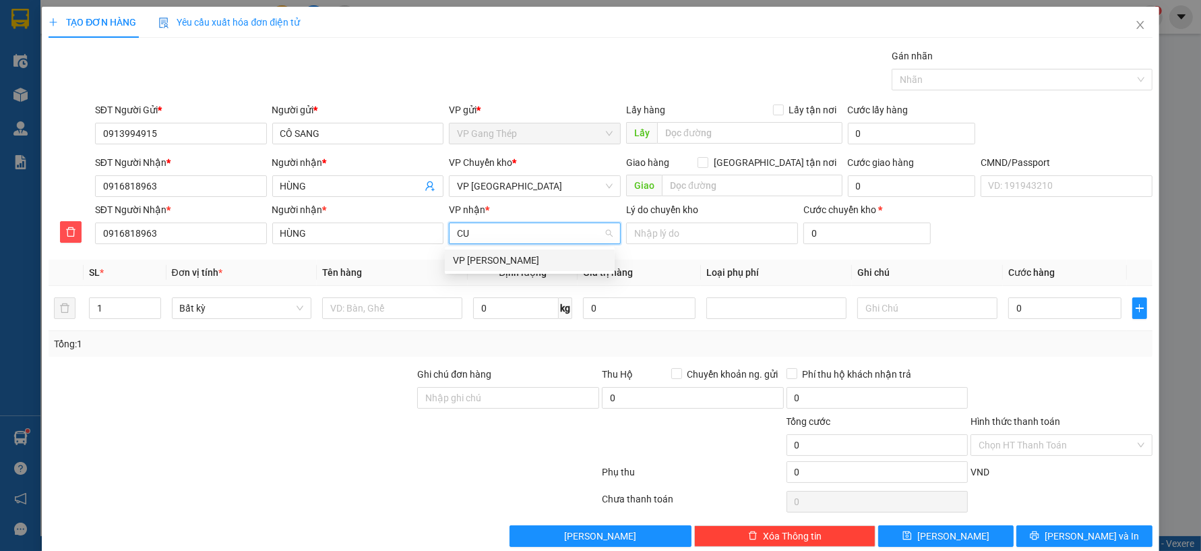
click at [485, 255] on div "VP [PERSON_NAME]" at bounding box center [530, 260] width 154 height 15
click at [361, 309] on input "text" at bounding box center [392, 308] width 140 height 22
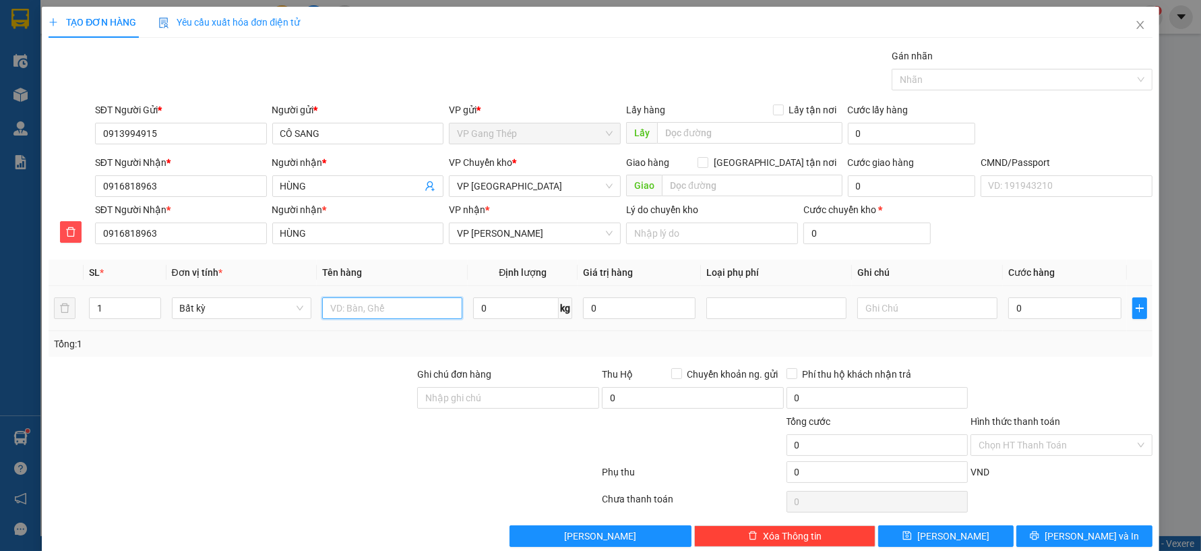
click at [379, 312] on input "text" at bounding box center [392, 308] width 140 height 22
type input "XE LĂN"
click at [513, 305] on input "0" at bounding box center [516, 308] width 86 height 22
type input "13"
click at [1054, 311] on input "0" at bounding box center [1065, 308] width 113 height 22
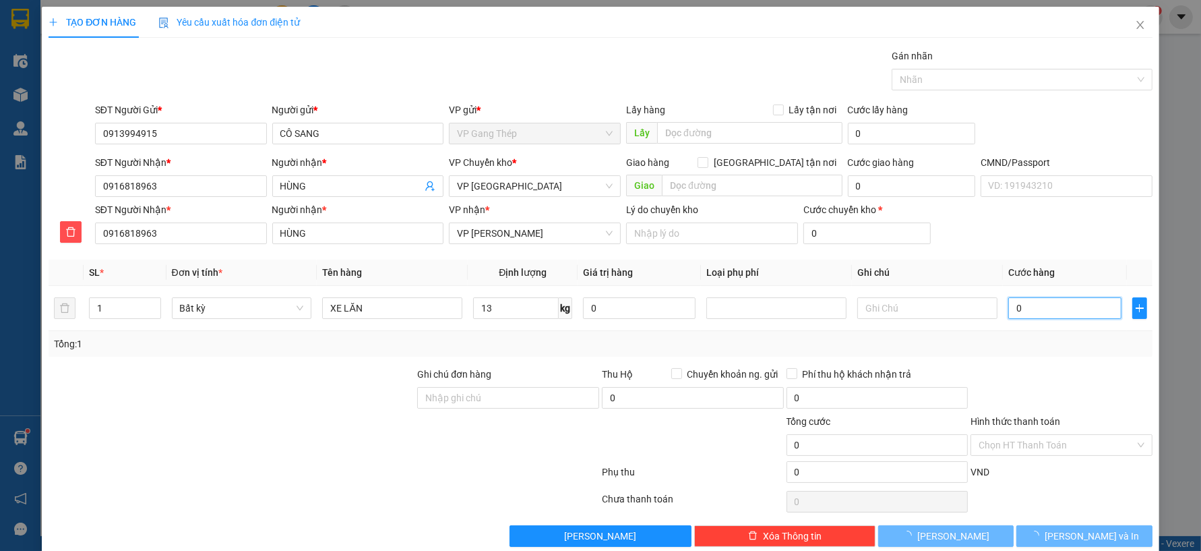
type input "50.000"
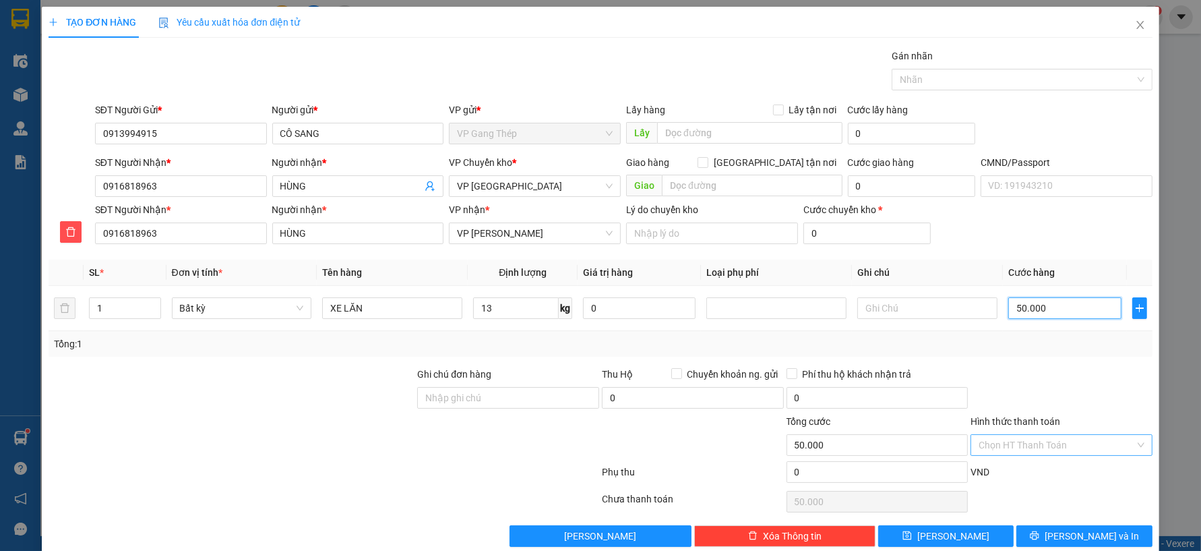
click at [1124, 440] on div "Chọn HT Thanh Toán" at bounding box center [1062, 445] width 182 height 22
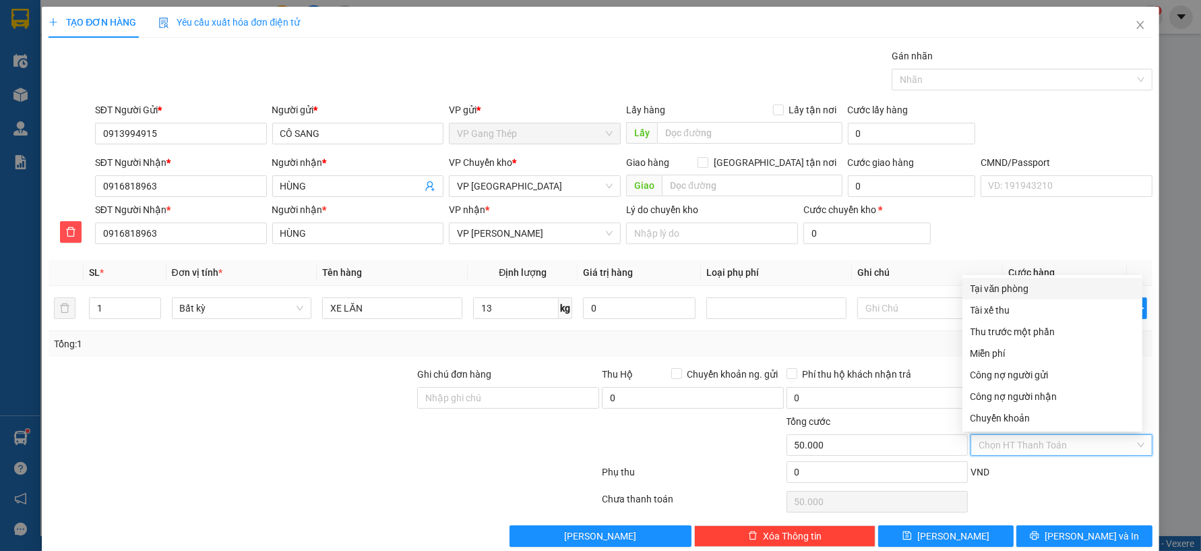
click at [1008, 288] on div "Tại văn phòng" at bounding box center [1053, 288] width 164 height 15
type input "0"
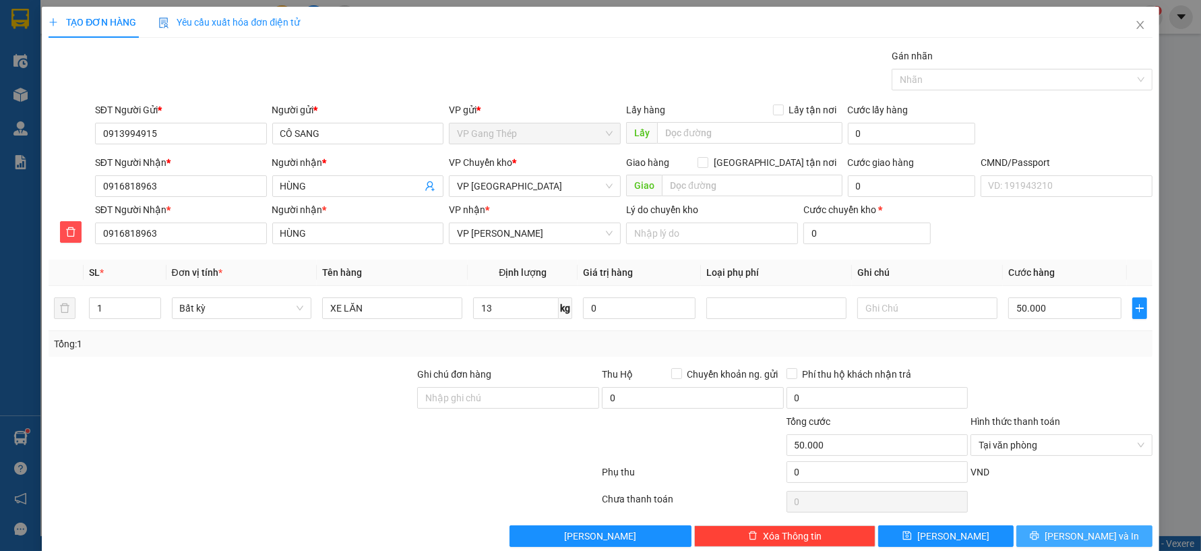
click at [1054, 530] on button "[PERSON_NAME] và In" at bounding box center [1085, 536] width 136 height 22
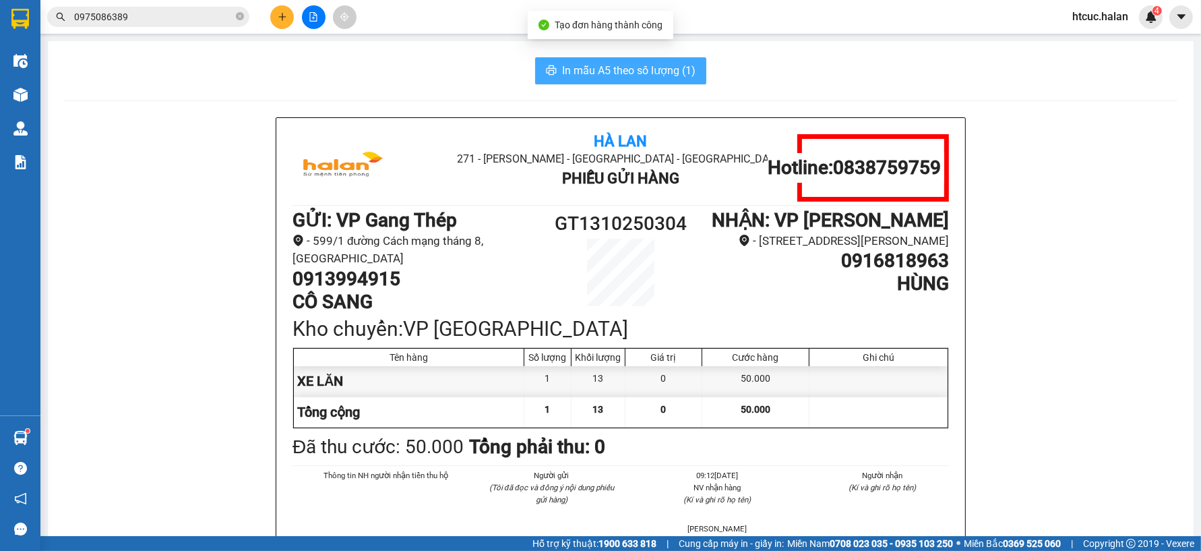
click at [587, 66] on span "In mẫu A5 theo số lượng (1)" at bounding box center [628, 70] width 133 height 17
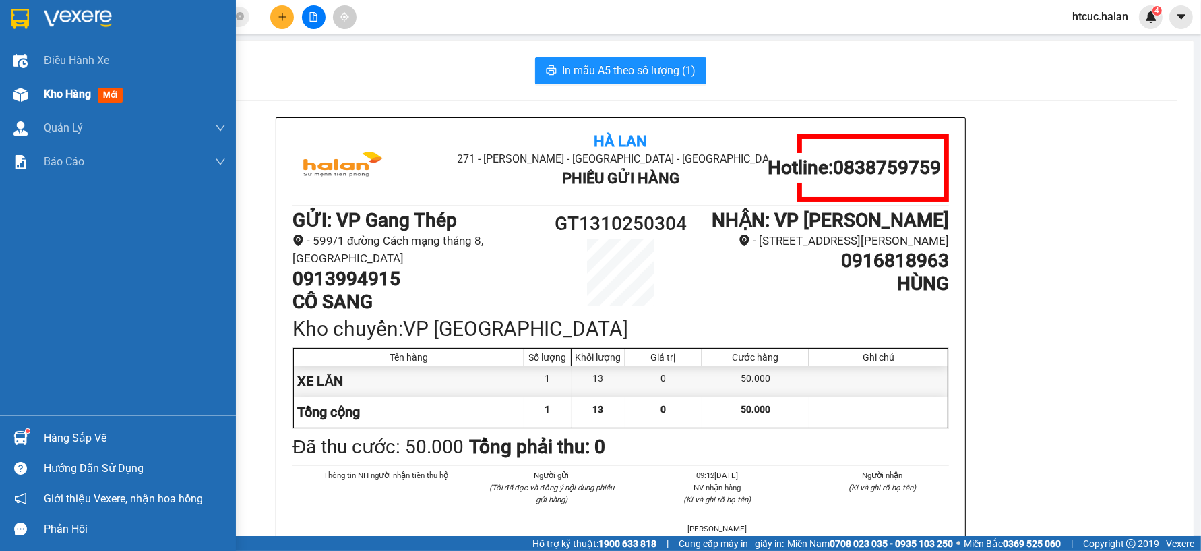
click at [57, 89] on span "Kho hàng" at bounding box center [67, 94] width 47 height 13
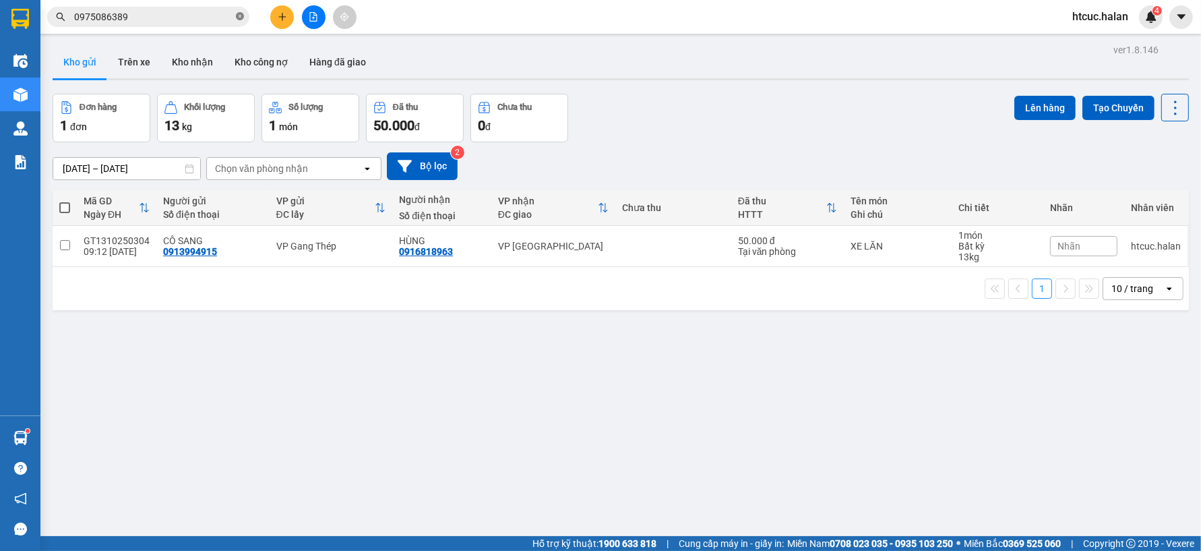
click at [237, 15] on icon "close-circle" at bounding box center [240, 16] width 8 height 8
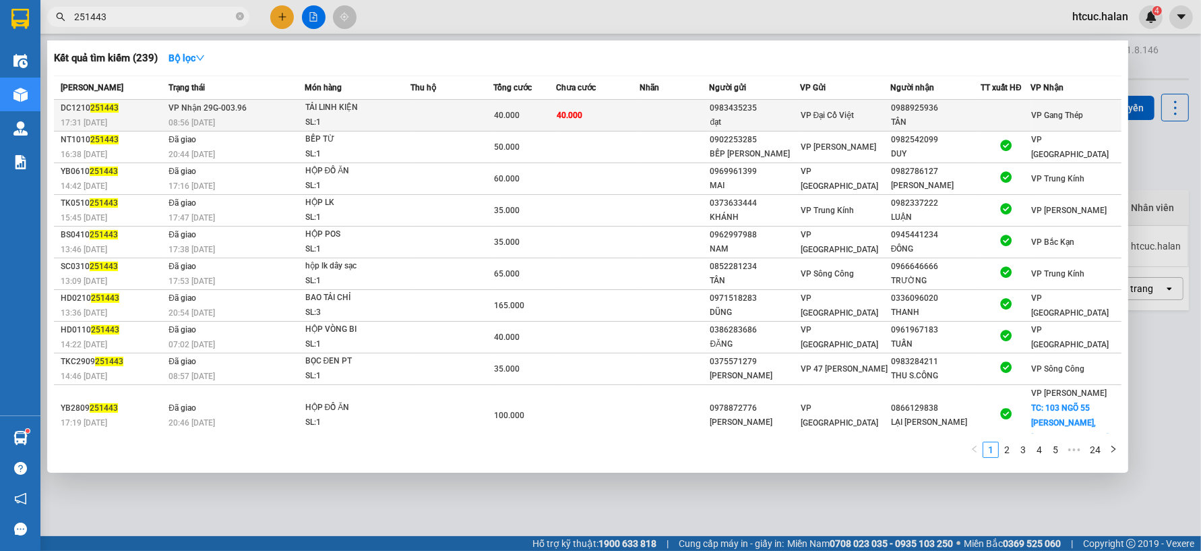
type input "251443"
click at [663, 120] on td at bounding box center [674, 116] width 69 height 32
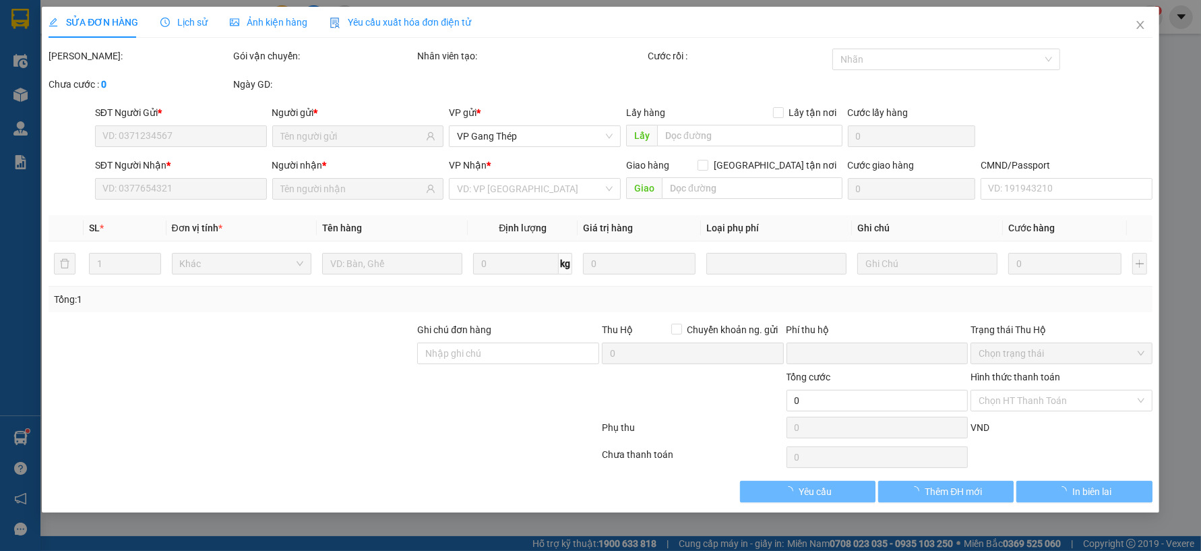
type input "0983435235"
type input "đạt"
type input "0988925936"
type input "TÂN"
type input "0"
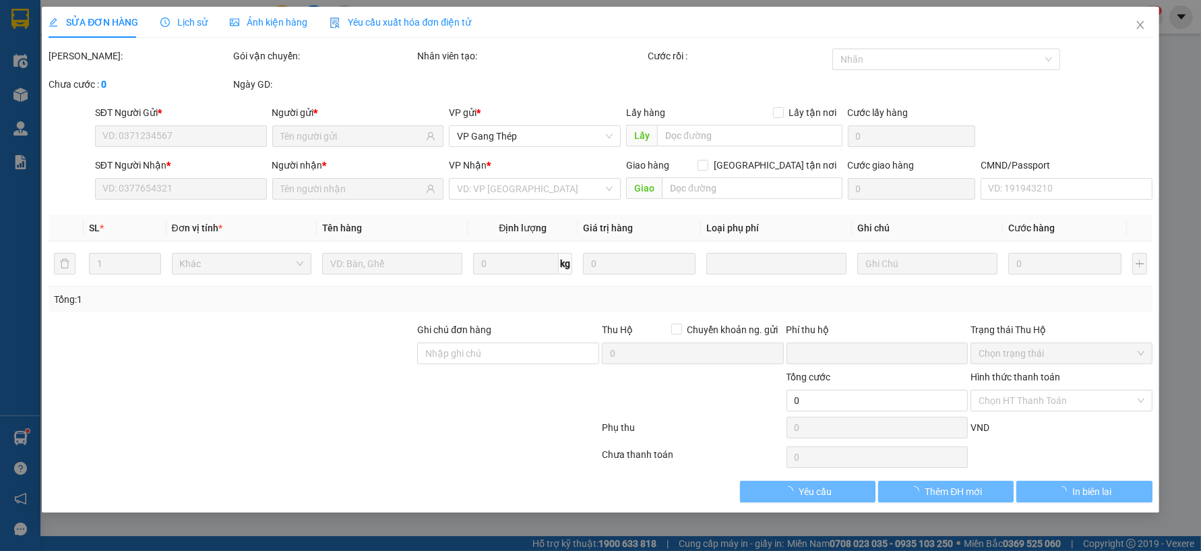
type input "40.000"
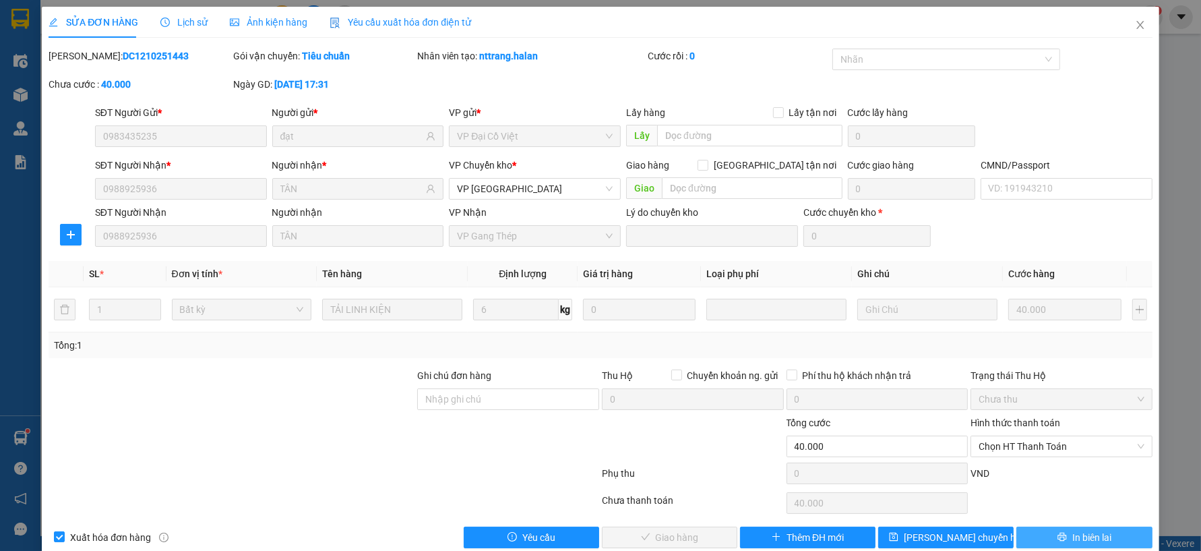
click at [1074, 538] on span "In biên lai" at bounding box center [1092, 537] width 39 height 15
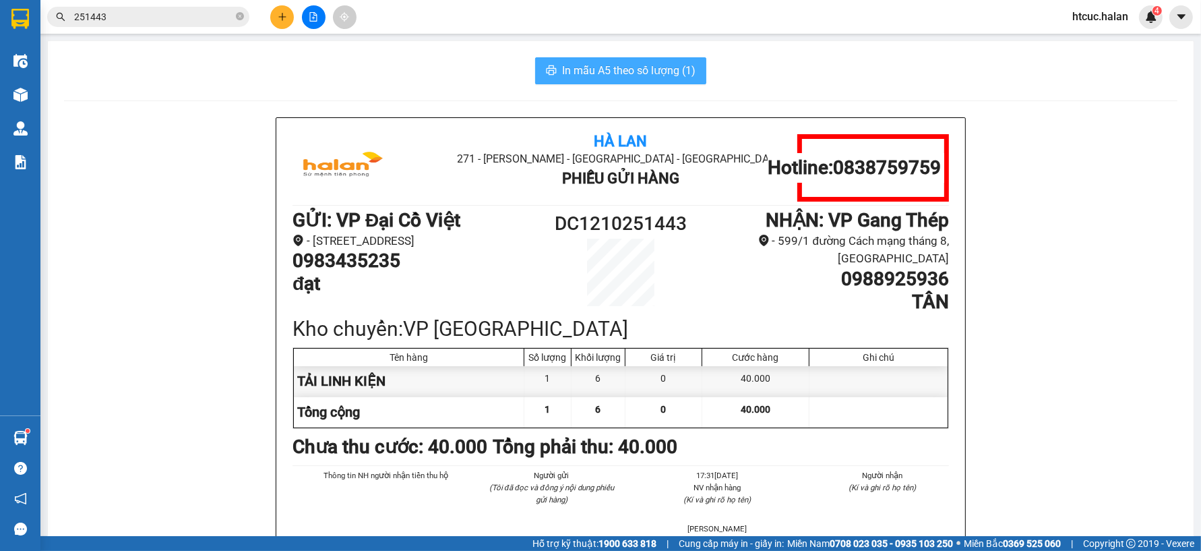
click at [630, 72] on span "In mẫu A5 theo số lượng (1)" at bounding box center [628, 70] width 133 height 17
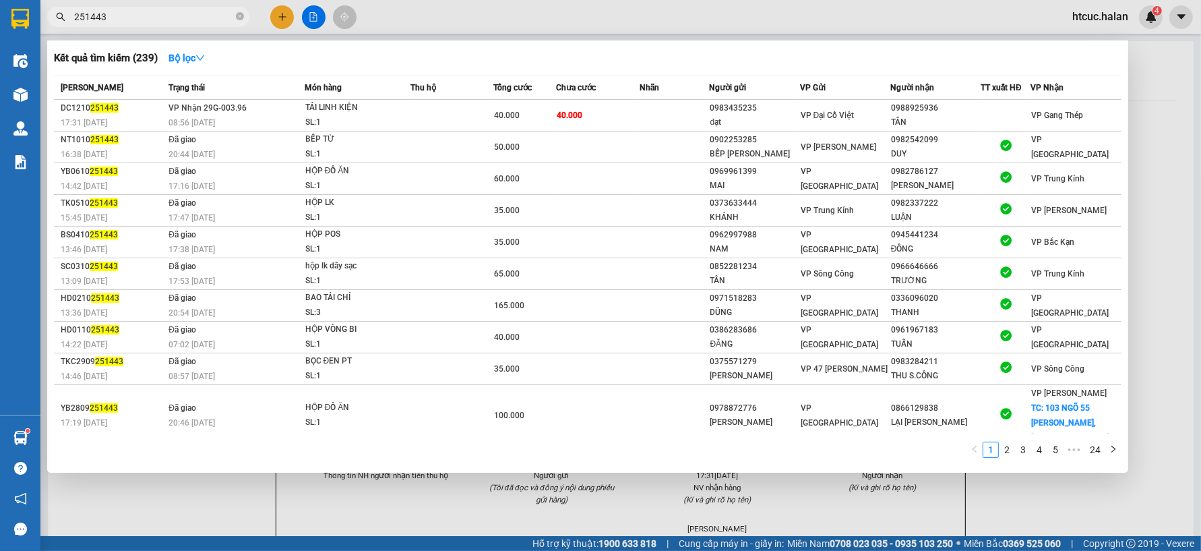
drag, startPoint x: 119, startPoint y: 14, endPoint x: -3, endPoint y: 28, distance: 122.1
click at [0, 28] on html "Kết quả tìm kiếm ( 239 ) Bộ lọc Mã ĐH Trạng thái Món hàng Thu hộ Tổng cước Chưa…" at bounding box center [600, 275] width 1201 height 551
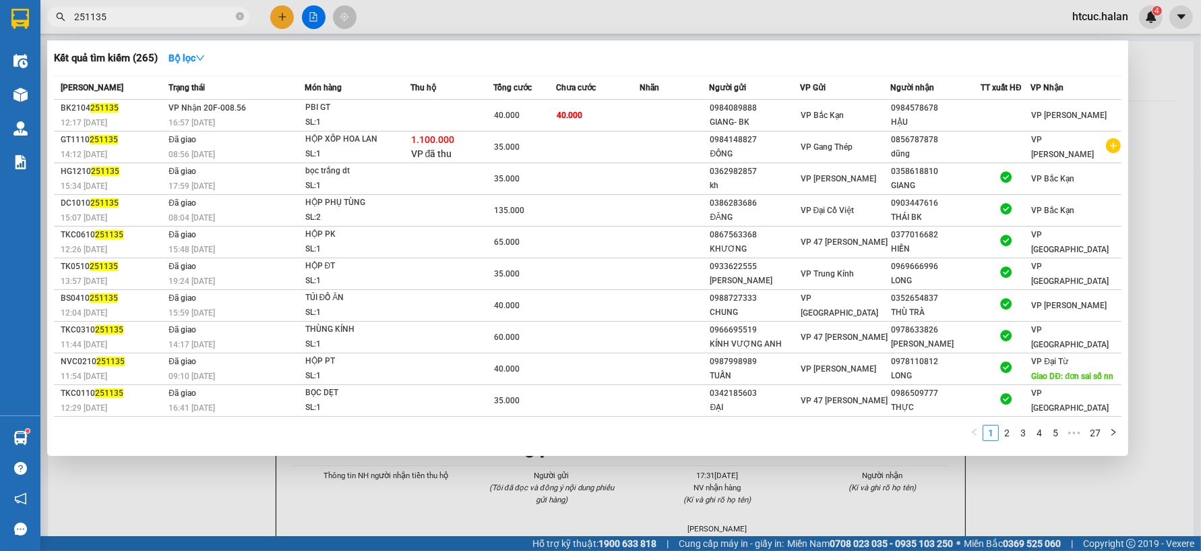
type input "251135"
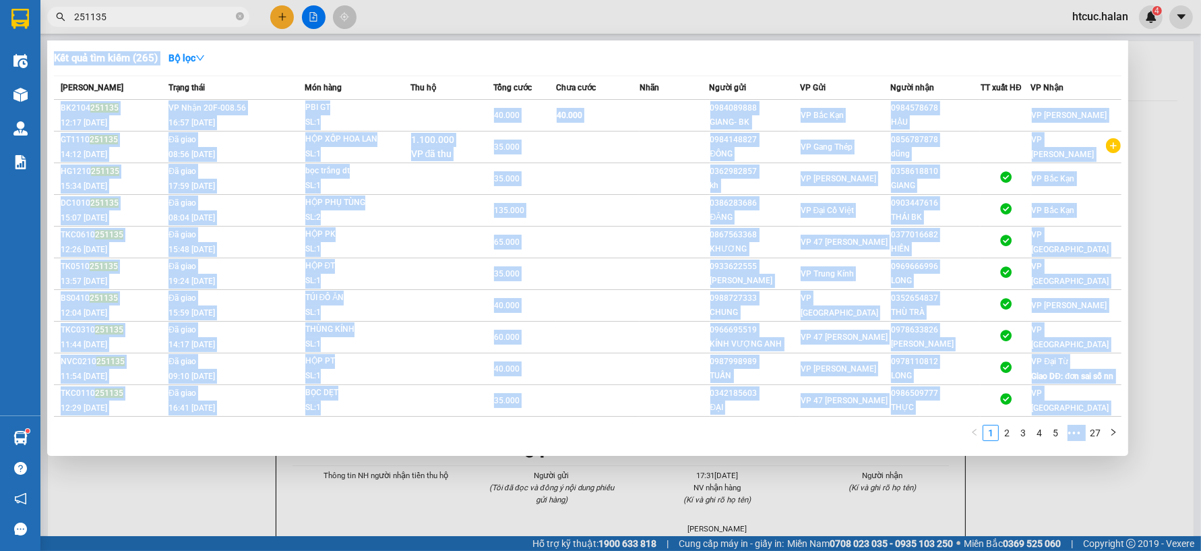
drag, startPoint x: 119, startPoint y: 7, endPoint x: 84, endPoint y: 29, distance: 41.0
click at [84, 29] on div "Kết quả tìm kiếm ( 265 ) Bộ lọc Mã ĐH Trạng thái Món hàng Thu hộ Tổng cước Chưa…" at bounding box center [131, 17] width 263 height 24
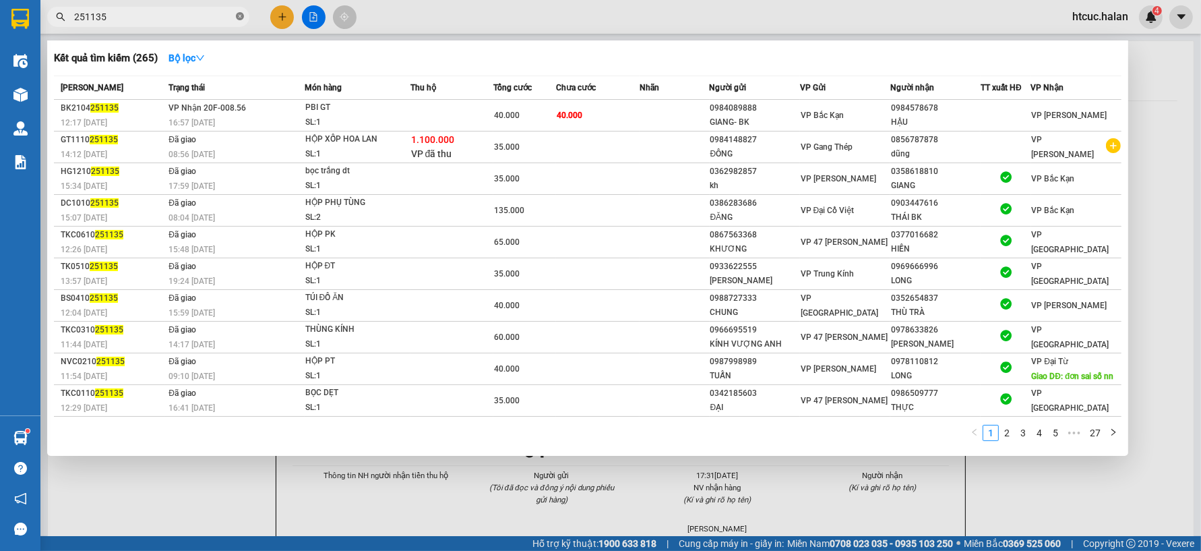
click at [236, 16] on icon "close-circle" at bounding box center [240, 16] width 8 height 8
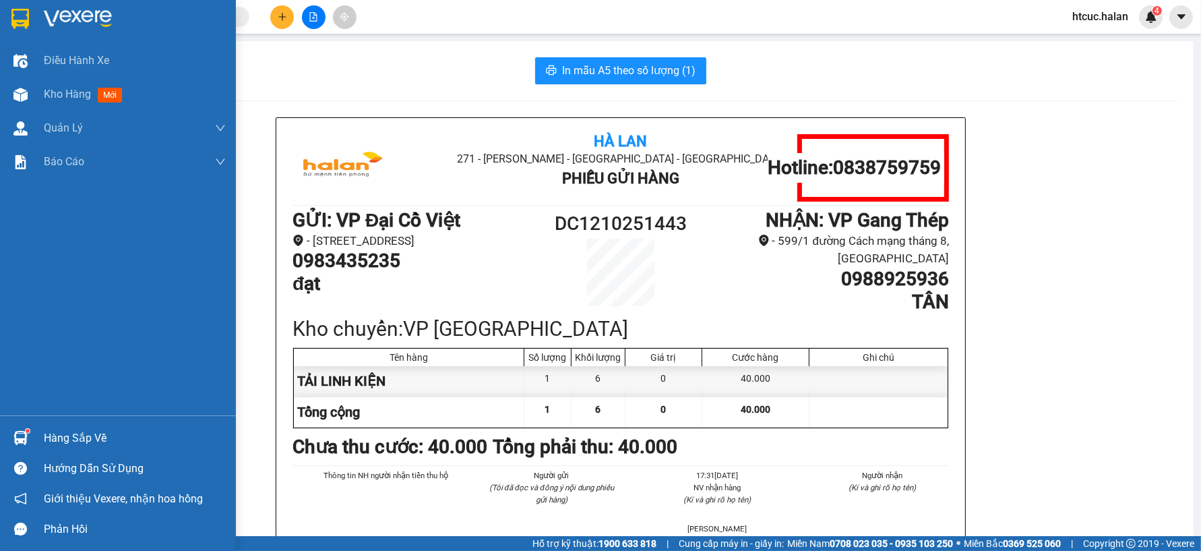
click at [16, 432] on img at bounding box center [20, 438] width 14 height 14
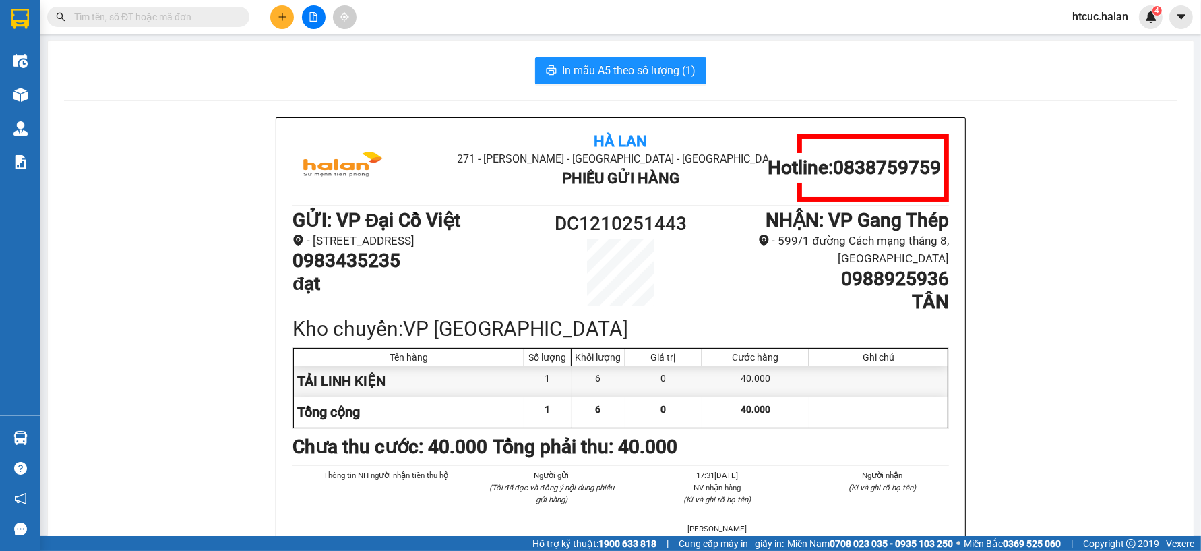
click at [96, 270] on section "Kết quả tìm kiếm ( 265 ) Bộ lọc Mã ĐH Trạng thái Món hàng Thu hộ Tổng cước Chưa…" at bounding box center [600, 275] width 1201 height 551
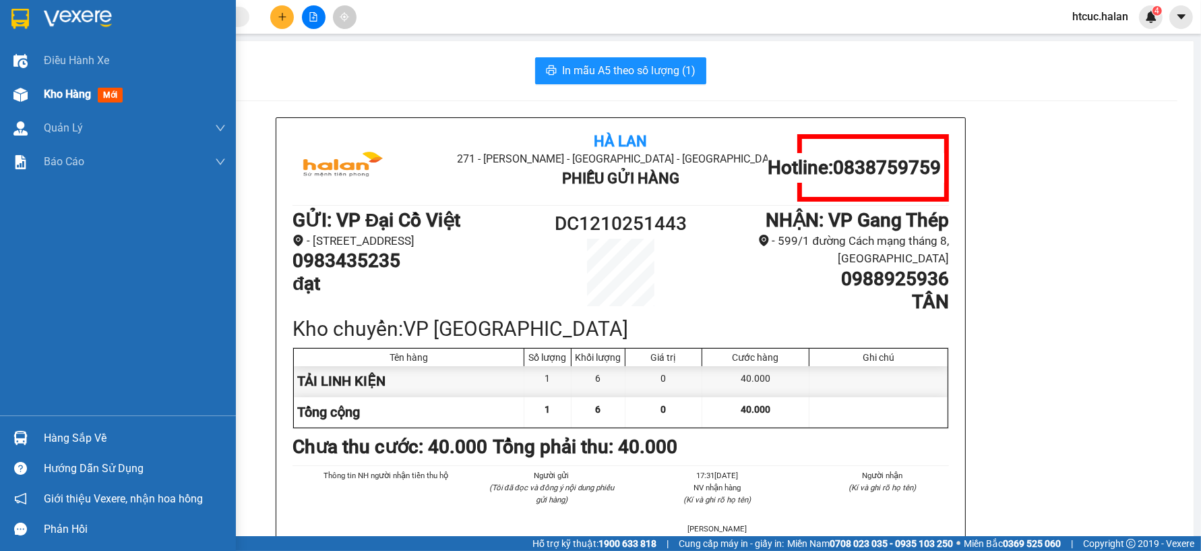
click at [25, 98] on img at bounding box center [20, 95] width 14 height 14
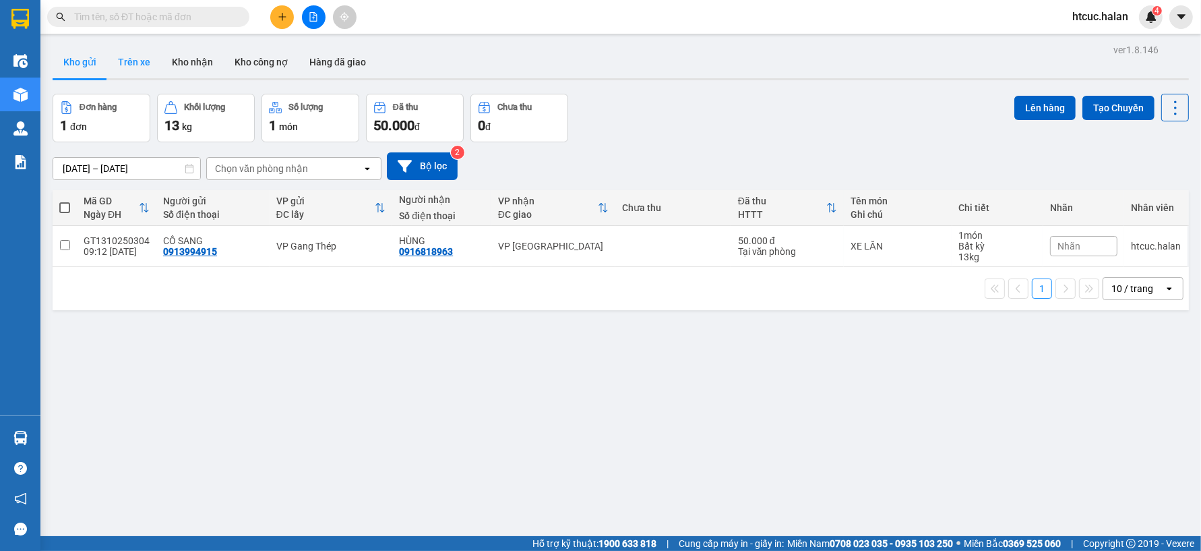
click at [135, 61] on button "Trên xe" at bounding box center [134, 62] width 54 height 32
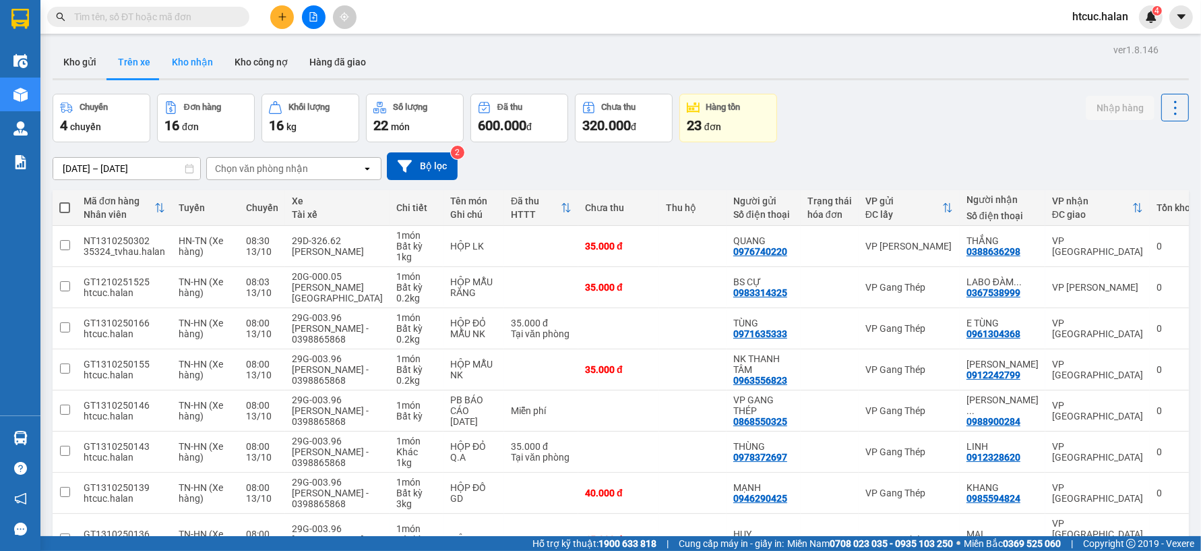
scroll to position [150, 0]
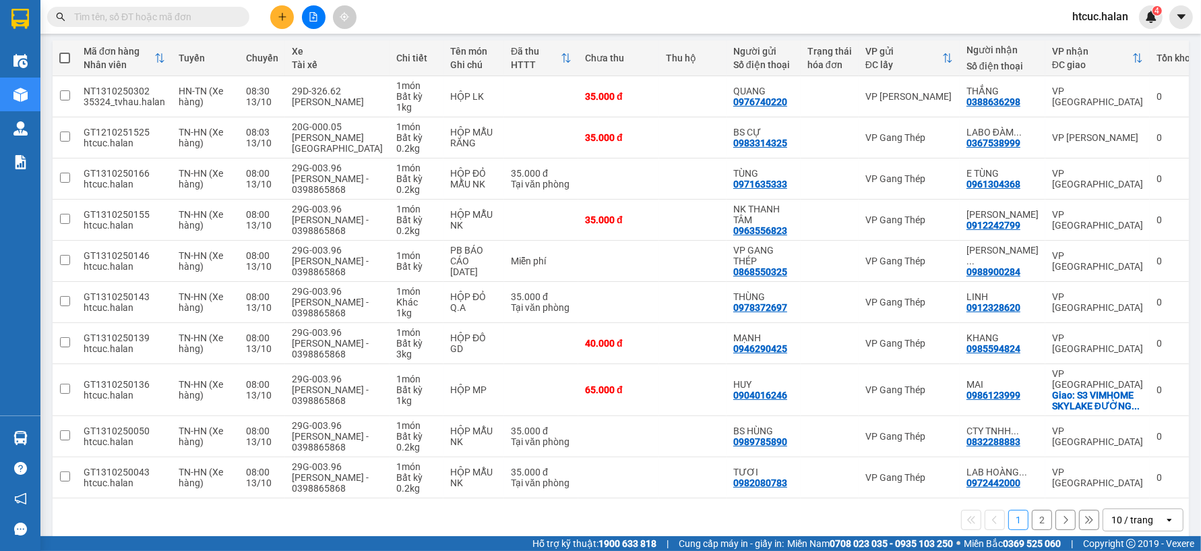
click at [1032, 510] on button "2" at bounding box center [1042, 520] width 20 height 20
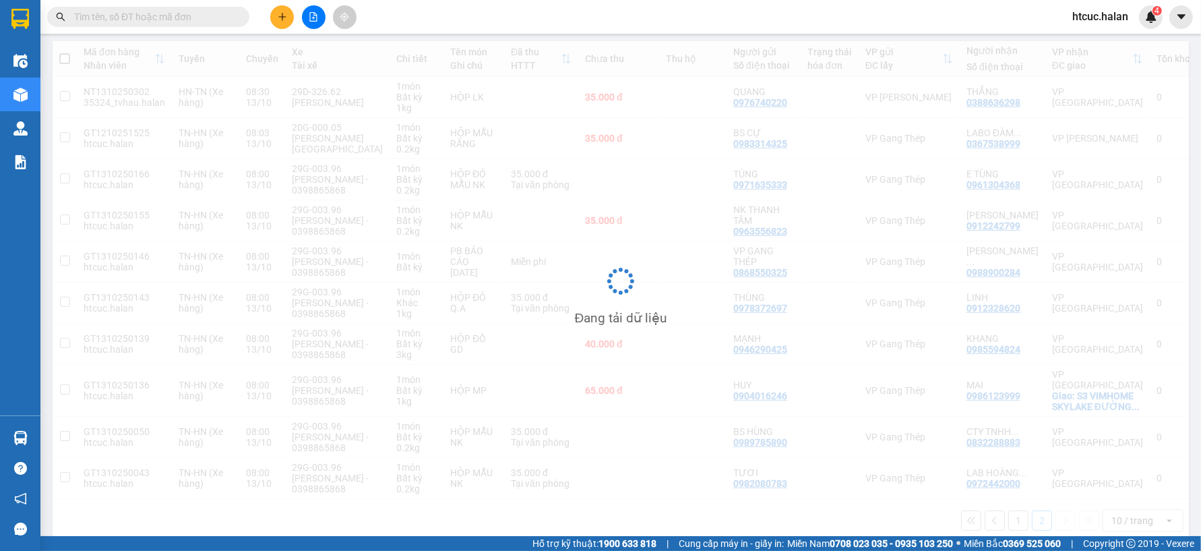
scroll to position [62, 0]
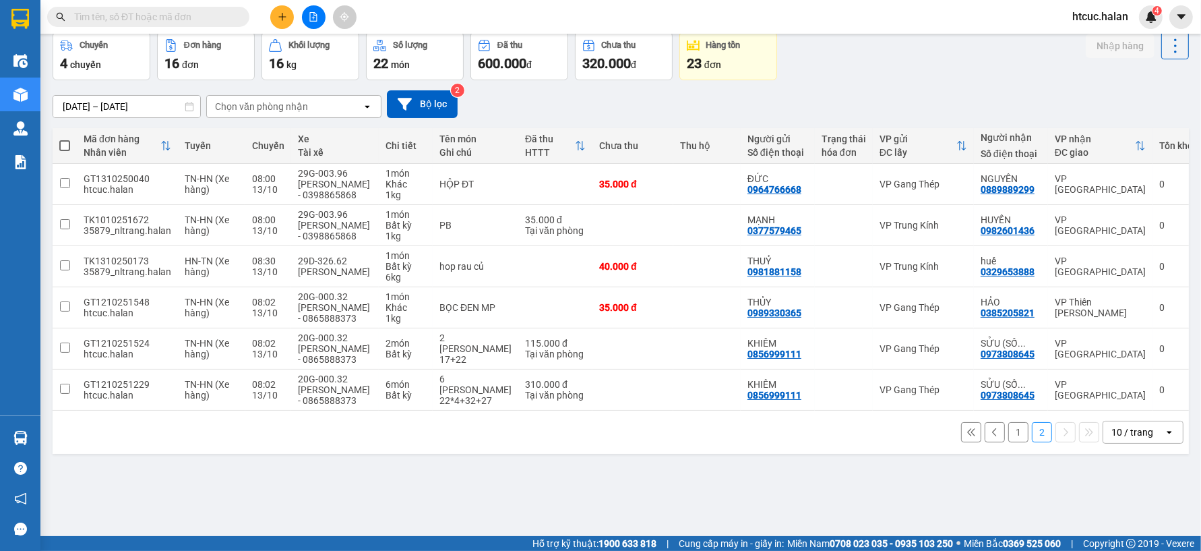
click at [1009, 432] on button "1" at bounding box center [1019, 432] width 20 height 20
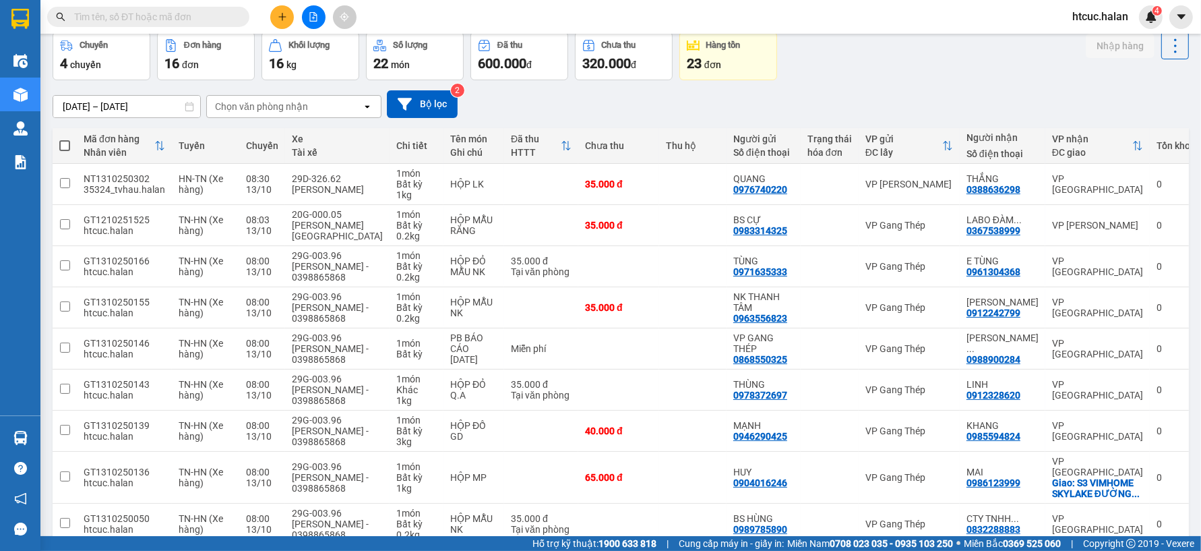
scroll to position [0, 0]
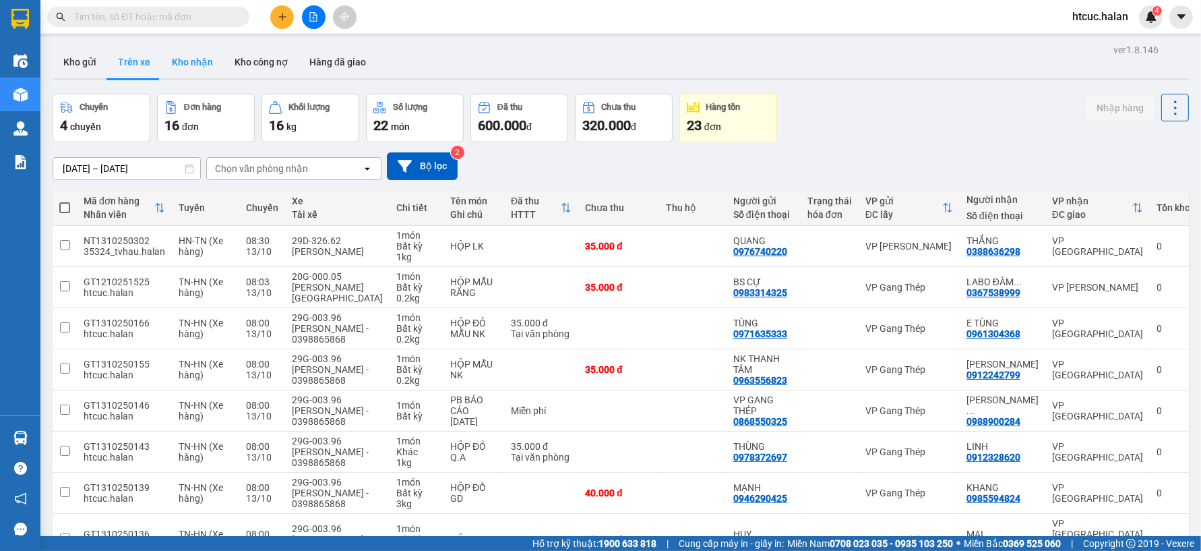
click at [198, 61] on button "Kho nhận" at bounding box center [192, 62] width 63 height 32
type input "[DATE] – [DATE]"
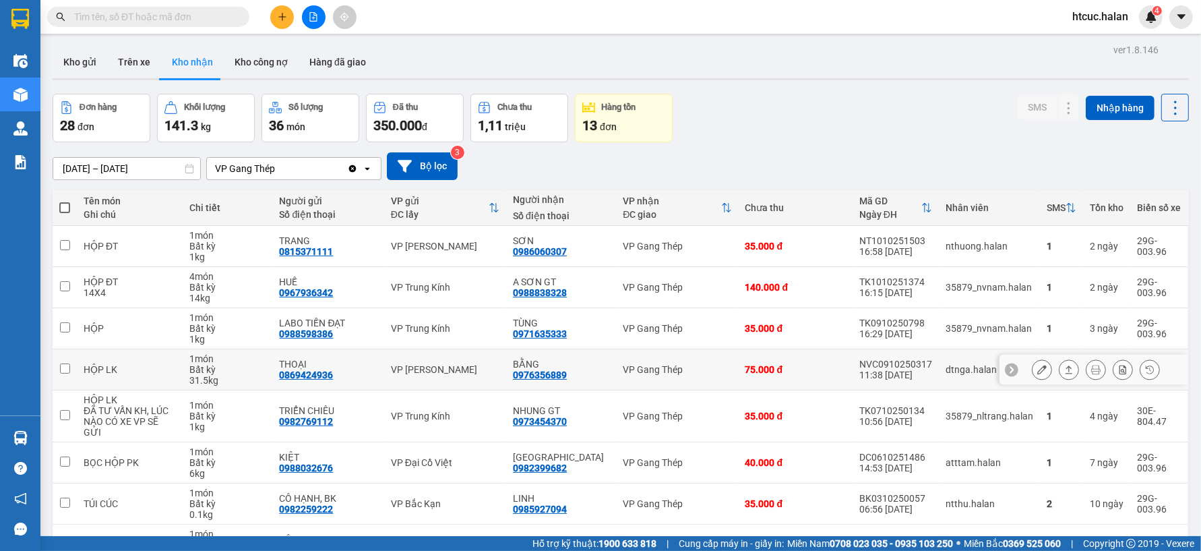
scroll to position [75, 0]
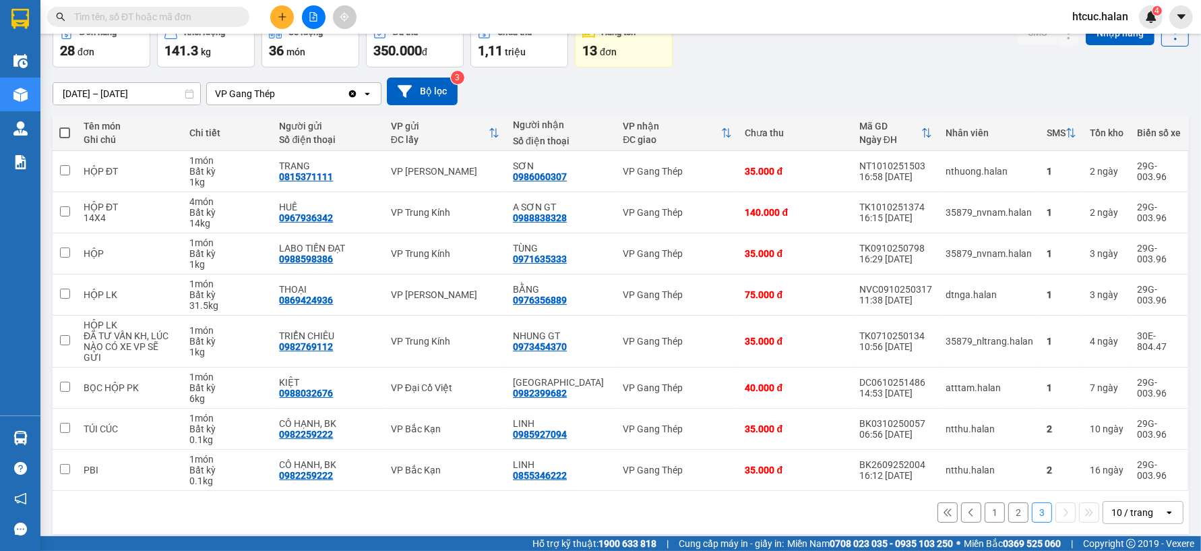
click at [985, 504] on button "1" at bounding box center [995, 512] width 20 height 20
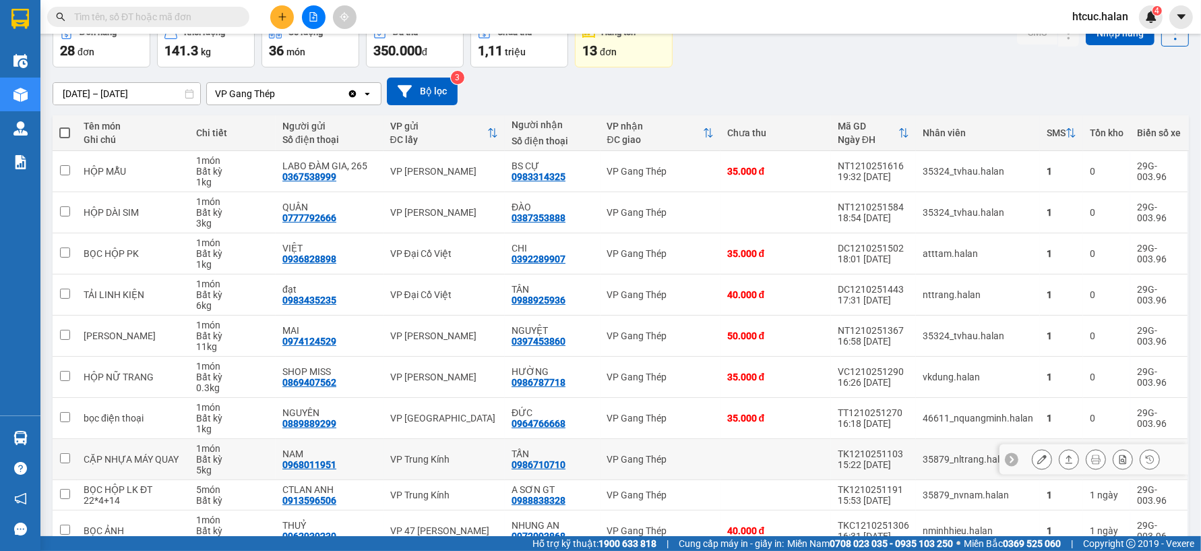
scroll to position [146, 0]
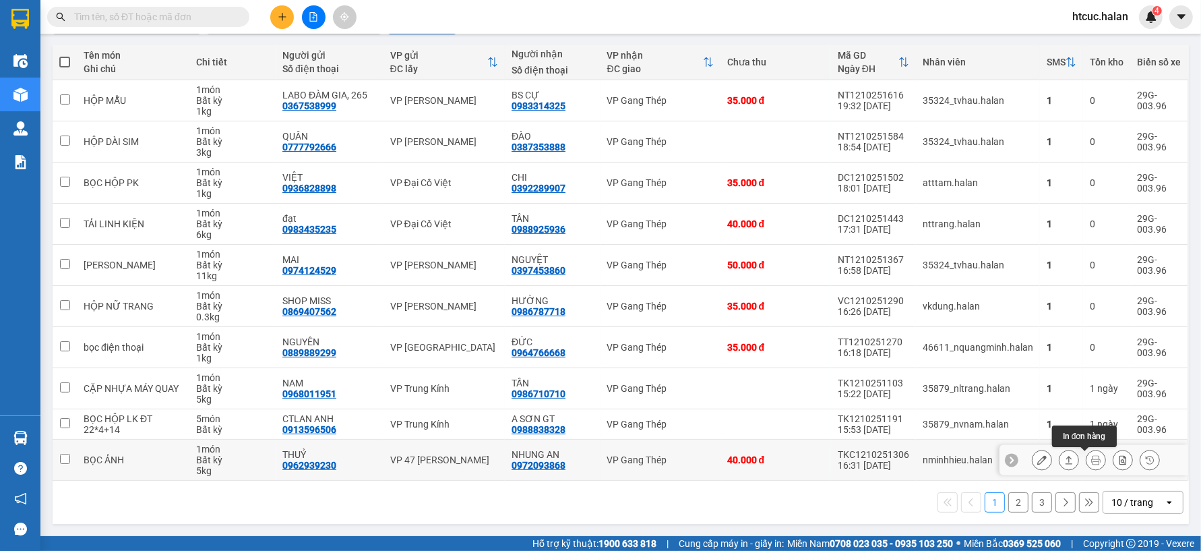
click at [1087, 458] on button at bounding box center [1096, 460] width 19 height 24
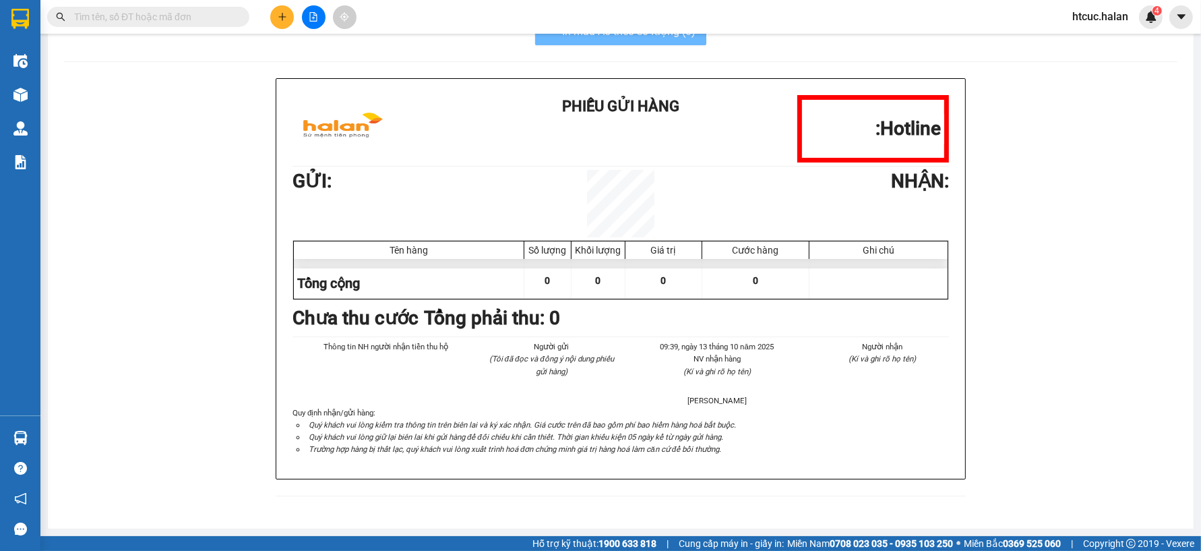
scroll to position [42, 0]
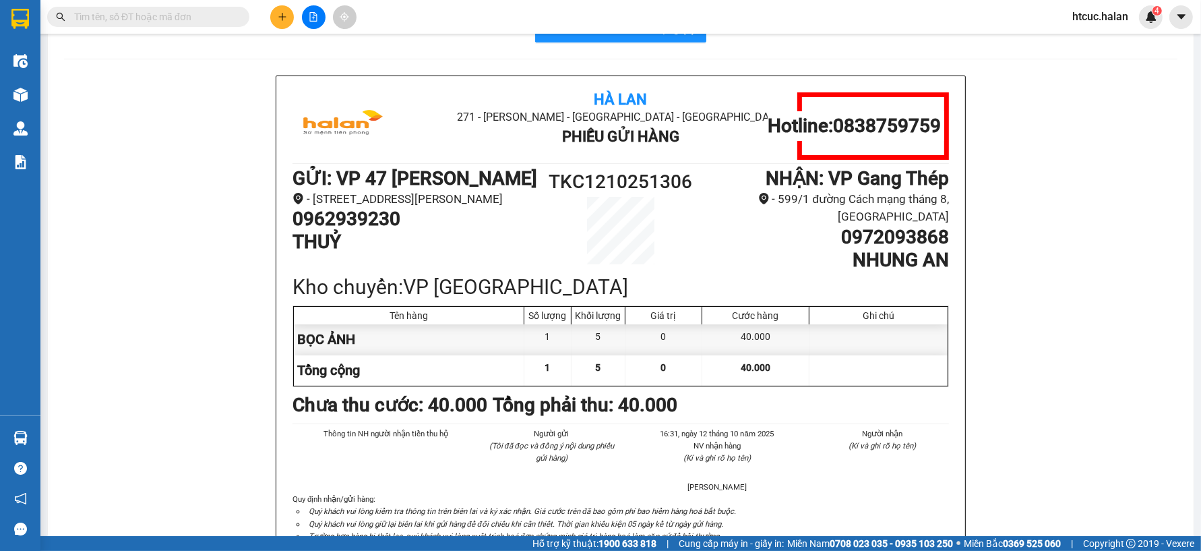
click at [628, 43] on div "In mẫu A5 theo số lượng (1) Hà Lan 271 - Dương Tự Minh - Phường Tân Long - Thái…" at bounding box center [621, 307] width 1146 height 616
click at [638, 40] on button "In mẫu A5 theo số lượng (1)" at bounding box center [620, 29] width 171 height 27
click at [32, 93] on div "Kho hàng mới" at bounding box center [20, 95] width 40 height 34
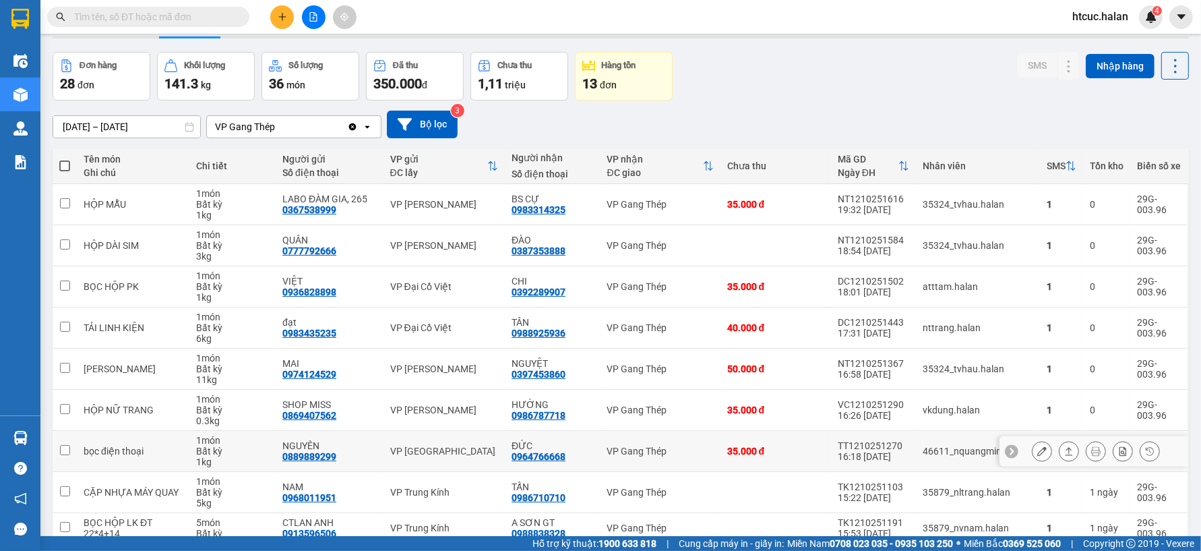
scroll to position [146, 0]
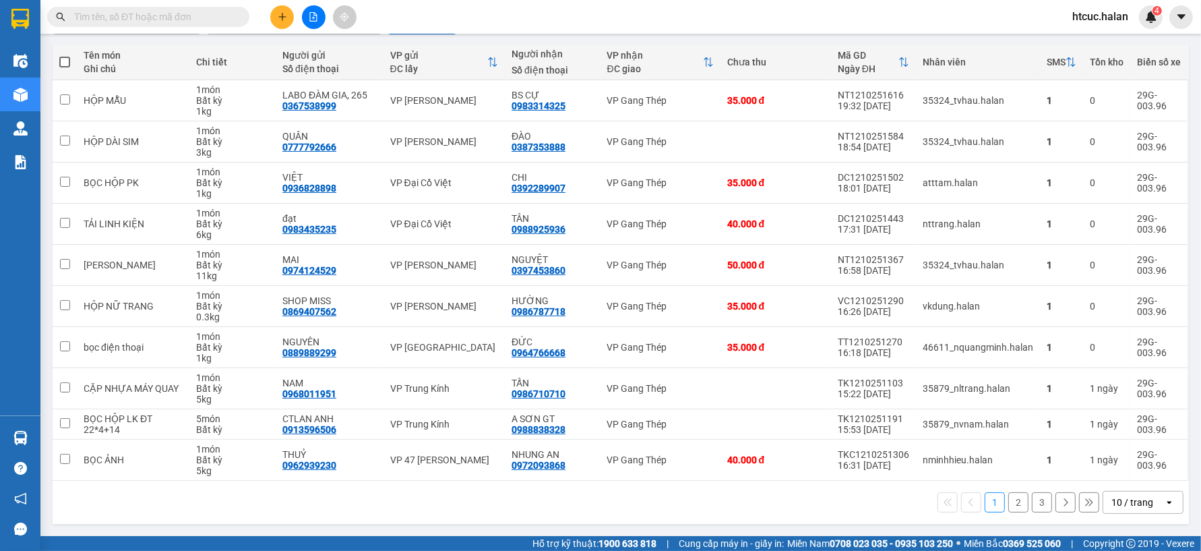
click at [1009, 498] on button "2" at bounding box center [1019, 502] width 20 height 20
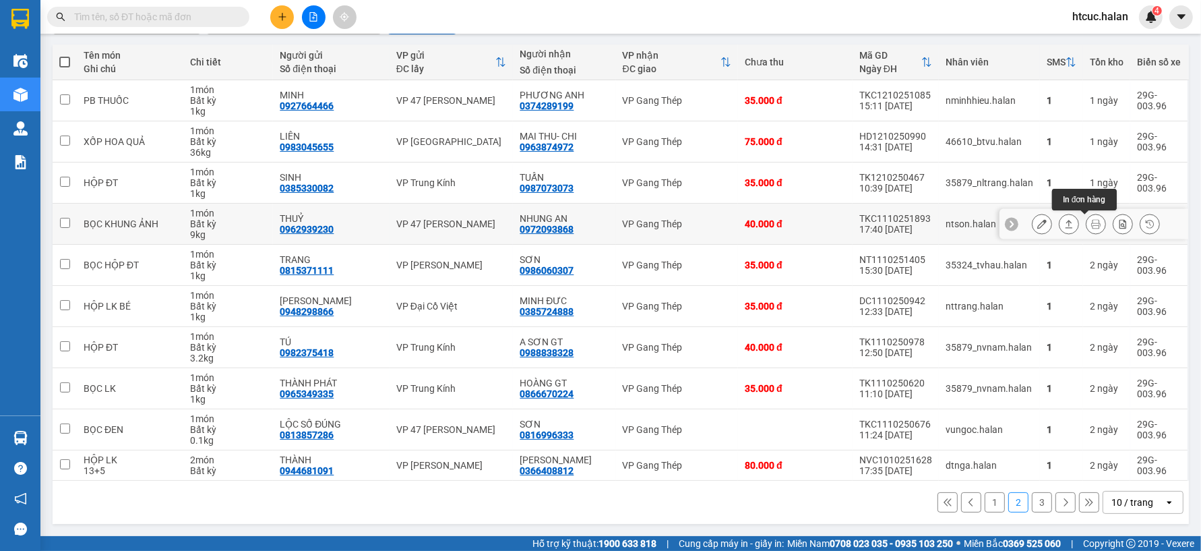
click at [1090, 219] on button at bounding box center [1096, 224] width 19 height 24
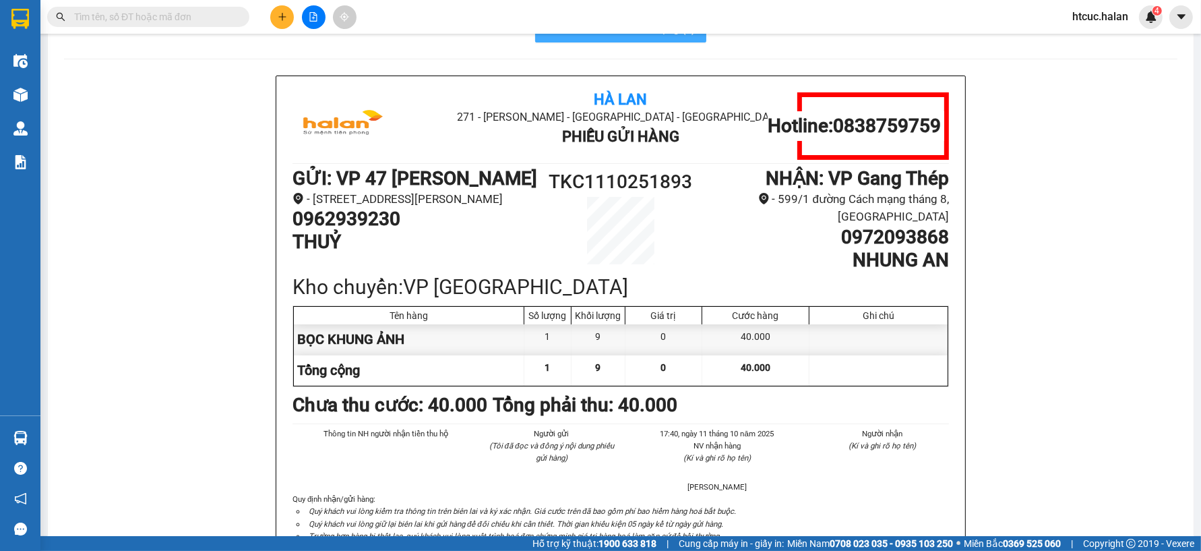
click at [652, 38] on button "In mẫu A5 theo số lượng (1)" at bounding box center [620, 29] width 171 height 27
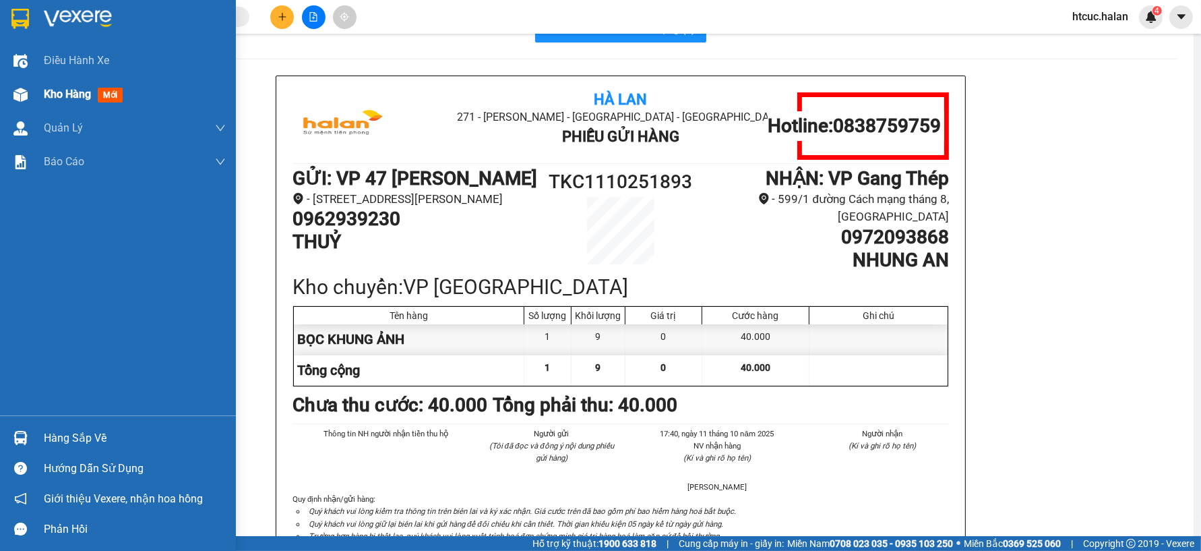
click at [22, 90] on img at bounding box center [20, 95] width 14 height 14
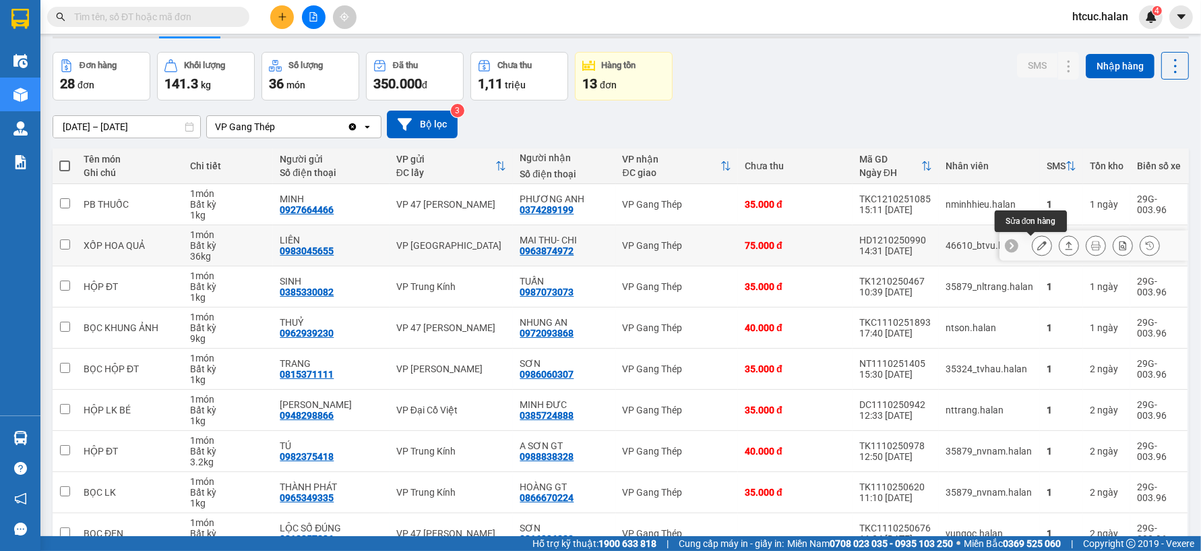
click at [1038, 243] on icon at bounding box center [1042, 245] width 9 height 9
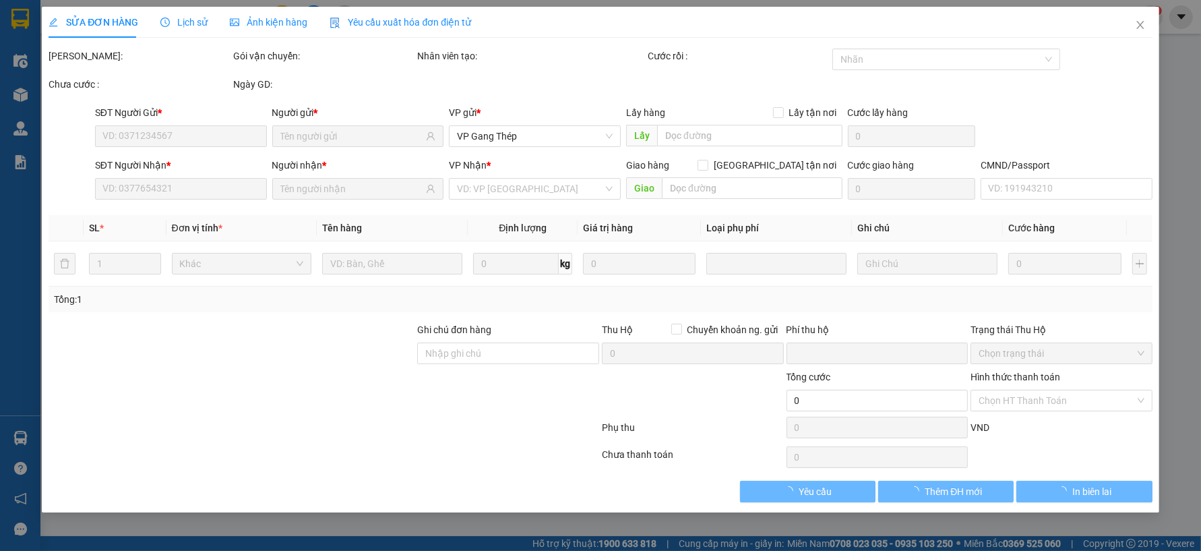
type input "0983045655"
type input "LIÊN"
type input "0963874972"
type input "MAI THU- CHI"
type input "0"
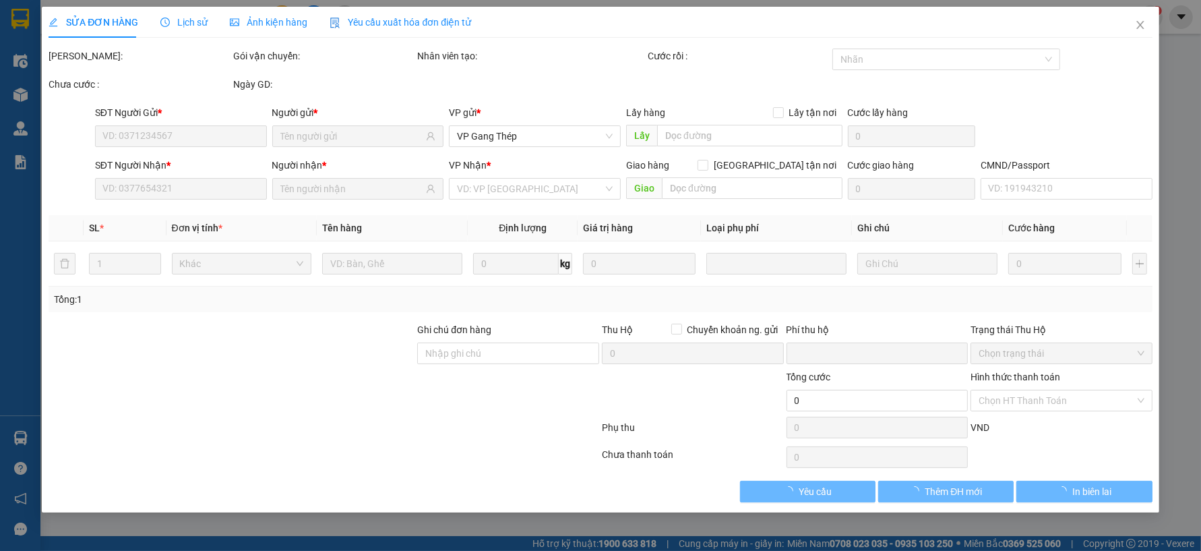
type input "75.000"
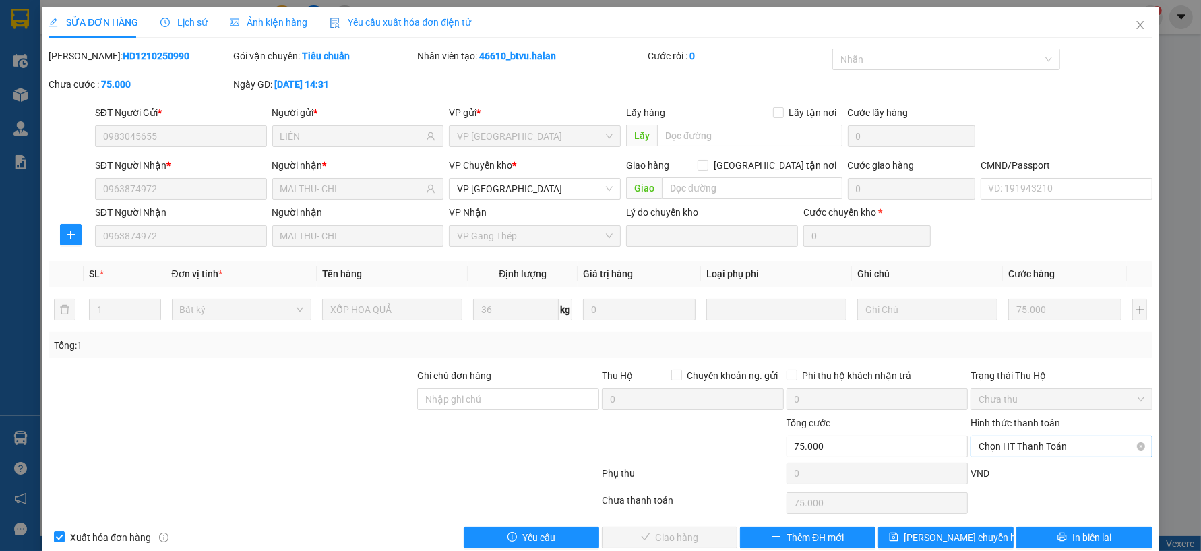
click at [1065, 444] on span "Chọn HT Thanh Toán" at bounding box center [1062, 446] width 166 height 20
click at [993, 327] on div "Tại văn phòng" at bounding box center [1053, 333] width 164 height 15
type input "0"
click at [704, 524] on div "Total Paid Fee 0 Total UnPaid Fee 75.000 Cash Collection Total Fee Mã ĐH: HD121…" at bounding box center [601, 299] width 1104 height 500
click at [704, 533] on button "Giao hàng" at bounding box center [670, 538] width 136 height 22
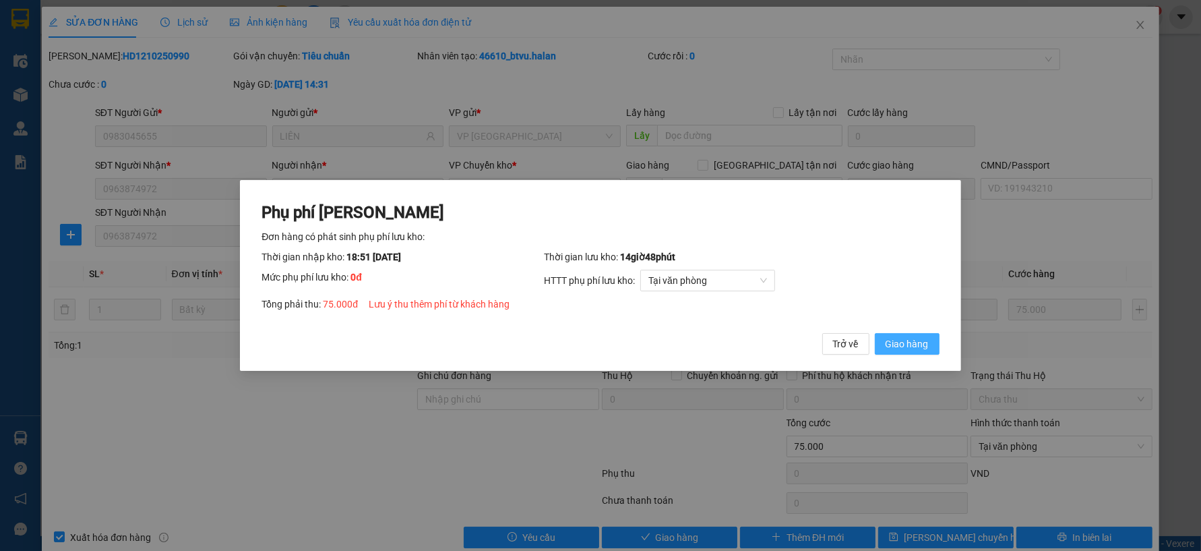
click at [920, 347] on span "Giao hàng" at bounding box center [907, 343] width 43 height 15
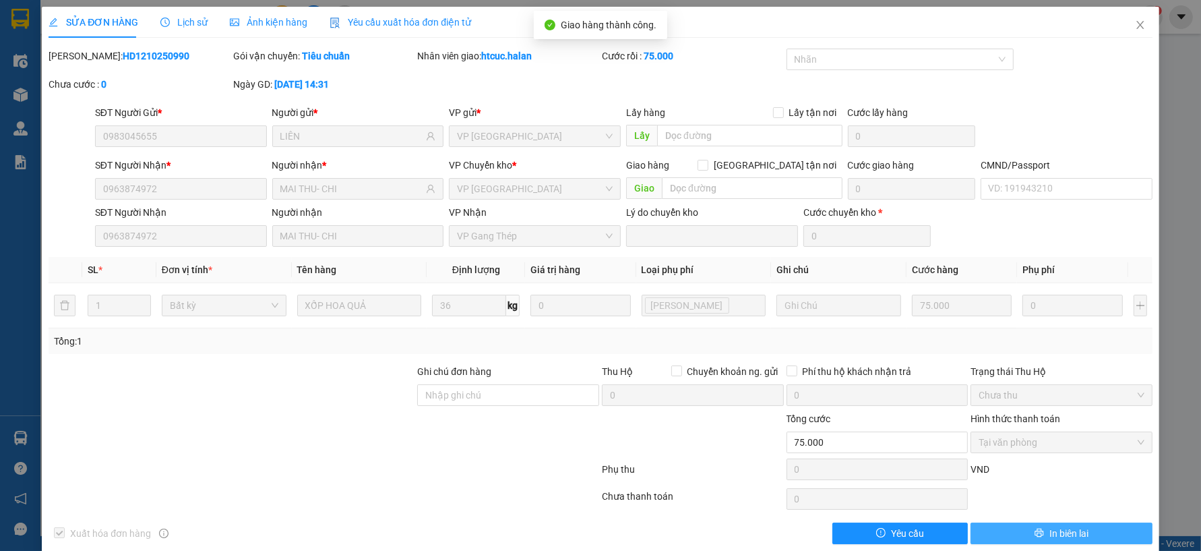
click at [1056, 538] on span "In biên lai" at bounding box center [1069, 533] width 39 height 15
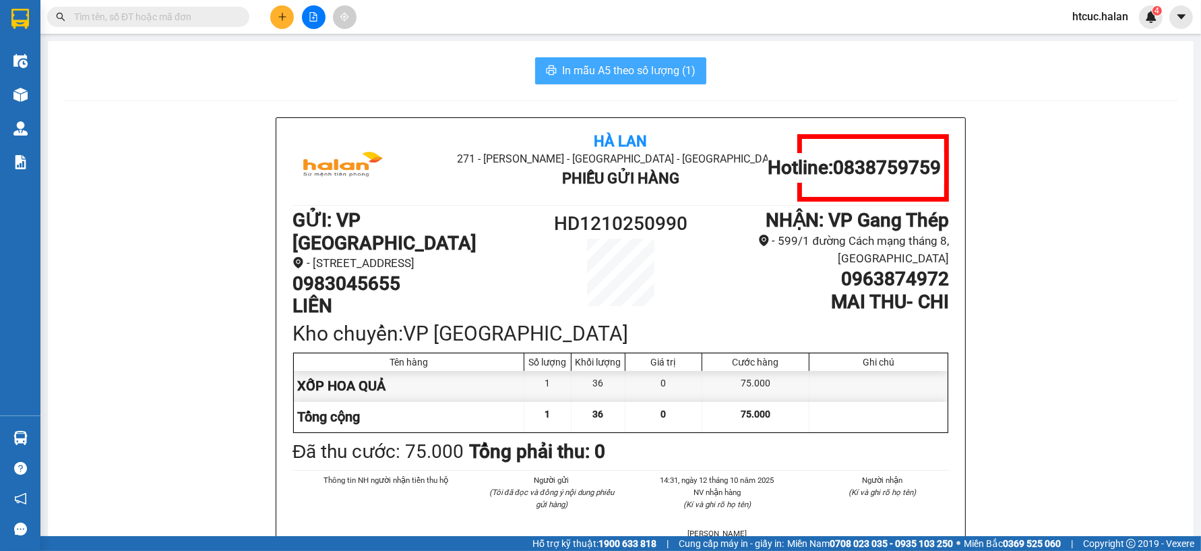
click at [622, 71] on span "In mẫu A5 theo số lượng (1)" at bounding box center [628, 70] width 133 height 17
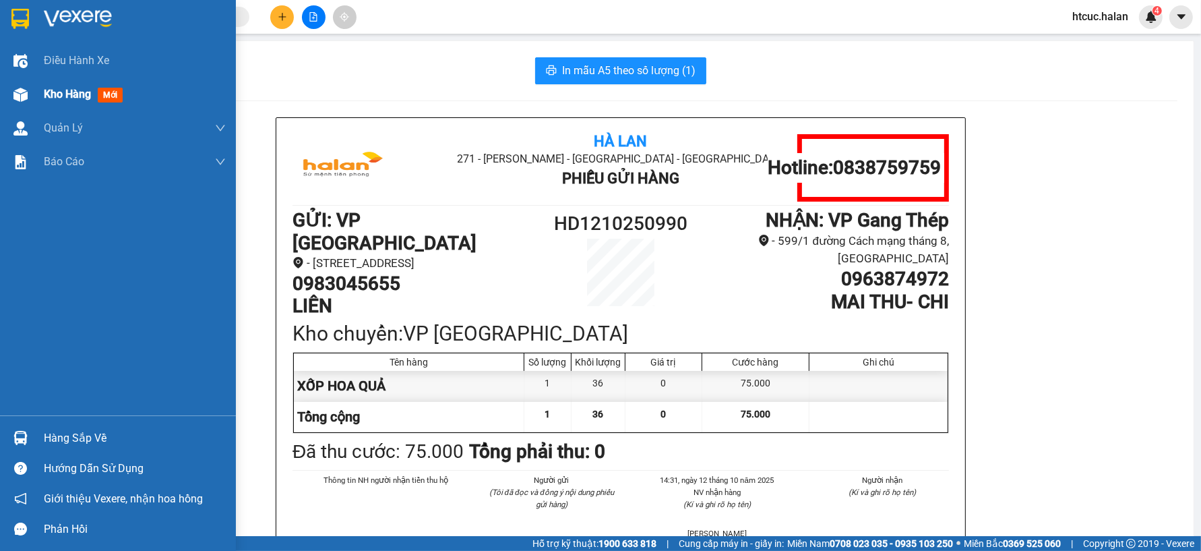
click at [30, 95] on div at bounding box center [21, 95] width 24 height 24
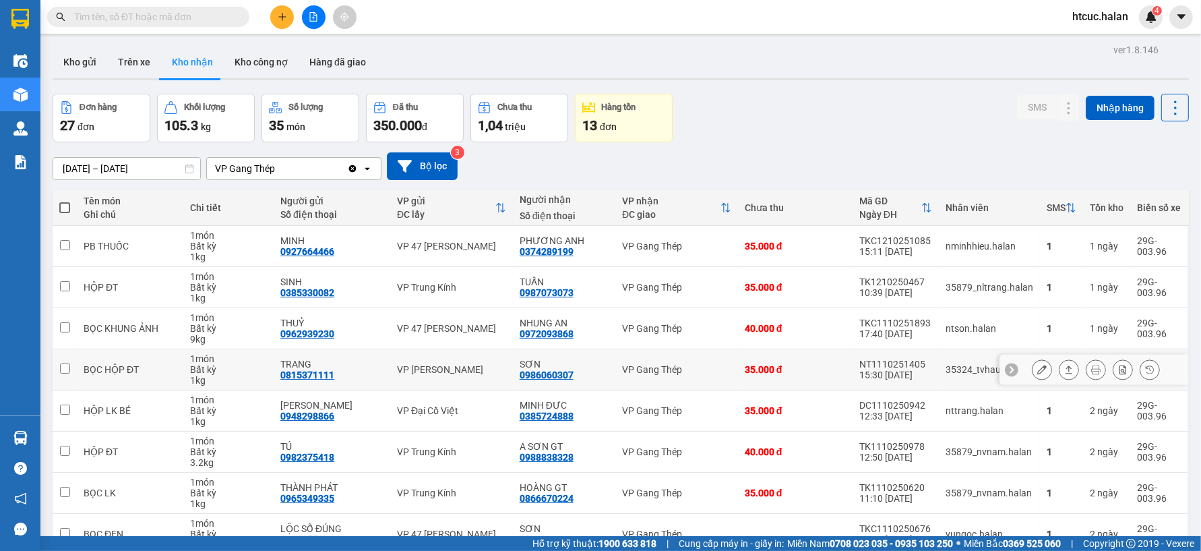
scroll to position [146, 0]
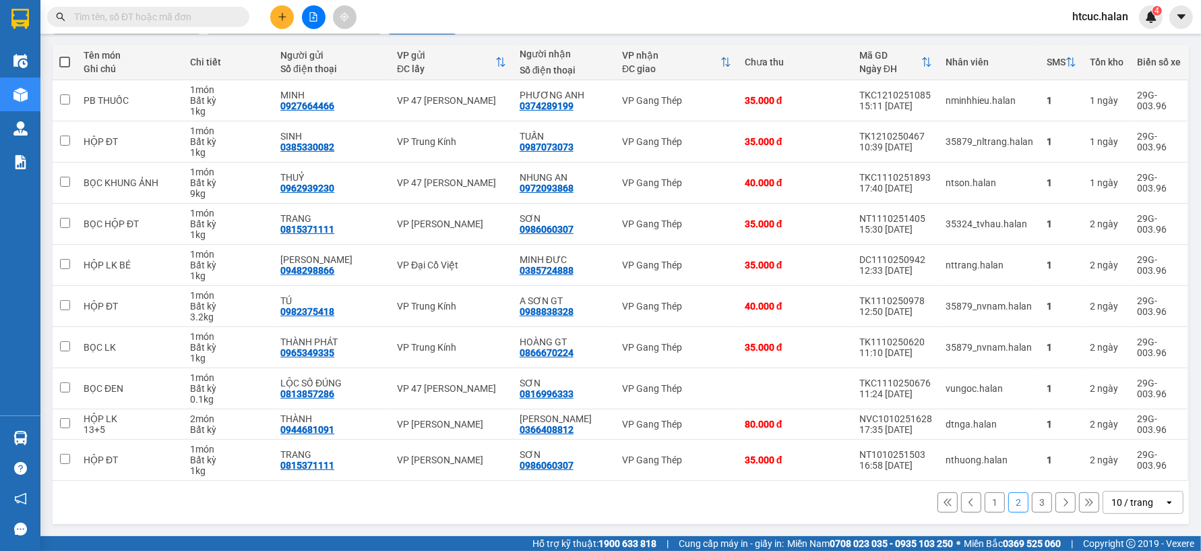
click at [985, 496] on button "1" at bounding box center [995, 502] width 20 height 20
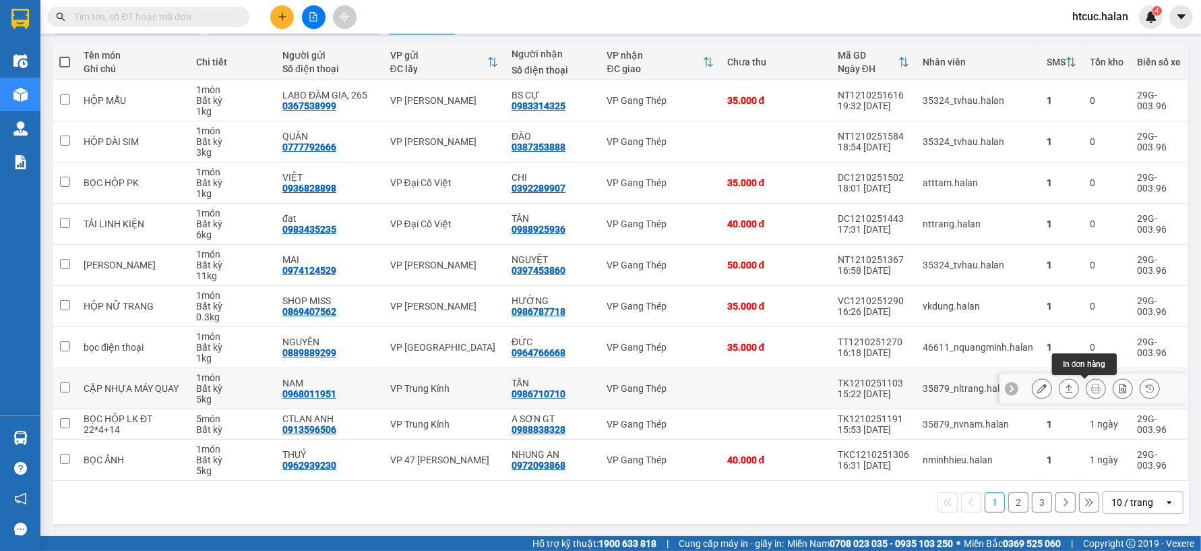
click at [1091, 387] on icon at bounding box center [1095, 388] width 9 height 9
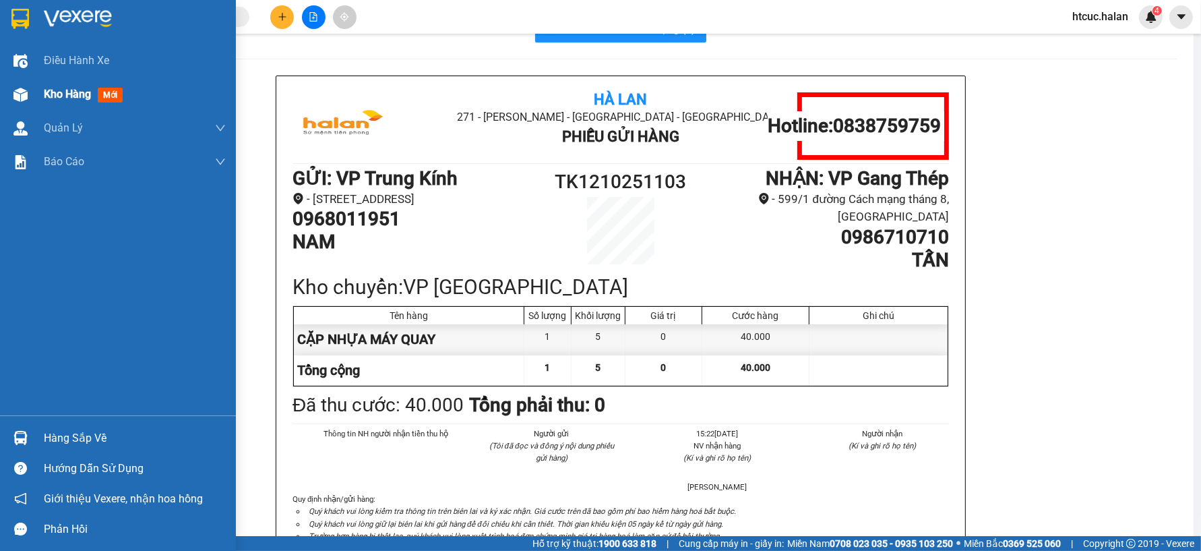
click at [20, 88] on img at bounding box center [20, 95] width 14 height 14
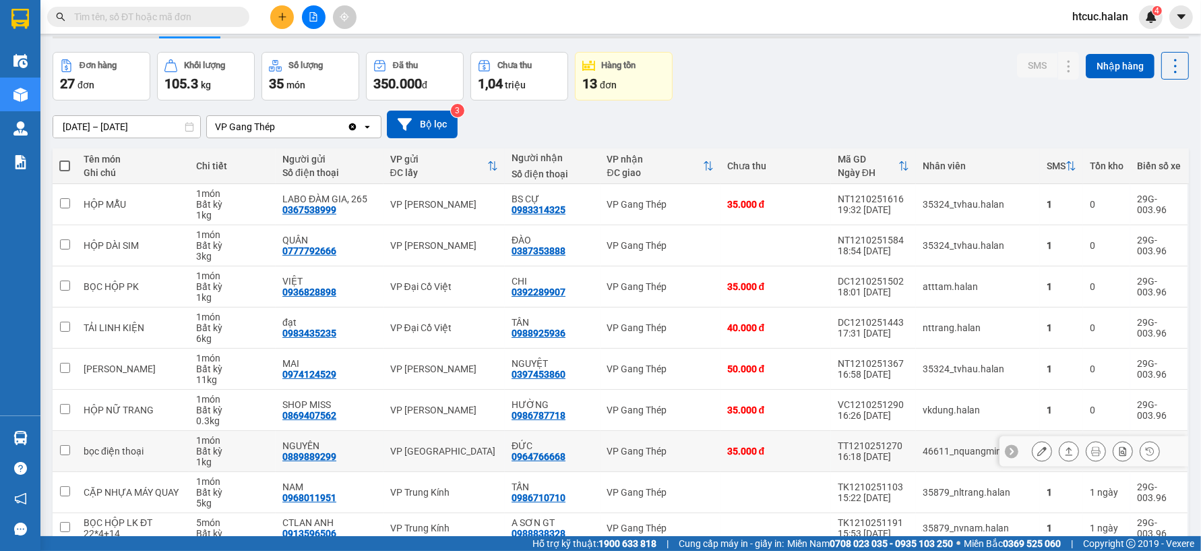
scroll to position [117, 0]
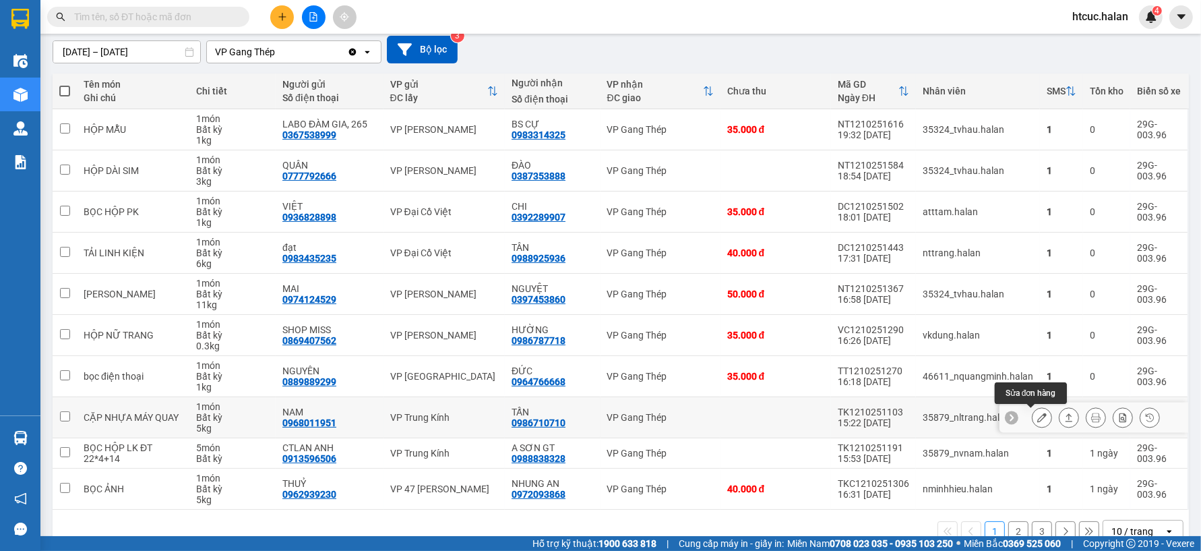
click at [1033, 414] on button at bounding box center [1042, 418] width 19 height 24
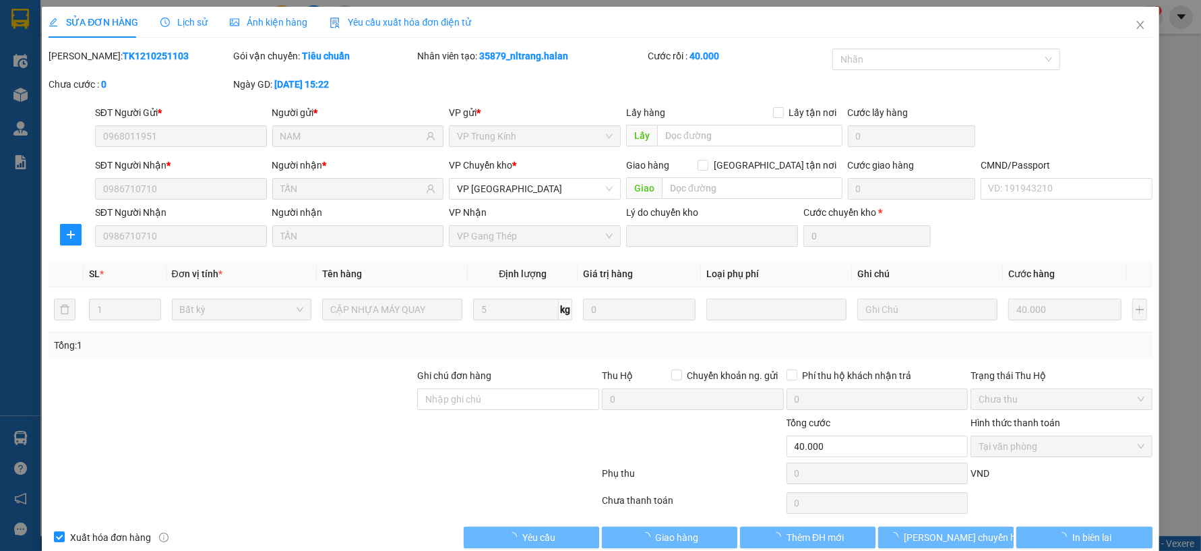
type input "0968011951"
type input "NAM"
type input "0986710710"
type input "TẤN"
type input "0"
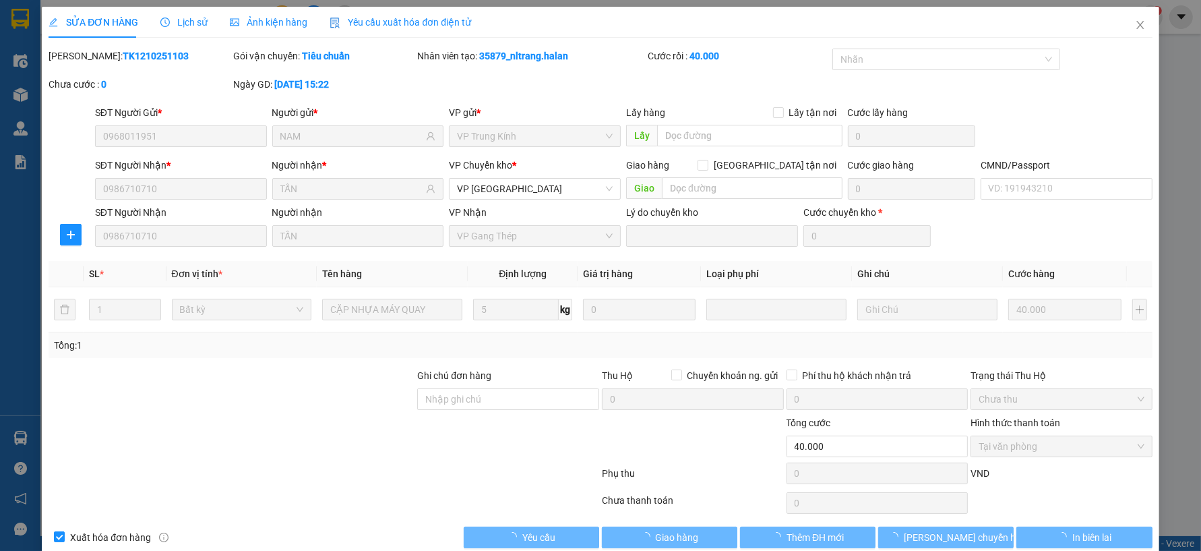
type input "40.000"
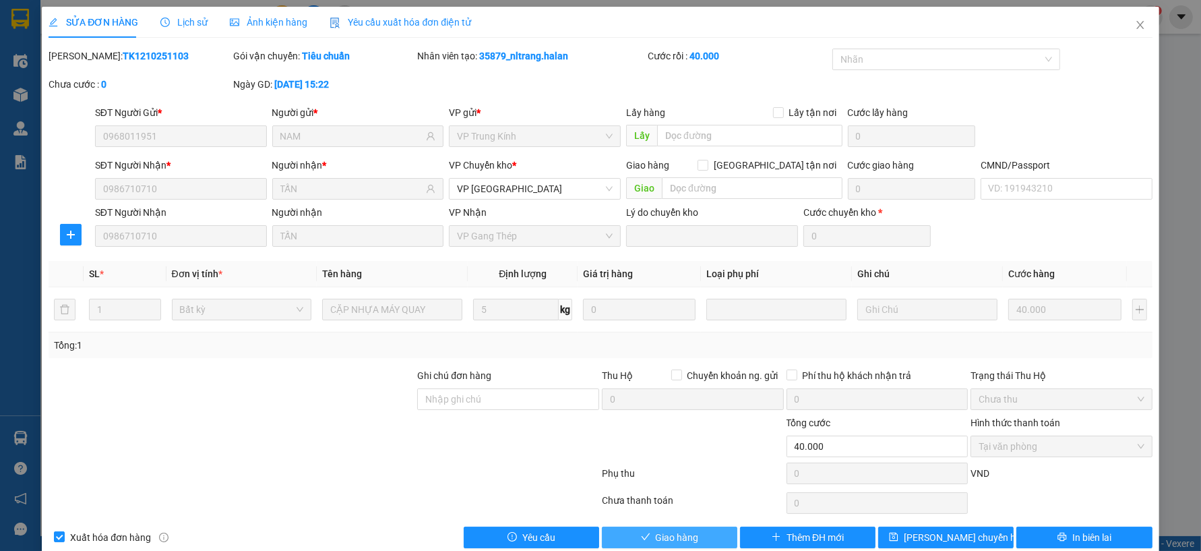
click at [695, 533] on button "Giao hàng" at bounding box center [670, 538] width 136 height 22
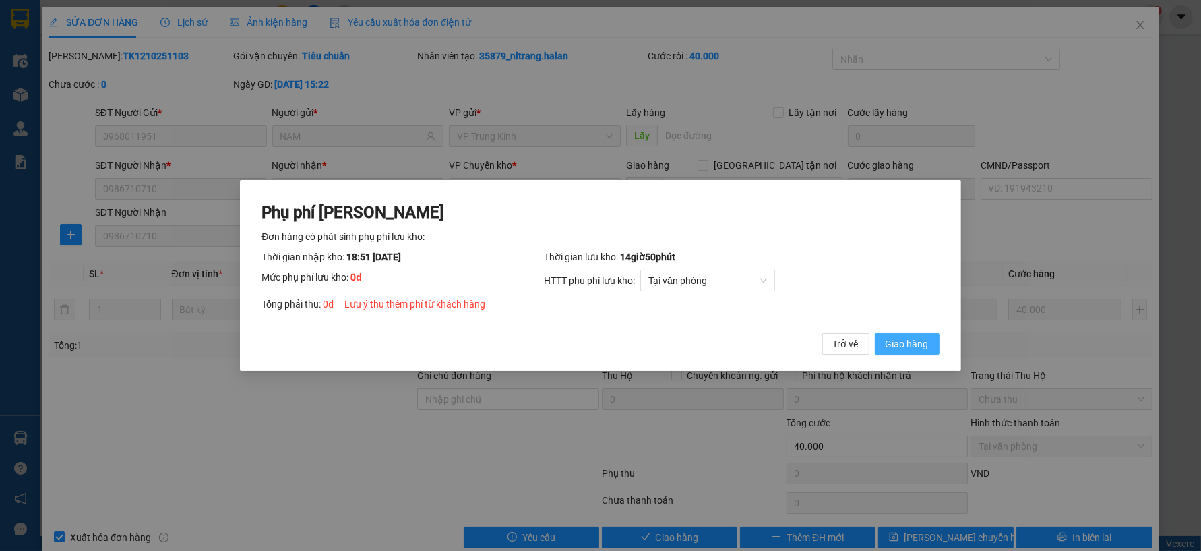
click at [899, 342] on span "Giao hàng" at bounding box center [907, 343] width 43 height 15
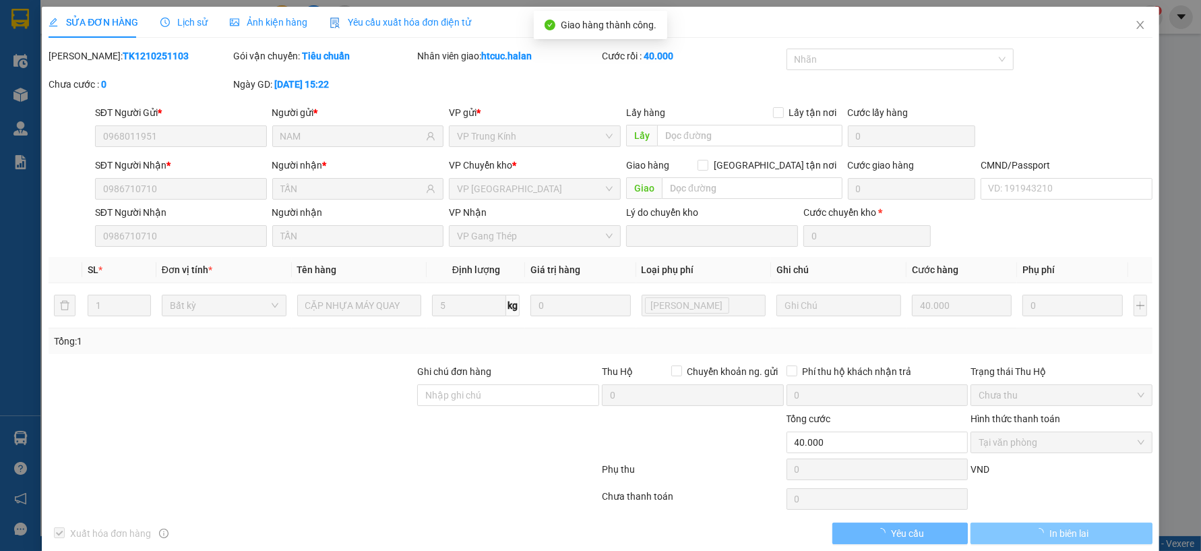
click at [1106, 533] on button "In biên lai" at bounding box center [1062, 533] width 182 height 22
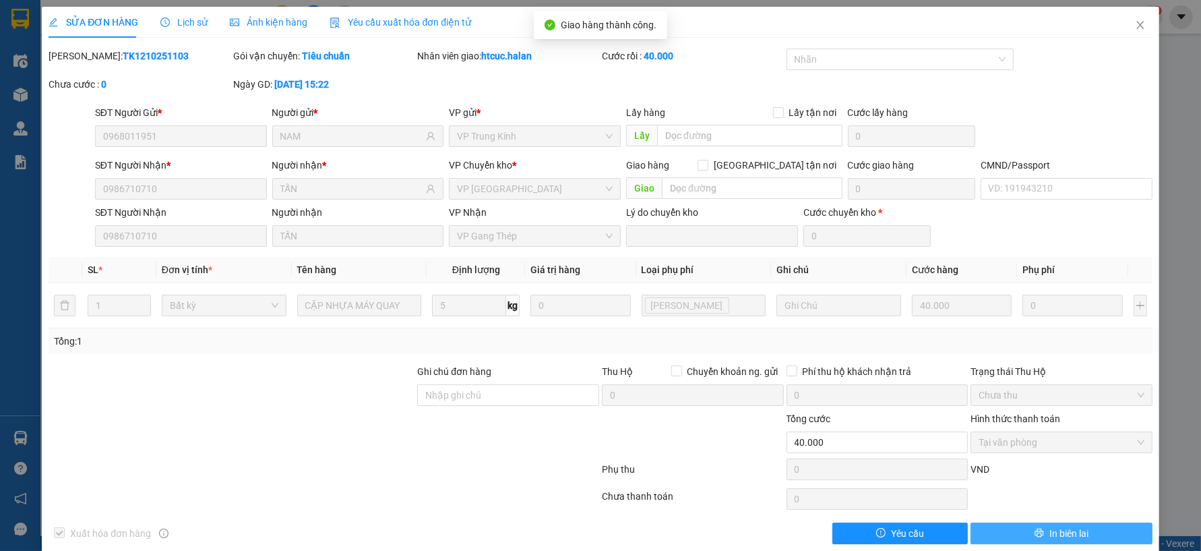
click at [1100, 529] on button "In biên lai" at bounding box center [1062, 533] width 182 height 22
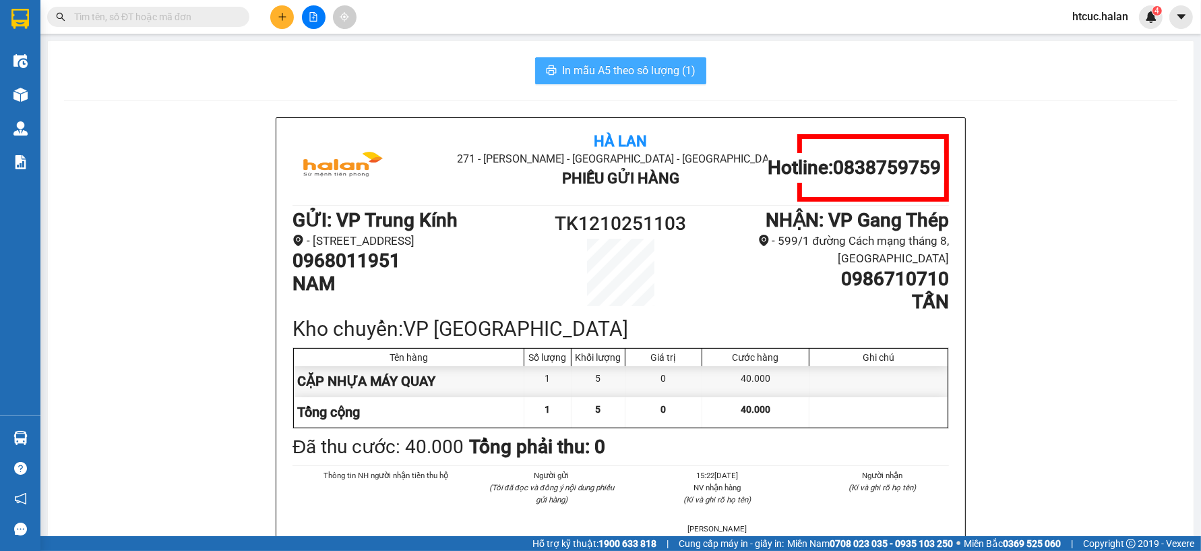
click at [669, 67] on span "In mẫu A5 theo số lượng (1)" at bounding box center [628, 70] width 133 height 17
click at [283, 23] on button at bounding box center [282, 17] width 24 height 24
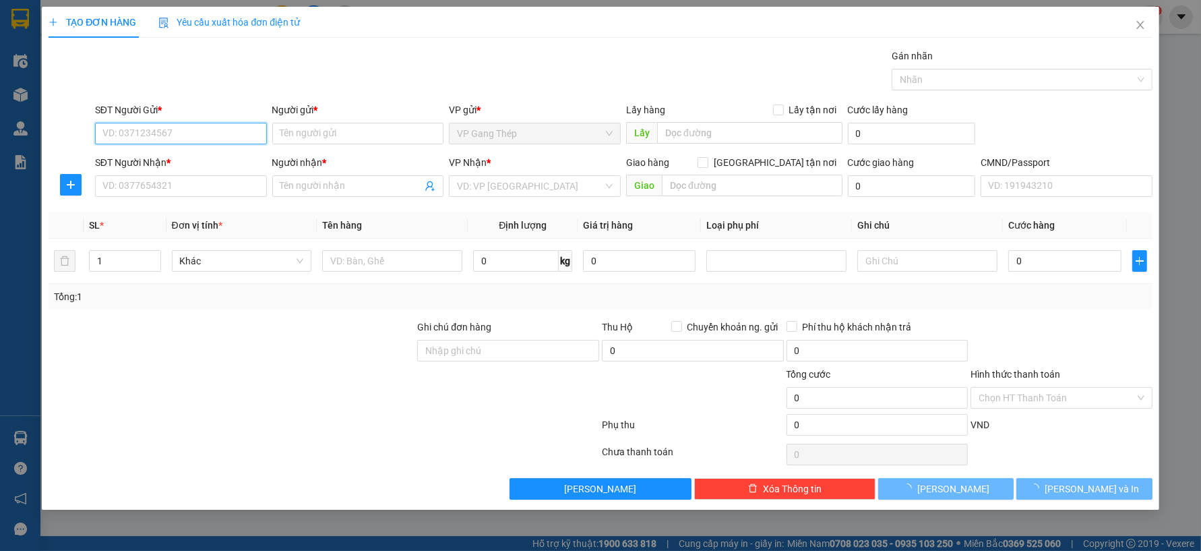
drag, startPoint x: 213, startPoint y: 136, endPoint x: 851, endPoint y: 30, distance: 646.5
click at [405, 109] on div "SĐT Người Gửi * VD: 0371234567 Người gửi * Tên người gửi VP gửi * VP Gang Thép …" at bounding box center [623, 125] width 1063 height 47
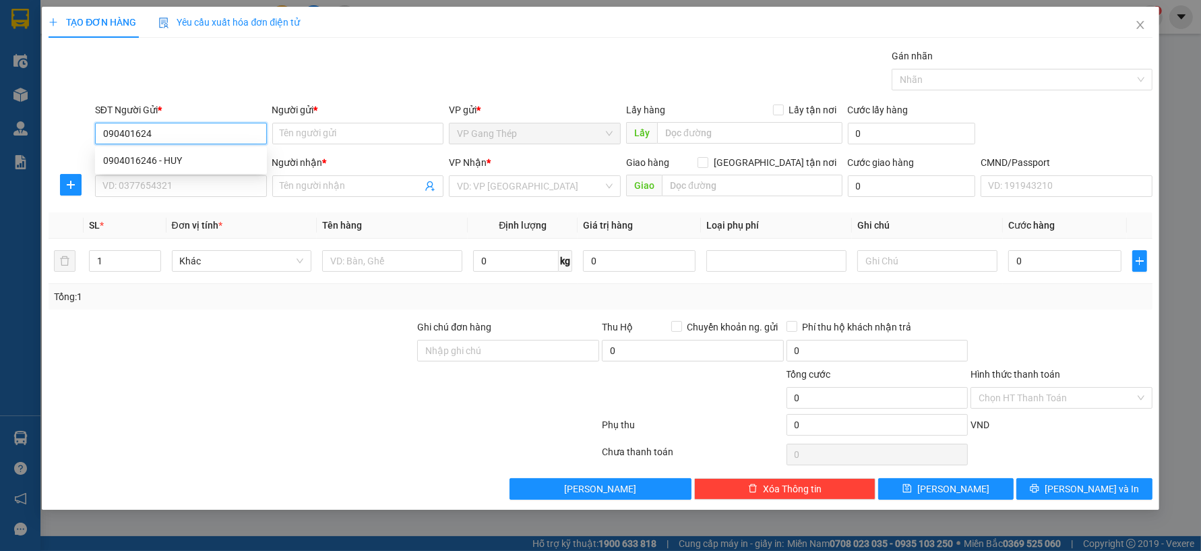
type input "0904016246"
click at [156, 158] on div "0904016246 - HUY" at bounding box center [181, 160] width 156 height 15
type input "HUY"
type input "0904016246"
click at [191, 185] on input "SĐT Người Nhận *" at bounding box center [181, 186] width 172 height 22
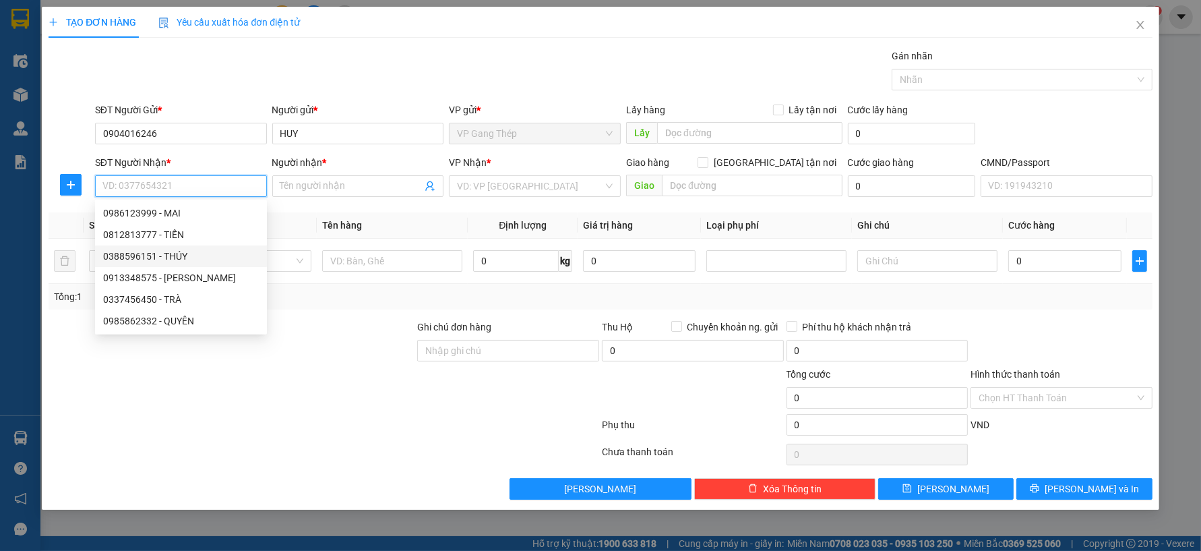
click at [182, 256] on div "0388596151 - THÚY" at bounding box center [181, 256] width 156 height 15
type input "0388596151"
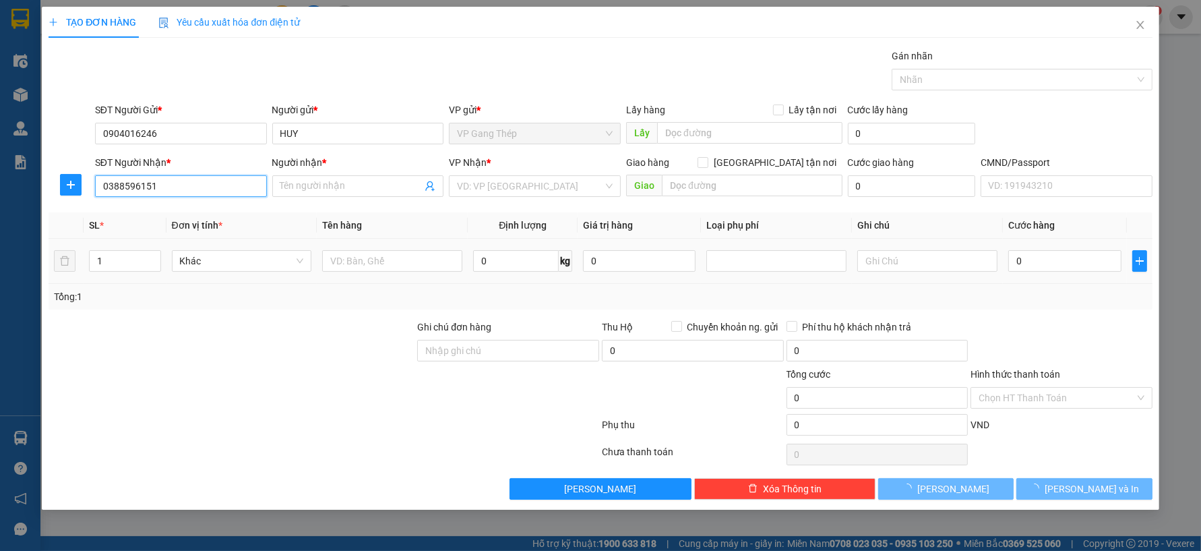
type input "THÚY"
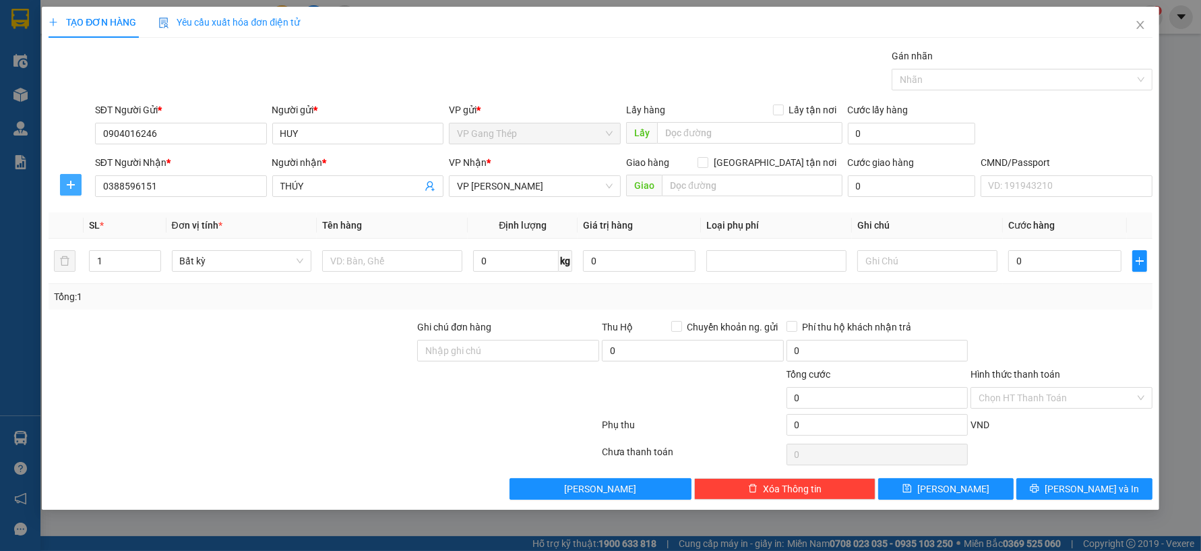
click at [63, 179] on span "plus" at bounding box center [71, 184] width 20 height 11
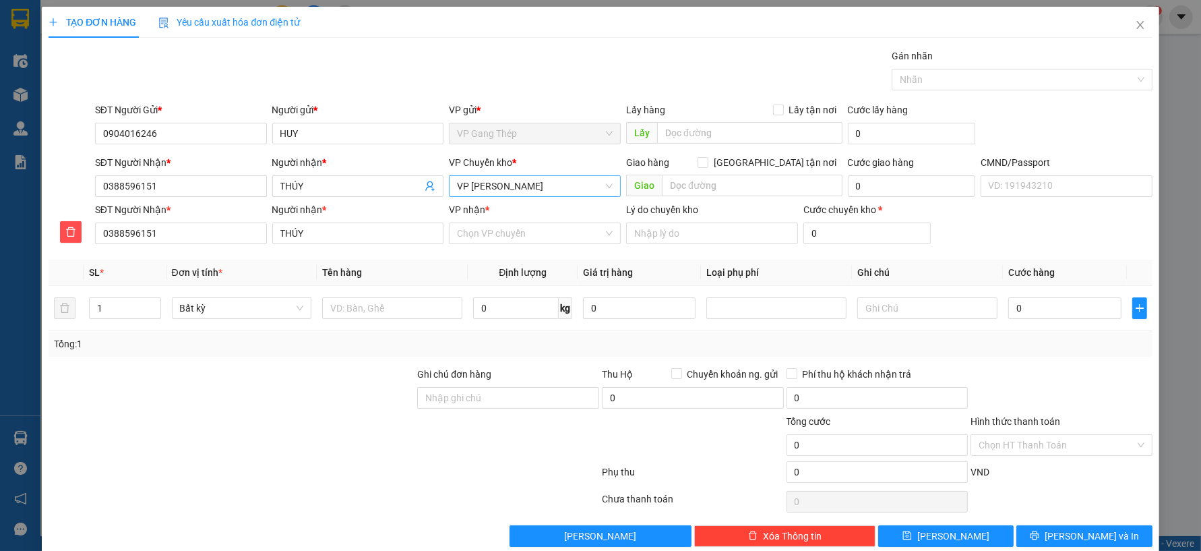
click at [547, 192] on span "VP [PERSON_NAME]" at bounding box center [535, 186] width 156 height 20
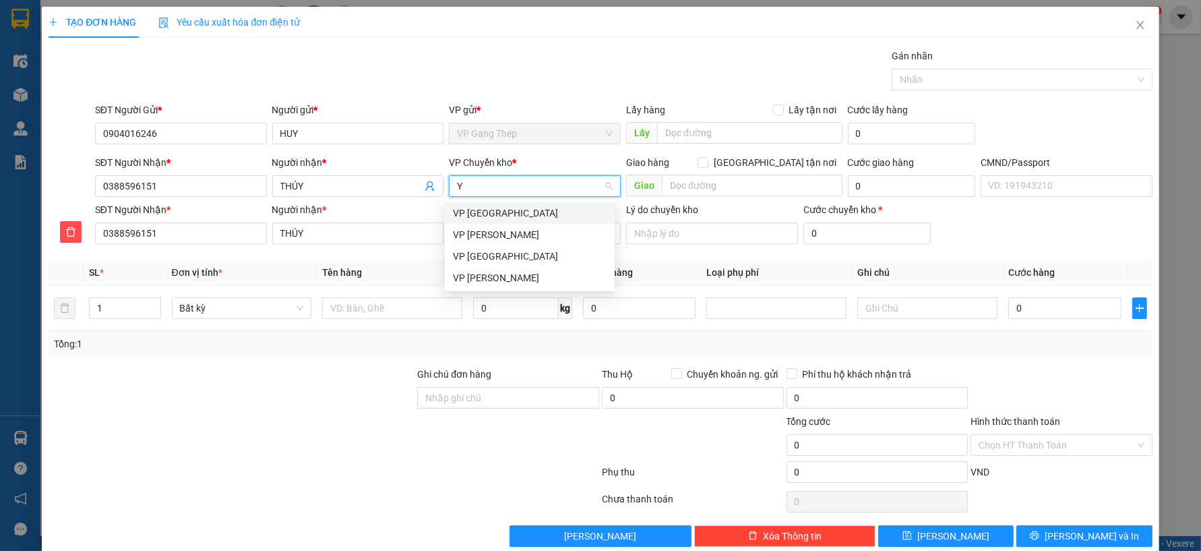
type input "YÊ"
click at [479, 211] on div "VP [GEOGRAPHIC_DATA]" at bounding box center [530, 213] width 154 height 15
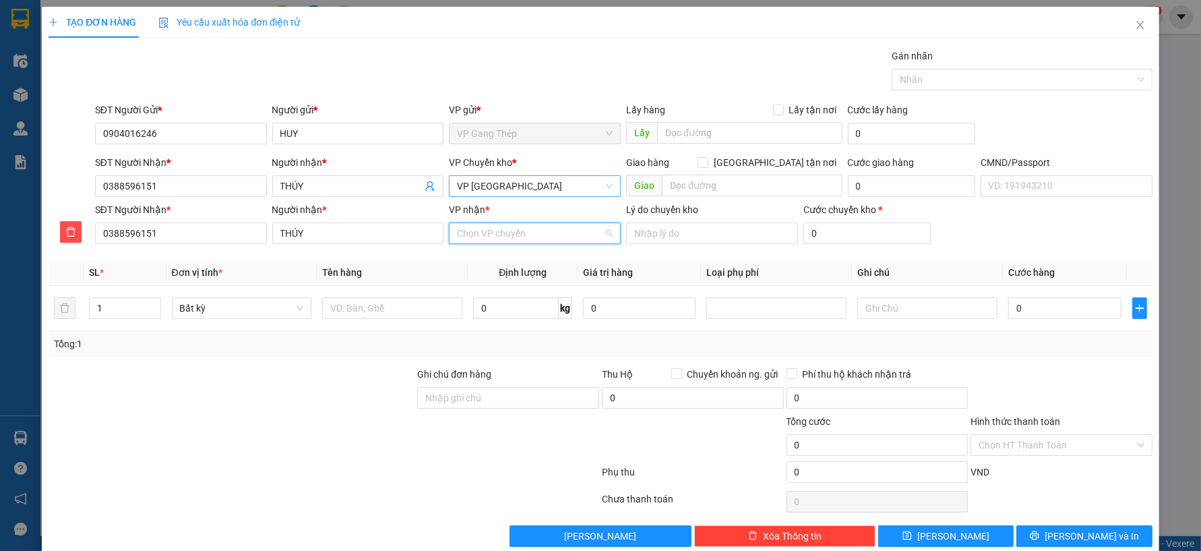
click at [504, 236] on input "VP nhận *" at bounding box center [530, 233] width 146 height 20
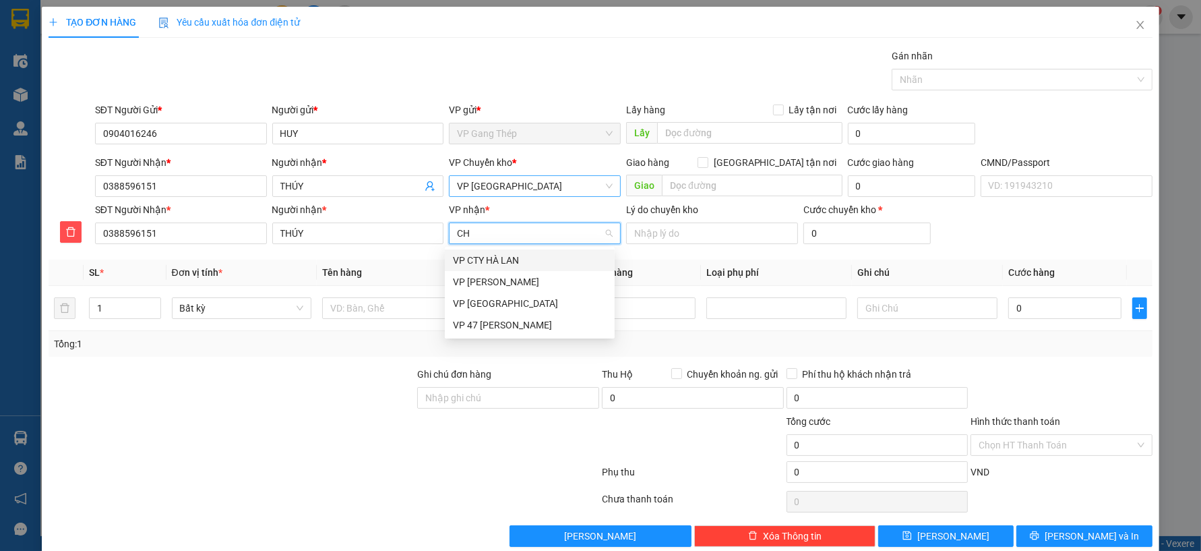
type input "CHI"
click at [488, 263] on div "VP [PERSON_NAME]" at bounding box center [530, 260] width 154 height 15
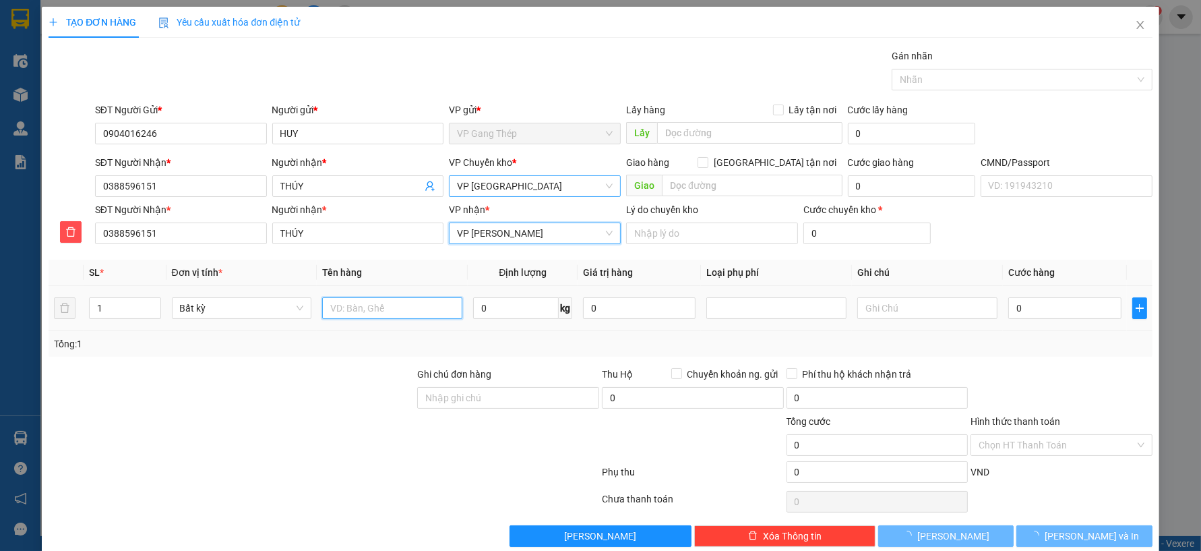
drag, startPoint x: 394, startPoint y: 307, endPoint x: 389, endPoint y: 312, distance: 7.6
click at [394, 307] on input "text" at bounding box center [392, 308] width 140 height 22
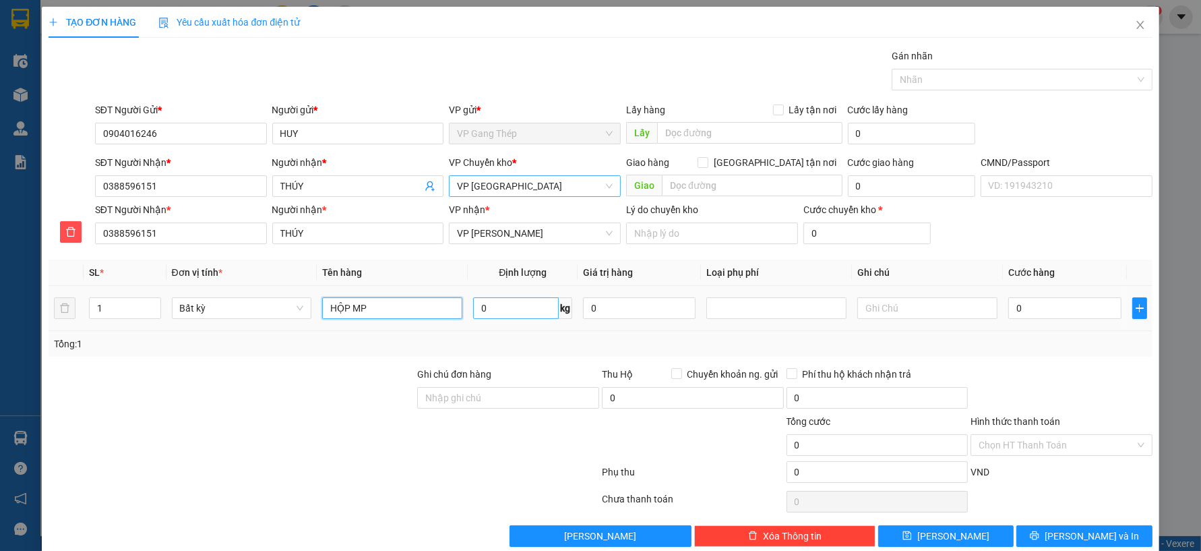
type input "HỘP MP"
type input "0.2"
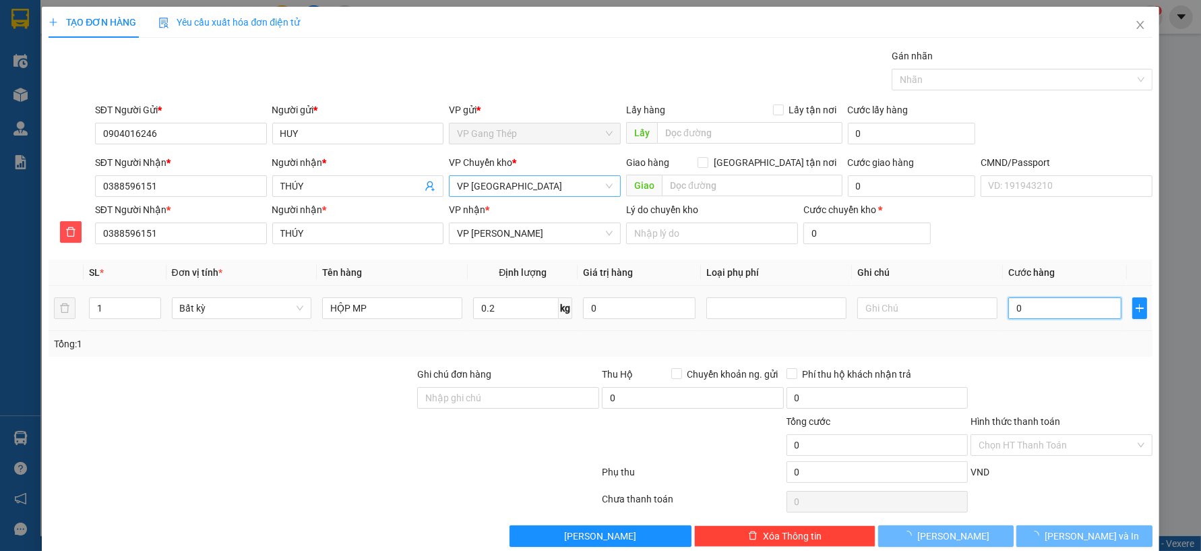
click at [1050, 304] on input "0" at bounding box center [1065, 308] width 113 height 22
type input "35.000"
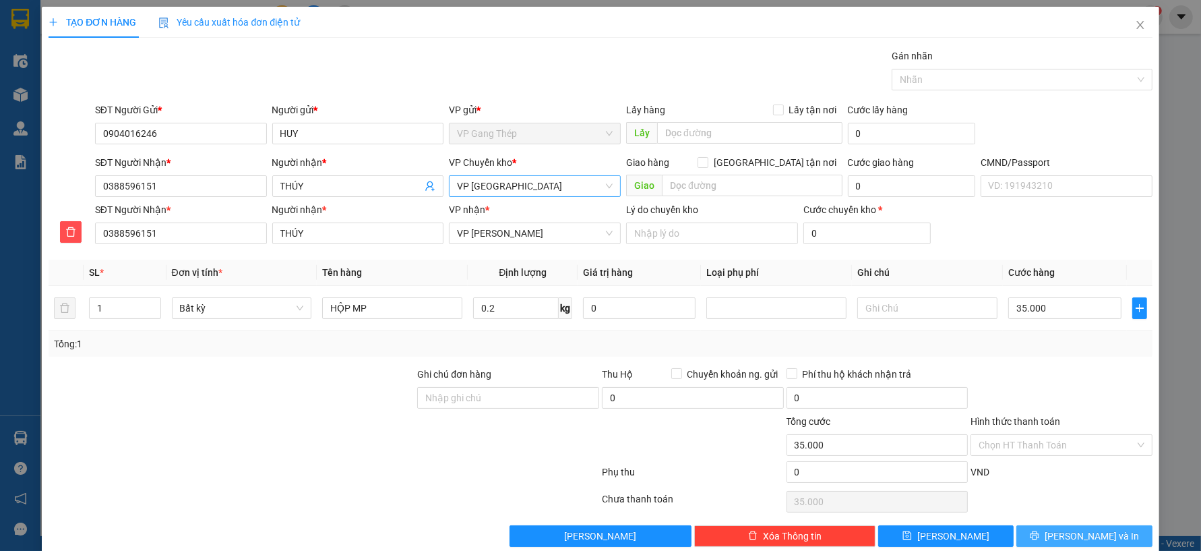
drag, startPoint x: 1083, startPoint y: 531, endPoint x: 1048, endPoint y: 510, distance: 40.5
click at [1081, 531] on span "[PERSON_NAME] và In" at bounding box center [1092, 536] width 94 height 15
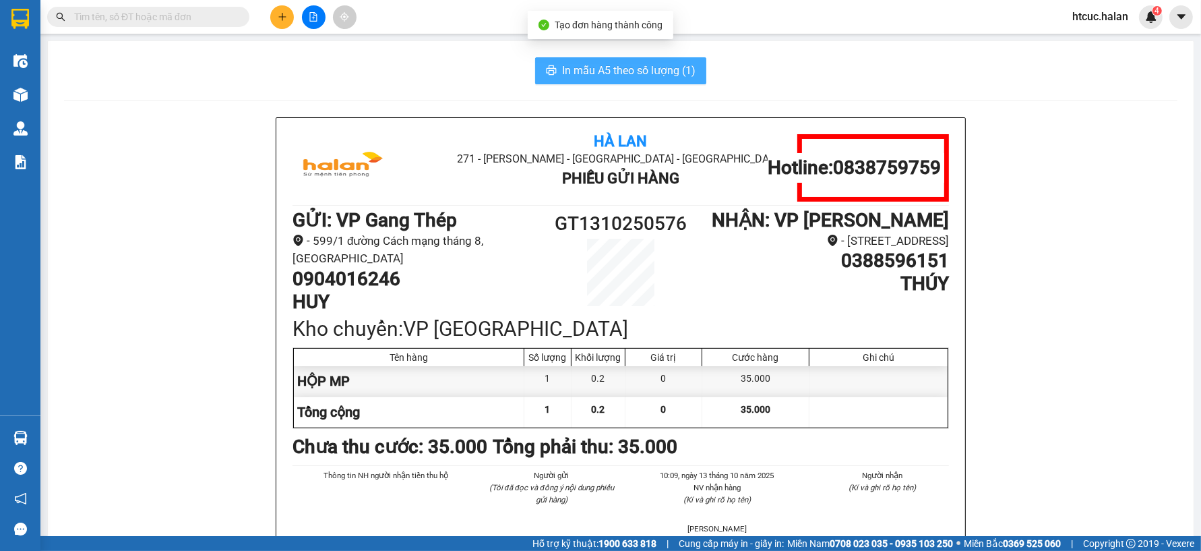
drag, startPoint x: 591, startPoint y: 65, endPoint x: 597, endPoint y: 83, distance: 19.2
click at [591, 68] on span "In mẫu A5 theo số lượng (1)" at bounding box center [628, 70] width 133 height 17
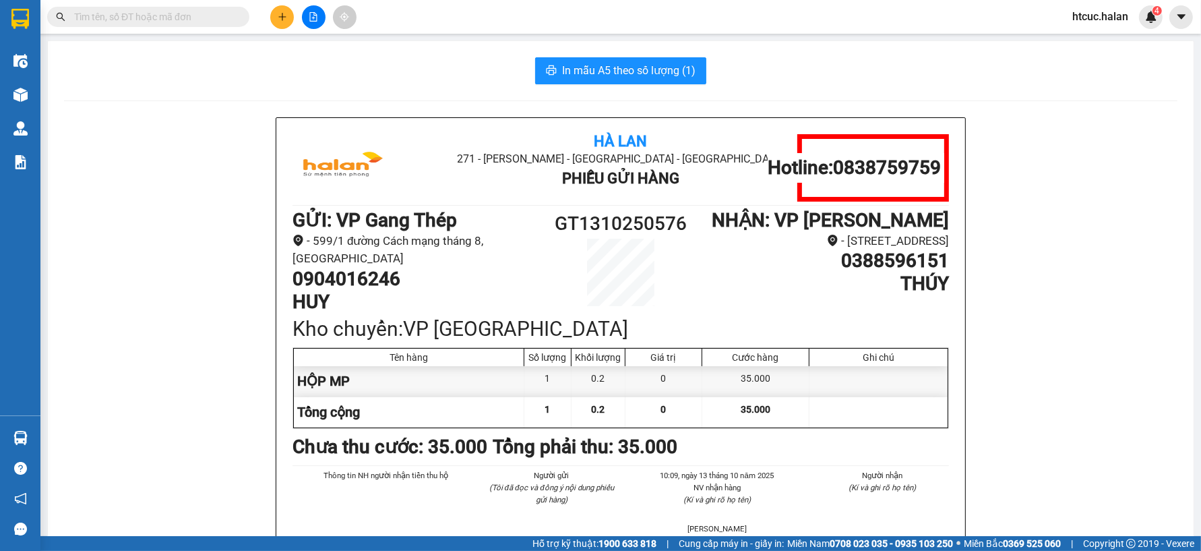
click at [202, 11] on input "text" at bounding box center [153, 16] width 159 height 15
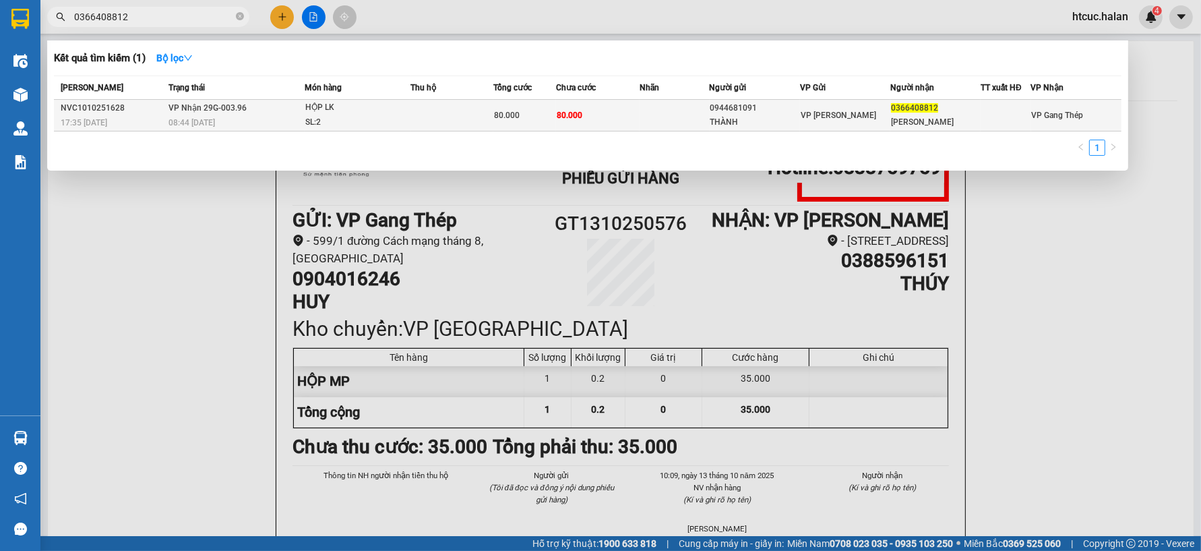
type input "0366408812"
click at [643, 111] on td at bounding box center [674, 116] width 69 height 32
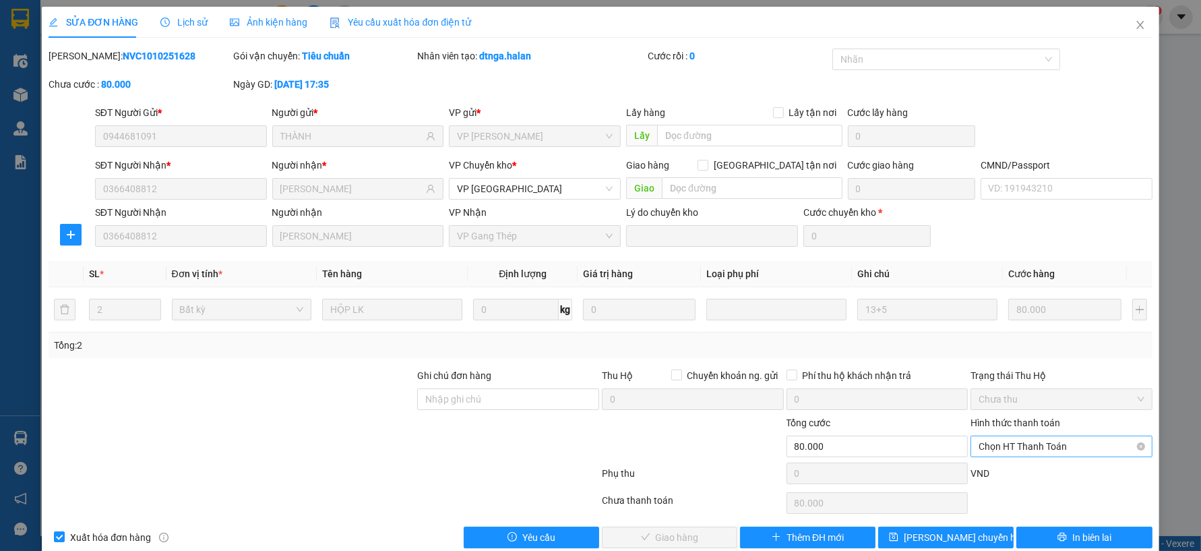
click at [1021, 447] on span "Chọn HT Thanh Toán" at bounding box center [1062, 446] width 166 height 20
click at [1019, 328] on div "Tại văn phòng" at bounding box center [1053, 333] width 164 height 15
click at [691, 541] on span "Giao hàng" at bounding box center [677, 537] width 43 height 15
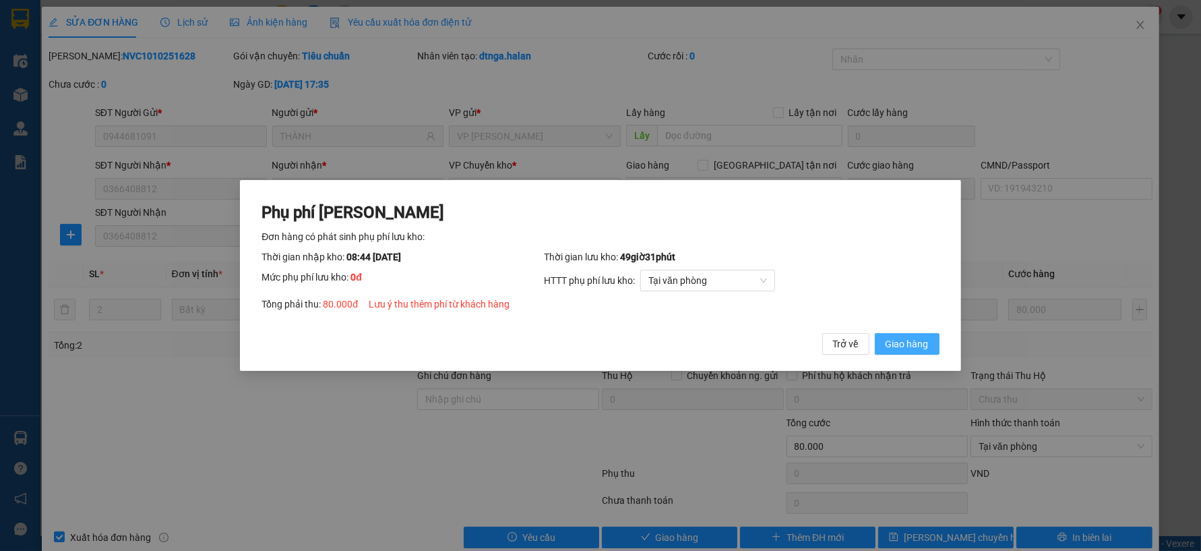
click at [887, 344] on span "Giao hàng" at bounding box center [907, 343] width 43 height 15
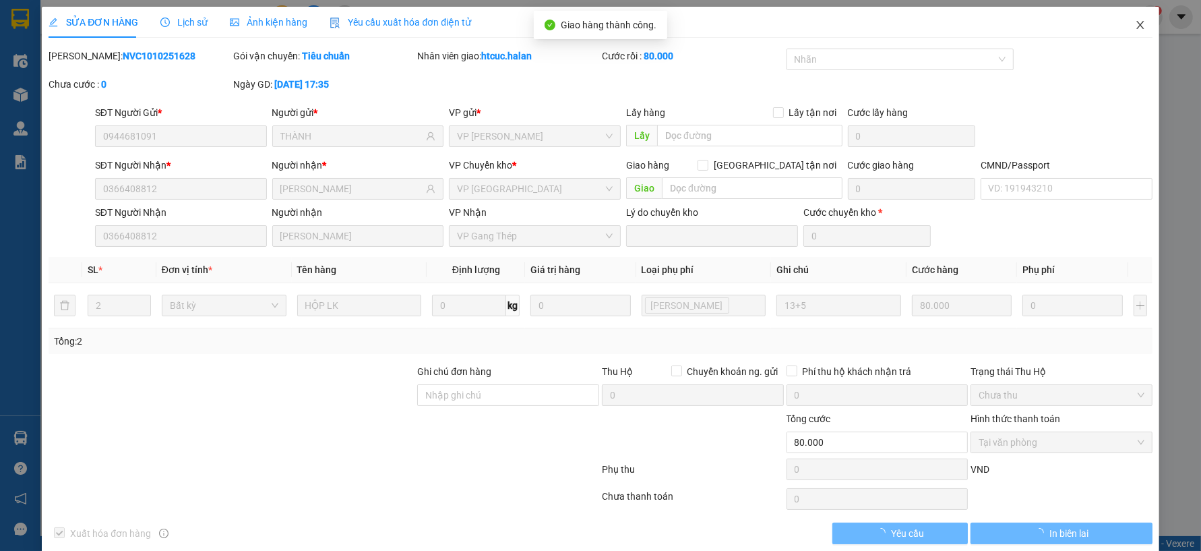
click at [1135, 22] on icon "close" at bounding box center [1140, 25] width 11 height 11
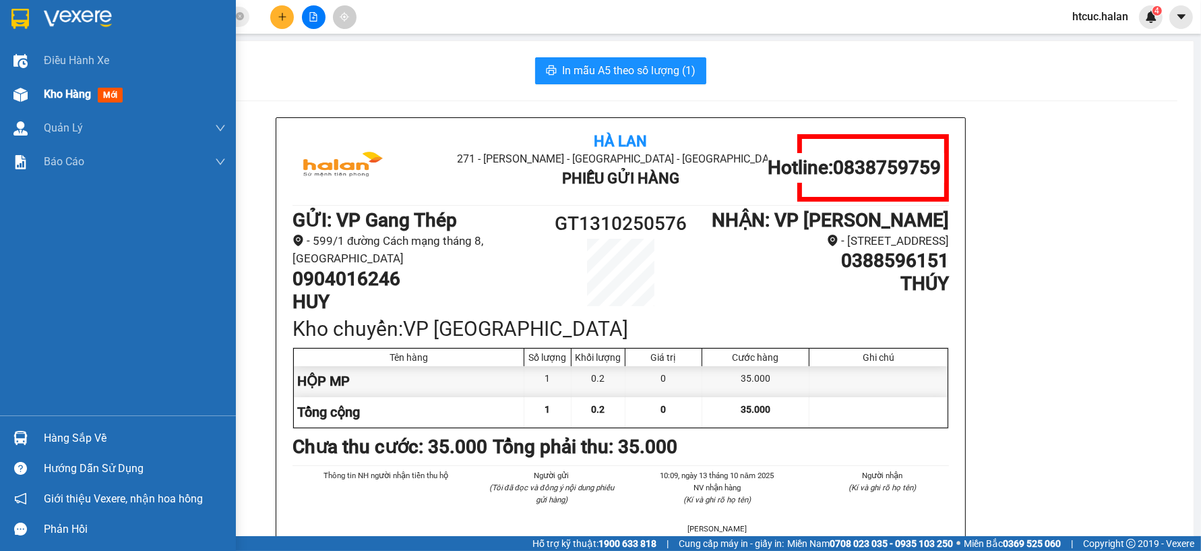
click at [26, 100] on img at bounding box center [20, 95] width 14 height 14
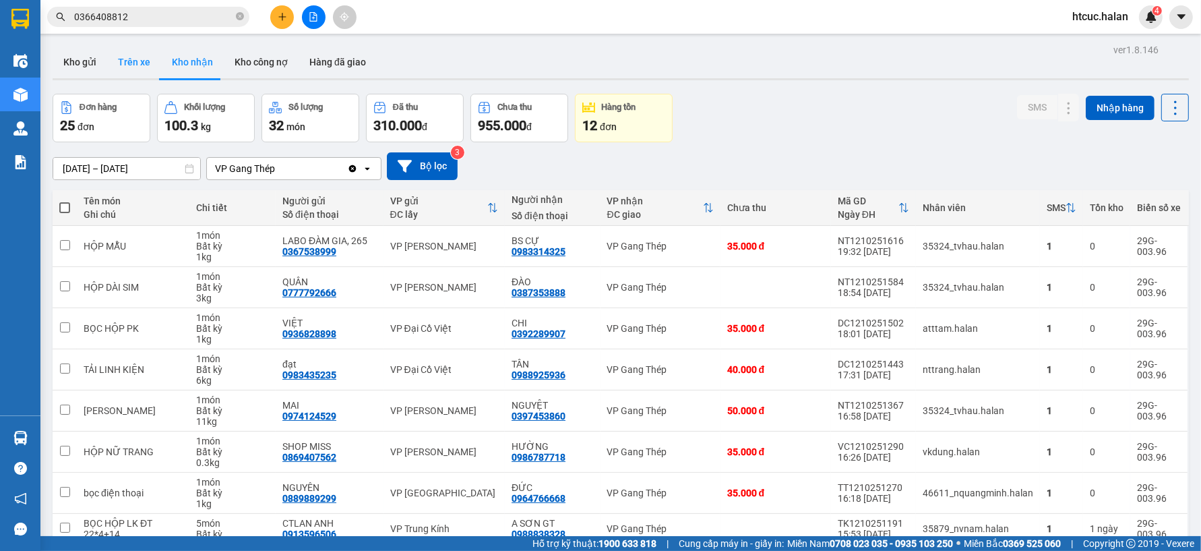
click at [135, 63] on button "Trên xe" at bounding box center [134, 62] width 54 height 32
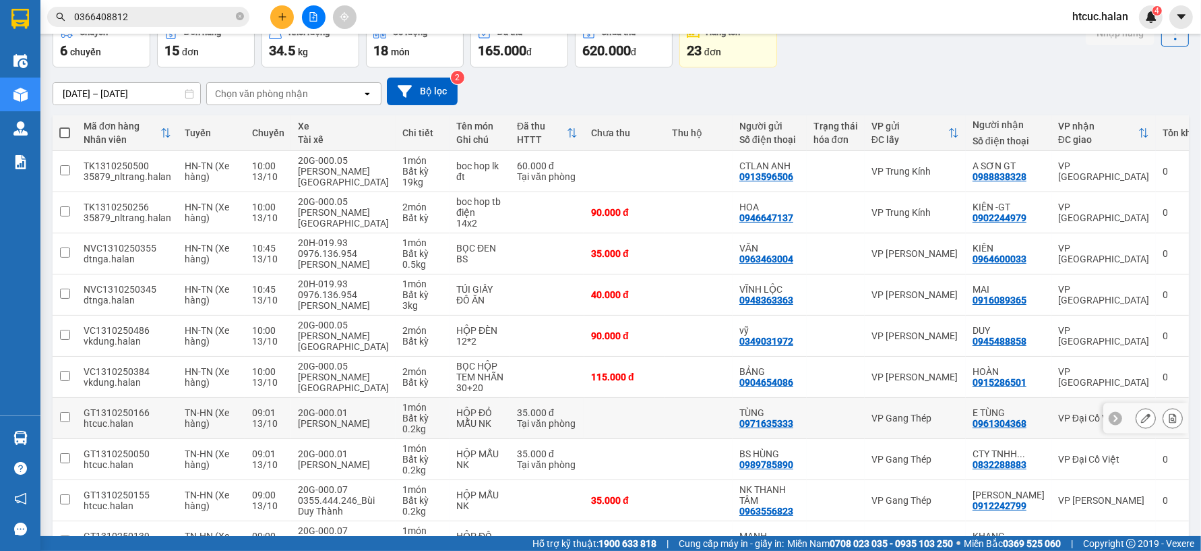
scroll to position [150, 0]
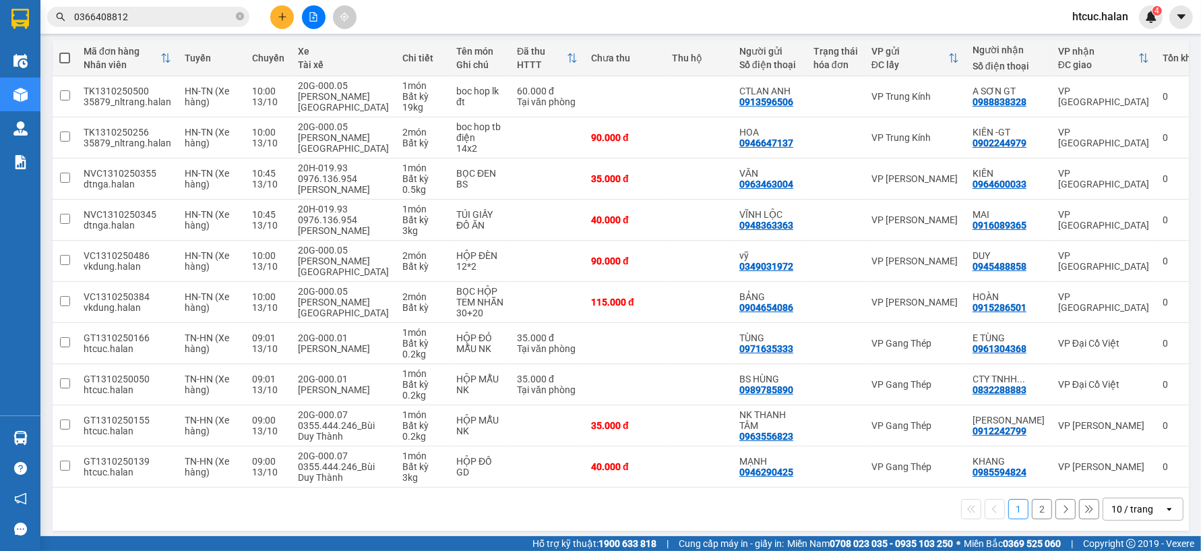
click at [1032, 513] on button "2" at bounding box center [1042, 509] width 20 height 20
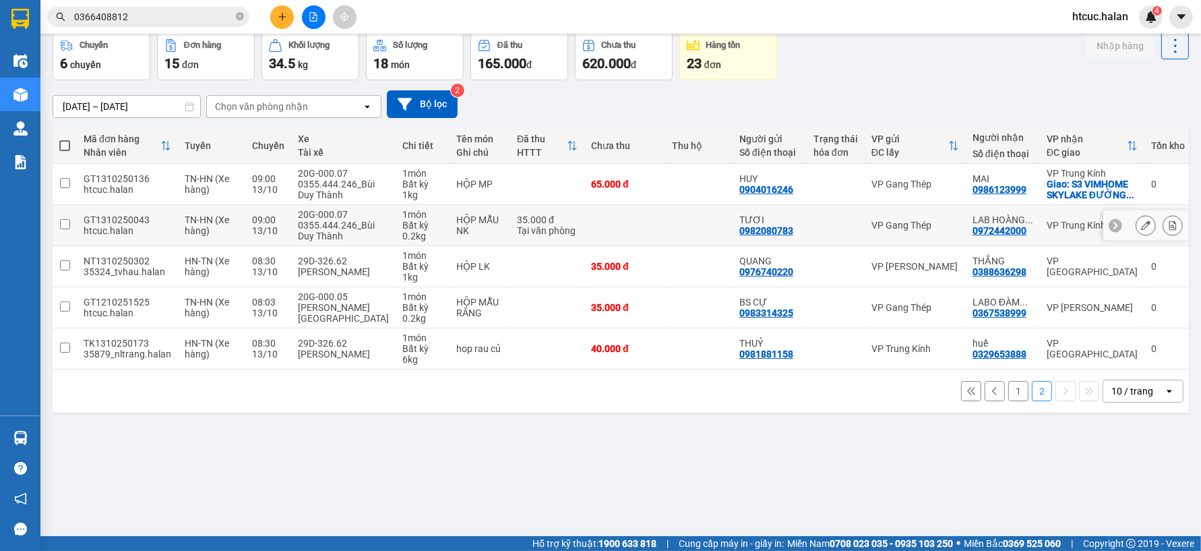
scroll to position [0, 0]
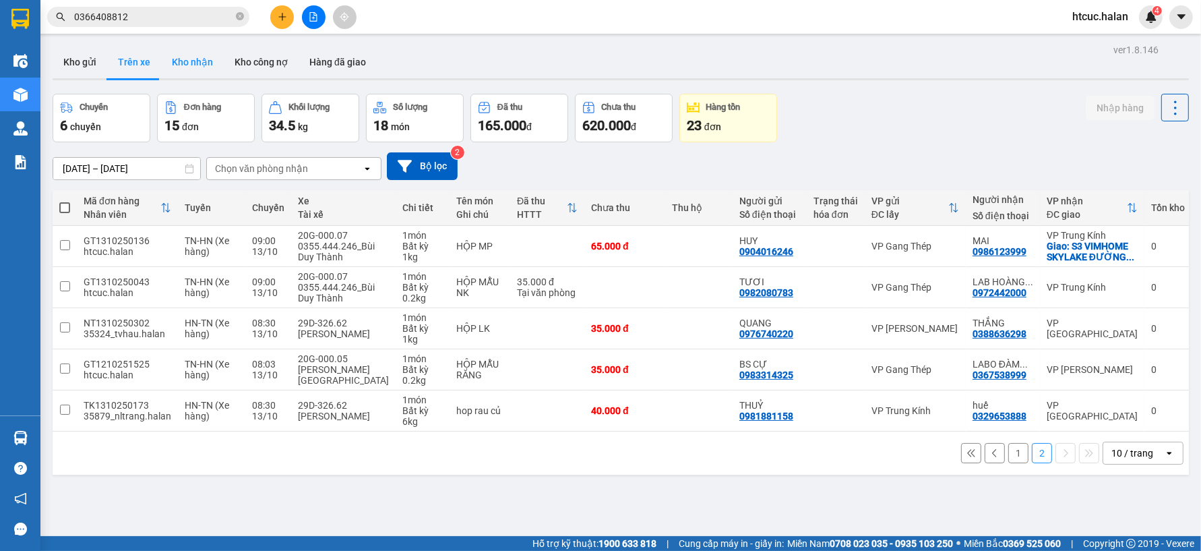
click at [193, 61] on button "Kho nhận" at bounding box center [192, 62] width 63 height 32
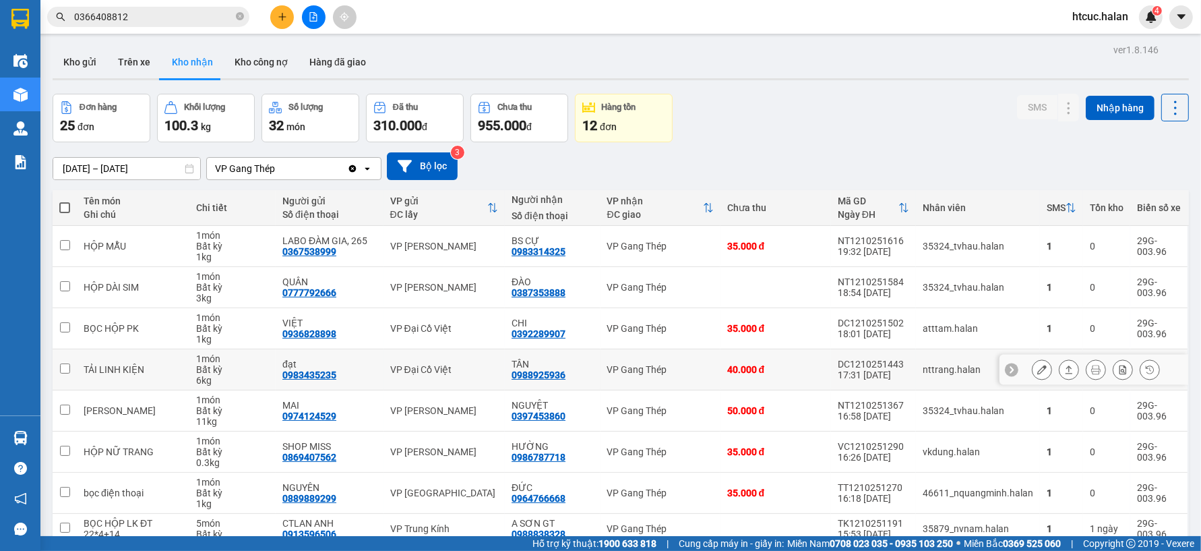
scroll to position [146, 0]
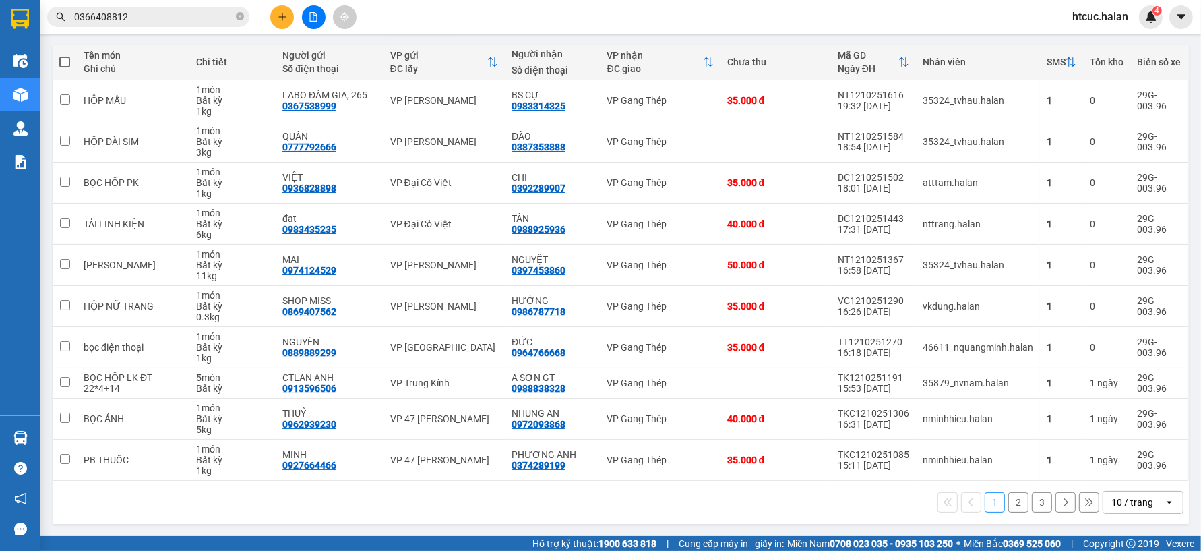
click at [1036, 501] on button "3" at bounding box center [1042, 502] width 20 height 20
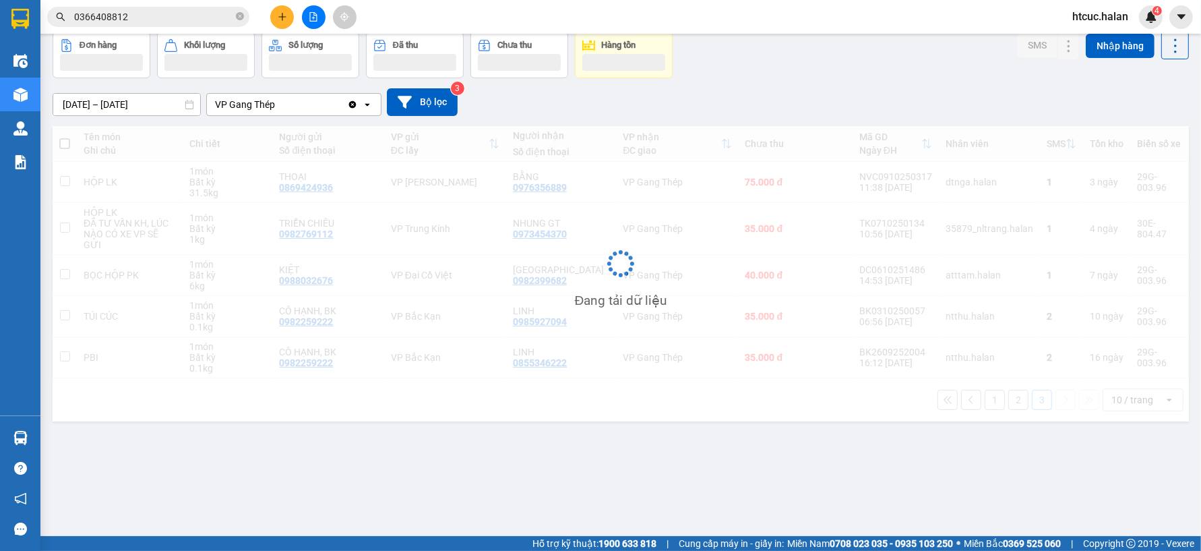
scroll to position [62, 0]
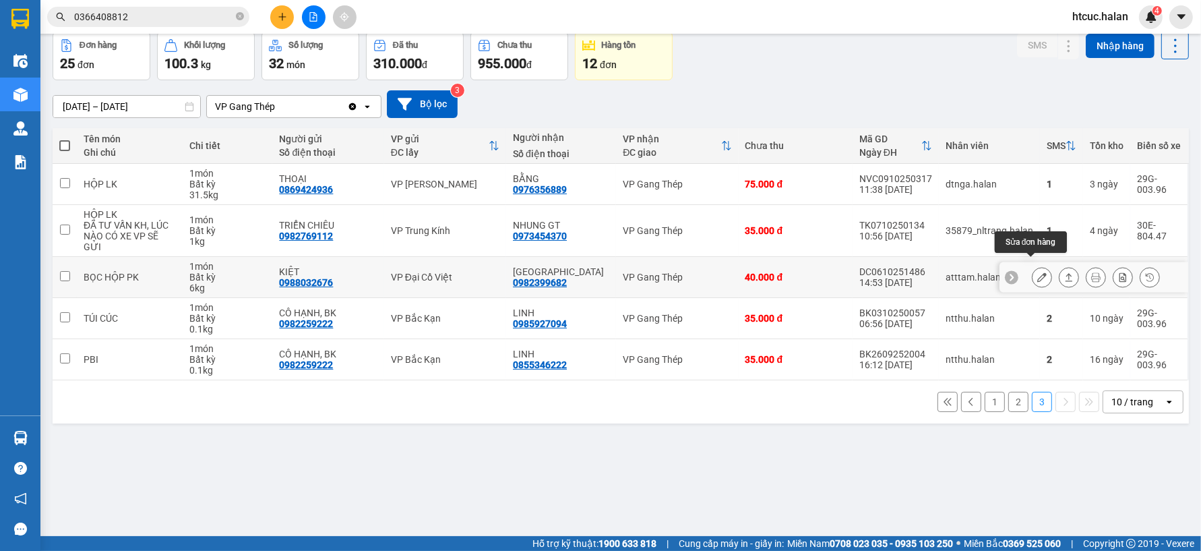
click at [1038, 272] on icon at bounding box center [1042, 276] width 9 height 9
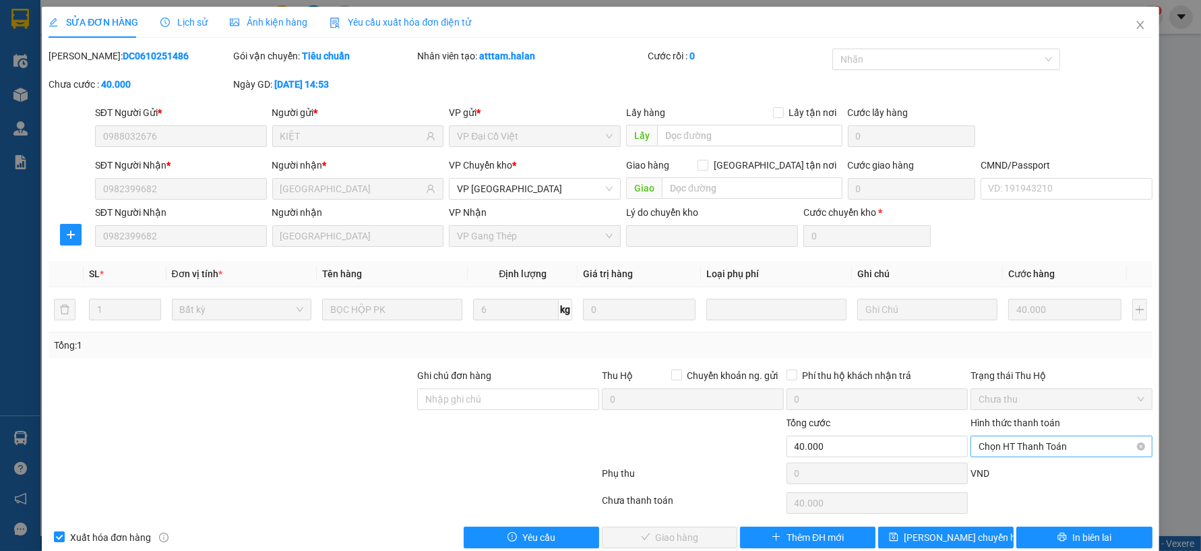
click at [1017, 445] on span "Chọn HT Thanh Toán" at bounding box center [1062, 446] width 166 height 20
click at [1002, 328] on div "Tại văn phòng" at bounding box center [1053, 333] width 164 height 15
click at [656, 535] on span "Giao hàng" at bounding box center [677, 537] width 43 height 15
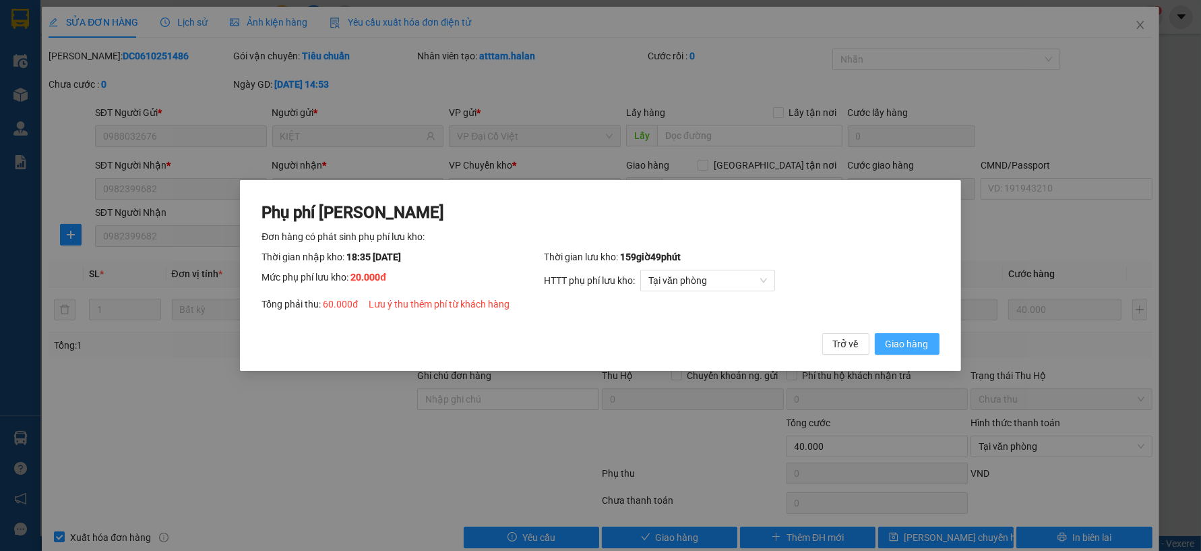
click at [897, 349] on span "Giao hàng" at bounding box center [907, 343] width 43 height 15
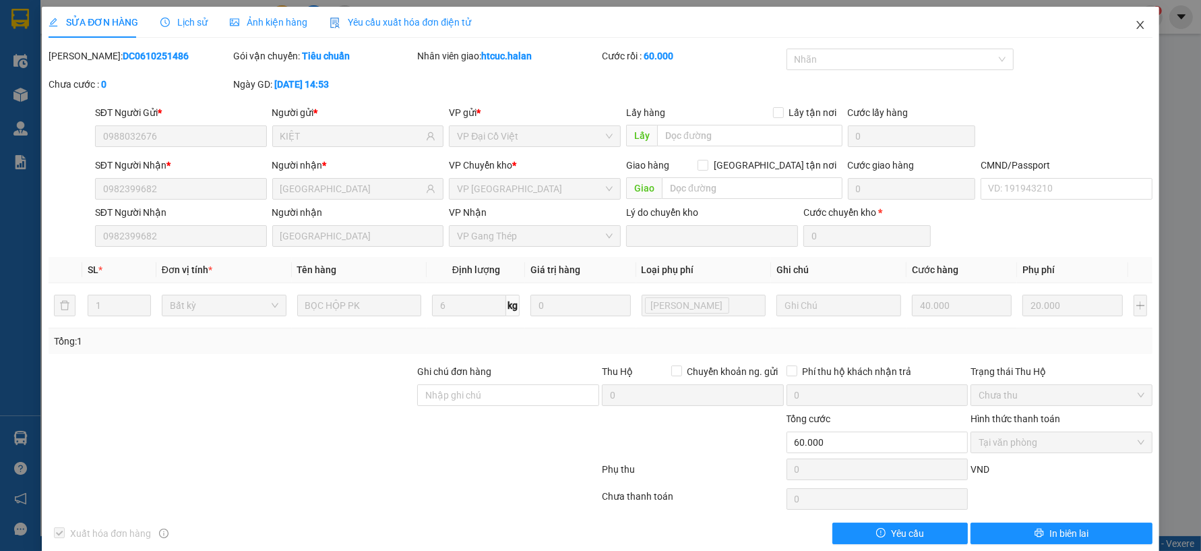
click at [1133, 18] on span "Close" at bounding box center [1141, 26] width 38 height 38
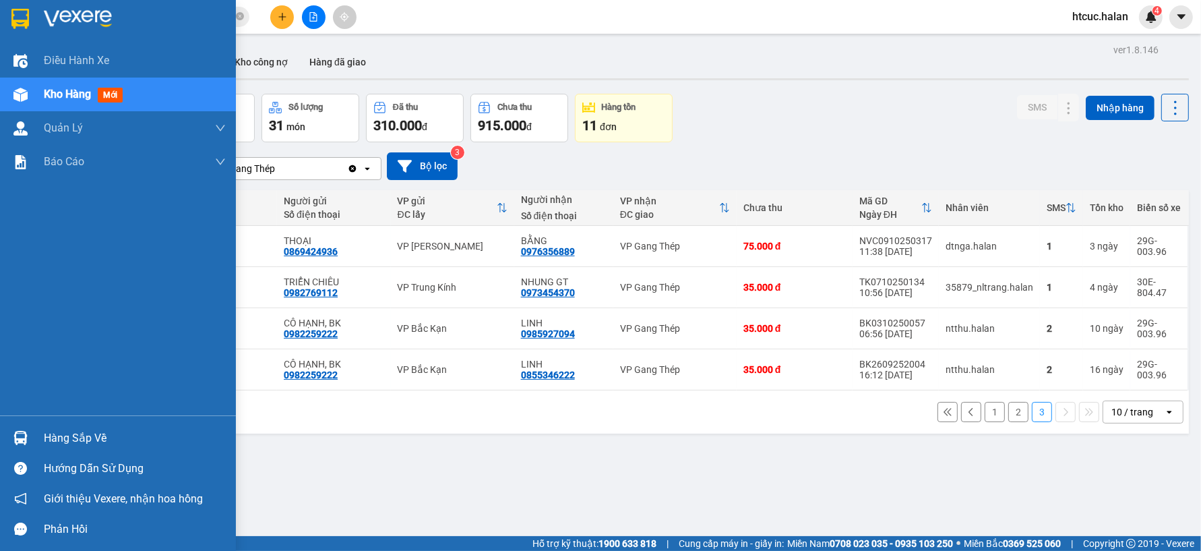
click at [15, 426] on div at bounding box center [21, 438] width 24 height 24
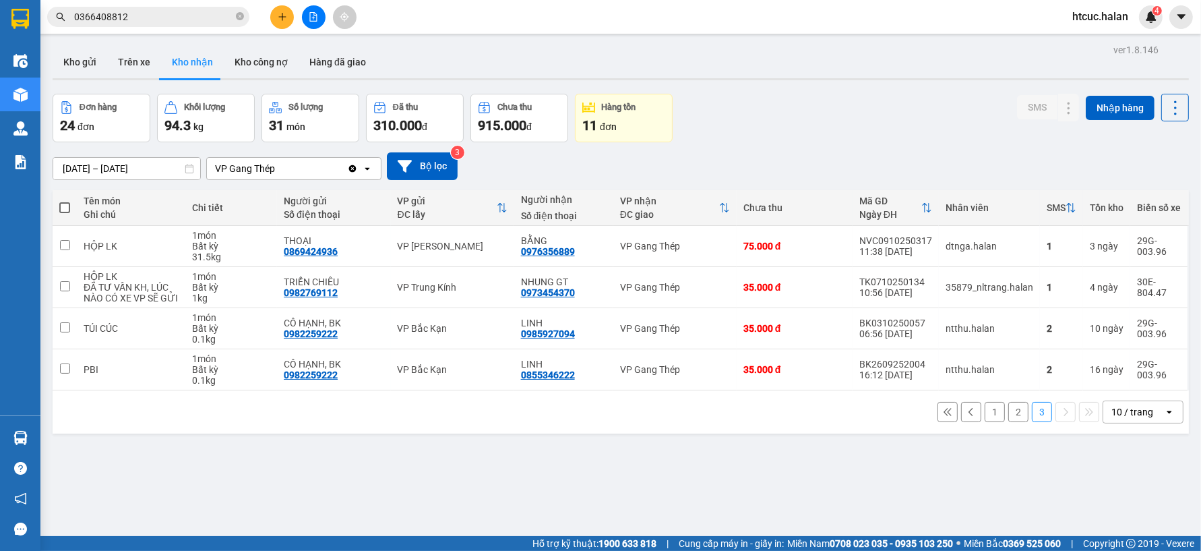
click at [634, 460] on section "Kết quả tìm kiếm ( 1 ) Bộ lọc Mã ĐH Trạng thái Món hàng Thu hộ Tổng cước Chưa c…" at bounding box center [600, 275] width 1201 height 551
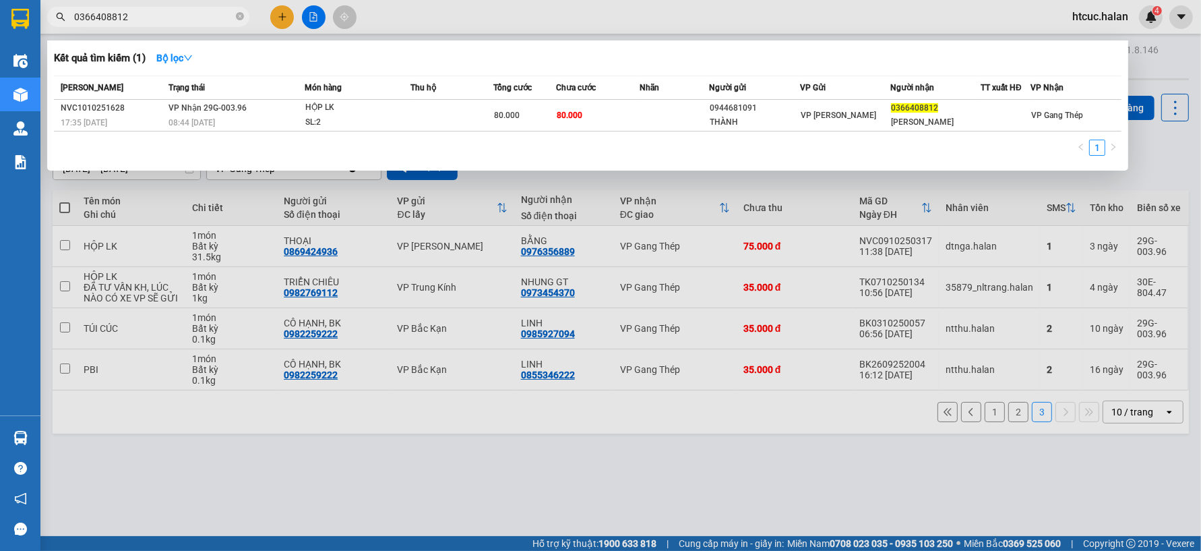
drag, startPoint x: 146, startPoint y: 18, endPoint x: 59, endPoint y: 25, distance: 87.3
click at [57, 25] on span "0366408812" at bounding box center [148, 17] width 202 height 20
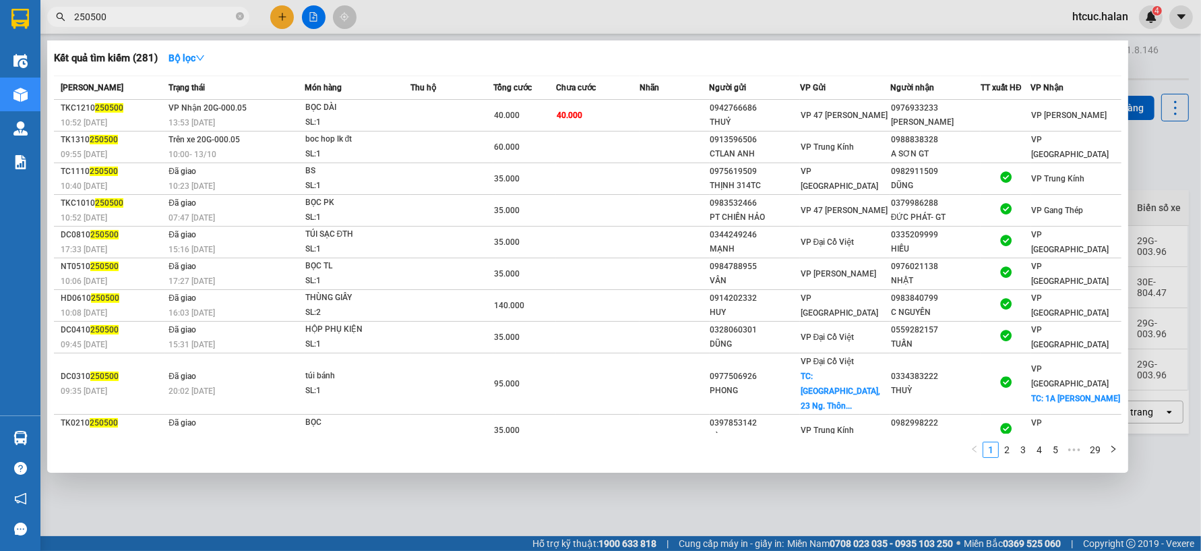
click at [452, 487] on div at bounding box center [600, 275] width 1201 height 551
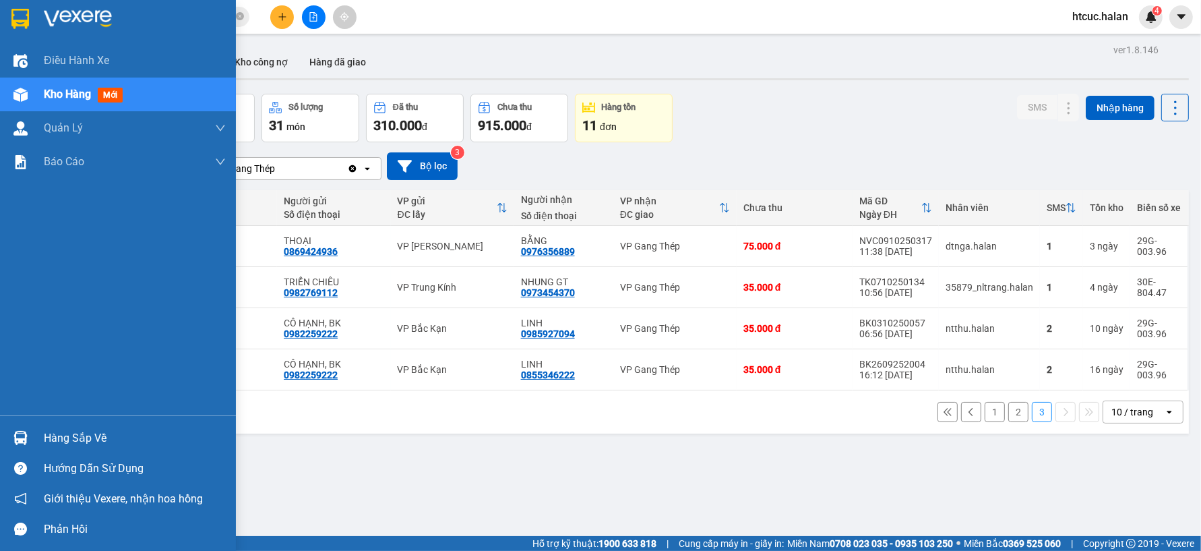
click at [29, 440] on div at bounding box center [21, 438] width 24 height 24
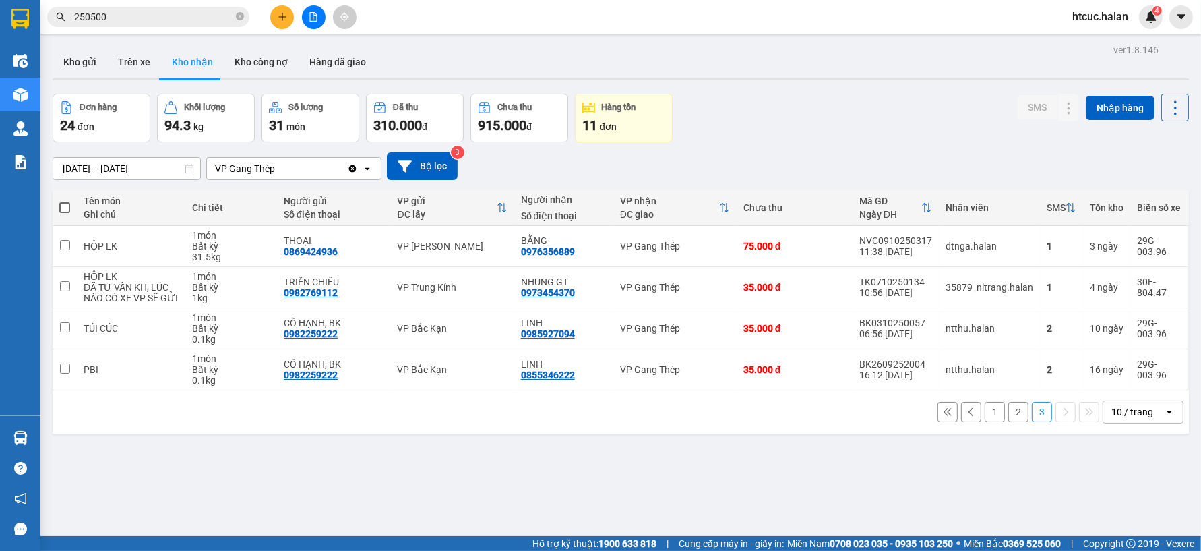
click at [777, 96] on section "Kết quả tìm kiếm ( 281 ) Bộ lọc Mã ĐH Trạng thái Món hàng Thu hộ Tổng cước Chưa…" at bounding box center [600, 275] width 1201 height 551
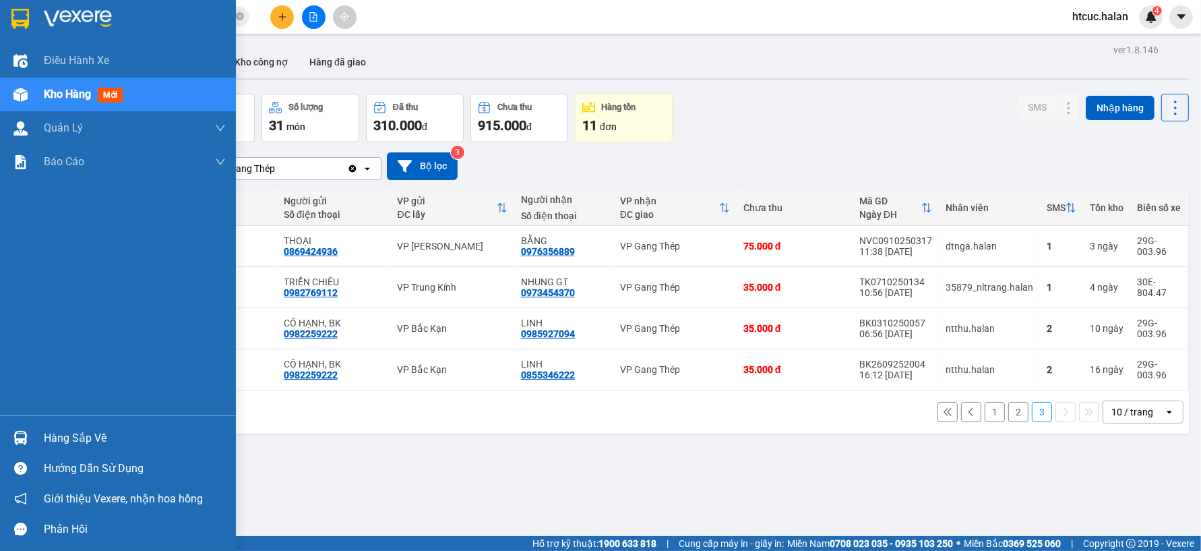
click at [21, 436] on img at bounding box center [20, 438] width 14 height 14
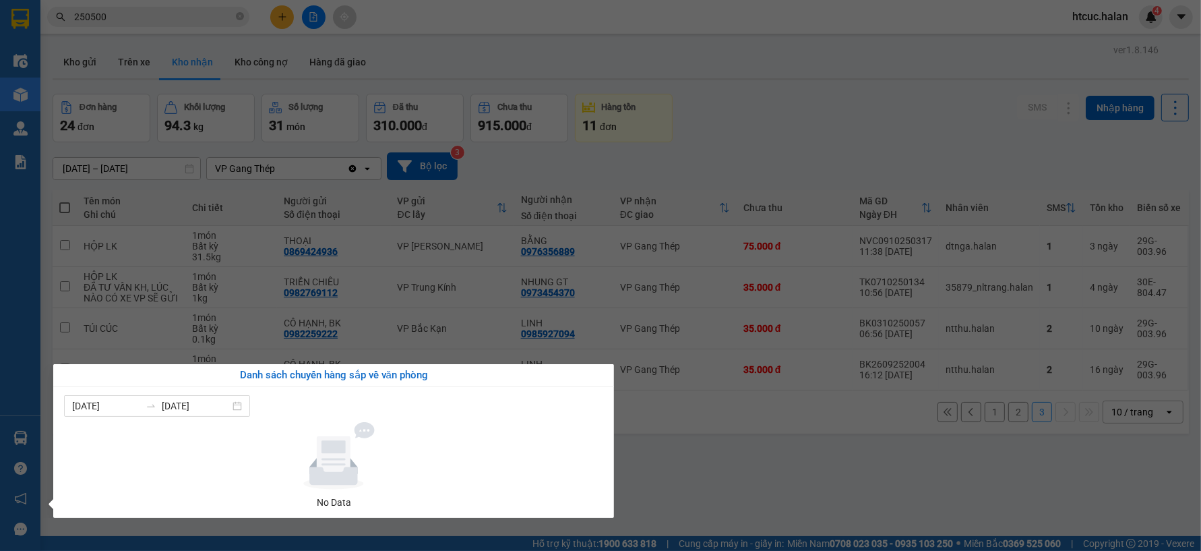
click at [693, 456] on section "Kết quả tìm kiếm ( 281 ) Bộ lọc Mã ĐH Trạng thái Món hàng Thu hộ Tổng cước Chưa…" at bounding box center [600, 275] width 1201 height 551
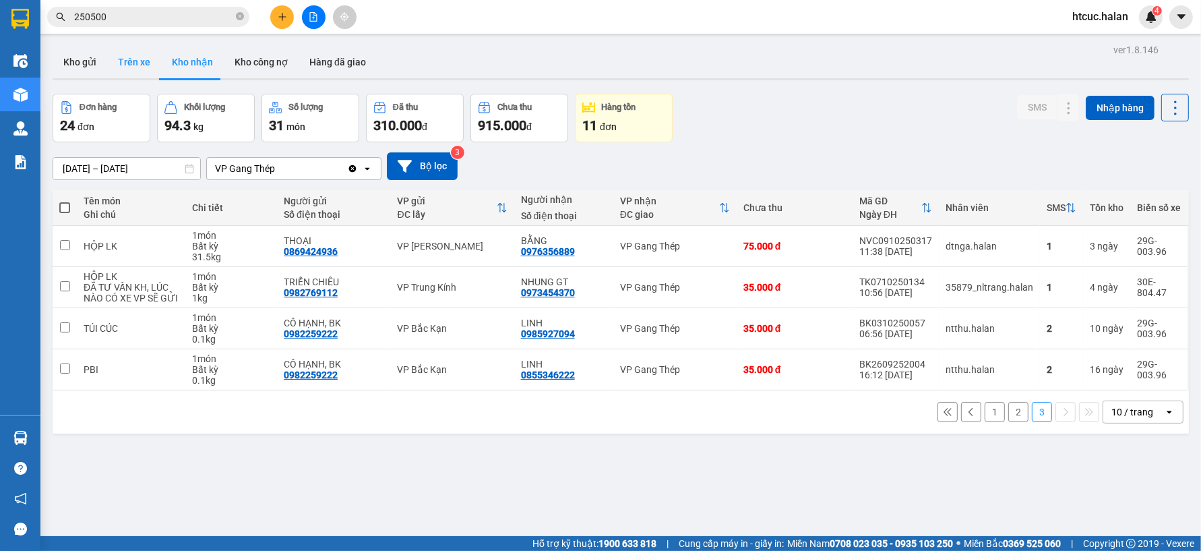
click at [135, 56] on button "Trên xe" at bounding box center [134, 62] width 54 height 32
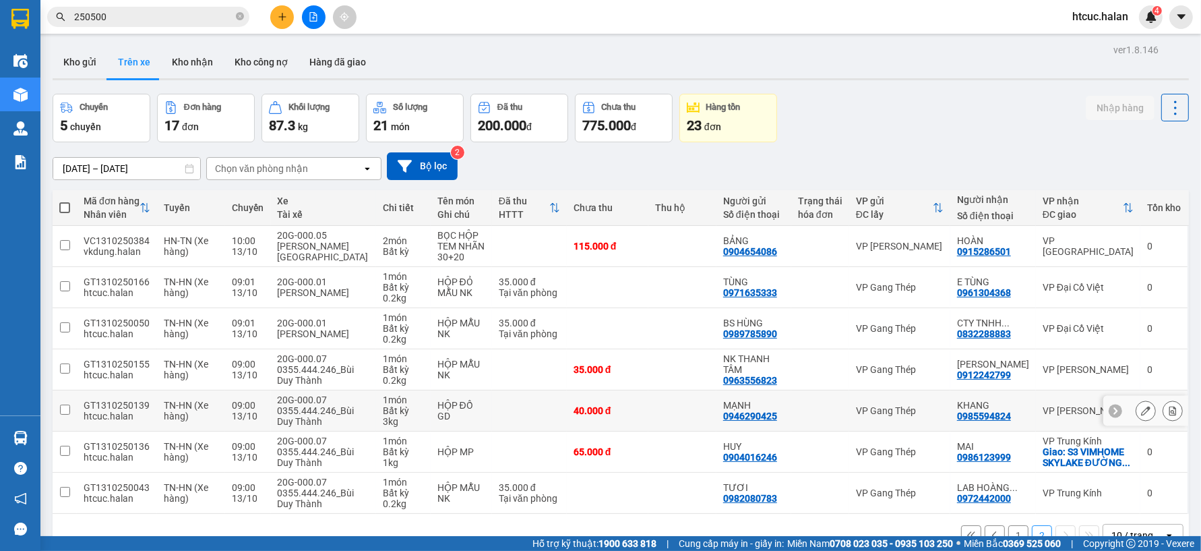
scroll to position [62, 0]
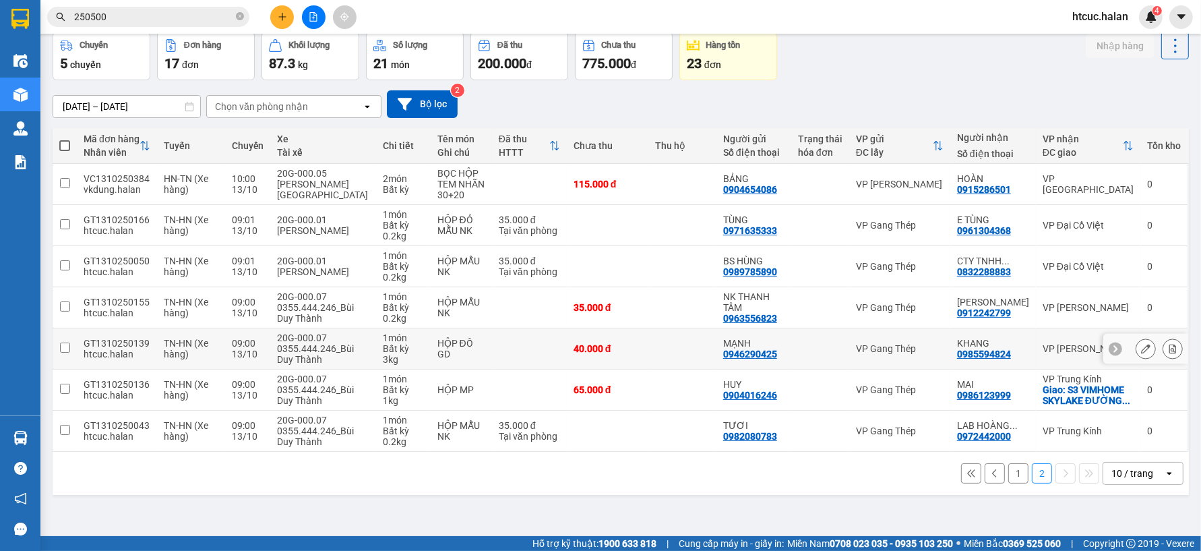
drag, startPoint x: 644, startPoint y: 342, endPoint x: 1005, endPoint y: 470, distance: 382.7
click at [1009, 470] on button "1" at bounding box center [1019, 473] width 20 height 20
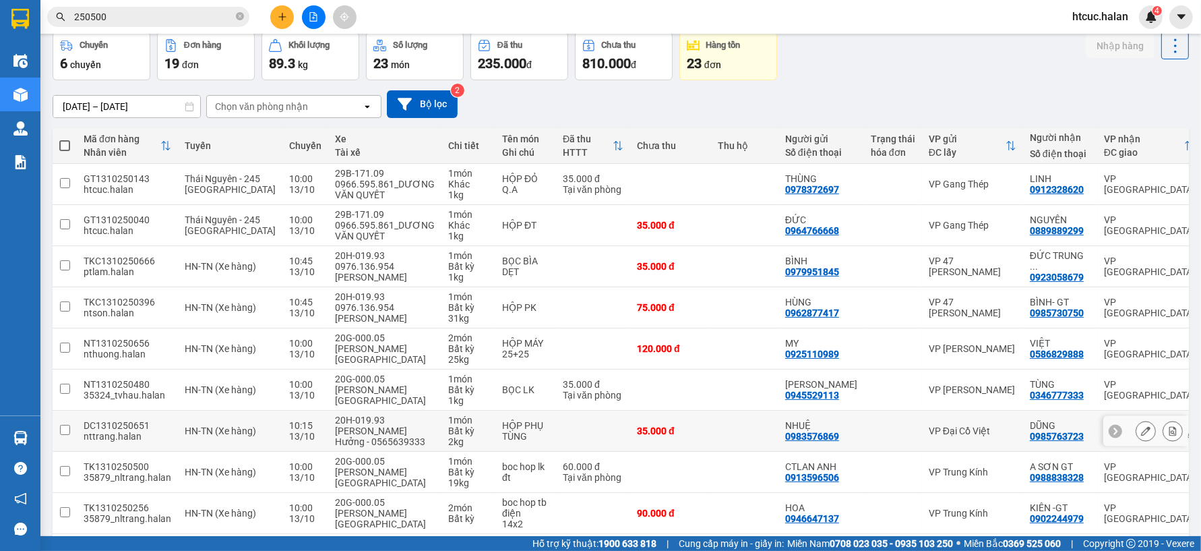
scroll to position [137, 0]
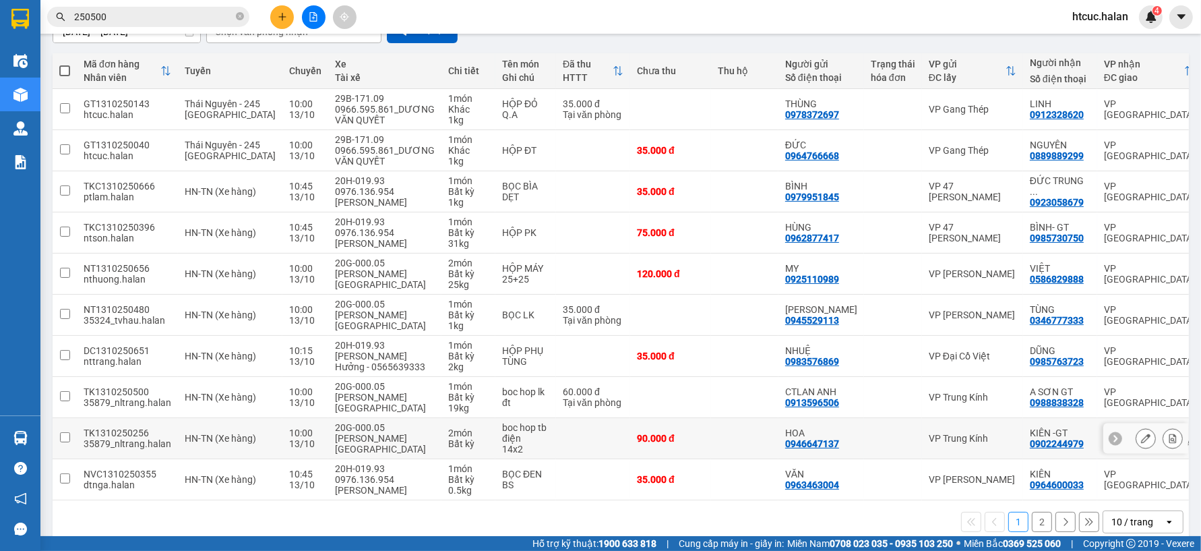
drag, startPoint x: 888, startPoint y: 426, endPoint x: 694, endPoint y: 517, distance: 213.8
click at [694, 517] on div "1 2 10 / trang open" at bounding box center [621, 521] width 1126 height 23
click at [287, 14] on button at bounding box center [282, 17] width 24 height 24
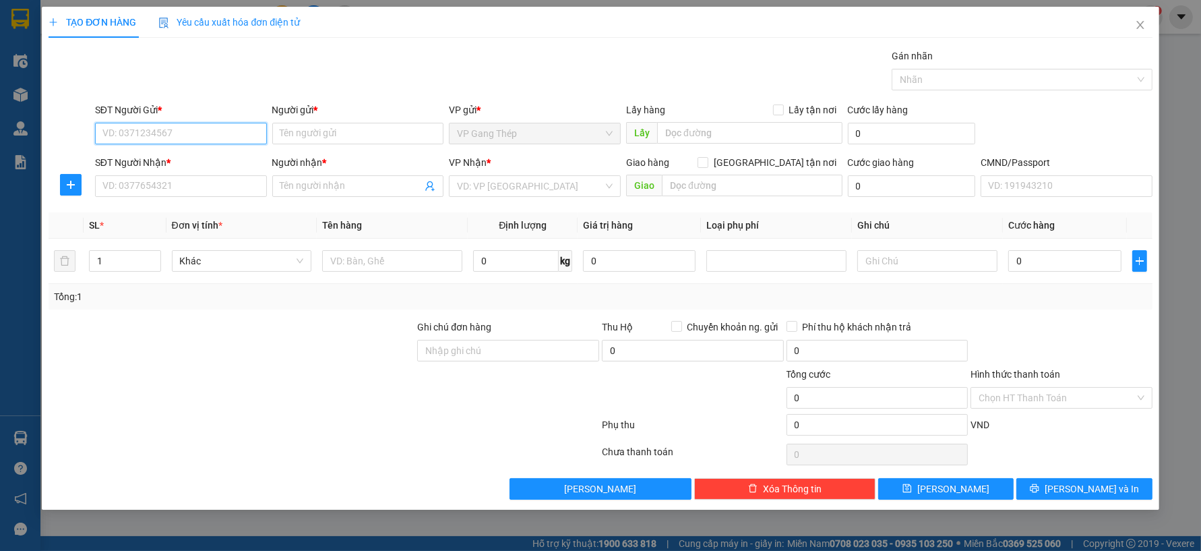
click at [189, 132] on input "SĐT Người Gửi *" at bounding box center [181, 134] width 172 height 22
click at [207, 160] on div "0913386170 - GARA BẢO TRÂM" at bounding box center [181, 160] width 156 height 15
click at [226, 190] on input "SĐT Người Nhận *" at bounding box center [181, 186] width 172 height 22
click at [344, 189] on input "Người nhận *" at bounding box center [351, 186] width 142 height 15
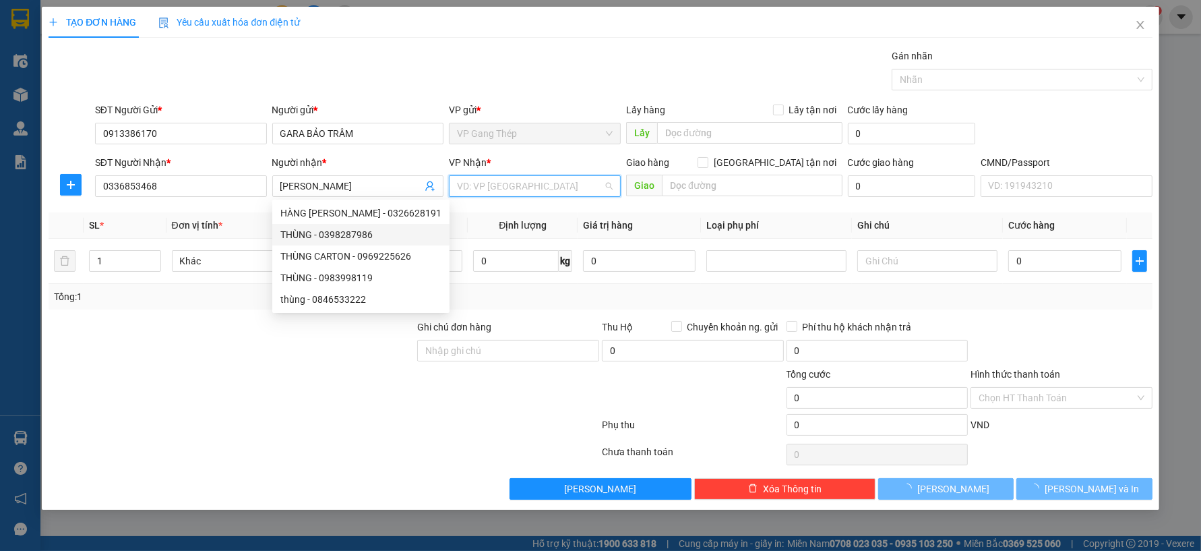
click at [531, 183] on input "search" at bounding box center [530, 186] width 146 height 20
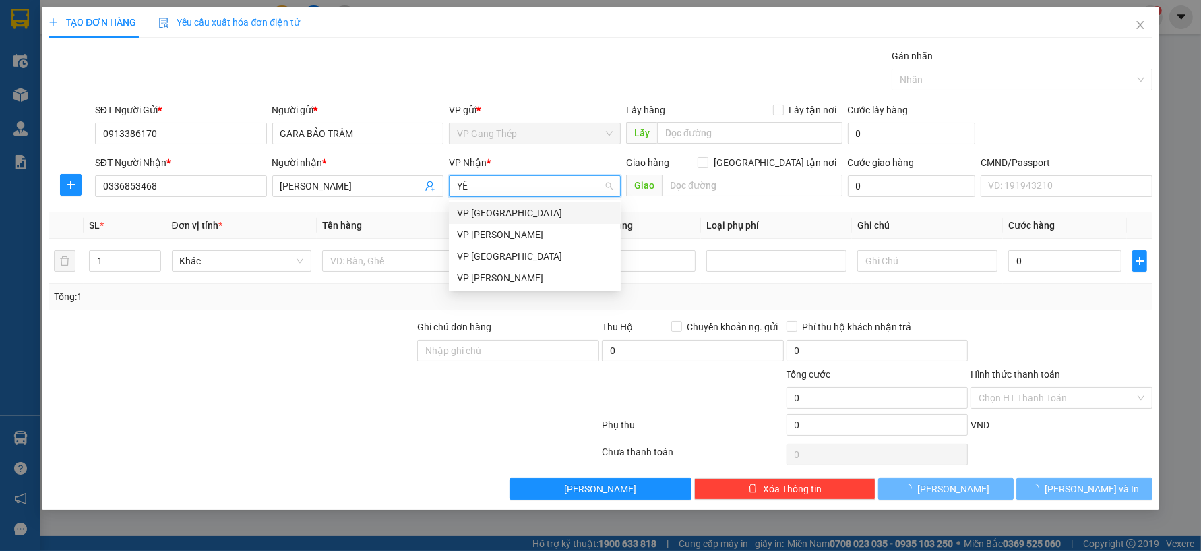
click at [496, 211] on div "VP [GEOGRAPHIC_DATA]" at bounding box center [535, 213] width 156 height 15
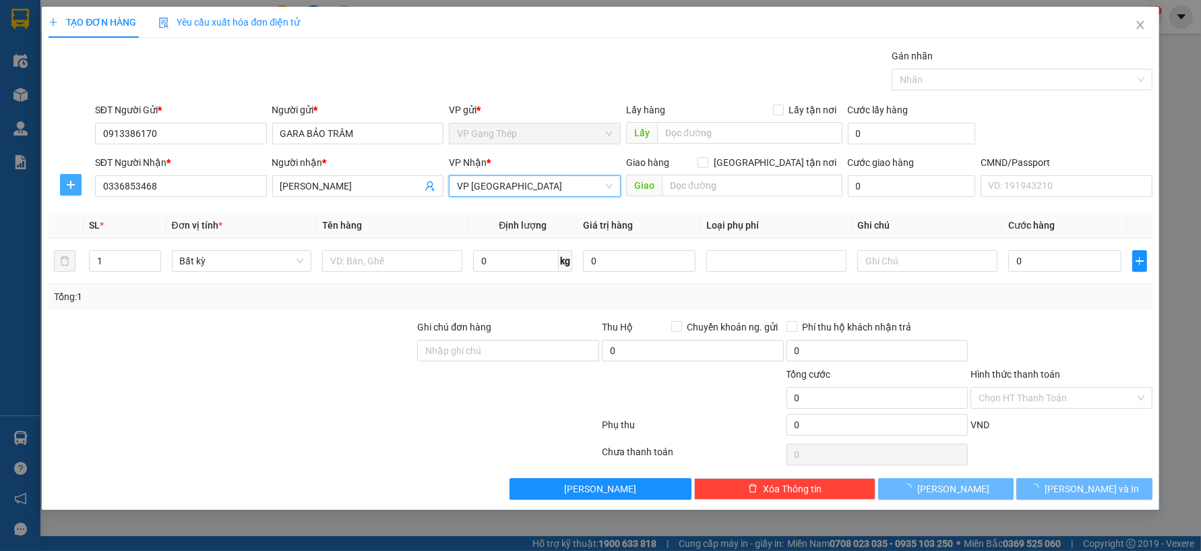
click at [73, 180] on icon "plus" at bounding box center [70, 184] width 11 height 11
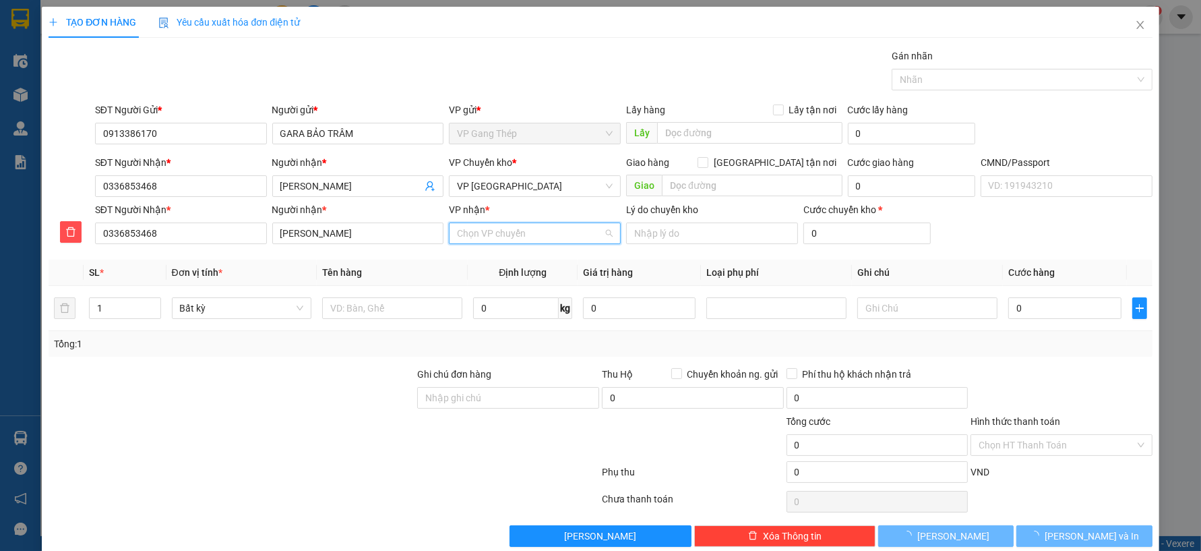
click at [578, 240] on input "VP nhận *" at bounding box center [530, 233] width 146 height 20
click at [495, 258] on div "VP Trung Kính" at bounding box center [530, 260] width 154 height 15
click at [410, 318] on input "text" at bounding box center [392, 308] width 140 height 22
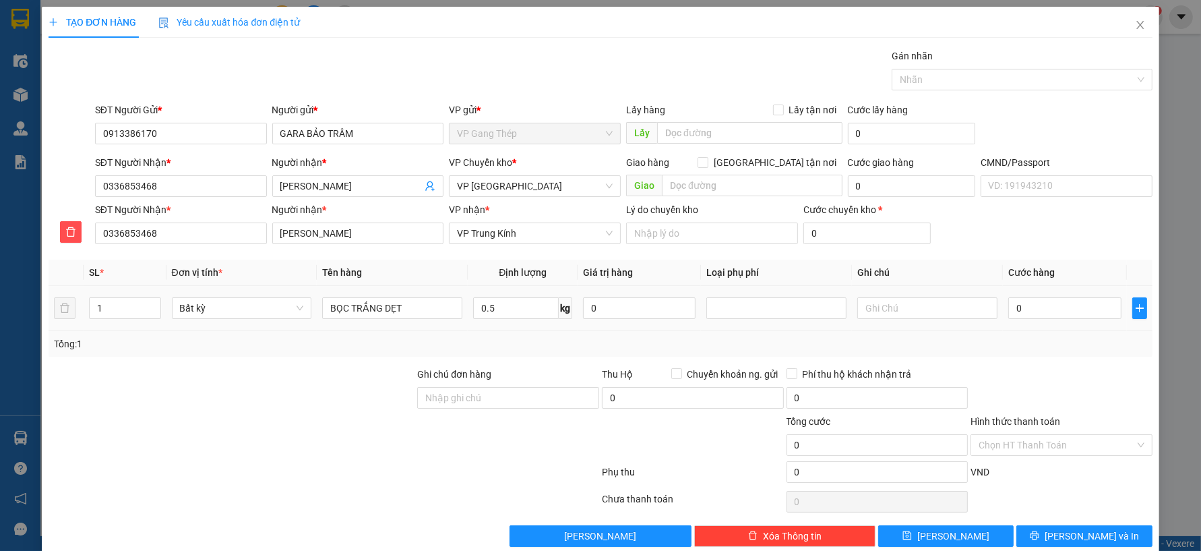
click at [1038, 297] on div "0" at bounding box center [1065, 308] width 113 height 27
click at [1056, 446] on input "Hình thức thanh toán" at bounding box center [1057, 445] width 156 height 20
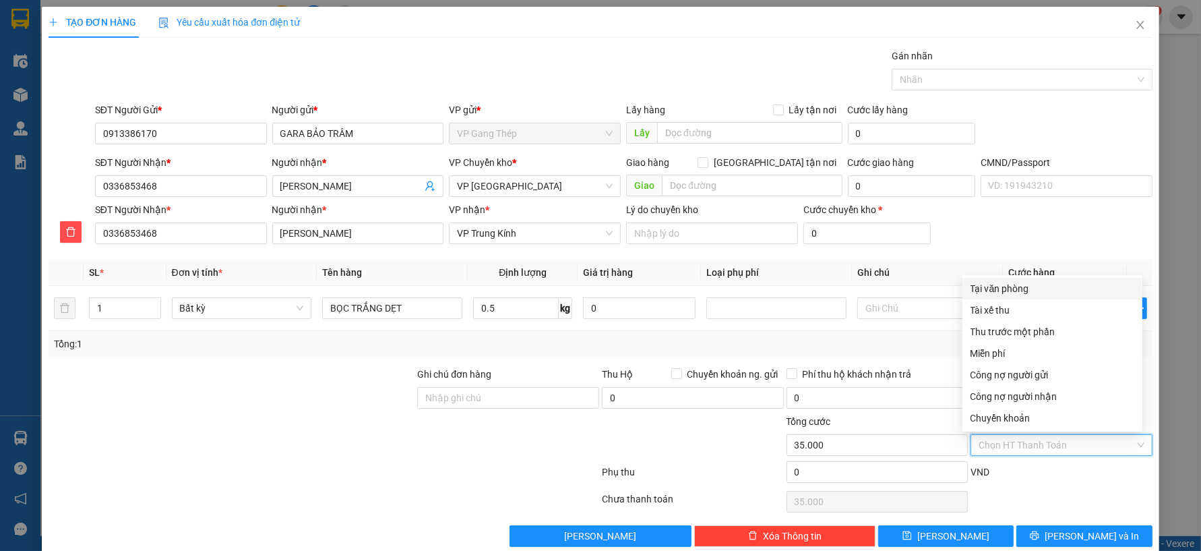
drag, startPoint x: 1005, startPoint y: 287, endPoint x: 1012, endPoint y: 326, distance: 39.7
click at [1004, 286] on div "Tại văn phòng" at bounding box center [1053, 288] width 164 height 15
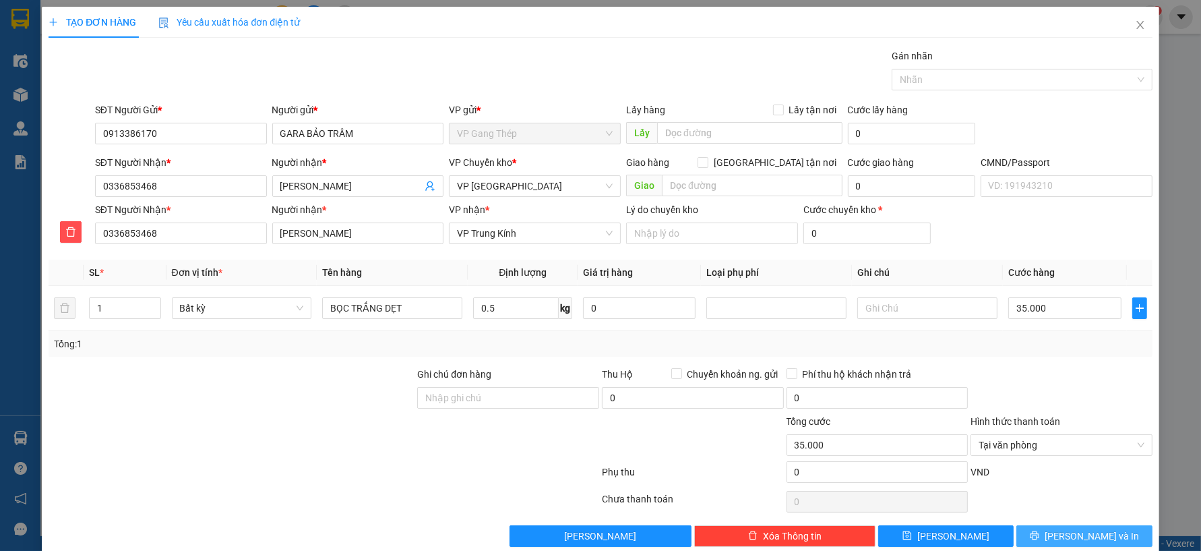
click at [1039, 528] on button "[PERSON_NAME] và In" at bounding box center [1085, 536] width 136 height 22
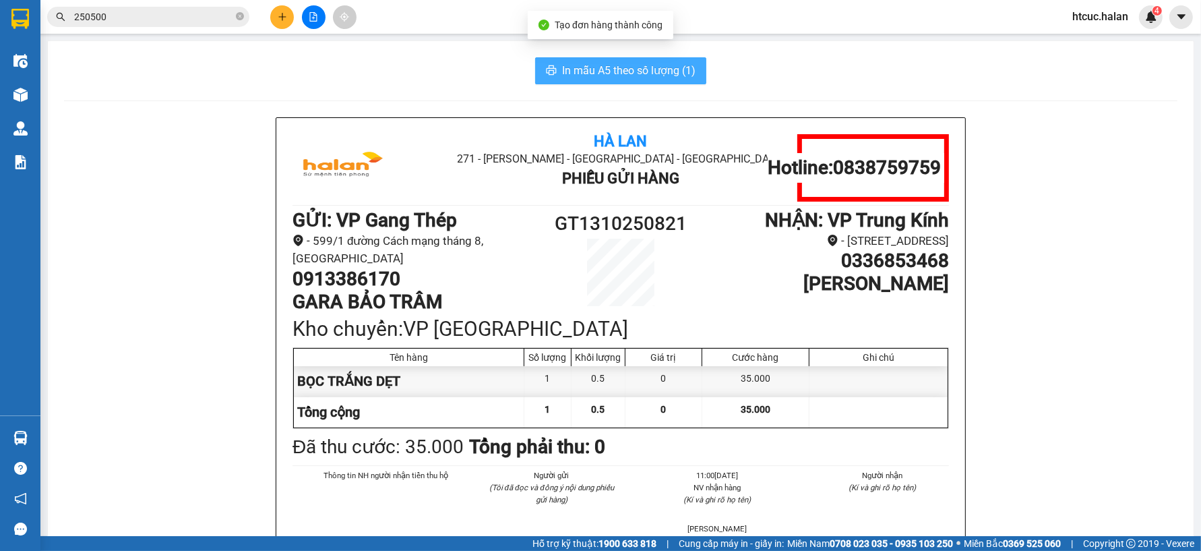
click at [591, 59] on button "In mẫu A5 theo số lượng (1)" at bounding box center [620, 70] width 171 height 27
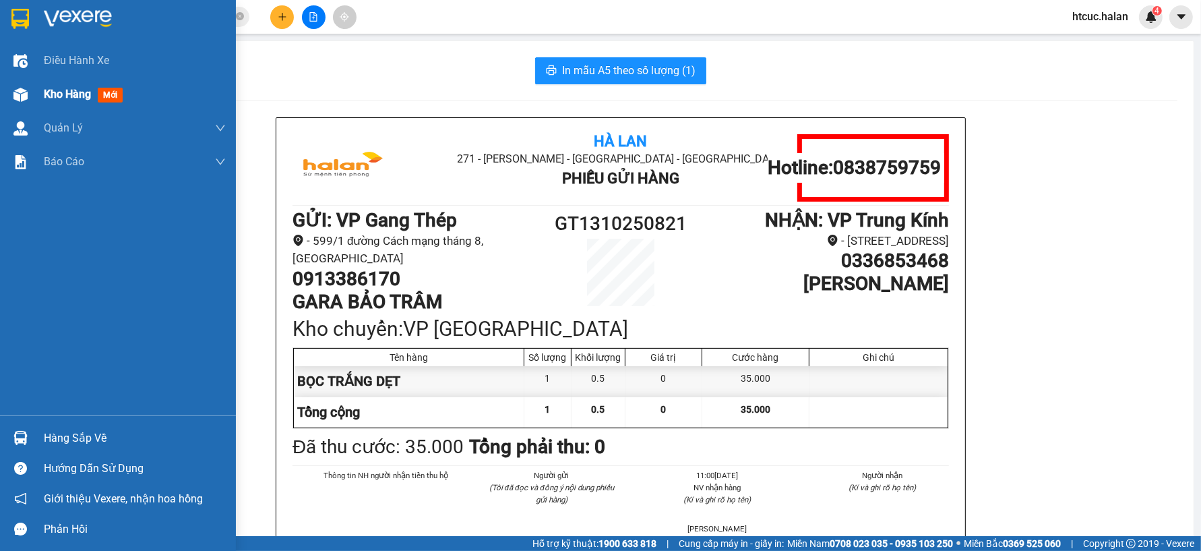
click at [81, 96] on span "Kho hàng" at bounding box center [67, 94] width 47 height 13
click at [44, 92] on span "Kho hàng" at bounding box center [67, 94] width 47 height 13
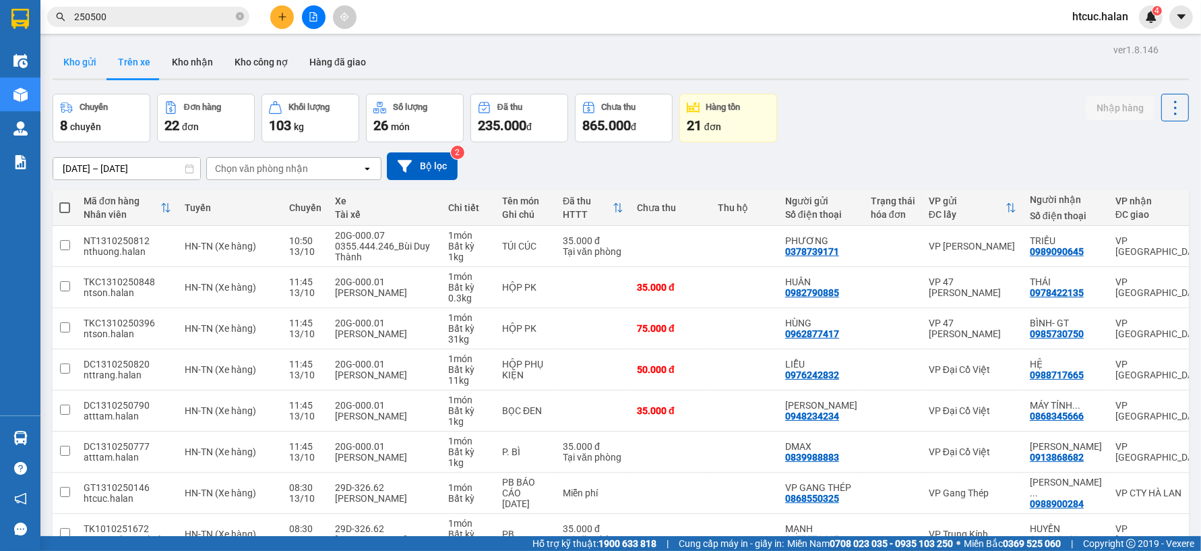
click at [80, 62] on button "Kho gửi" at bounding box center [80, 62] width 55 height 32
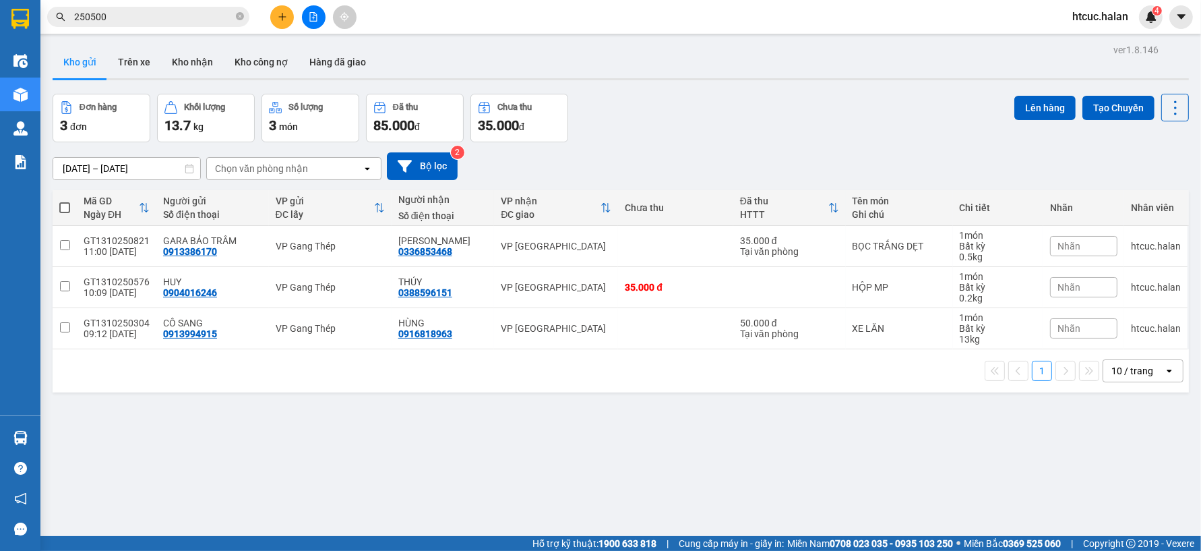
click at [65, 203] on span at bounding box center [64, 207] width 11 height 11
click at [65, 201] on input "checkbox" at bounding box center [65, 201] width 0 height 0
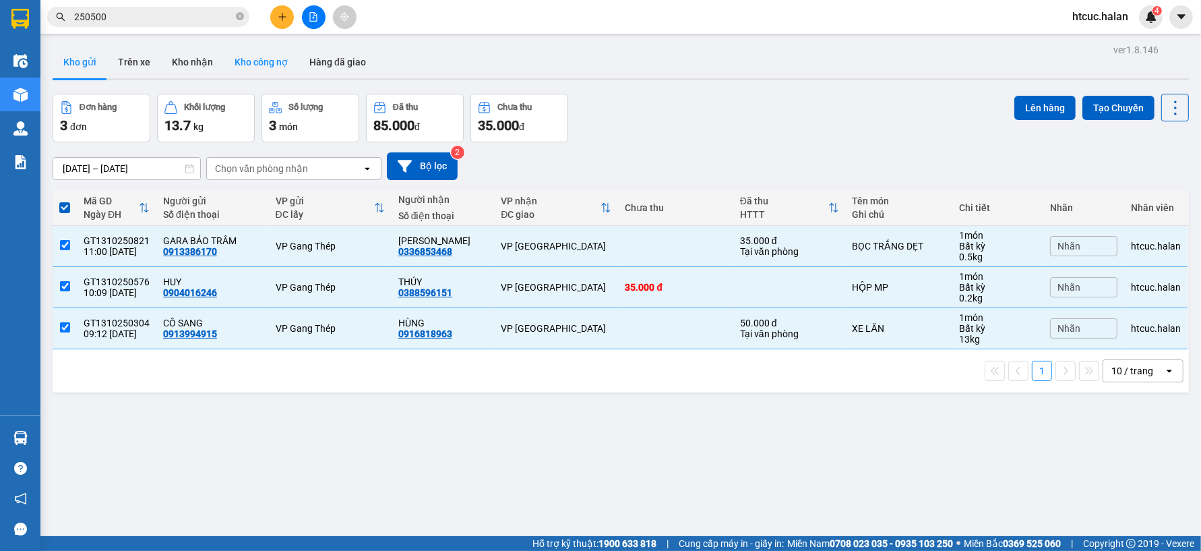
click at [1019, 106] on button "Lên hàng" at bounding box center [1045, 108] width 61 height 24
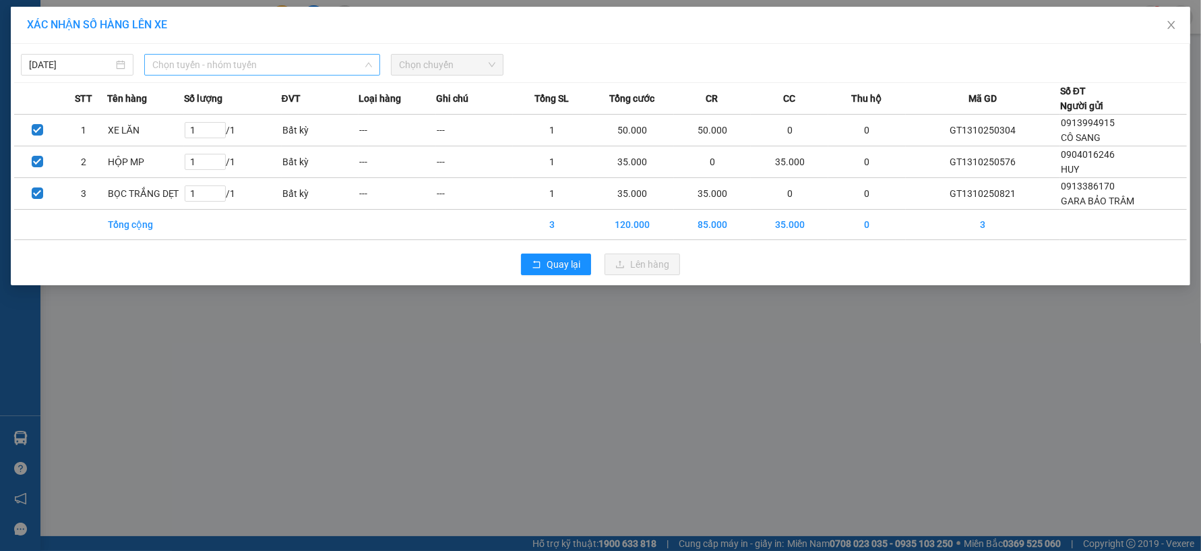
click at [259, 61] on span "Chọn tuyến - nhóm tuyến" at bounding box center [262, 65] width 220 height 20
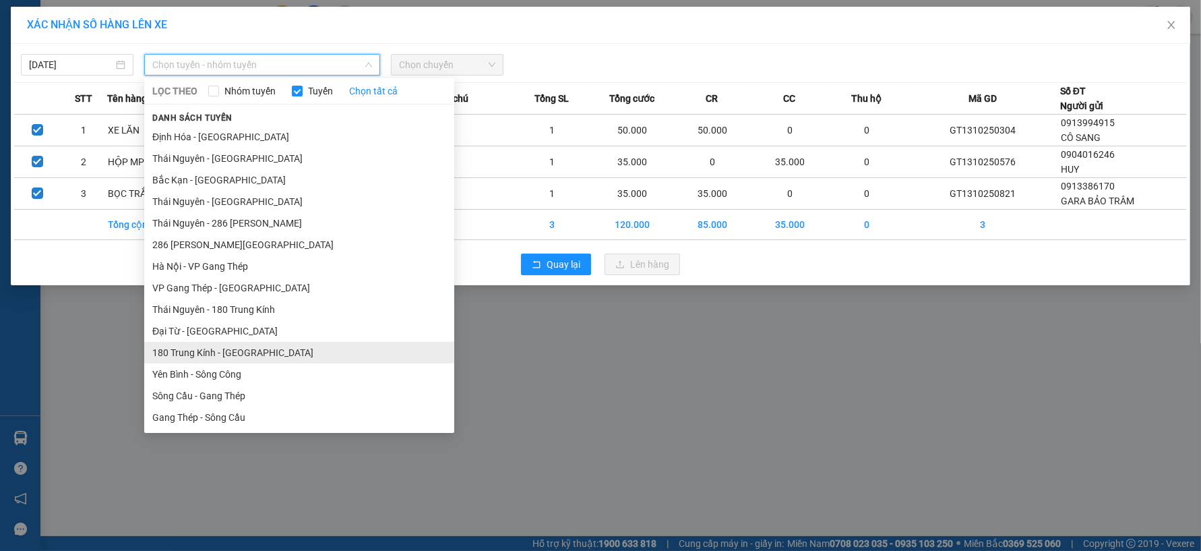
scroll to position [224, 0]
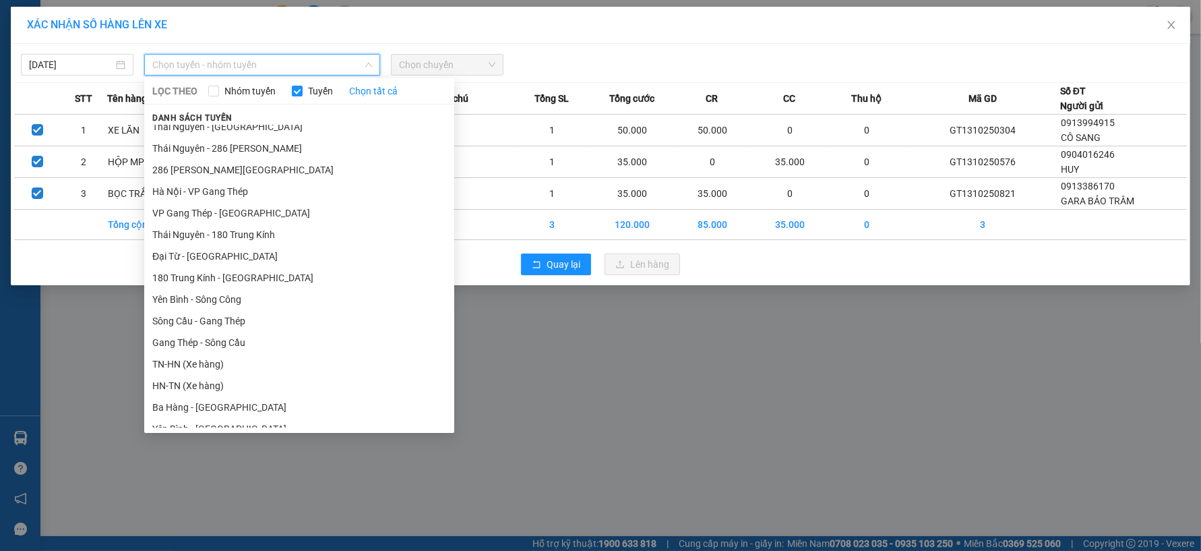
click at [169, 366] on li "TN-HN (Xe hàng)" at bounding box center [299, 364] width 310 height 22
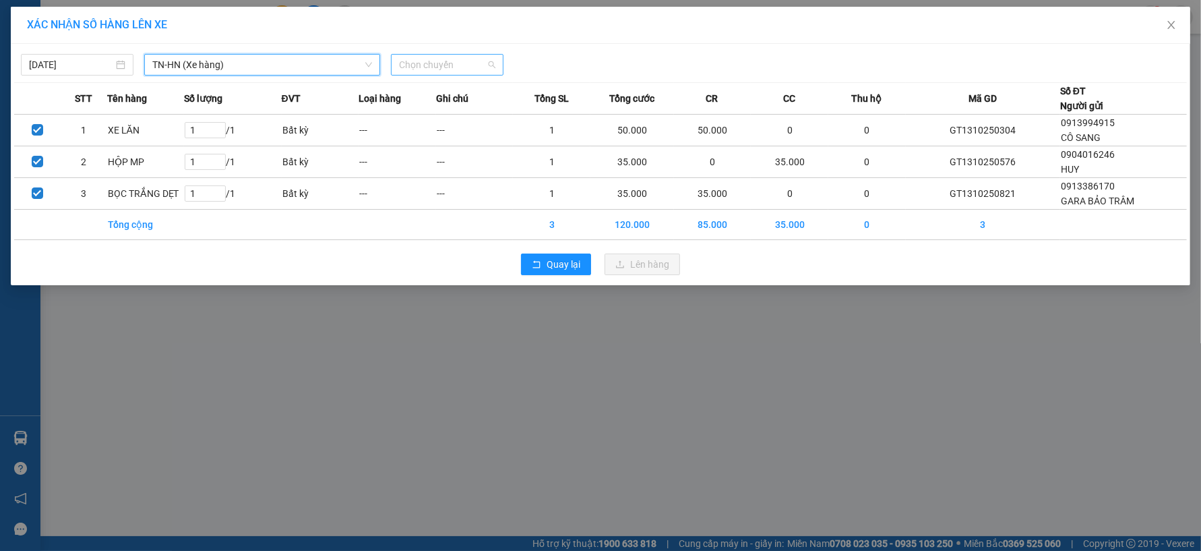
click at [490, 63] on span "Chọn chuyến" at bounding box center [447, 65] width 96 height 20
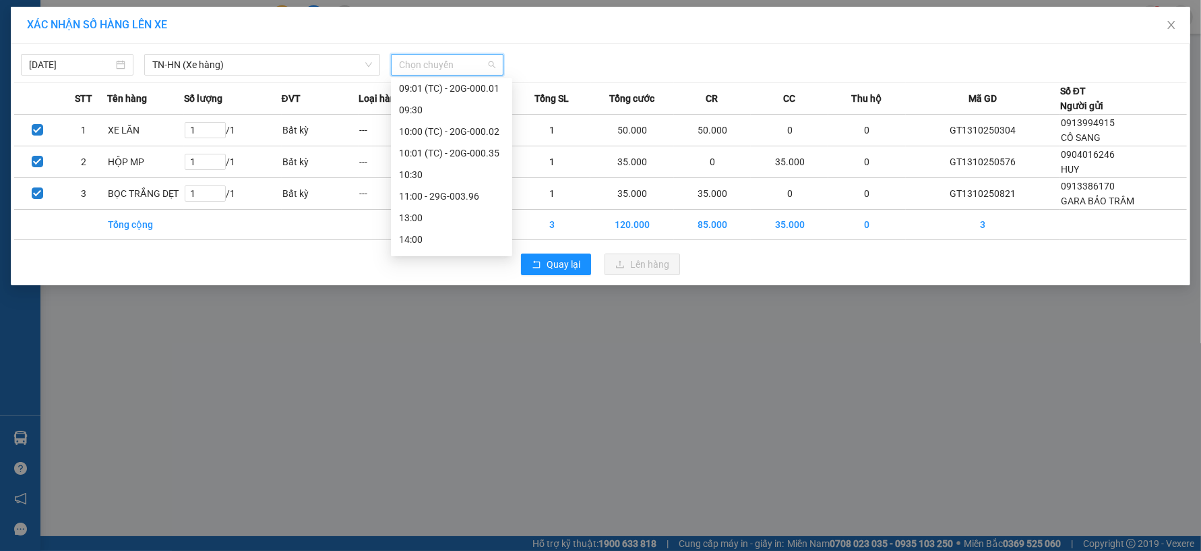
scroll to position [182, 0]
click at [472, 187] on div "11:00 - 29G-003.96" at bounding box center [451, 190] width 105 height 15
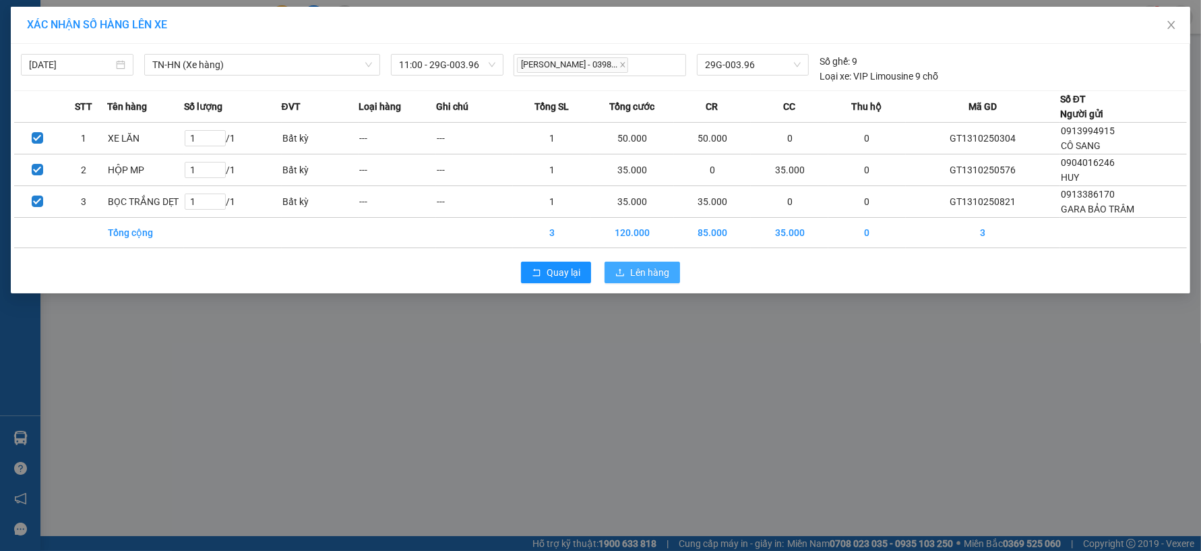
click at [636, 276] on span "Lên hàng" at bounding box center [649, 272] width 39 height 15
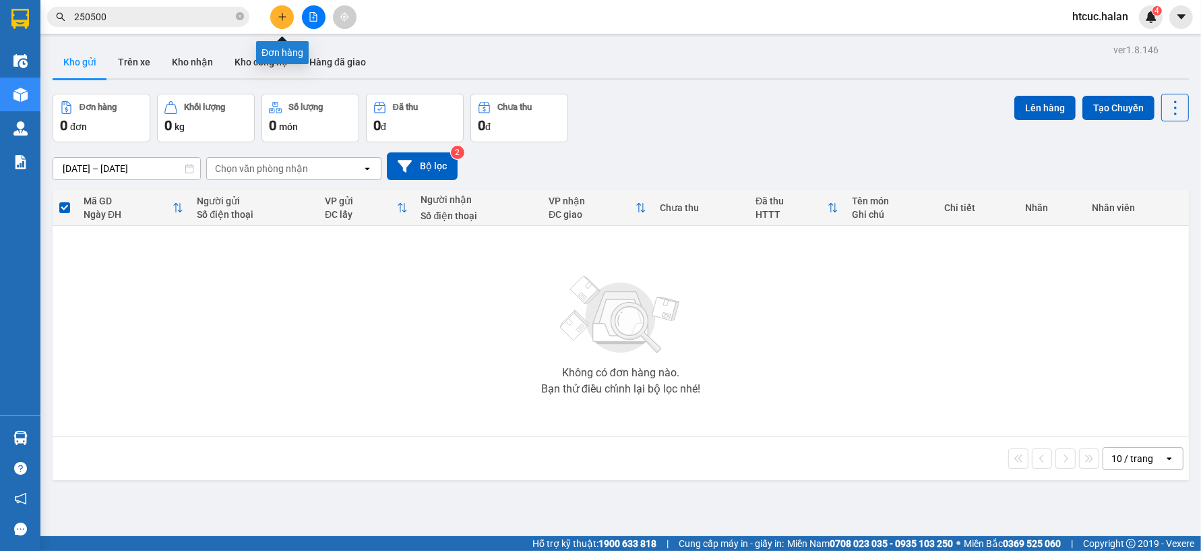
click at [288, 11] on button at bounding box center [282, 17] width 24 height 24
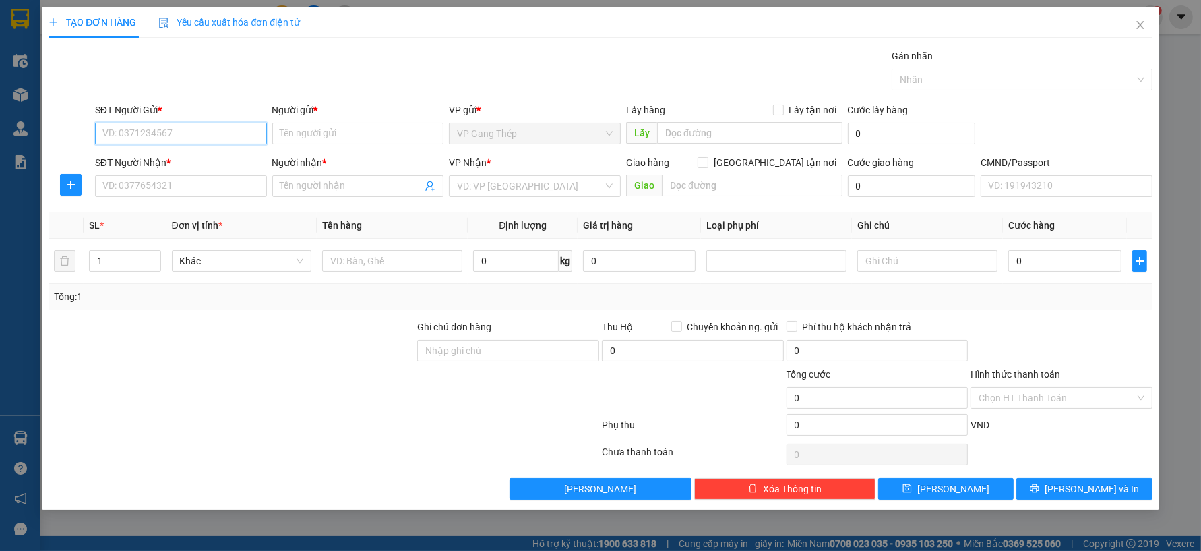
click at [207, 135] on input "SĐT Người Gửi *" at bounding box center [181, 134] width 172 height 22
click at [173, 163] on div "0962159222 - VÂN" at bounding box center [181, 160] width 156 height 15
click at [193, 185] on input "SĐT Người Nhận *" at bounding box center [181, 186] width 172 height 22
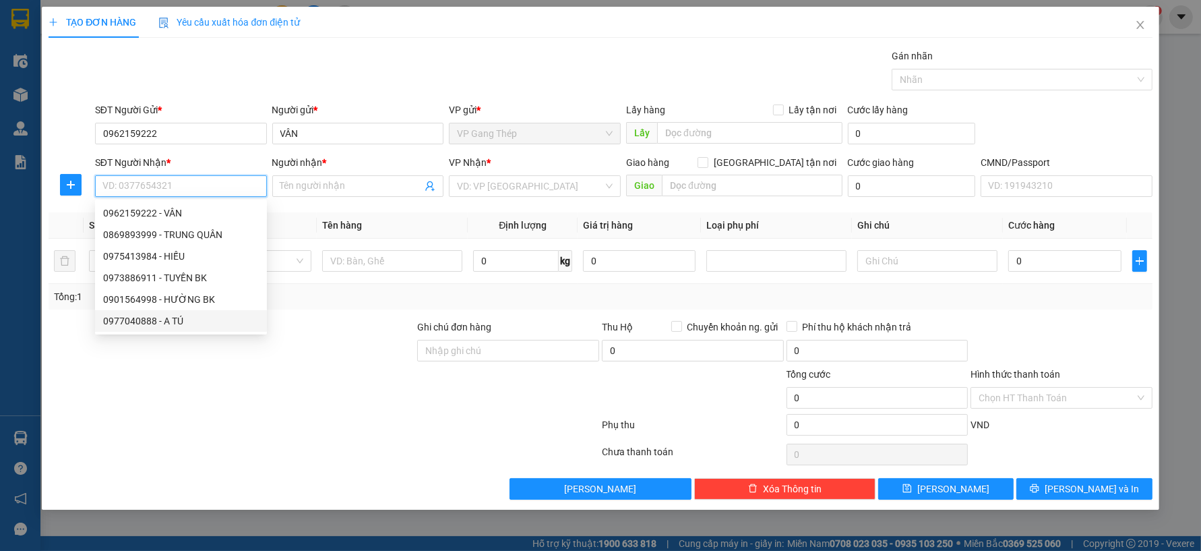
click at [158, 318] on div "0977040888 - A TÚ" at bounding box center [181, 320] width 156 height 15
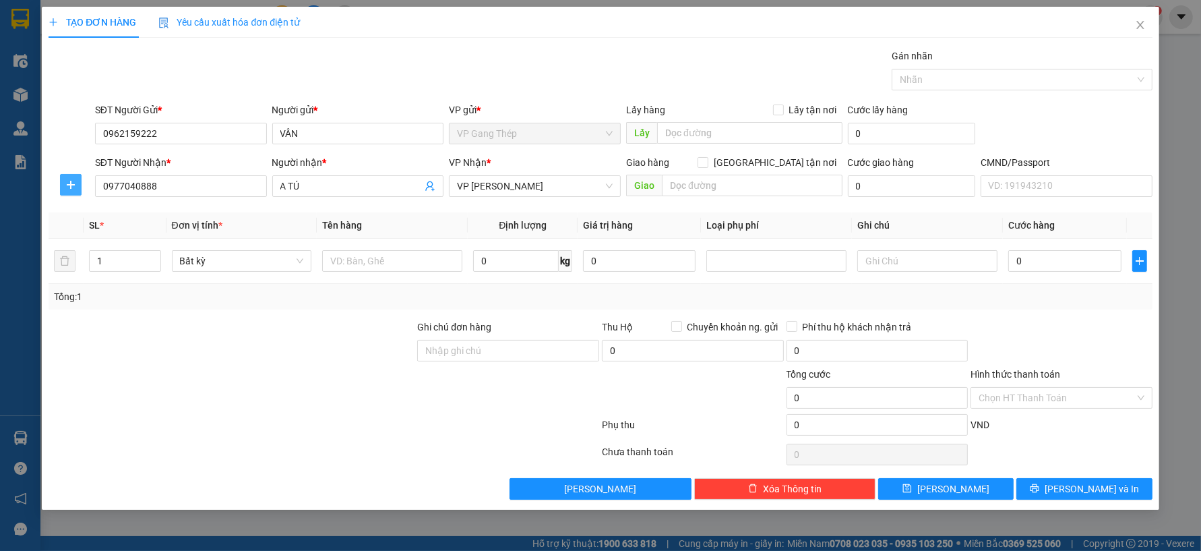
click at [65, 183] on icon "plus" at bounding box center [70, 184] width 11 height 11
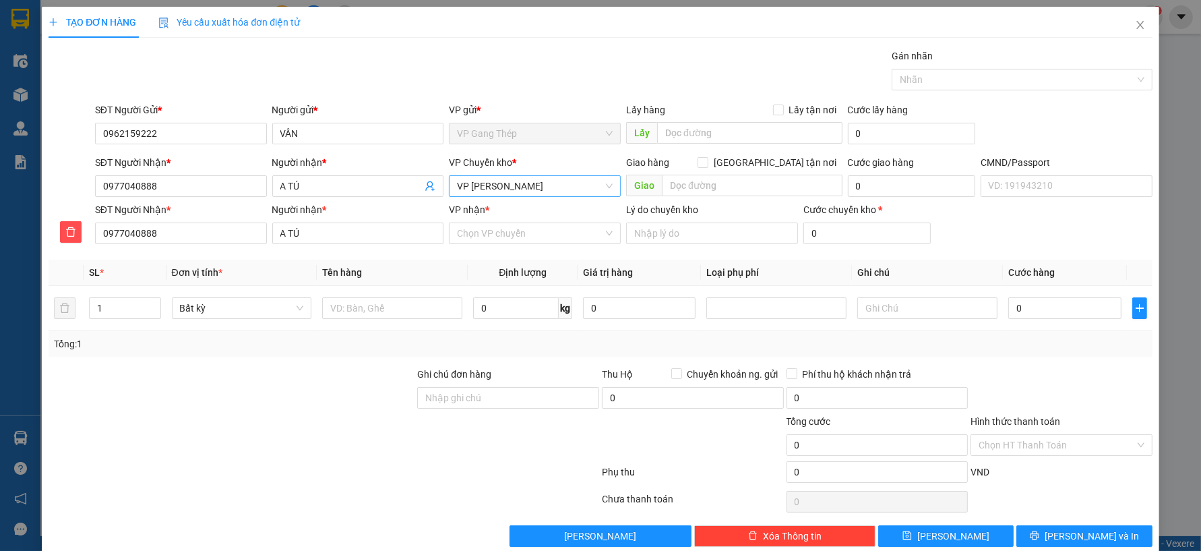
click at [537, 192] on span "VP Hoàng Gia" at bounding box center [535, 186] width 156 height 20
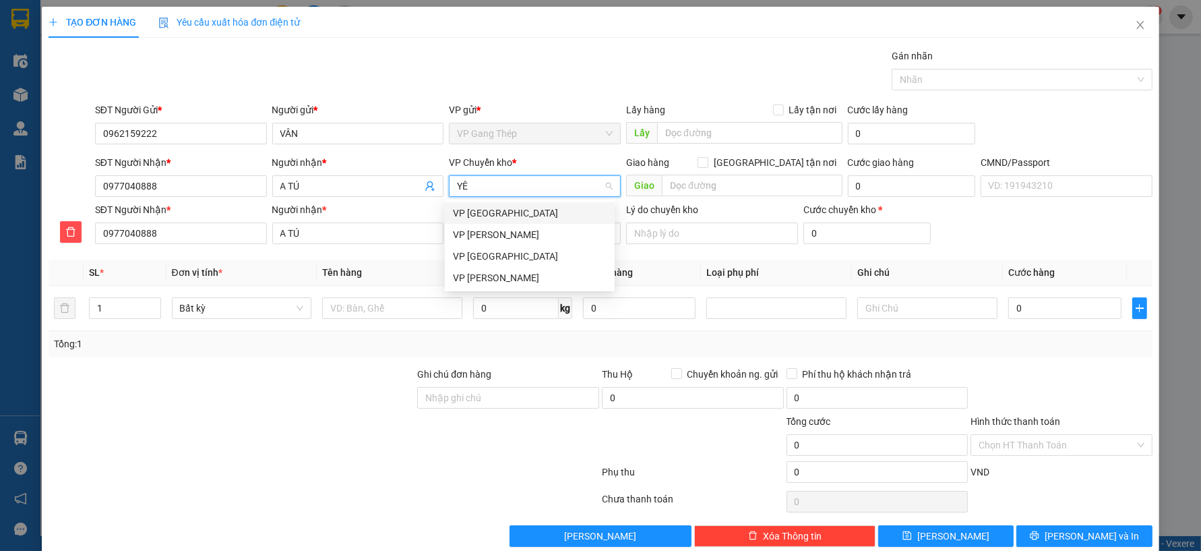
click at [473, 213] on div "VP [GEOGRAPHIC_DATA]" at bounding box center [530, 213] width 154 height 15
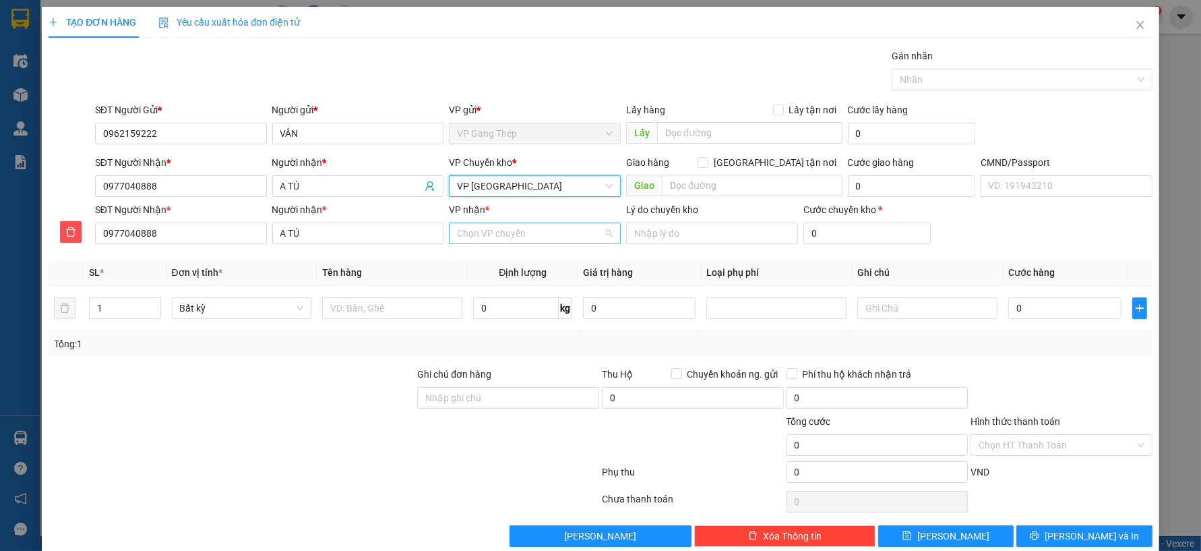
click at [488, 233] on input "VP nhận *" at bounding box center [530, 233] width 146 height 20
click at [484, 305] on div "VP Hoàng Gia" at bounding box center [530, 303] width 154 height 15
click at [335, 313] on input "text" at bounding box center [392, 308] width 140 height 22
click at [494, 309] on input "0" at bounding box center [516, 308] width 86 height 22
type input "8"
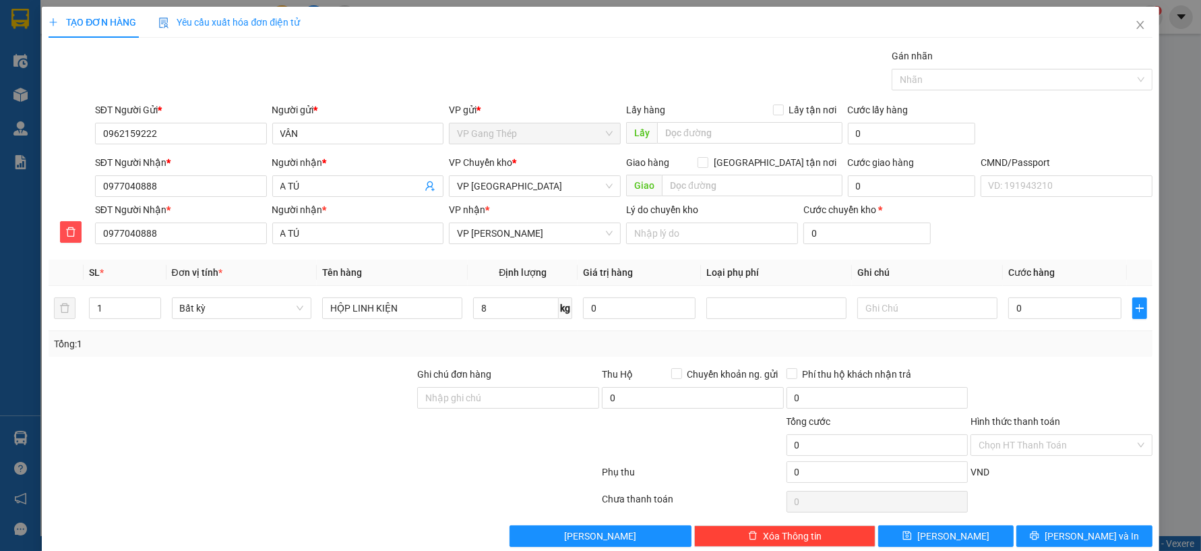
click at [1081, 482] on div "Transit Pickup Surcharge Ids Transit Deliver Surcharge Ids Transit Deliver Surc…" at bounding box center [601, 298] width 1104 height 498
type input "40.000"
click at [1071, 535] on span "[PERSON_NAME] và In" at bounding box center [1092, 536] width 94 height 15
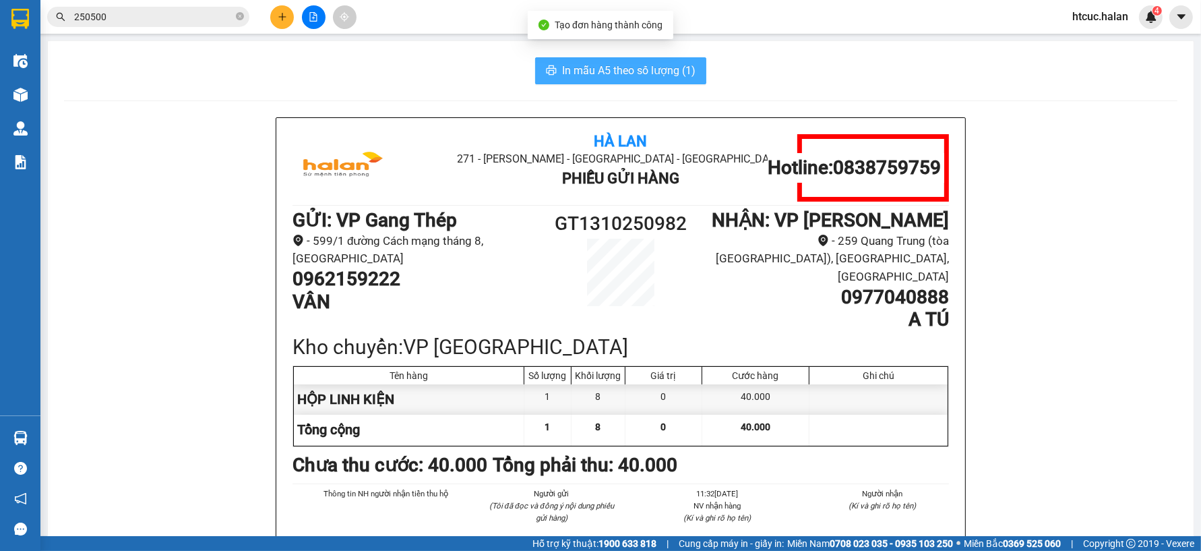
click at [644, 81] on button "In mẫu A5 theo số lượng (1)" at bounding box center [620, 70] width 171 height 27
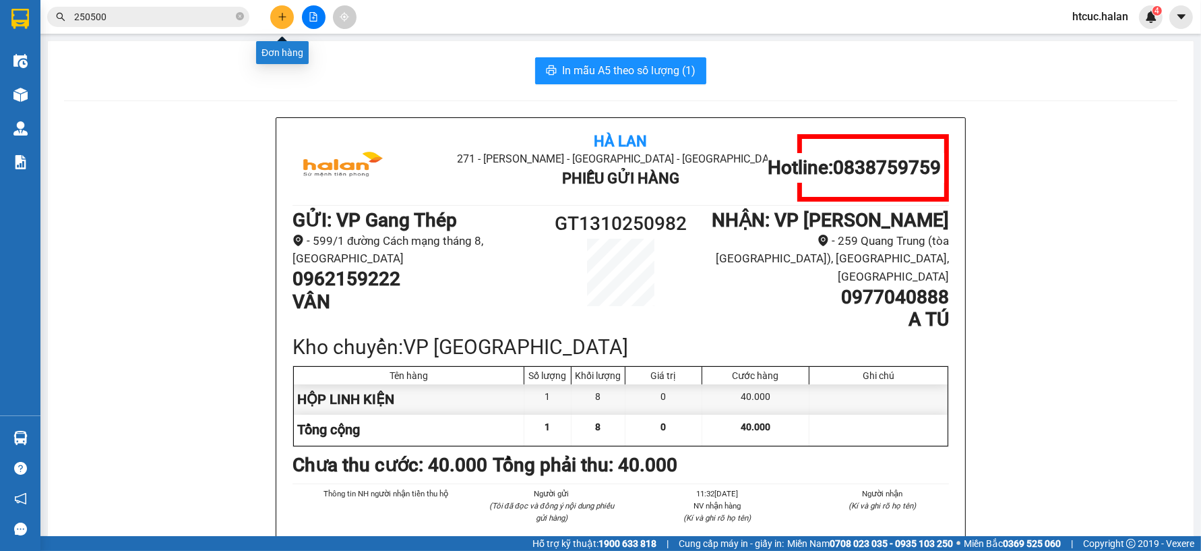
click at [284, 16] on icon "plus" at bounding box center [281, 16] width 7 height 1
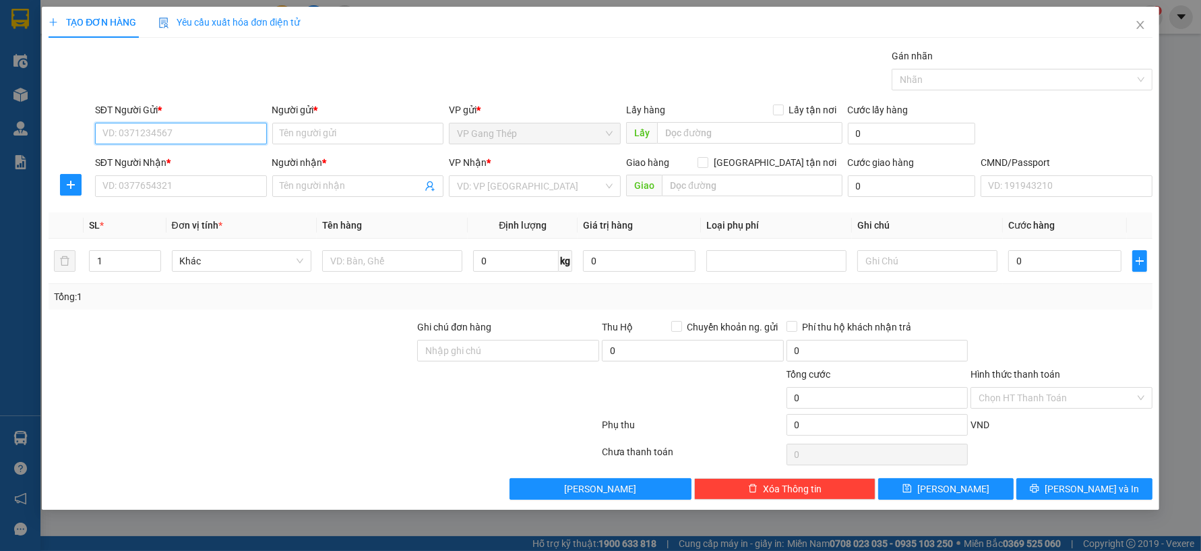
click at [185, 137] on input "SĐT Người Gửi *" at bounding box center [181, 134] width 172 height 22
type input "0988955955"
click at [189, 158] on div "0988955955 - anh thắng" at bounding box center [181, 160] width 156 height 15
type input "anh thắng"
type input "0988955955"
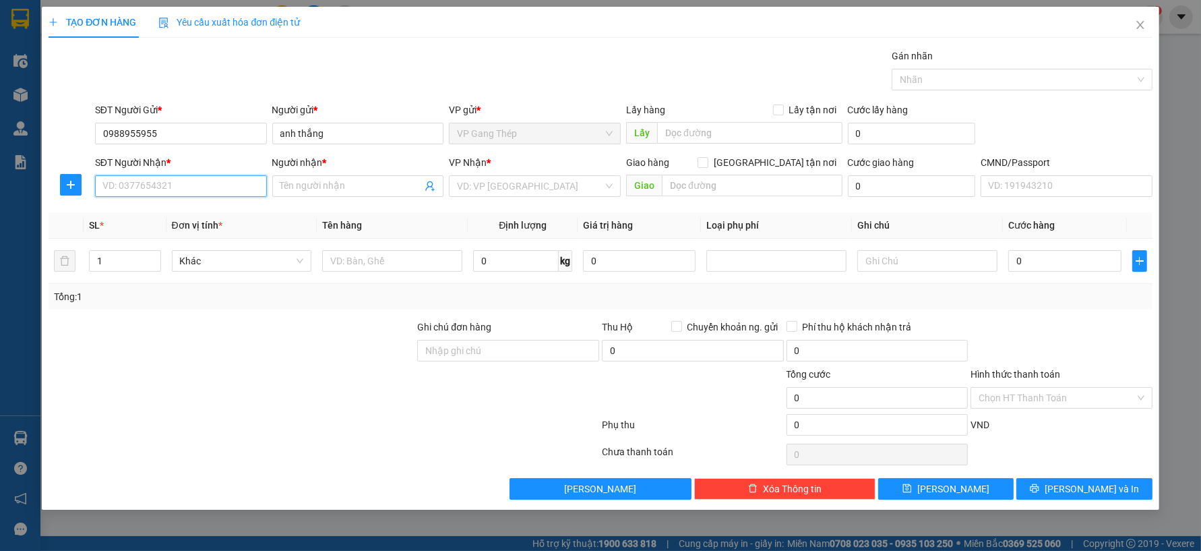
click at [204, 187] on input "SĐT Người Nhận *" at bounding box center [181, 186] width 172 height 22
click at [184, 208] on div "0975199990 - BÌNH HẬU" at bounding box center [181, 213] width 156 height 15
type input "0975199990"
type input "BÌNH HẬU"
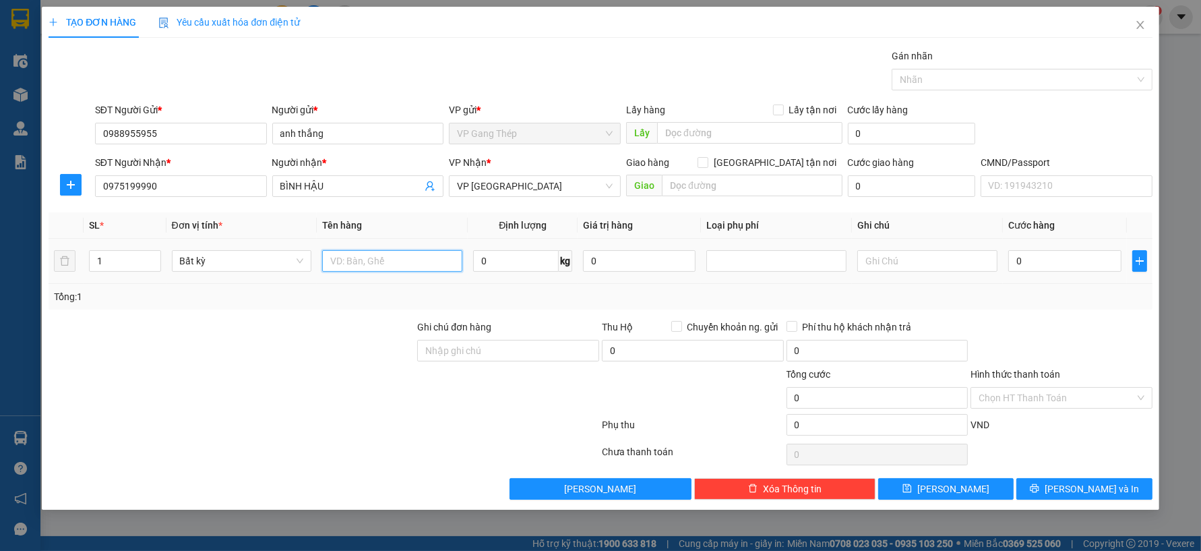
click at [359, 266] on input "text" at bounding box center [392, 261] width 140 height 22
type input "PB SIM"
click at [519, 258] on input "0" at bounding box center [516, 261] width 86 height 22
type input "2"
type input "0.2"
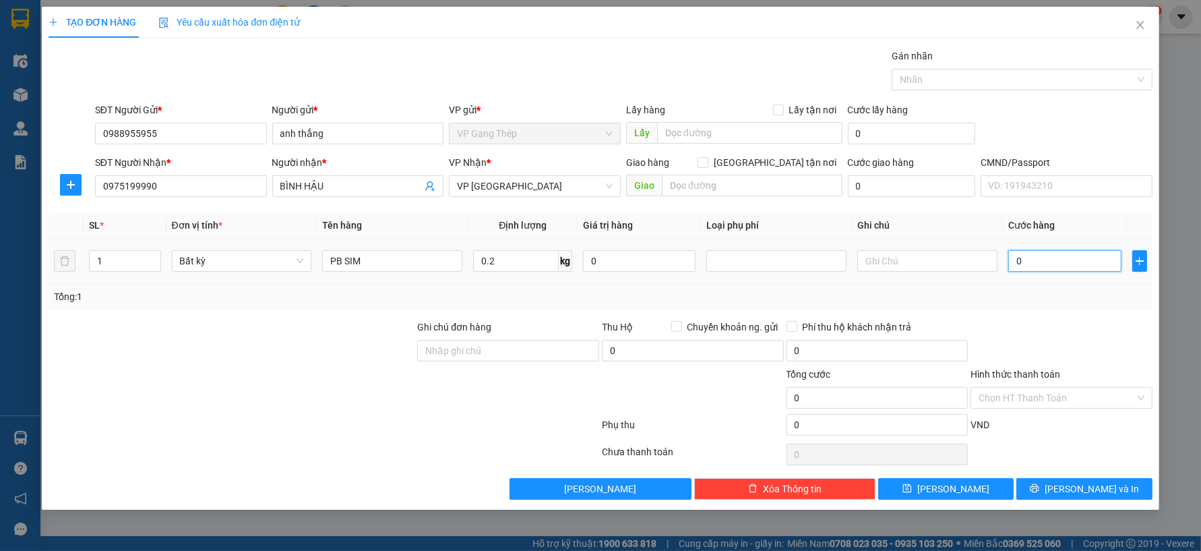
click at [1048, 263] on input "0" at bounding box center [1065, 261] width 113 height 22
type input "35.000"
drag, startPoint x: 1028, startPoint y: 261, endPoint x: 1004, endPoint y: 268, distance: 24.5
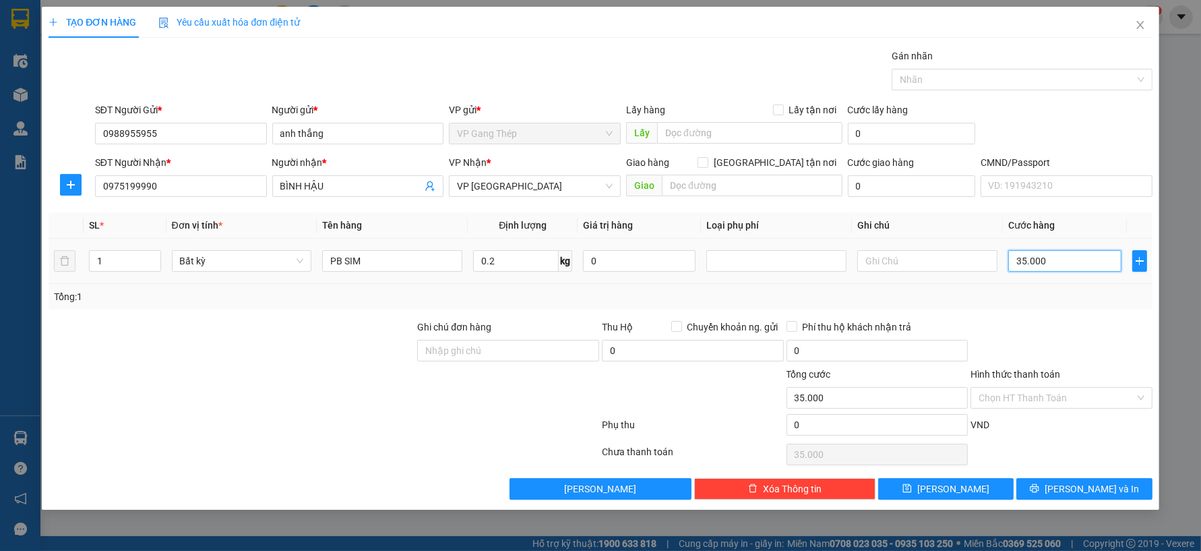
click at [1005, 268] on td "35.000" at bounding box center [1064, 261] width 123 height 45
type input "2.000"
type input "20.000"
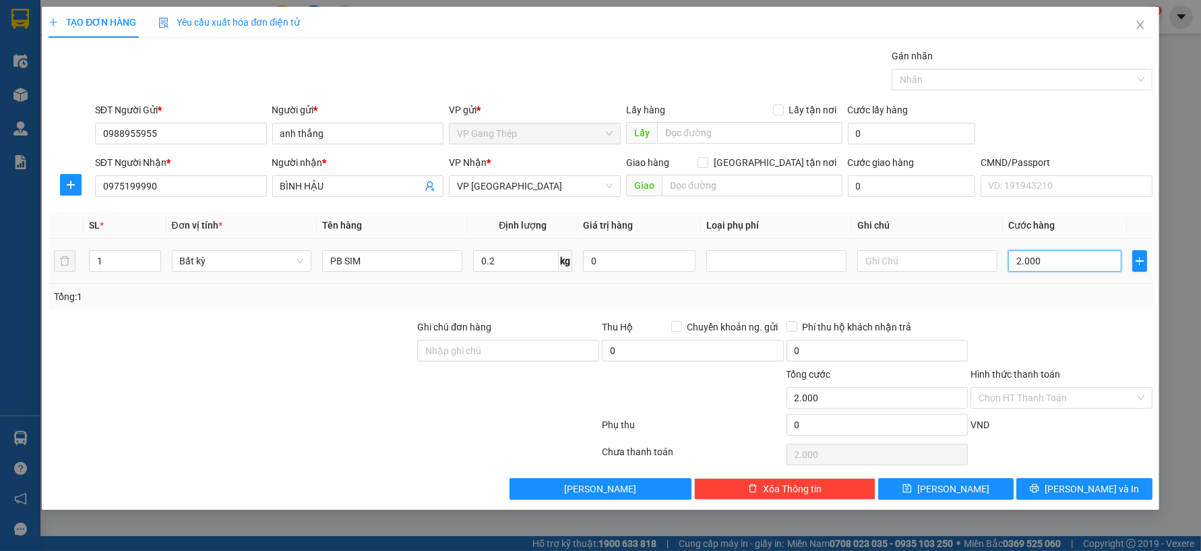
type input "20.000"
click at [1062, 394] on input "Hình thức thanh toán" at bounding box center [1057, 398] width 156 height 20
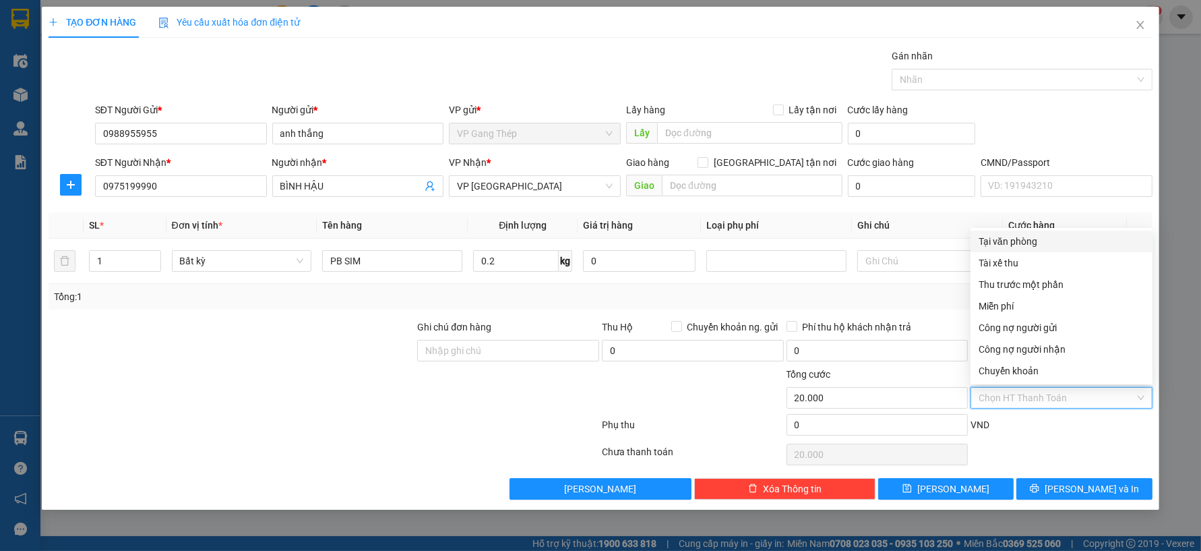
click at [1015, 239] on div "Tại văn phòng" at bounding box center [1062, 241] width 166 height 15
type input "0"
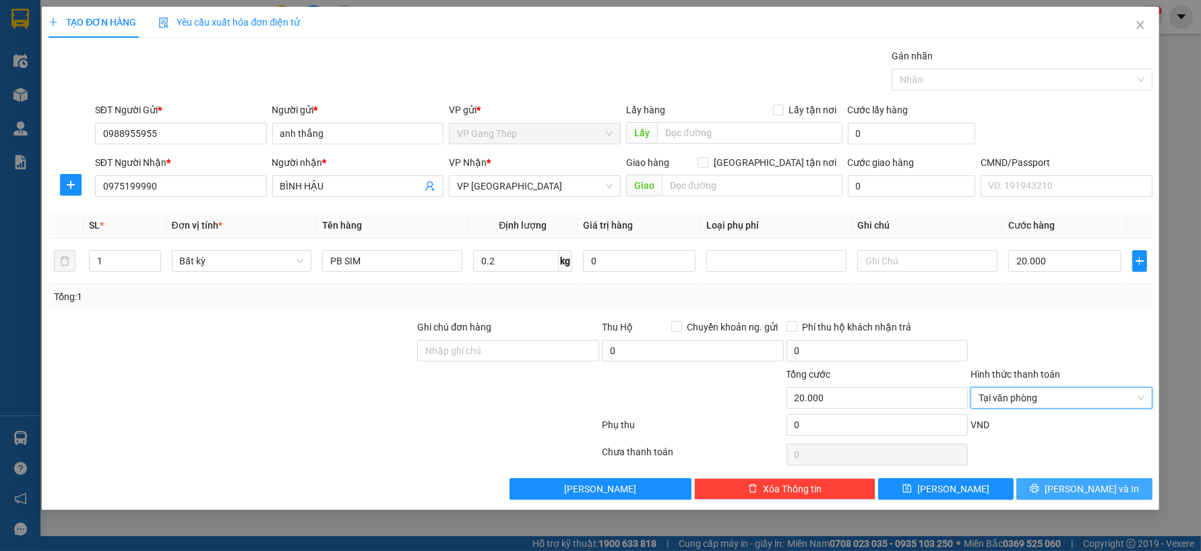
click at [1075, 487] on span "[PERSON_NAME] và In" at bounding box center [1092, 488] width 94 height 15
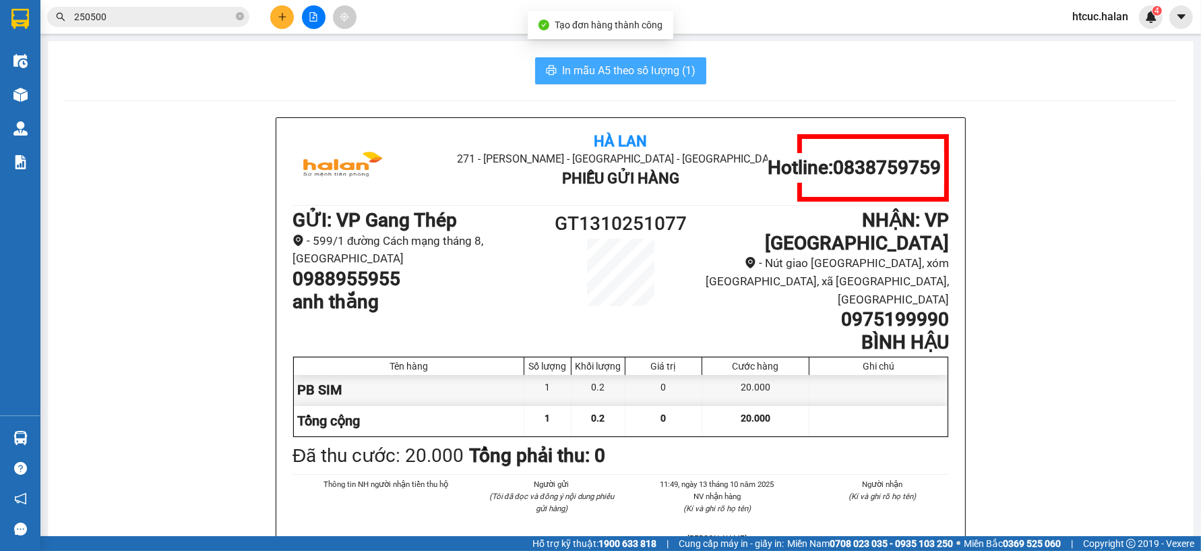
click at [666, 70] on span "In mẫu A5 theo số lượng (1)" at bounding box center [628, 70] width 133 height 17
